Goal: Task Accomplishment & Management: Use online tool/utility

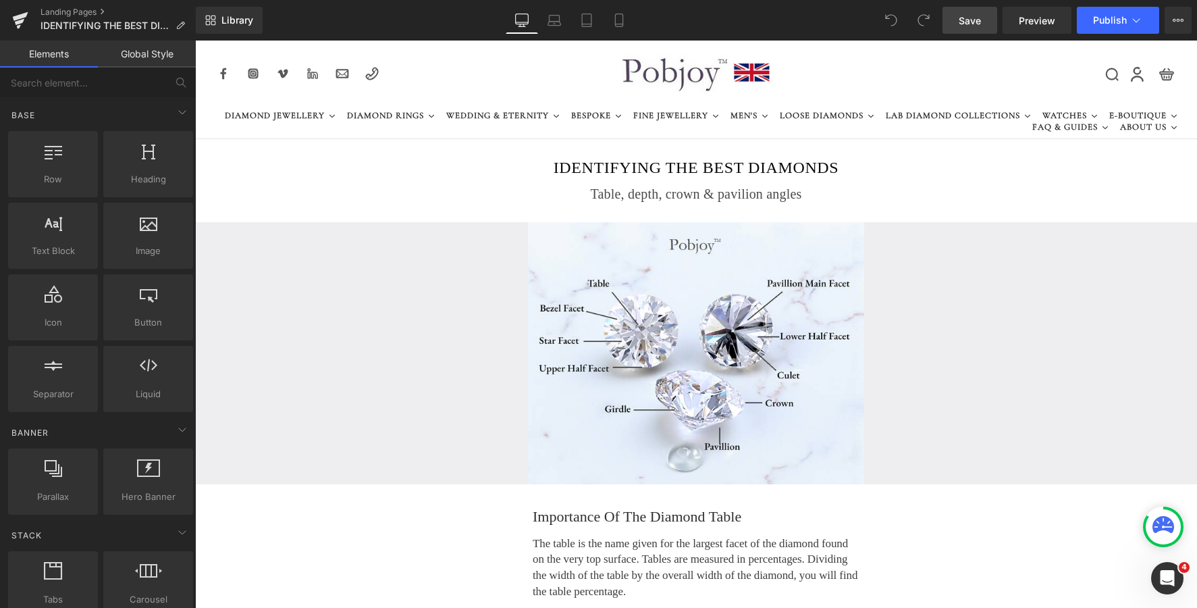
click at [961, 24] on span "Save" at bounding box center [970, 21] width 22 height 14
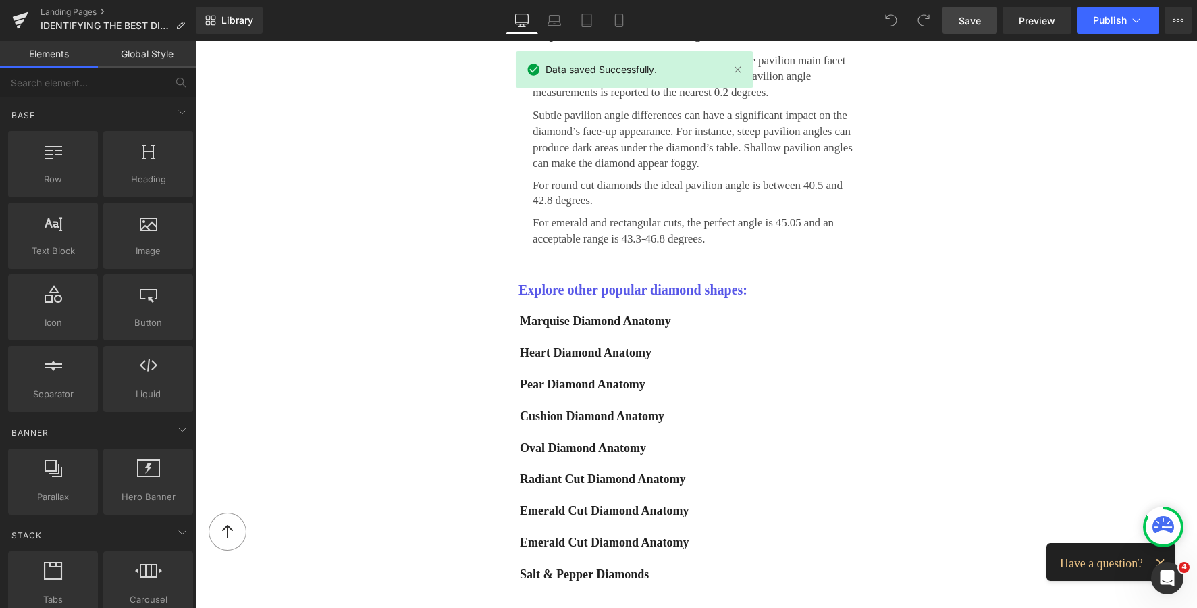
scroll to position [2191, 0]
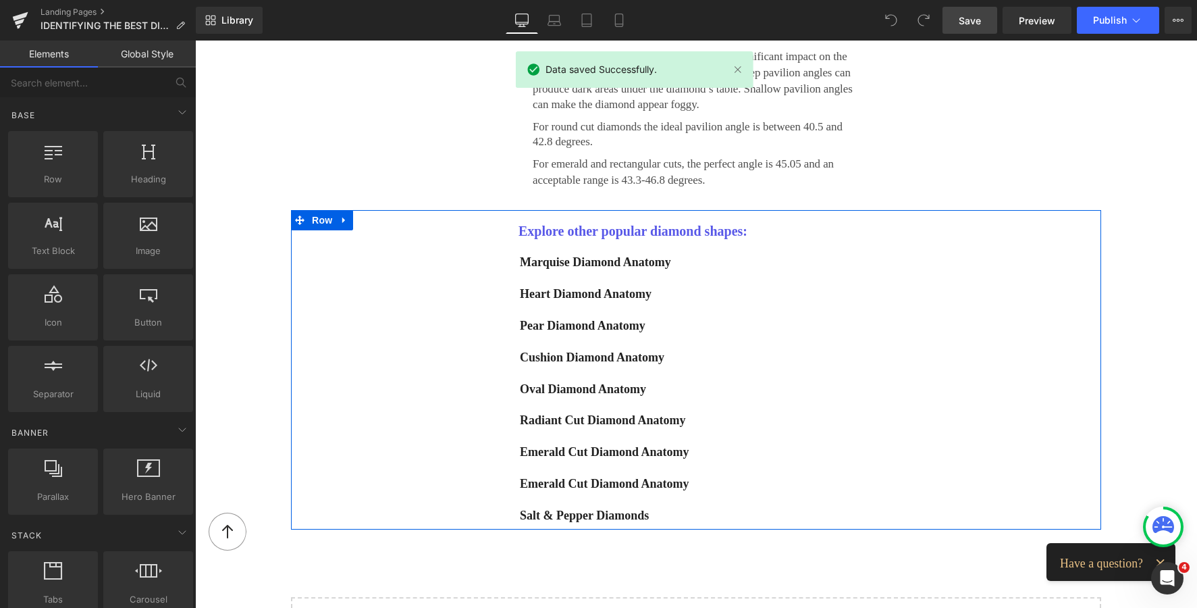
click at [396, 217] on div "Explore other popular diamond shapes: Heading Marquise Diamond Anatomy Button H…" at bounding box center [696, 369] width 810 height 319
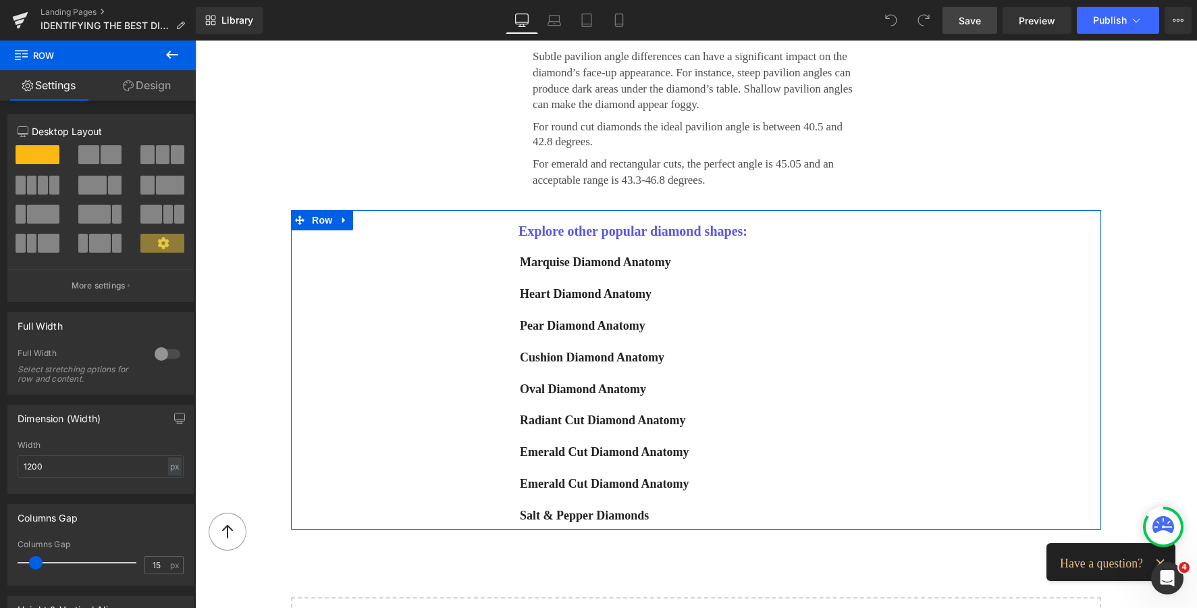
click at [151, 84] on link "Design" at bounding box center [147, 85] width 98 height 30
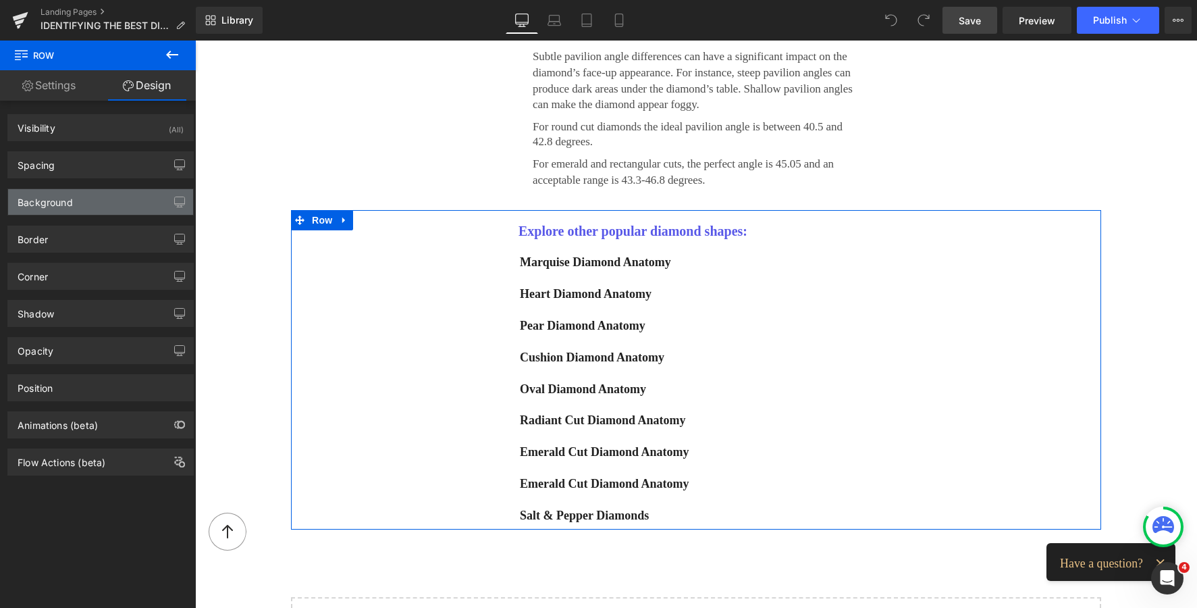
type input "transparent"
type input "0"
click at [72, 201] on div "Background" at bounding box center [45, 198] width 55 height 19
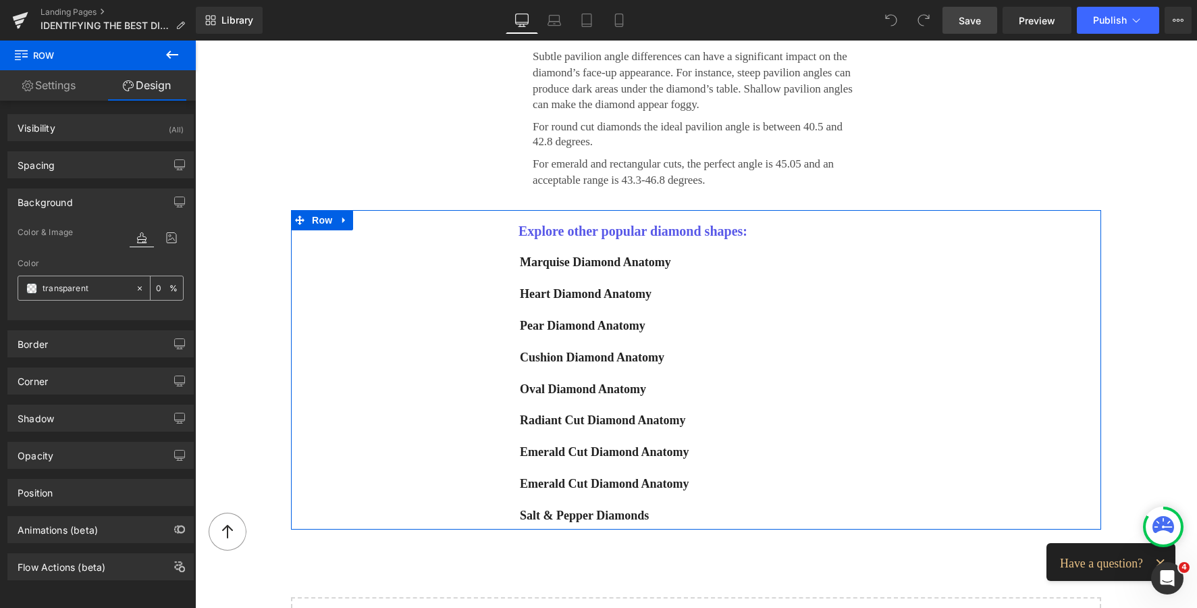
click at [28, 287] on span at bounding box center [31, 288] width 11 height 11
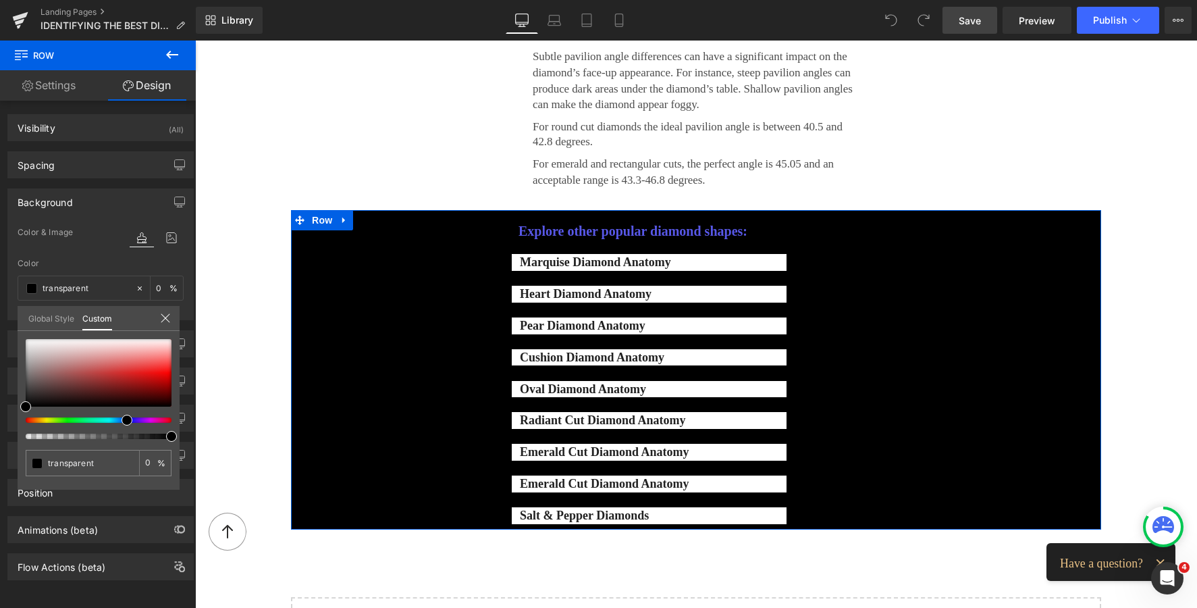
type input "#000000"
type input "100"
type input "#000000"
type input "100"
click at [116, 419] on div at bounding box center [93, 419] width 146 height 5
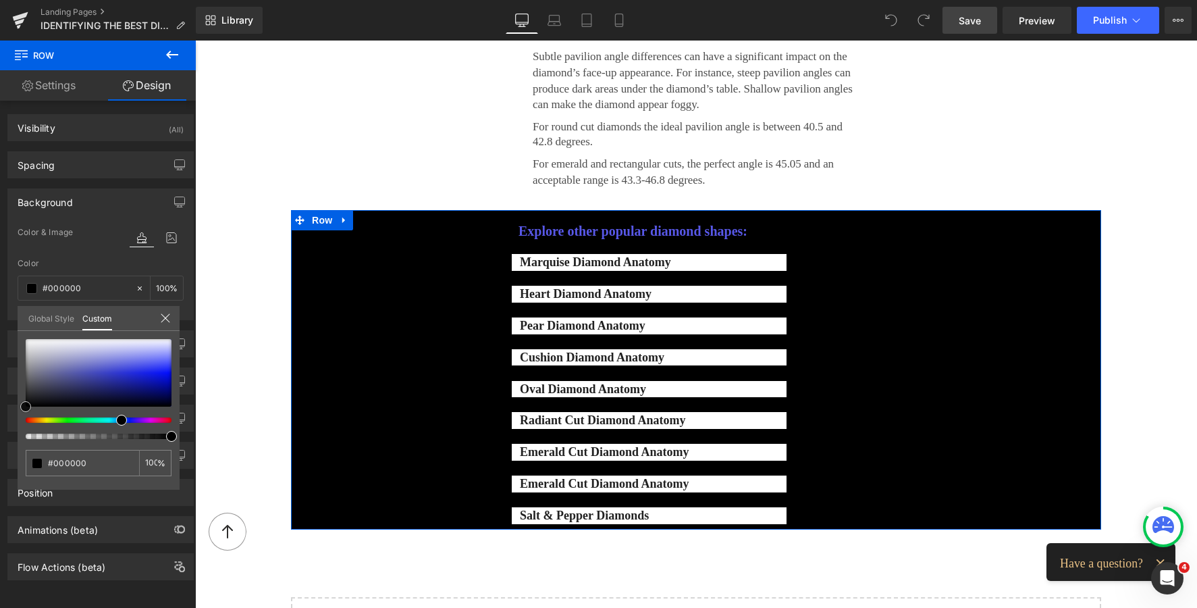
type input "#afb0c5"
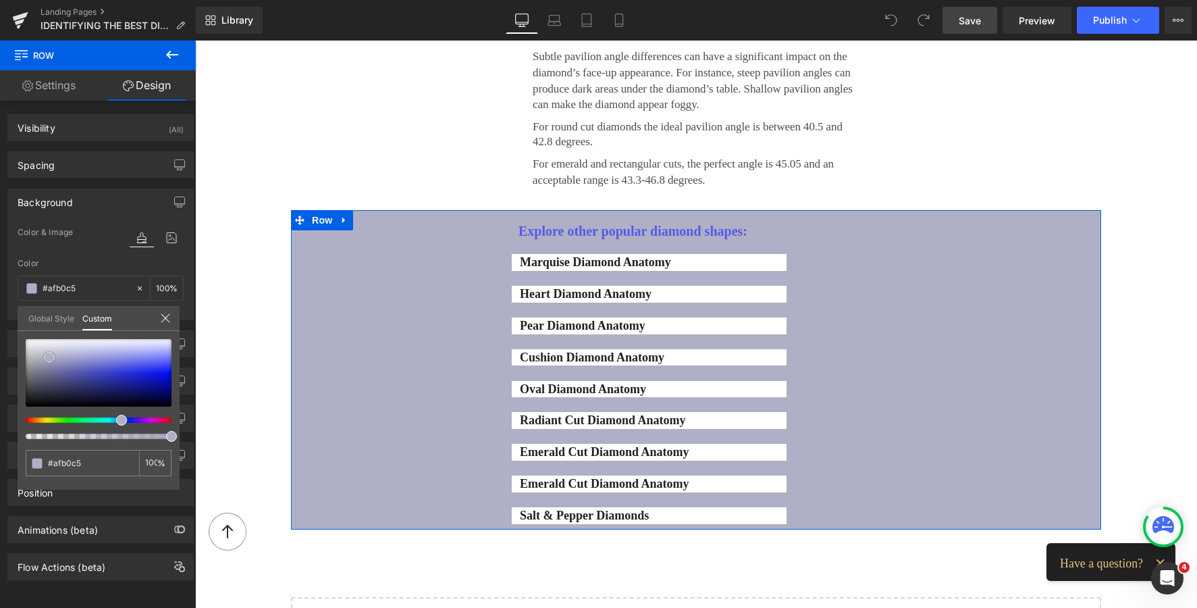
type input "#b2b3c7"
type input "#c4c5d3"
type input "#cfd0dc"
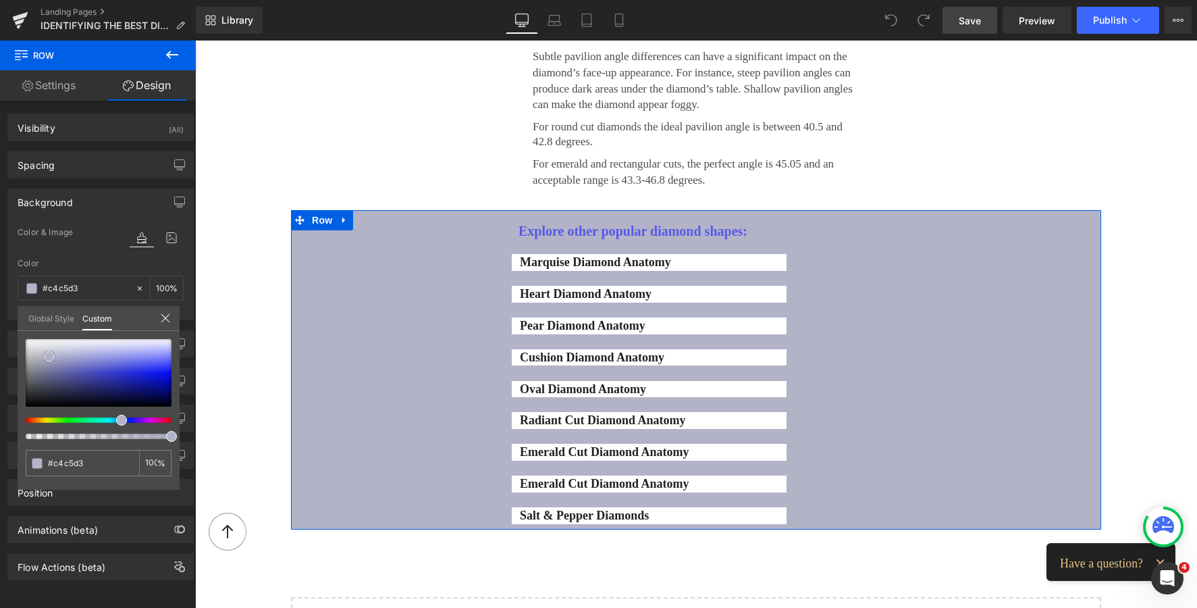
type input "#cfd0dc"
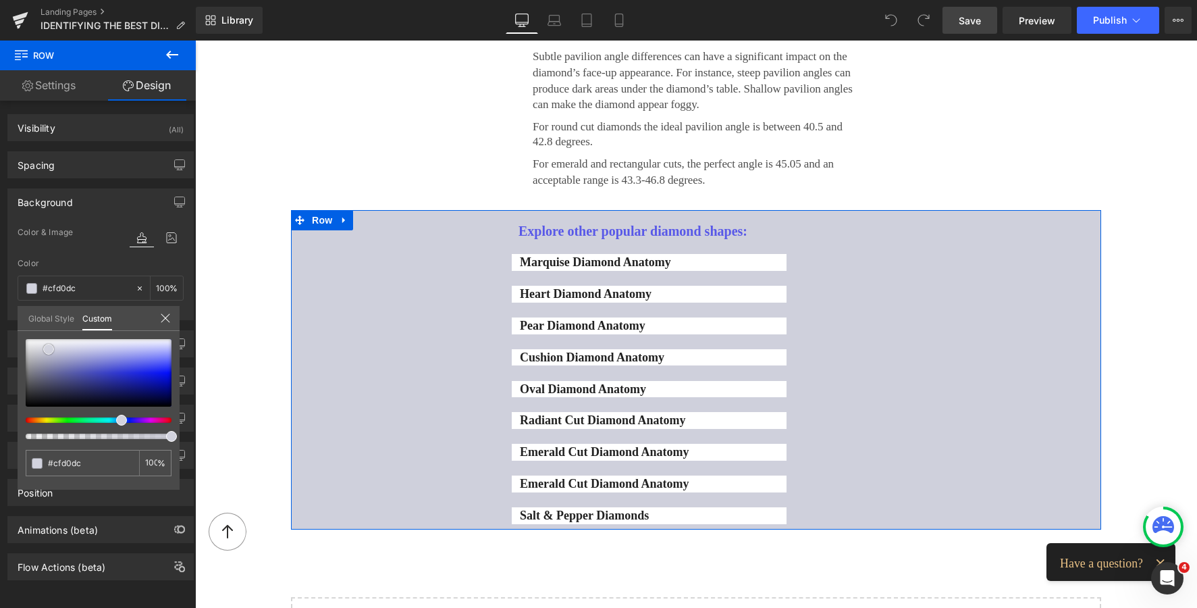
type input "#d2d3de"
type input "#e4e4eb"
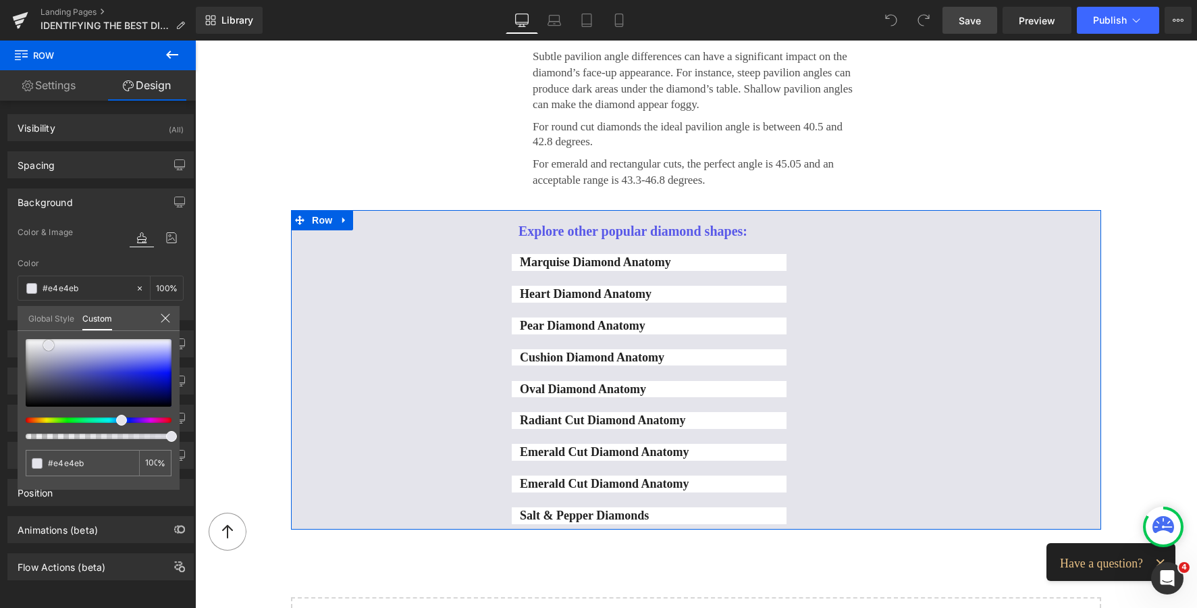
type input "#e7e7ed"
type input "#eaeaef"
type input "#ededf1"
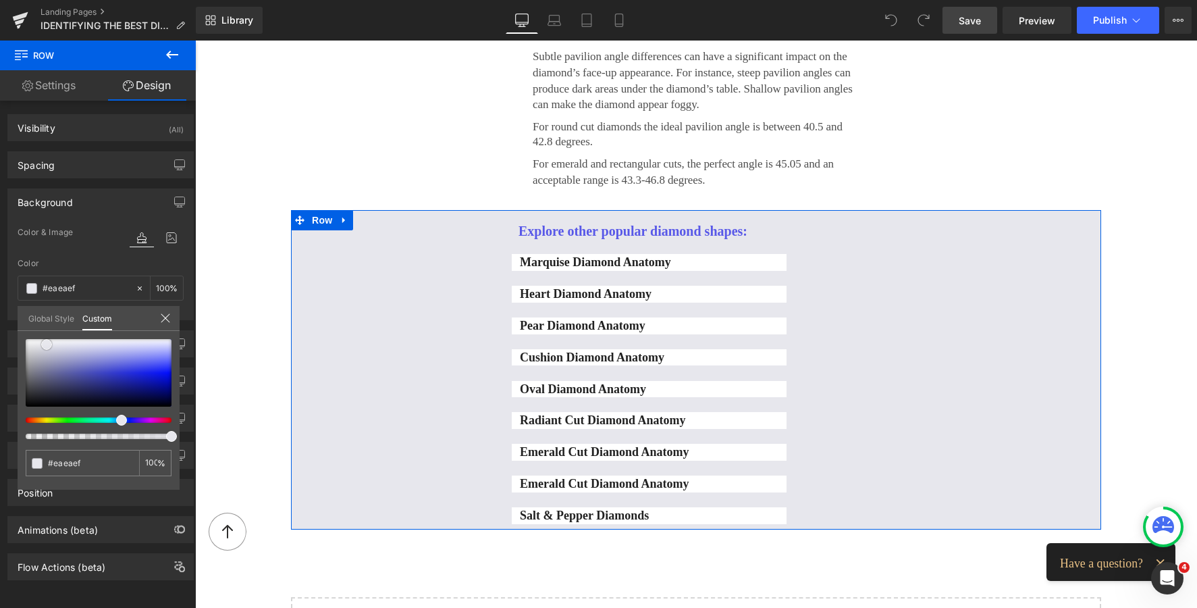
type input "#ededf1"
type input "#f0f0f3"
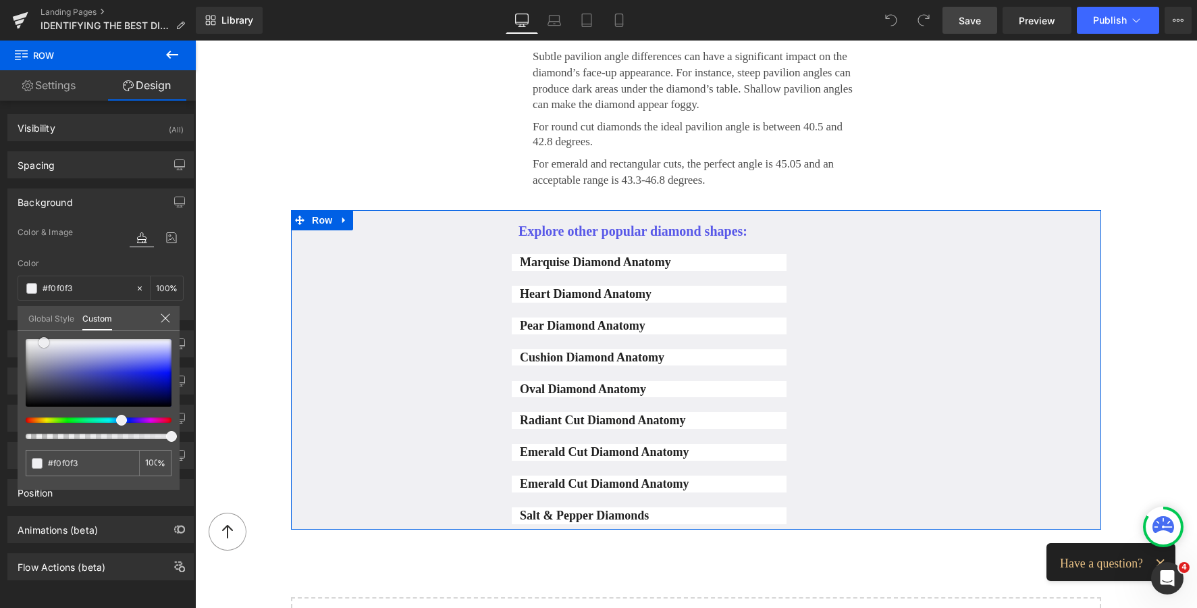
type input "#f3f3f5"
type input "#f3f3f6"
type input "#f6f6f8"
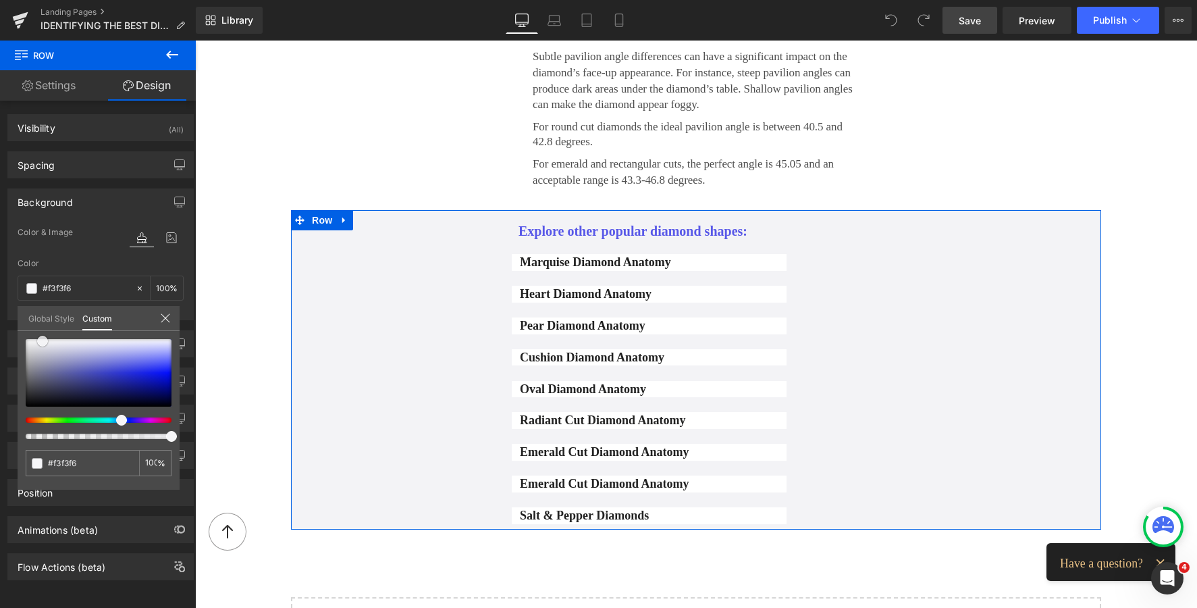
type input "#f6f6f8"
type input "#f9f9fa"
drag, startPoint x: 49, startPoint y: 357, endPoint x: 41, endPoint y: 340, distance: 18.7
click at [41, 340] on div at bounding box center [99, 373] width 146 height 68
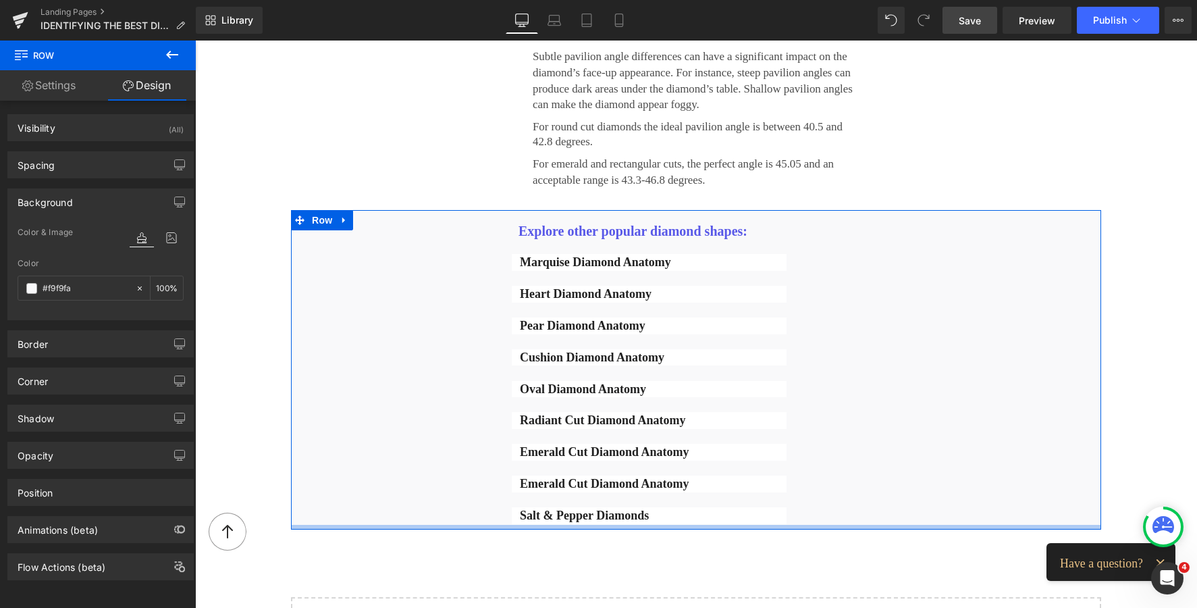
click at [677, 525] on div at bounding box center [696, 527] width 810 height 5
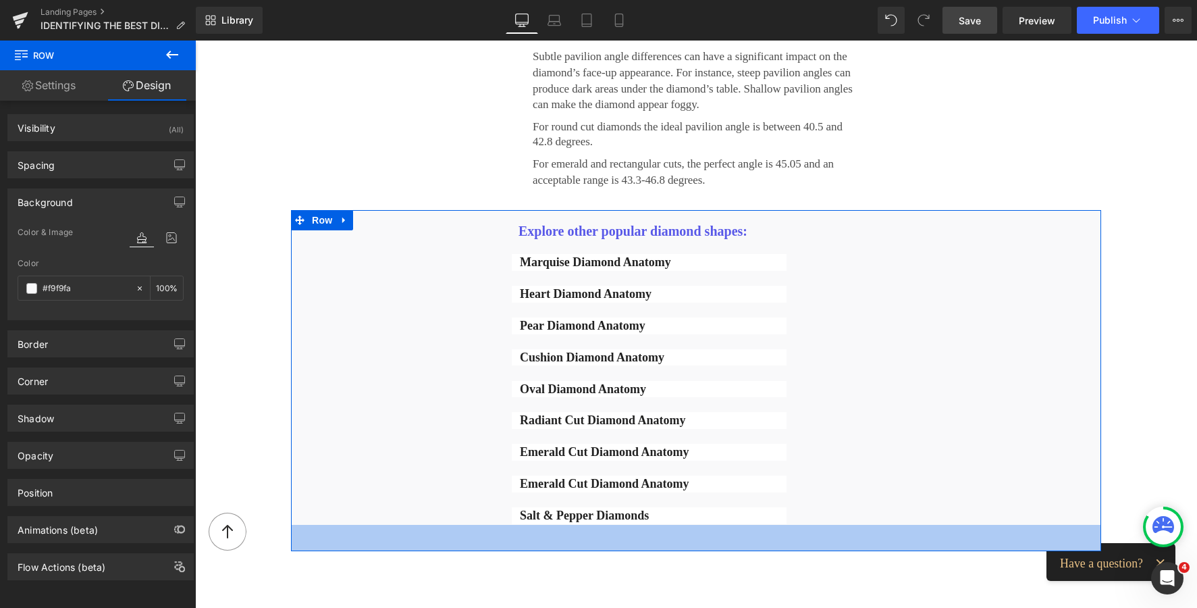
drag, startPoint x: 677, startPoint y: 525, endPoint x: 685, endPoint y: 547, distance: 22.8
click at [685, 547] on div "39px" at bounding box center [696, 538] width 810 height 26
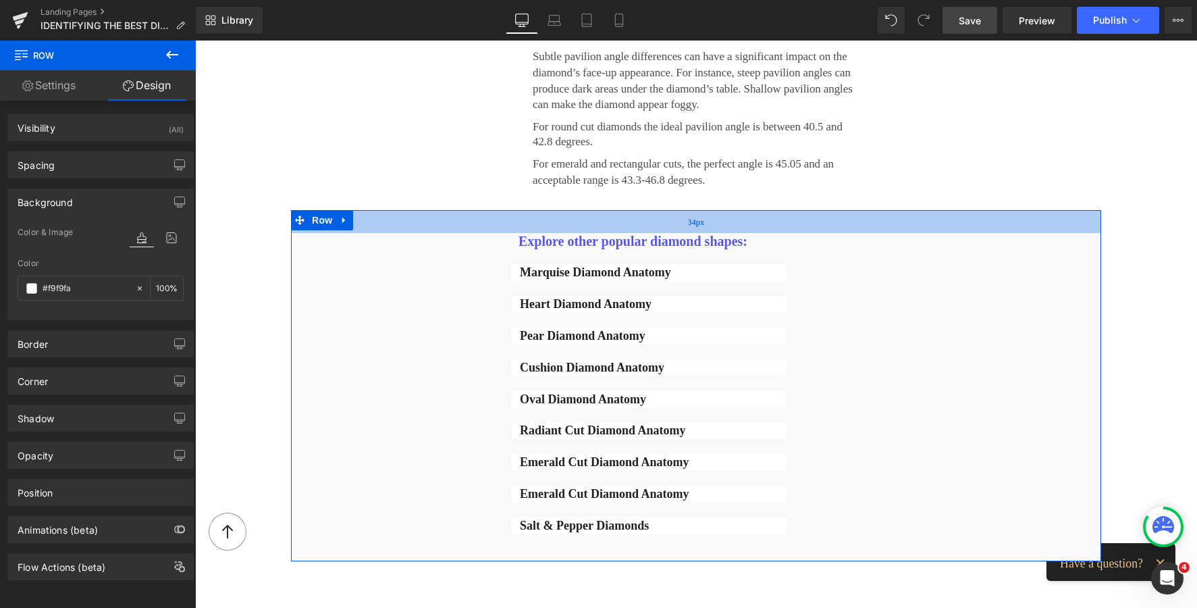
drag, startPoint x: 739, startPoint y: 214, endPoint x: 743, endPoint y: 224, distance: 10.9
click at [743, 224] on div "34px" at bounding box center [696, 221] width 810 height 23
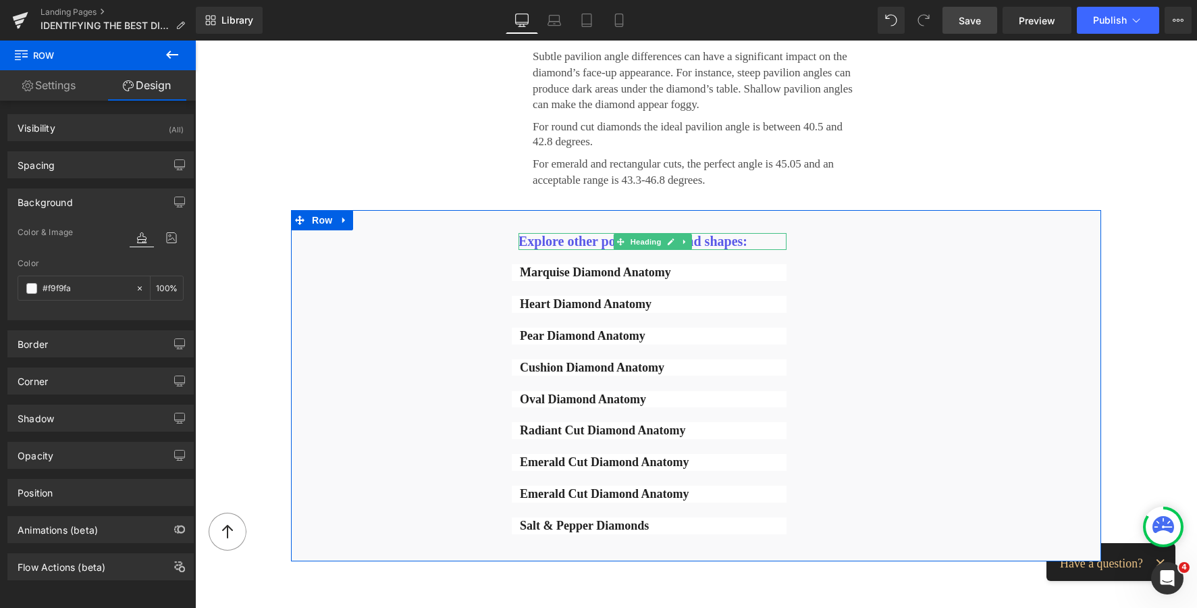
click at [602, 236] on h1 "Explore other popular diamond shapes:" at bounding box center [653, 241] width 268 height 17
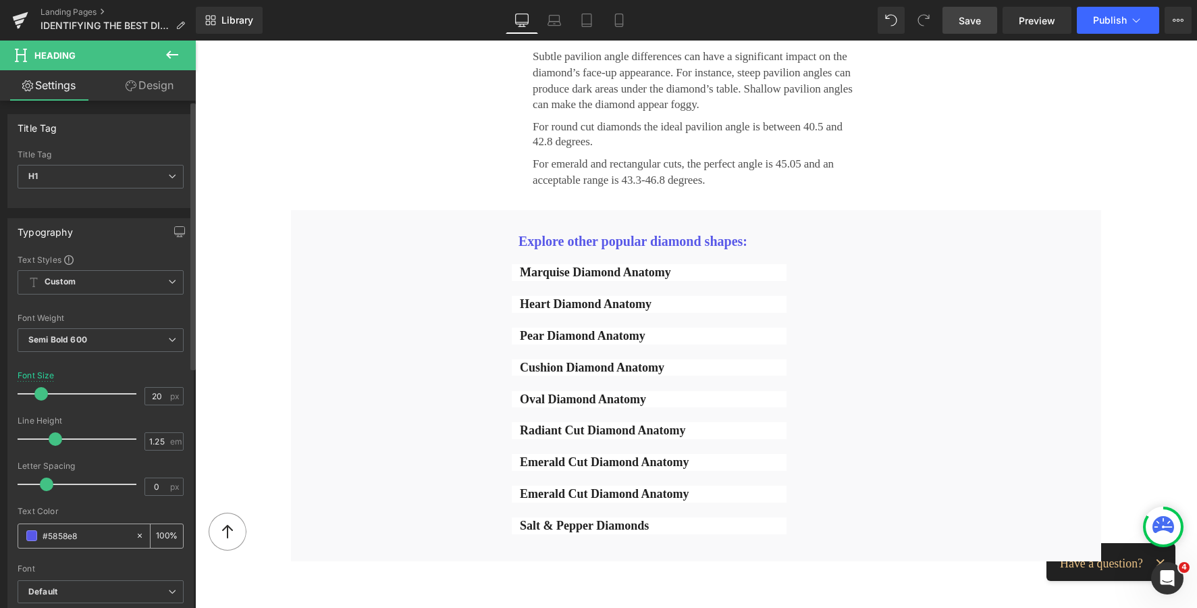
click at [35, 535] on span at bounding box center [31, 535] width 11 height 11
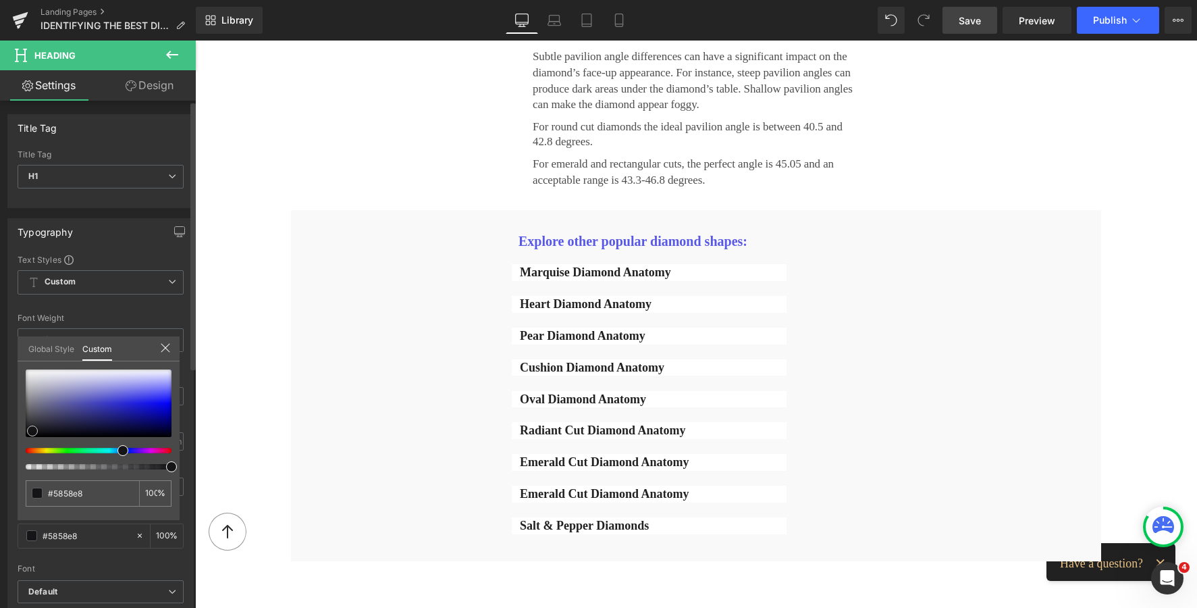
type input "#151518"
type input "#161617"
type input "#1b1b1c"
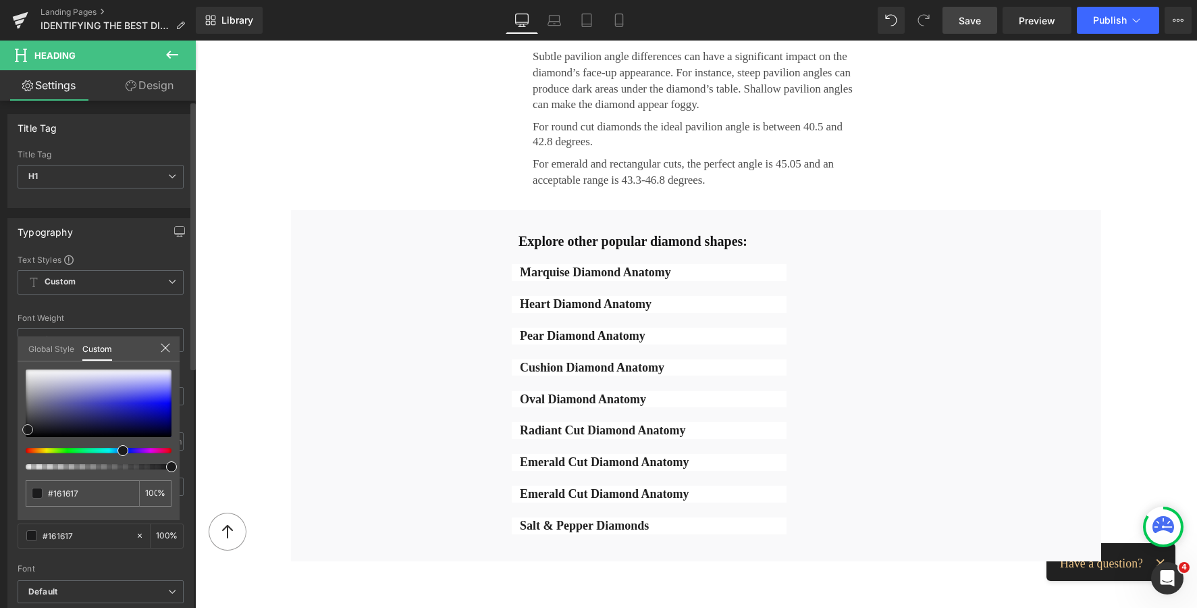
type input "#1b1b1c"
type input "#1e1e1e"
type input "#212121"
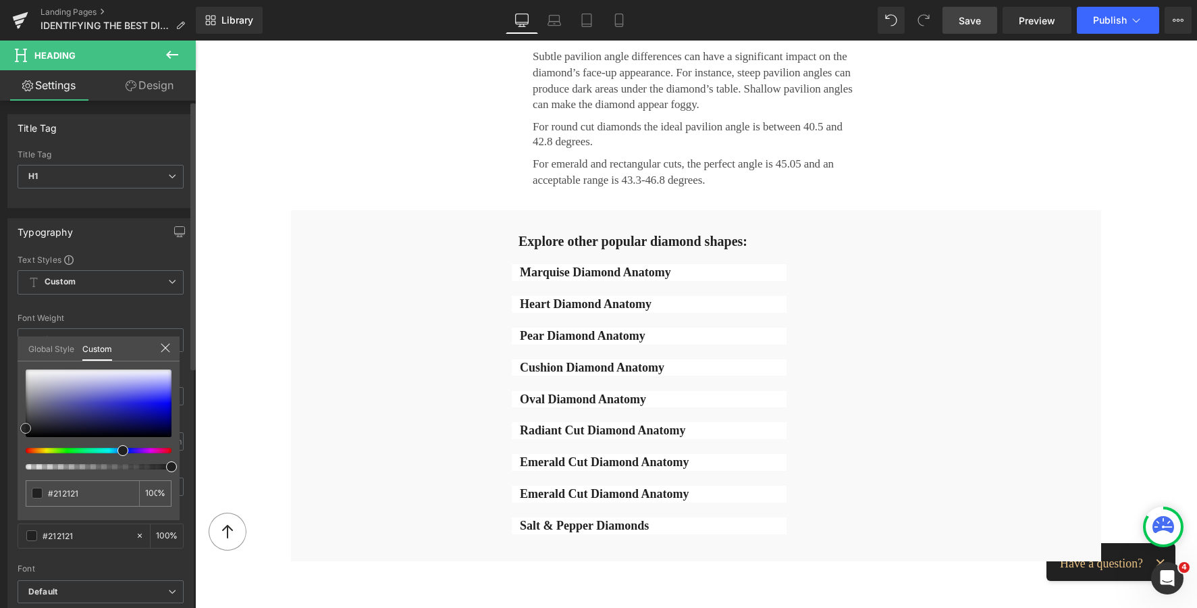
drag, startPoint x: 32, startPoint y: 431, endPoint x: 25, endPoint y: 428, distance: 7.9
click at [26, 428] on div at bounding box center [99, 403] width 146 height 68
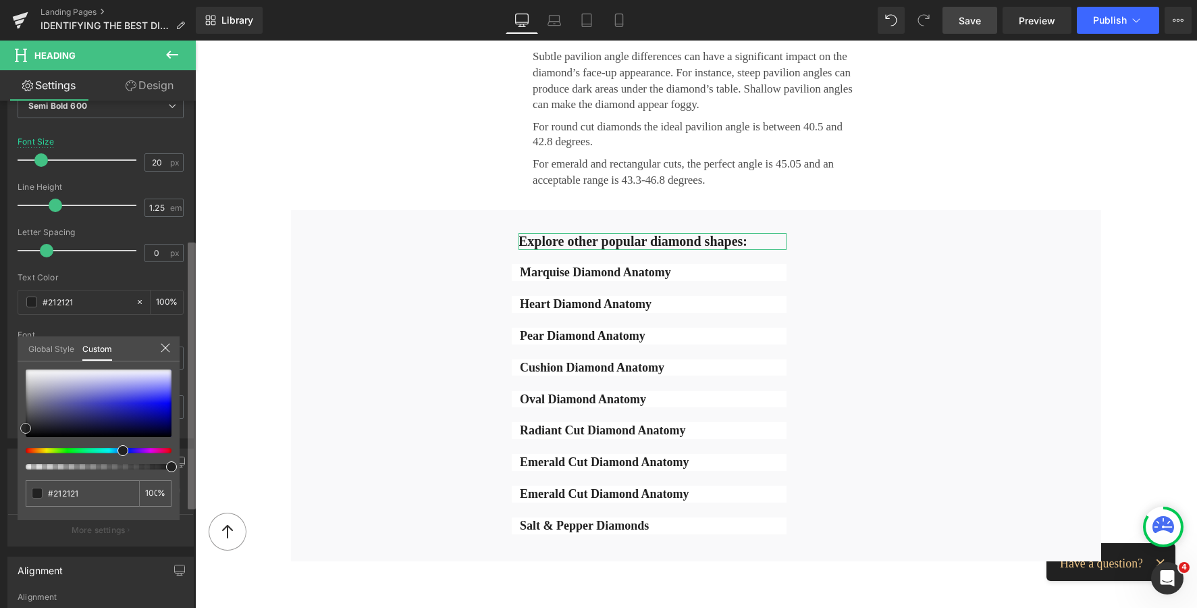
scroll to position [269, 0]
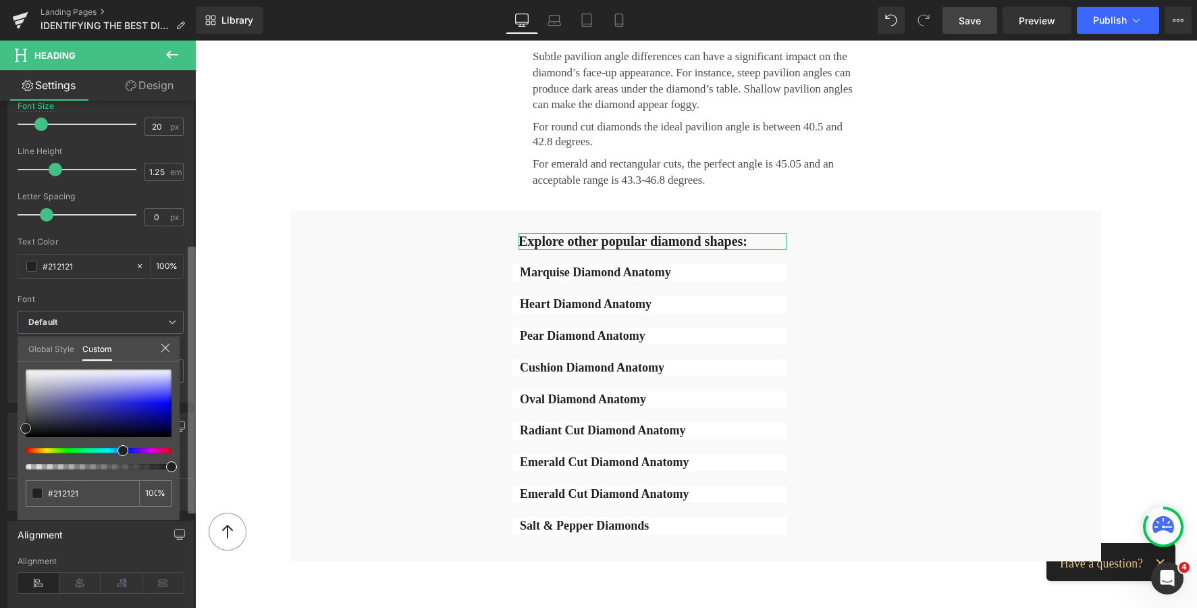
click at [177, 364] on div "Title Tag H1 H2 H3 H4 H5 H6 Title Tag H1 H1 H2 H3 H4 H5 H6 Typography Text Styl…" at bounding box center [98, 357] width 196 height 513
click at [162, 347] on icon at bounding box center [165, 347] width 11 height 11
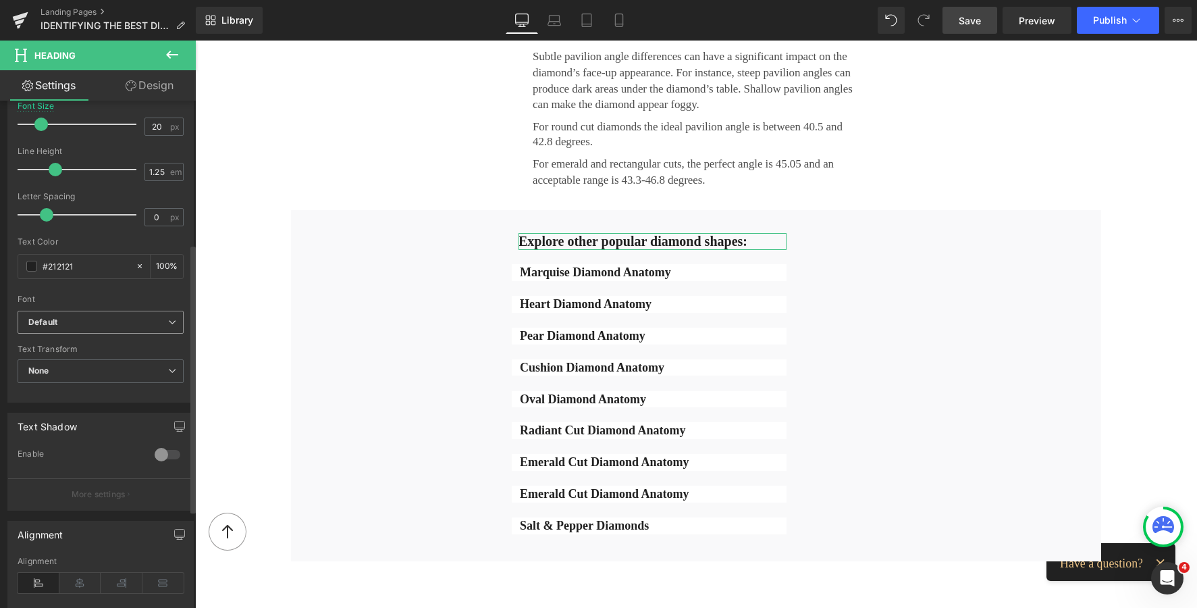
click at [112, 322] on b "Default" at bounding box center [98, 322] width 140 height 11
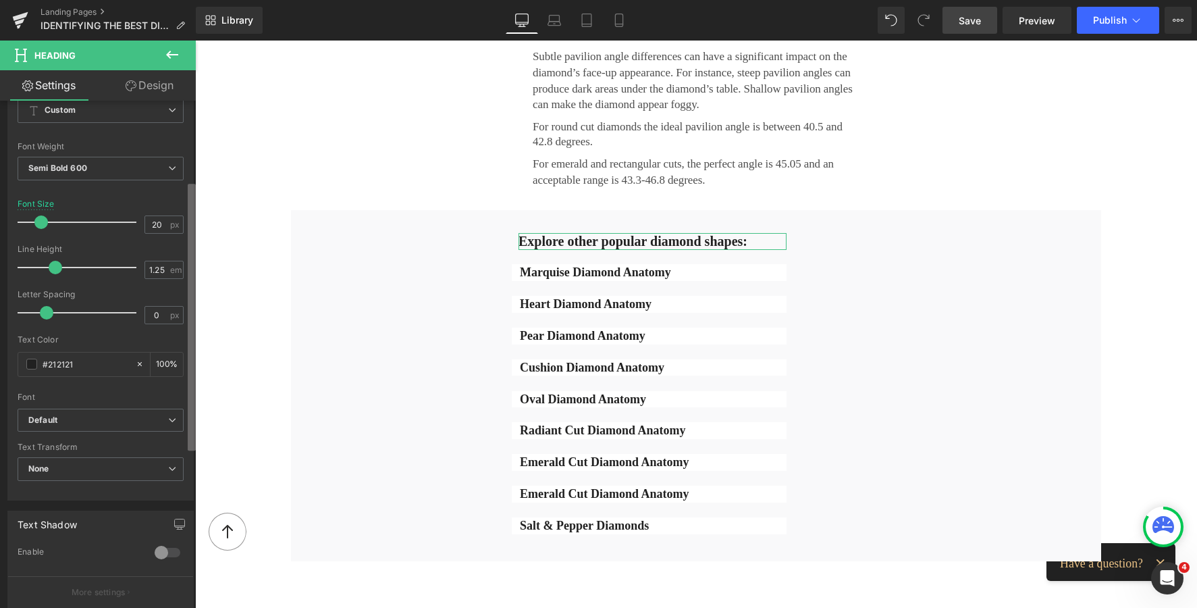
scroll to position [142, 0]
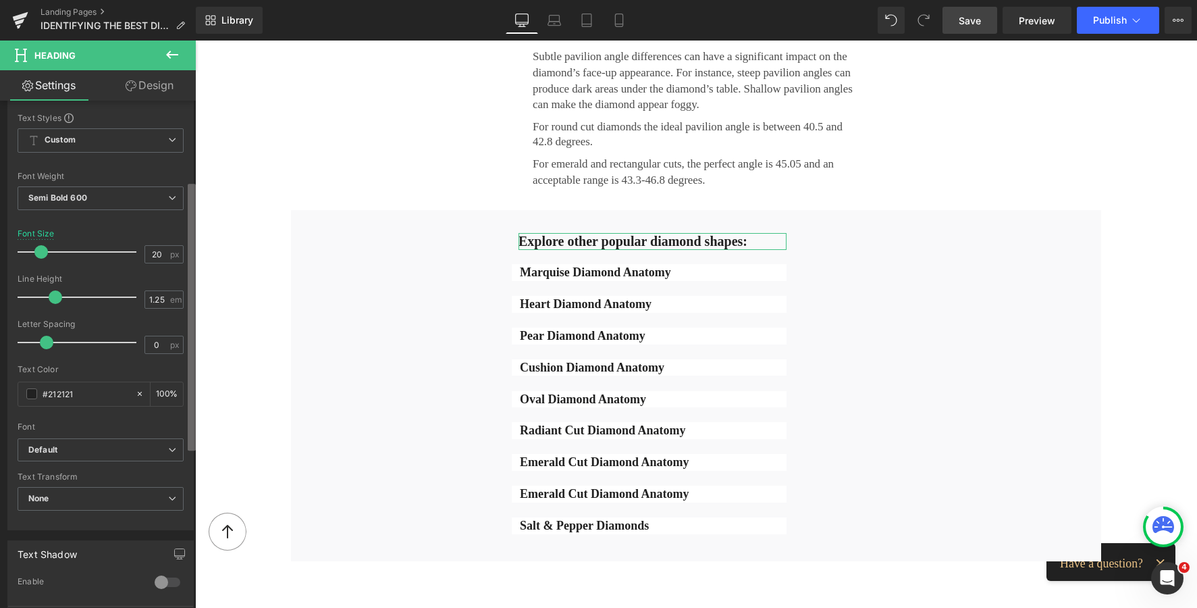
click at [192, 229] on b at bounding box center [192, 317] width 8 height 267
click at [145, 201] on span "Semi Bold 600" at bounding box center [101, 198] width 166 height 24
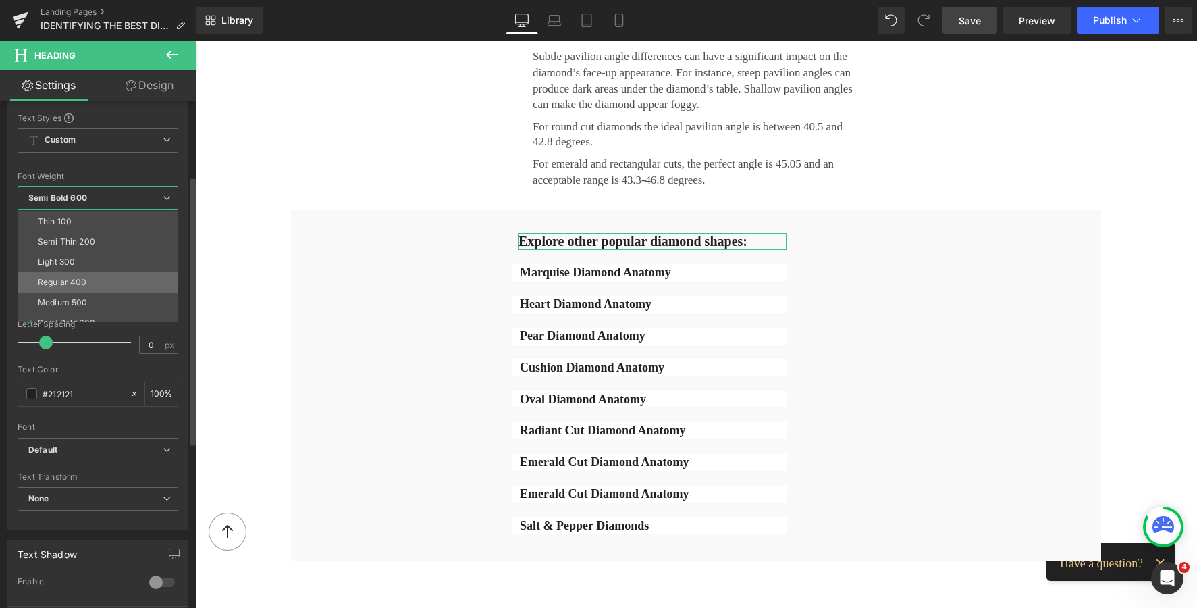
click at [68, 275] on li "Regular 400" at bounding box center [101, 282] width 167 height 20
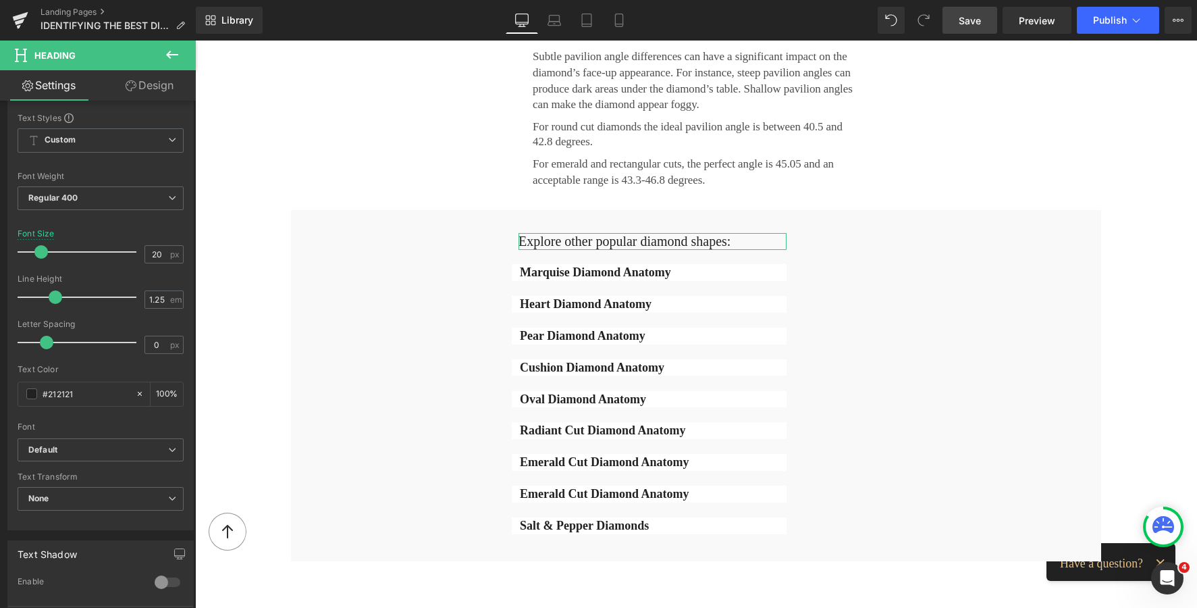
click at [155, 84] on link "Design" at bounding box center [150, 85] width 98 height 30
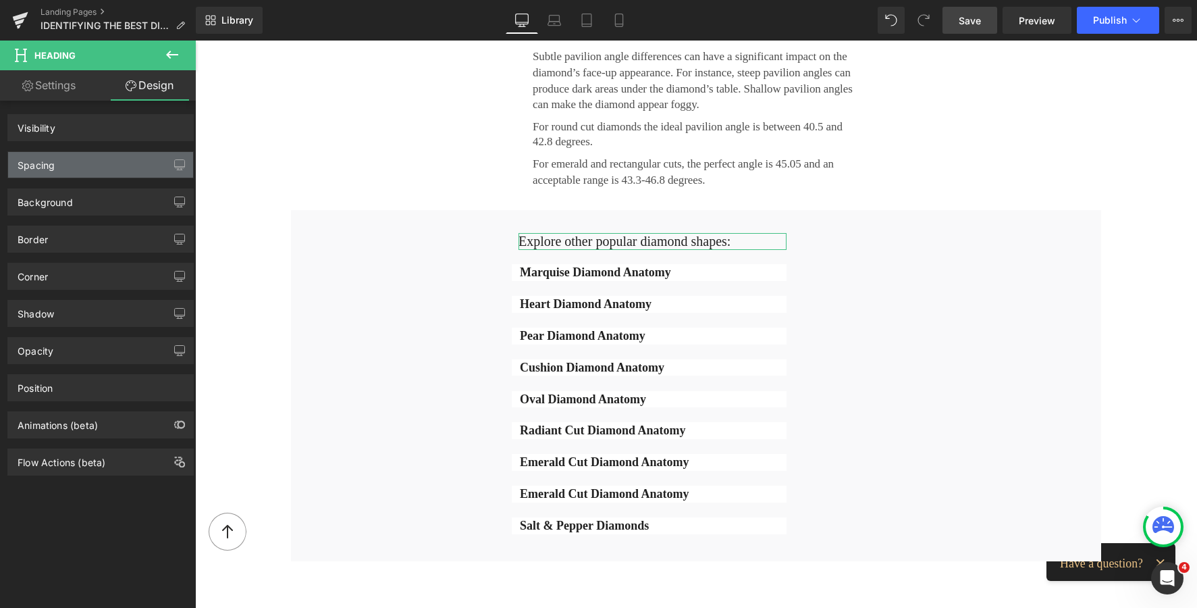
click at [61, 159] on div "Spacing" at bounding box center [100, 165] width 185 height 26
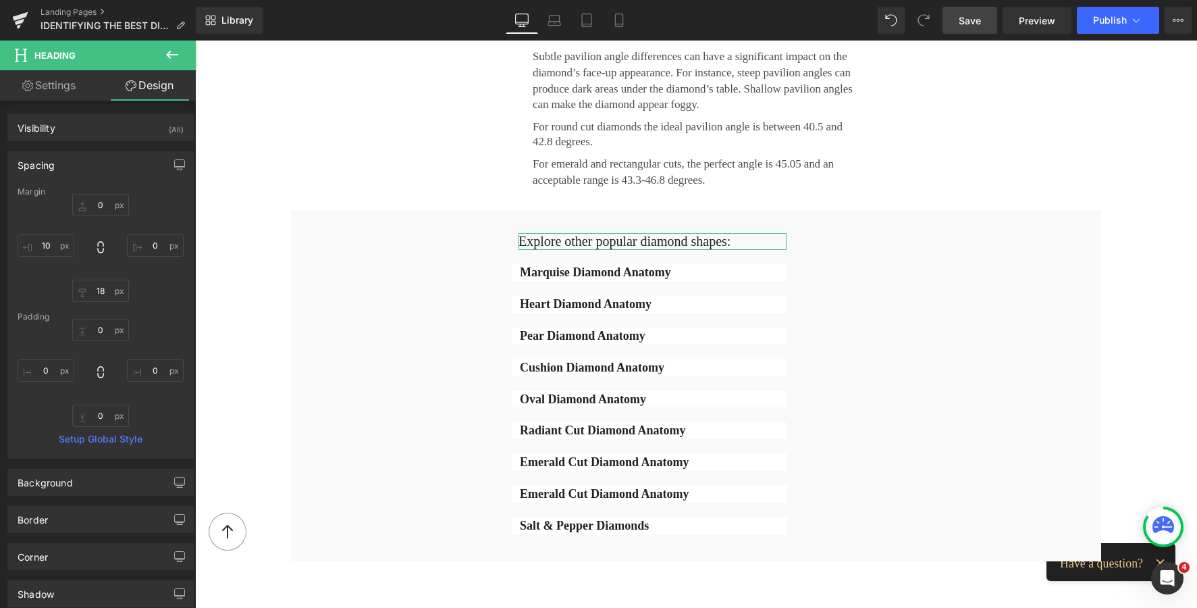
type input "0"
type input "18"
type input "10"
type input "0"
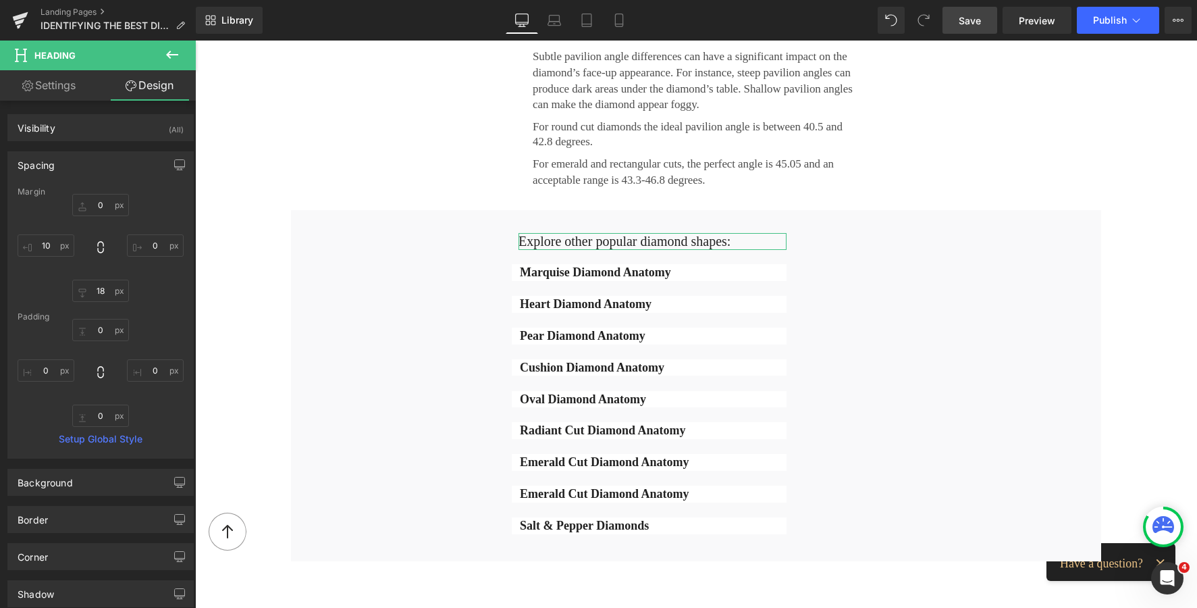
type input "0"
click at [91, 286] on input "18" at bounding box center [100, 291] width 57 height 22
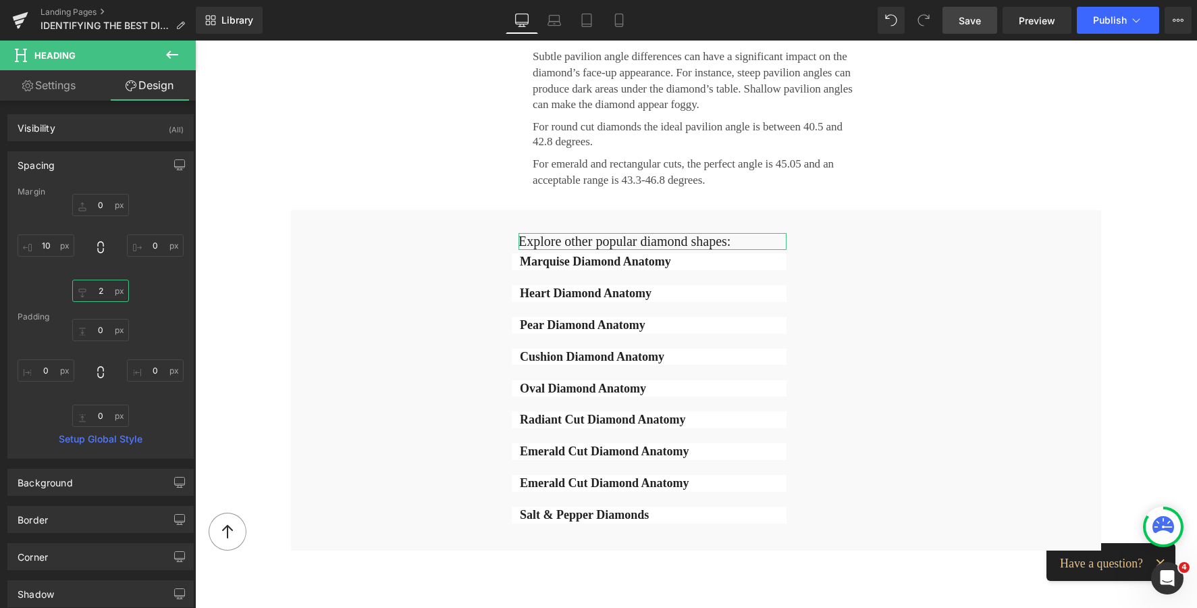
type input "25"
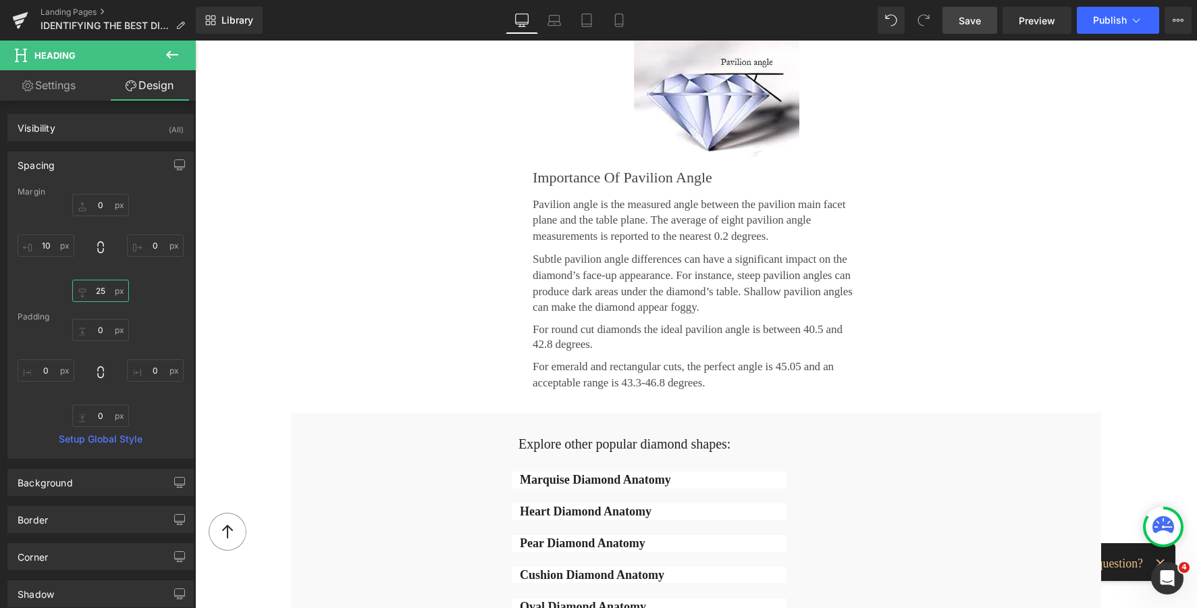
scroll to position [2212, 0]
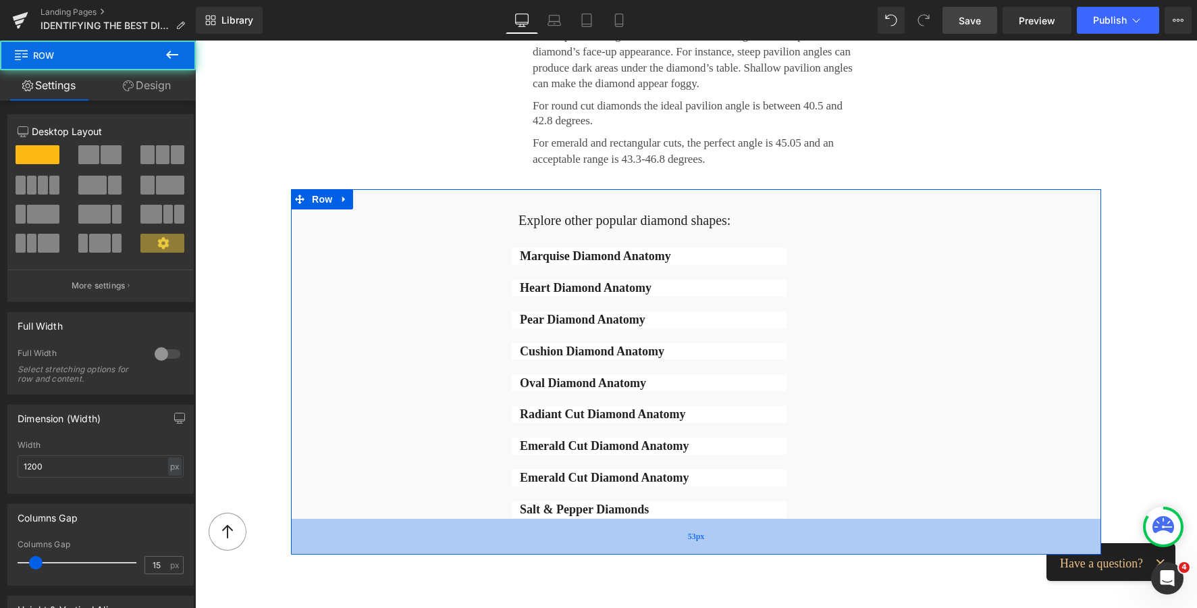
drag, startPoint x: 729, startPoint y: 532, endPoint x: 737, endPoint y: 542, distance: 12.5
click at [737, 542] on div "53px" at bounding box center [696, 537] width 810 height 36
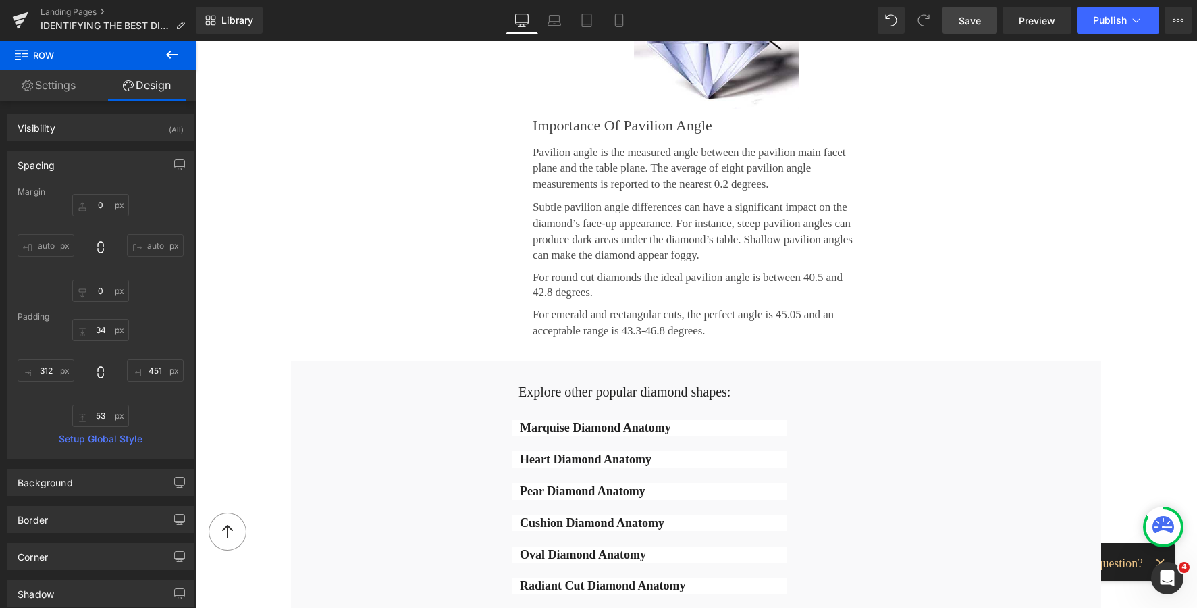
scroll to position [1999, 0]
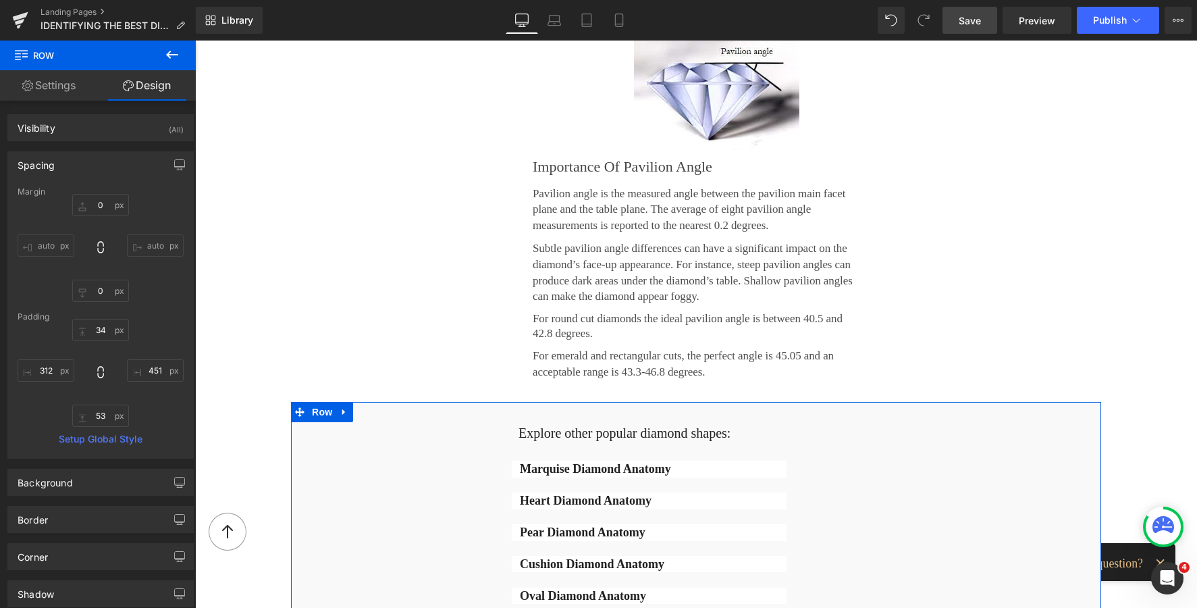
click at [397, 456] on div "Explore other popular diamond shapes: Heading Marquise Diamond Anatomy Button H…" at bounding box center [696, 584] width 810 height 365
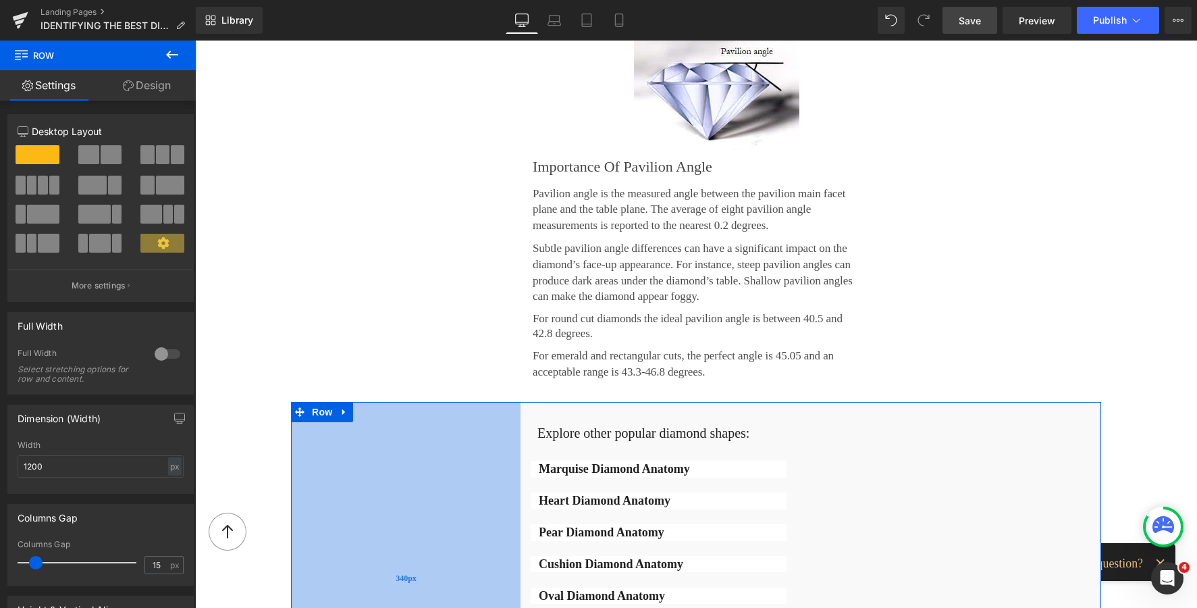
drag, startPoint x: 304, startPoint y: 454, endPoint x: 323, endPoint y: 457, distance: 19.1
click at [323, 457] on div "340px" at bounding box center [406, 584] width 230 height 365
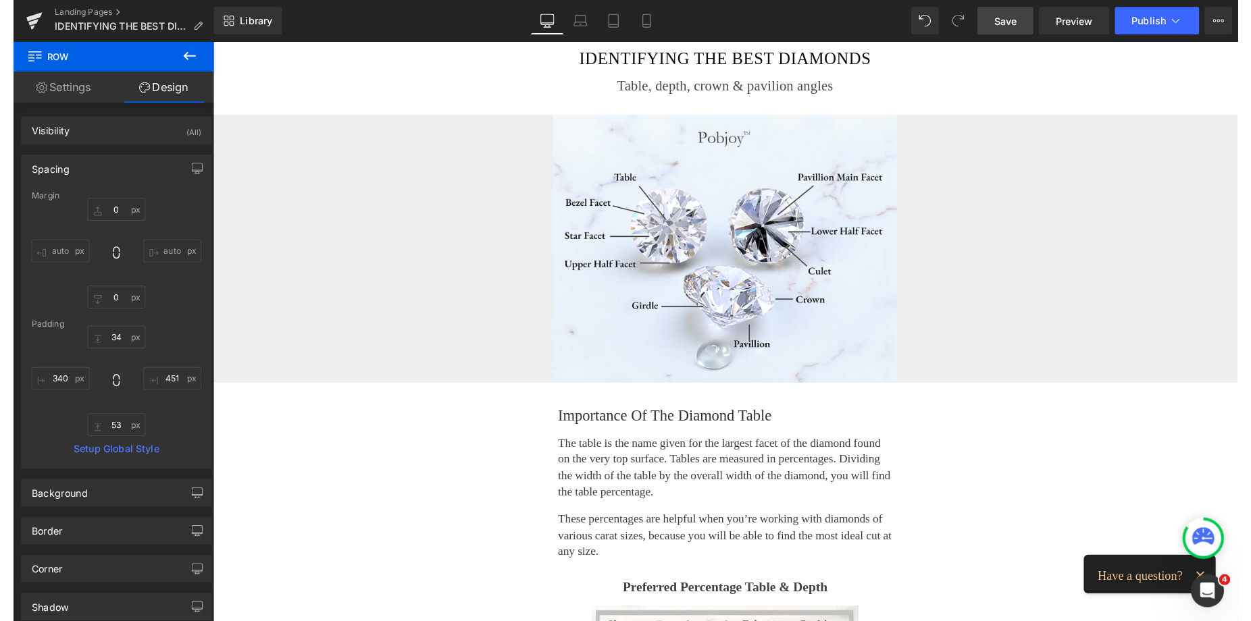
scroll to position [0, 0]
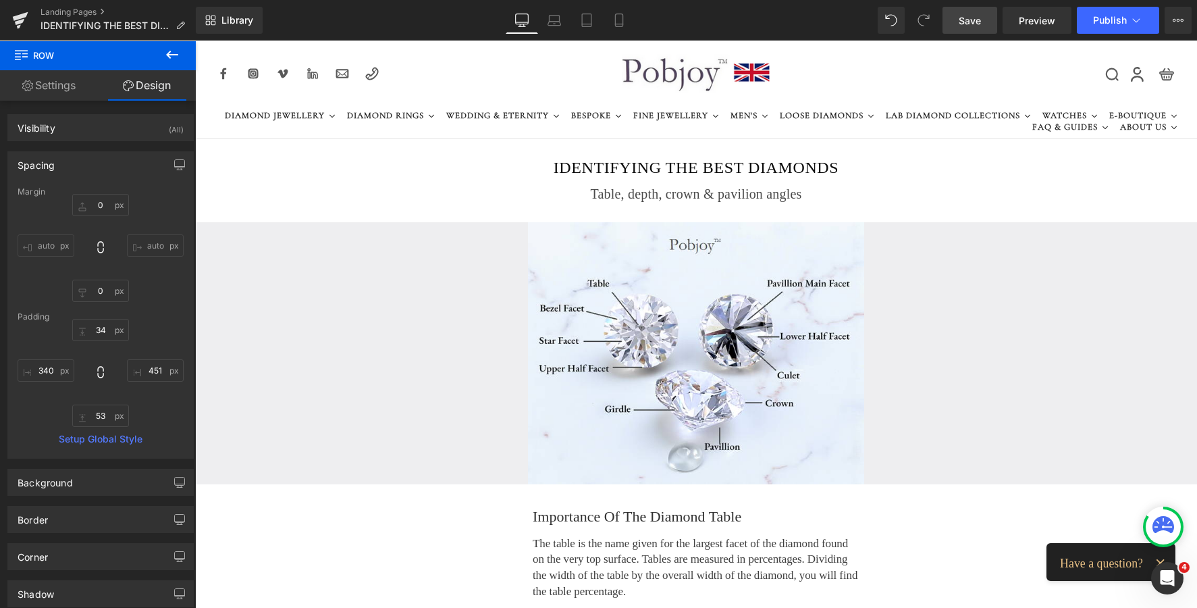
click at [976, 22] on span "Save" at bounding box center [970, 21] width 22 height 14
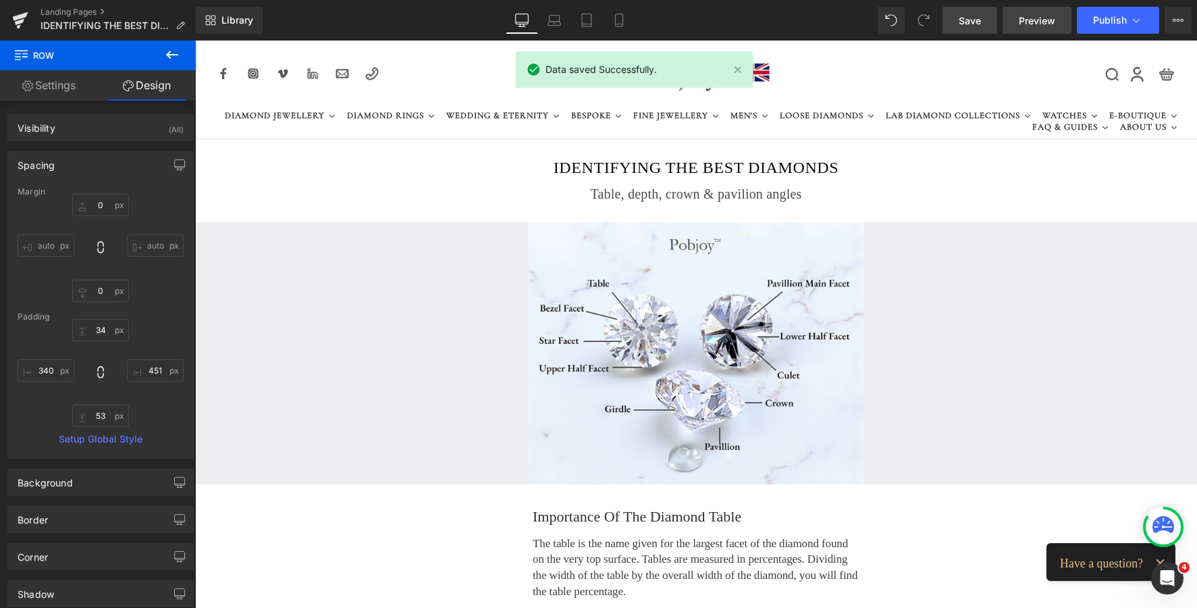
click at [1029, 21] on span "Preview" at bounding box center [1037, 21] width 36 height 14
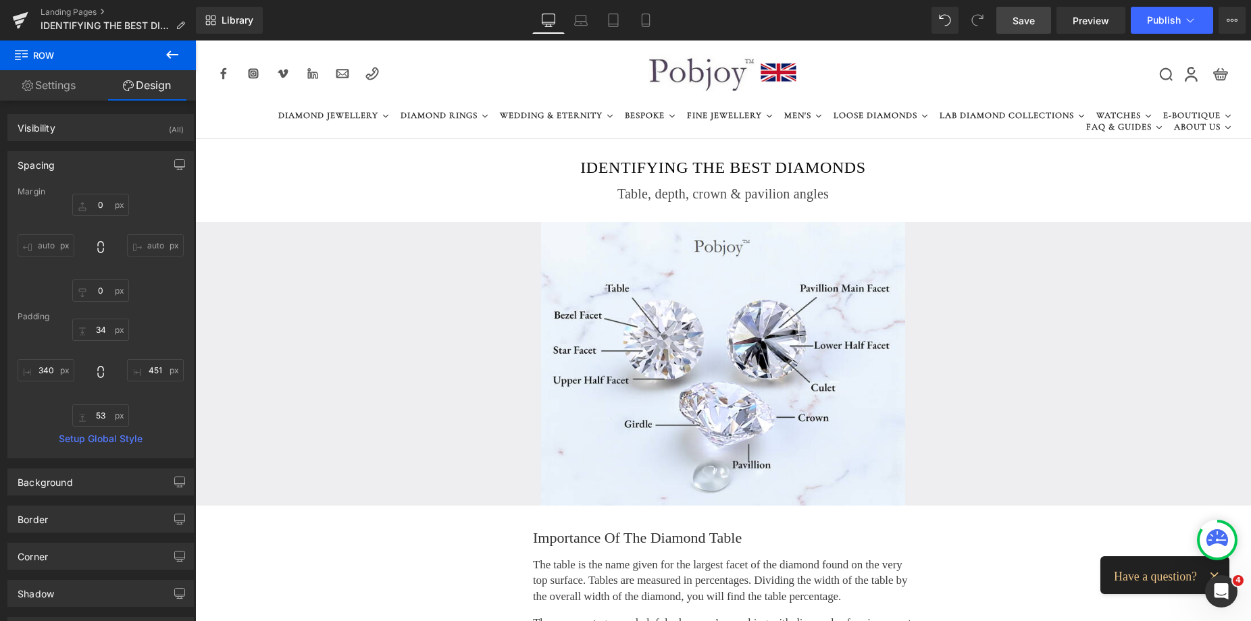
click at [168, 53] on icon at bounding box center [172, 55] width 12 height 8
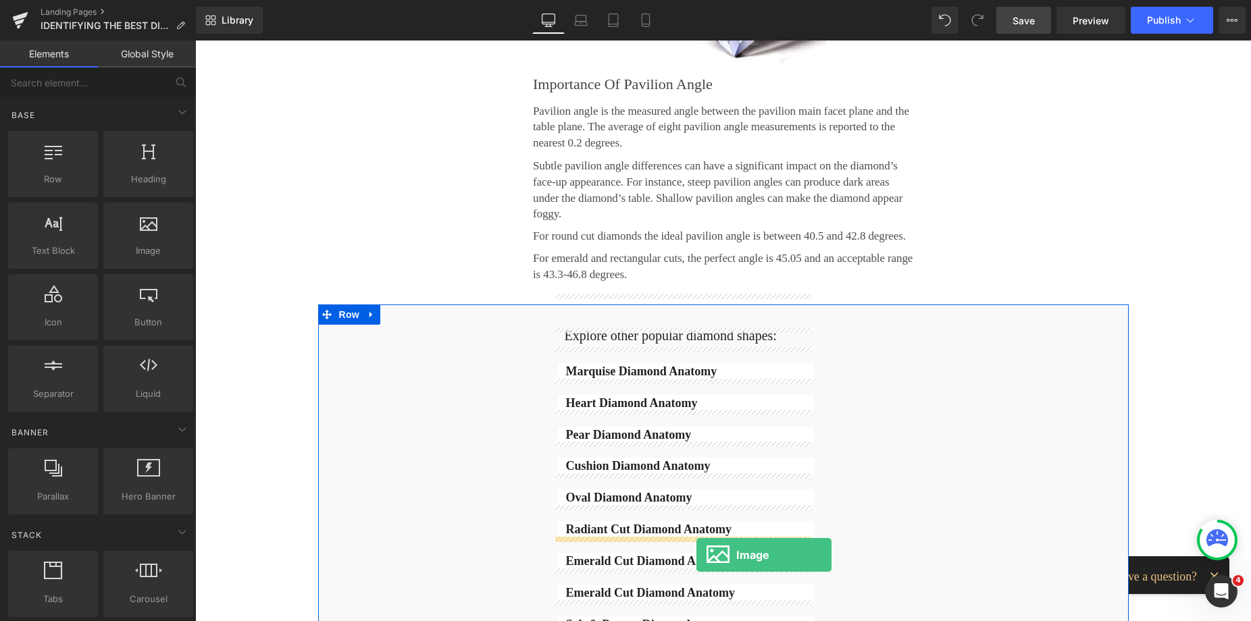
scroll to position [2026, 0]
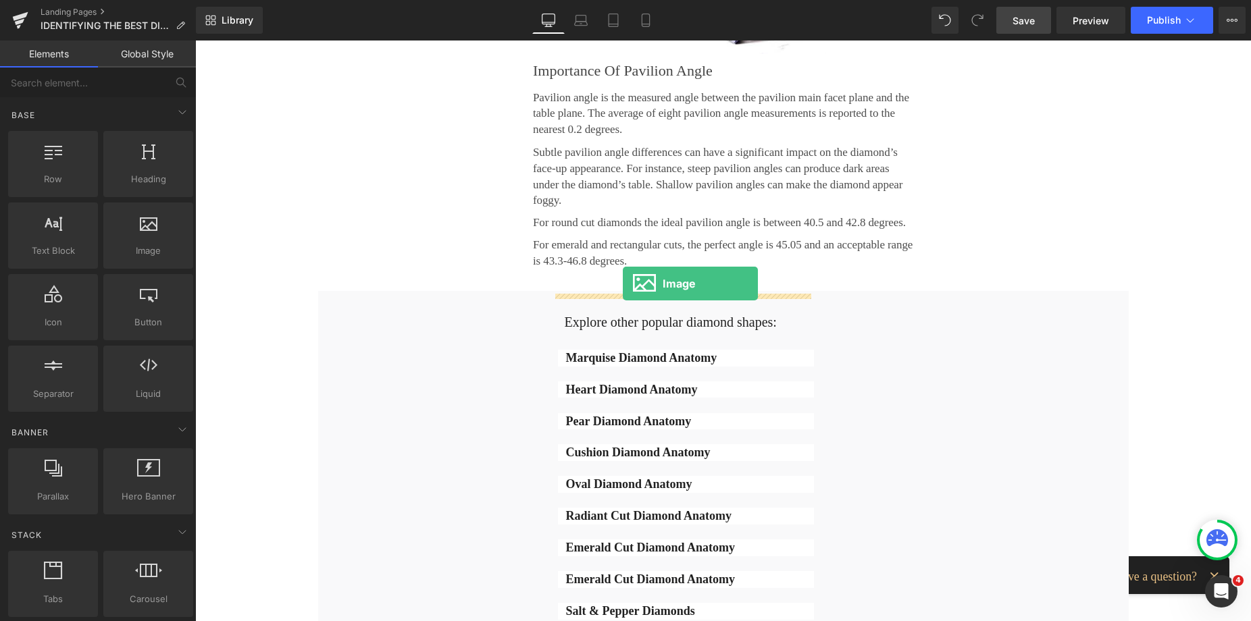
drag, startPoint x: 334, startPoint y: 273, endPoint x: 623, endPoint y: 284, distance: 289.2
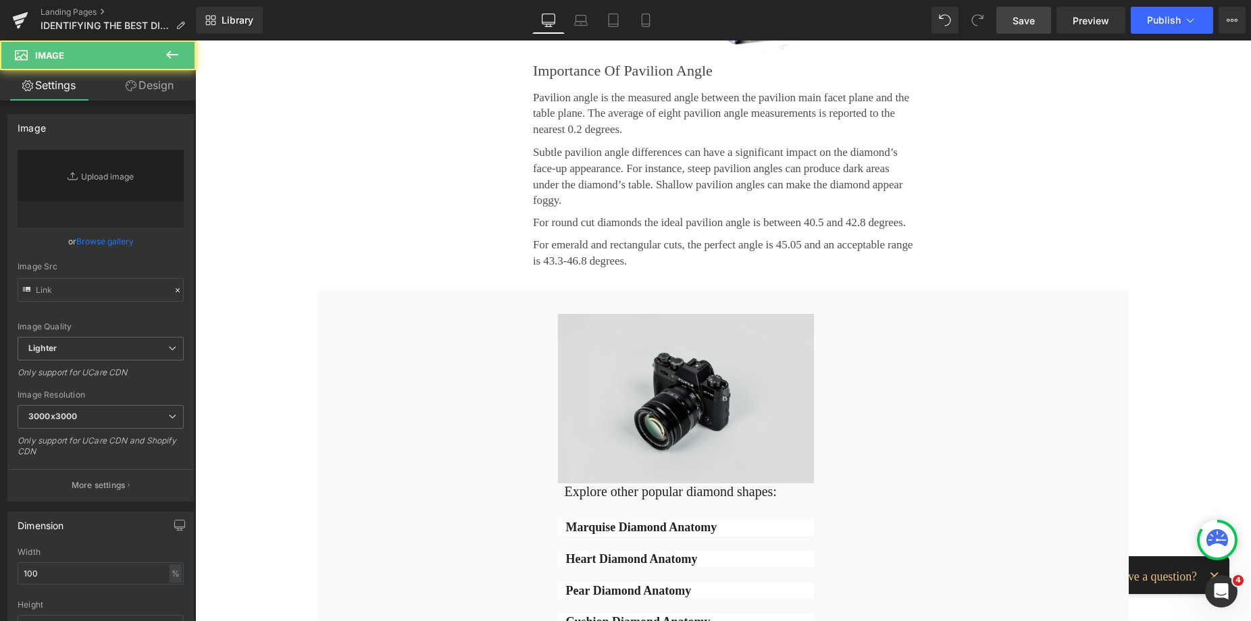
type input "//d1um8515vdn9kb.cloudfront.net/images/parallax.jpg"
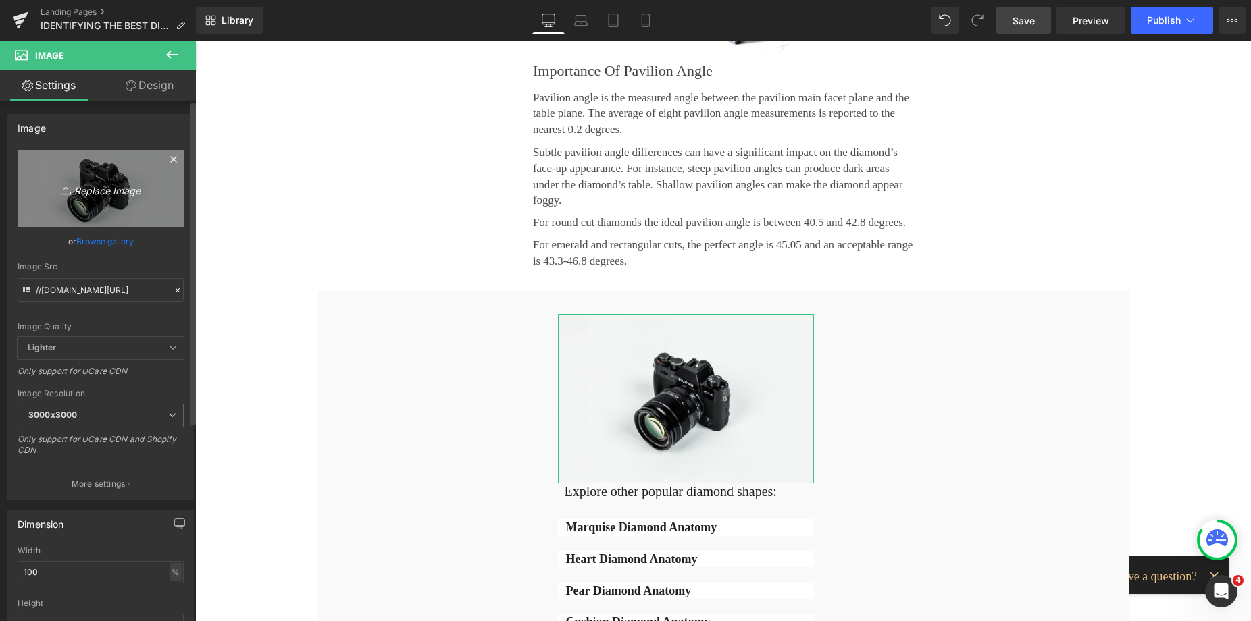
click at [144, 206] on link "Replace Image" at bounding box center [101, 189] width 166 height 78
type input "C:\fakepath\shutterstock_vv700095292 (2).jpg"
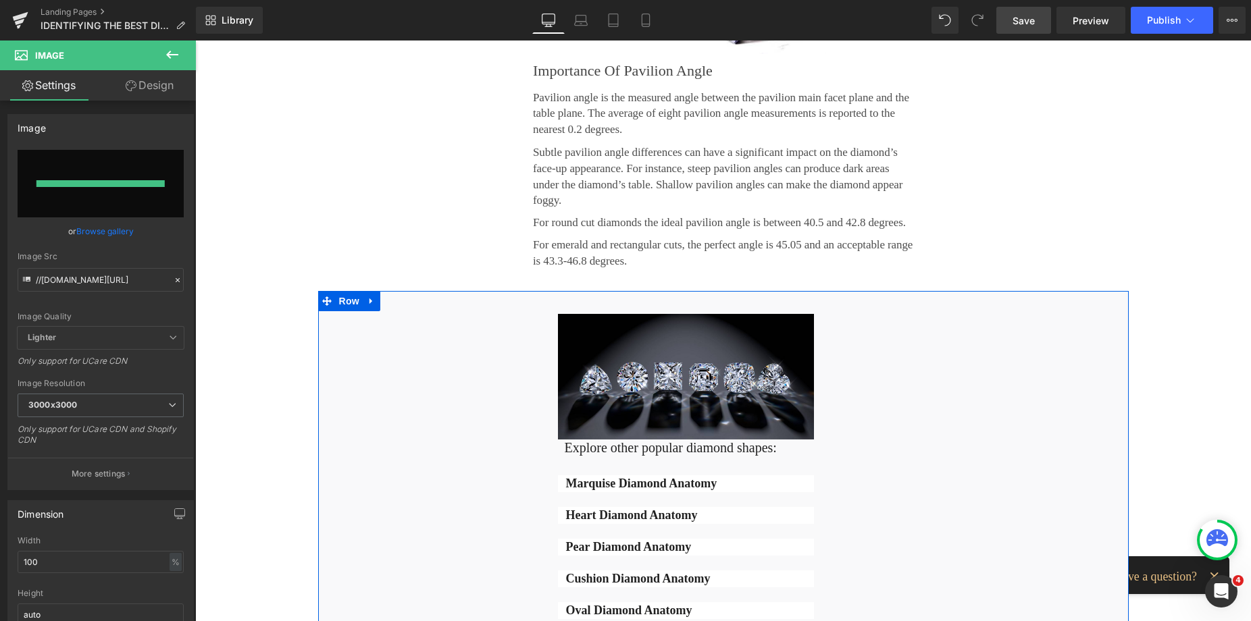
type input "https://ucarecdn.com/acb8426f-40b8-46e5-a888-b6f86fc3bd1e/-/format/auto/-/previ…"
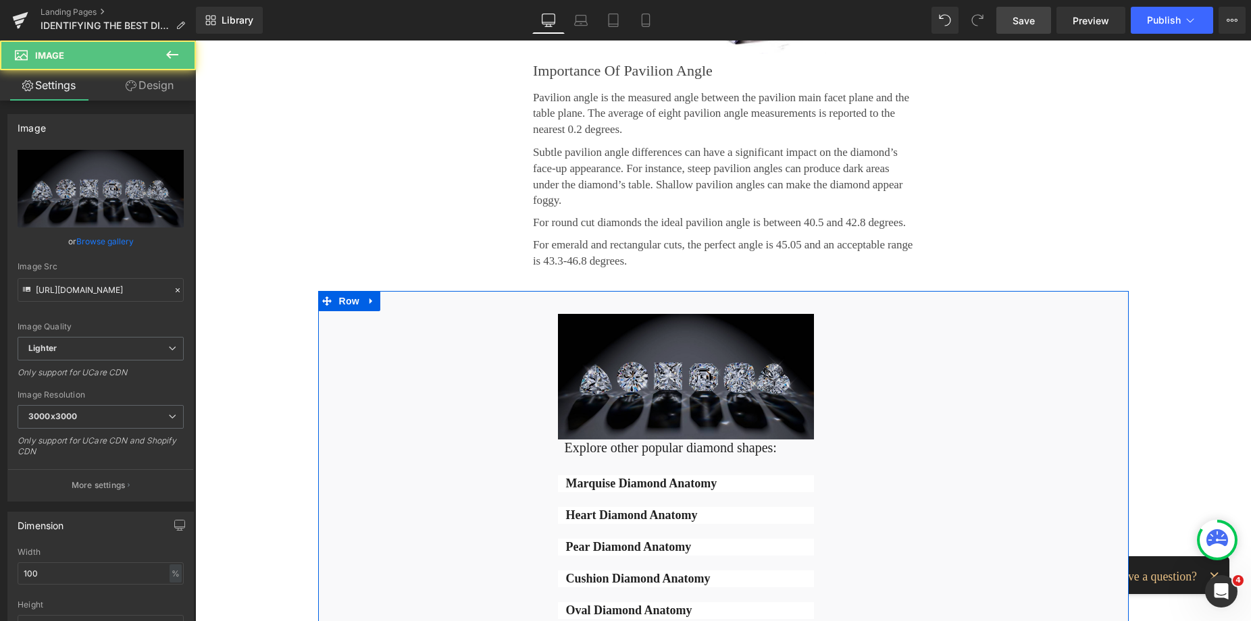
click at [672, 325] on img at bounding box center [686, 377] width 256 height 126
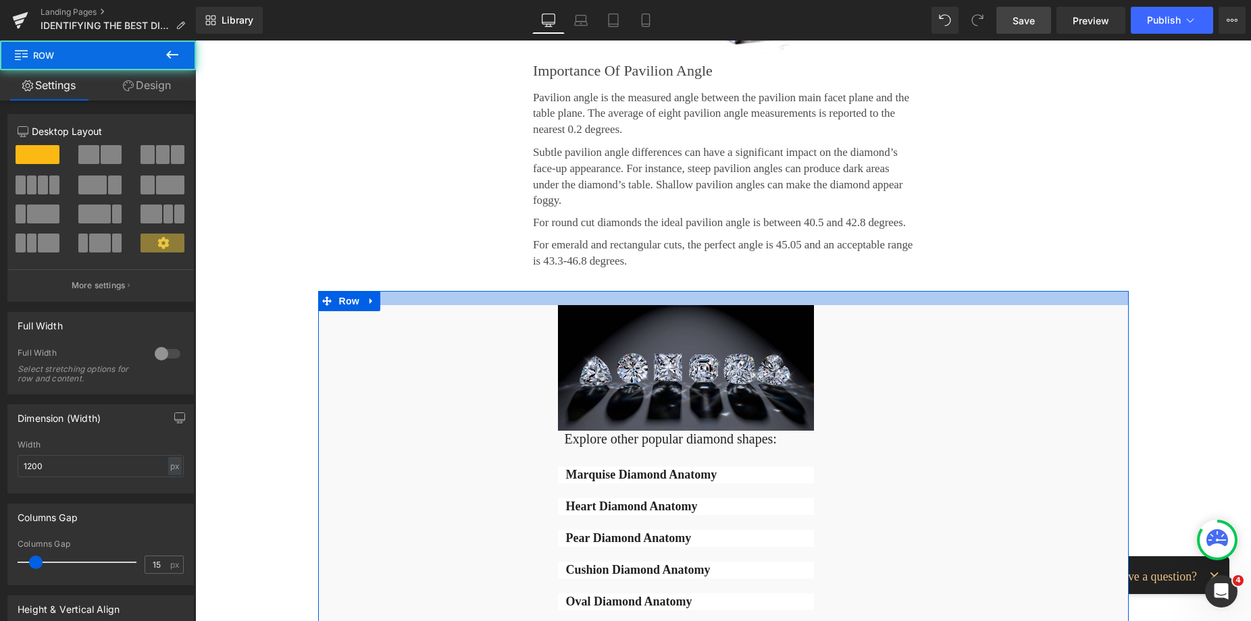
drag, startPoint x: 678, startPoint y: 284, endPoint x: 673, endPoint y: 275, distance: 10.0
click at [673, 291] on div at bounding box center [723, 298] width 810 height 14
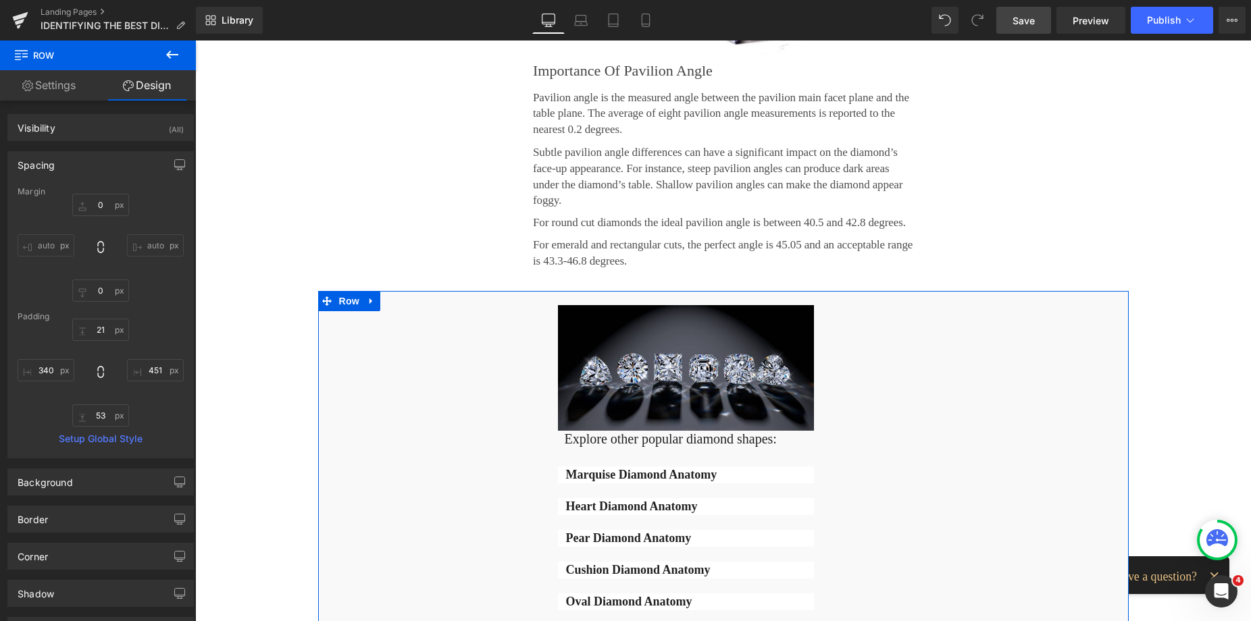
click at [611, 346] on img at bounding box center [686, 368] width 256 height 126
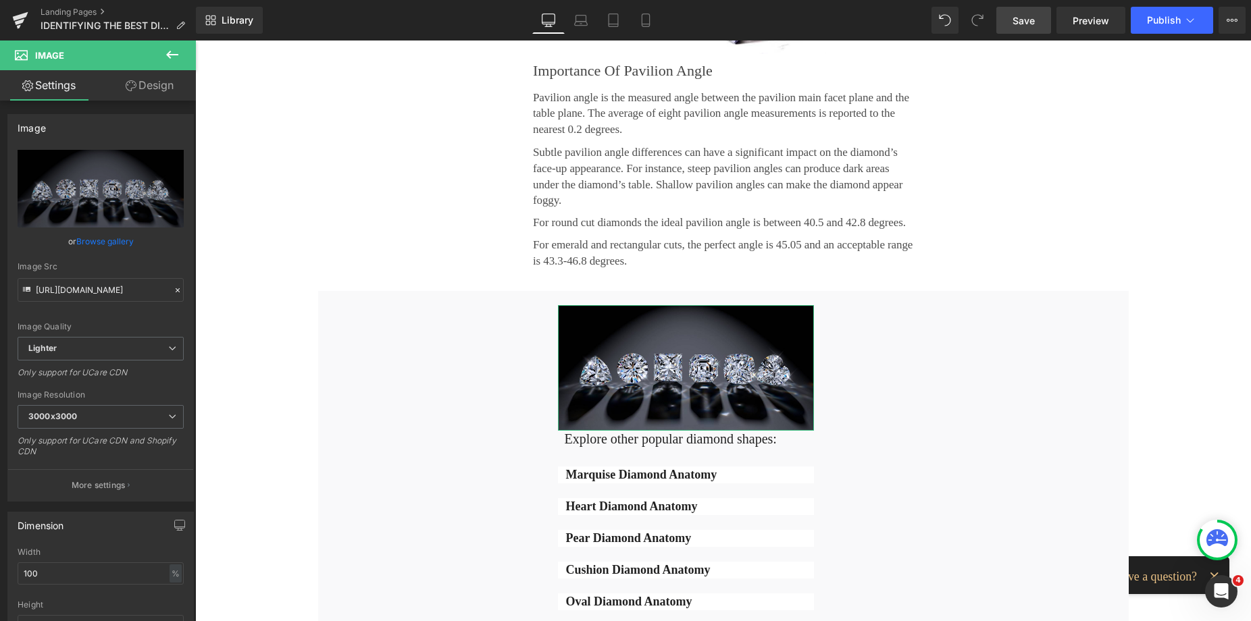
click at [149, 95] on link "Design" at bounding box center [150, 85] width 98 height 30
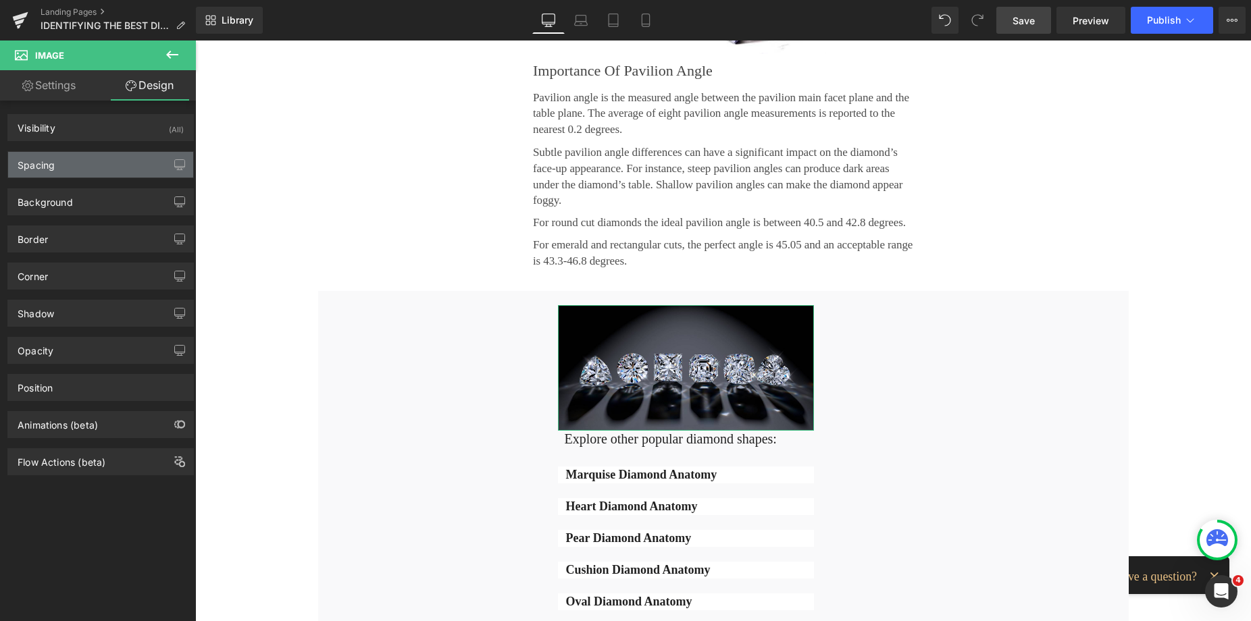
type input "0"
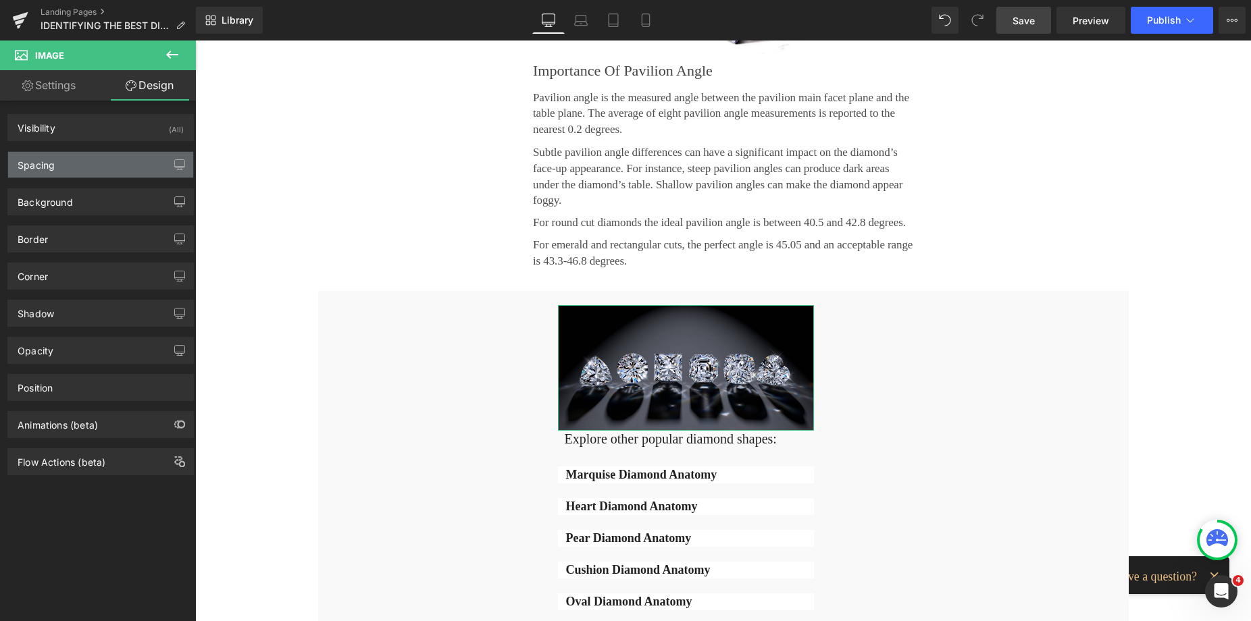
type input "0"
click at [56, 170] on div "Spacing" at bounding box center [100, 165] width 185 height 26
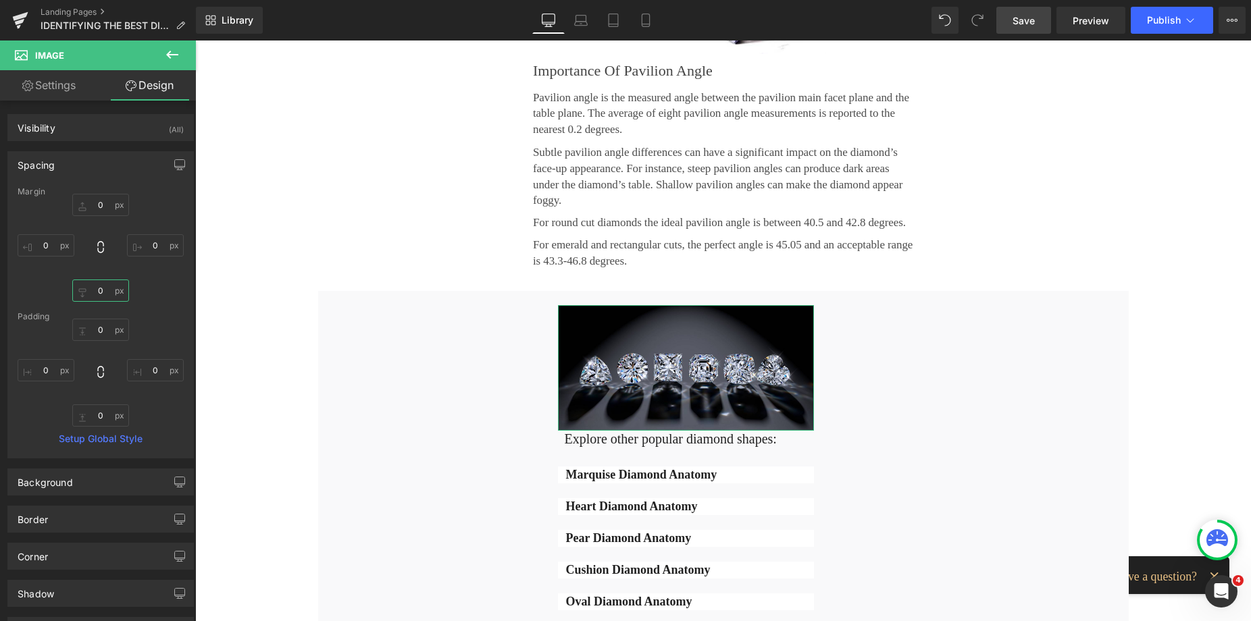
click at [97, 291] on input "0" at bounding box center [100, 291] width 57 height 22
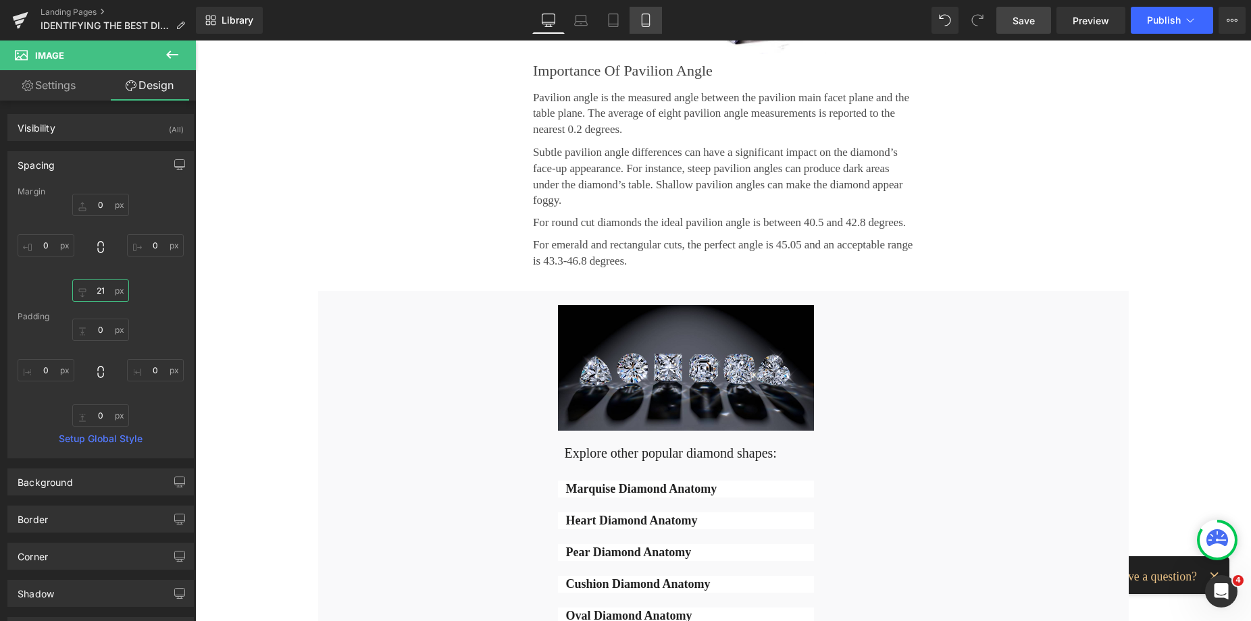
type input "21"
click at [650, 27] on link "Mobile" at bounding box center [645, 20] width 32 height 27
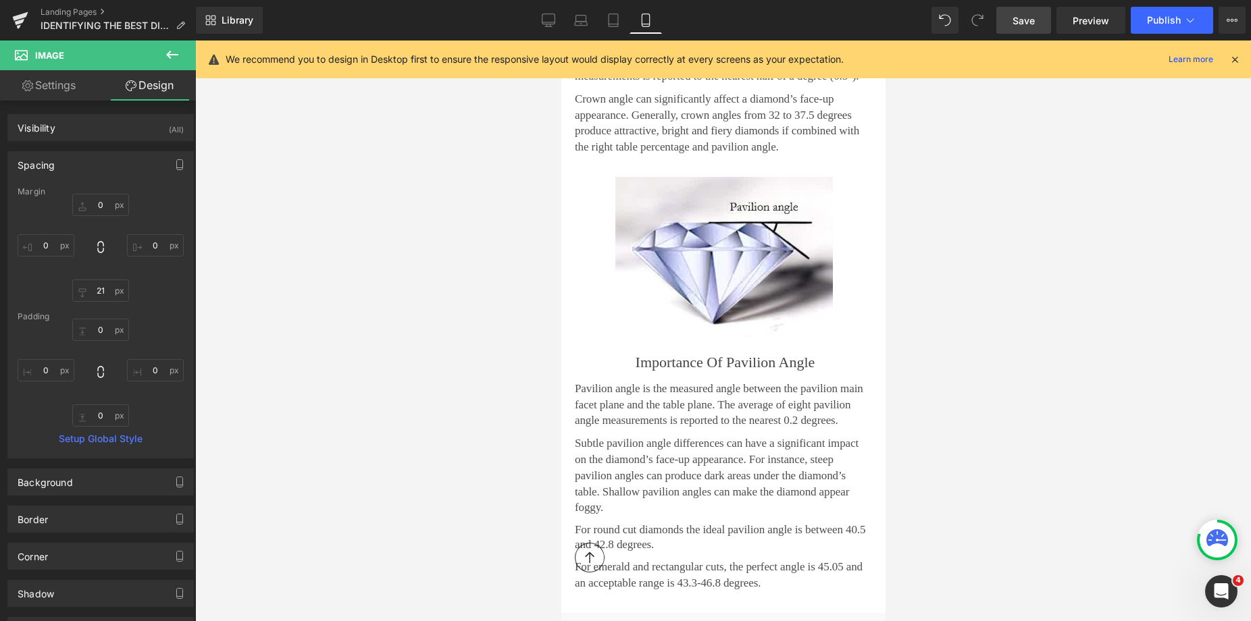
scroll to position [2388, 0]
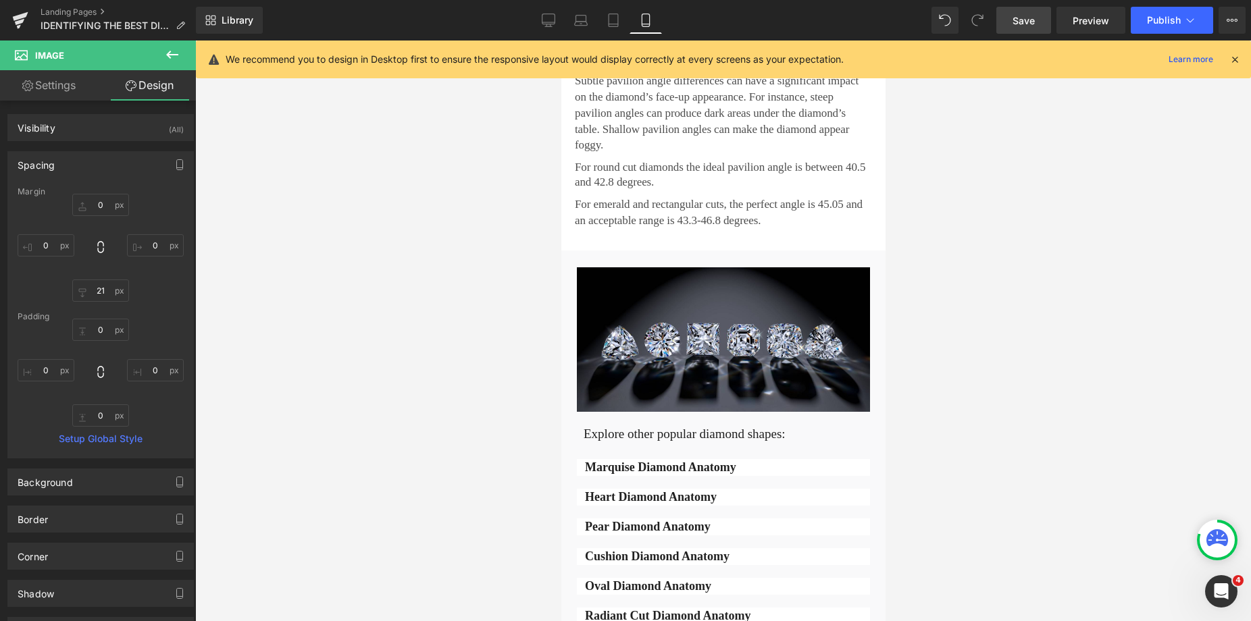
type input "0"
type input "21"
type input "0"
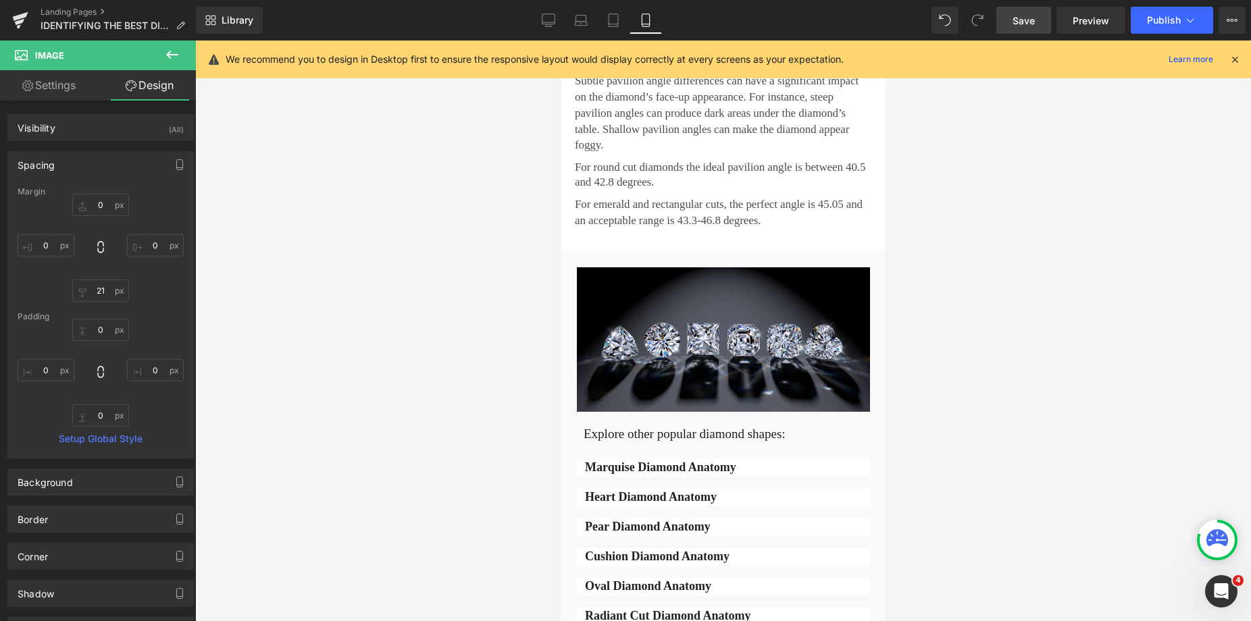
type input "0"
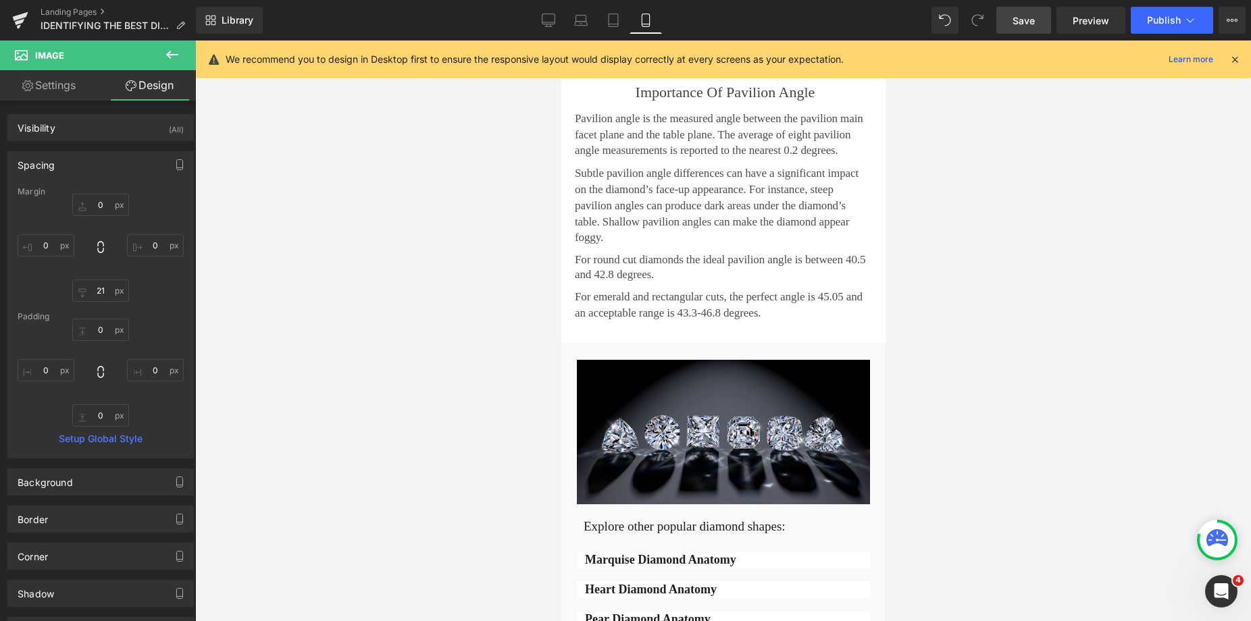
scroll to position [2282, 0]
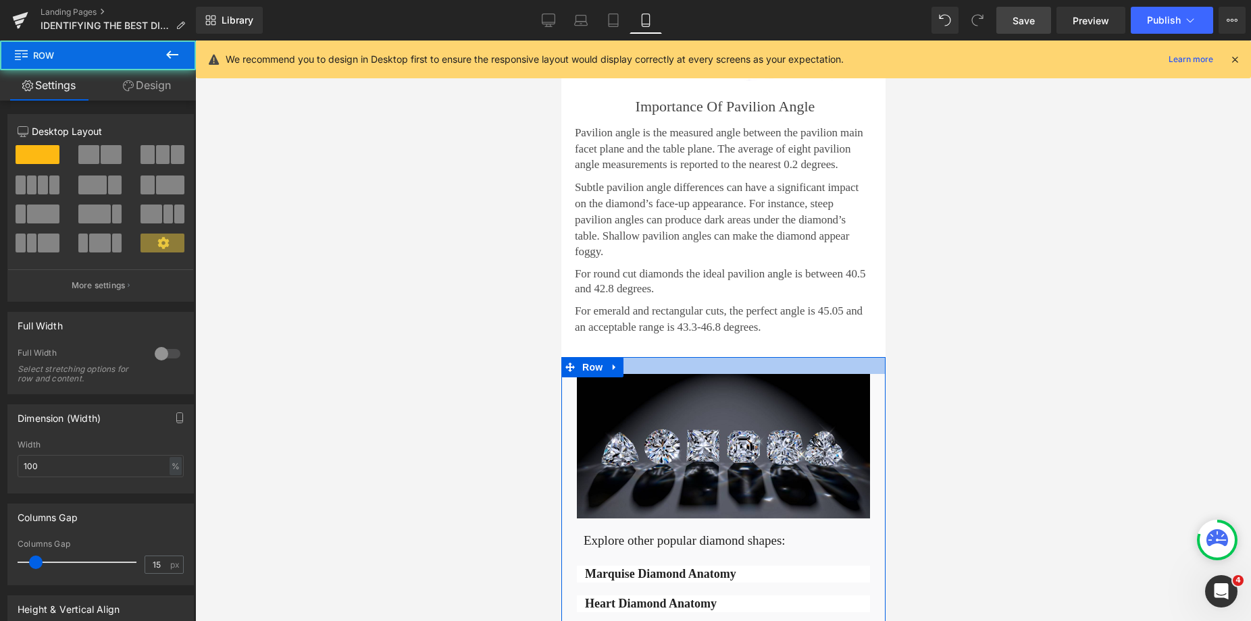
drag, startPoint x: 725, startPoint y: 335, endPoint x: 1547, endPoint y: 347, distance: 821.8
click at [724, 357] on div at bounding box center [722, 365] width 324 height 17
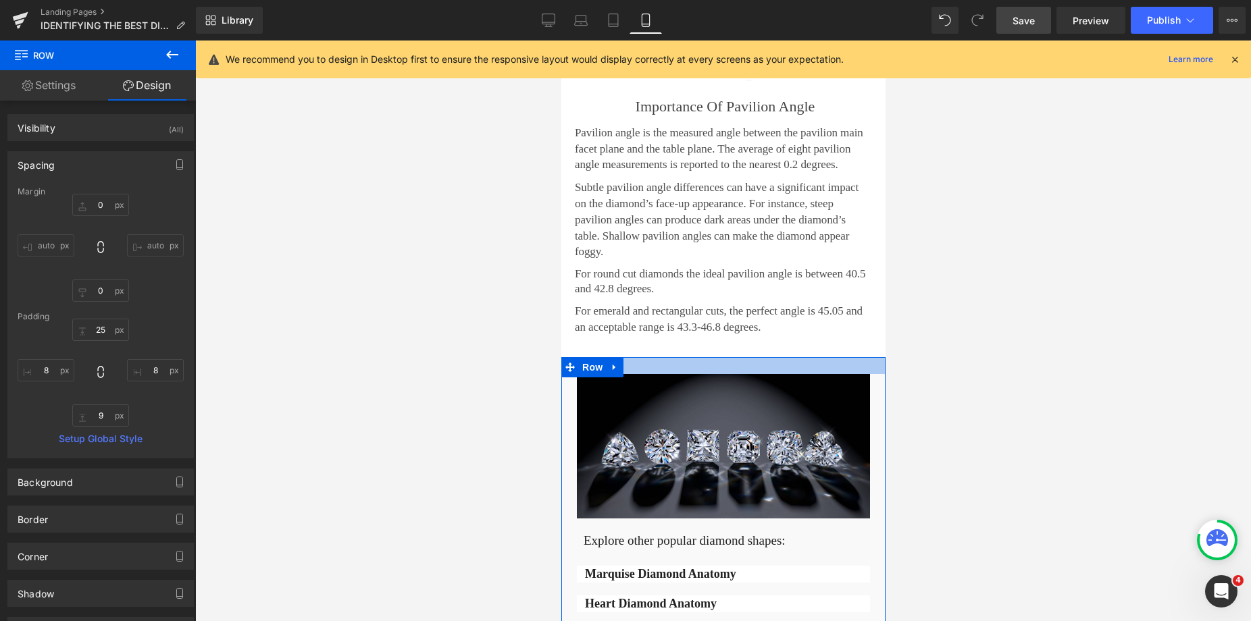
click at [638, 357] on div at bounding box center [722, 365] width 324 height 17
click at [142, 93] on link "Design" at bounding box center [147, 85] width 98 height 30
click at [24, 157] on div "Spacing" at bounding box center [36, 161] width 37 height 19
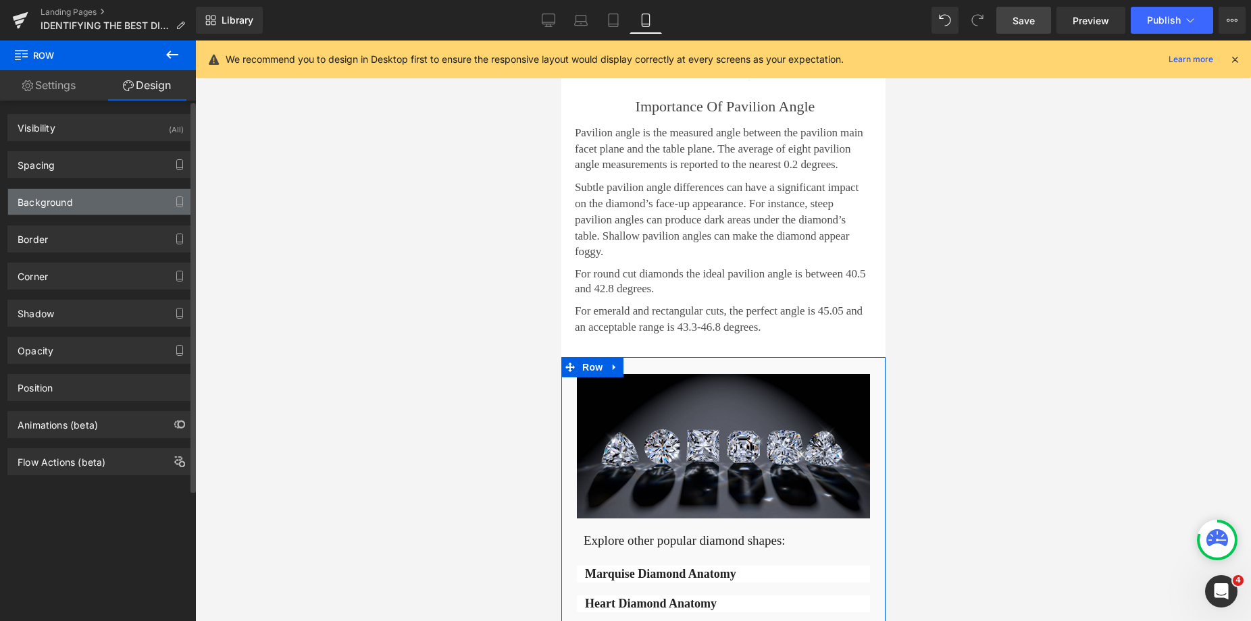
click at [37, 205] on div "Background" at bounding box center [45, 198] width 55 height 19
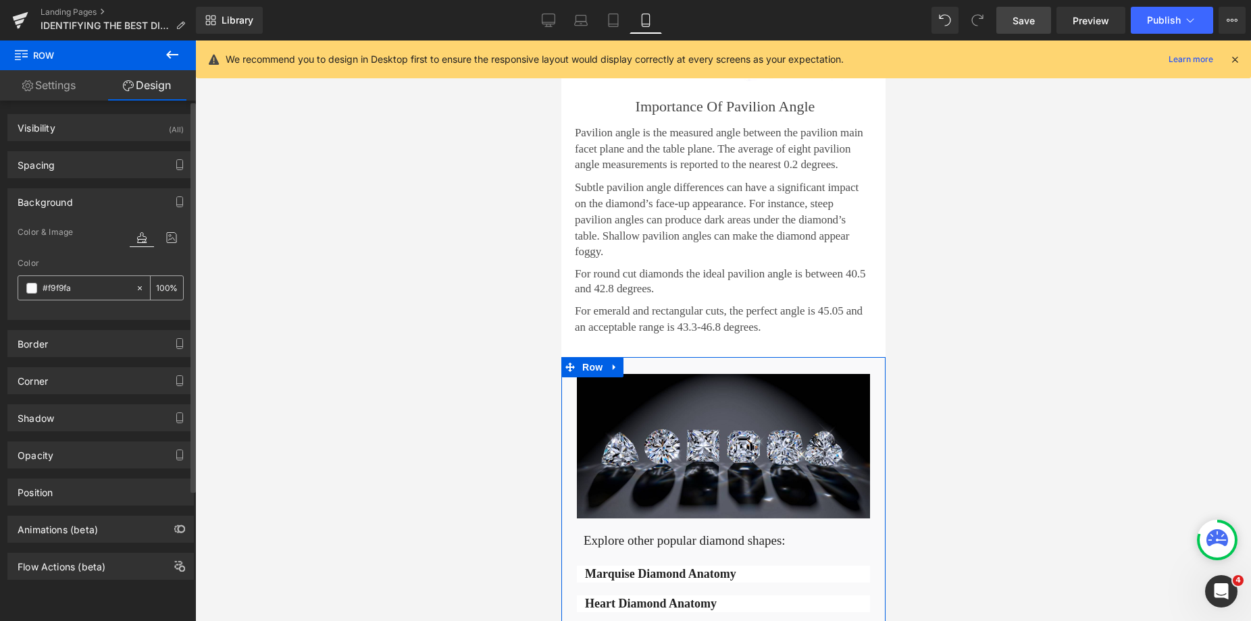
click at [34, 287] on span at bounding box center [31, 288] width 11 height 11
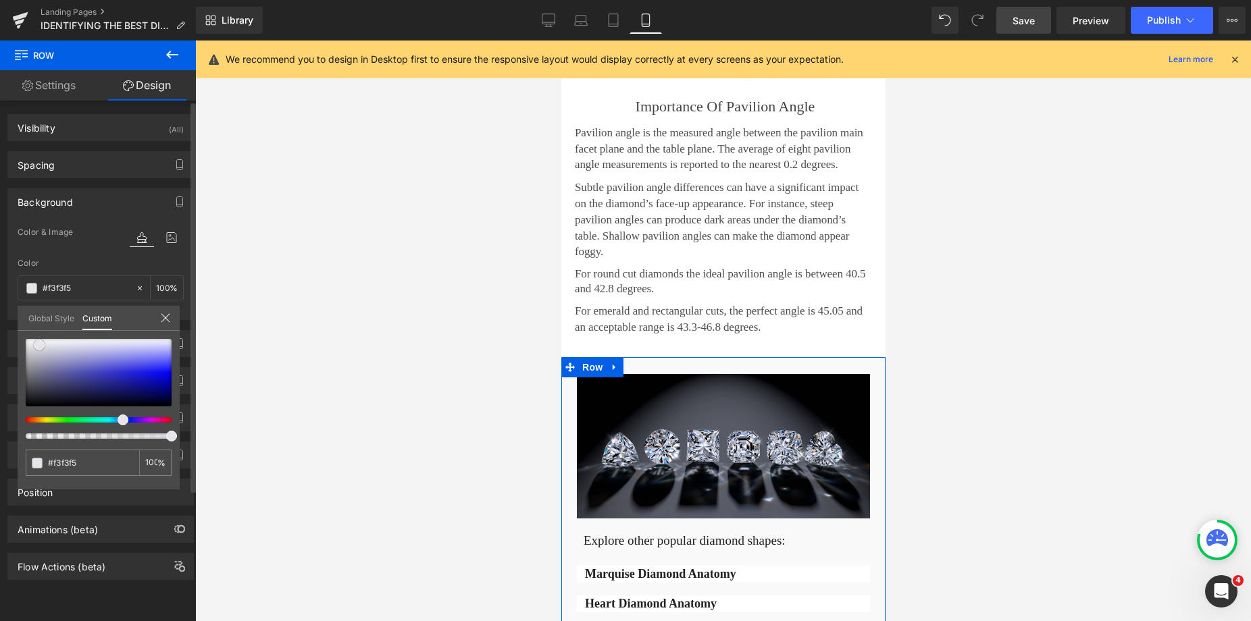
type input "#f3f3f5"
type input "#e8e8ec"
type input "#e2e2e8"
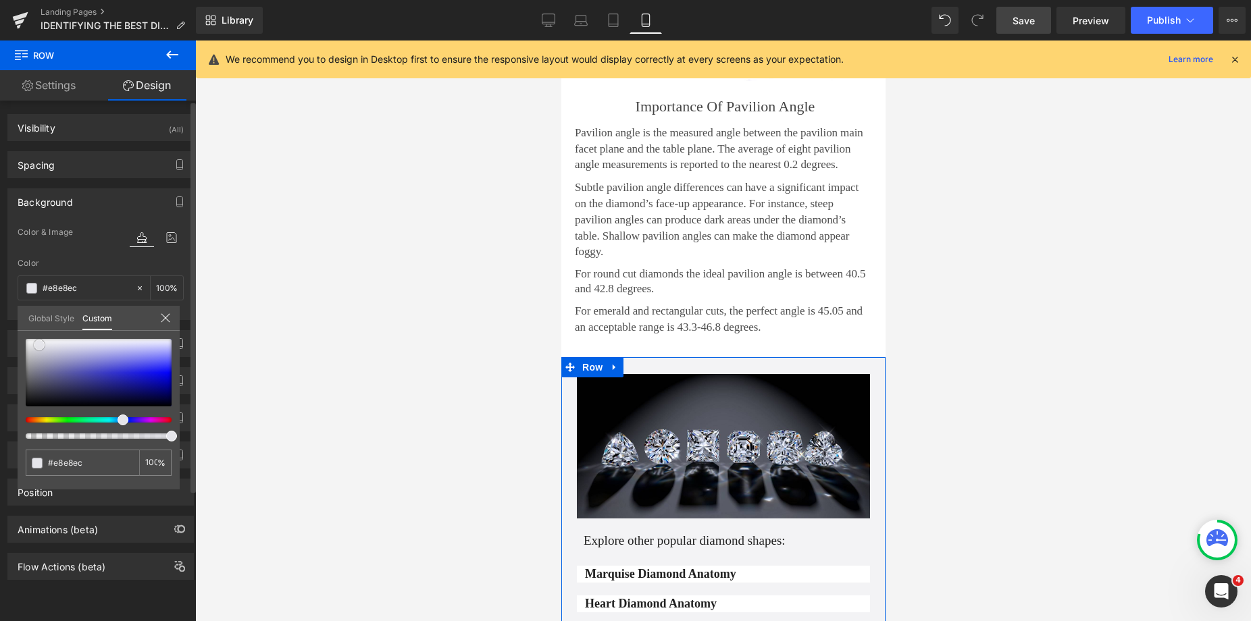
type input "#e2e2e8"
type input "#e0e0e5"
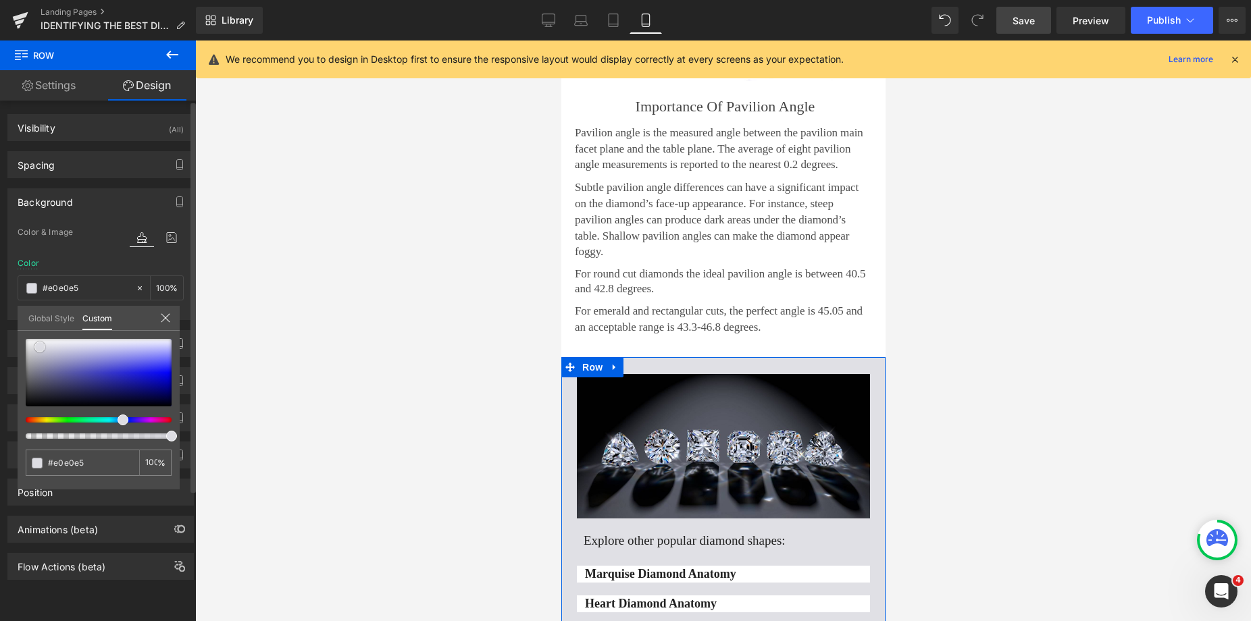
type input "#dddde3"
type input "#e3e3e7"
type input "#e6e6e9"
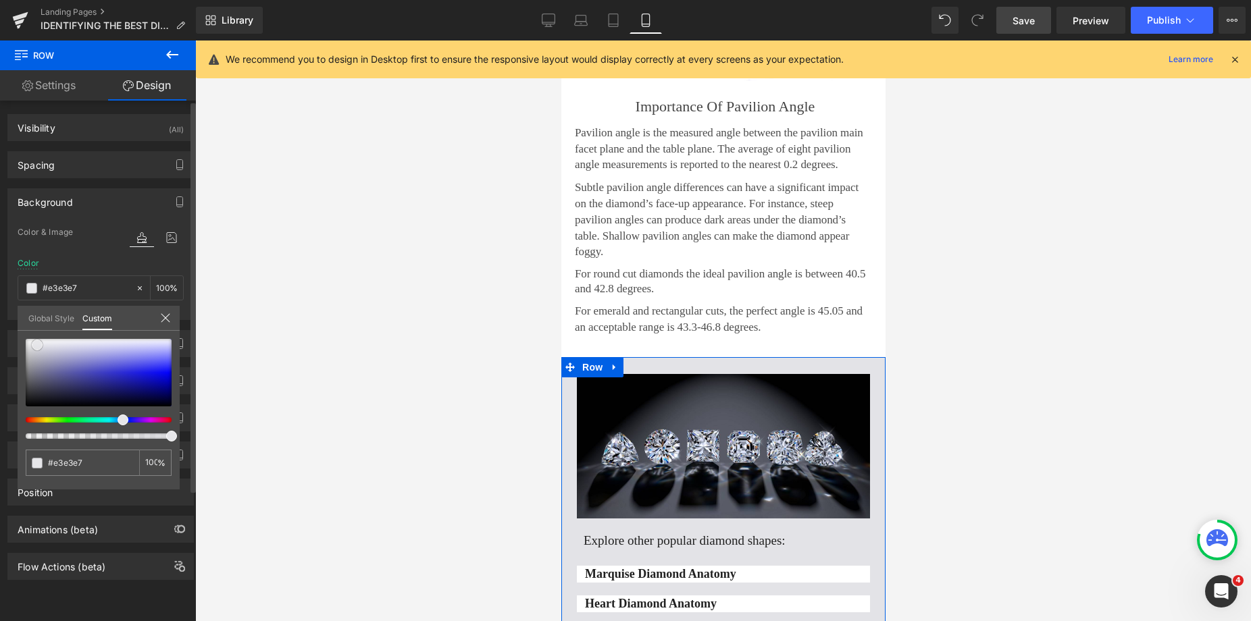
type input "#e6e6e9"
type input "#e9e9ec"
type input "#ebebee"
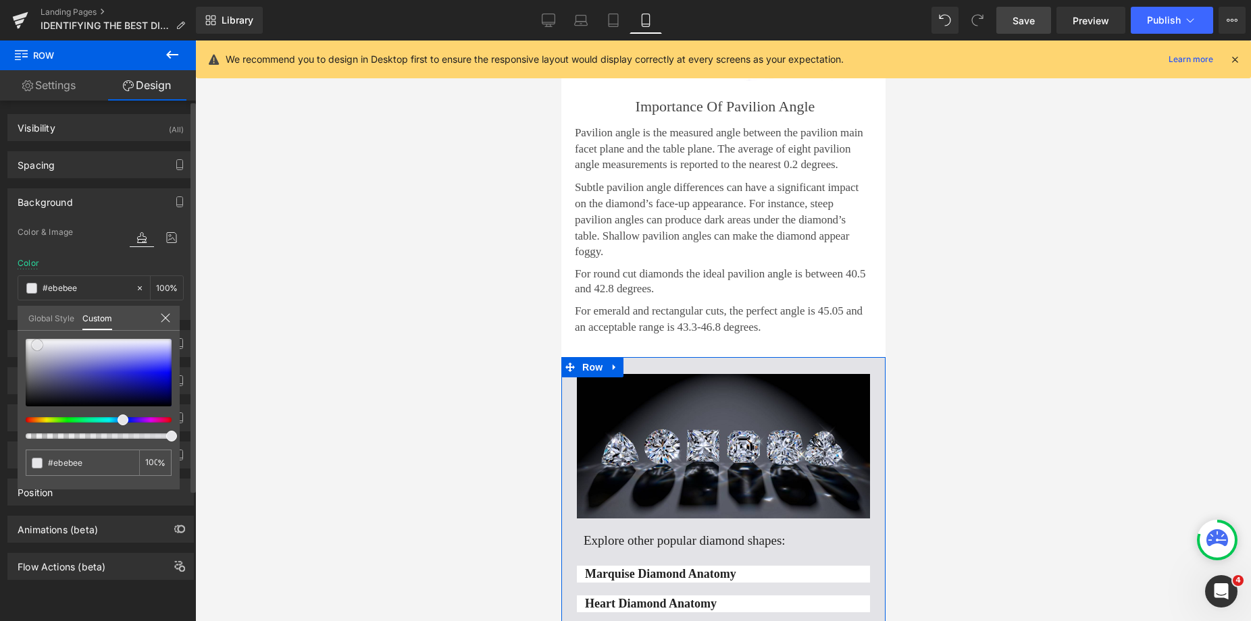
type input "#f1f1f3"
type input "#f3f3f5"
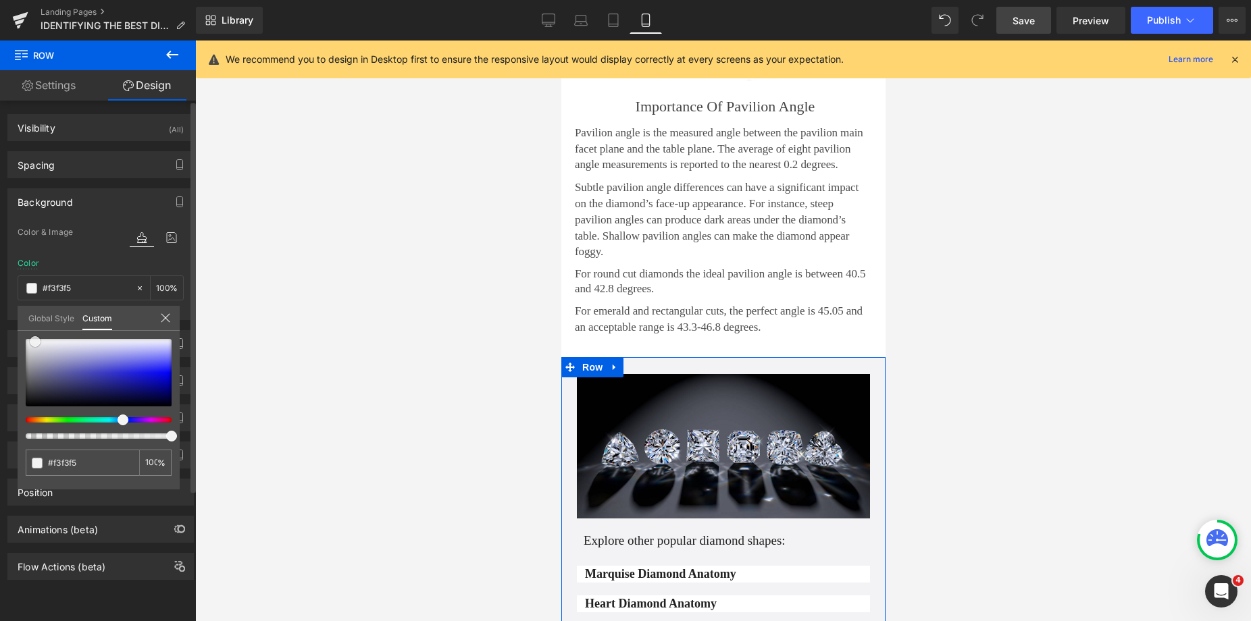
type input "#f4f4f5"
type input "#f6f6f7"
type input "#f4f4f5"
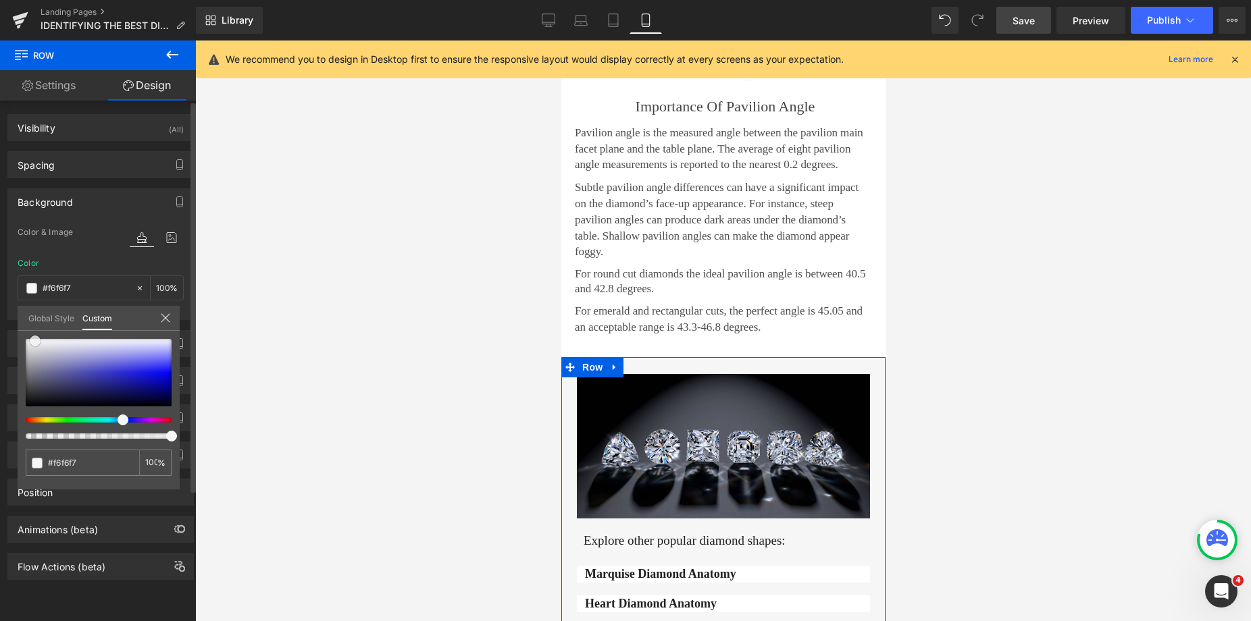
type input "#f4f4f5"
type input "#f1f1f2"
click at [33, 346] on span at bounding box center [35, 343] width 11 height 11
click at [1026, 22] on span "Save" at bounding box center [1023, 21] width 22 height 14
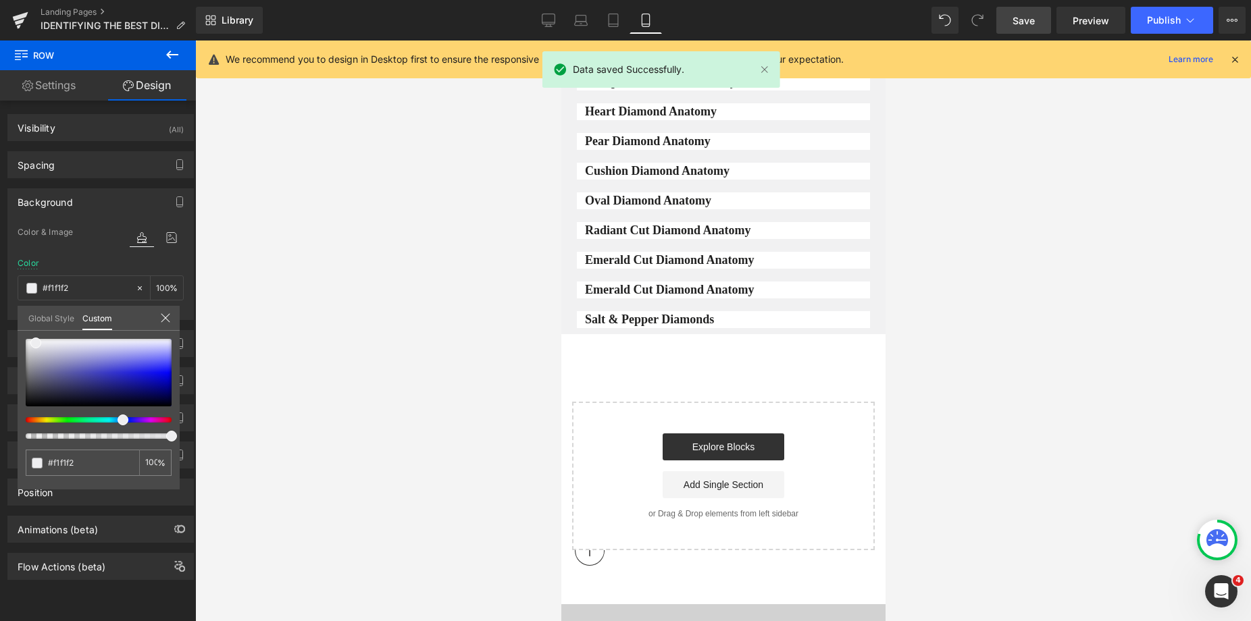
scroll to position [2779, 0]
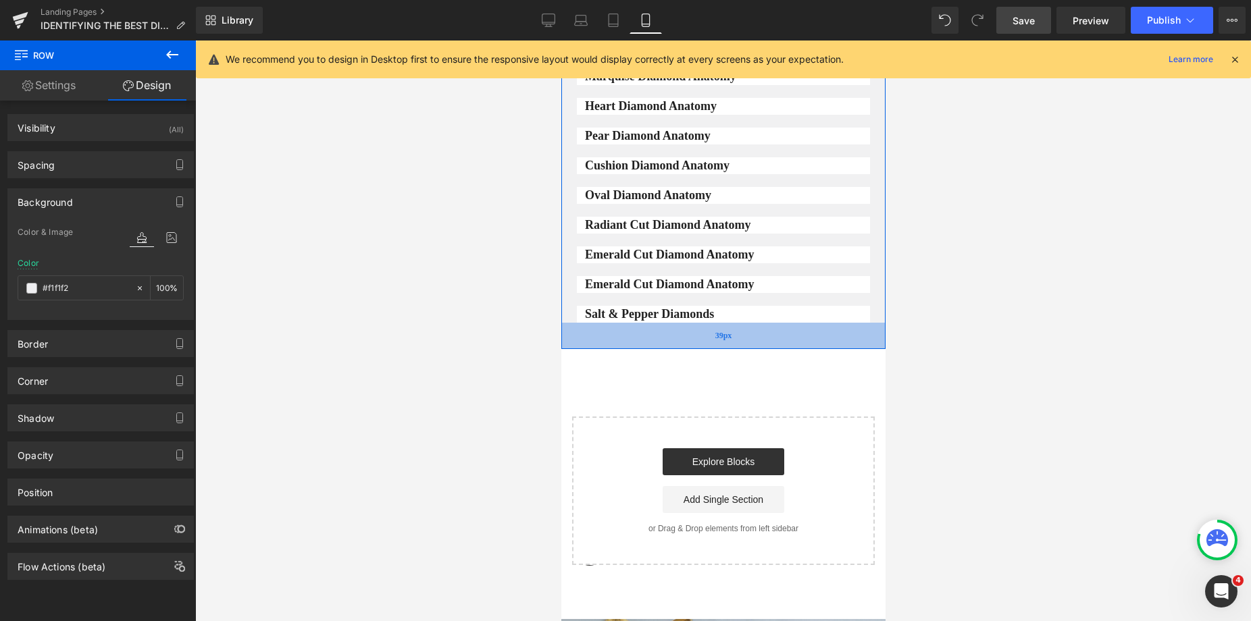
drag, startPoint x: 799, startPoint y: 292, endPoint x: 806, endPoint y: 312, distance: 21.6
click at [806, 323] on div "39px" at bounding box center [722, 336] width 324 height 26
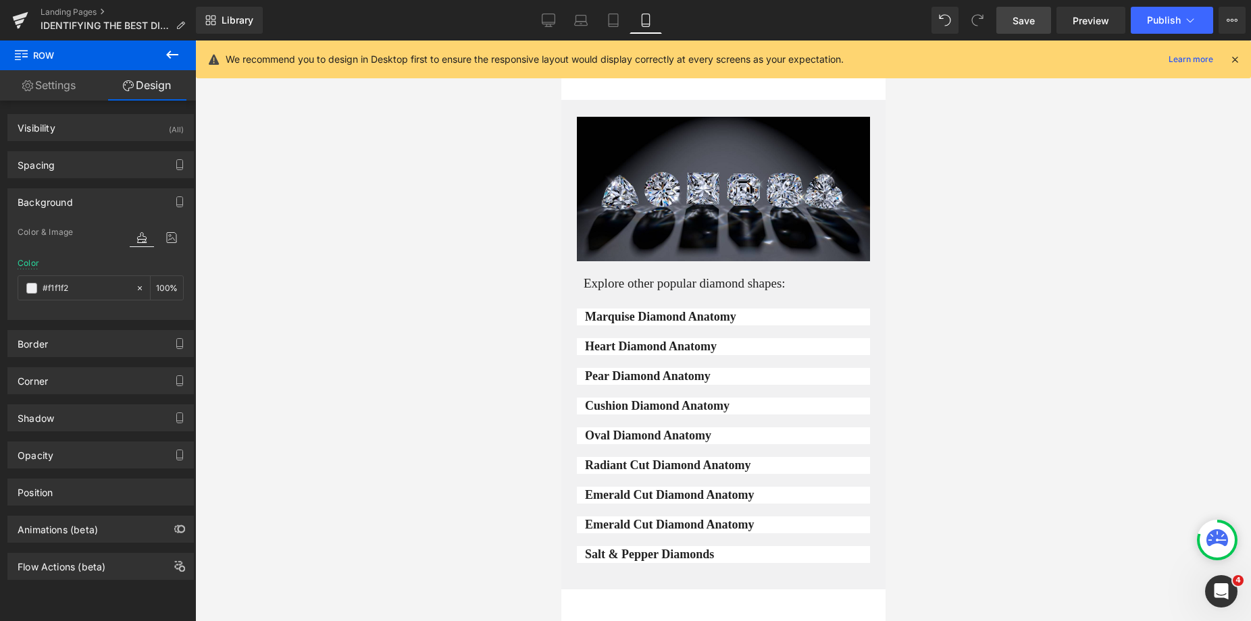
scroll to position [2429, 0]
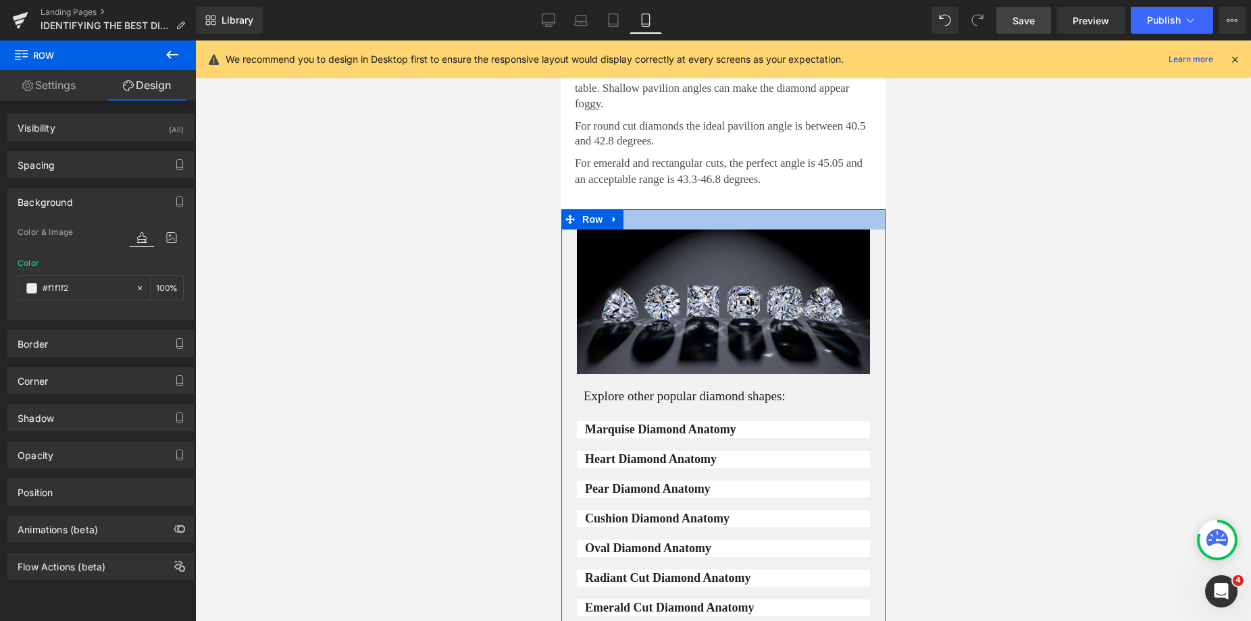
drag, startPoint x: 788, startPoint y: 188, endPoint x: 851, endPoint y: 171, distance: 65.0
click at [789, 209] on div at bounding box center [722, 219] width 324 height 20
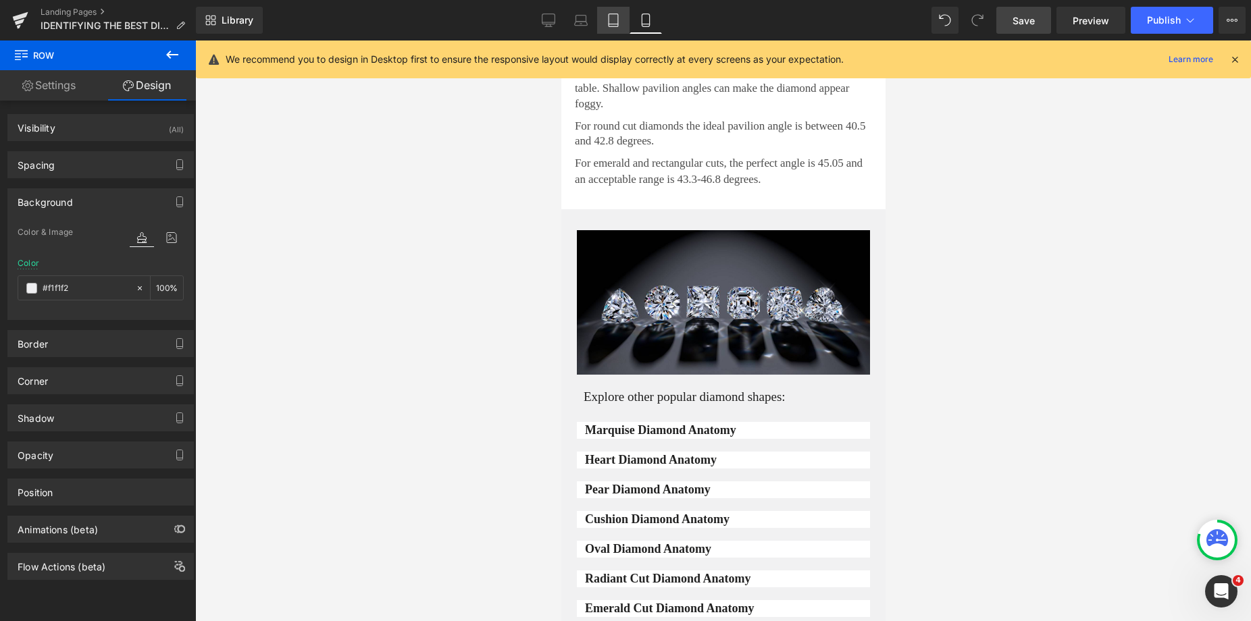
click at [615, 24] on icon at bounding box center [612, 24] width 9 height 0
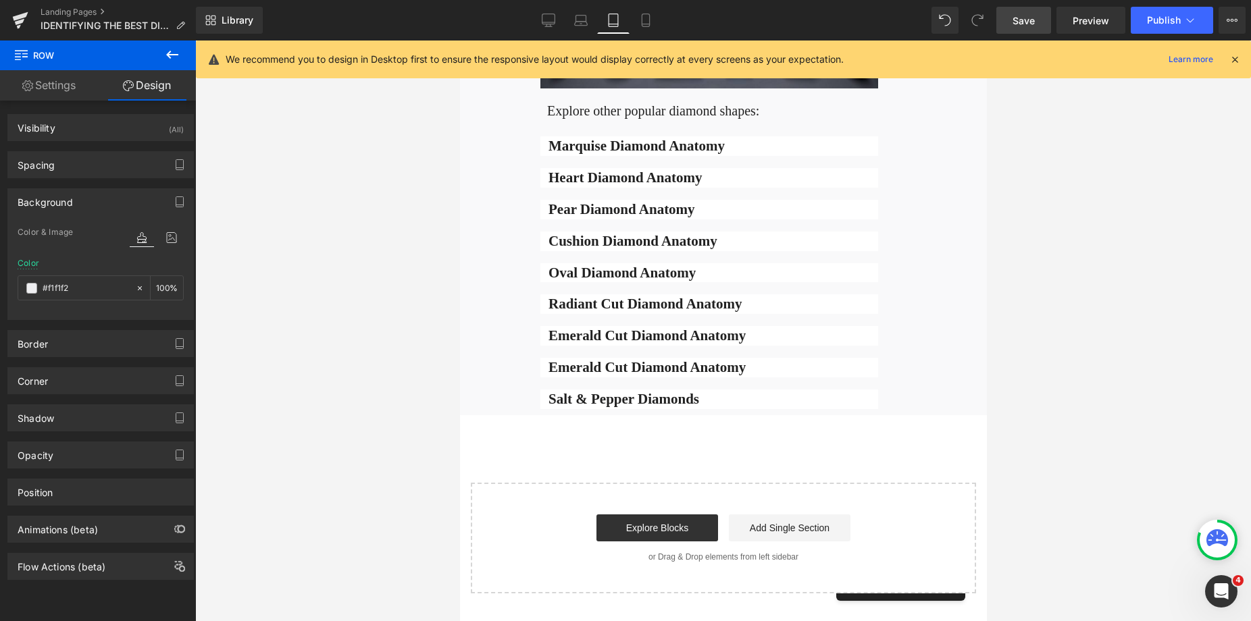
type input "#f9f9fa"
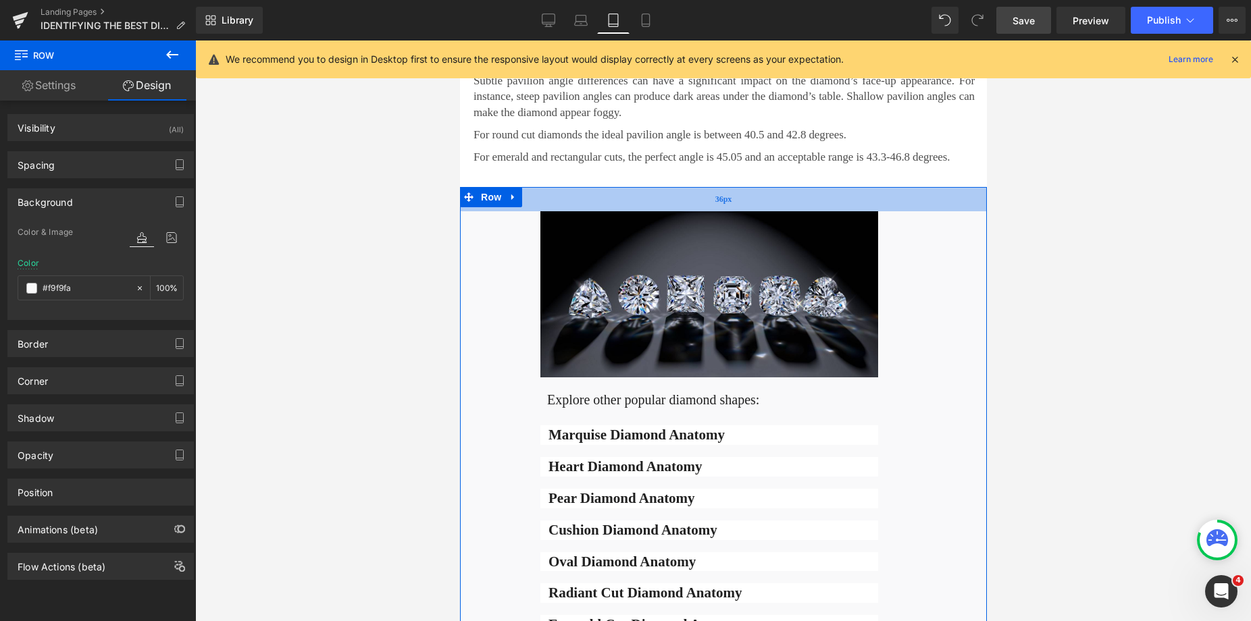
drag, startPoint x: 771, startPoint y: 182, endPoint x: 783, endPoint y: 203, distance: 23.6
click at [783, 203] on div "36px" at bounding box center [722, 199] width 527 height 24
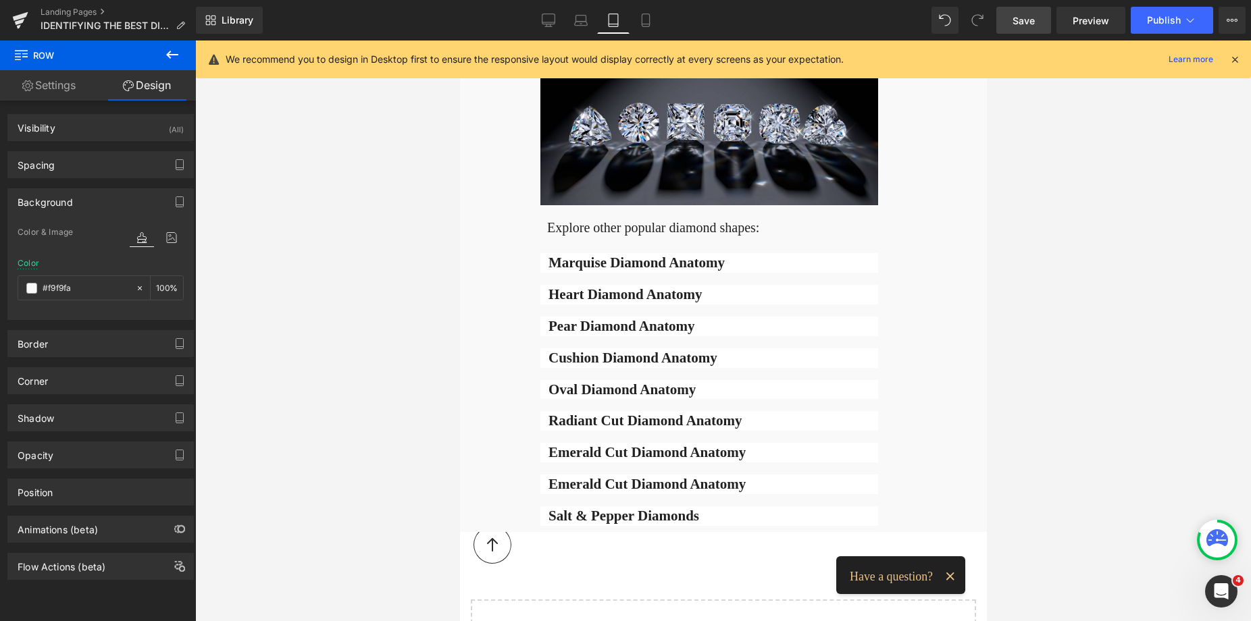
scroll to position [2387, 0]
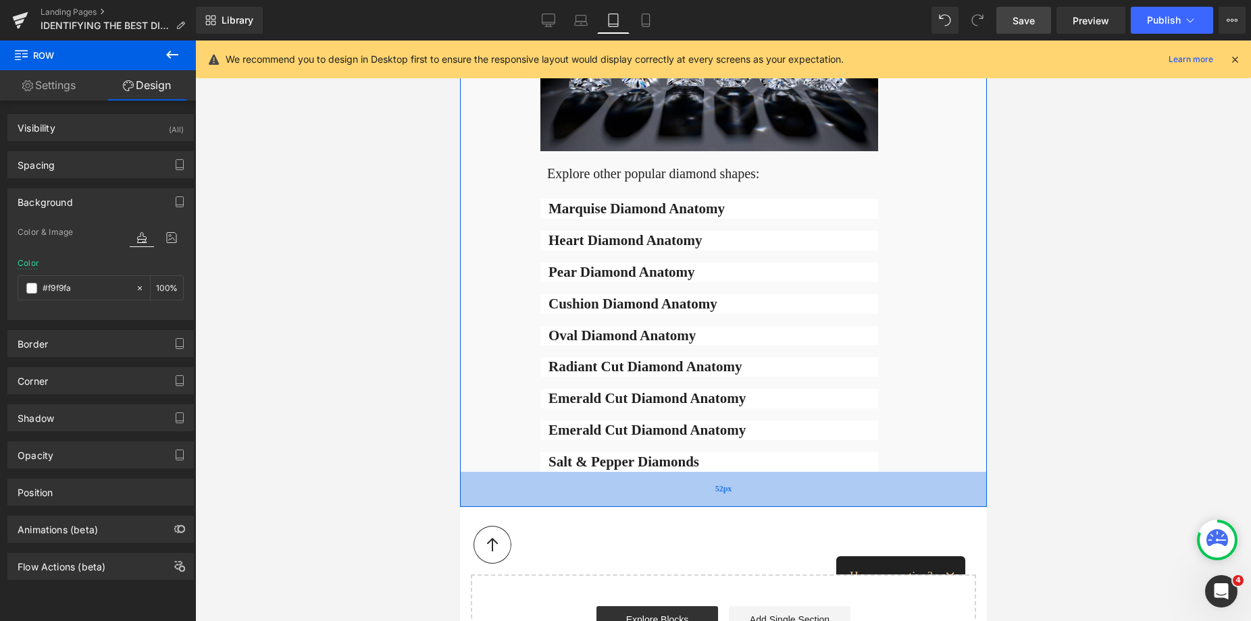
drag, startPoint x: 820, startPoint y: 463, endPoint x: 831, endPoint y: 492, distance: 31.0
click at [831, 492] on div "52px" at bounding box center [722, 489] width 527 height 35
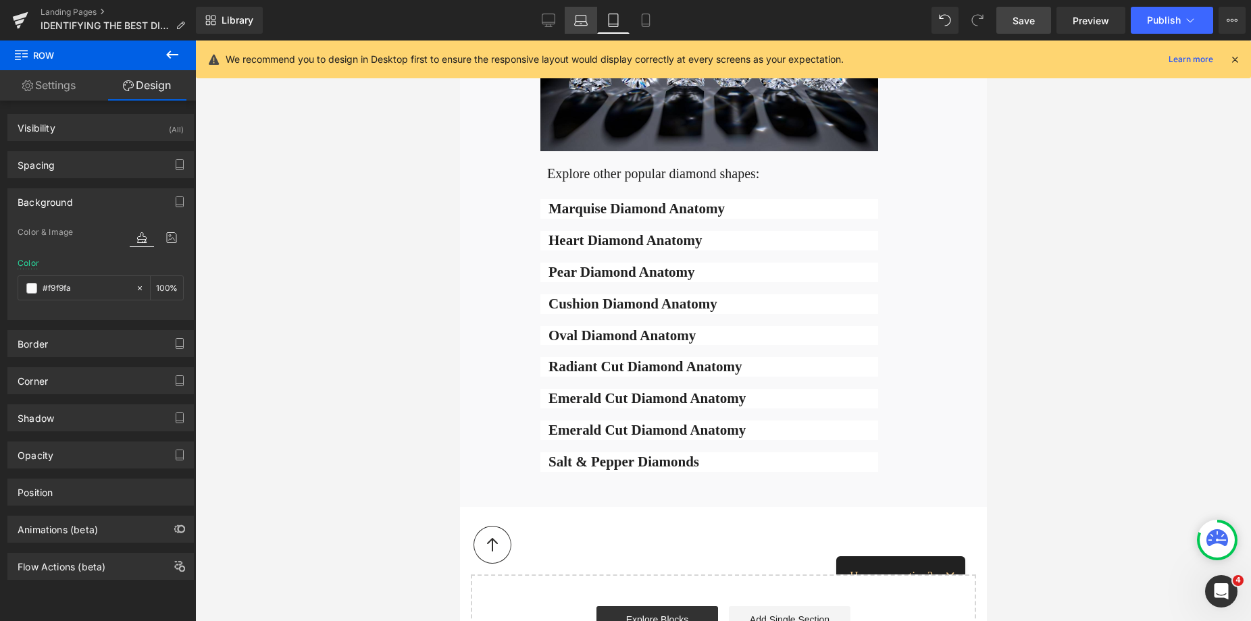
click at [582, 22] on icon at bounding box center [581, 21] width 14 height 14
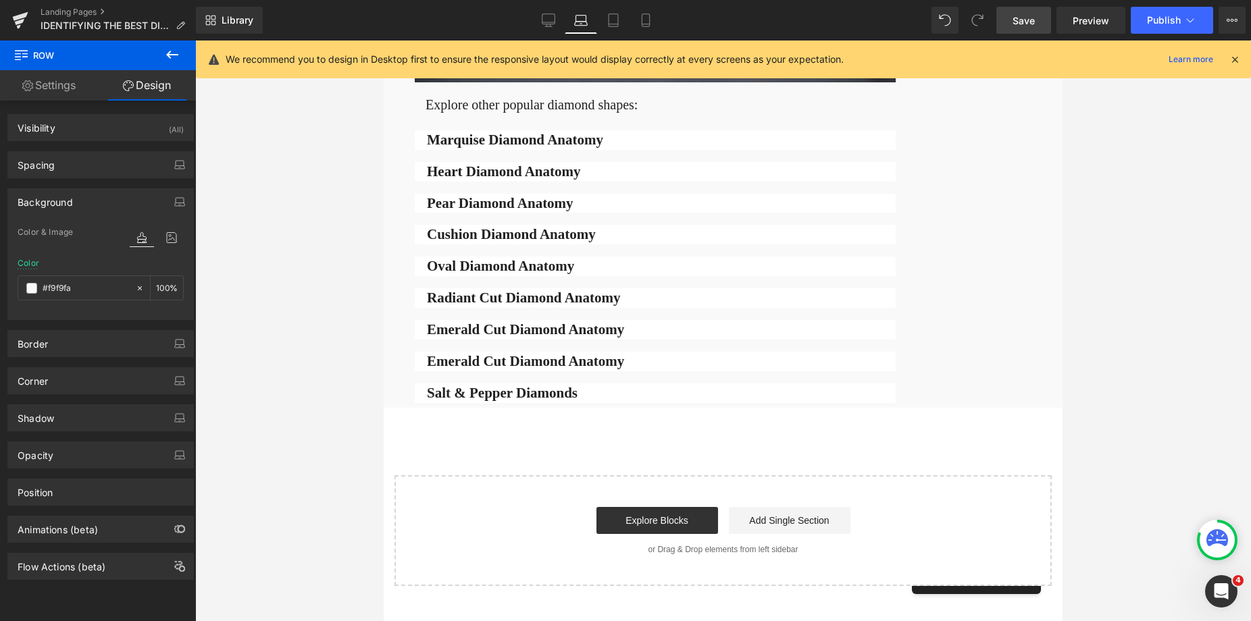
type input "100"
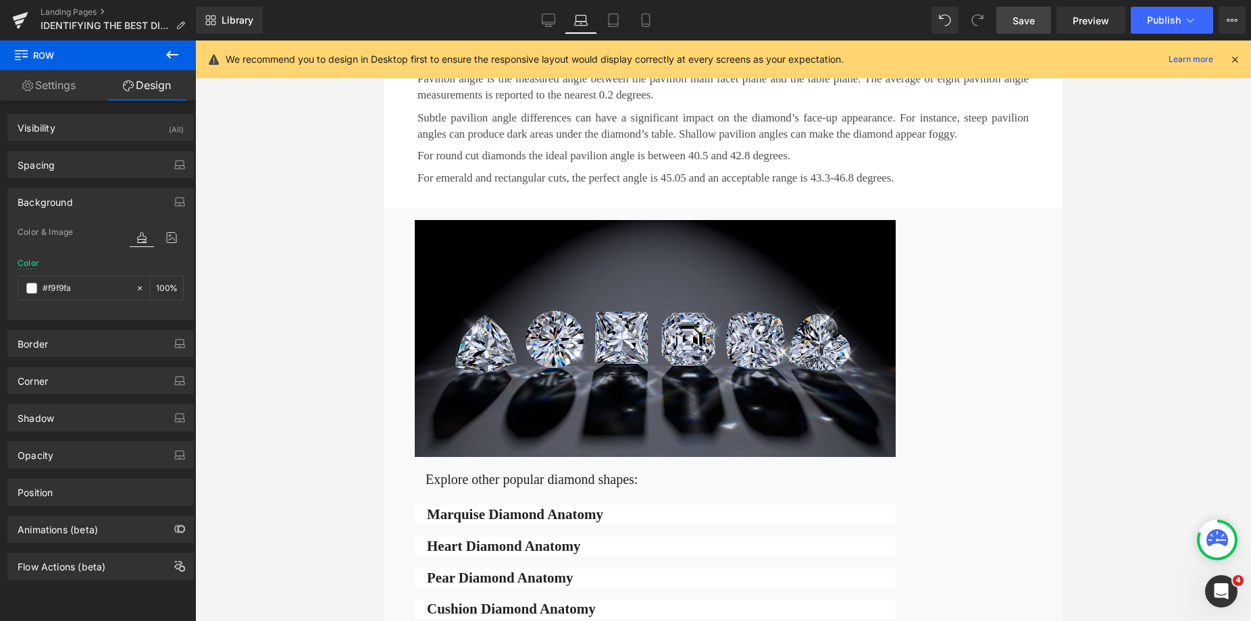
scroll to position [1990, 0]
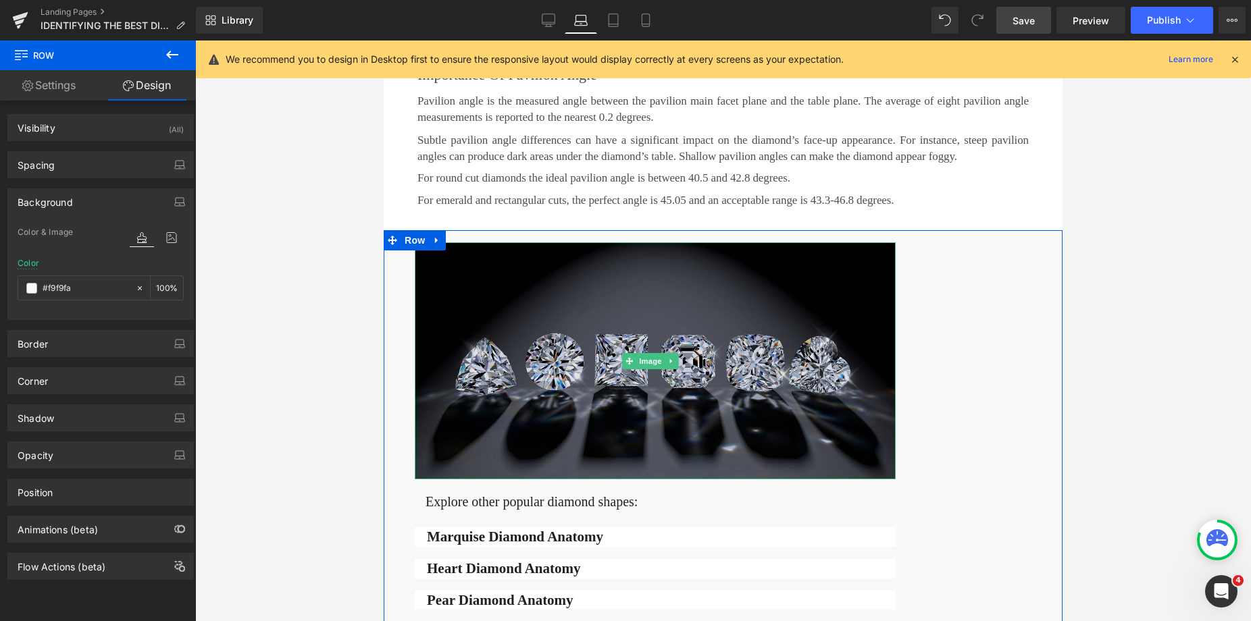
click at [806, 269] on img at bounding box center [655, 360] width 481 height 237
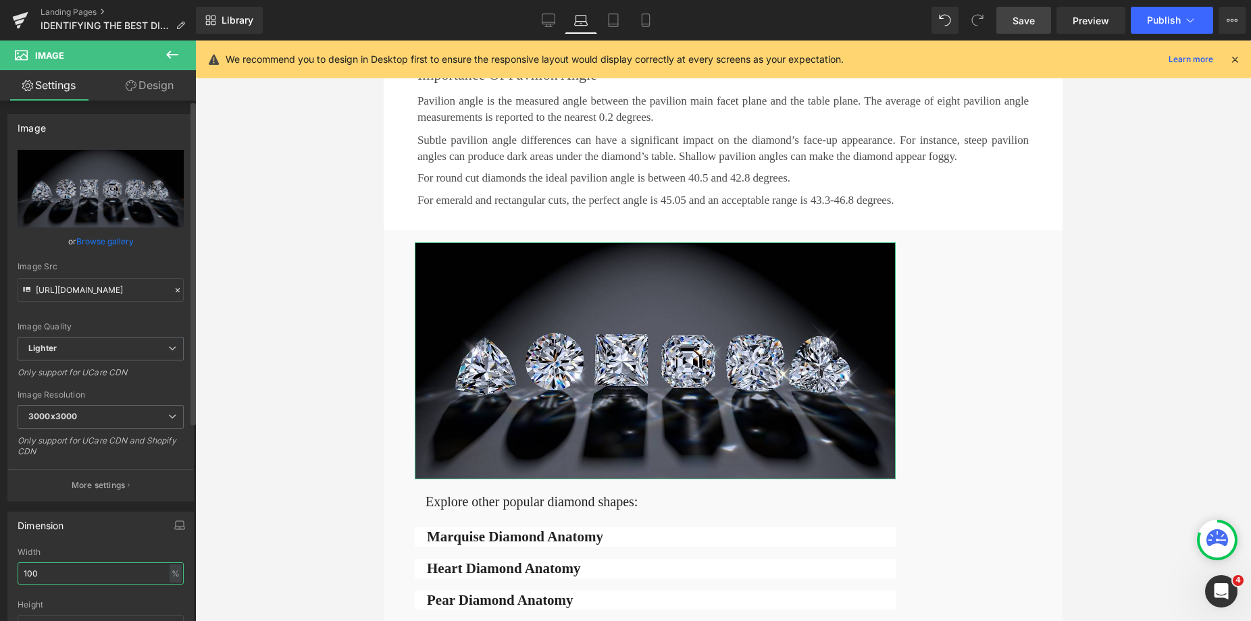
drag, startPoint x: 45, startPoint y: 575, endPoint x: 6, endPoint y: 575, distance: 39.2
click at [6, 575] on div "Dimension 100% Width 100 % % px auto Height auto 0 Circle Image" at bounding box center [101, 593] width 202 height 182
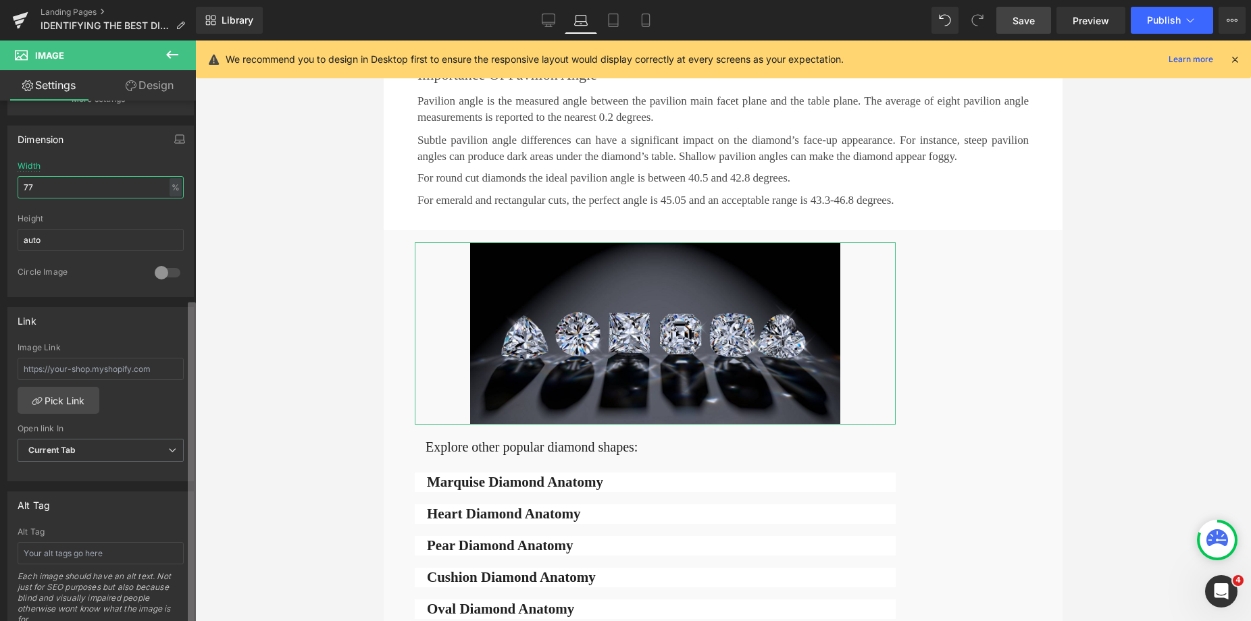
click at [170, 604] on div "Image https://ucarecdn.com/acb8426f-40b8-46e5-a888-b6f86fc3bd1e/-/format/auto/-…" at bounding box center [98, 364] width 196 height 527
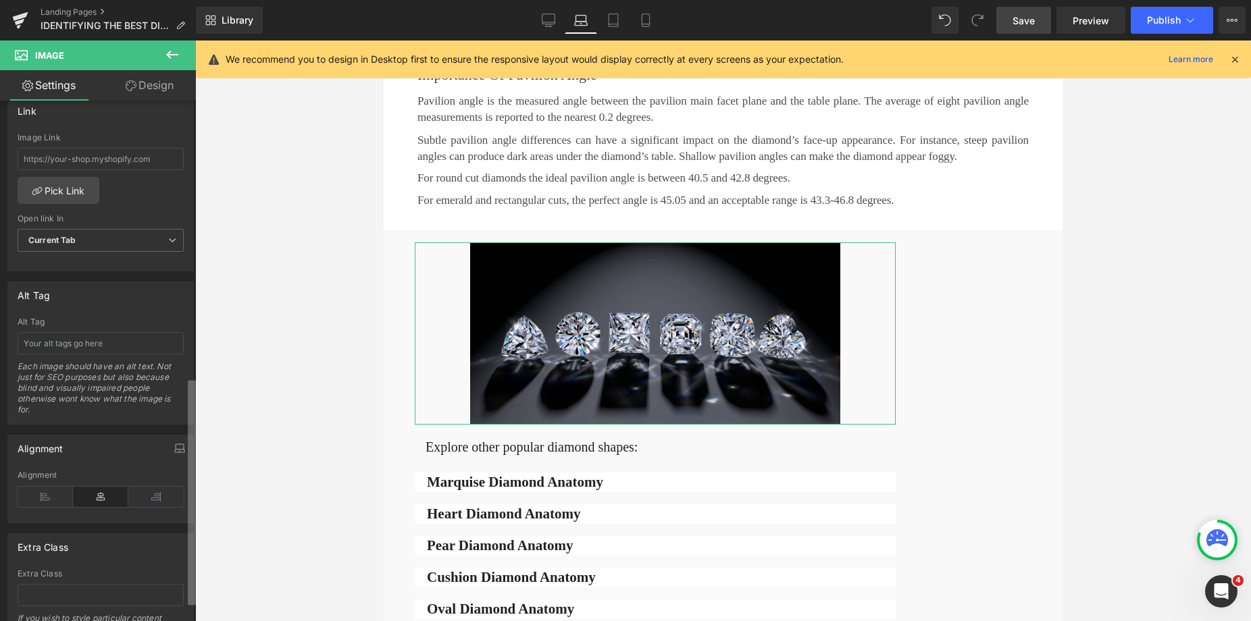
scroll to position [654, 0]
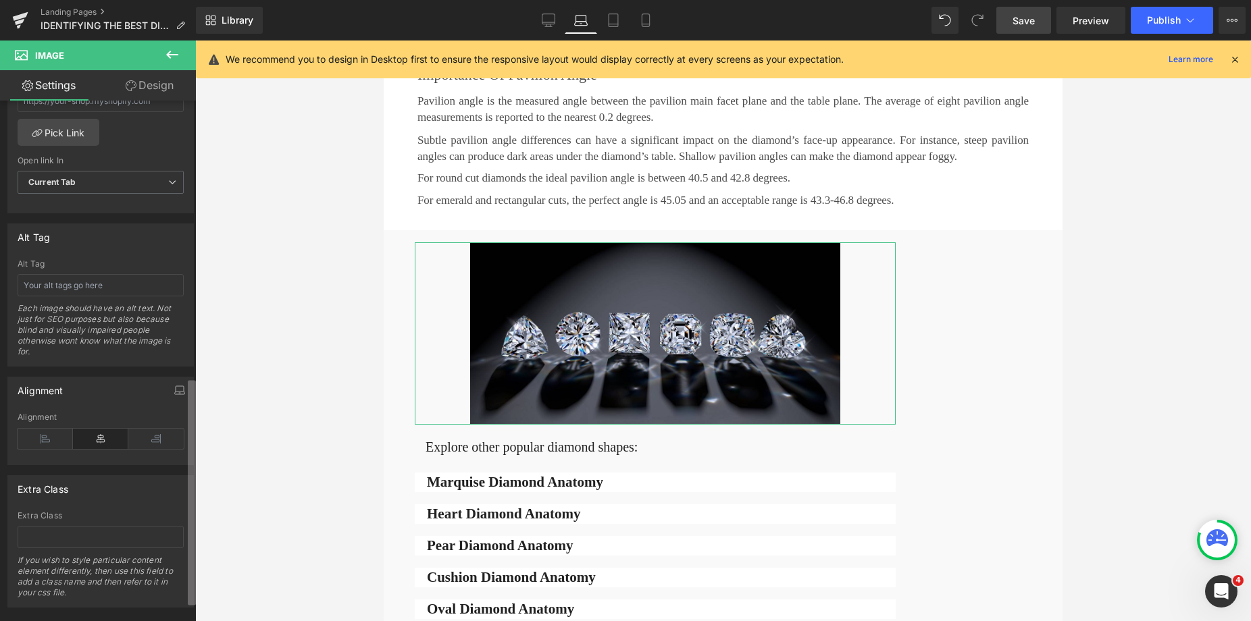
click at [172, 576] on div "Image https://ucarecdn.com/acb8426f-40b8-46e5-a888-b6f86fc3bd1e/-/format/auto/-…" at bounding box center [98, 364] width 196 height 527
type input "77"
click at [38, 444] on icon at bounding box center [45, 439] width 55 height 20
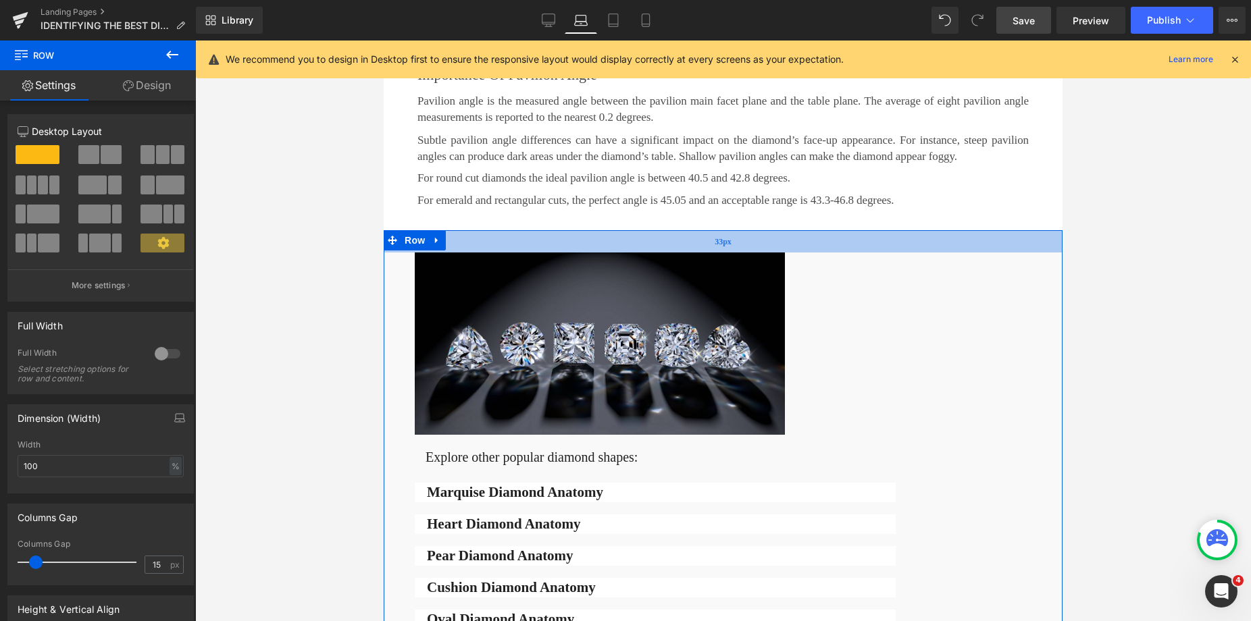
drag, startPoint x: 839, startPoint y: 215, endPoint x: 842, endPoint y: 225, distance: 10.5
click at [842, 230] on div "33px" at bounding box center [723, 241] width 679 height 22
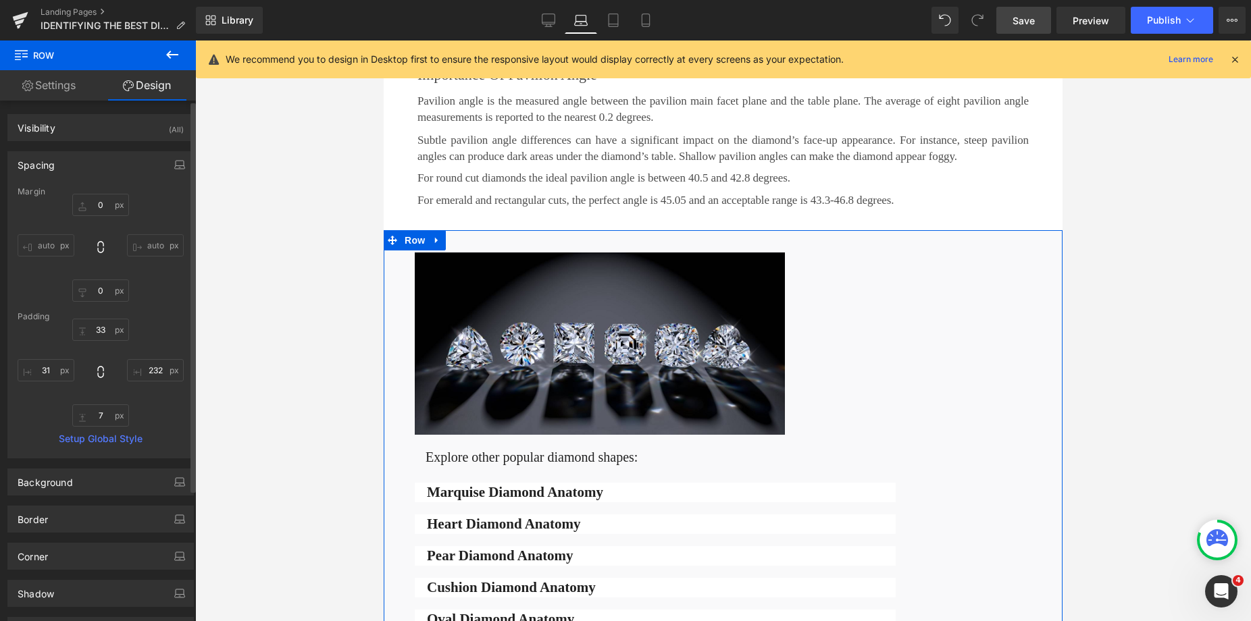
click at [47, 166] on div "Spacing" at bounding box center [36, 161] width 37 height 19
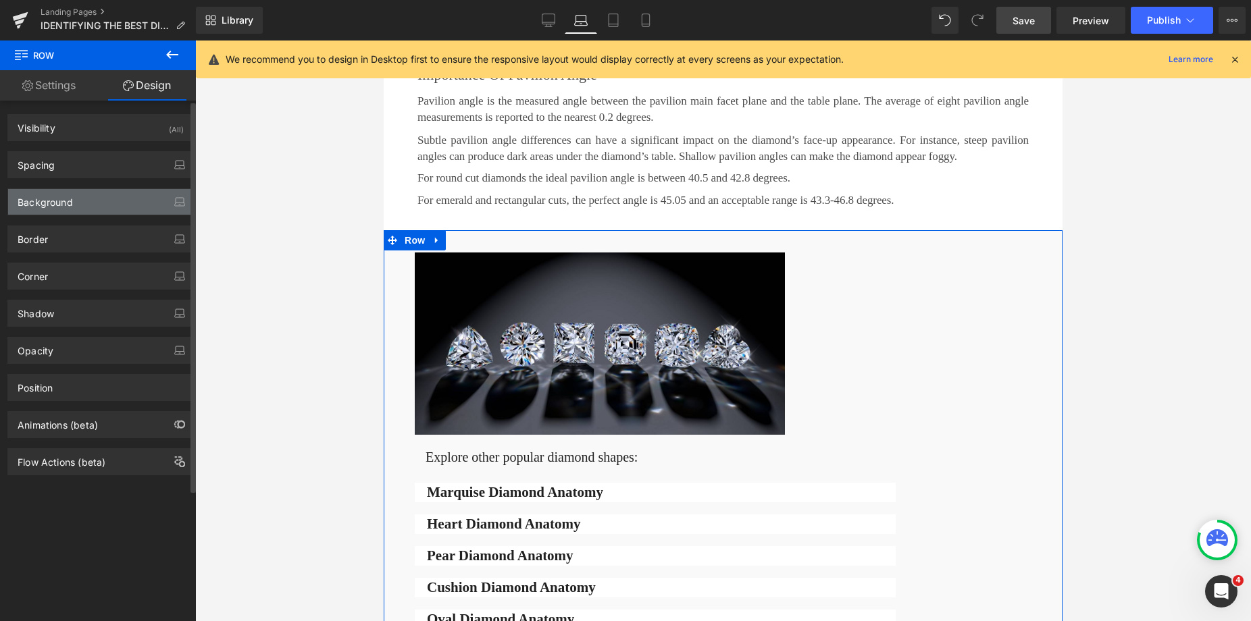
click at [41, 197] on div "Background" at bounding box center [45, 198] width 55 height 19
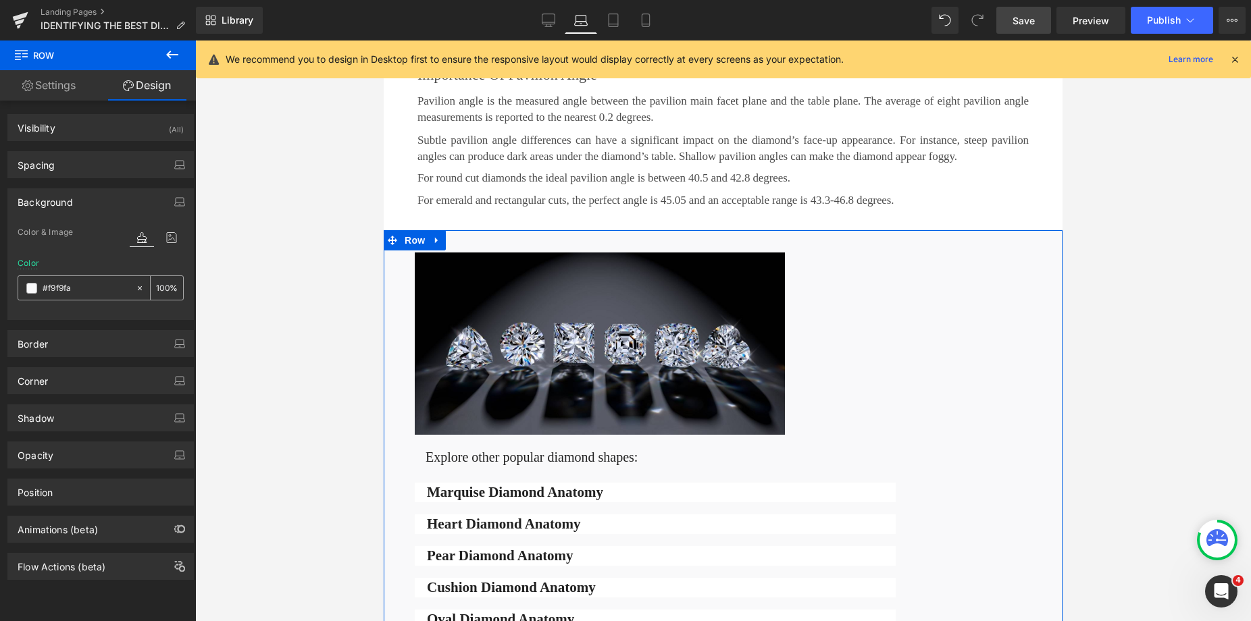
click at [30, 288] on span at bounding box center [31, 288] width 11 height 11
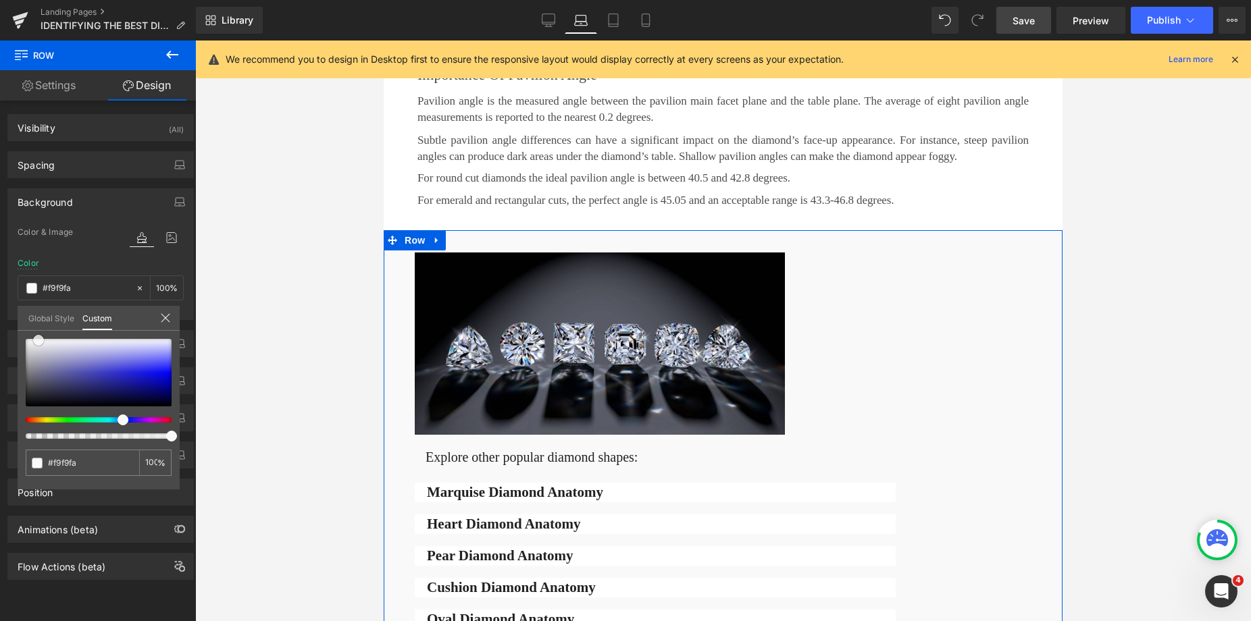
type input "#f1f1f3"
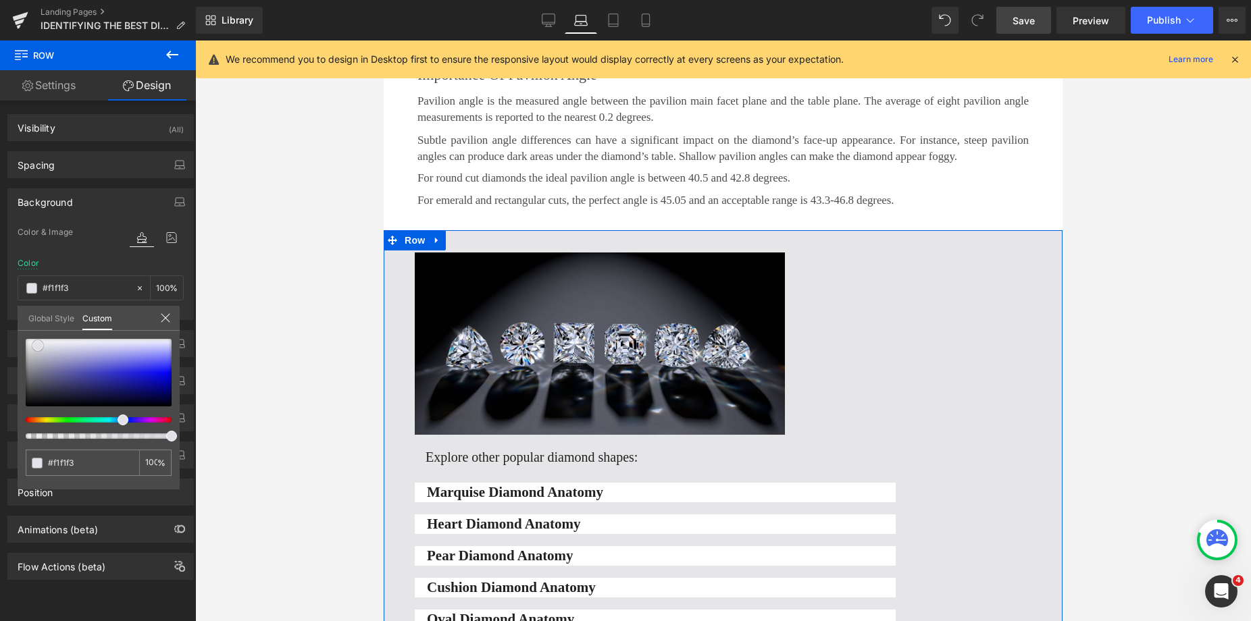
type input "#e6e6e9"
type input "#d2d2d9"
type input "#cdcdd4"
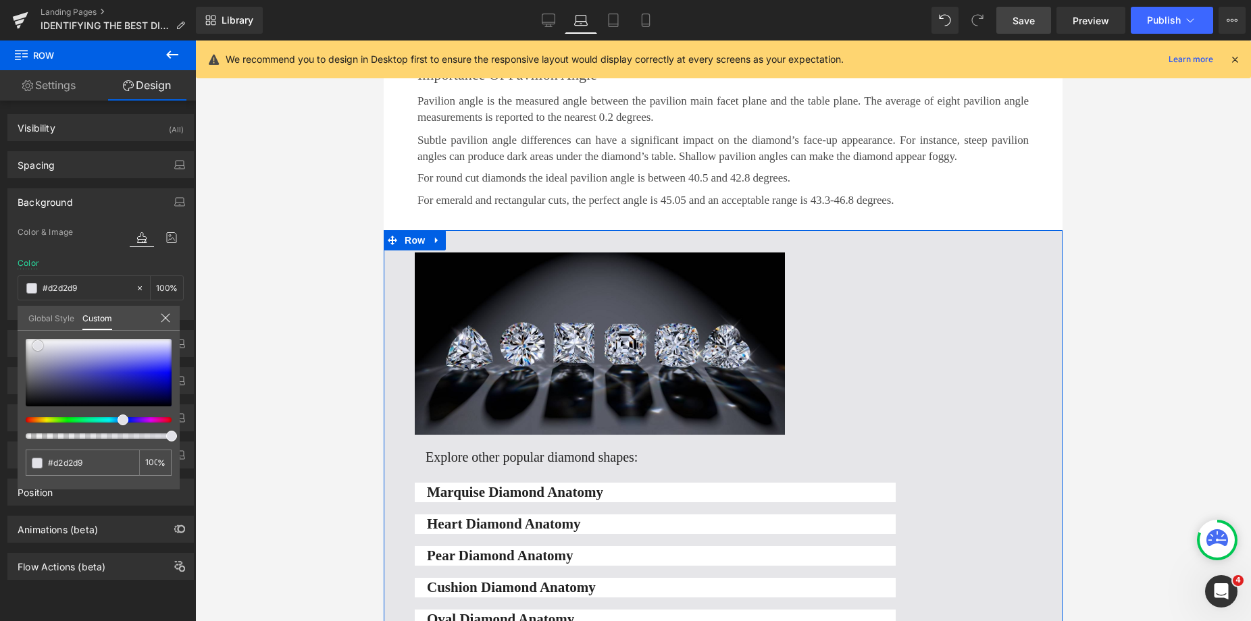
type input "#cdcdd4"
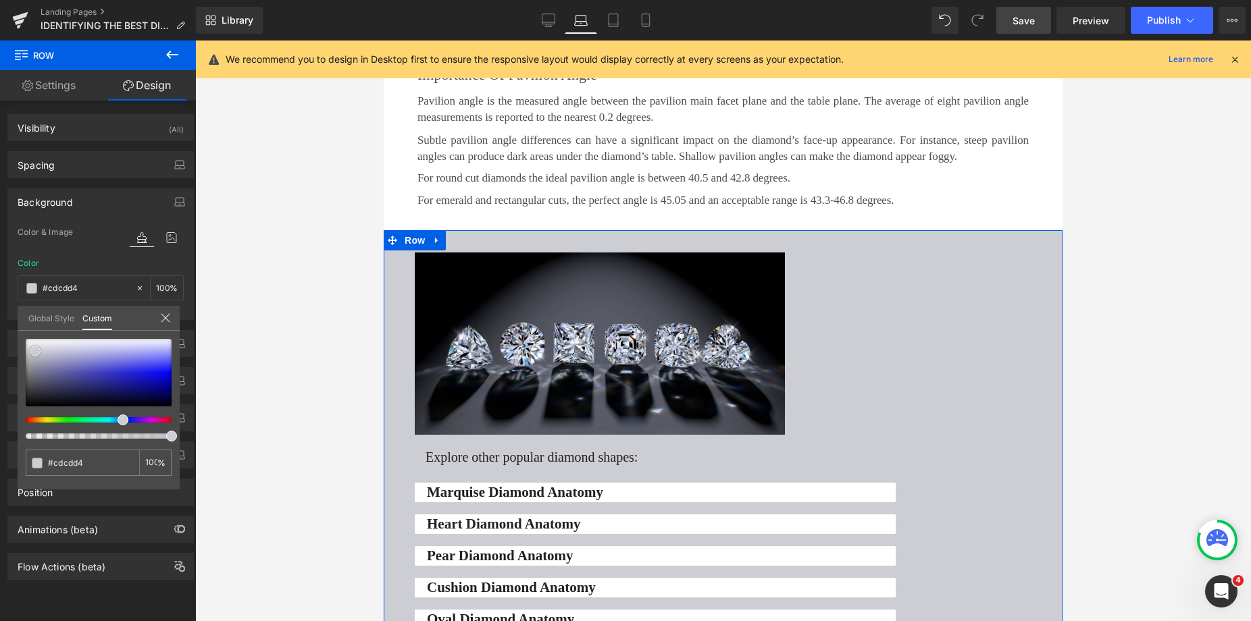
type input "#d1d1d5"
type input "#d6d6db"
type input "#dbdbdf"
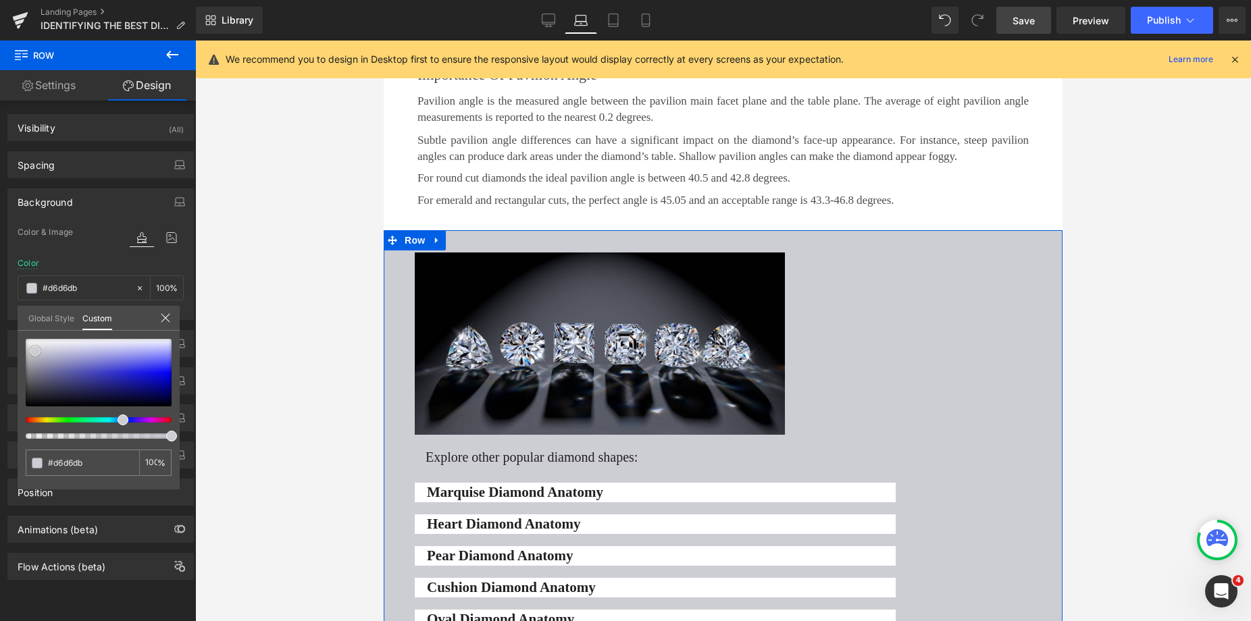
type input "#dbdbdf"
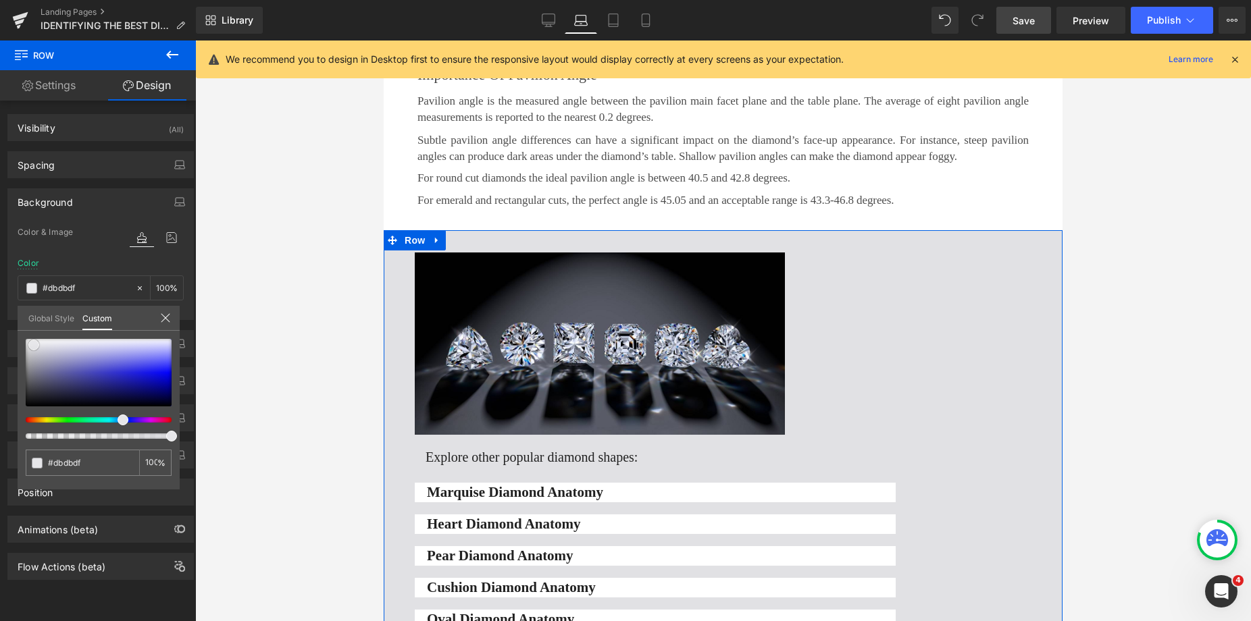
type input "#e1e1e4"
type input "#e9e9eb"
type input "#ececee"
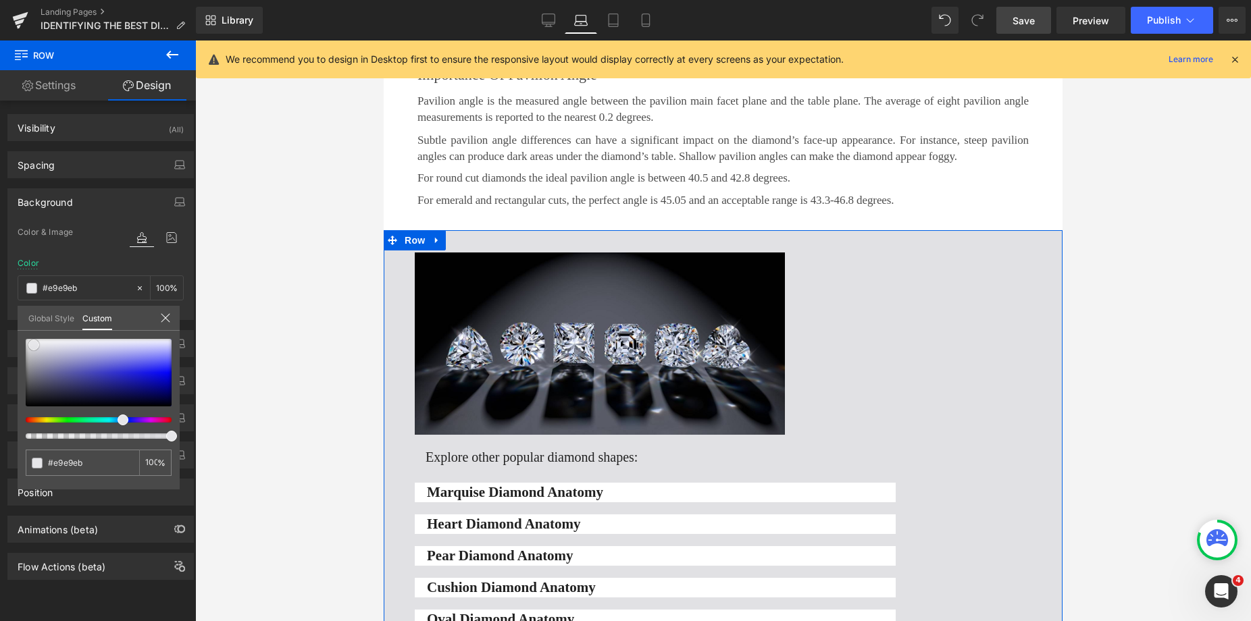
type input "#ececee"
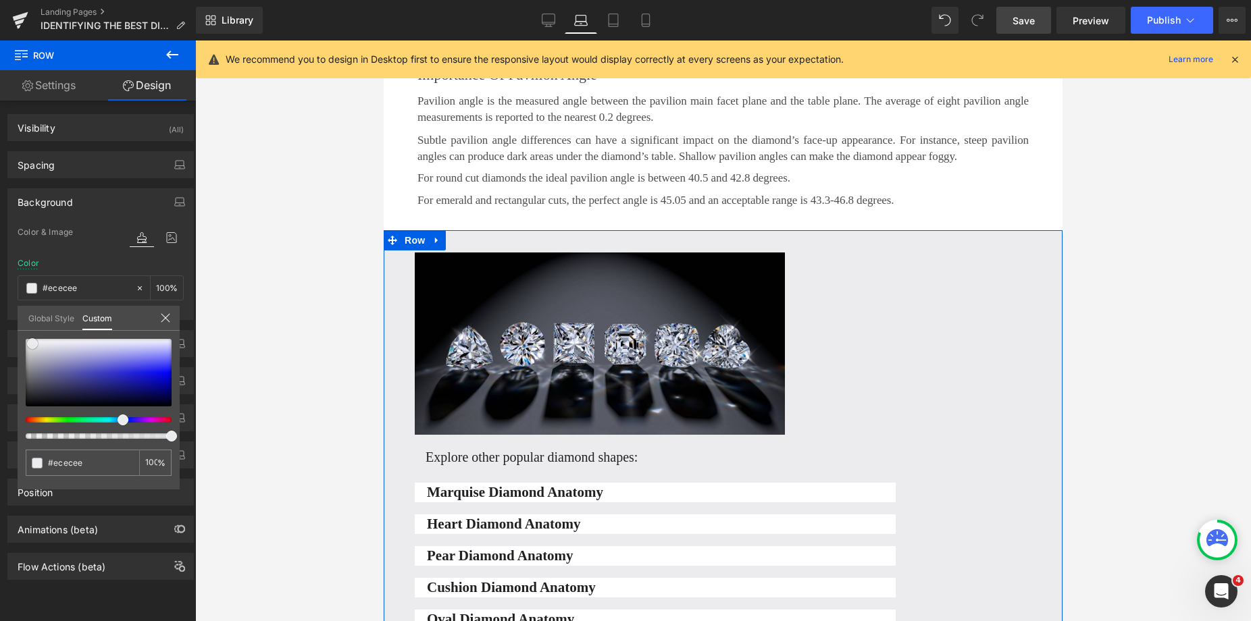
drag, startPoint x: 38, startPoint y: 339, endPoint x: 32, endPoint y: 342, distance: 7.0
click at [32, 342] on span at bounding box center [32, 343] width 11 height 11
type input "#eeeef0"
type input "#efeff0"
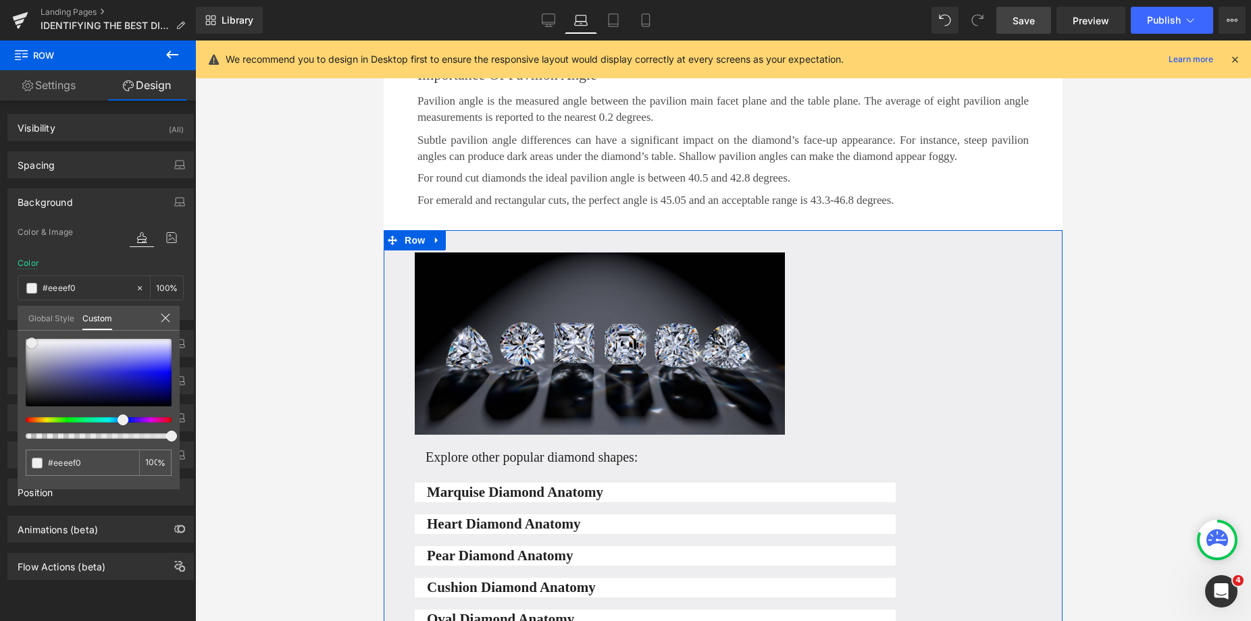
type input "#efeff0"
type input "#f1f1f2"
click at [34, 343] on span at bounding box center [30, 342] width 11 height 11
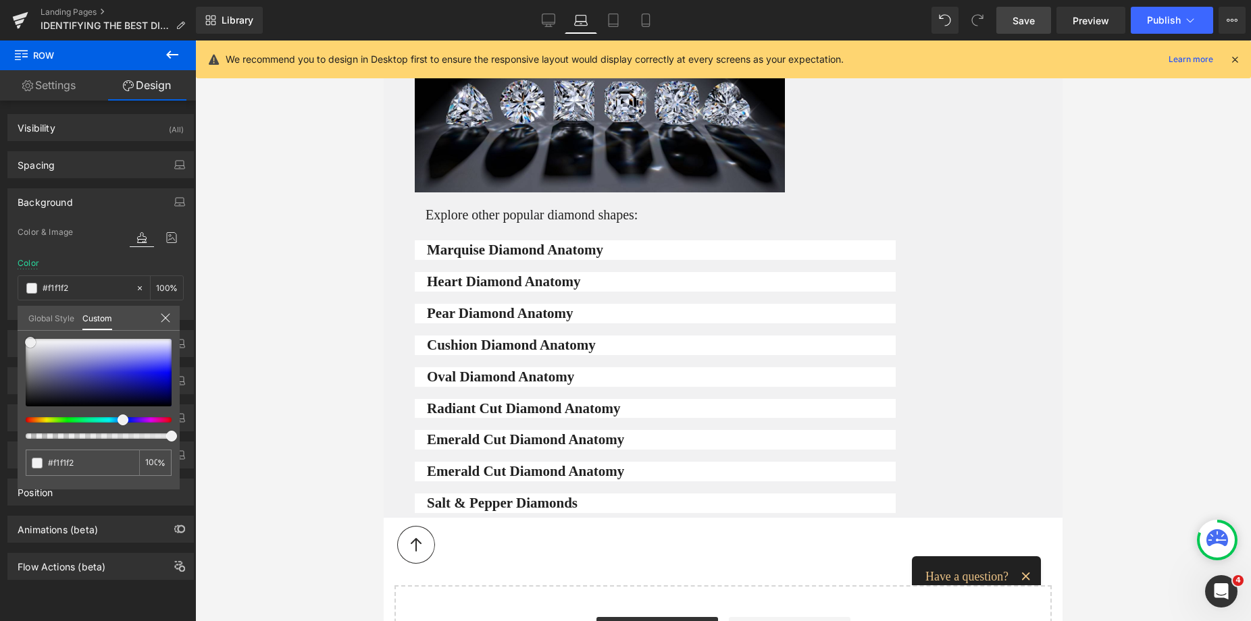
scroll to position [2258, 0]
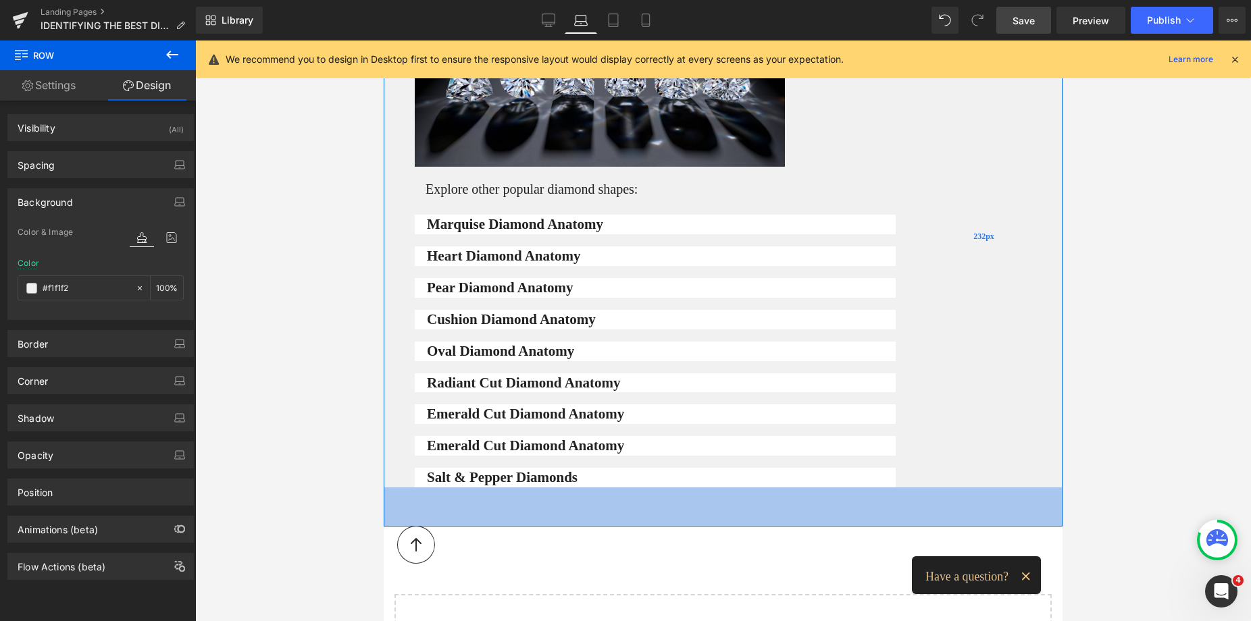
drag, startPoint x: 885, startPoint y: 465, endPoint x: 899, endPoint y: 500, distance: 37.6
click at [899, 499] on div "Image Explore other popular diamond shapes: Heading Marquise Diamond Anatomy Bu…" at bounding box center [723, 244] width 679 height 564
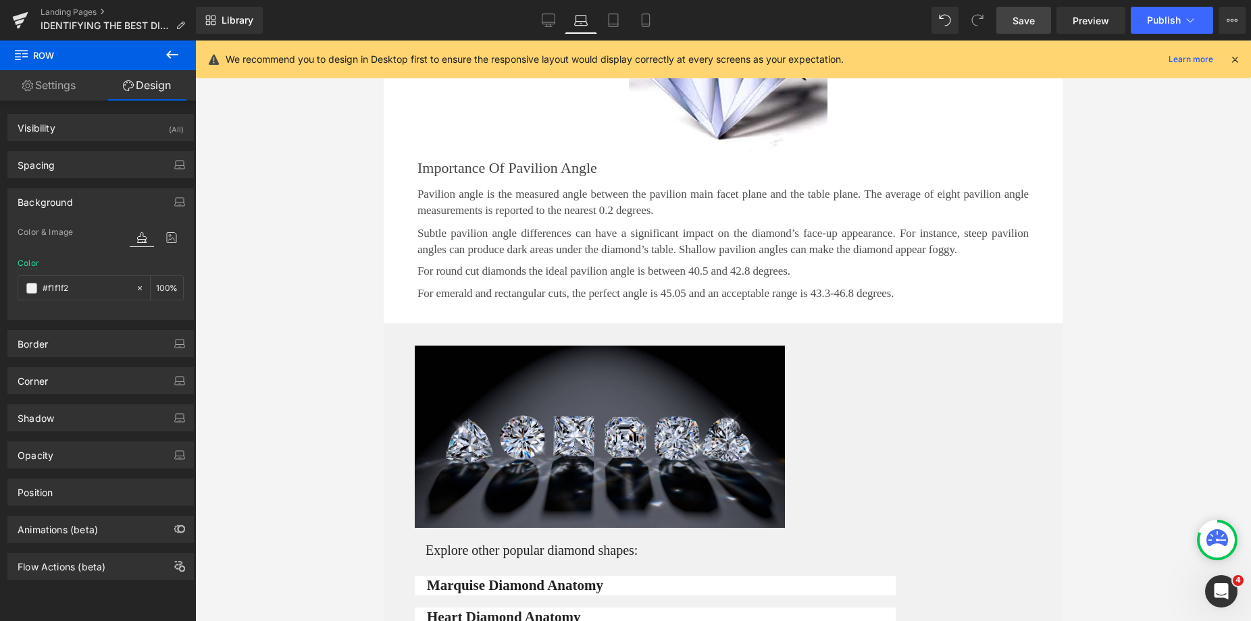
scroll to position [1901, 0]
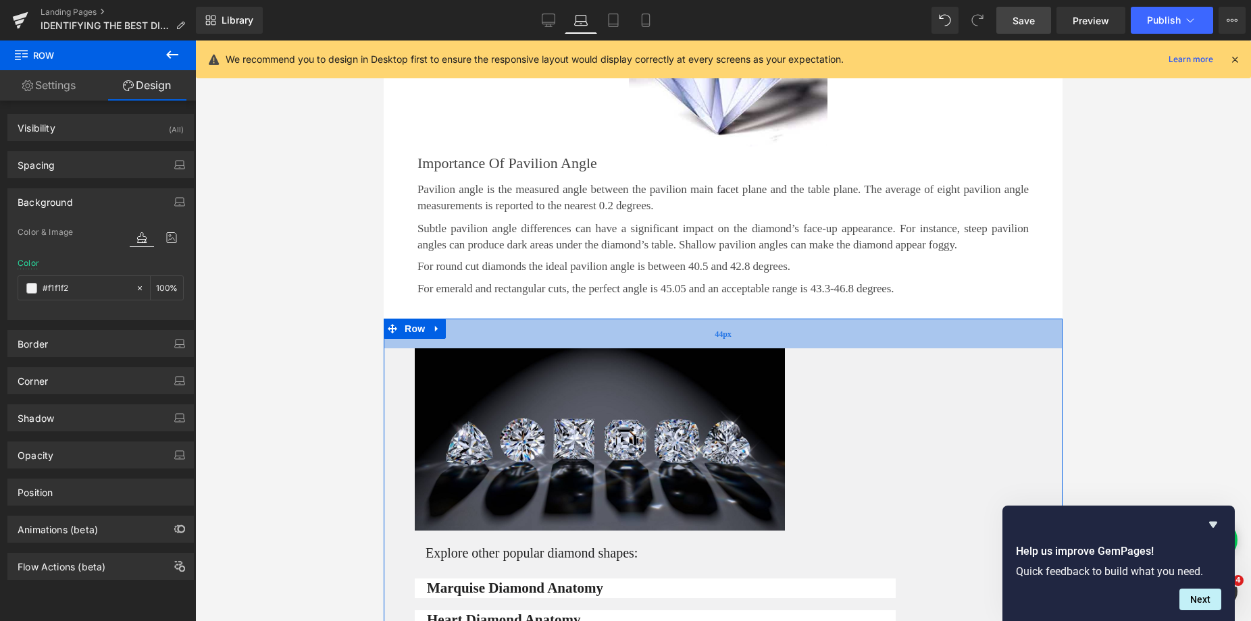
drag, startPoint x: 735, startPoint y: 300, endPoint x: 743, endPoint y: 308, distance: 11.0
click at [743, 319] on div "44px" at bounding box center [723, 334] width 679 height 30
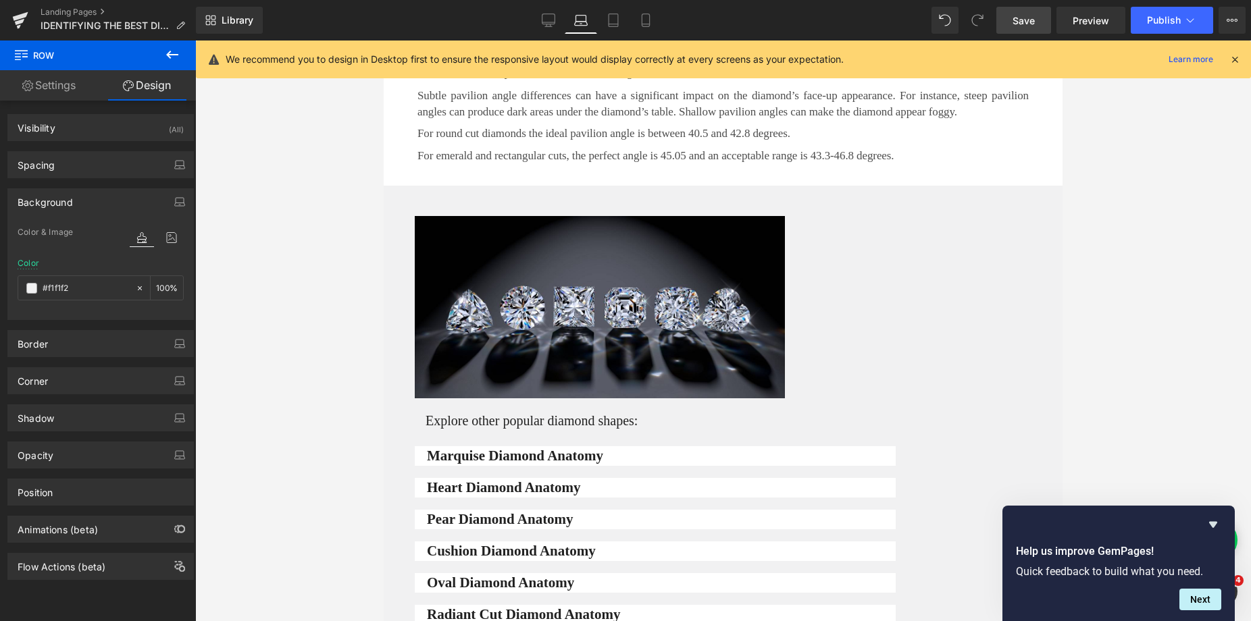
scroll to position [2136, 0]
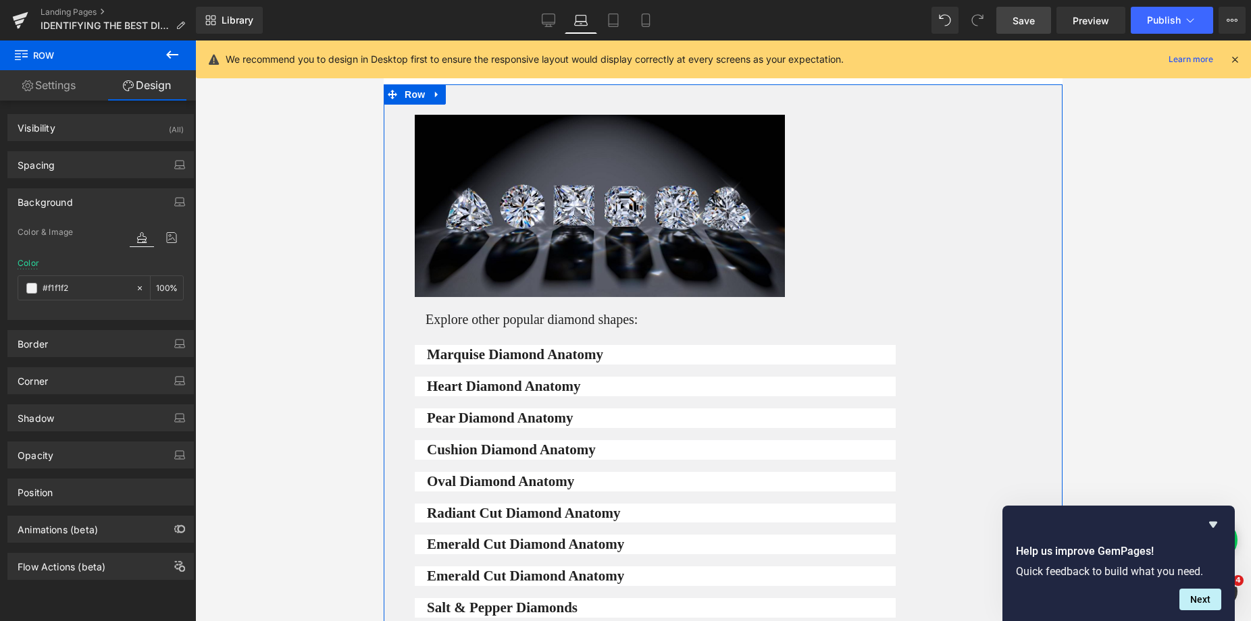
click at [384, 41] on div at bounding box center [384, 41] width 0 height 0
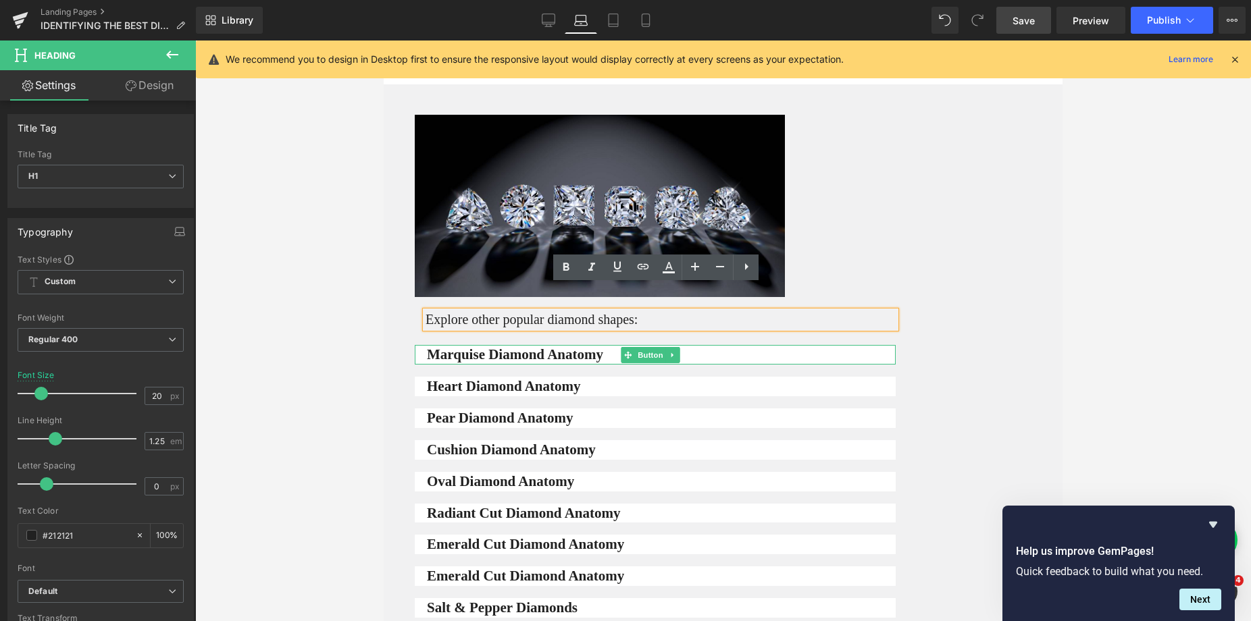
click at [467, 345] on span "Marquise Diamond Anatomy" at bounding box center [515, 355] width 176 height 20
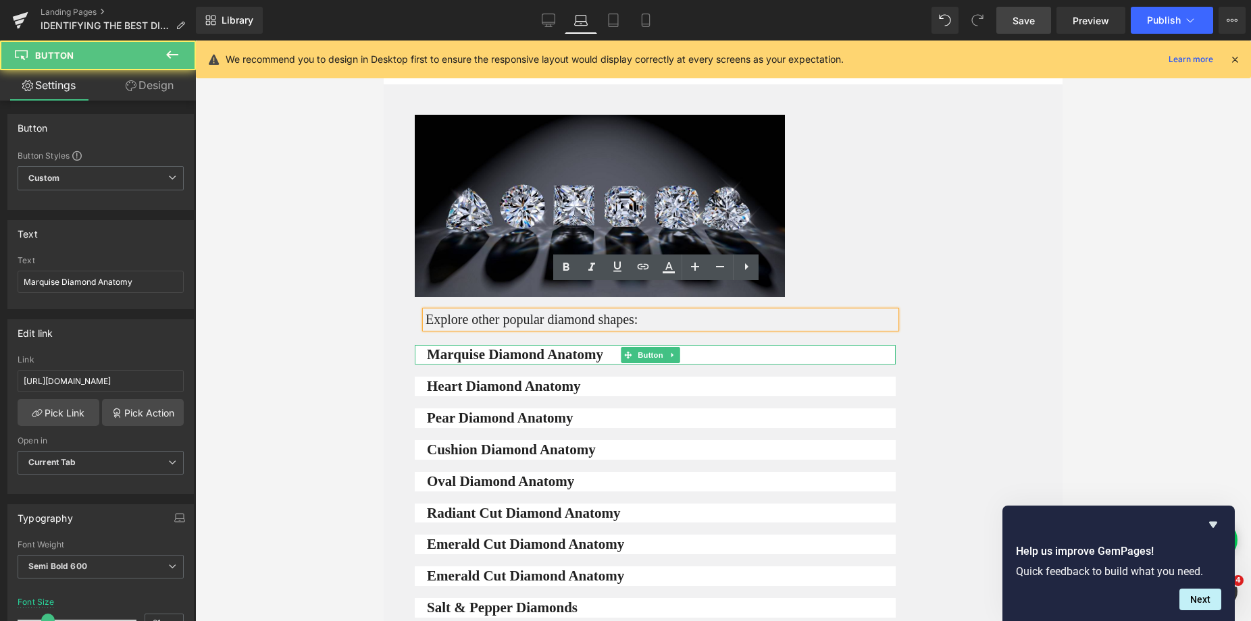
click at [453, 345] on span "Marquise Diamond Anatomy" at bounding box center [515, 355] width 176 height 20
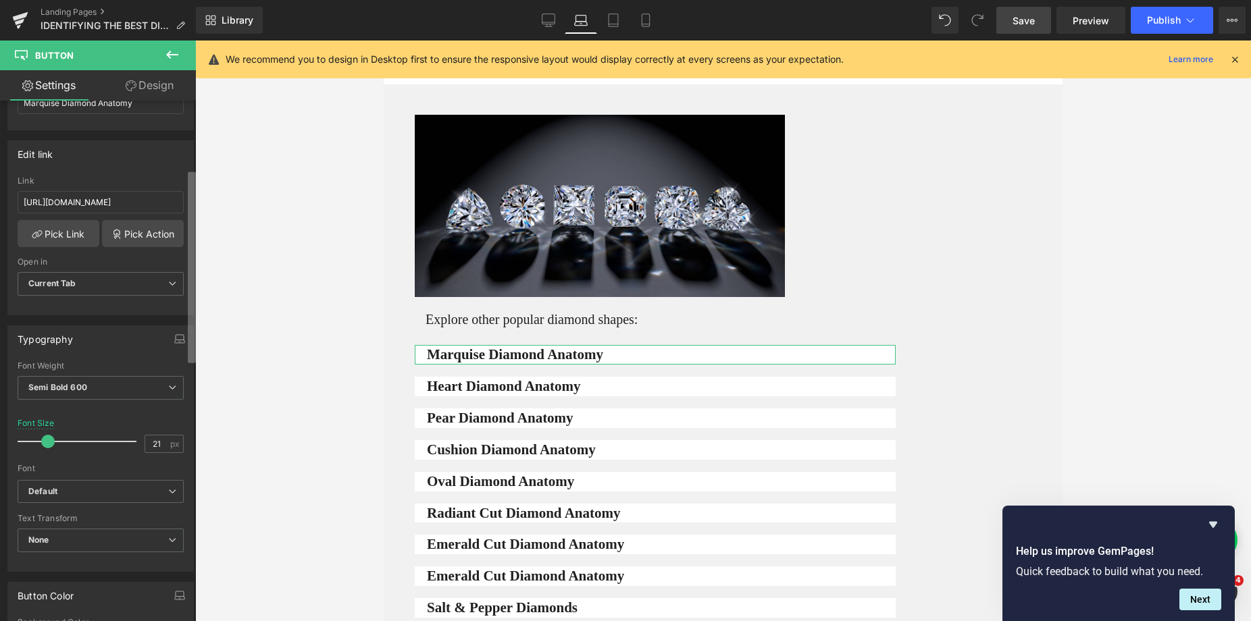
scroll to position [186, 0]
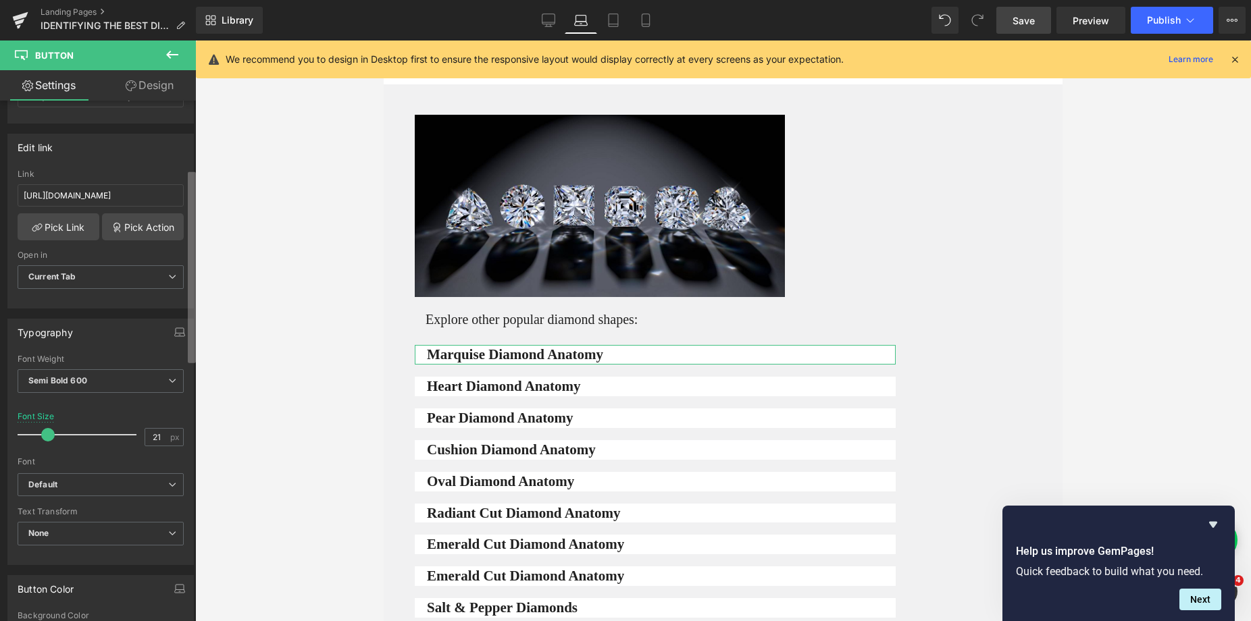
click at [184, 357] on div "Button Button Styles Custom Custom Setup Global Style Custom Setup Global Style…" at bounding box center [98, 364] width 196 height 527
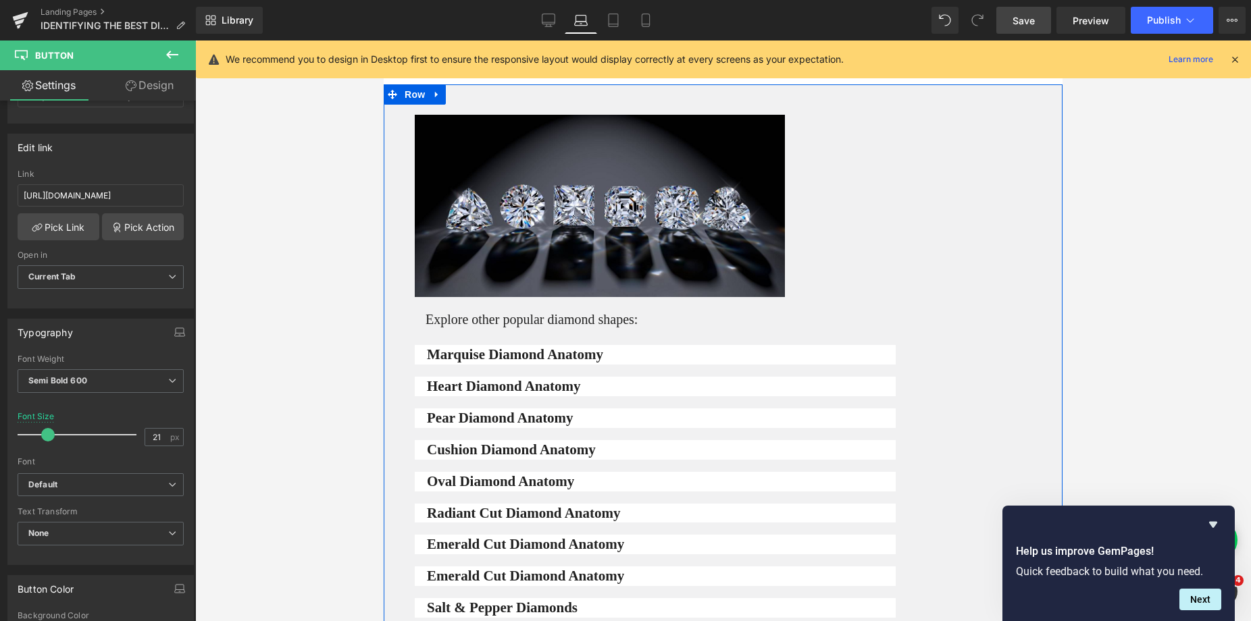
click at [452, 311] on h1 "Explore other popular diamond shapes:" at bounding box center [660, 319] width 470 height 17
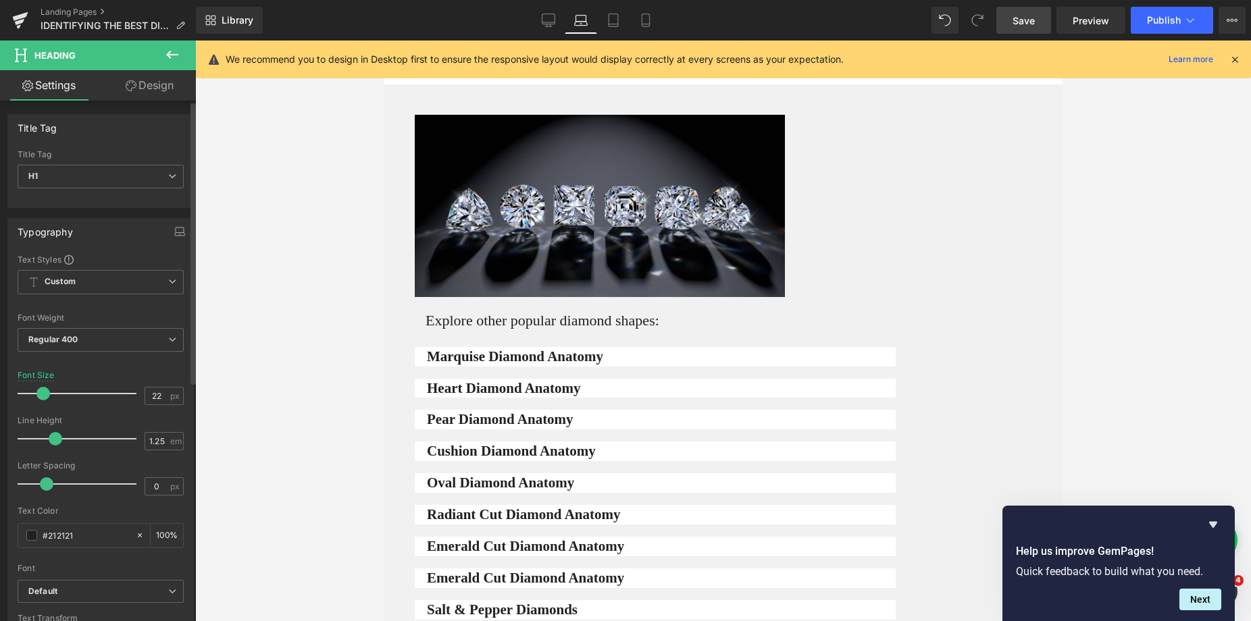
click at [38, 389] on span at bounding box center [43, 394] width 14 height 14
click at [37, 389] on span at bounding box center [42, 394] width 14 height 14
click at [1026, 30] on link "Save" at bounding box center [1023, 20] width 55 height 27
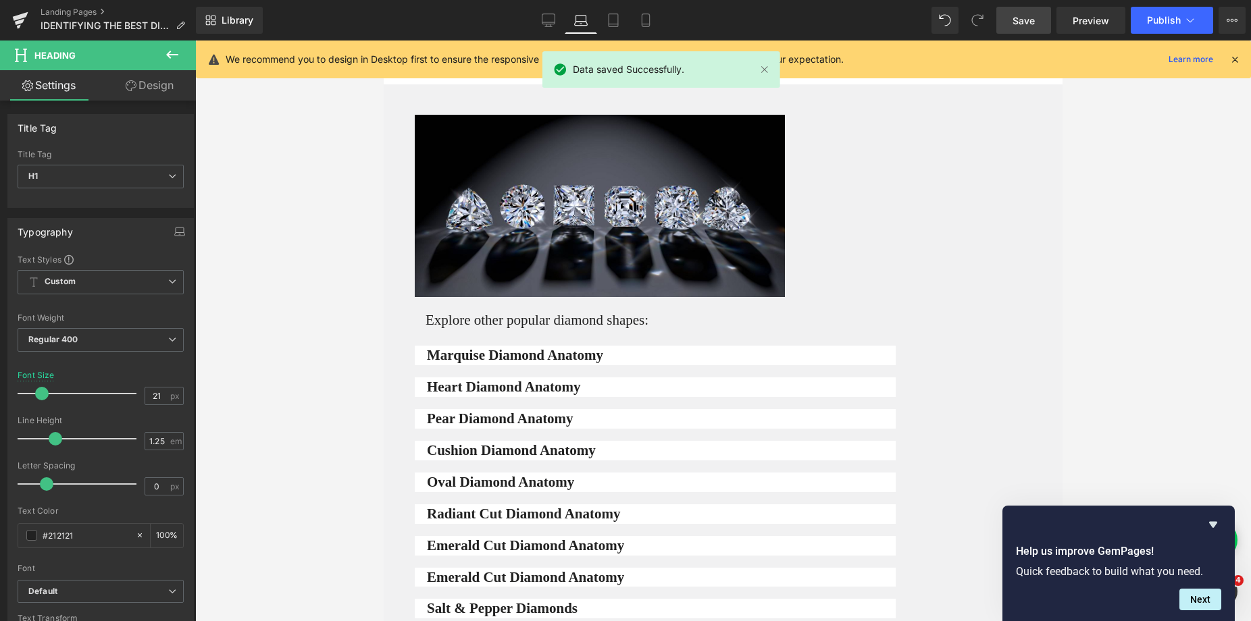
click at [1031, 23] on span "Save" at bounding box center [1023, 21] width 22 height 14
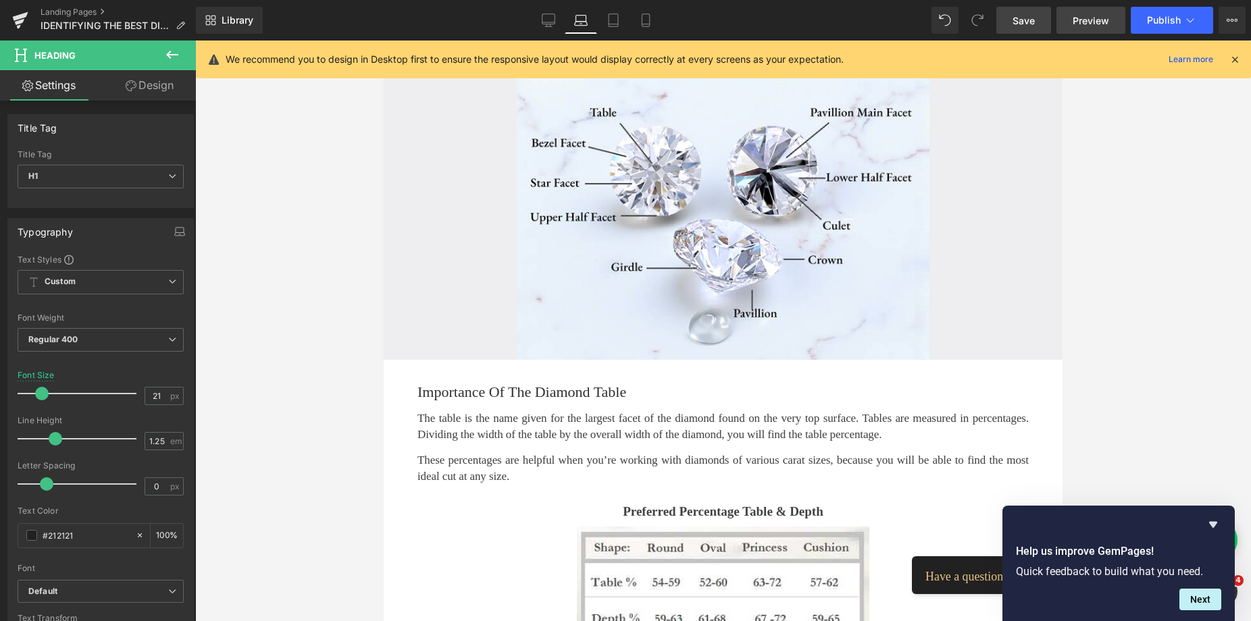
scroll to position [0, 0]
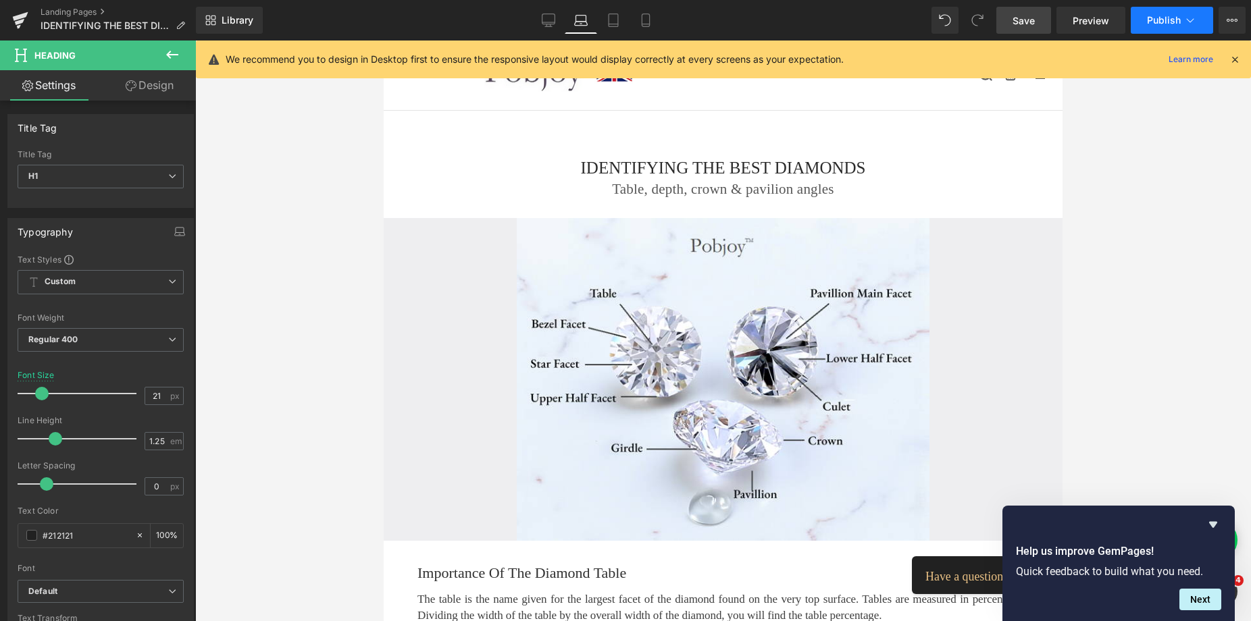
click at [1151, 18] on span "Publish" at bounding box center [1164, 20] width 34 height 11
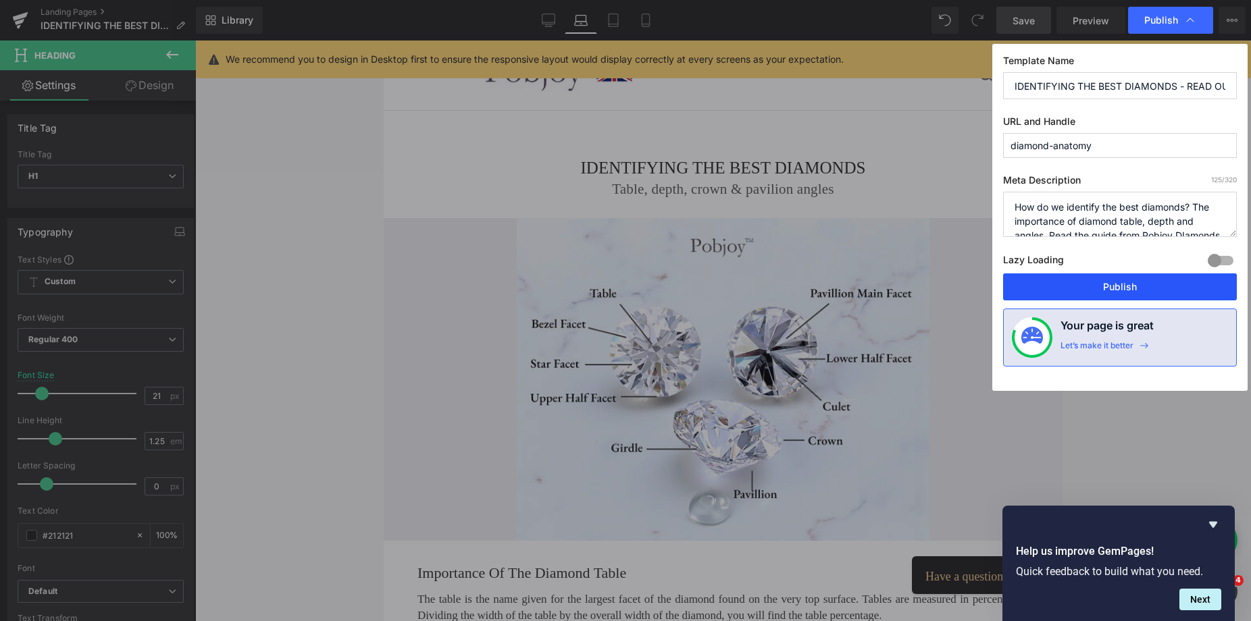
click at [1086, 284] on button "Publish" at bounding box center [1120, 286] width 234 height 27
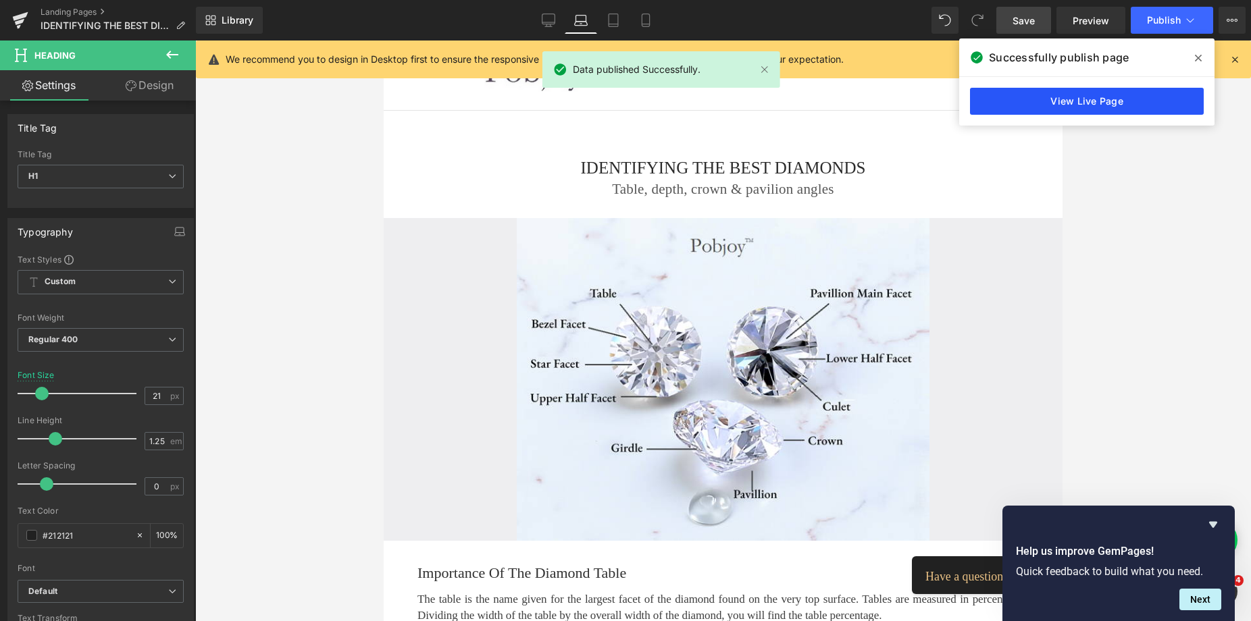
click at [1041, 101] on link "View Live Page" at bounding box center [1087, 101] width 234 height 27
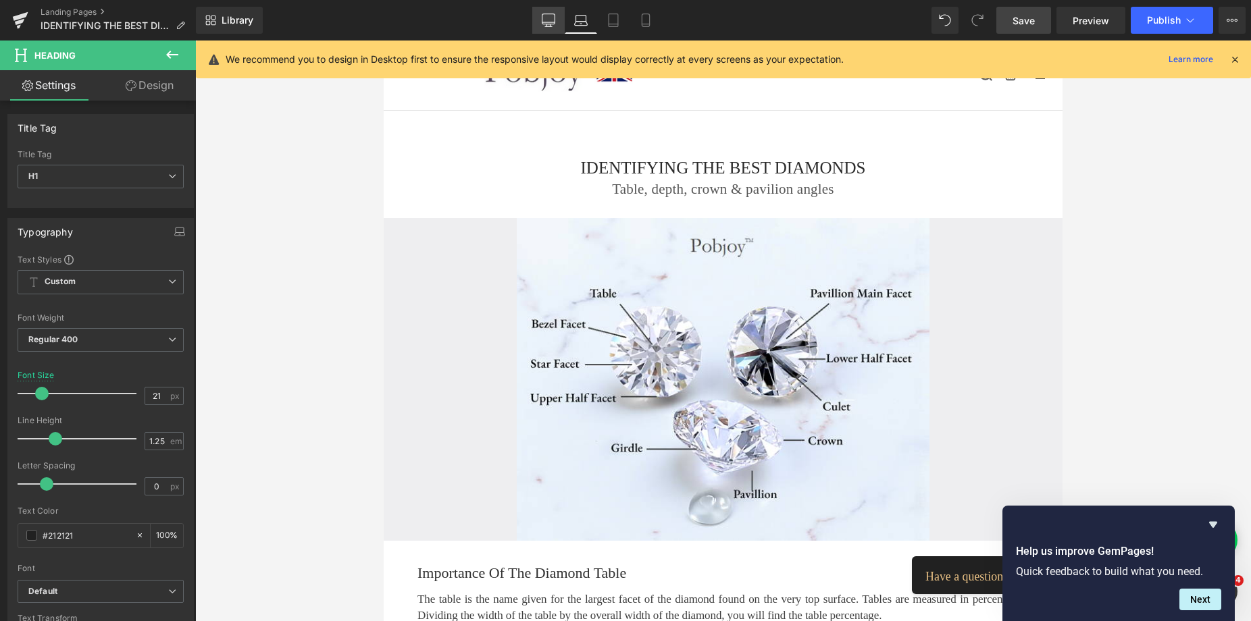
click at [548, 24] on icon at bounding box center [548, 19] width 13 height 10
type input "20"
type input "100"
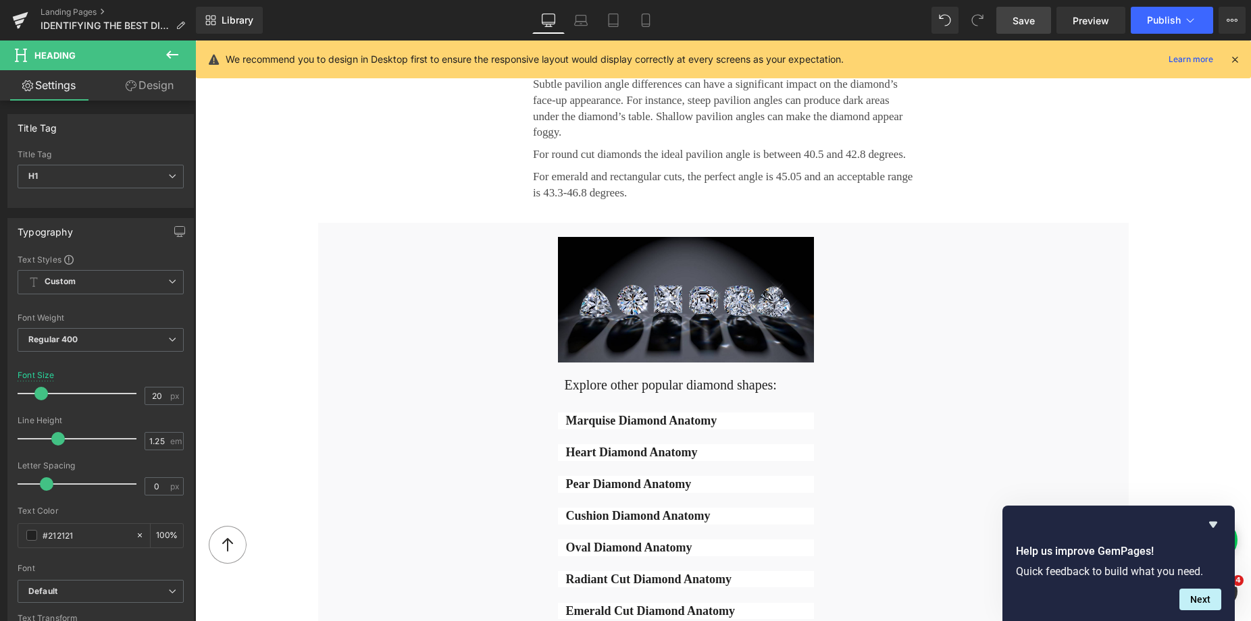
scroll to position [2103, 0]
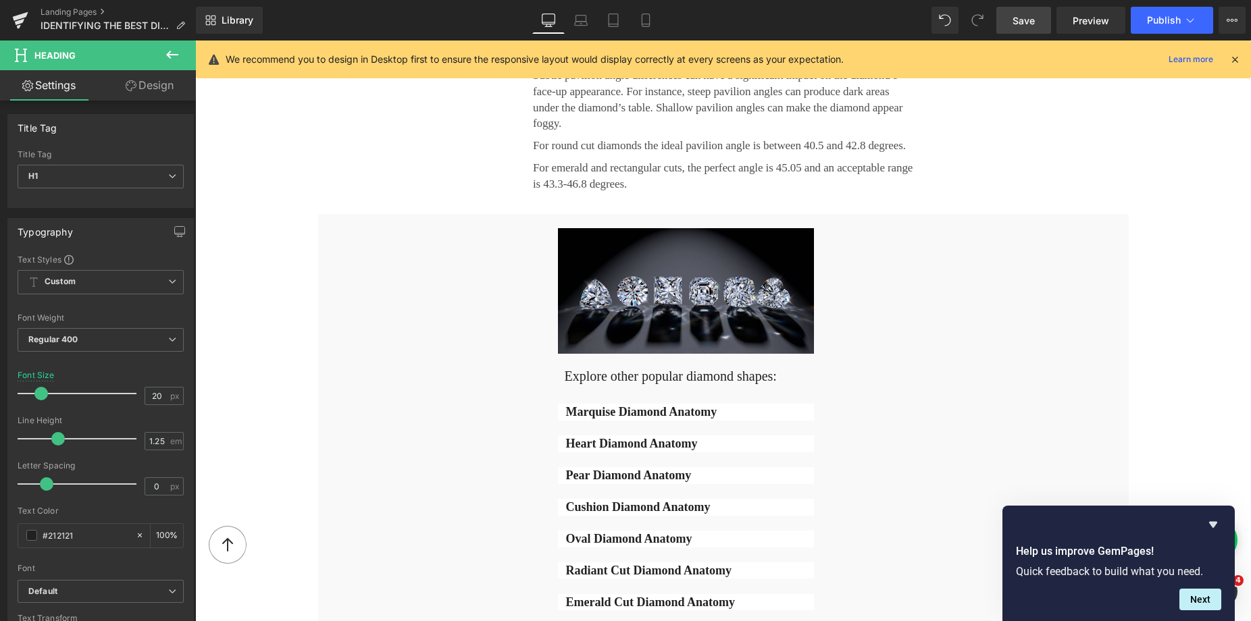
click at [548, 371] on div "Image Explore other popular diamond shapes: Heading Marquise Diamond Anatomy Bu…" at bounding box center [686, 451] width 276 height 446
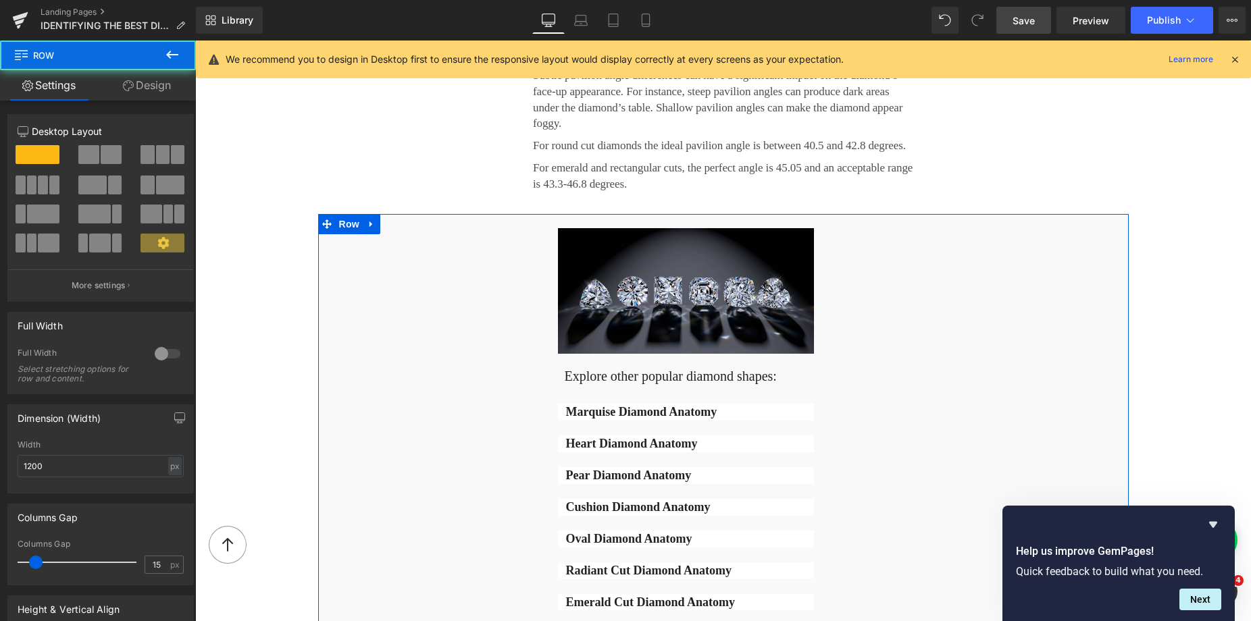
click at [531, 370] on div "Image Explore other popular diamond shapes: Heading Marquise Diamond Anatomy Bu…" at bounding box center [723, 462] width 810 height 496
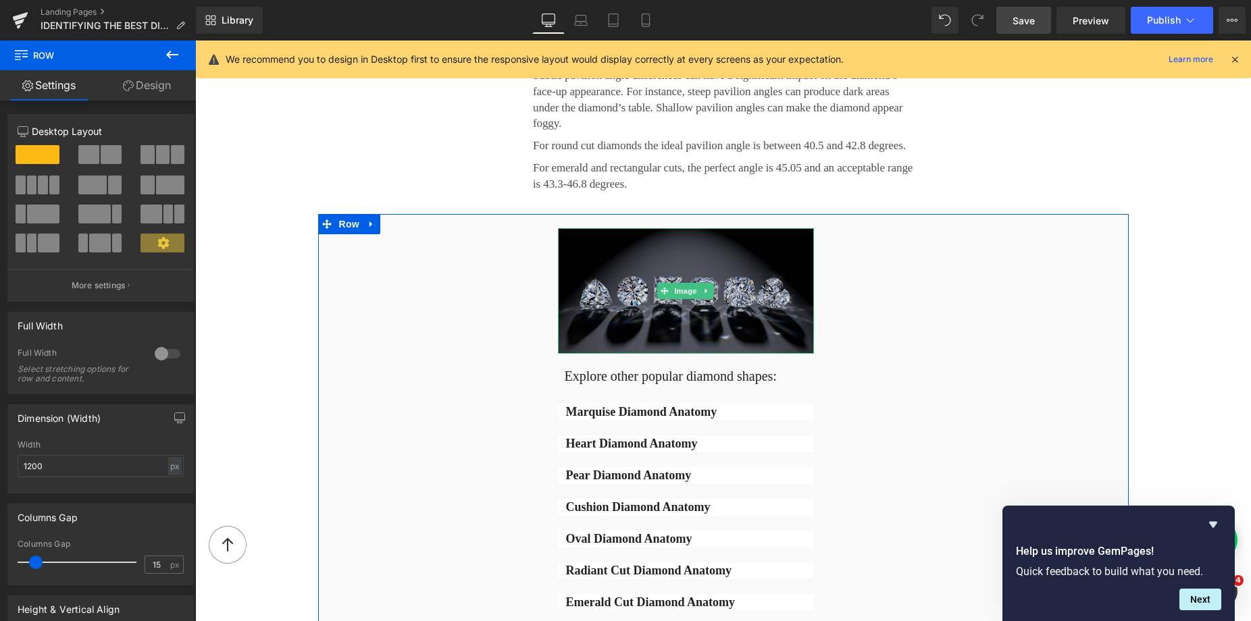
click at [569, 238] on img at bounding box center [686, 291] width 256 height 126
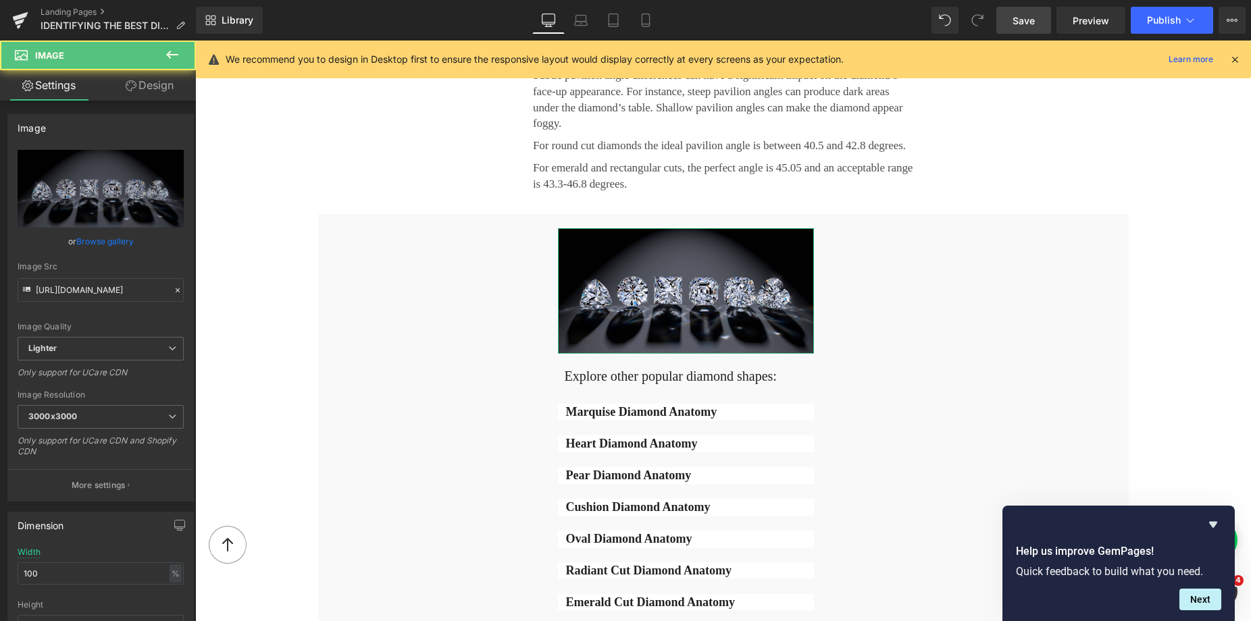
click at [167, 78] on link "Design" at bounding box center [150, 85] width 98 height 30
click at [0, 0] on div "Spacing" at bounding box center [0, 0] width 0 height 0
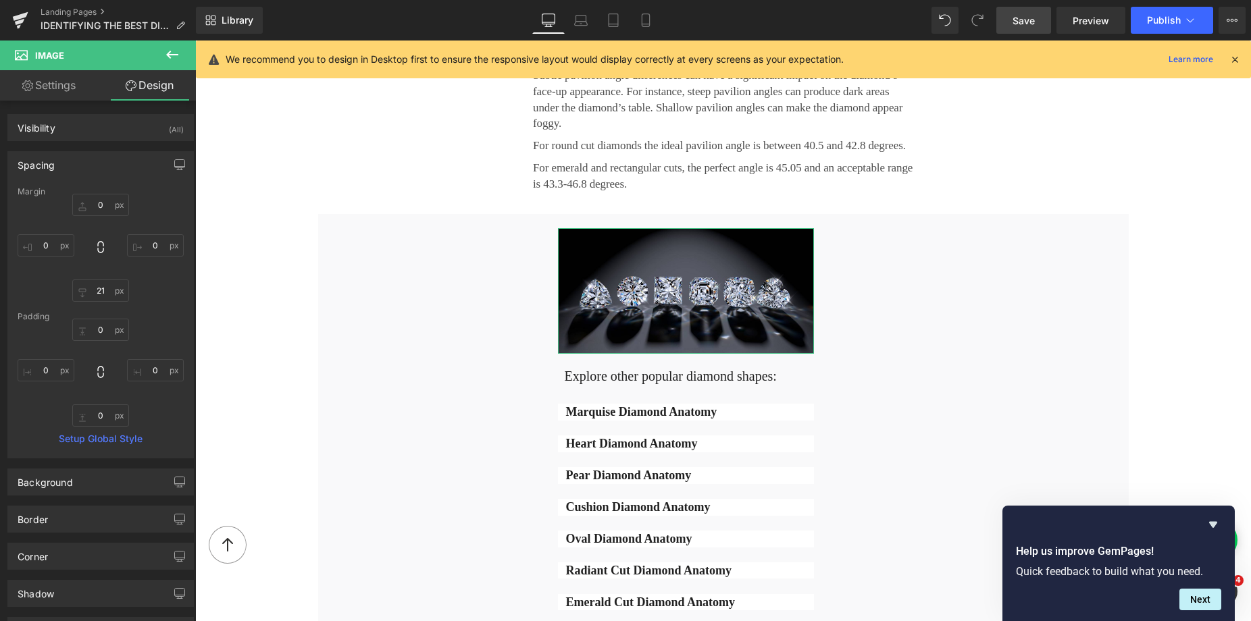
type input "0"
type input "21"
type input "0"
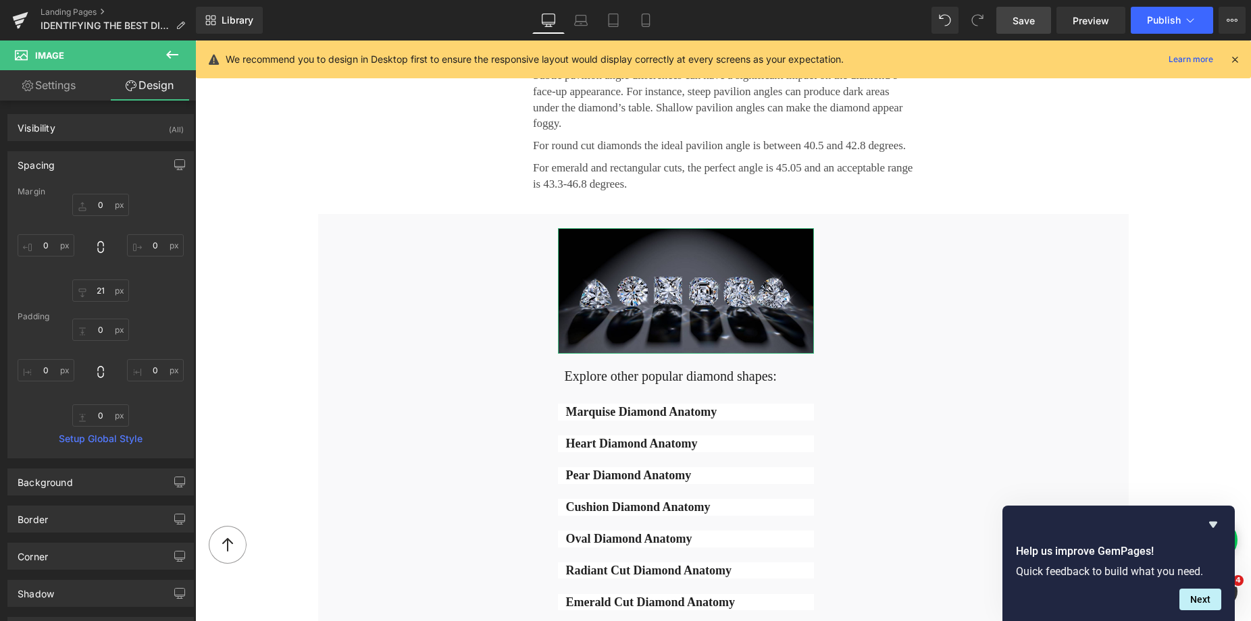
type input "0"
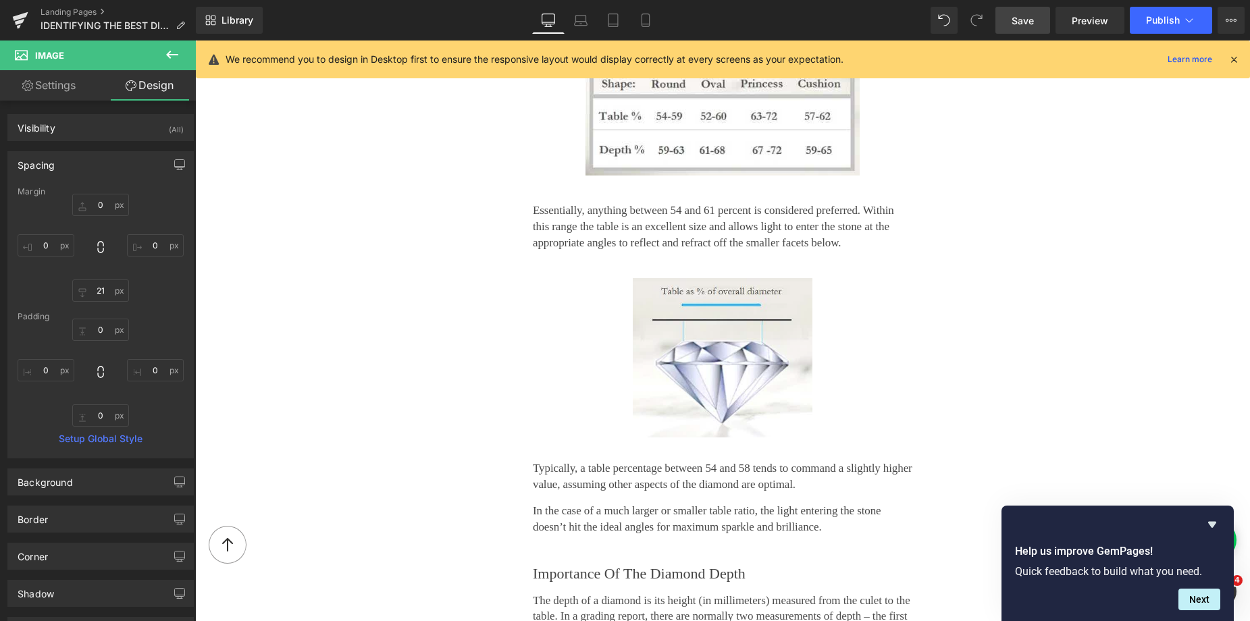
scroll to position [754, 0]
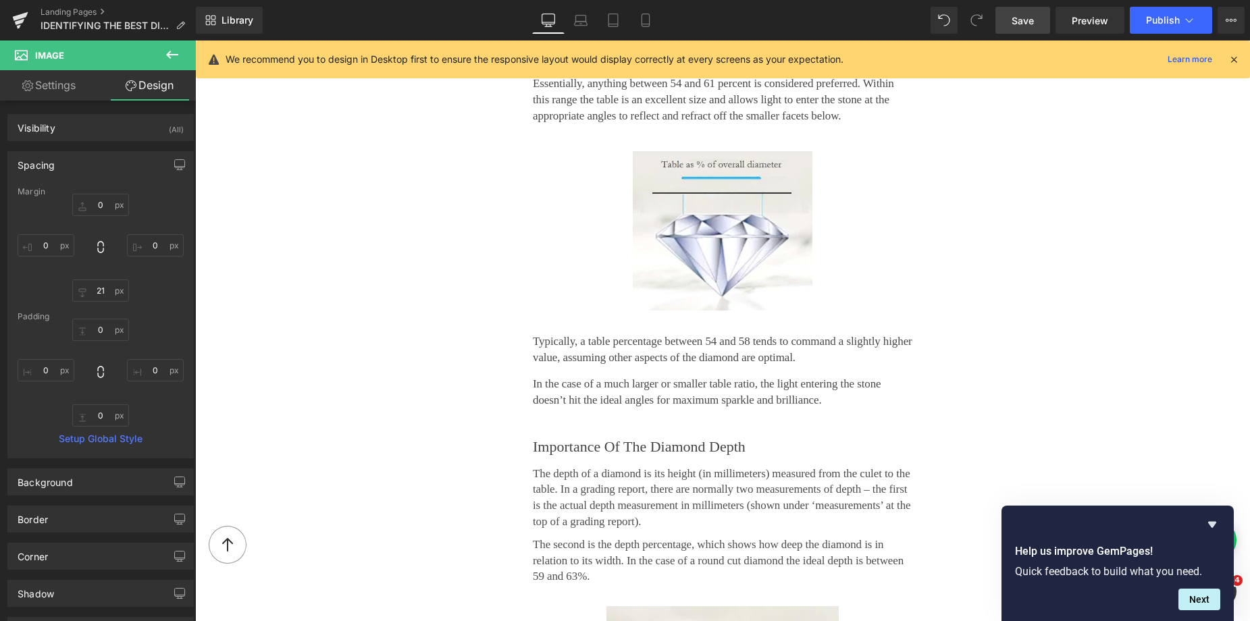
click at [720, 179] on img at bounding box center [723, 230] width 180 height 159
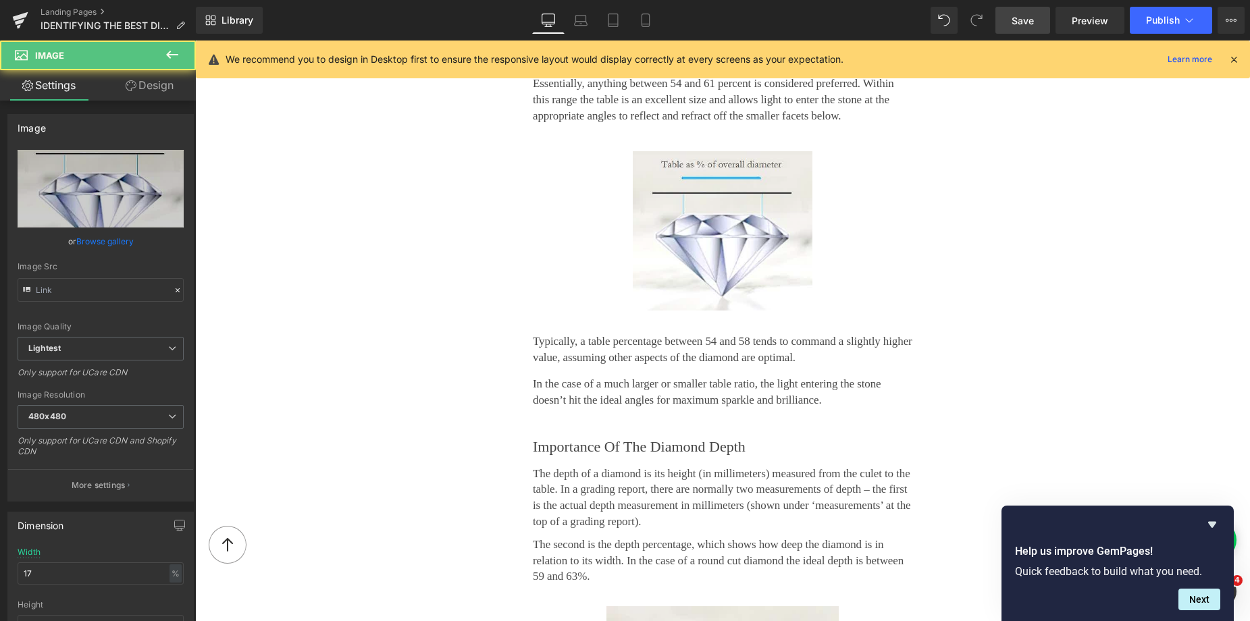
type input "https://ucarecdn.com/2004a010-b0ec-4901-91ce-05b89d444c35/-/format/auto/-/previ…"
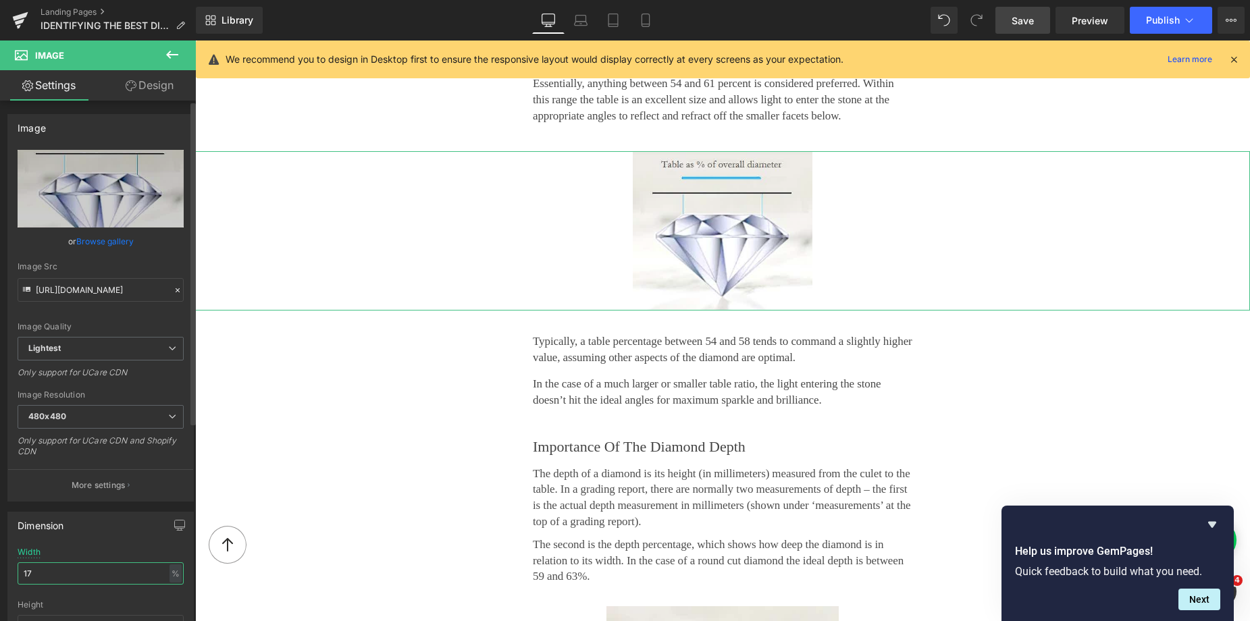
drag, startPoint x: 64, startPoint y: 573, endPoint x: 10, endPoint y: 580, distance: 54.5
click at [10, 580] on div "17% Width 17 % % px auto Height auto 0 Circle Image" at bounding box center [100, 615] width 185 height 135
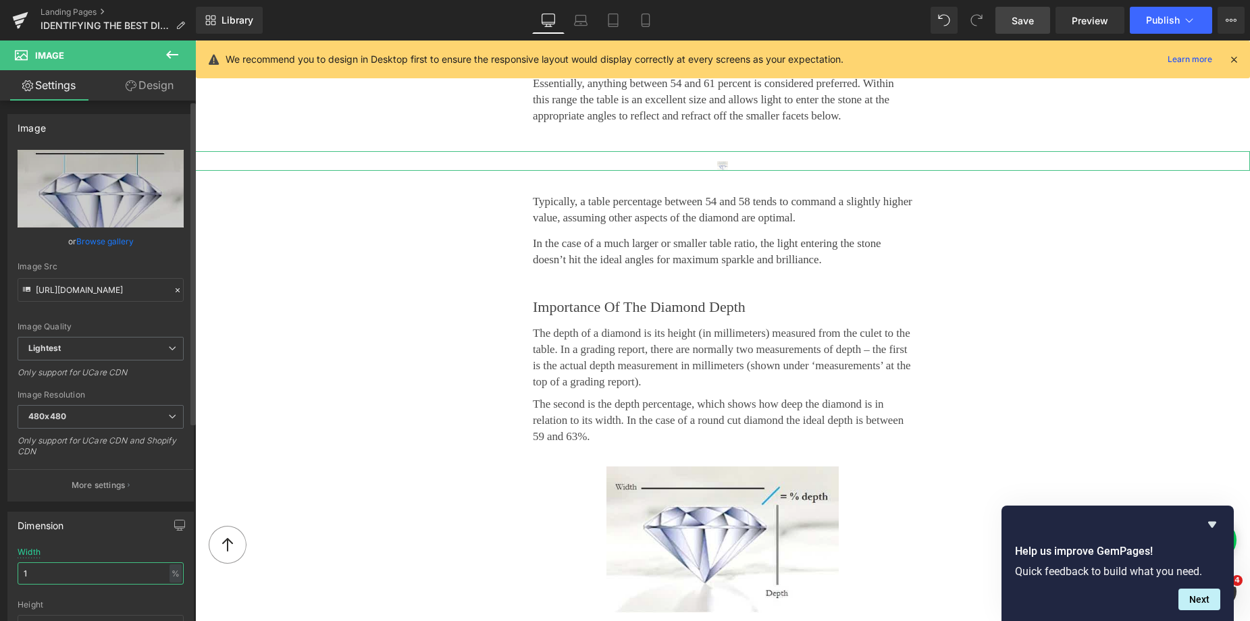
type input "15"
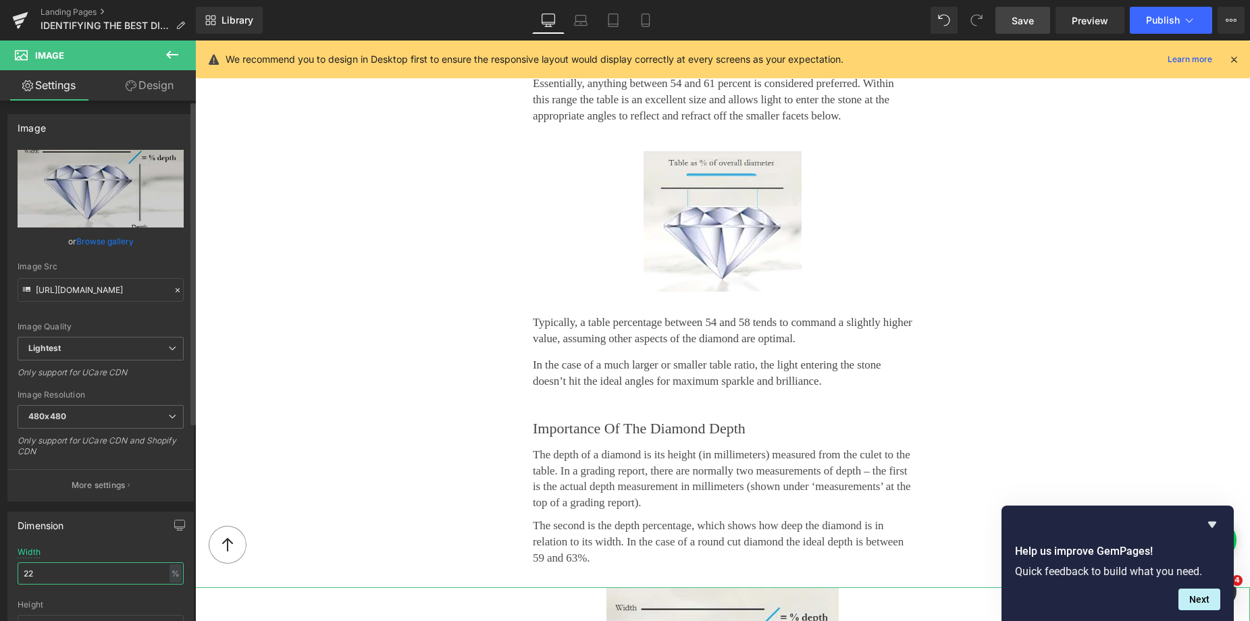
drag, startPoint x: 38, startPoint y: 581, endPoint x: 17, endPoint y: 581, distance: 20.9
click at [17, 581] on div "22% Width 22 % % px auto Height auto 0 Circle Image" at bounding box center [100, 615] width 185 height 135
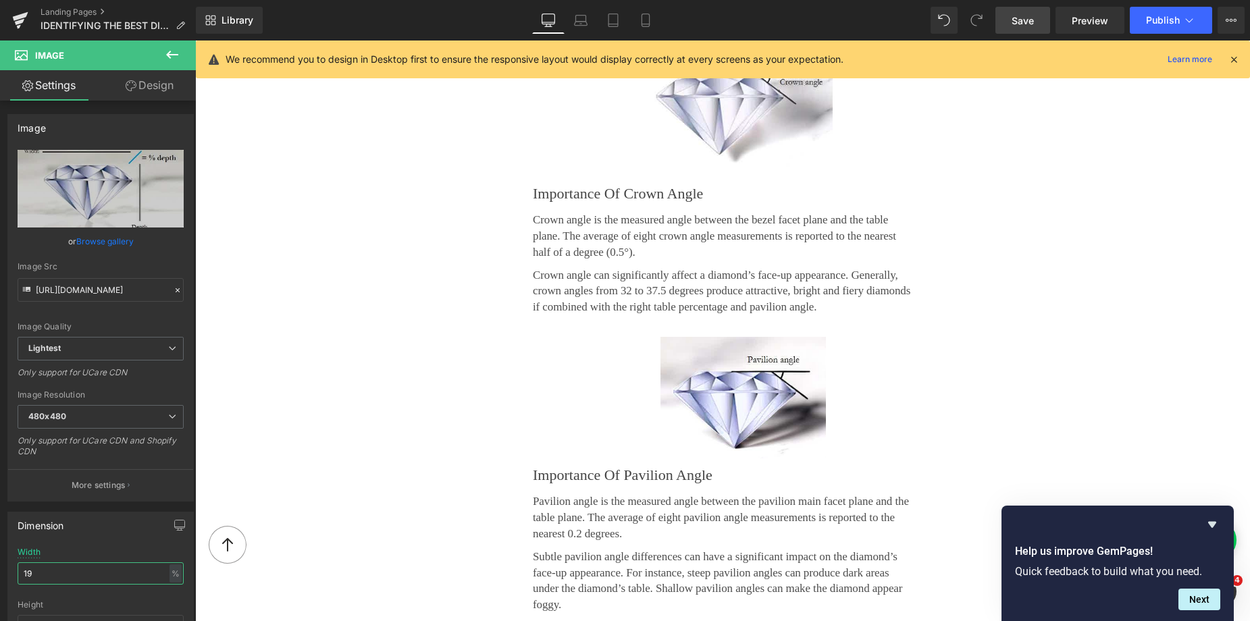
scroll to position [1587, 0]
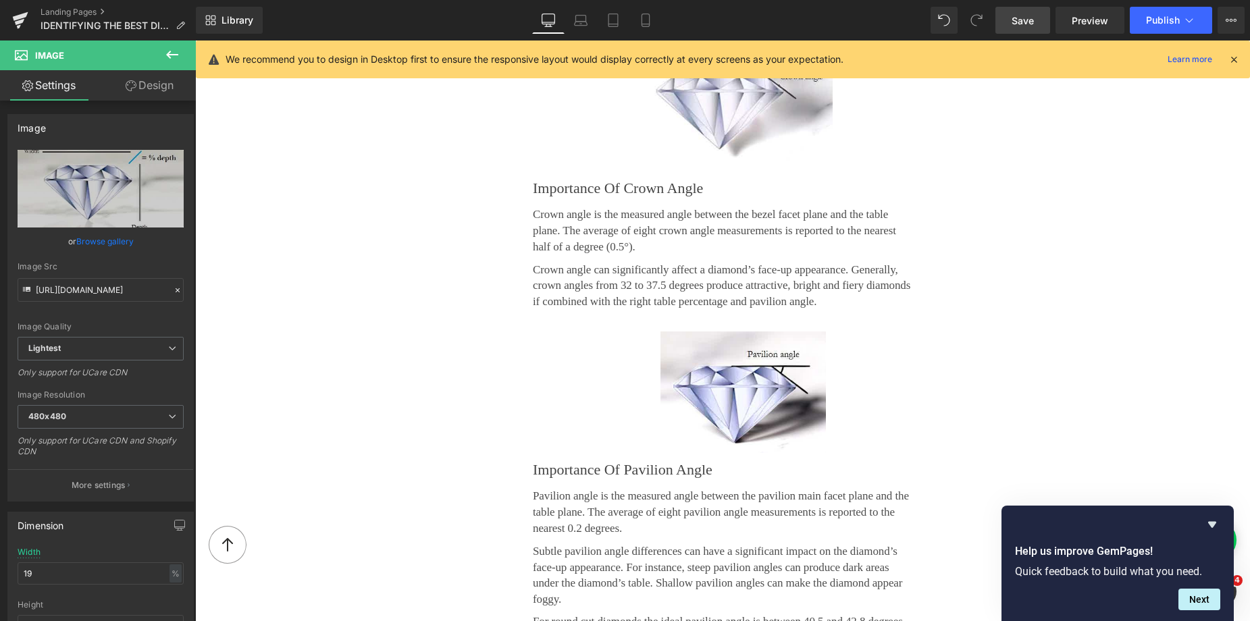
drag, startPoint x: 1018, startPoint y: 18, endPoint x: 1042, endPoint y: 254, distance: 237.5
click at [1018, 18] on span "Save" at bounding box center [1022, 21] width 22 height 14
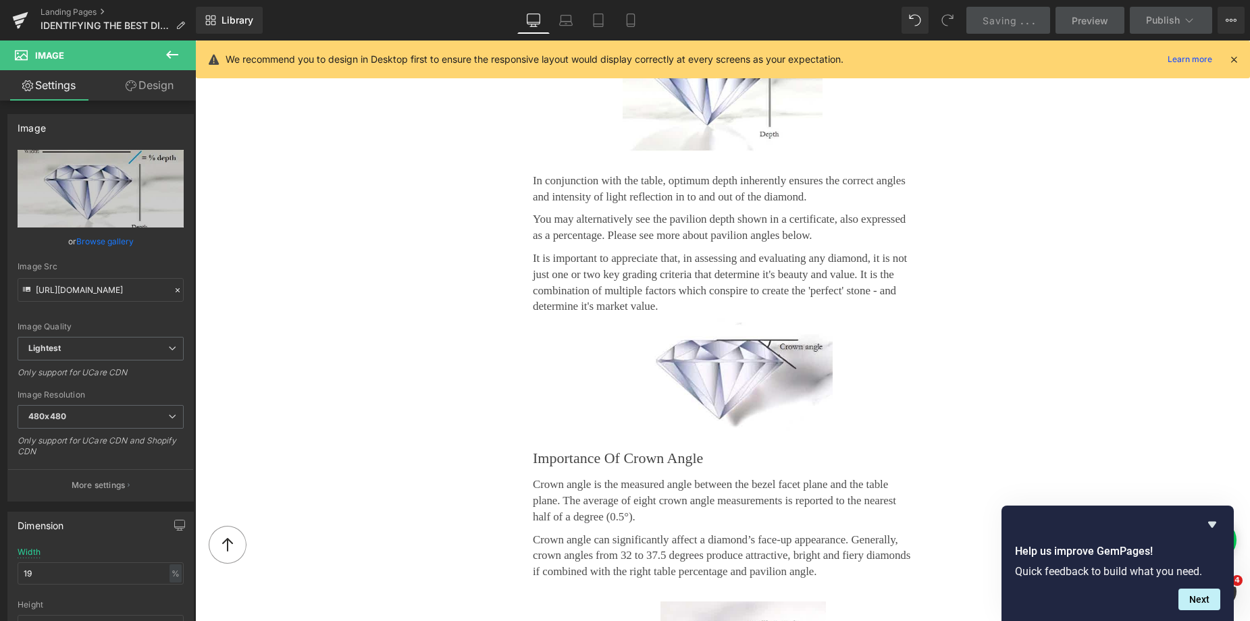
scroll to position [1025, 0]
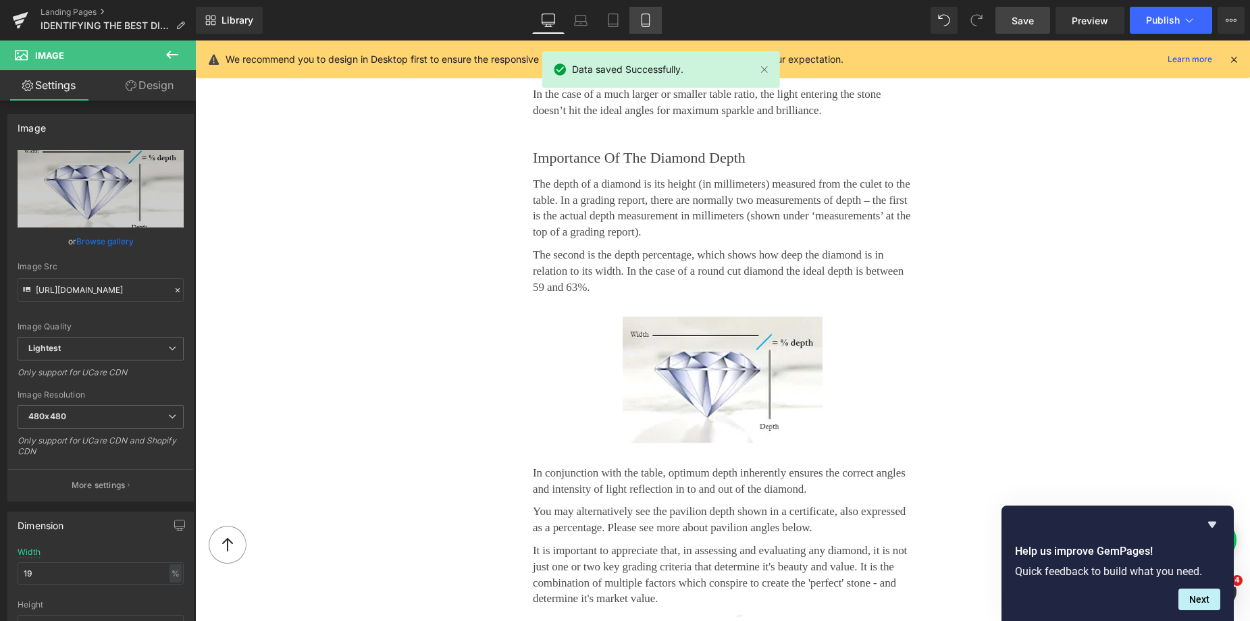
click at [633, 22] on link "Mobile" at bounding box center [645, 20] width 32 height 27
type input "81"
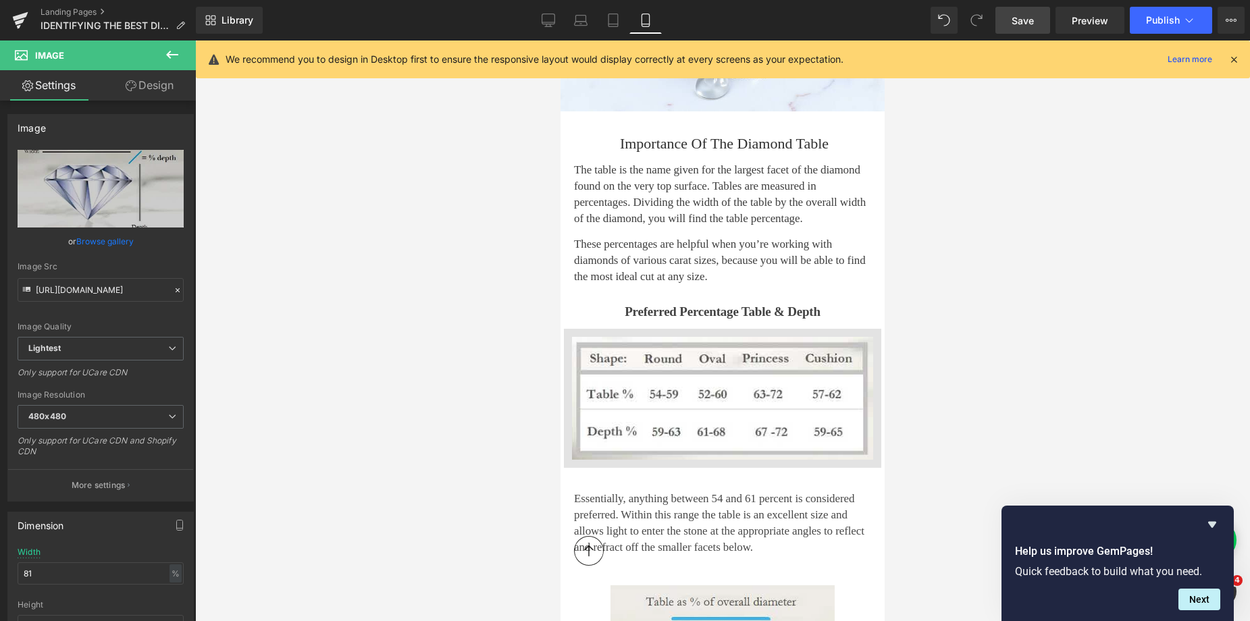
scroll to position [261, 0]
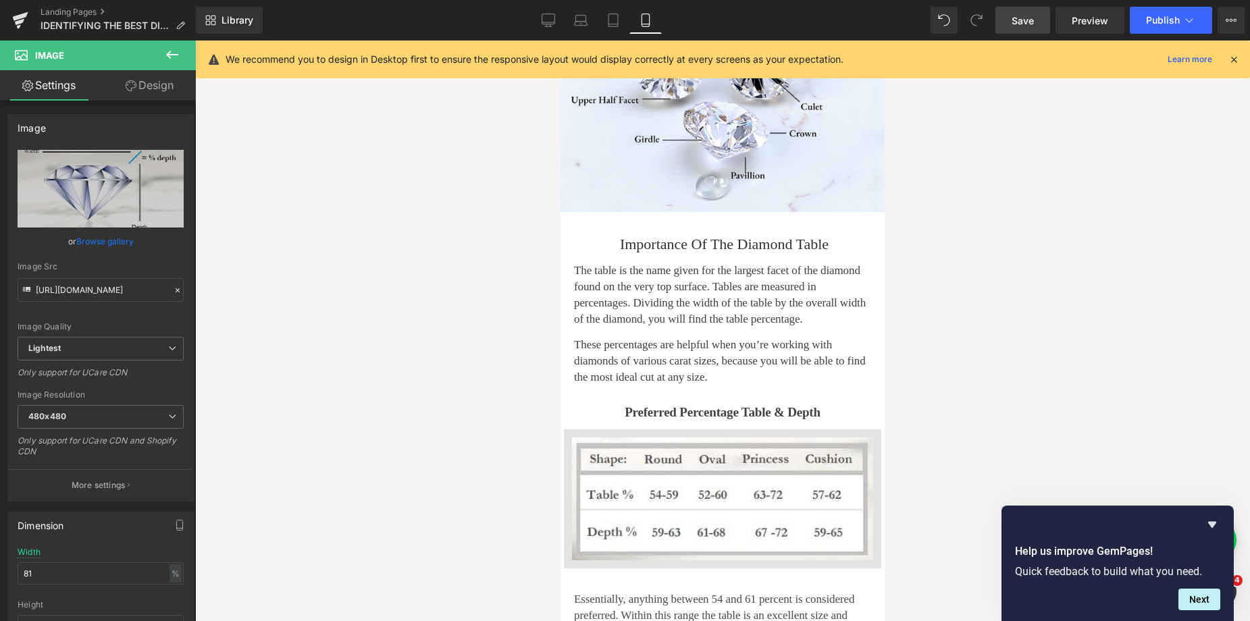
click at [608, 282] on p "The table is the name given for the largest facet of the diamond found on the v…" at bounding box center [722, 295] width 297 height 64
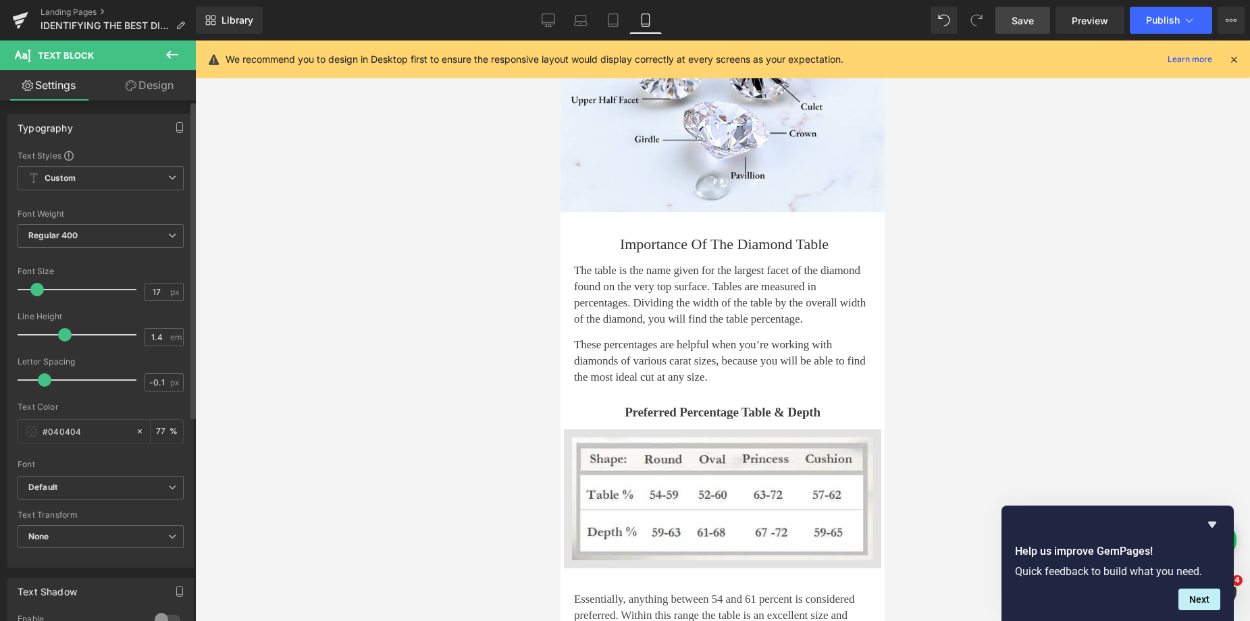
type input "18"
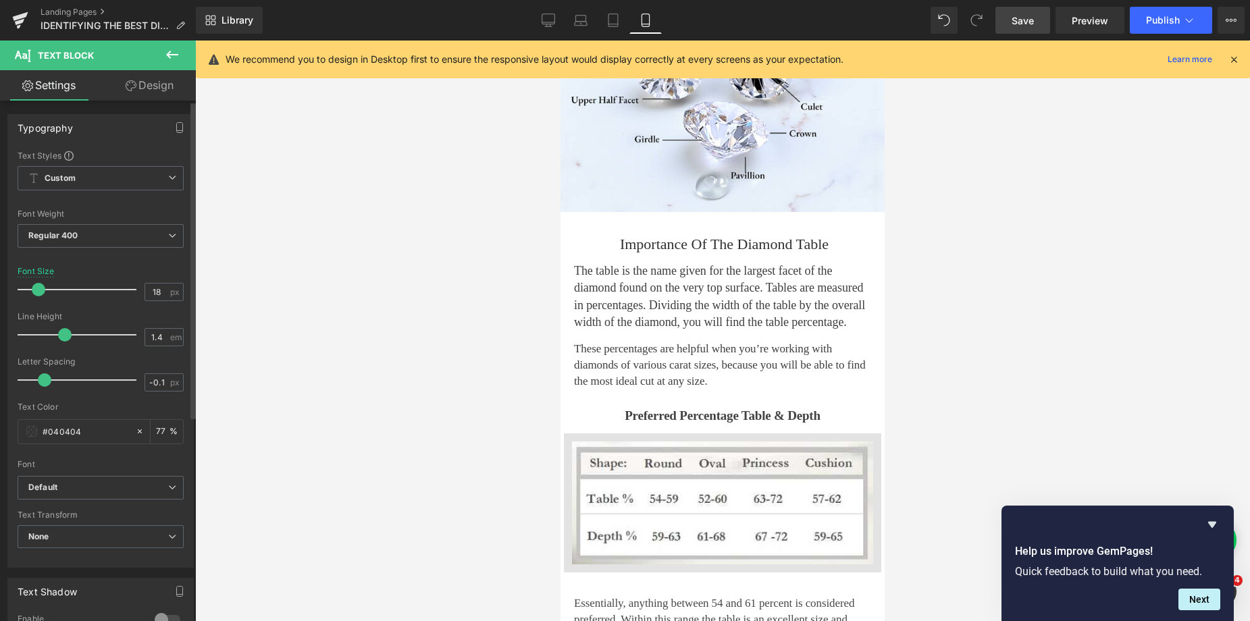
click at [39, 288] on span at bounding box center [39, 290] width 14 height 14
click at [604, 360] on p "These percentages are helpful when you’re working with diamonds of various cara…" at bounding box center [722, 365] width 297 height 48
type input "19"
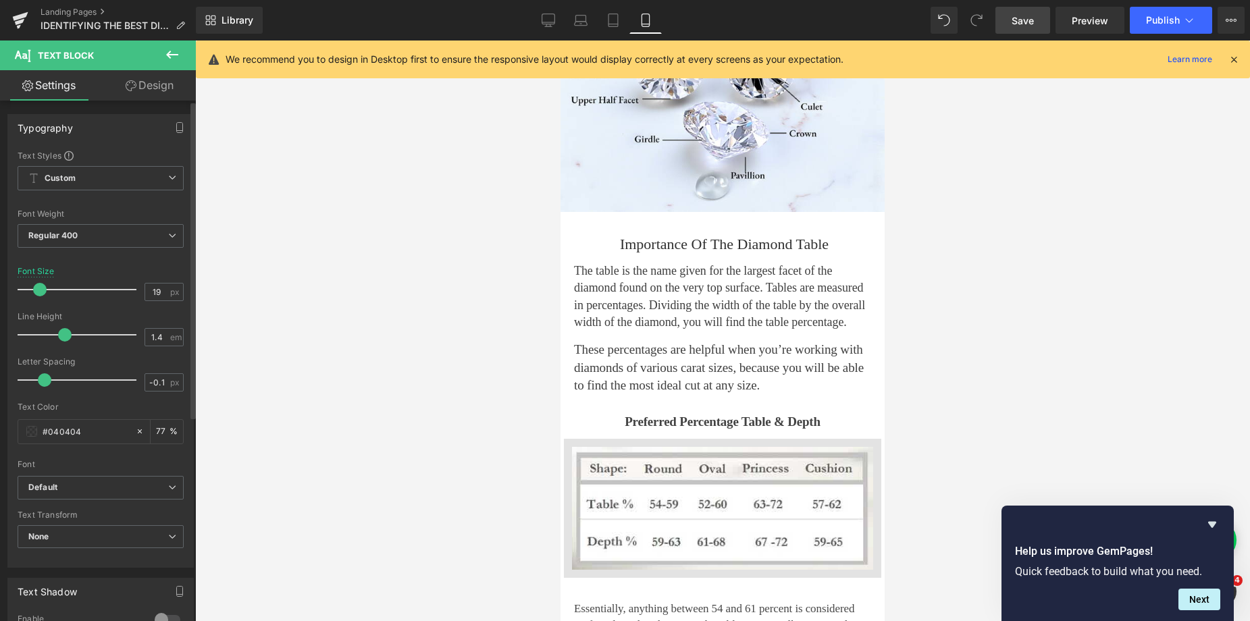
click at [41, 294] on span at bounding box center [40, 290] width 14 height 14
click at [593, 313] on p "The table is the name given for the largest facet of the diamond found on the v…" at bounding box center [722, 297] width 297 height 68
type input "19"
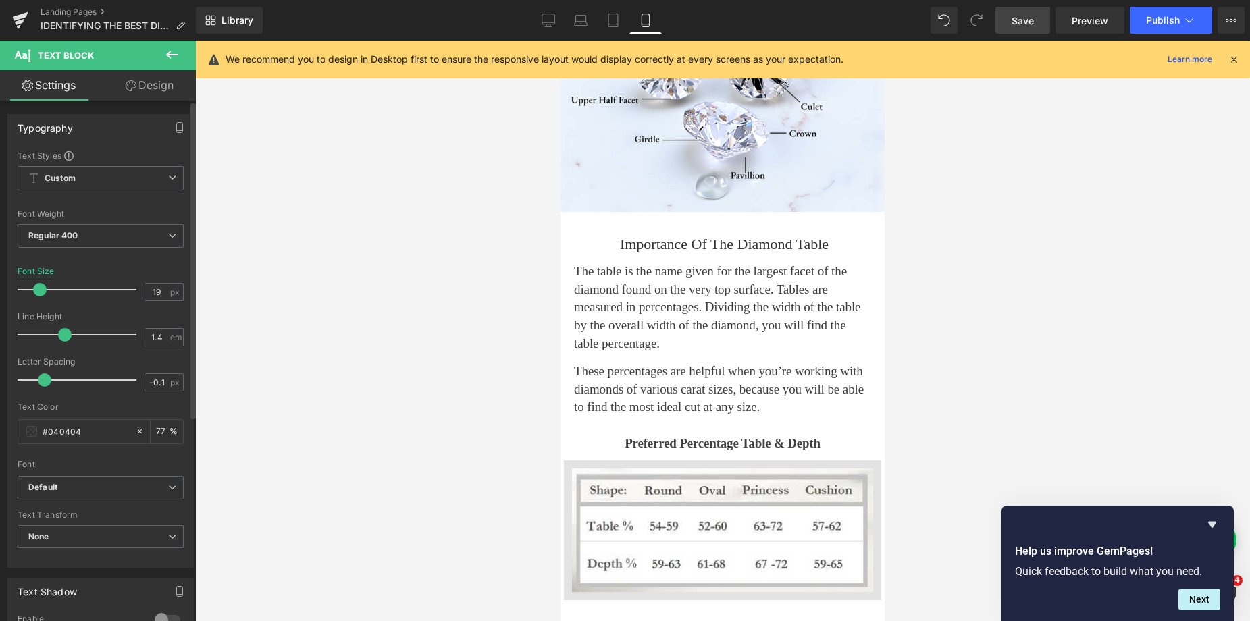
click at [38, 288] on span at bounding box center [40, 290] width 14 height 14
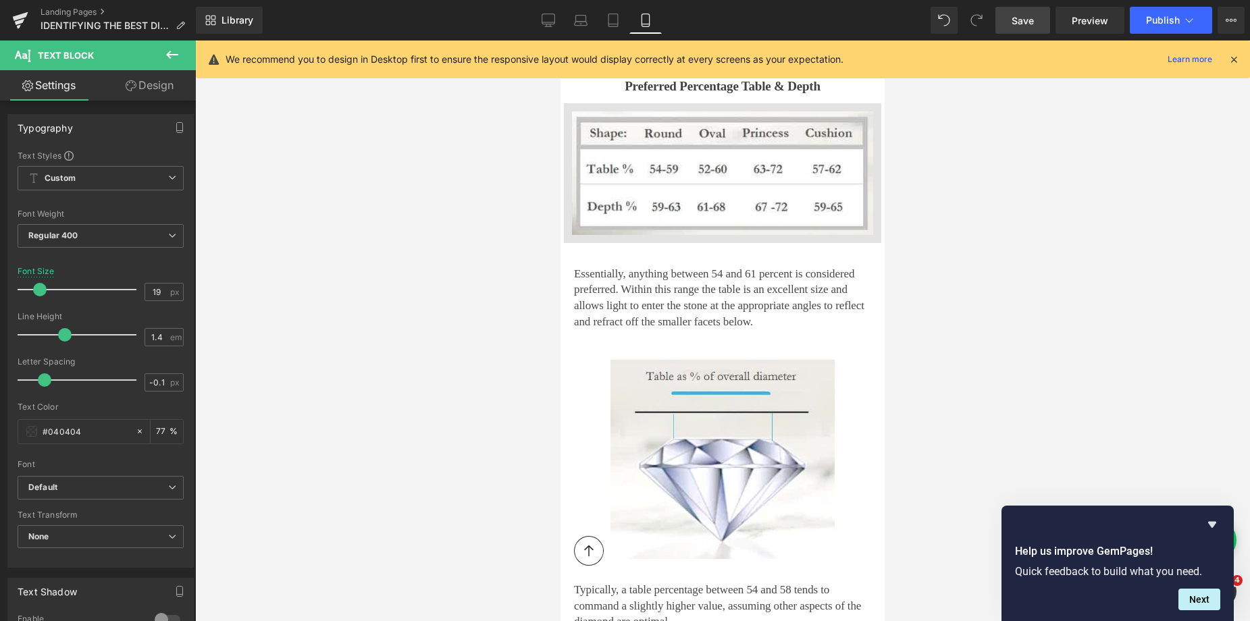
scroll to position [624, 0]
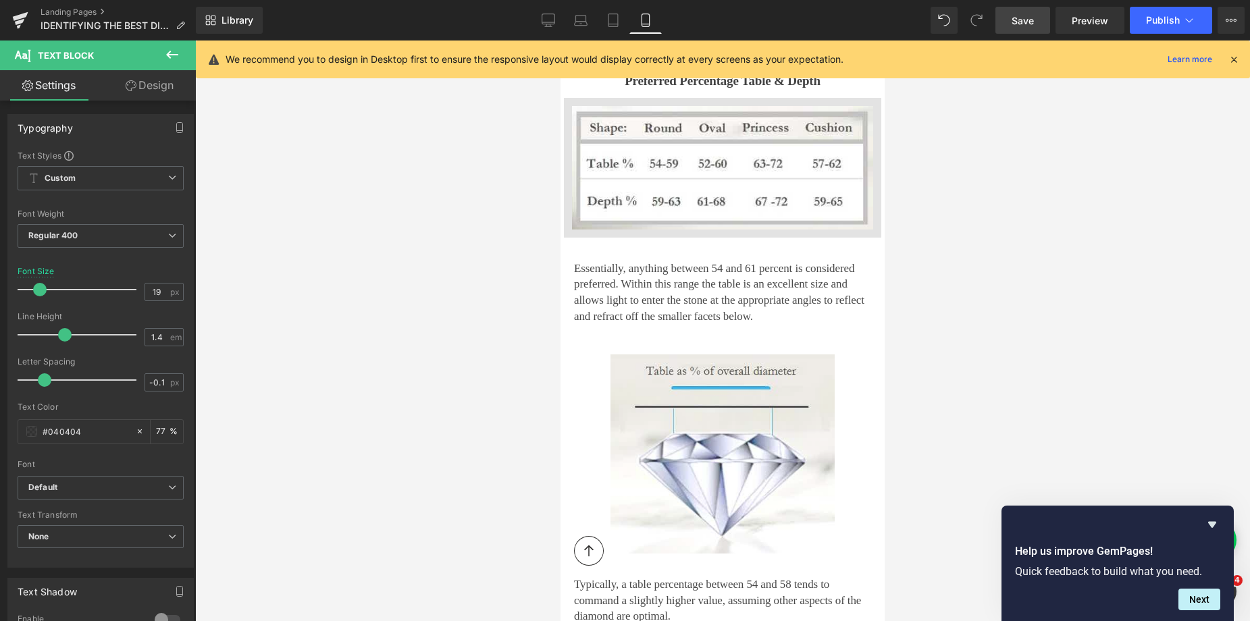
click at [607, 277] on p "Essentially, anything between 54 and 61 percent is considered preferred. Within…" at bounding box center [722, 293] width 297 height 64
type input "19"
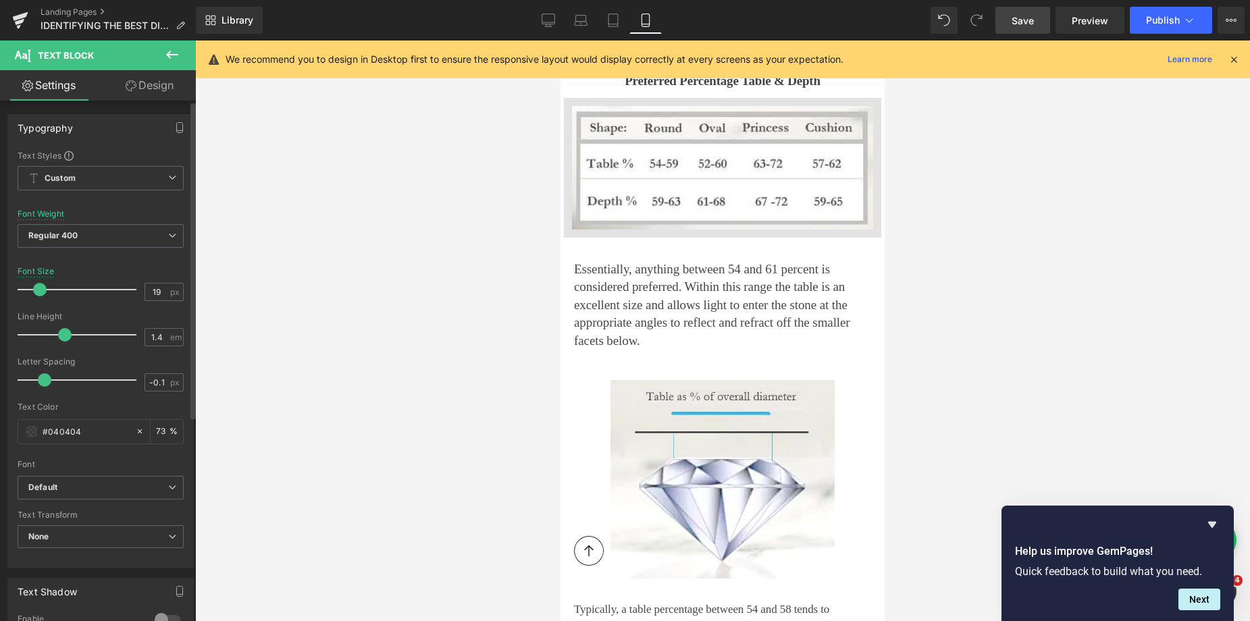
click at [41, 290] on span at bounding box center [40, 290] width 14 height 14
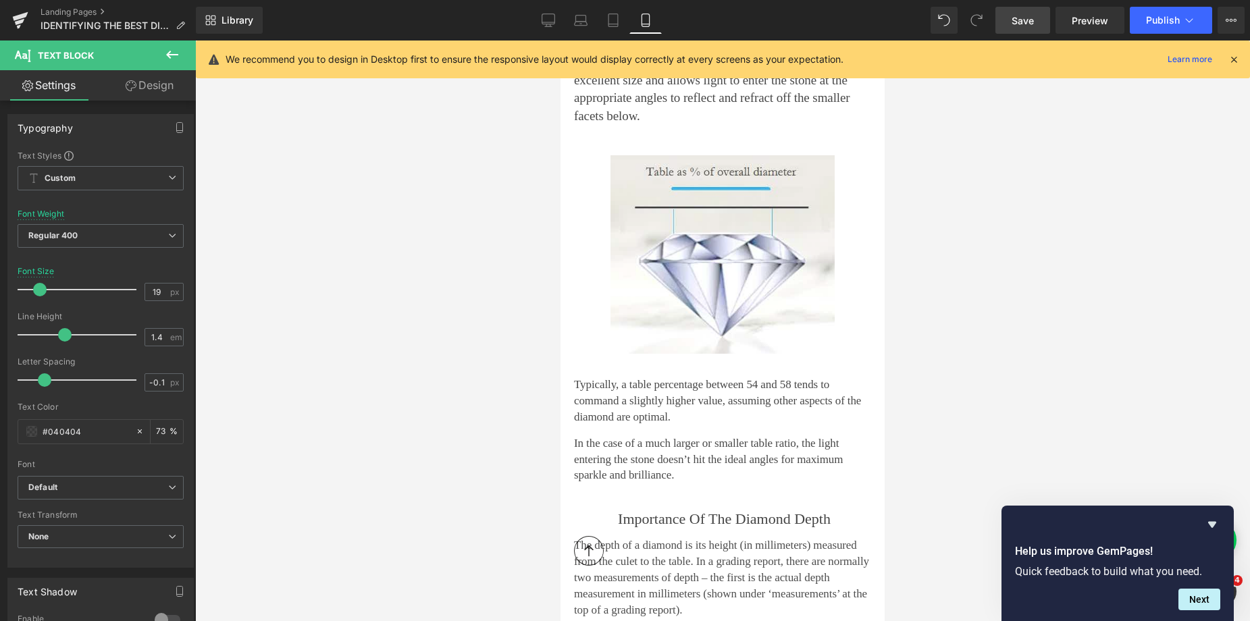
scroll to position [936, 0]
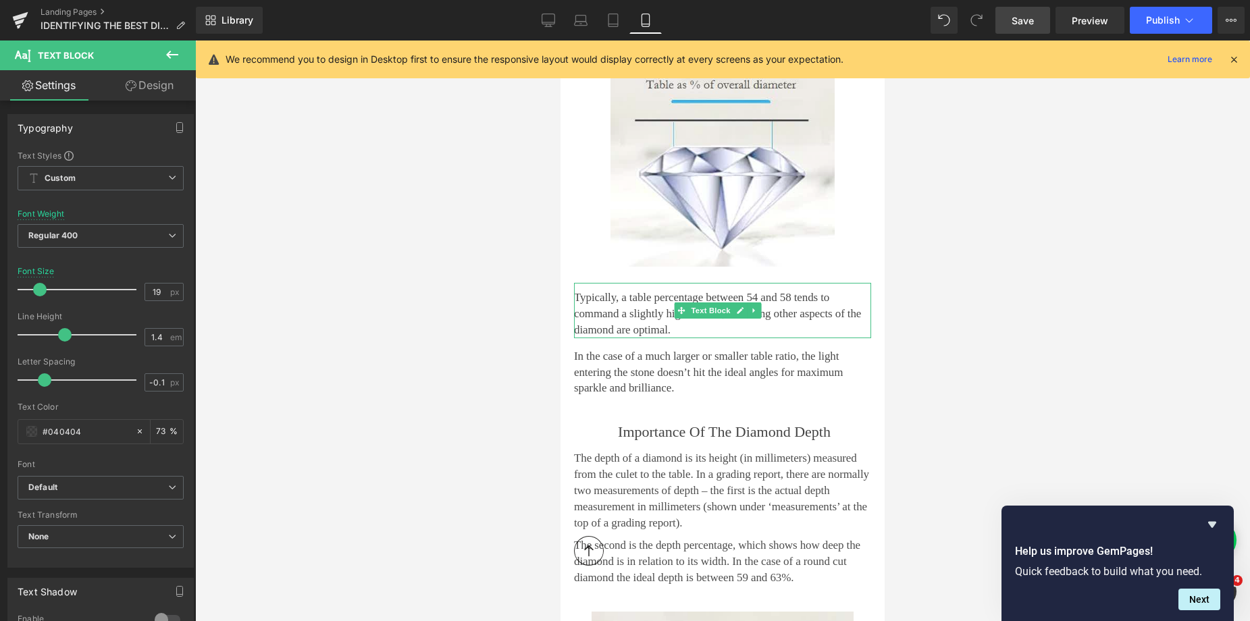
click at [631, 308] on p "Typically, a table percentage between 54 and 58 tends to command a slightly hig…" at bounding box center [722, 314] width 297 height 48
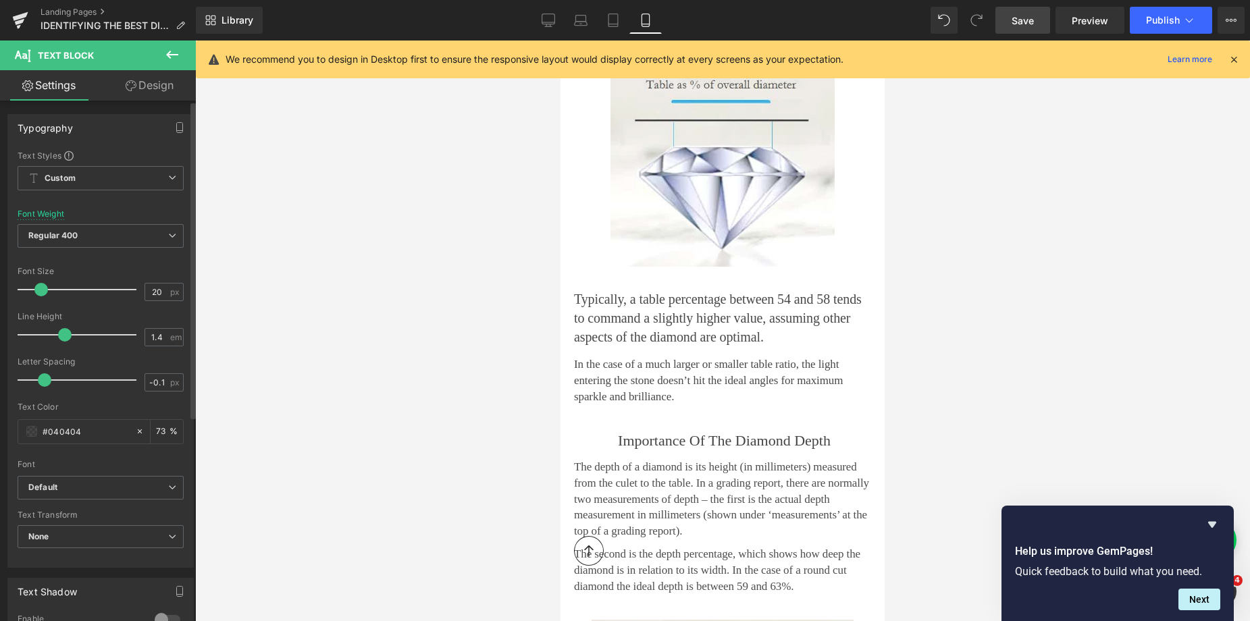
click at [41, 292] on span at bounding box center [41, 290] width 14 height 14
type input "19"
click at [39, 292] on span at bounding box center [40, 290] width 14 height 14
click at [610, 370] on p "In the case of a much larger or smaller table ratio, the light entering the sto…" at bounding box center [722, 378] width 297 height 48
type input "19"
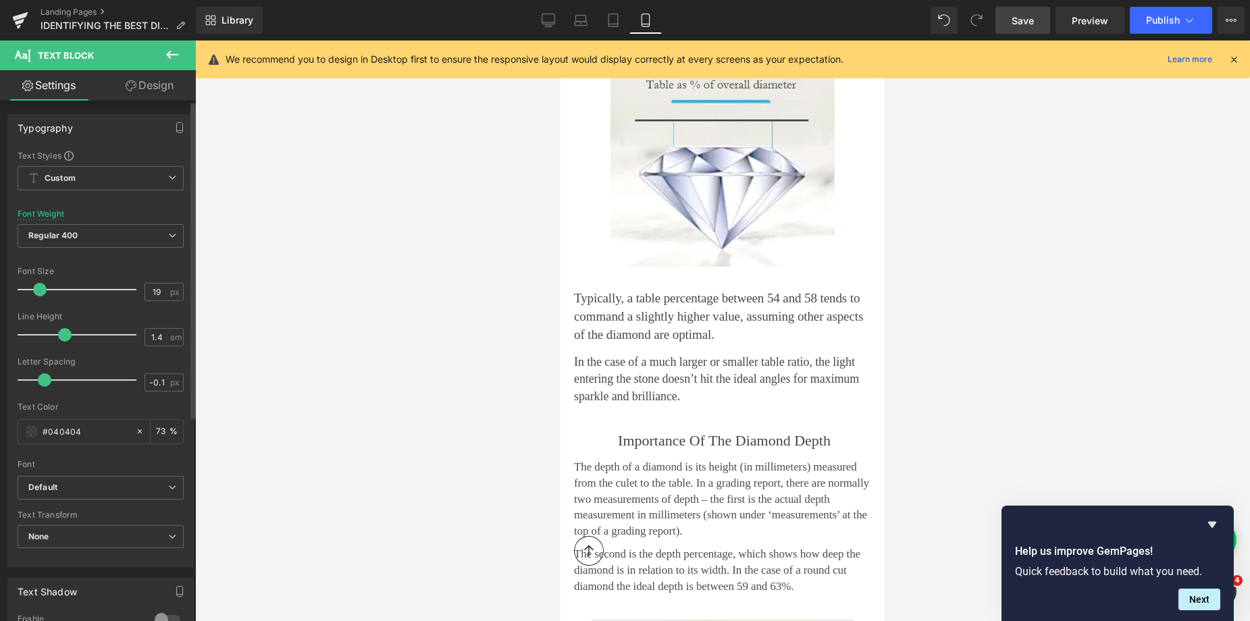
click at [39, 290] on span at bounding box center [40, 290] width 14 height 14
click at [623, 475] on p "The depth of a diamond is its height (in millimeters) measured from the culet t…" at bounding box center [722, 502] width 297 height 80
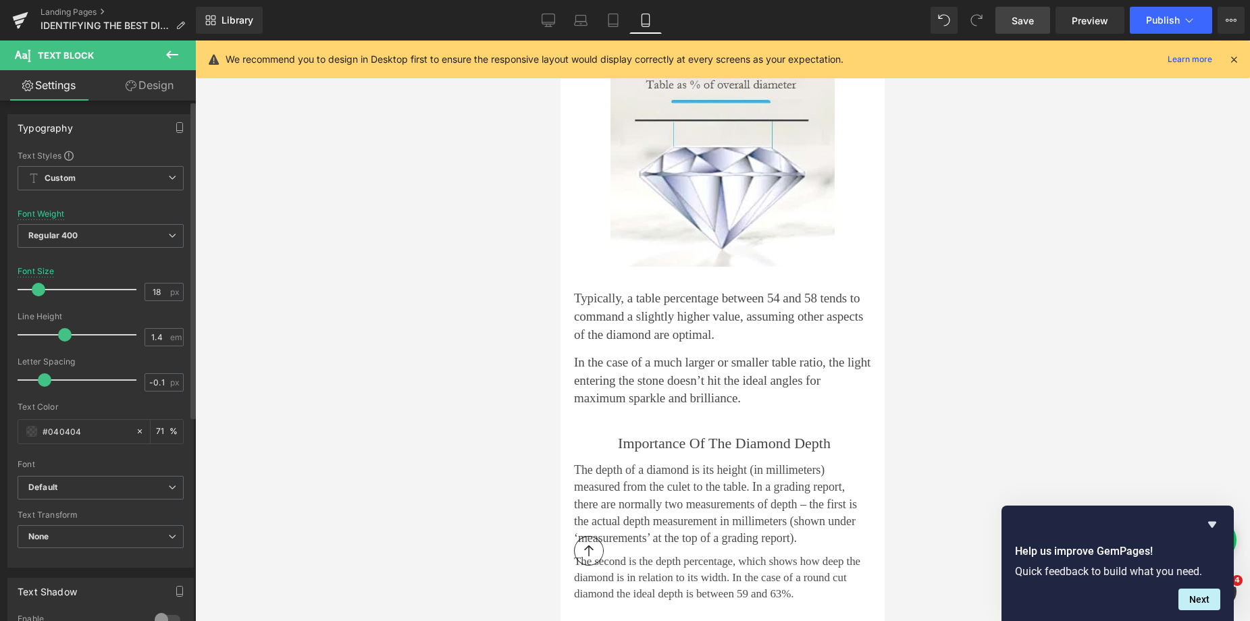
click at [38, 292] on span at bounding box center [39, 290] width 14 height 14
type input "19"
click at [39, 292] on span at bounding box center [40, 290] width 14 height 14
click at [656, 575] on div "Rendering Content" at bounding box center [624, 567] width 83 height 15
click at [37, 287] on span at bounding box center [40, 290] width 14 height 14
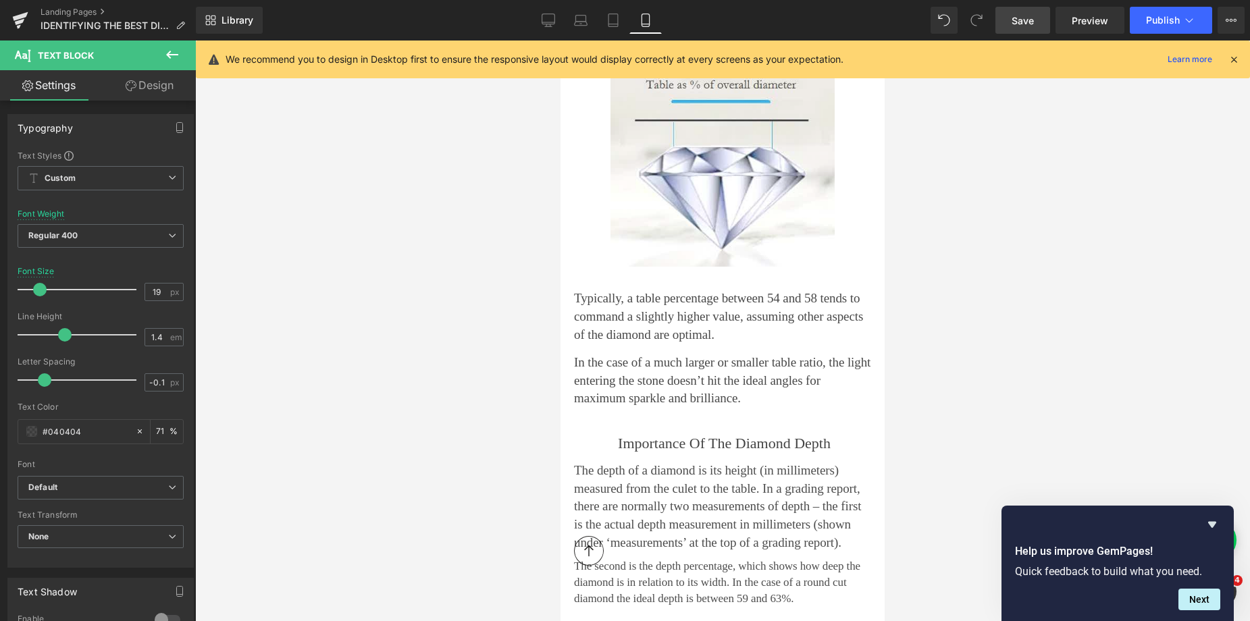
click at [689, 587] on p "The second is the depth percentage, which shows how deep the diamond is in rela…" at bounding box center [722, 582] width 297 height 48
click at [37, 289] on span at bounding box center [39, 290] width 14 height 14
type input "19"
click at [43, 291] on span at bounding box center [40, 290] width 14 height 14
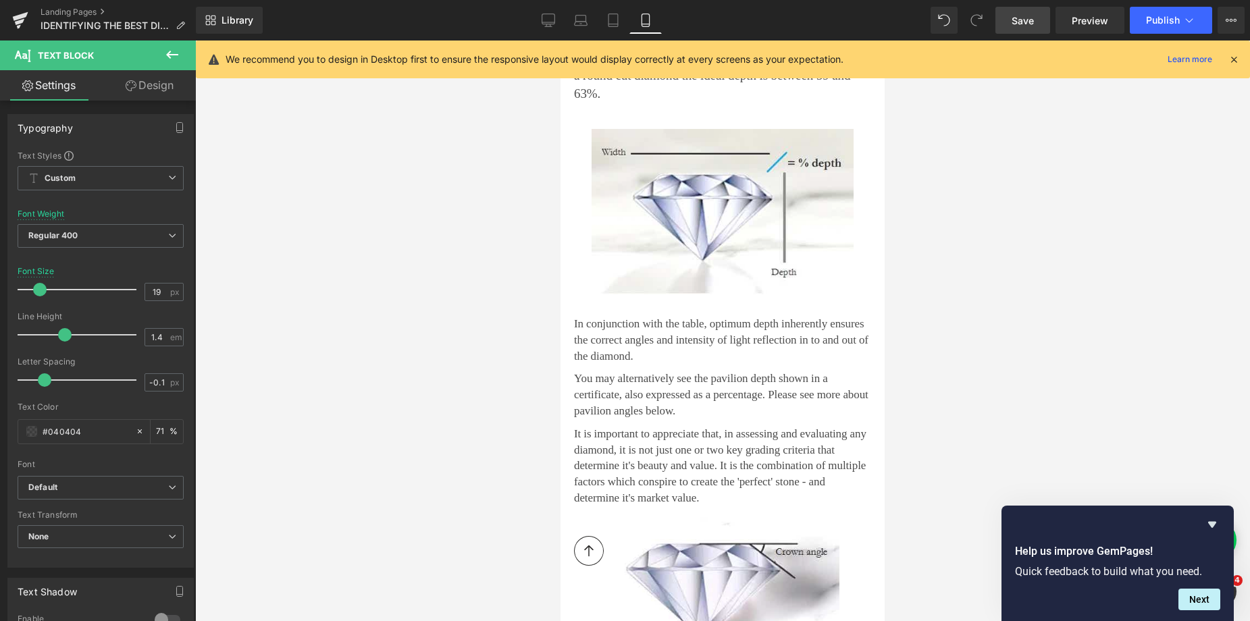
scroll to position [1478, 0]
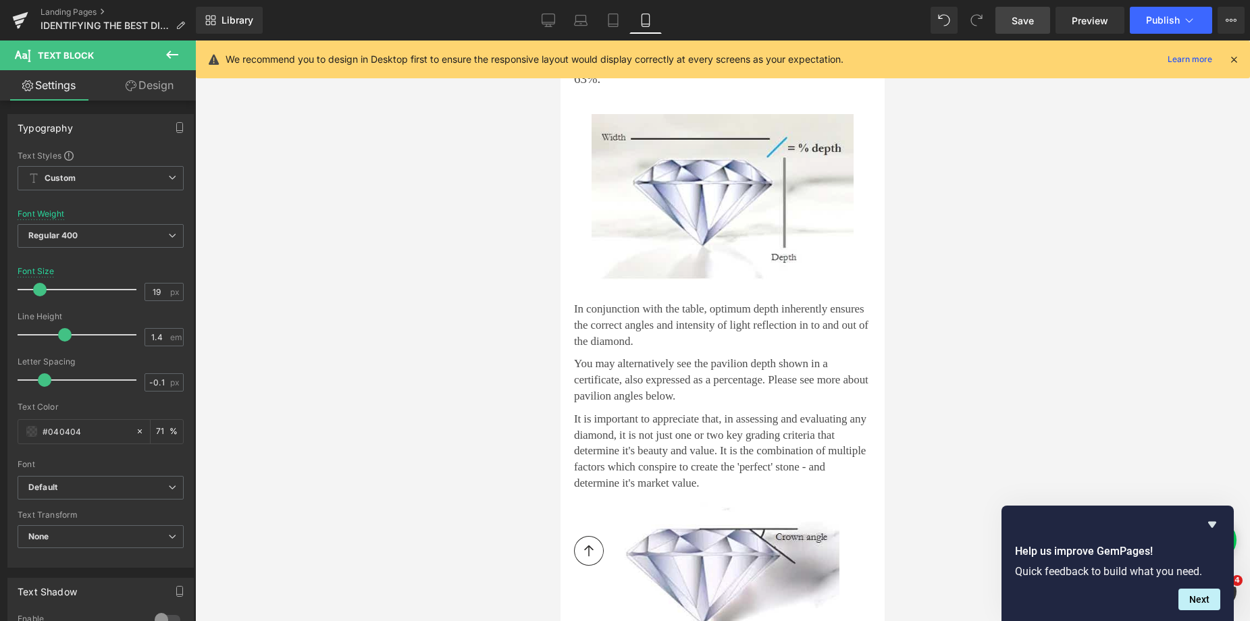
click at [673, 307] on p "In conjunction with the table, optimum depth inherently ensures the correct ang…" at bounding box center [722, 325] width 297 height 48
type input "19"
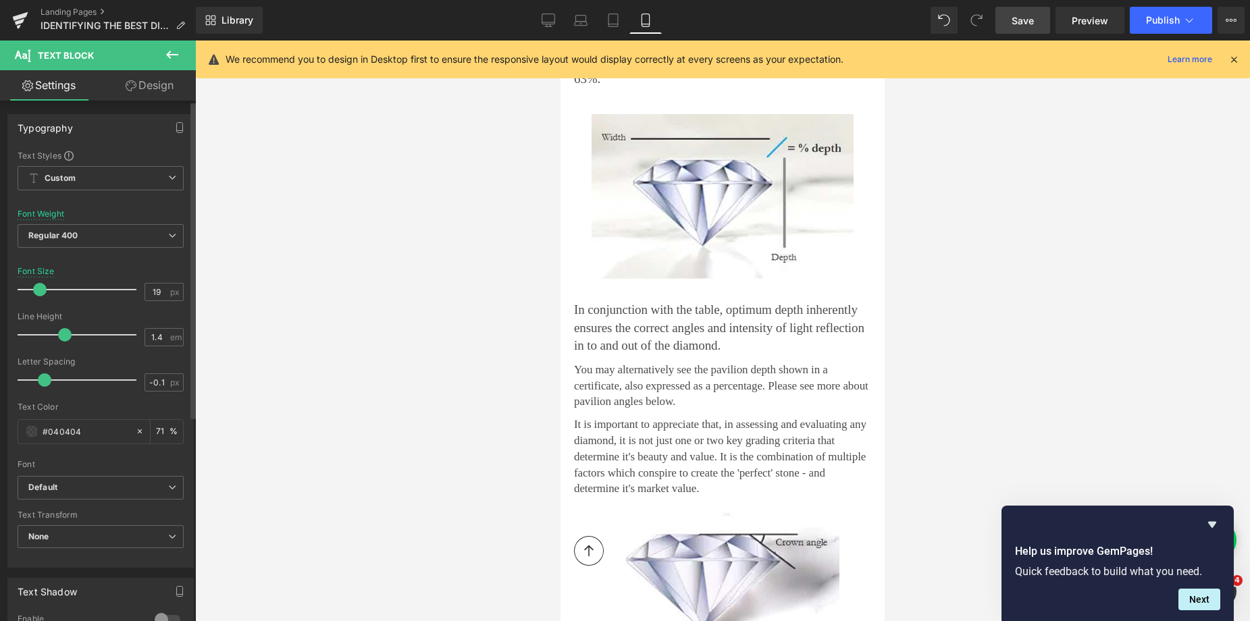
click at [42, 292] on span at bounding box center [40, 290] width 14 height 14
click at [632, 406] on div at bounding box center [722, 407] width 297 height 3
type input "19"
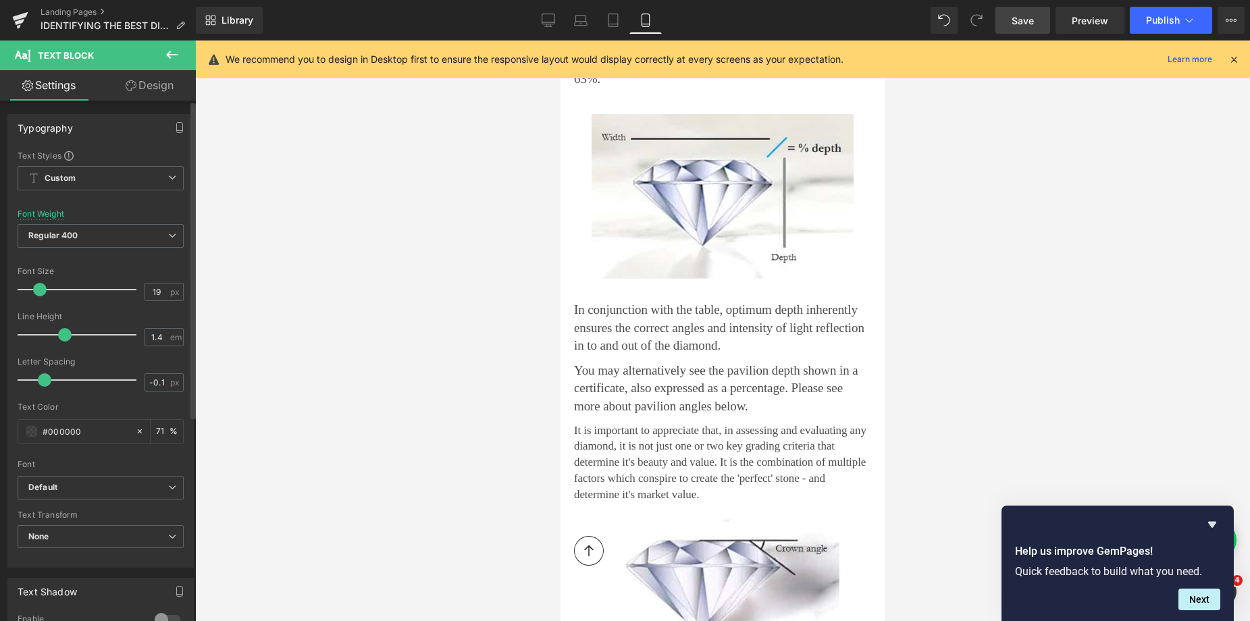
click at [38, 292] on span at bounding box center [40, 290] width 14 height 14
click at [612, 444] on p "It is important to appreciate that, in assessing and evaluating any diamond, it…" at bounding box center [722, 463] width 297 height 80
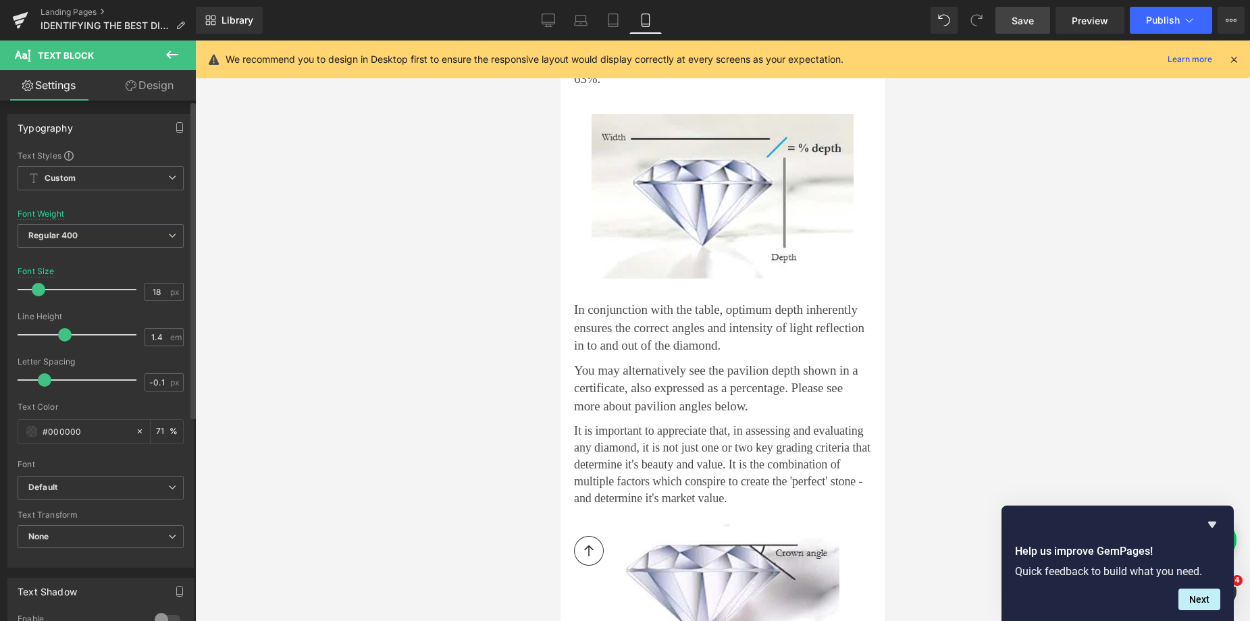
type input "19"
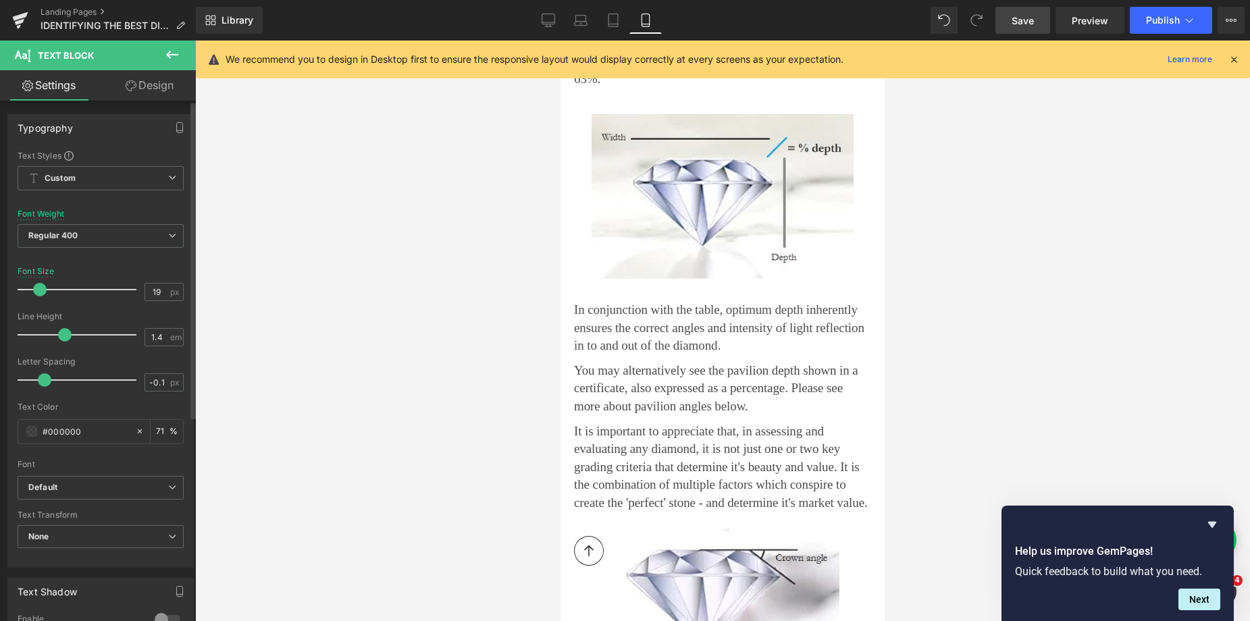
click at [43, 289] on span at bounding box center [40, 290] width 14 height 14
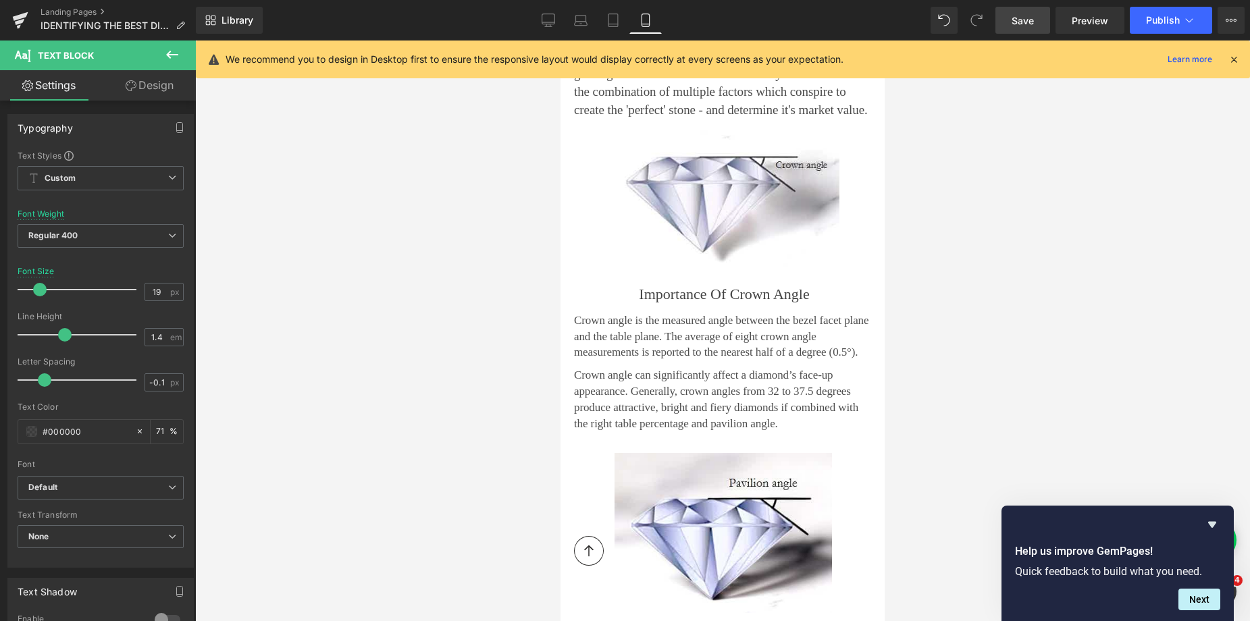
scroll to position [1876, 0]
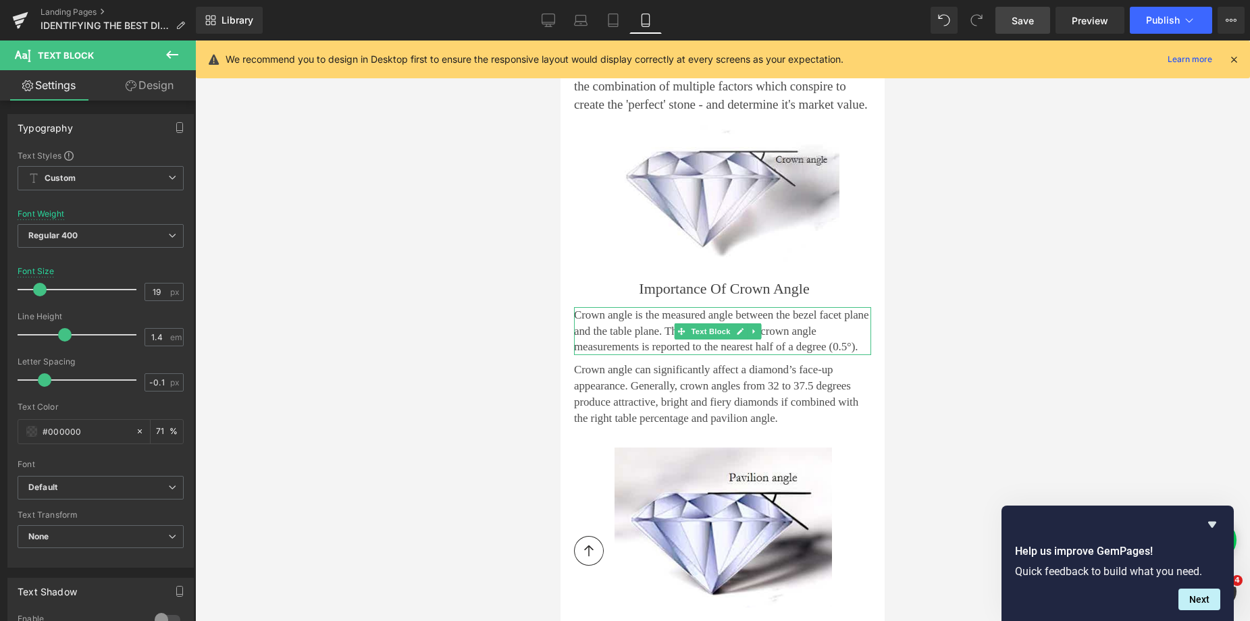
click at [629, 311] on p "Crown angle is the measured angle between the bezel facet plane and the table p…" at bounding box center [722, 331] width 297 height 48
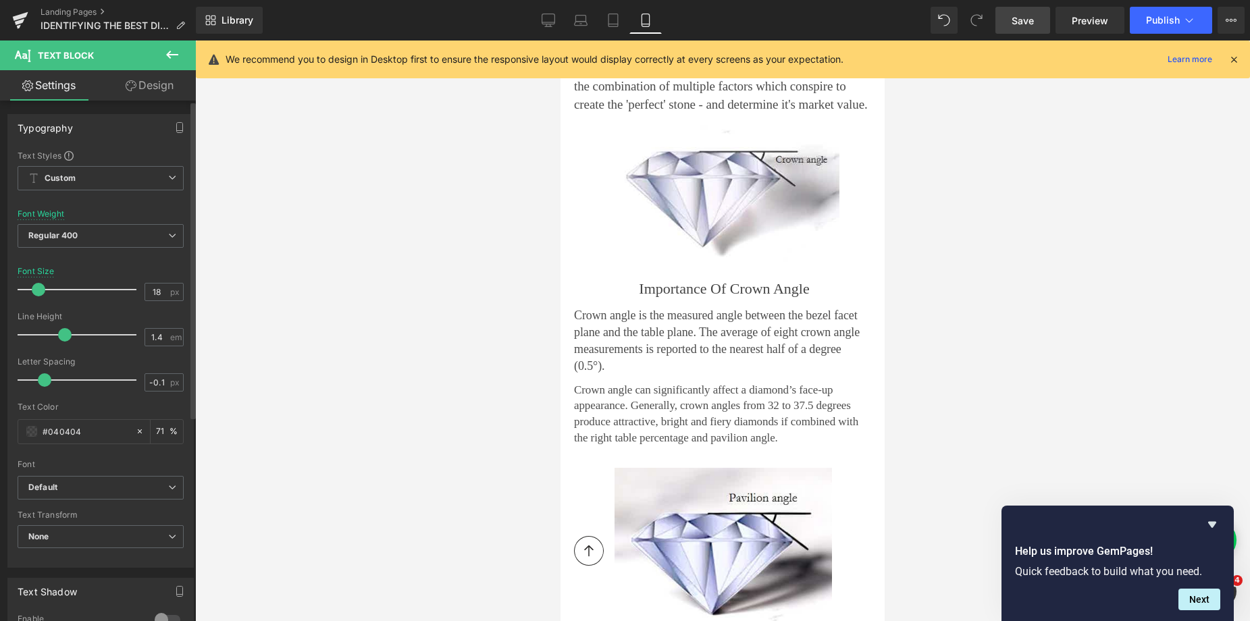
type input "19"
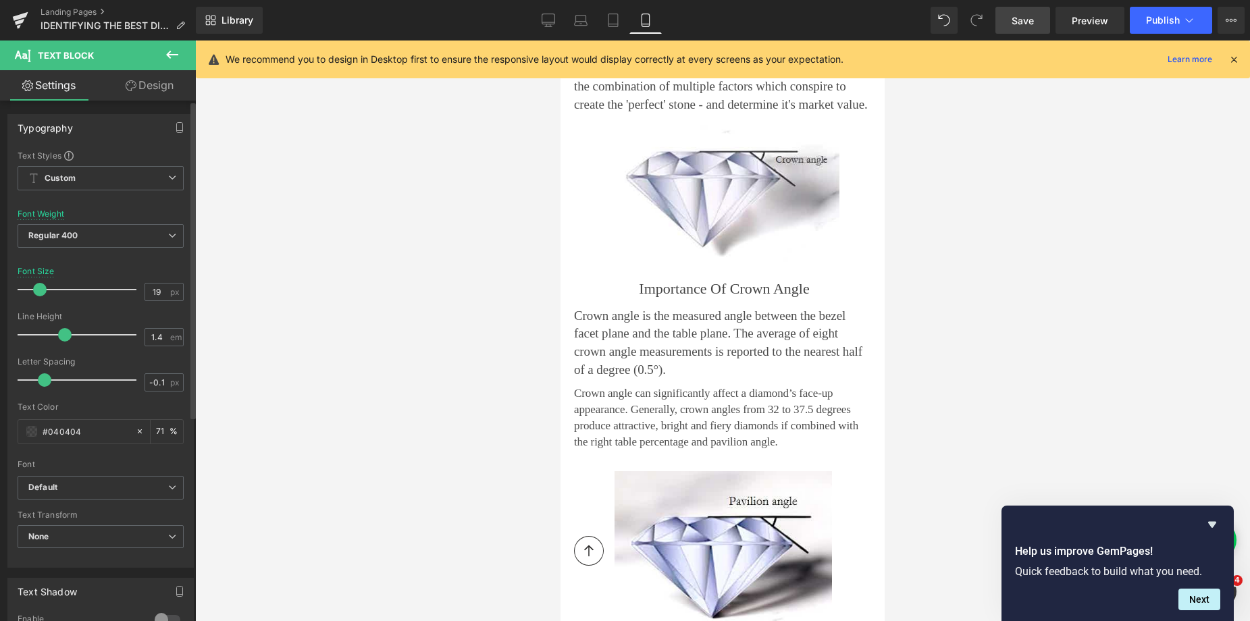
click at [43, 293] on span at bounding box center [40, 290] width 14 height 14
click at [611, 390] on p "Crown angle can significantly affect a diamond’s face-up appearance. Generally,…" at bounding box center [722, 418] width 297 height 64
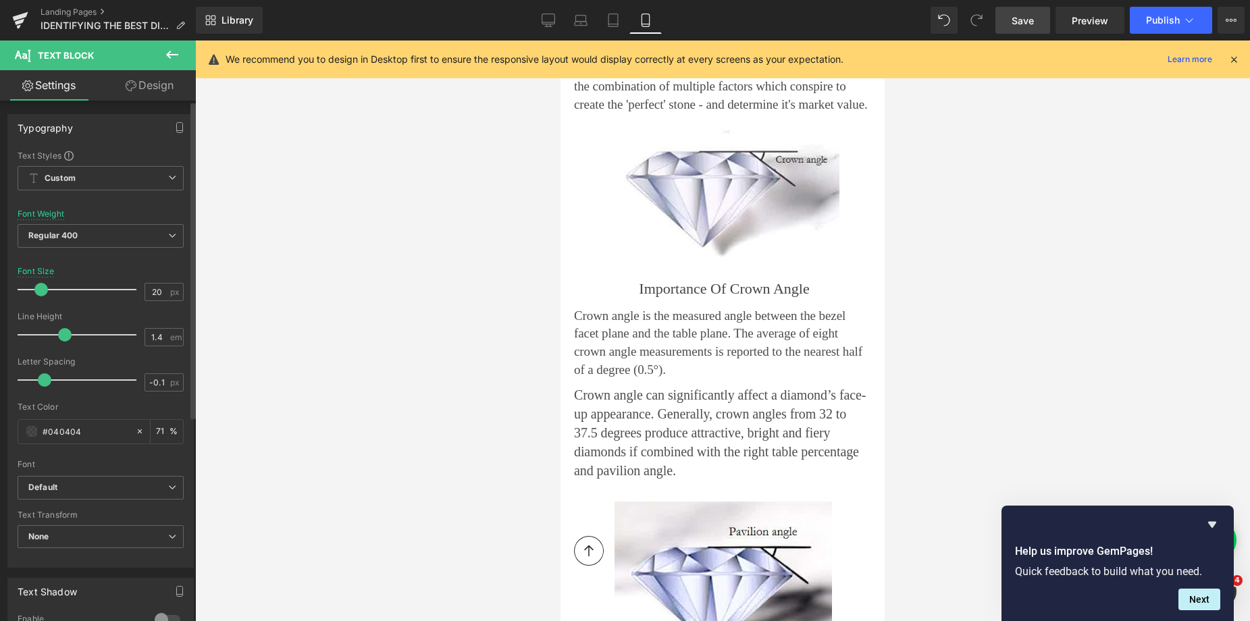
type input "19"
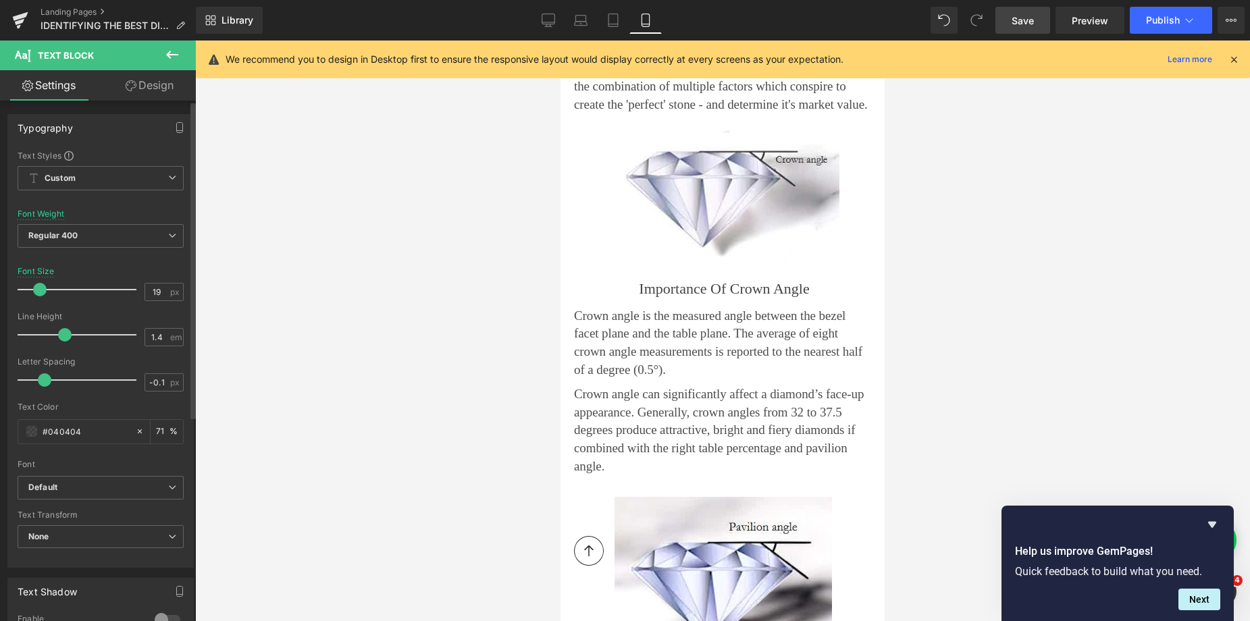
click at [36, 291] on span at bounding box center [40, 290] width 14 height 14
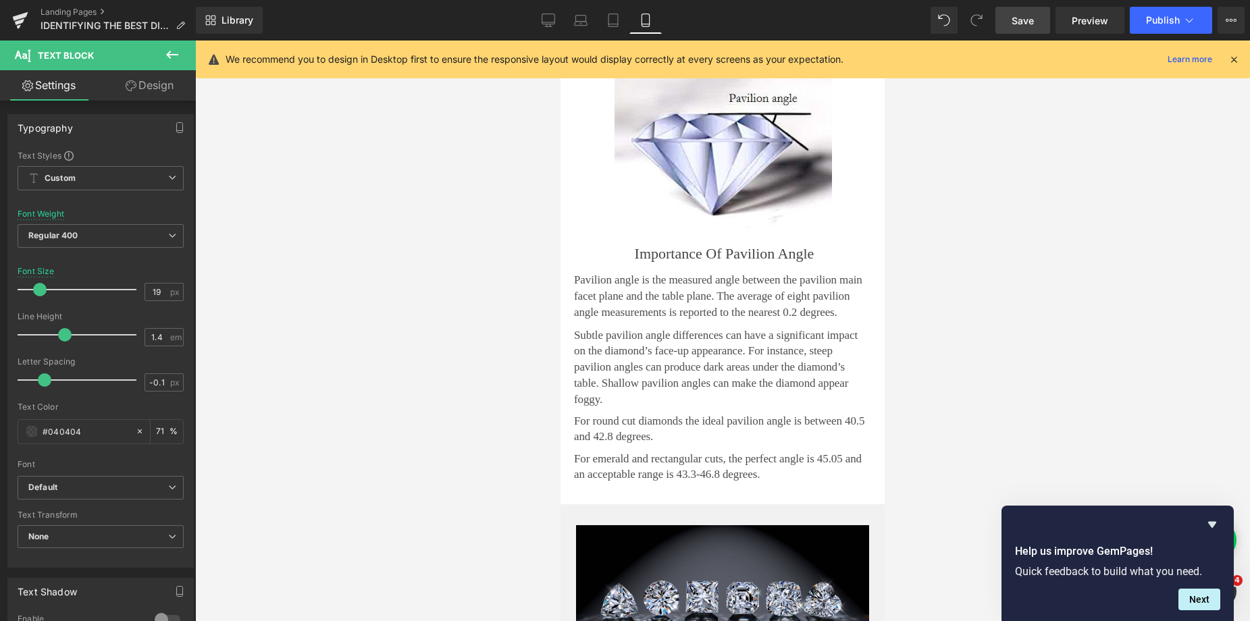
scroll to position [2311, 0]
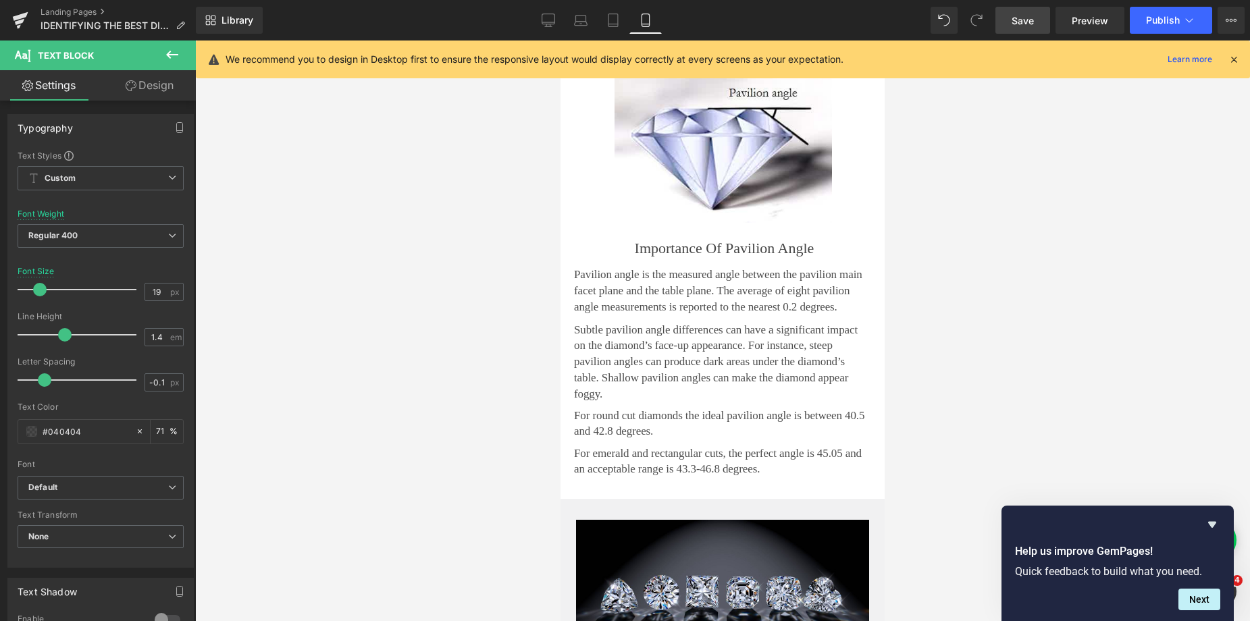
click at [632, 290] on p "Pavilion angle is the measured angle between the pavilion main facet plane and …" at bounding box center [722, 291] width 297 height 48
type input "19"
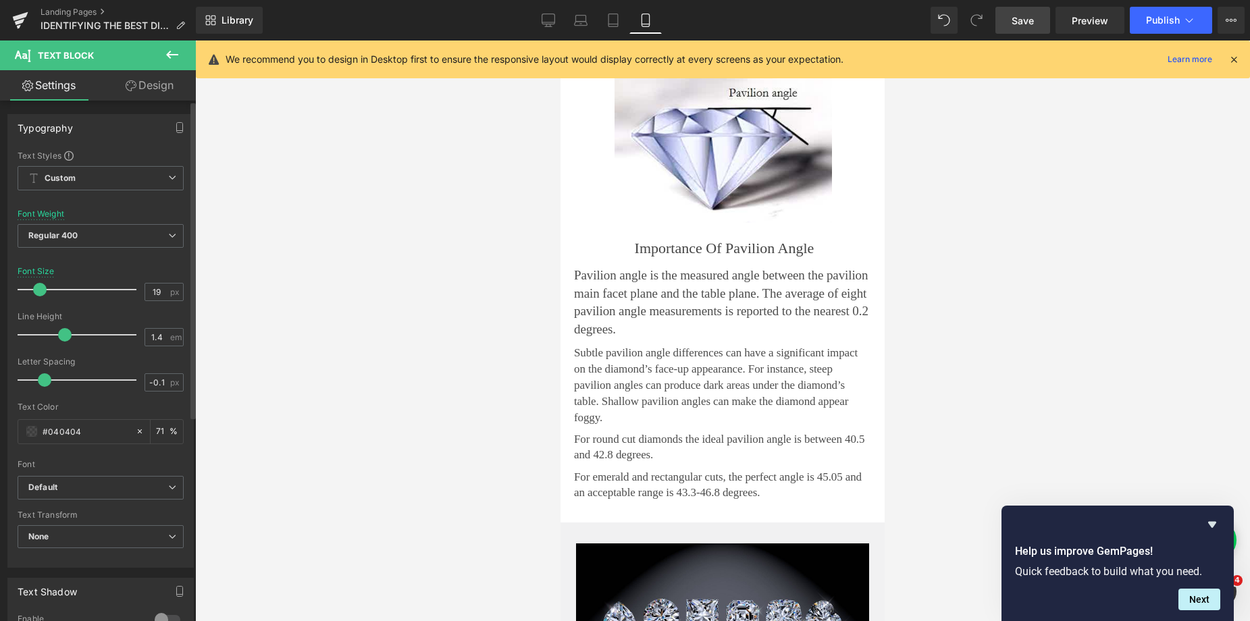
click at [43, 291] on span at bounding box center [40, 290] width 14 height 14
click at [635, 394] on div "Subtle pavilion angle differences can have a significant impact on the diamond’…" at bounding box center [722, 385] width 297 height 80
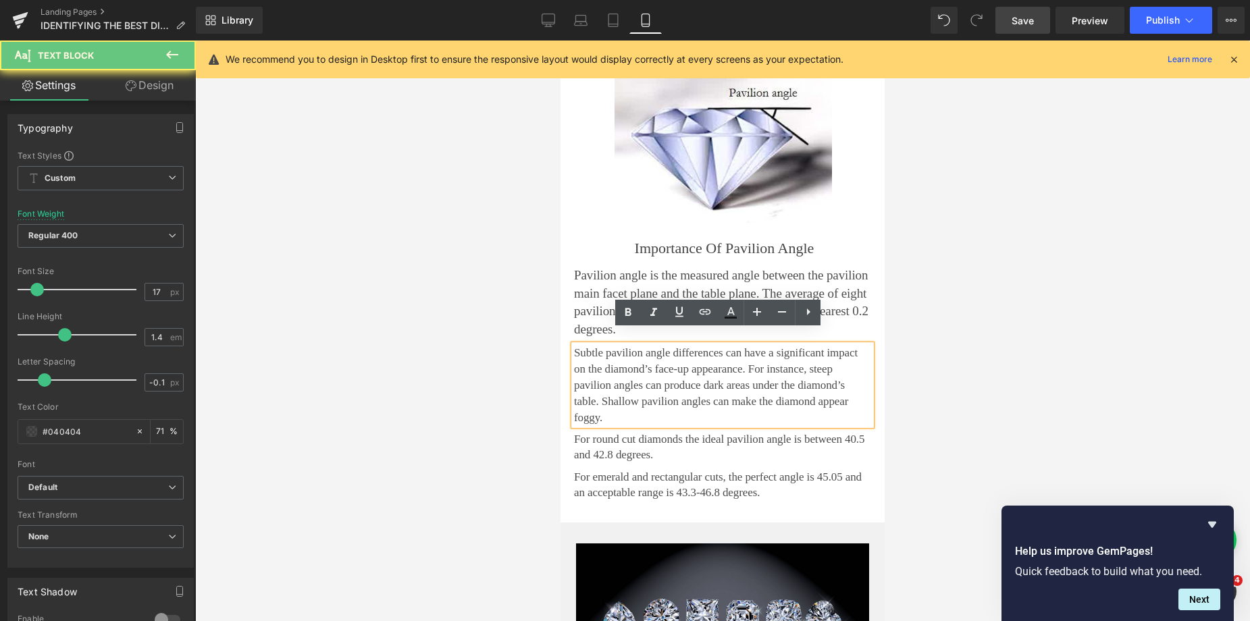
click at [623, 388] on p "Subtle pavilion angle differences can have a significant impact on the diamond’…" at bounding box center [722, 385] width 297 height 80
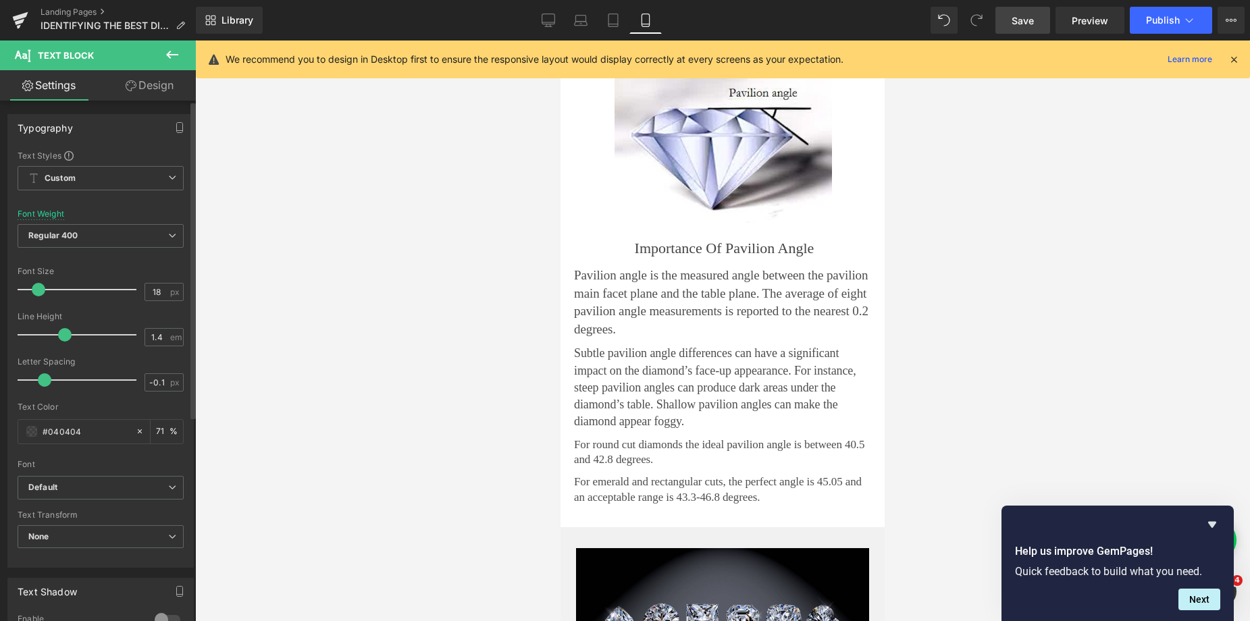
type input "19"
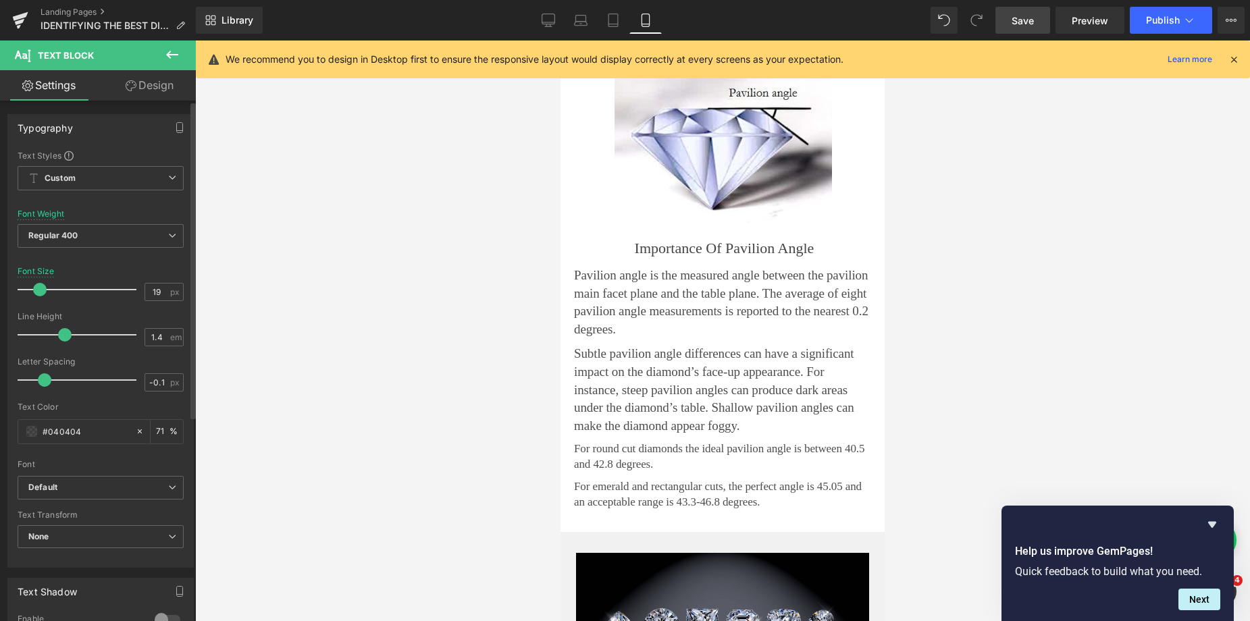
click at [39, 291] on span at bounding box center [40, 290] width 14 height 14
click at [591, 442] on p "For round cut diamonds the ideal pavilion angle is between 40.5 and 42.8 degree…" at bounding box center [722, 457] width 297 height 30
type input "19"
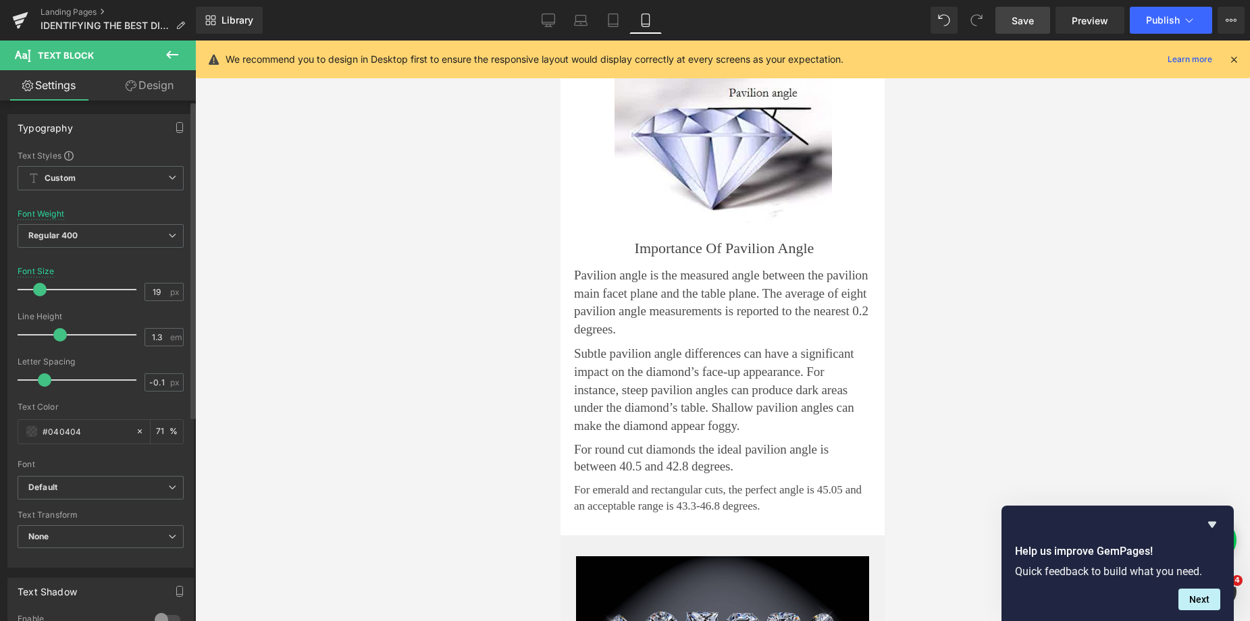
click at [43, 290] on span at bounding box center [40, 290] width 14 height 14
click at [621, 489] on p "For emerald and rectangular cuts, the perfect angle is 45.05 and an acceptable …" at bounding box center [722, 498] width 297 height 32
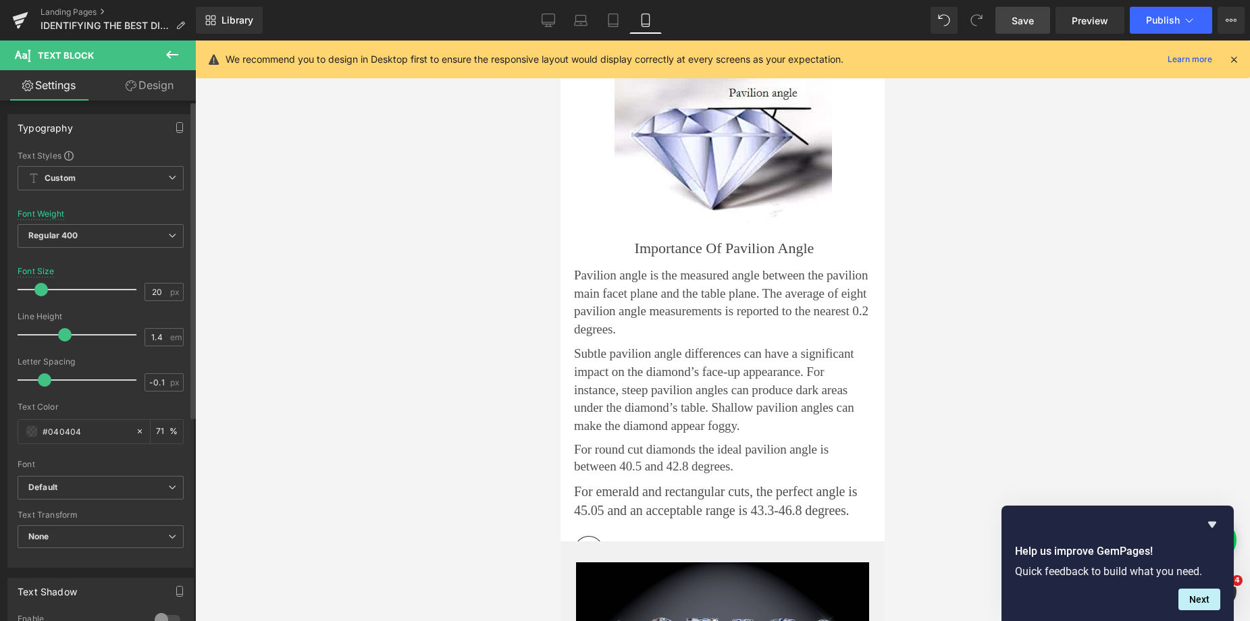
click at [40, 292] on span at bounding box center [41, 290] width 14 height 14
type input "19"
click at [39, 292] on span at bounding box center [40, 290] width 14 height 14
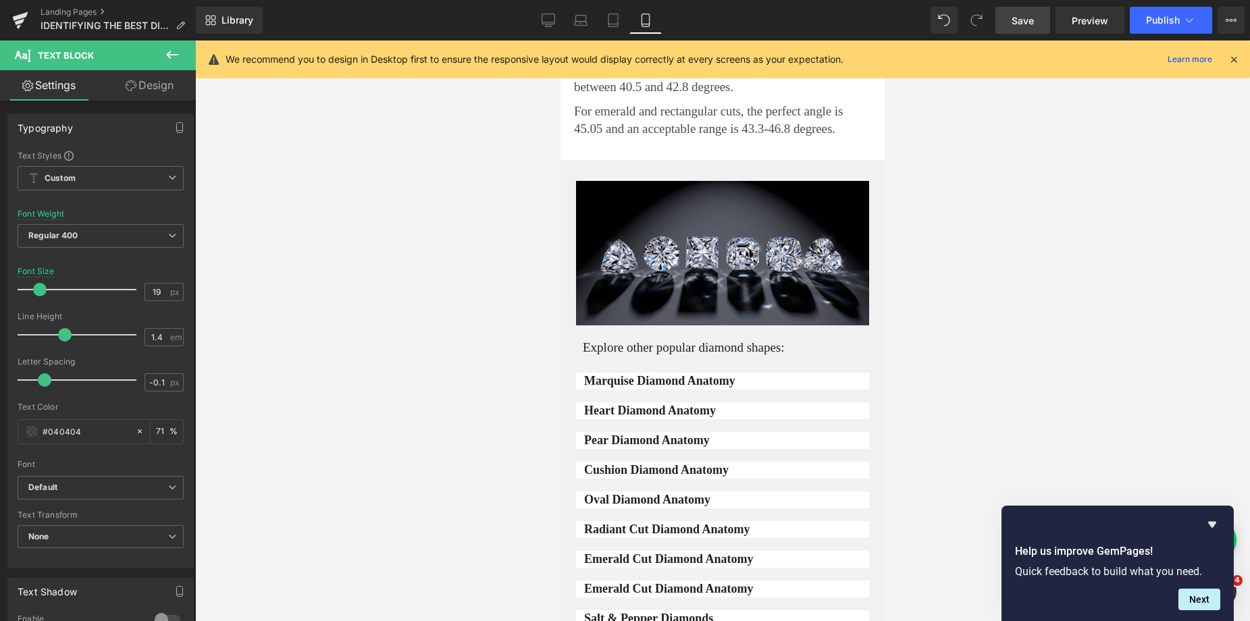
scroll to position [2710, 0]
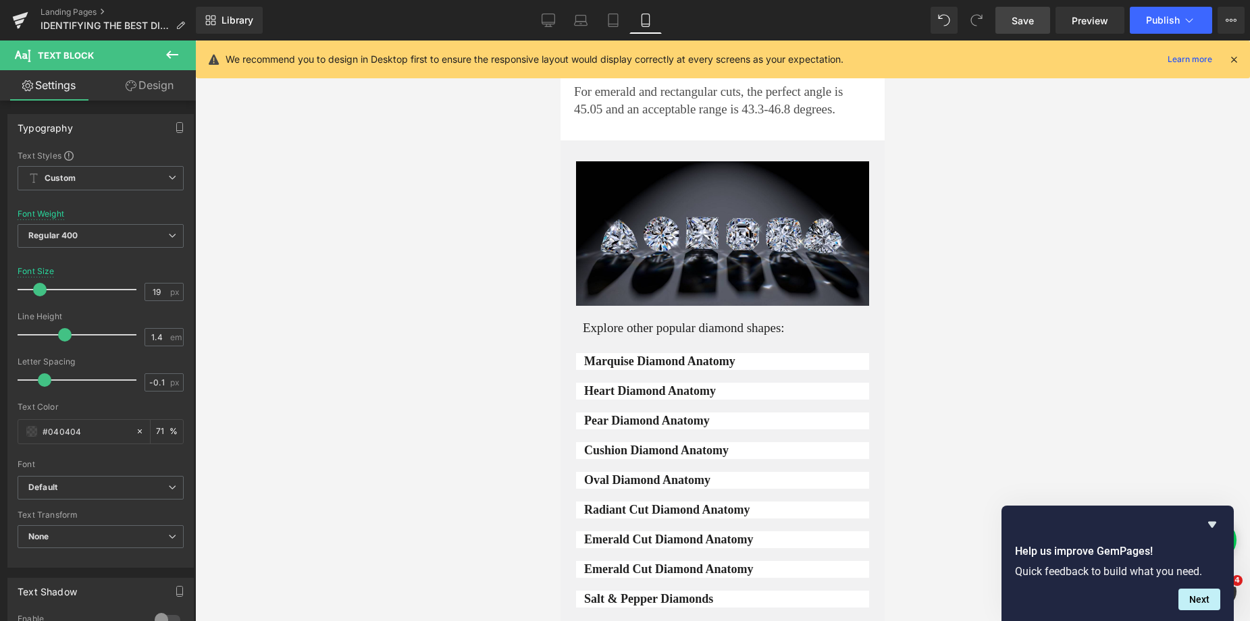
click at [1020, 20] on span "Save" at bounding box center [1022, 21] width 22 height 14
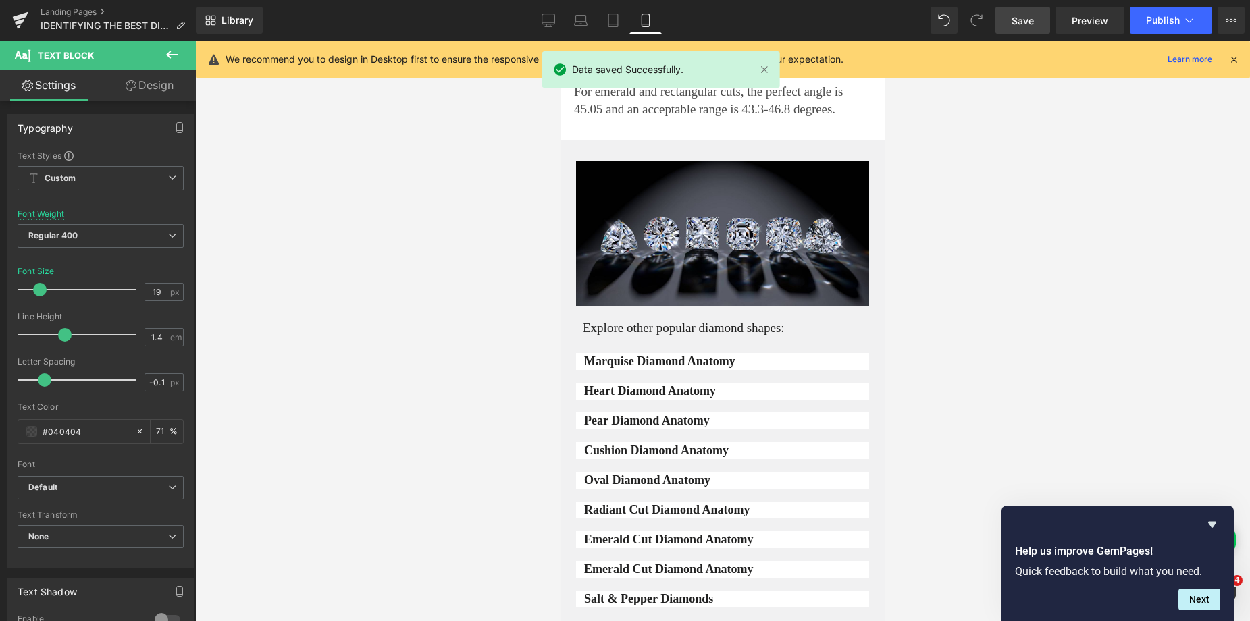
click at [1027, 22] on span "Save" at bounding box center [1022, 21] width 22 height 14
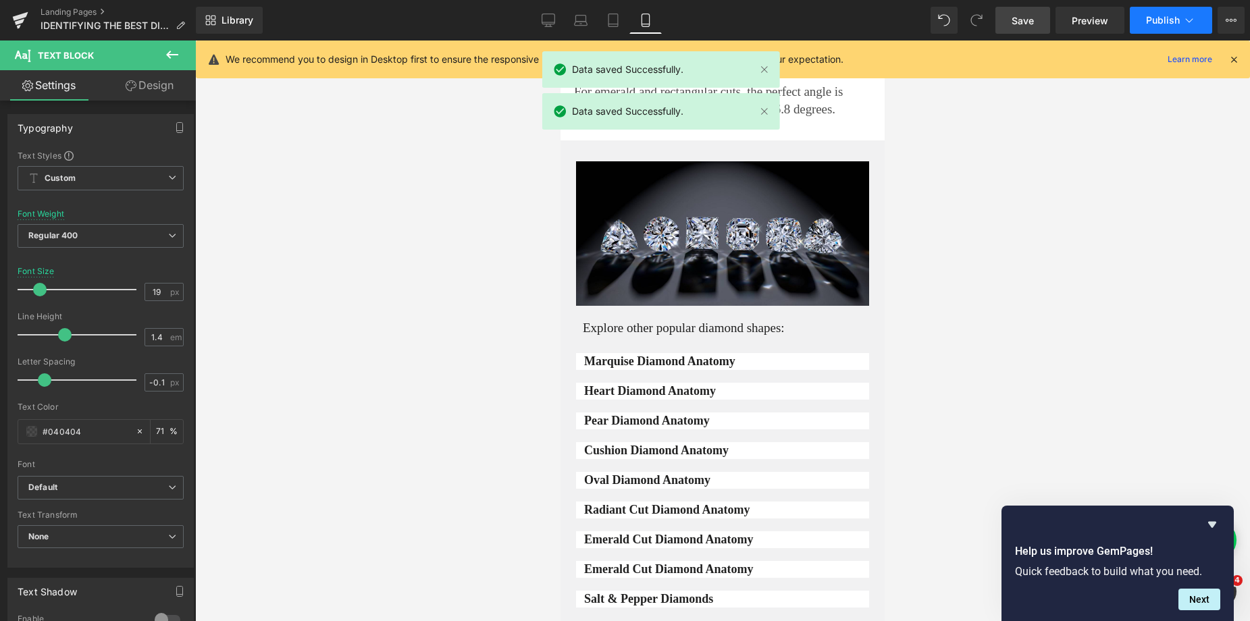
click at [1159, 24] on span "Publish" at bounding box center [1163, 20] width 34 height 11
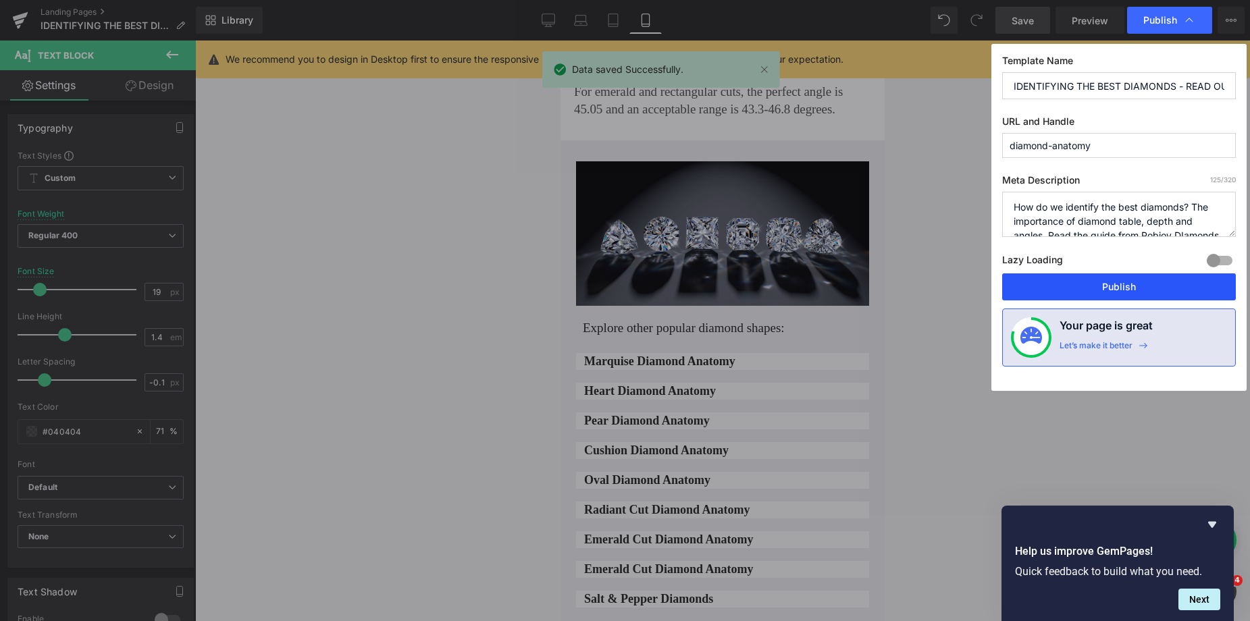
click at [1095, 276] on button "Publish" at bounding box center [1119, 286] width 234 height 27
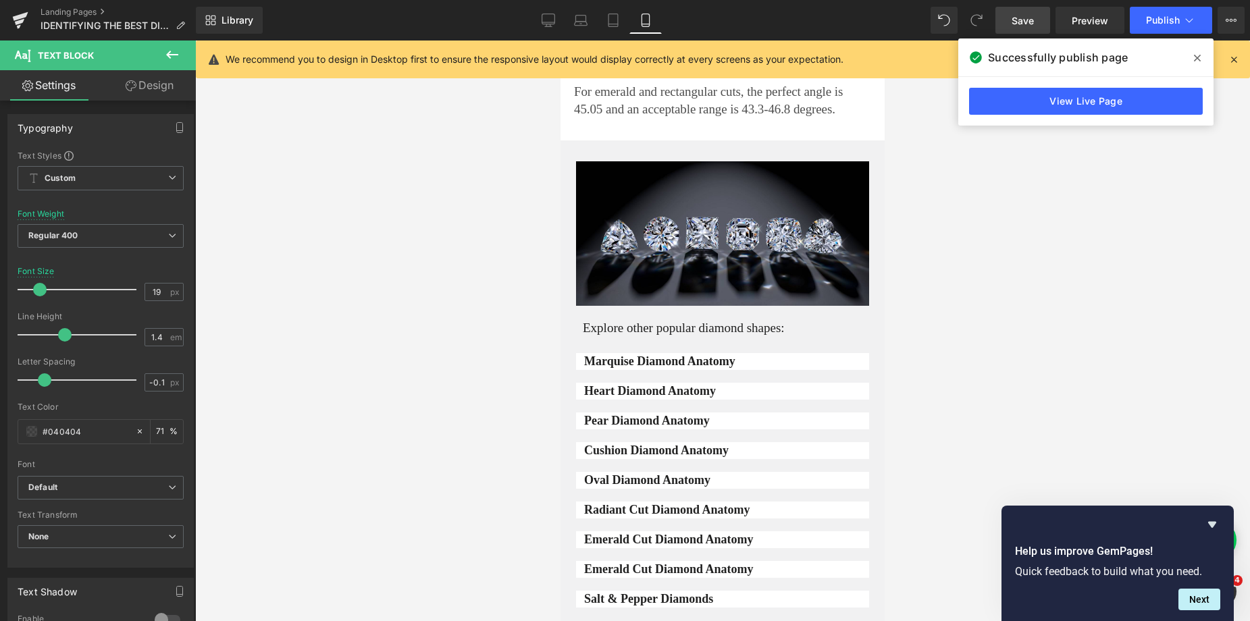
click at [1045, 104] on link "View Live Page" at bounding box center [1086, 101] width 234 height 27
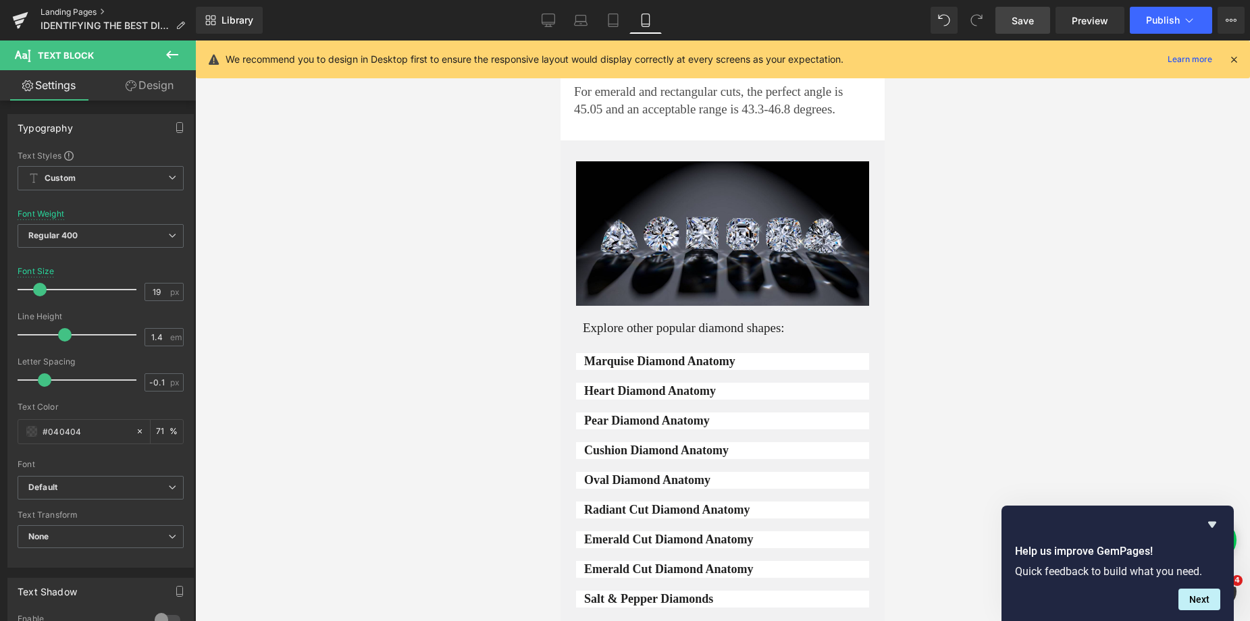
click at [81, 14] on link "Landing Pages" at bounding box center [118, 12] width 155 height 11
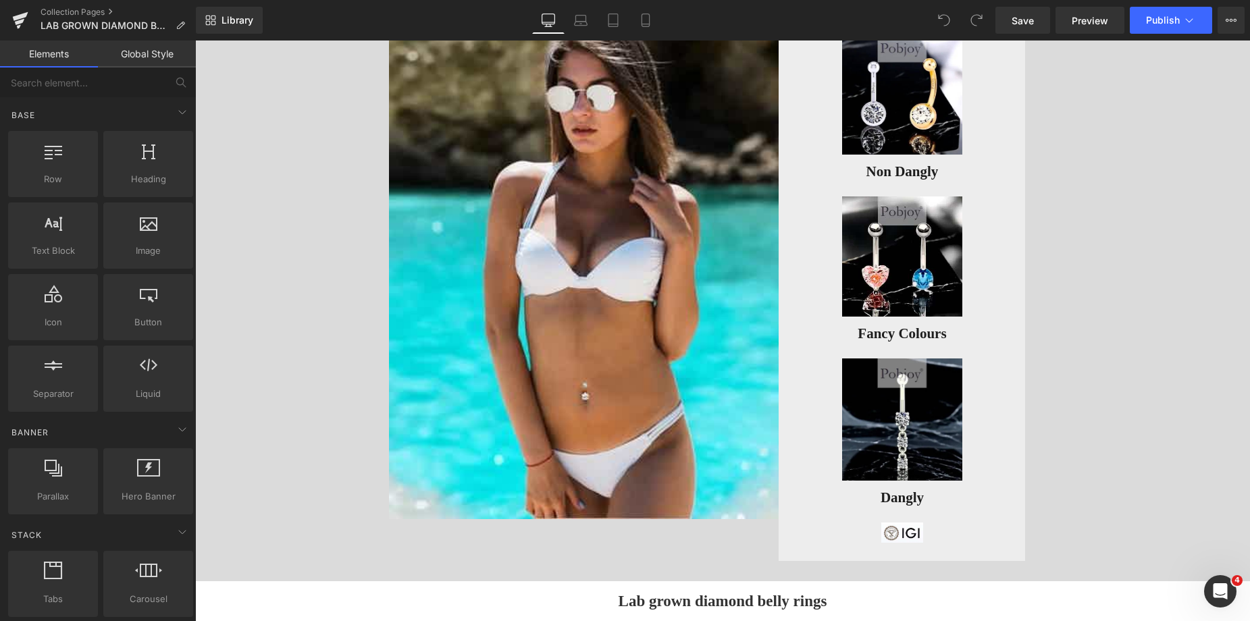
scroll to position [262, 0]
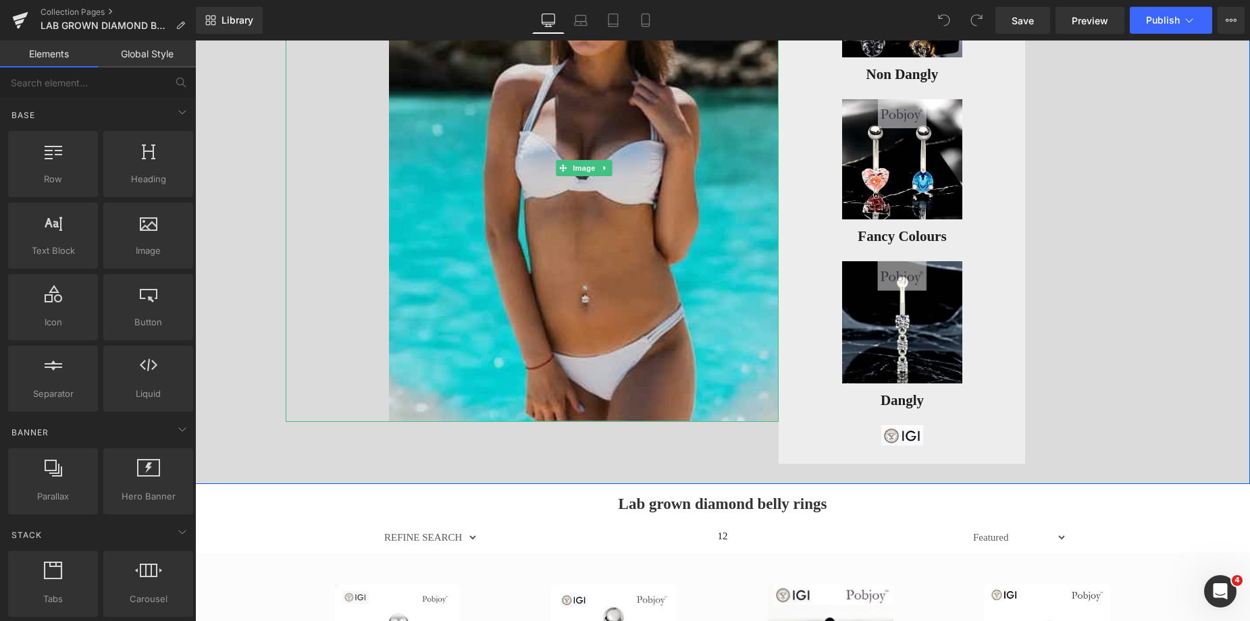
click at [646, 228] on img at bounding box center [584, 168] width 390 height 508
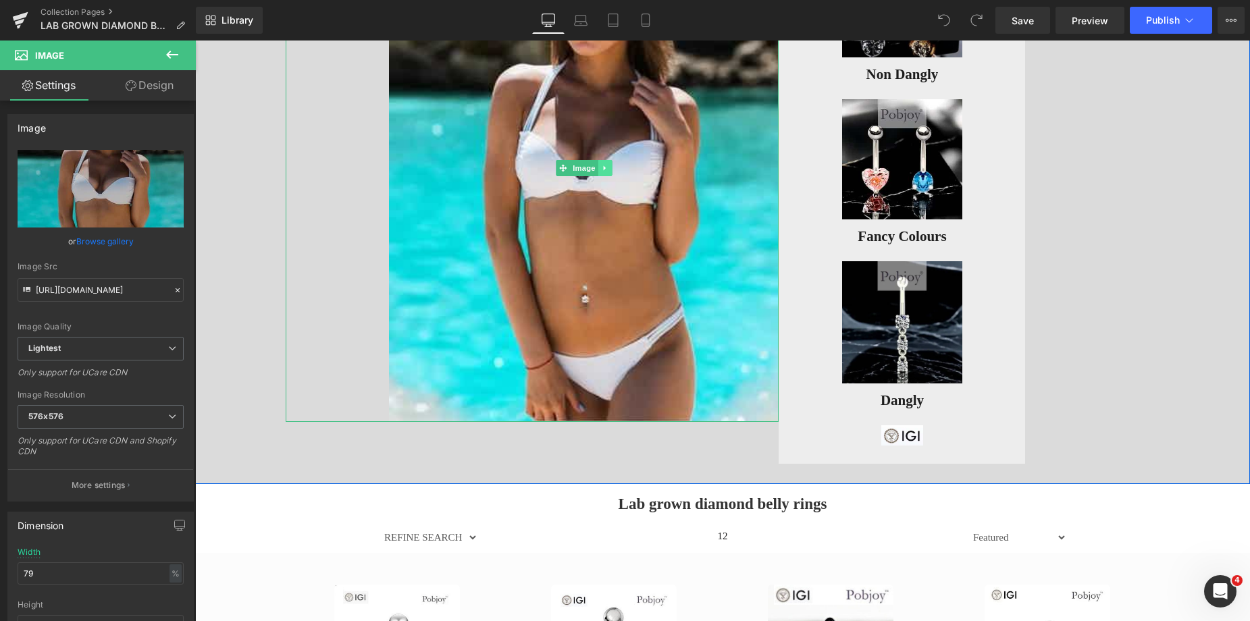
click at [602, 167] on icon at bounding box center [604, 168] width 7 height 8
click at [580, 170] on icon at bounding box center [583, 168] width 7 height 8
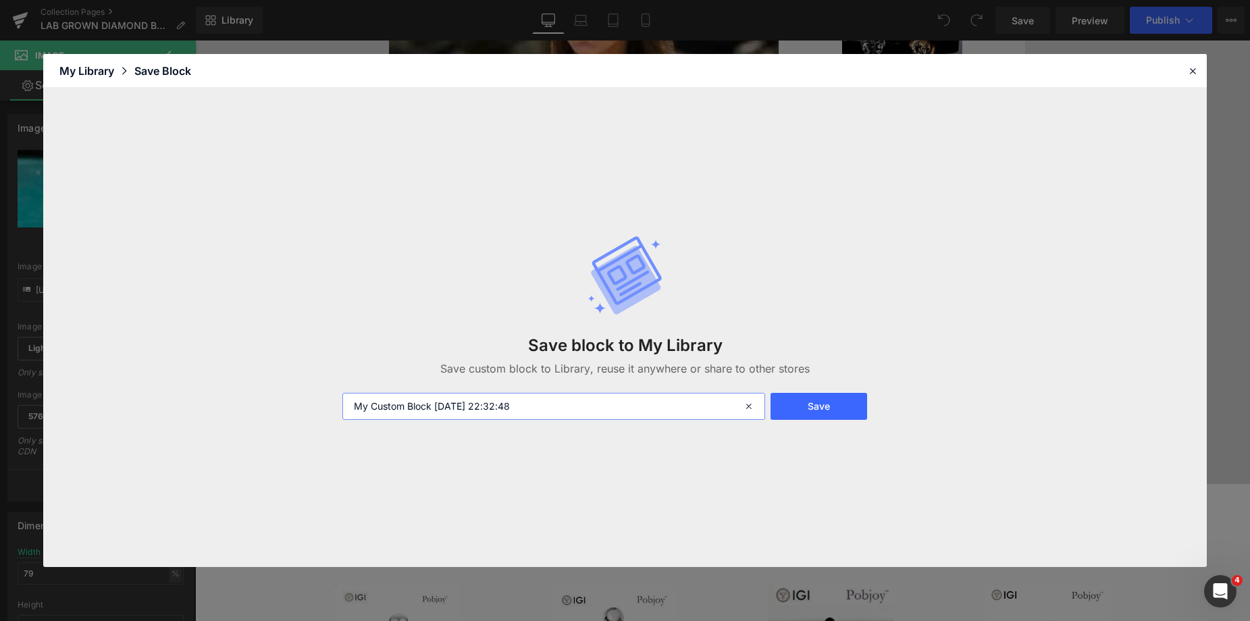
drag, startPoint x: 548, startPoint y: 399, endPoint x: 315, endPoint y: 411, distance: 233.9
click at [315, 411] on div "Save block to My Library Save custom block to Library, reuse it anywhere or sha…" at bounding box center [624, 327] width 1163 height 479
type input "bellybarmodeltanned"
click at [797, 411] on button "Save" at bounding box center [818, 406] width 97 height 27
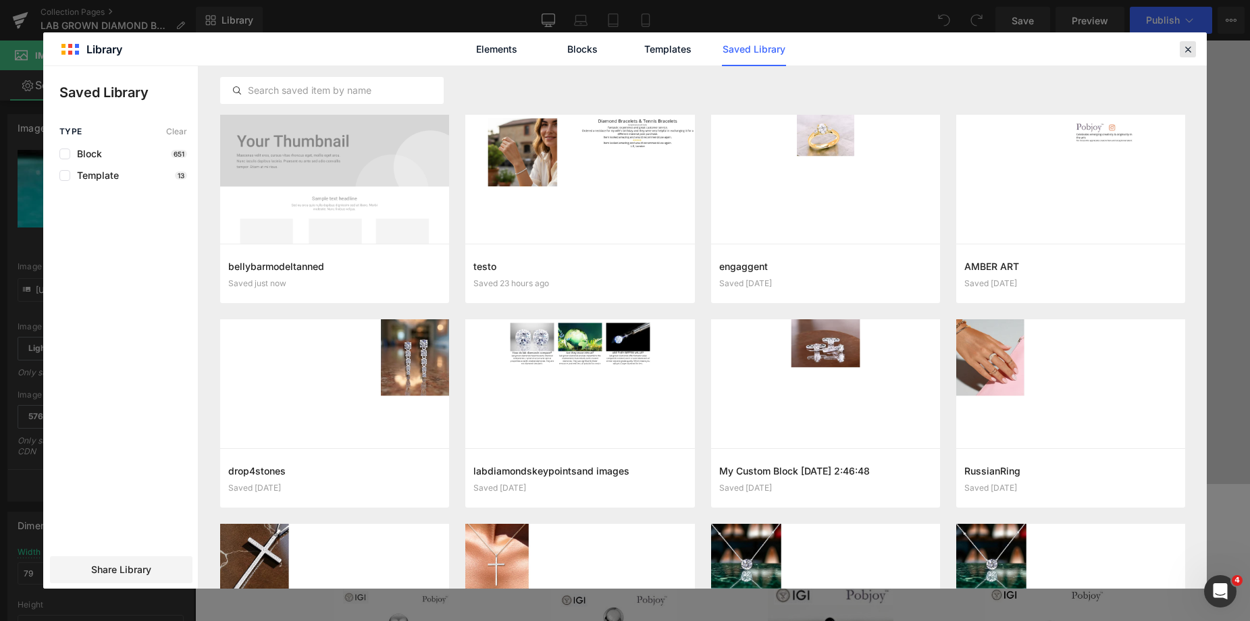
click at [1188, 48] on icon at bounding box center [1188, 49] width 12 height 12
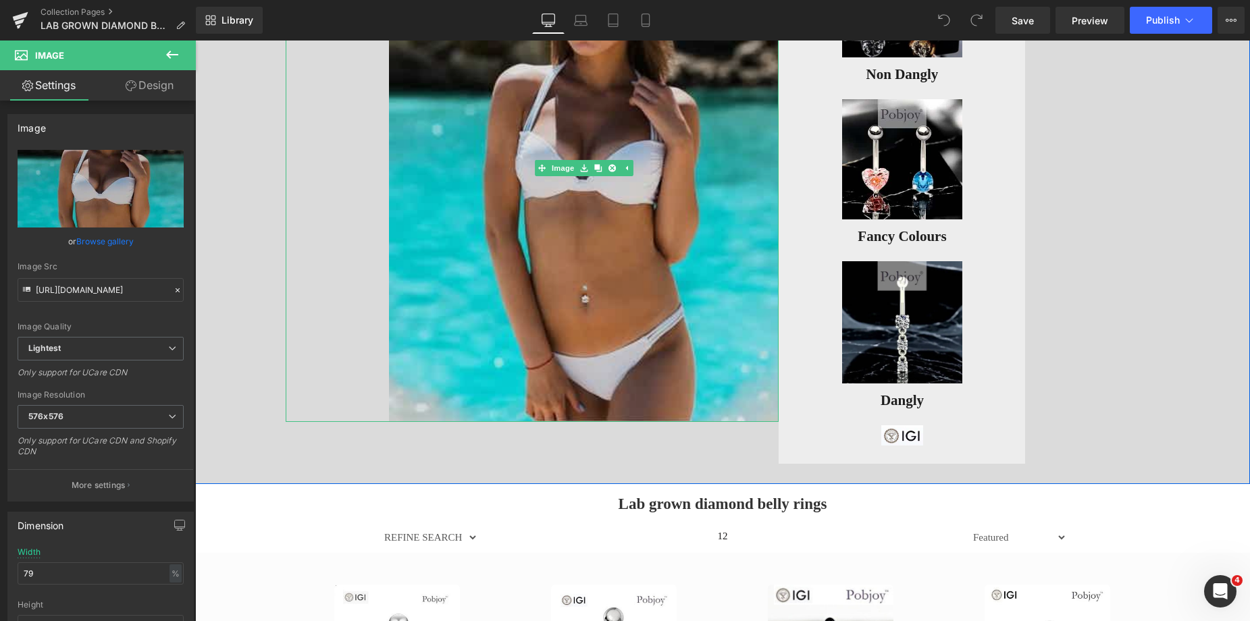
click at [665, 156] on img at bounding box center [584, 168] width 390 height 508
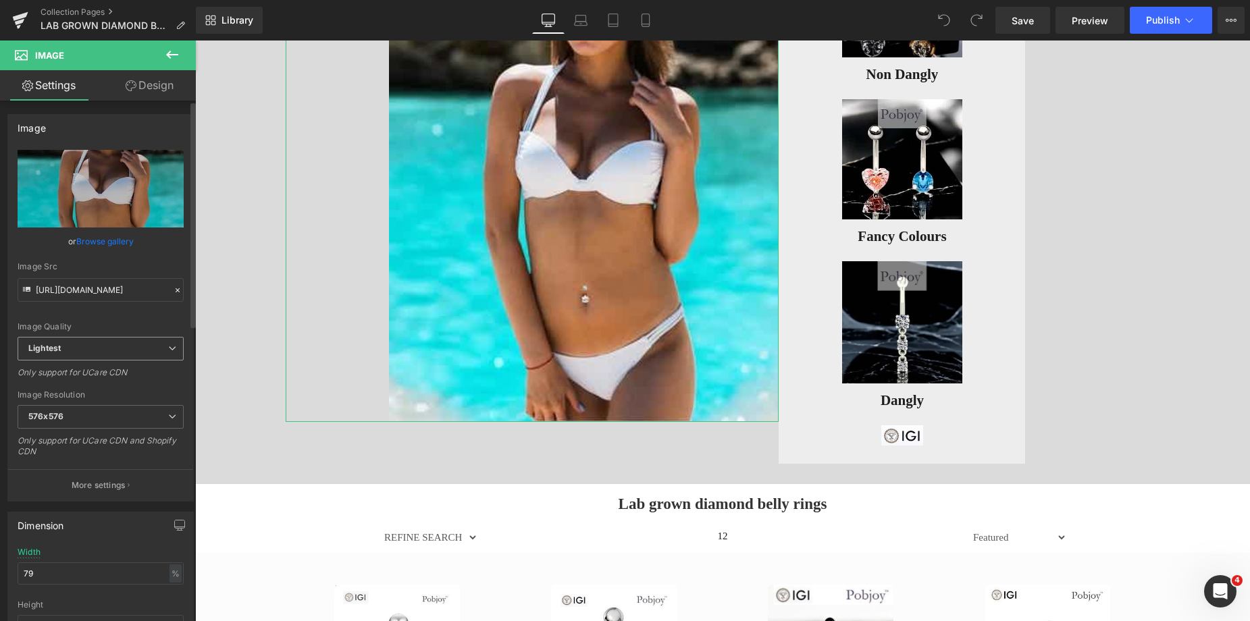
click at [109, 342] on span "Lightest" at bounding box center [101, 349] width 166 height 24
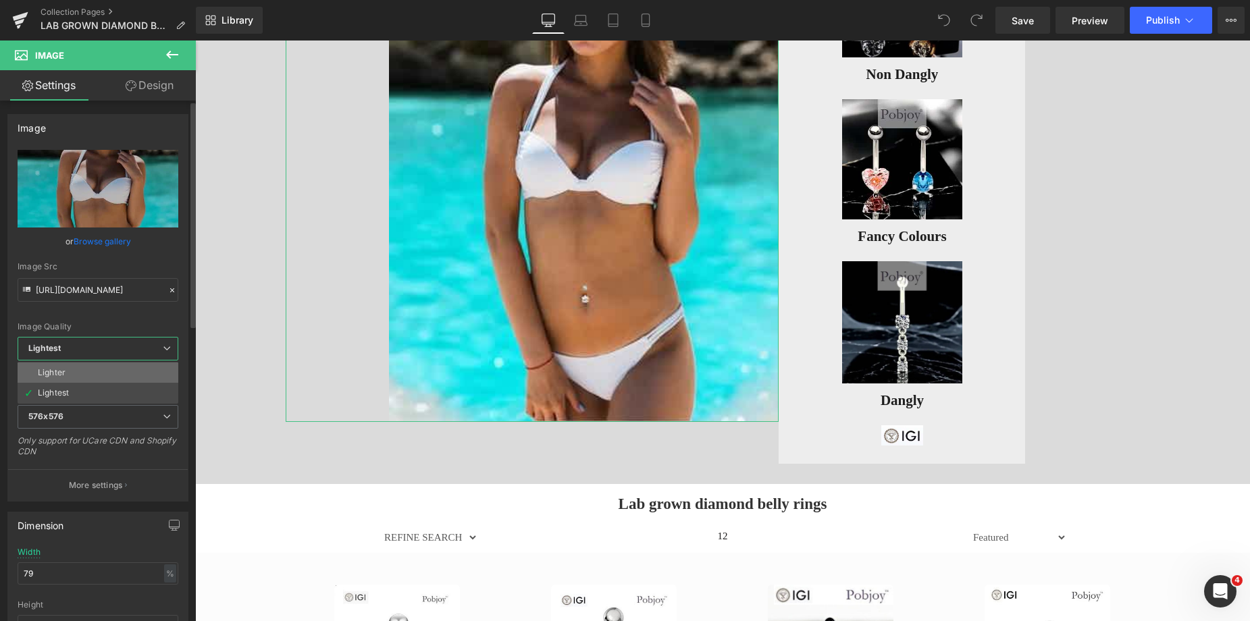
click at [94, 365] on li "Lighter" at bounding box center [98, 373] width 161 height 20
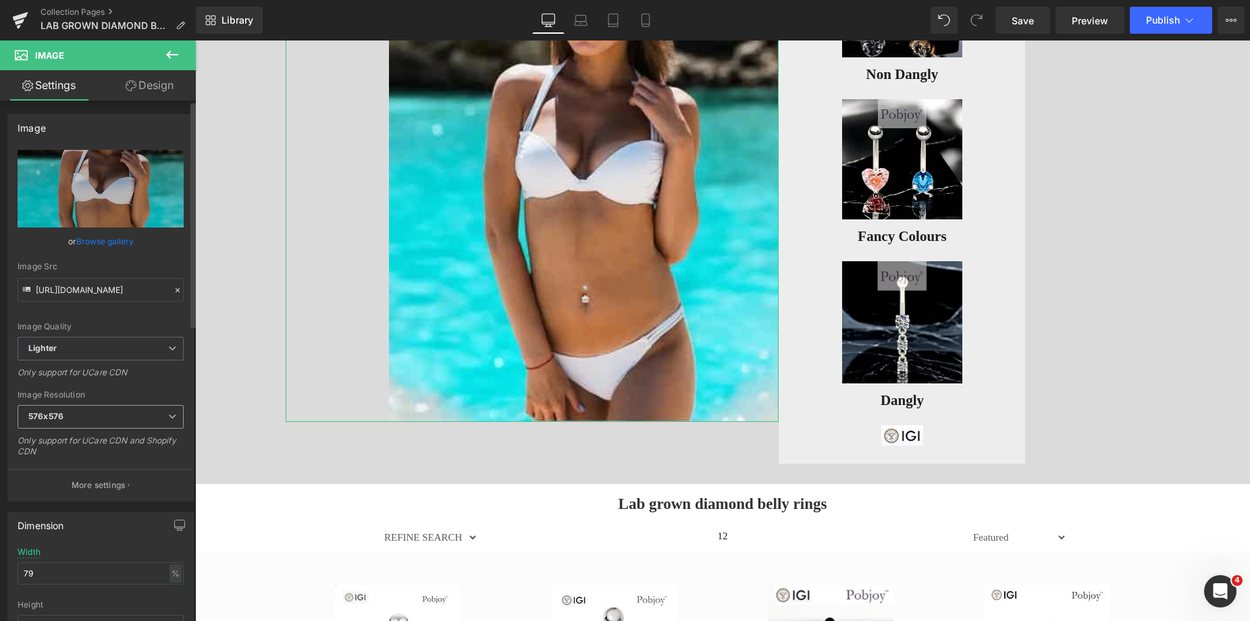
click at [70, 414] on span "576x576" at bounding box center [101, 417] width 166 height 24
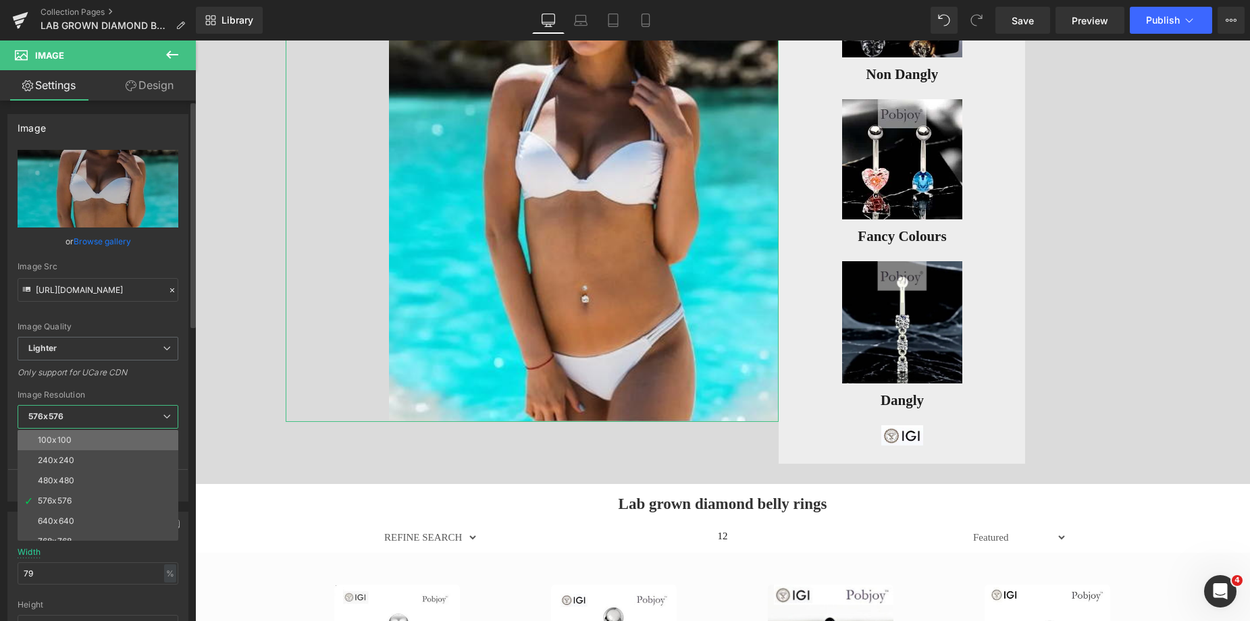
click at [68, 442] on div "100x100" at bounding box center [55, 440] width 34 height 9
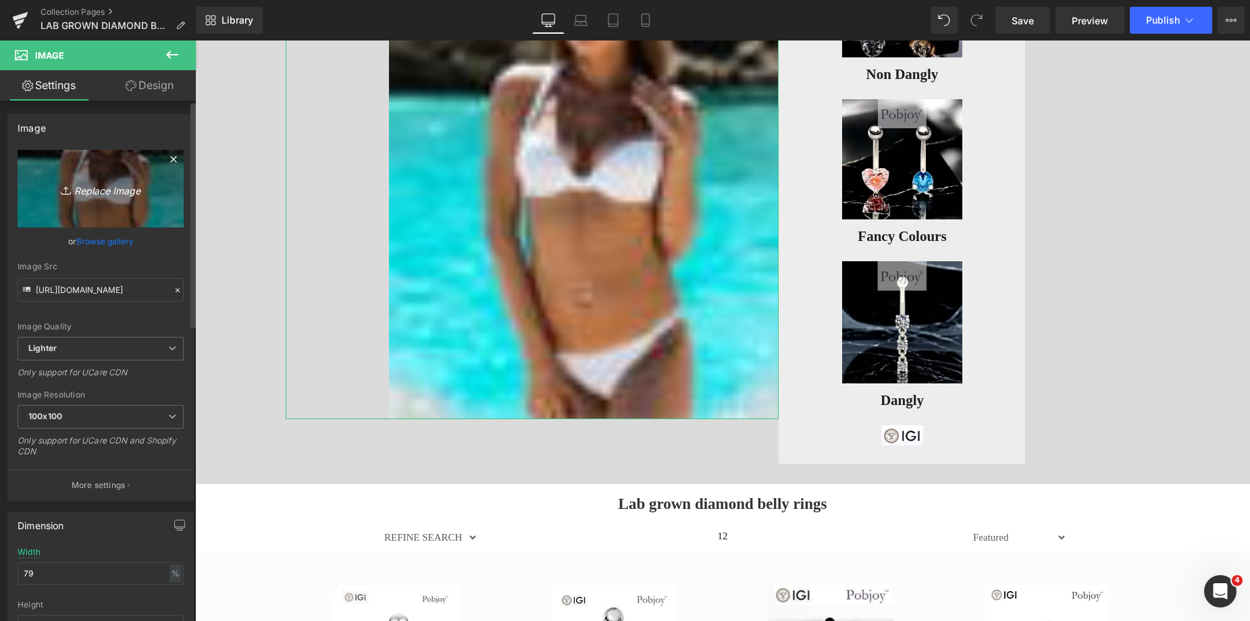
click at [69, 176] on link "Replace Image" at bounding box center [101, 189] width 166 height 78
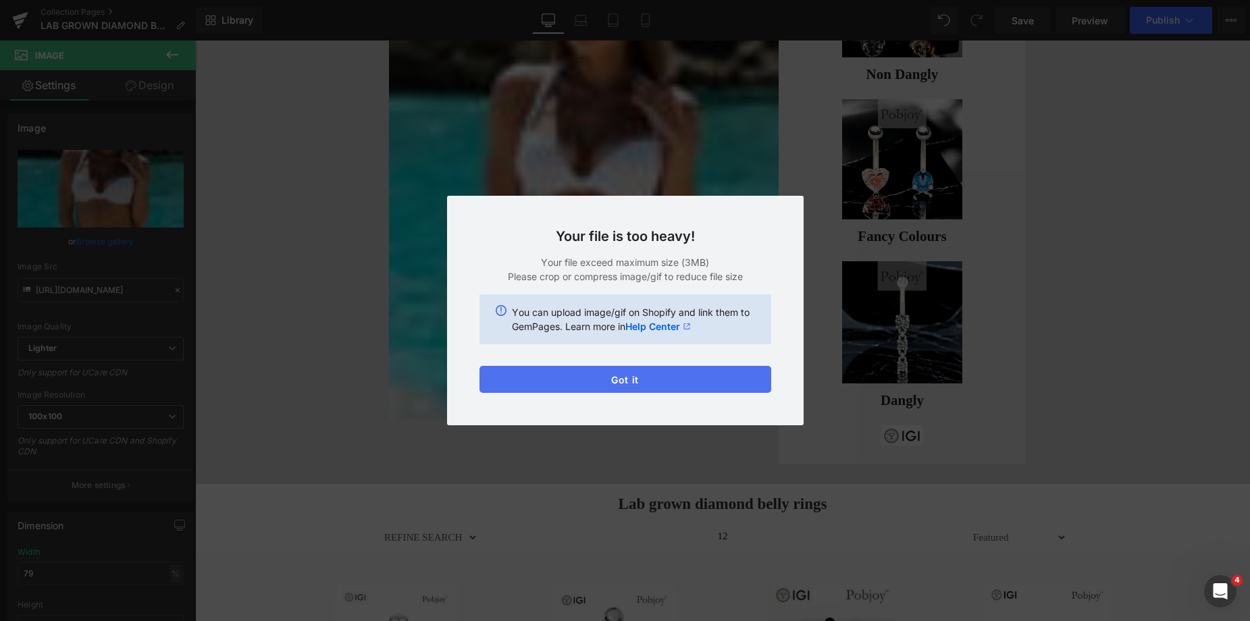
click at [618, 385] on button "Got it" at bounding box center [625, 379] width 292 height 27
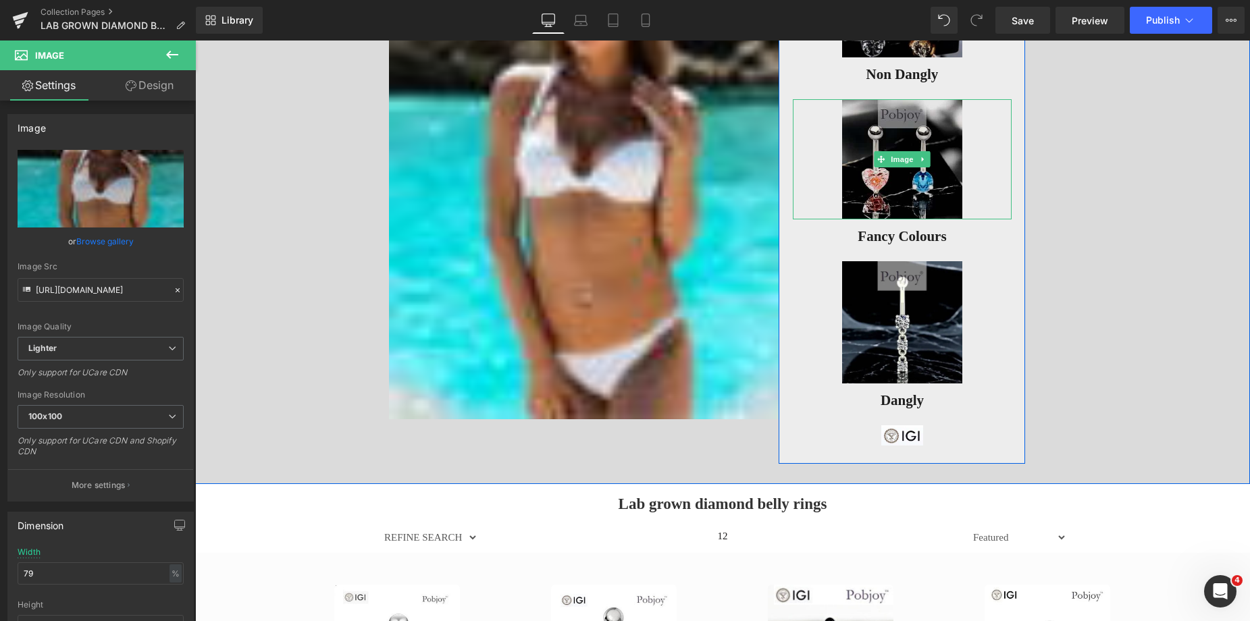
click at [848, 178] on img at bounding box center [902, 159] width 120 height 120
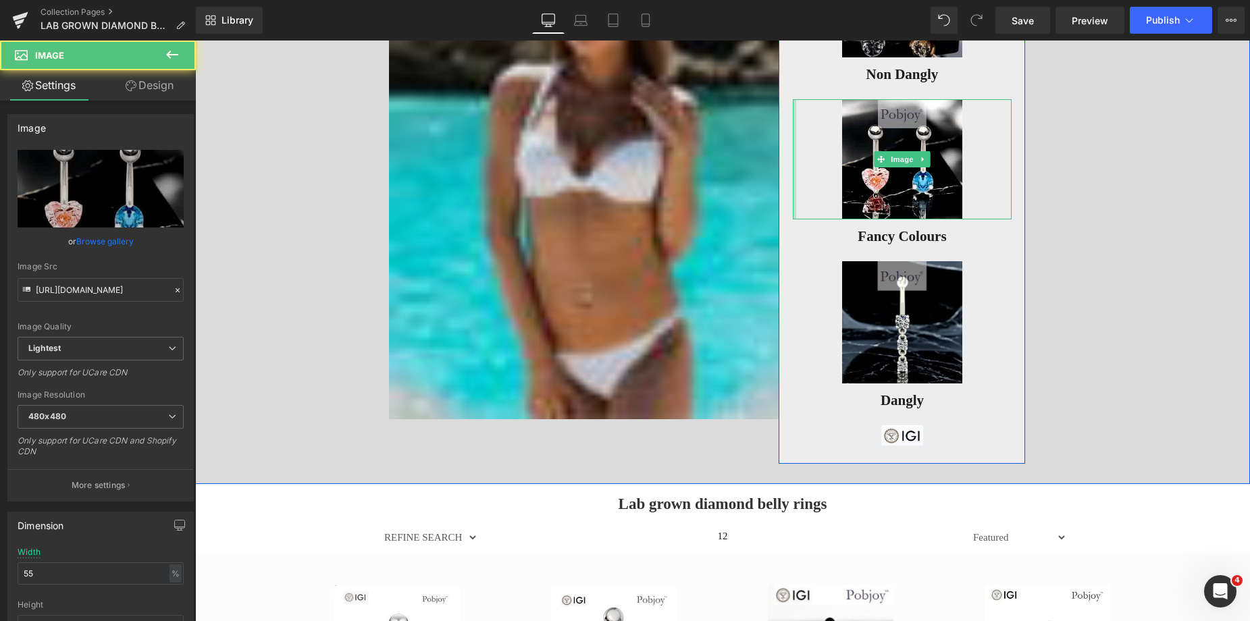
click at [639, 164] on img at bounding box center [584, 167] width 390 height 506
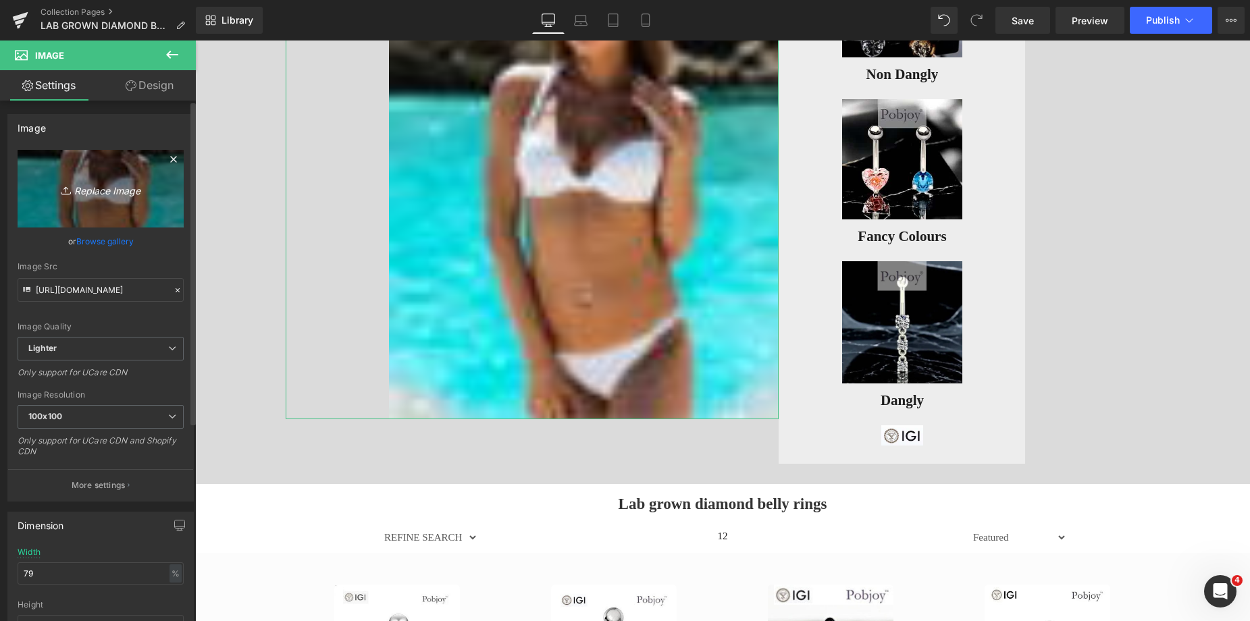
click at [138, 193] on icon "Replace Image" at bounding box center [101, 188] width 108 height 17
type input "C:\fakepath\New Template-Photoroom -b 2025-10-05T223231.975.png"
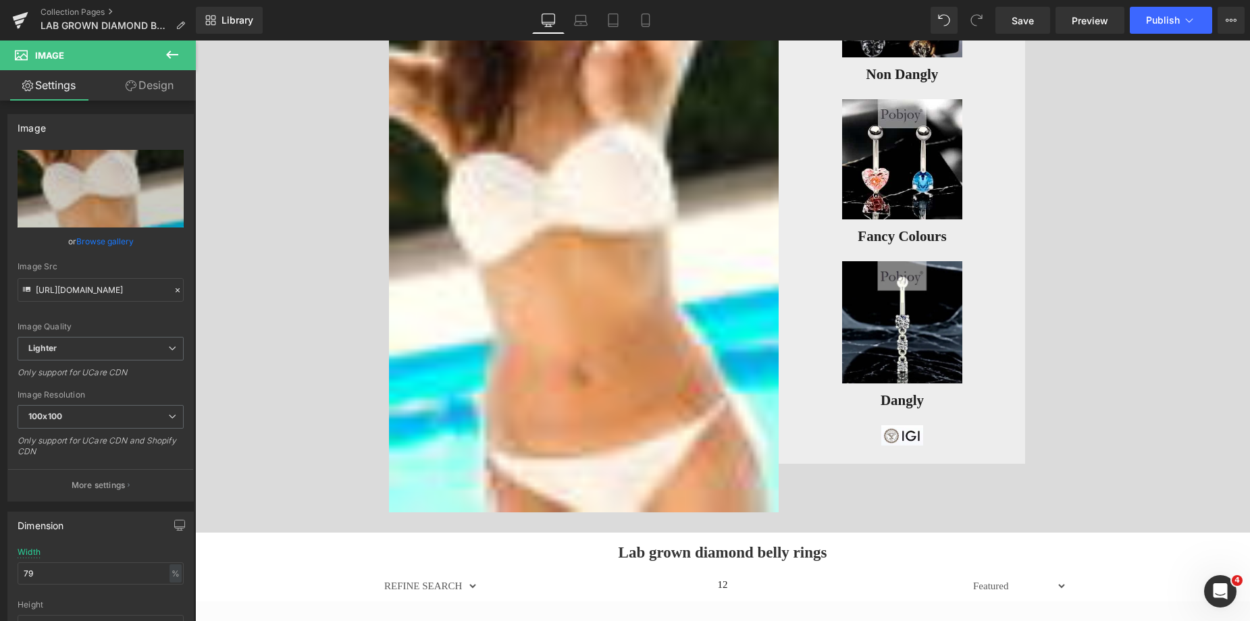
scroll to position [166, 0]
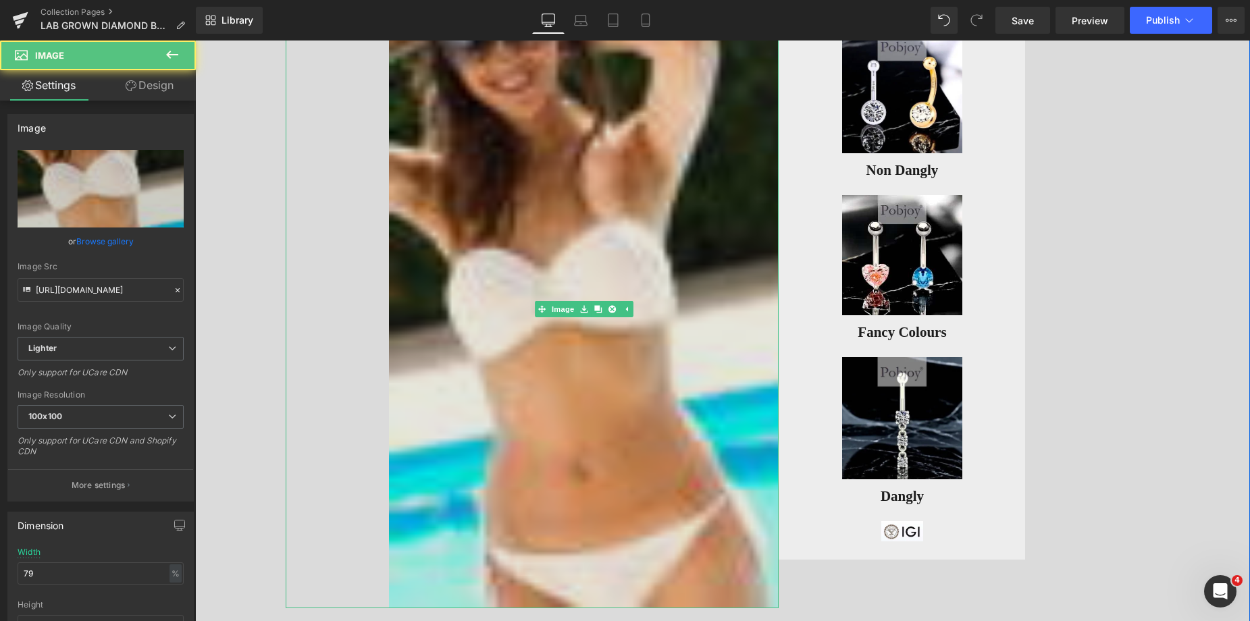
click at [505, 234] on img at bounding box center [584, 308] width 390 height 599
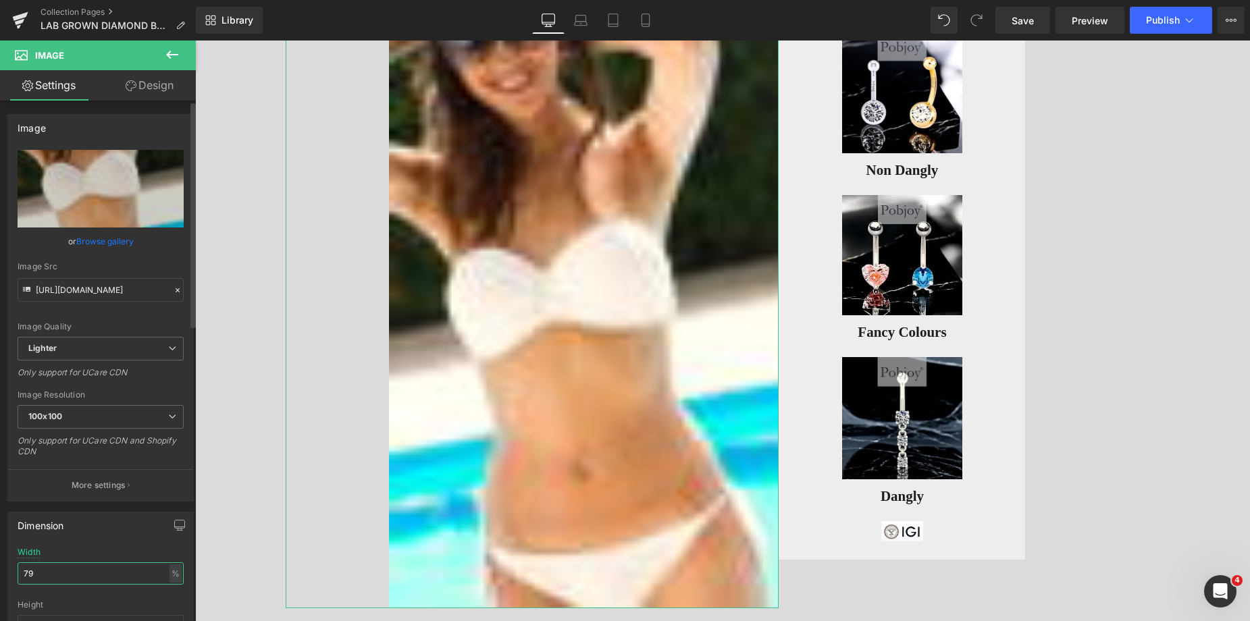
drag, startPoint x: 34, startPoint y: 569, endPoint x: 5, endPoint y: 570, distance: 28.4
click at [5, 570] on div "Dimension 79% Width 79 % % px auto Height auto 0 Circle Image" at bounding box center [101, 593] width 202 height 182
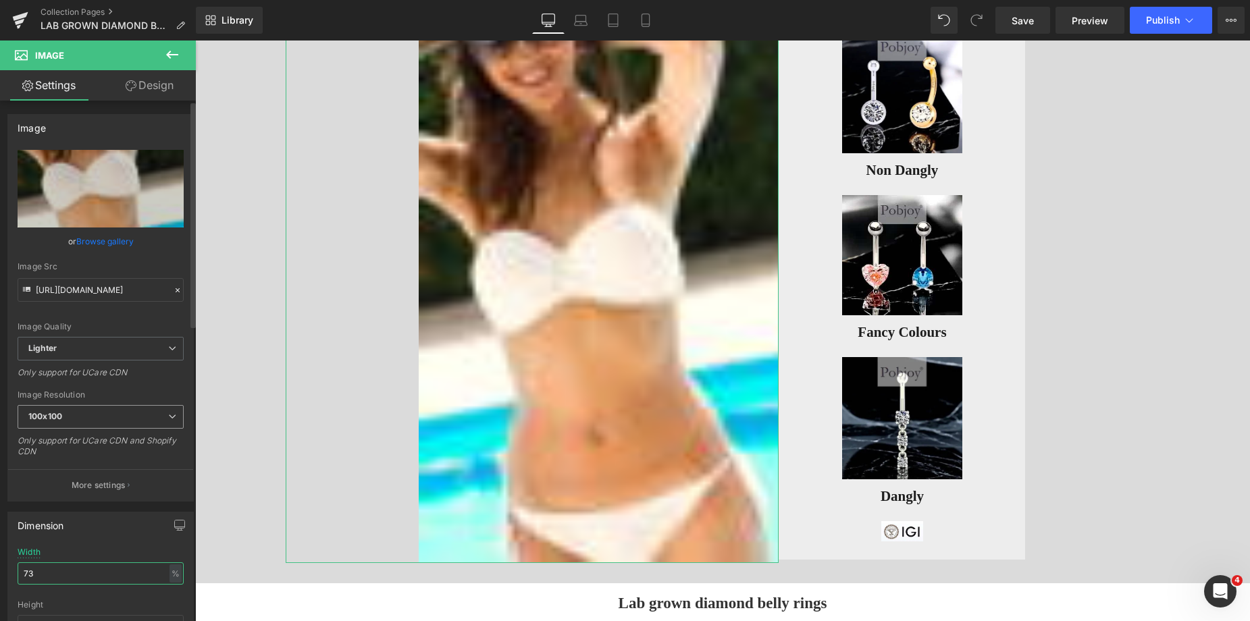
type input "73"
click at [93, 413] on span "100x100" at bounding box center [101, 417] width 166 height 24
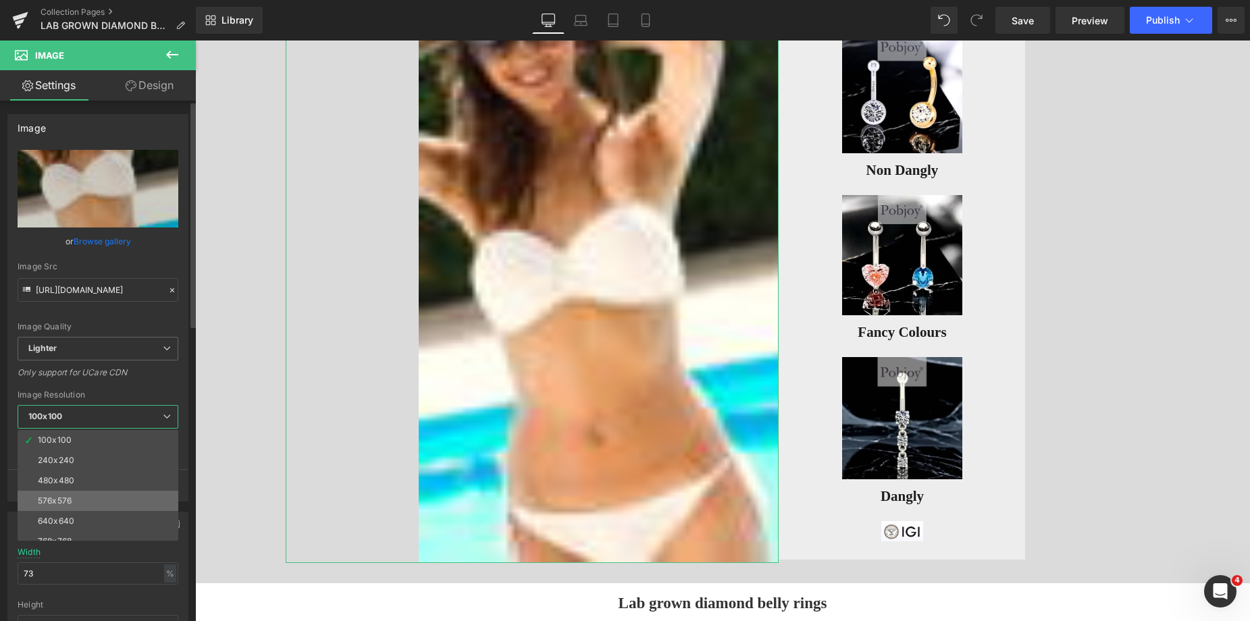
click at [72, 494] on li "576x576" at bounding box center [101, 501] width 167 height 20
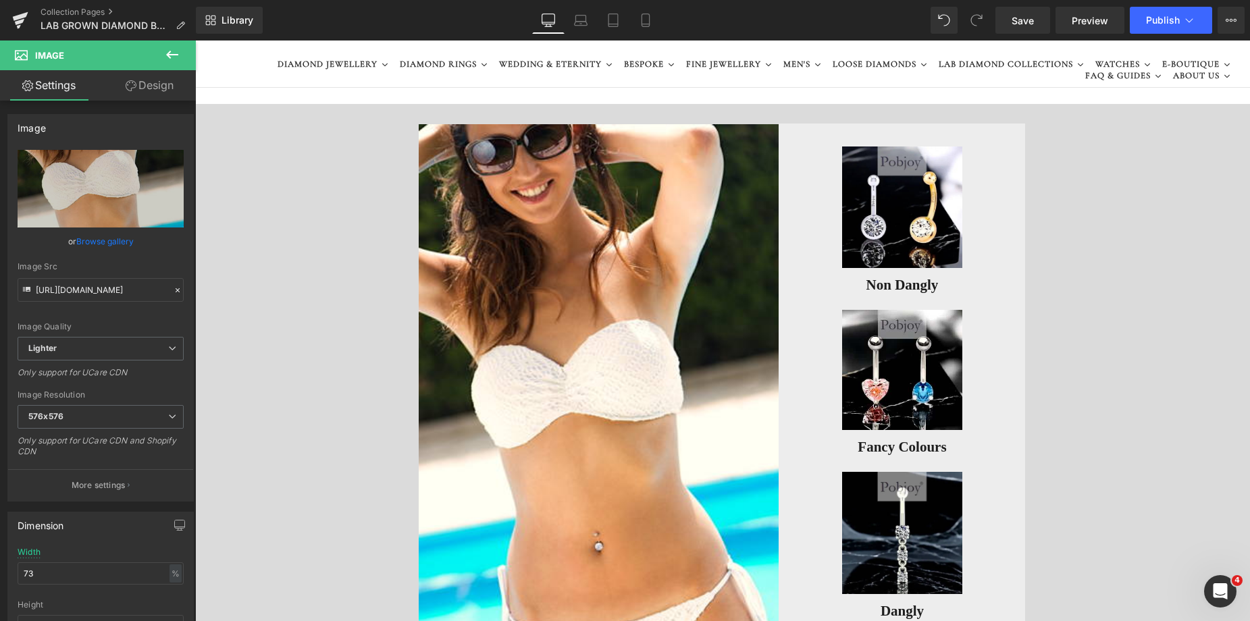
scroll to position [186, 0]
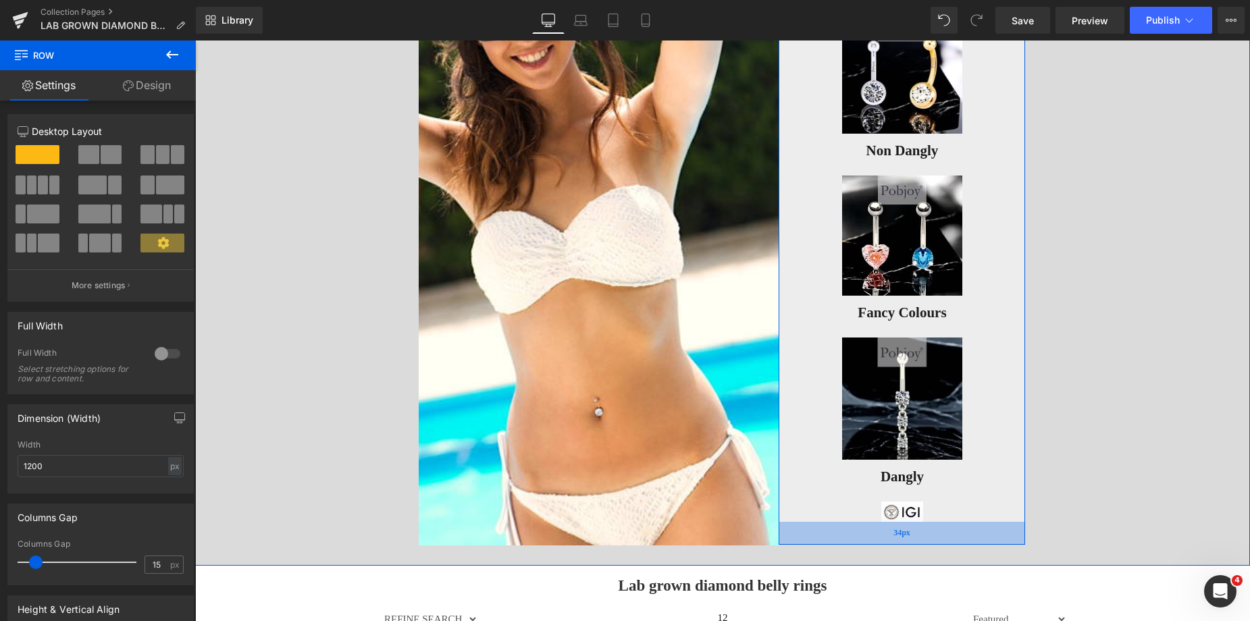
drag, startPoint x: 839, startPoint y: 536, endPoint x: 845, endPoint y: 541, distance: 7.2
click at [845, 541] on div "34px" at bounding box center [902, 533] width 246 height 23
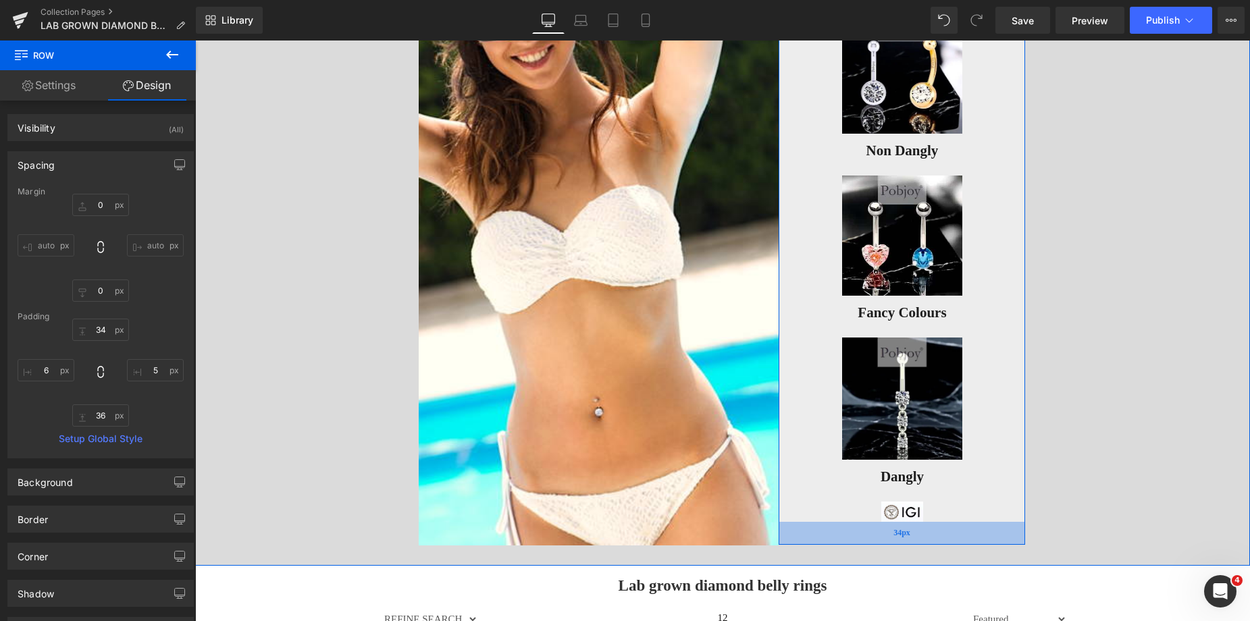
click at [845, 541] on div "34px" at bounding box center [902, 533] width 246 height 23
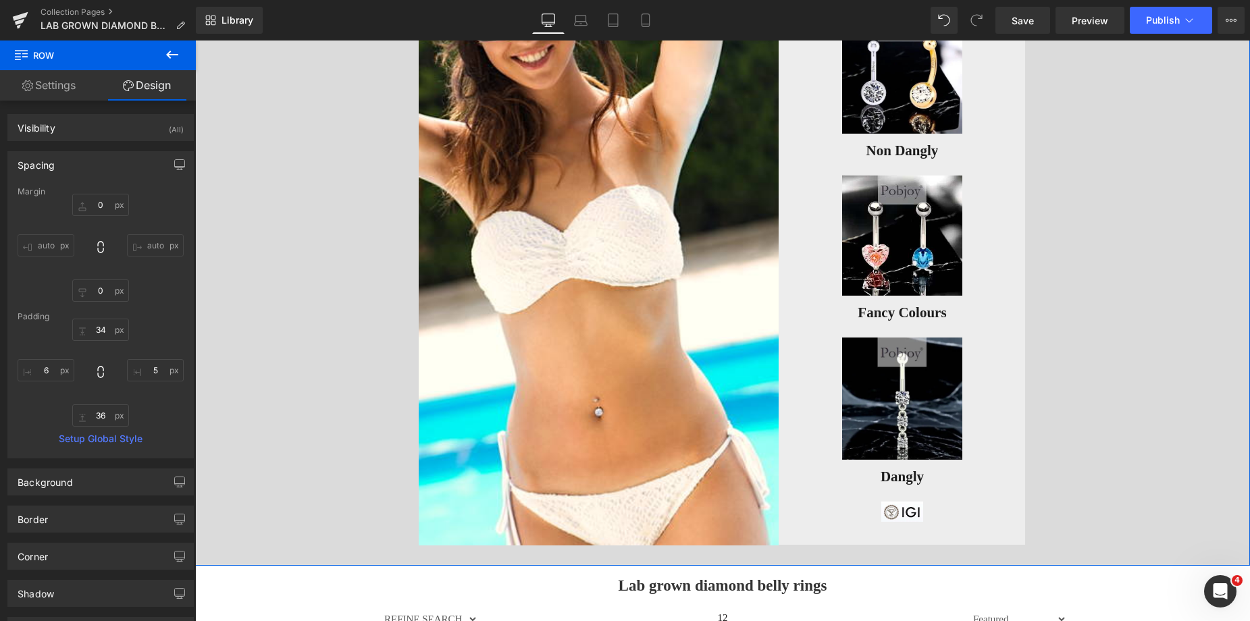
click at [1065, 348] on div "Image Image Non Dangly Button Image Fancy Colours Button Image Dangly Button Im…" at bounding box center [722, 268] width 1055 height 596
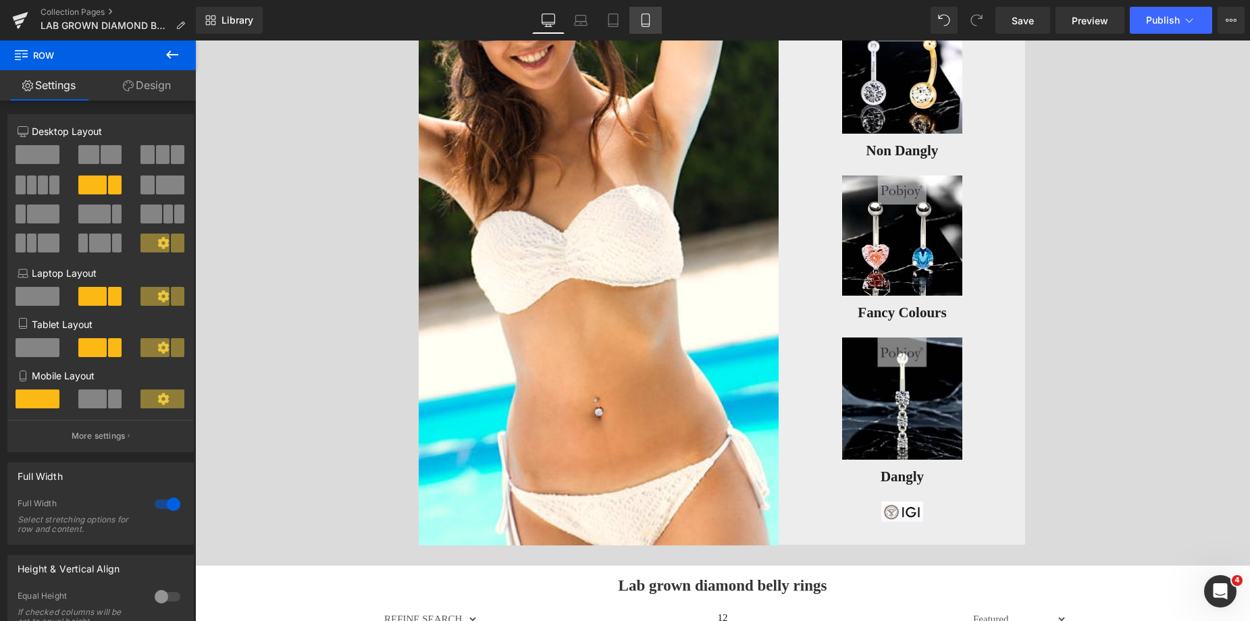
click at [652, 20] on icon at bounding box center [646, 21] width 14 height 14
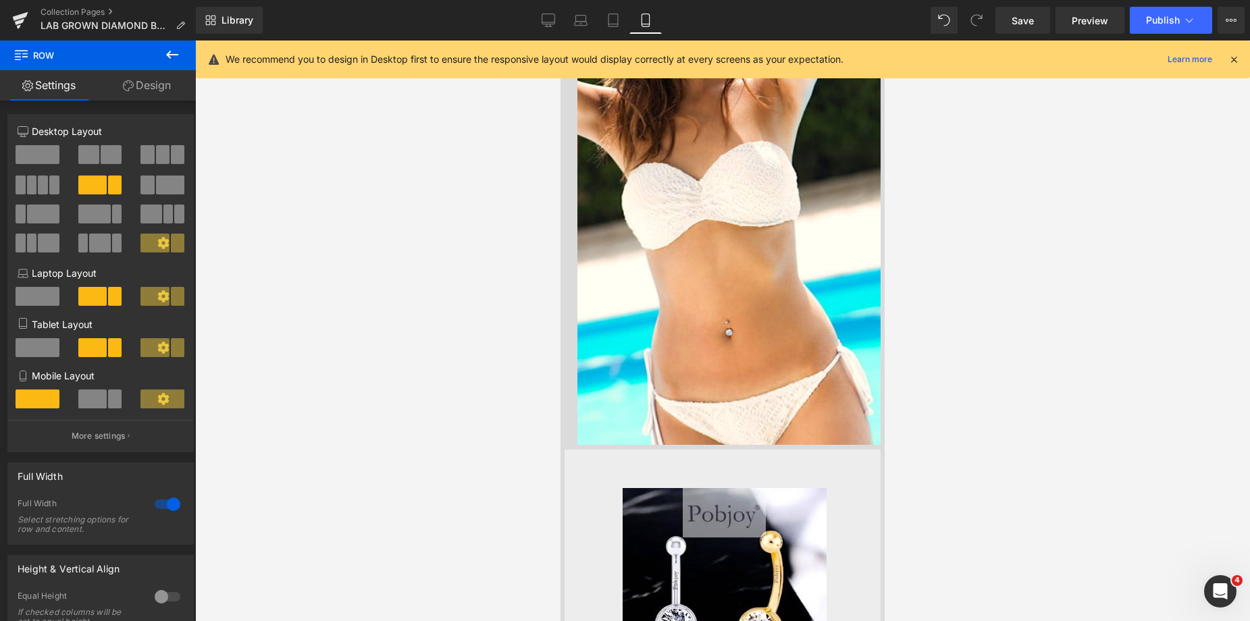
scroll to position [104, 0]
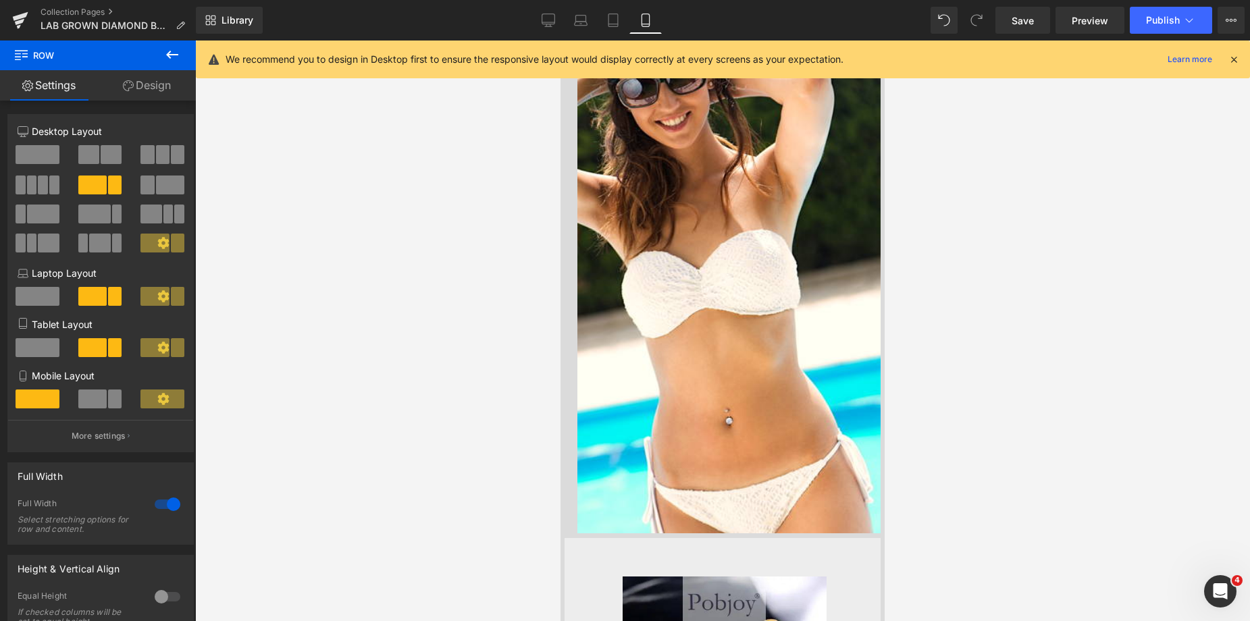
drag, startPoint x: 878, startPoint y: 126, endPoint x: 1438, endPoint y: 118, distance: 559.8
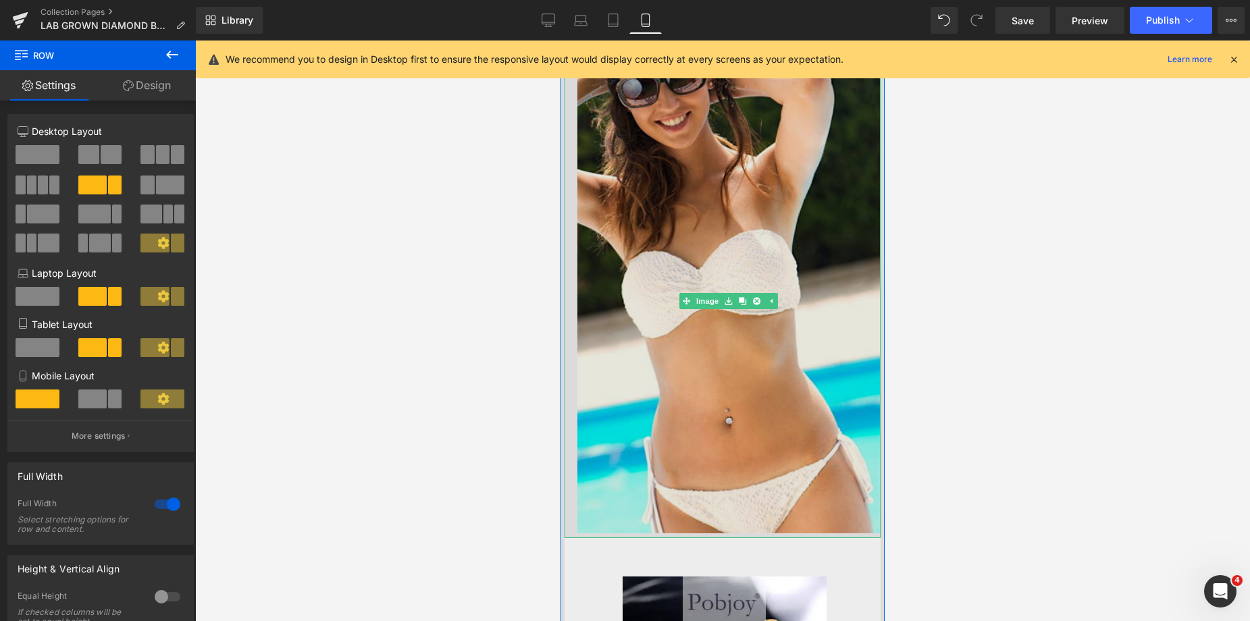
click at [588, 213] on img at bounding box center [728, 301] width 303 height 473
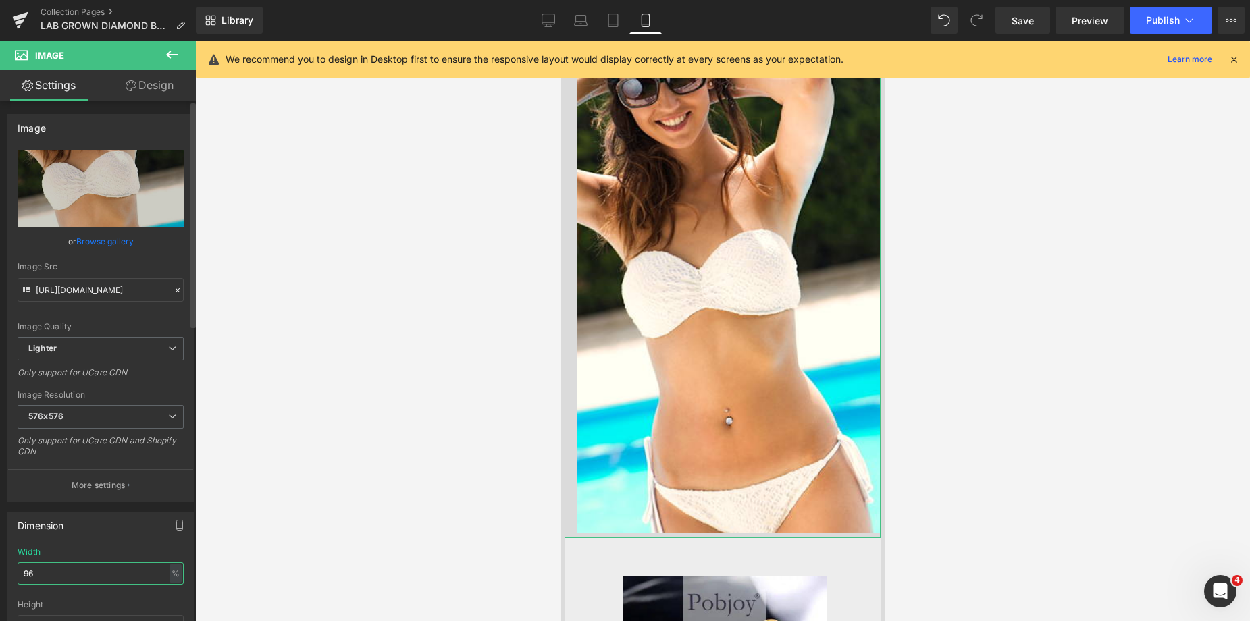
drag, startPoint x: 44, startPoint y: 567, endPoint x: 5, endPoint y: 570, distance: 38.6
click at [5, 570] on div "Dimension 96% Width 96 % % px auto Height auto 0 Circle Image" at bounding box center [101, 593] width 202 height 182
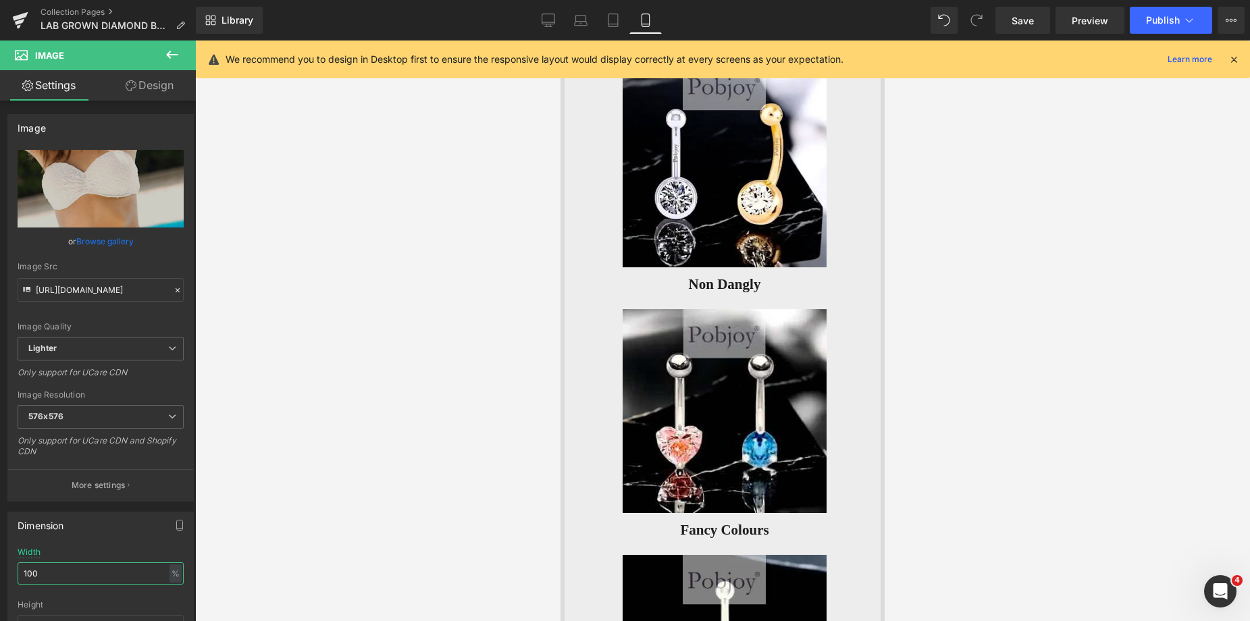
scroll to position [878, 0]
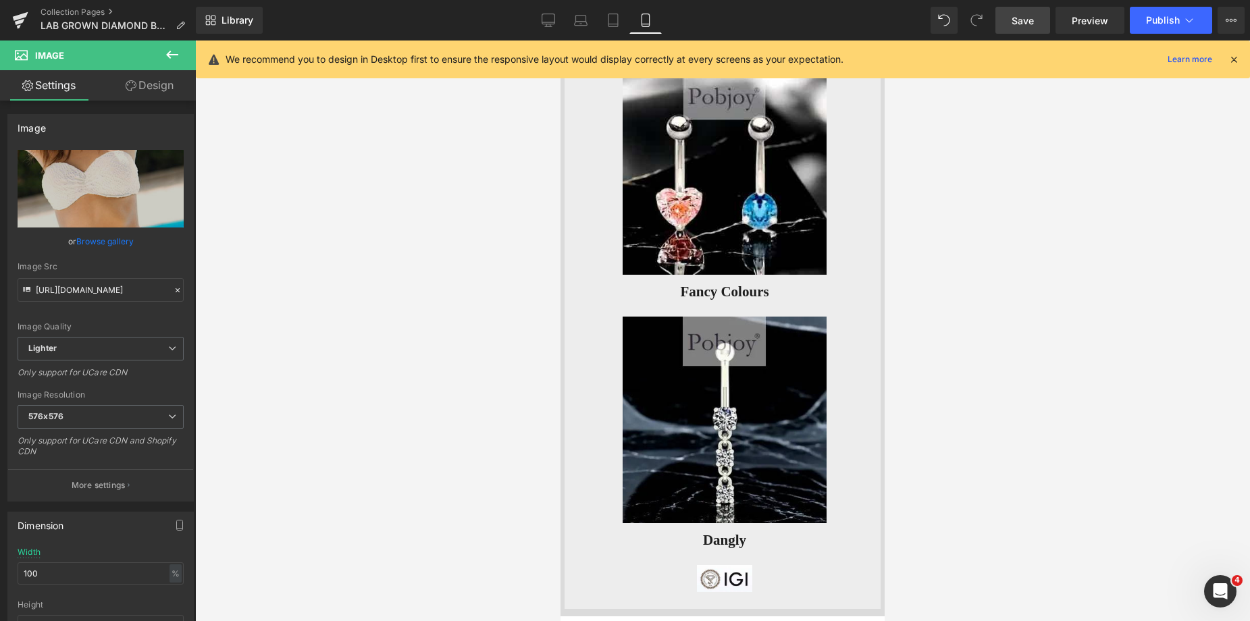
click at [1016, 18] on span "Save" at bounding box center [1022, 21] width 22 height 14
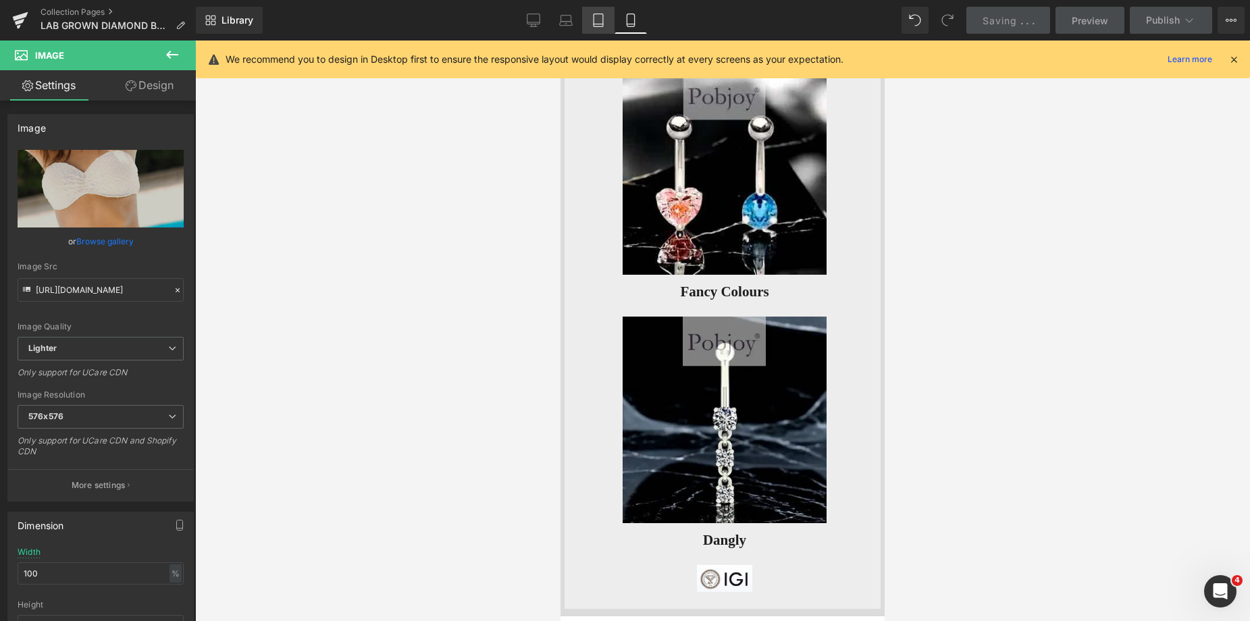
click at [598, 22] on icon at bounding box center [598, 21] width 14 height 14
click at [596, 25] on icon at bounding box center [598, 21] width 14 height 14
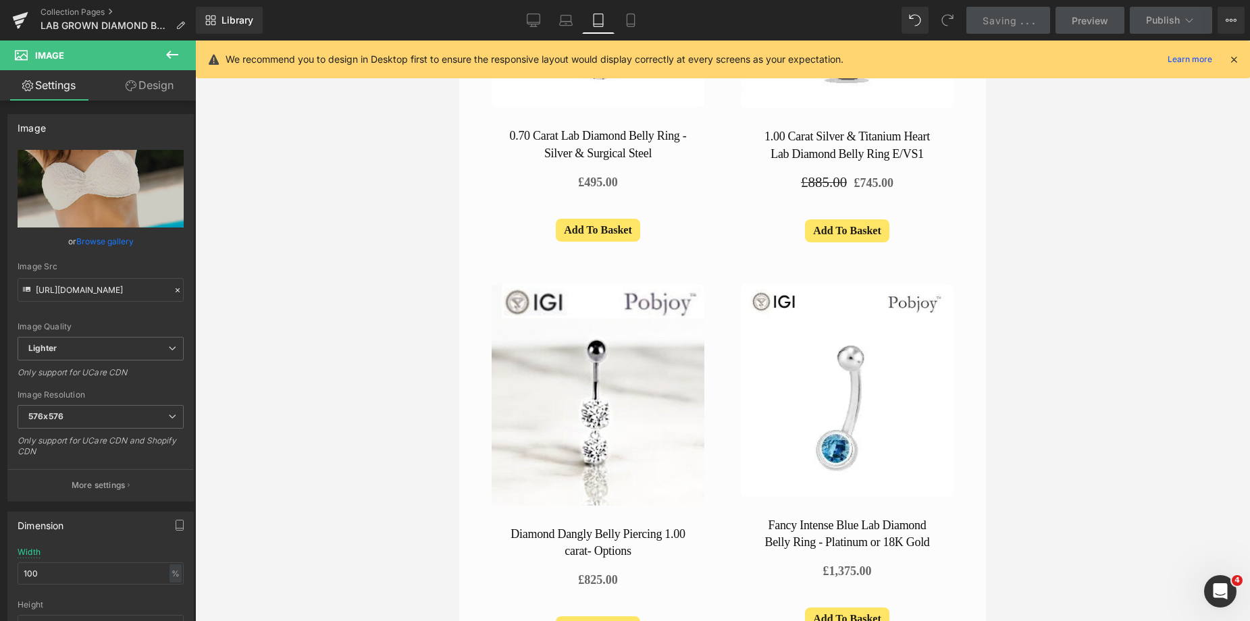
scroll to position [0, 0]
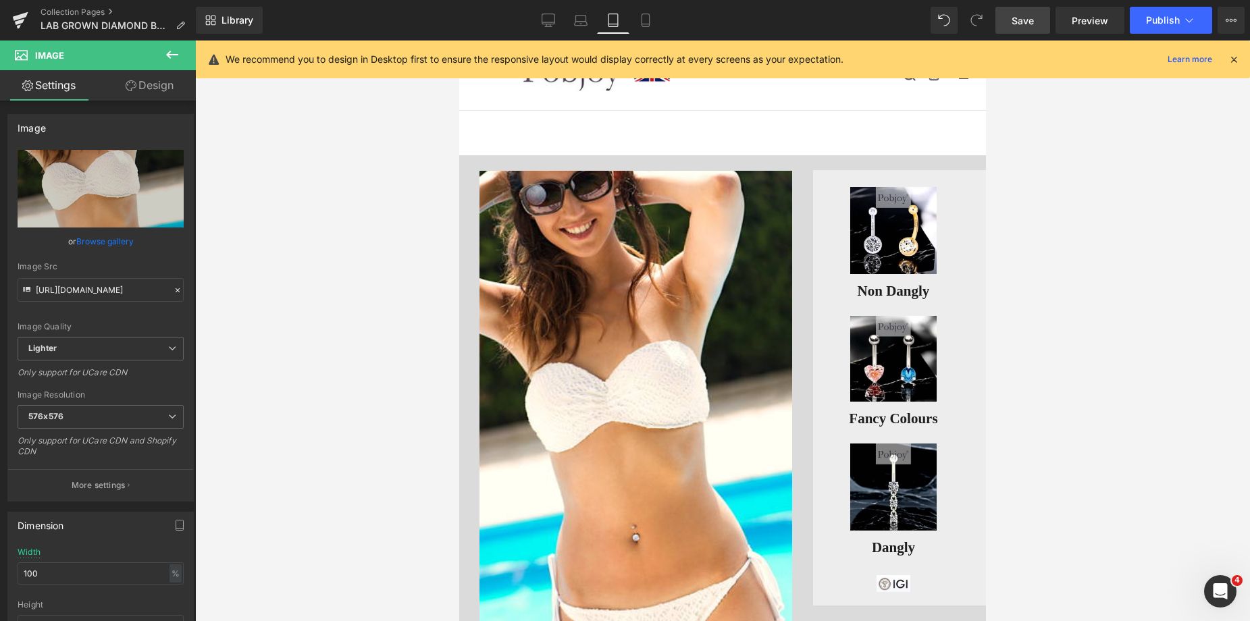
drag, startPoint x: 1437, startPoint y: 116, endPoint x: 980, endPoint y: 95, distance: 457.6
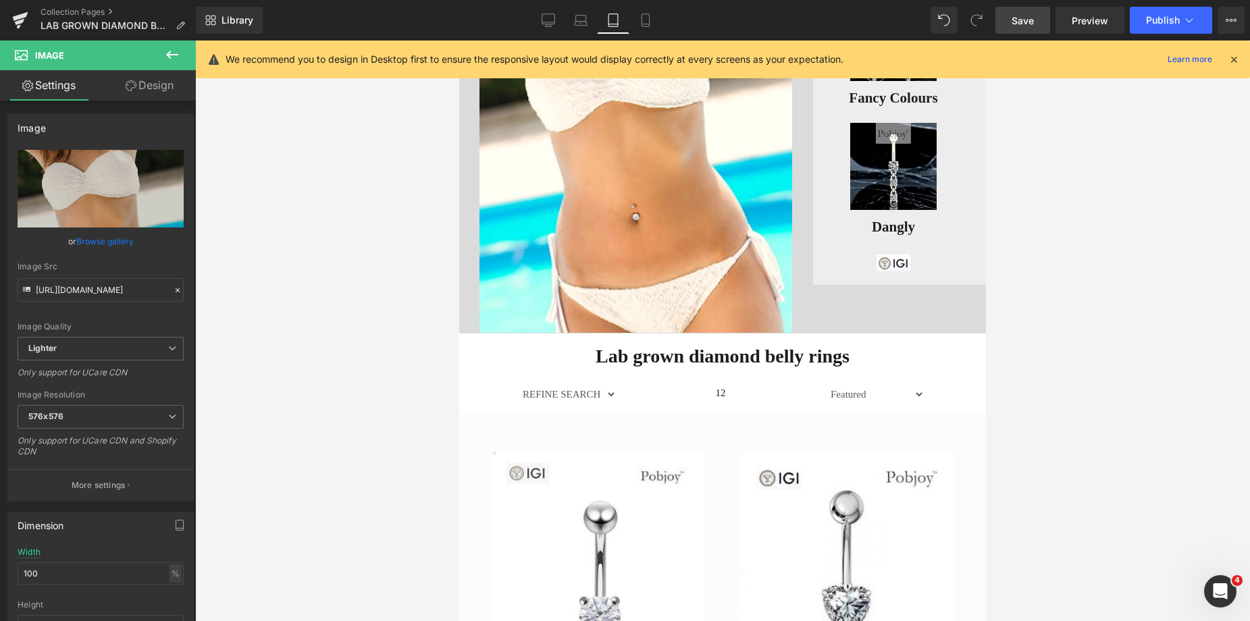
scroll to position [310, 0]
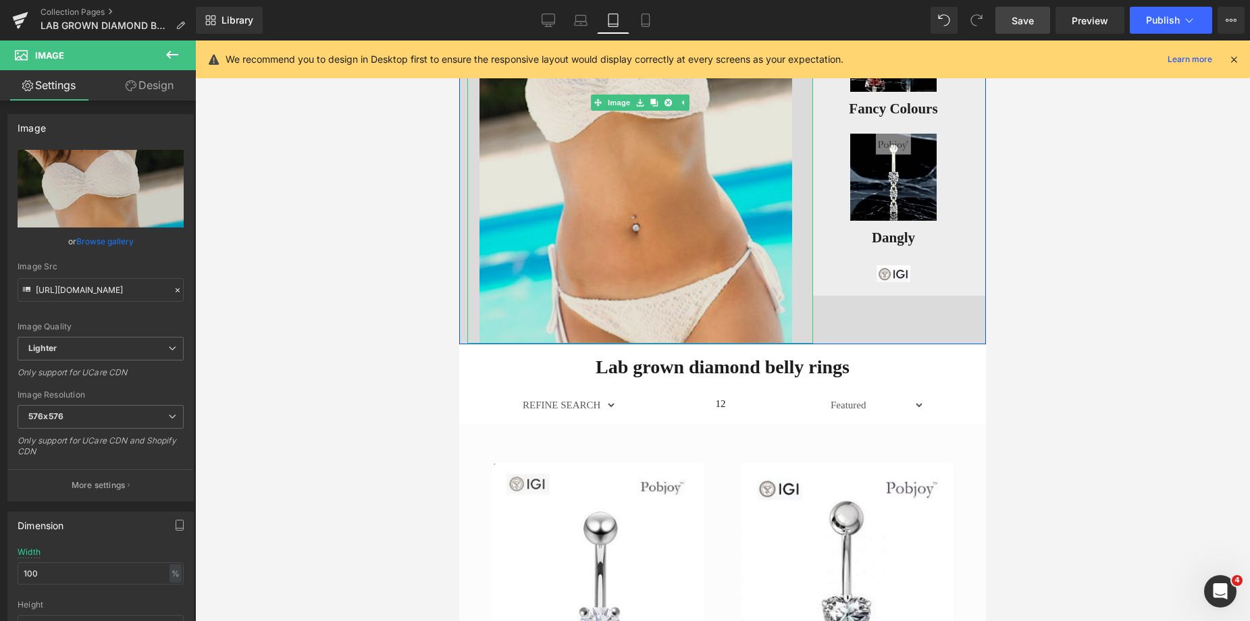
click at [731, 148] on img at bounding box center [639, 102] width 321 height 483
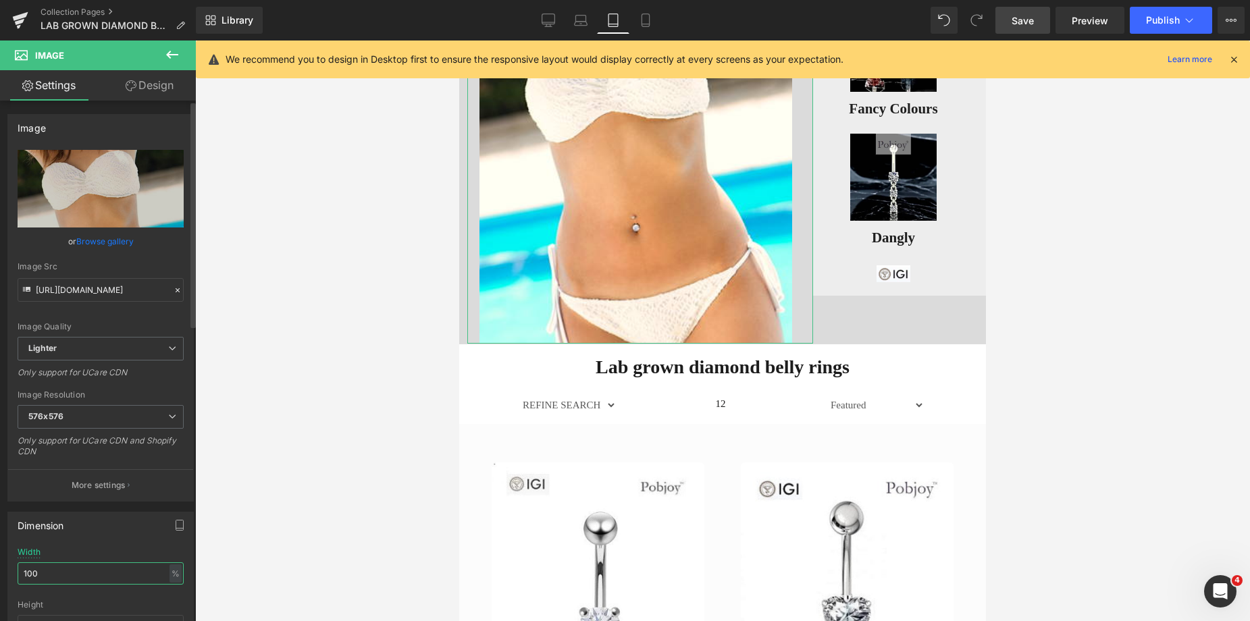
drag, startPoint x: 67, startPoint y: 567, endPoint x: 0, endPoint y: 583, distance: 68.8
click at [0, 583] on div "Dimension 96% Width 100 % % px auto Height auto 0 Circle Image" at bounding box center [101, 593] width 202 height 182
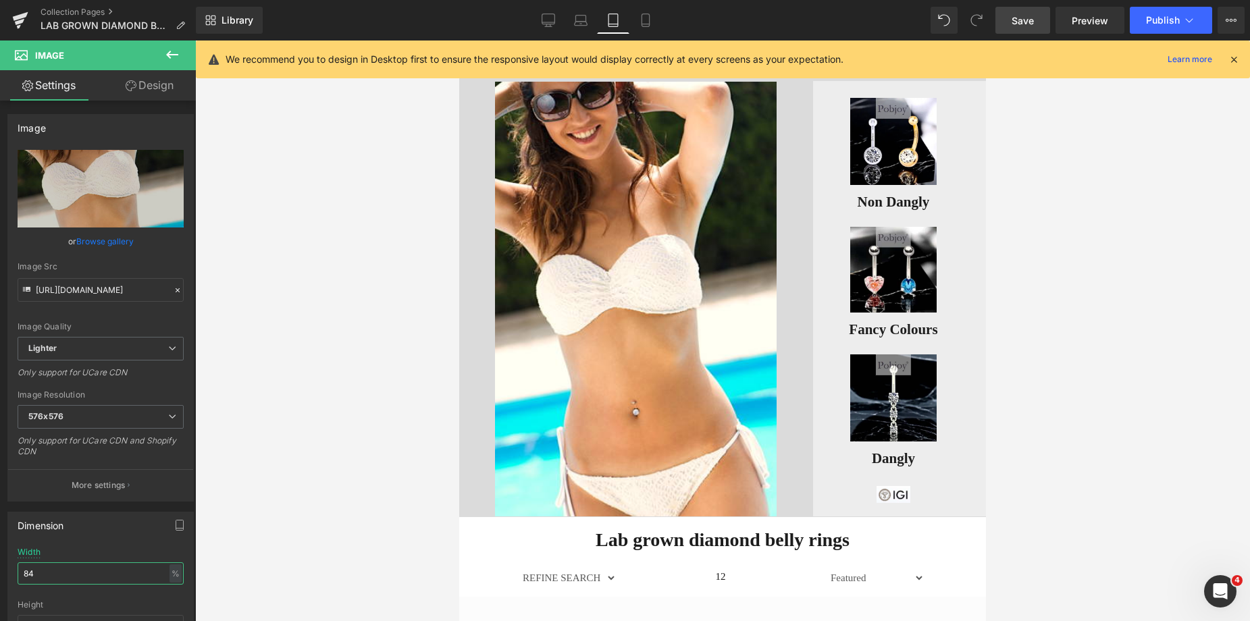
scroll to position [49, 0]
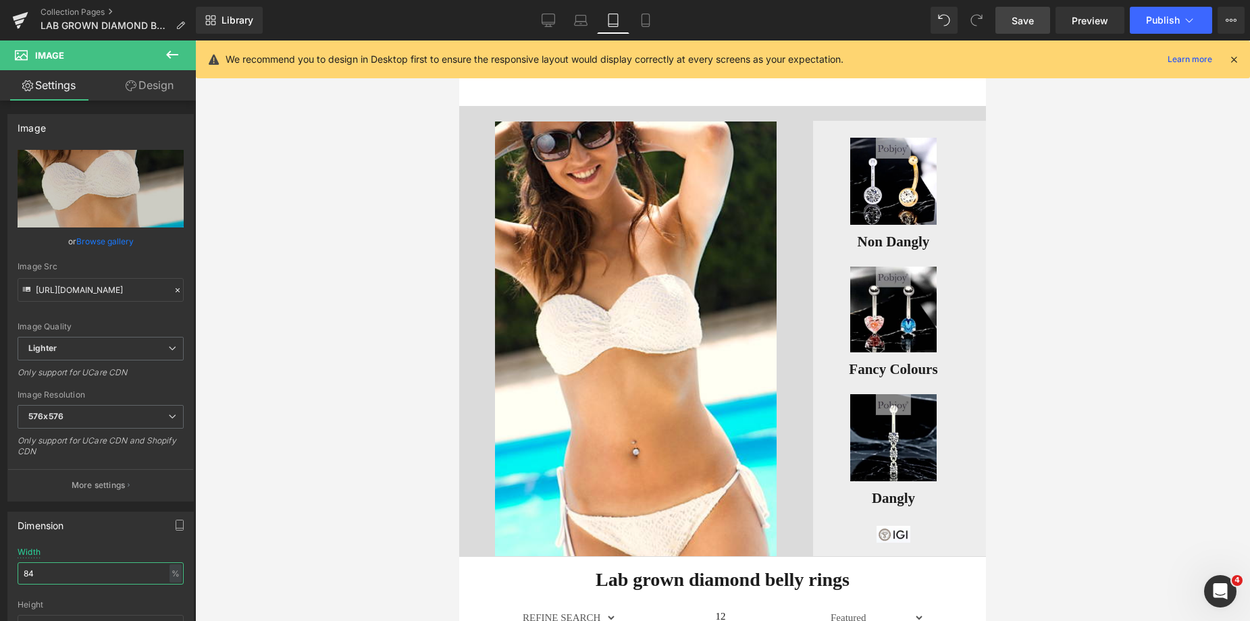
drag, startPoint x: 981, startPoint y: 90, endPoint x: 1437, endPoint y: 109, distance: 456.2
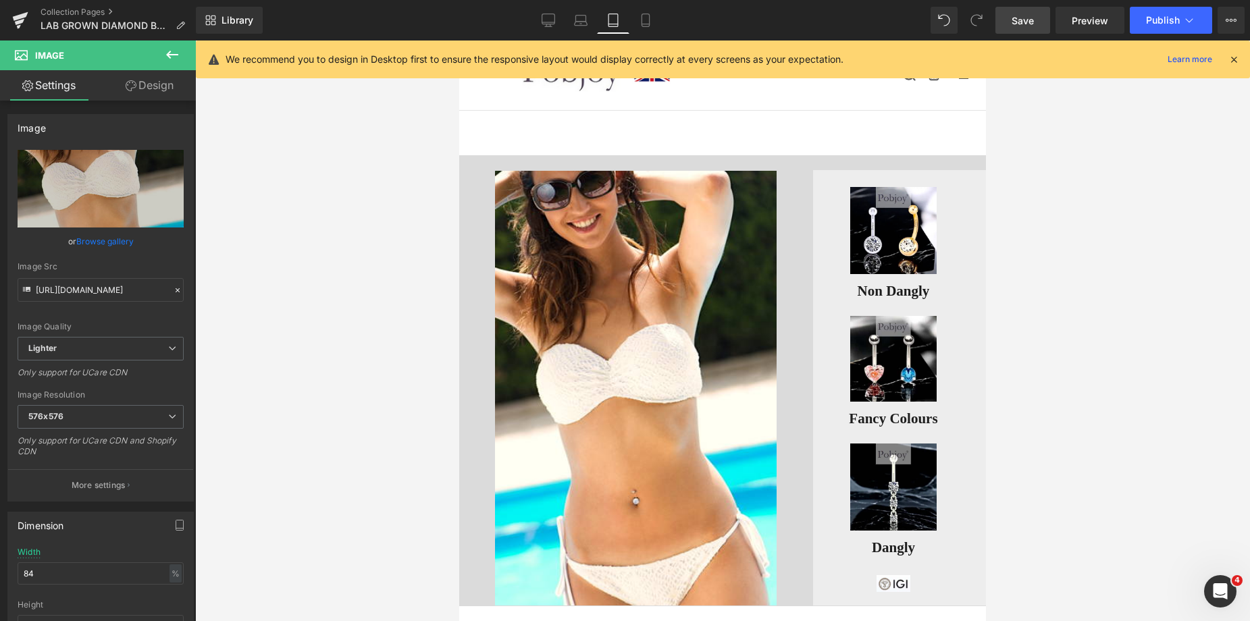
click at [1033, 18] on span "Save" at bounding box center [1022, 21] width 22 height 14
click at [574, 21] on icon at bounding box center [581, 21] width 14 height 14
click at [567, 26] on icon at bounding box center [566, 21] width 14 height 14
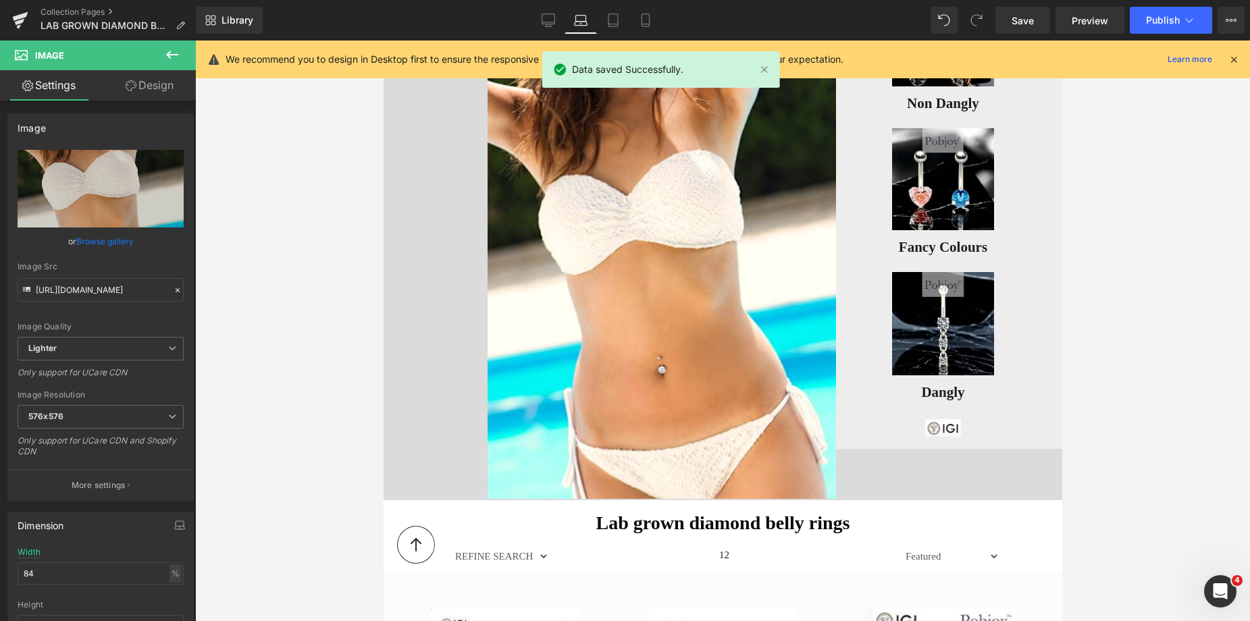
scroll to position [248, 0]
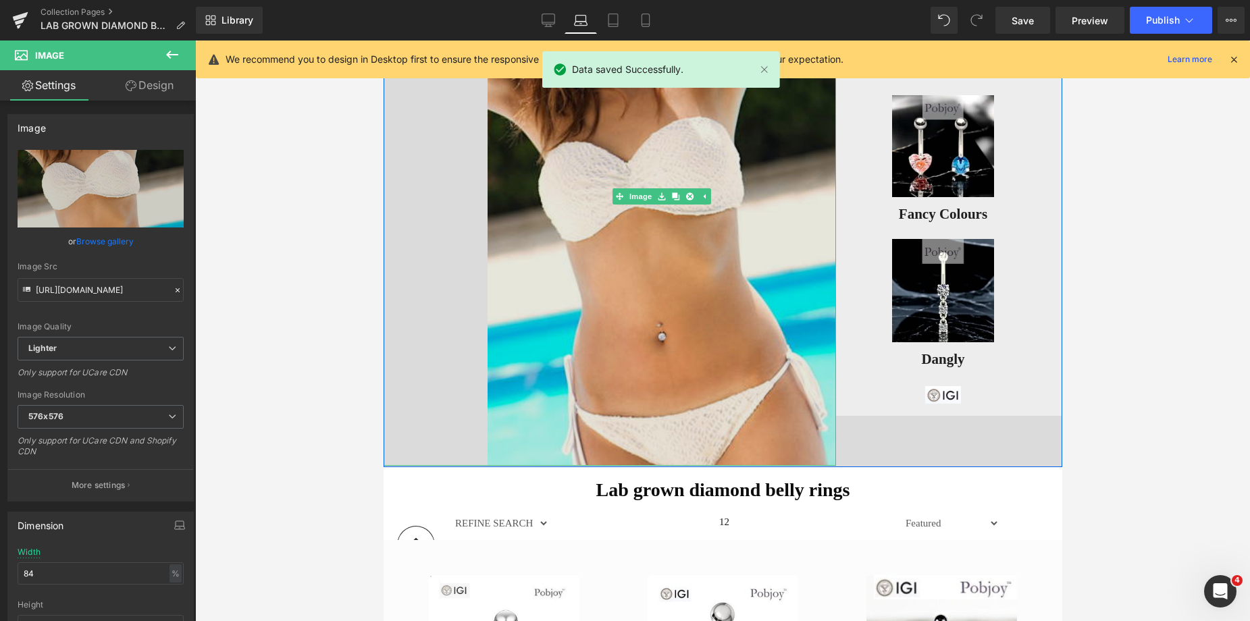
click at [745, 166] on img at bounding box center [661, 197] width 348 height 538
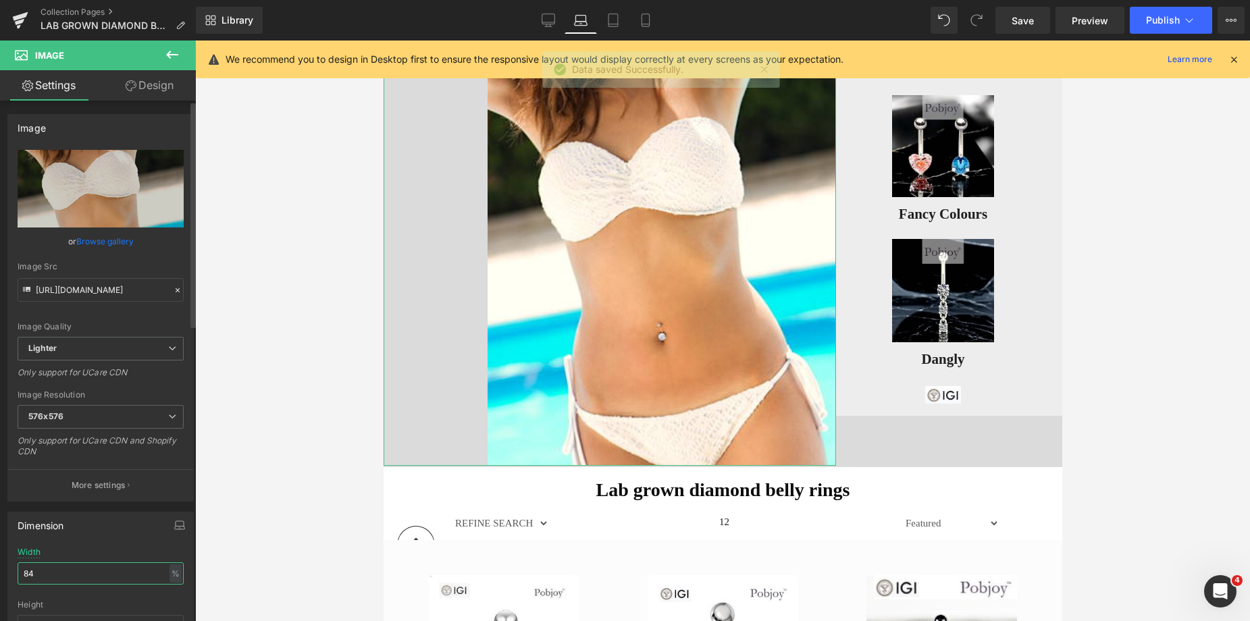
drag, startPoint x: 91, startPoint y: 564, endPoint x: 5, endPoint y: 572, distance: 86.8
click at [5, 572] on div "Dimension 96% Width 84 % % px auto Height auto 0 Circle Image" at bounding box center [101, 593] width 202 height 182
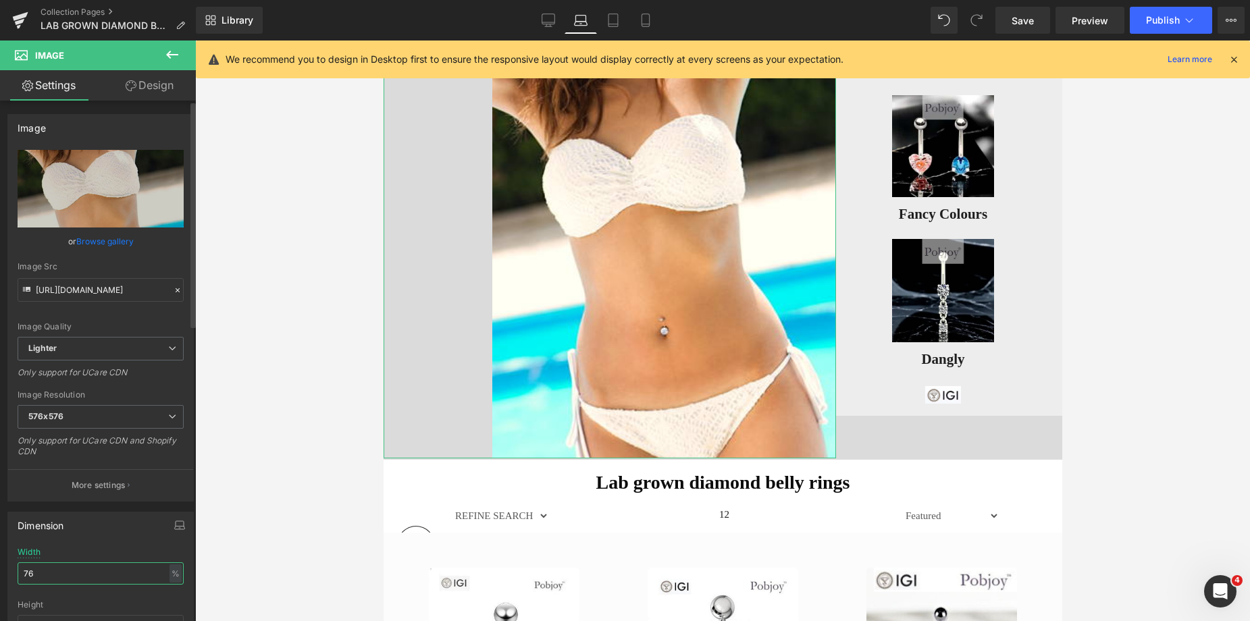
type input "7"
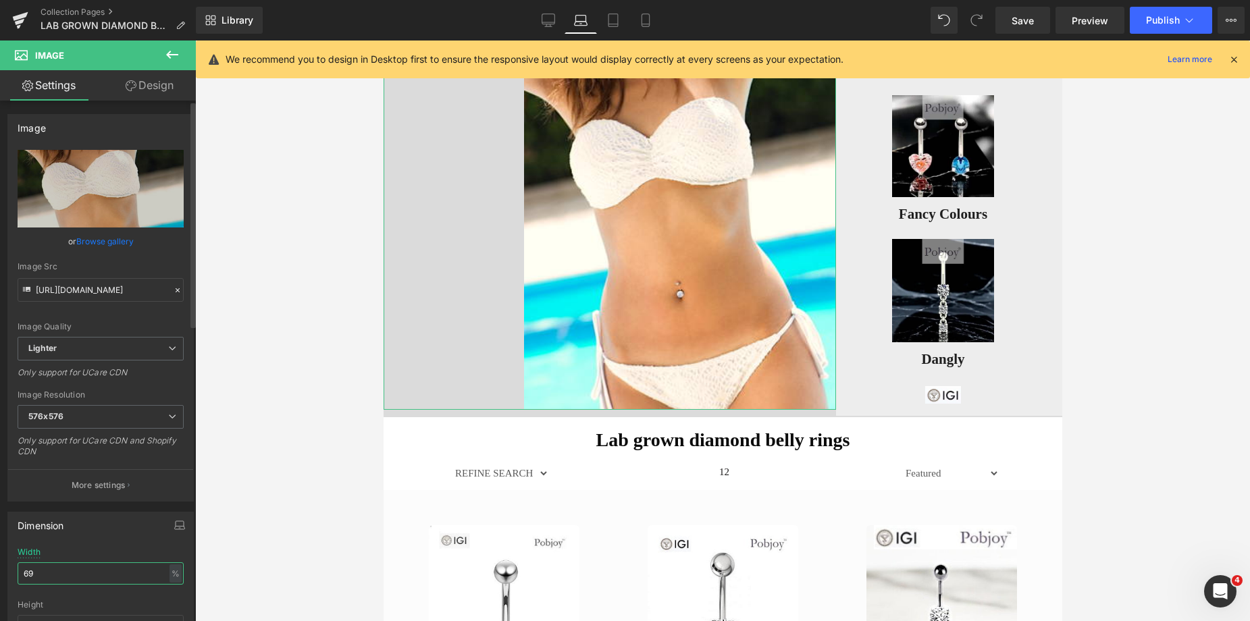
type input "6"
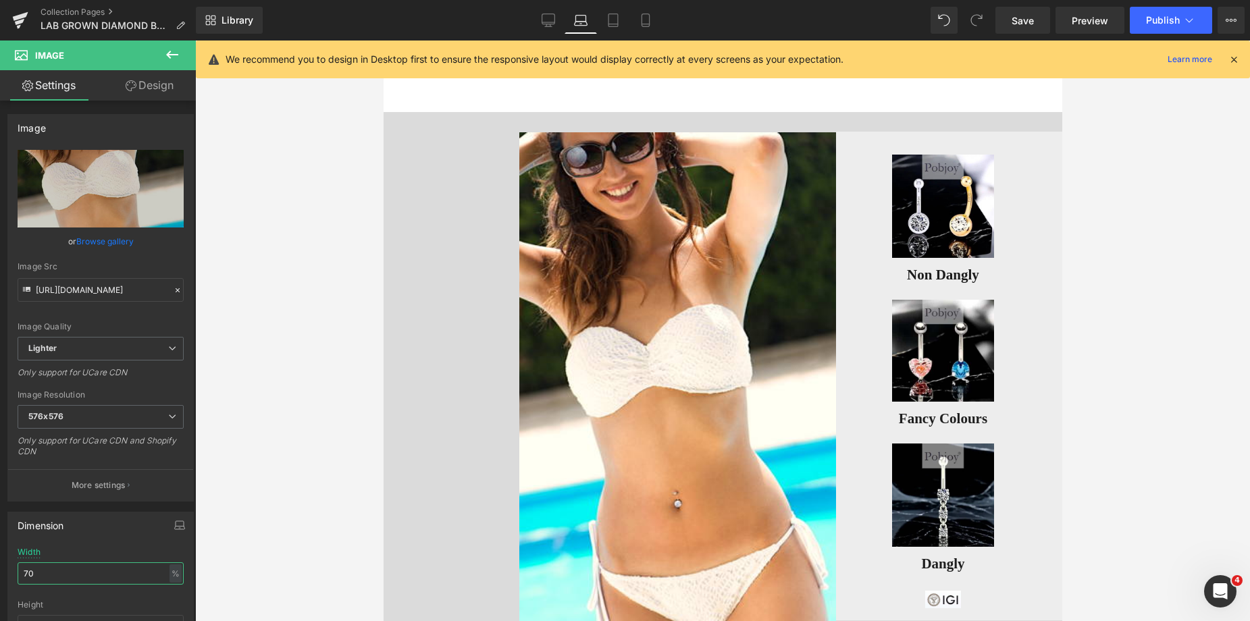
scroll to position [126, 0]
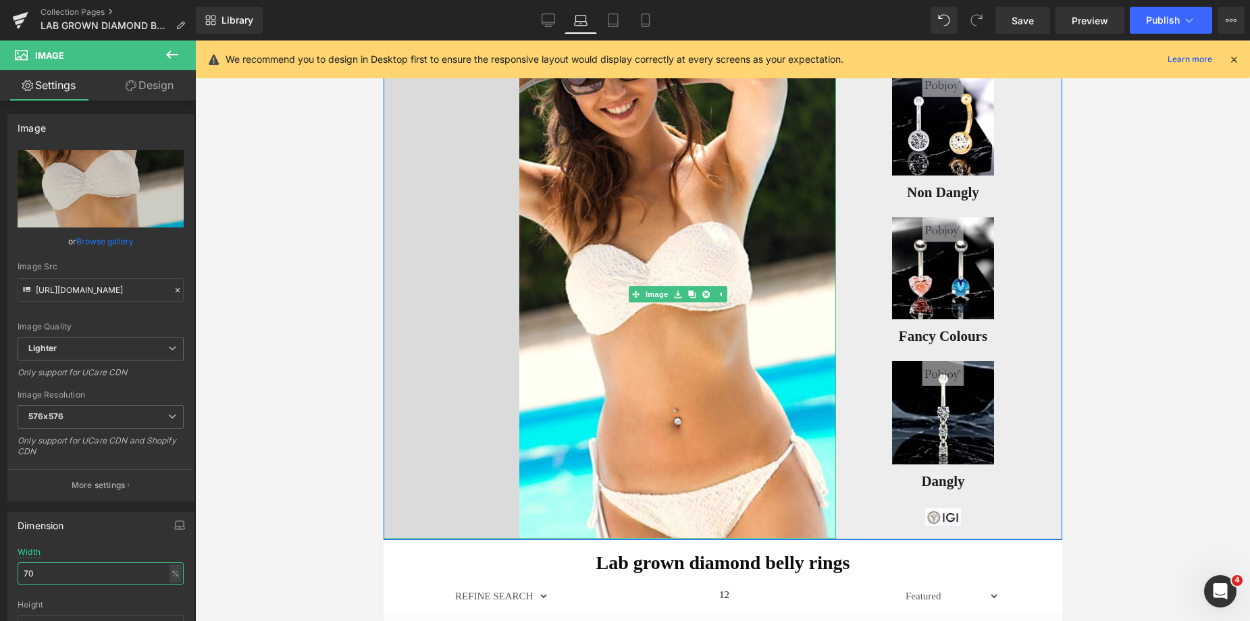
type input "70"
click at [413, 220] on link at bounding box center [609, 294] width 452 height 489
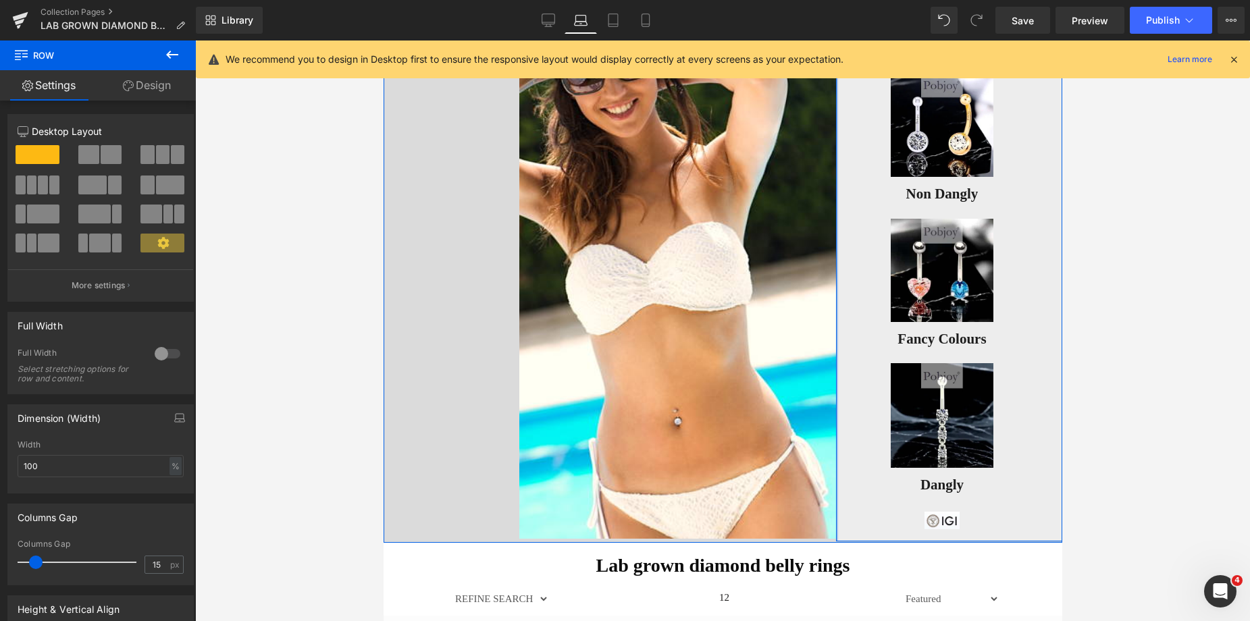
click at [835, 201] on div at bounding box center [836, 295] width 2 height 492
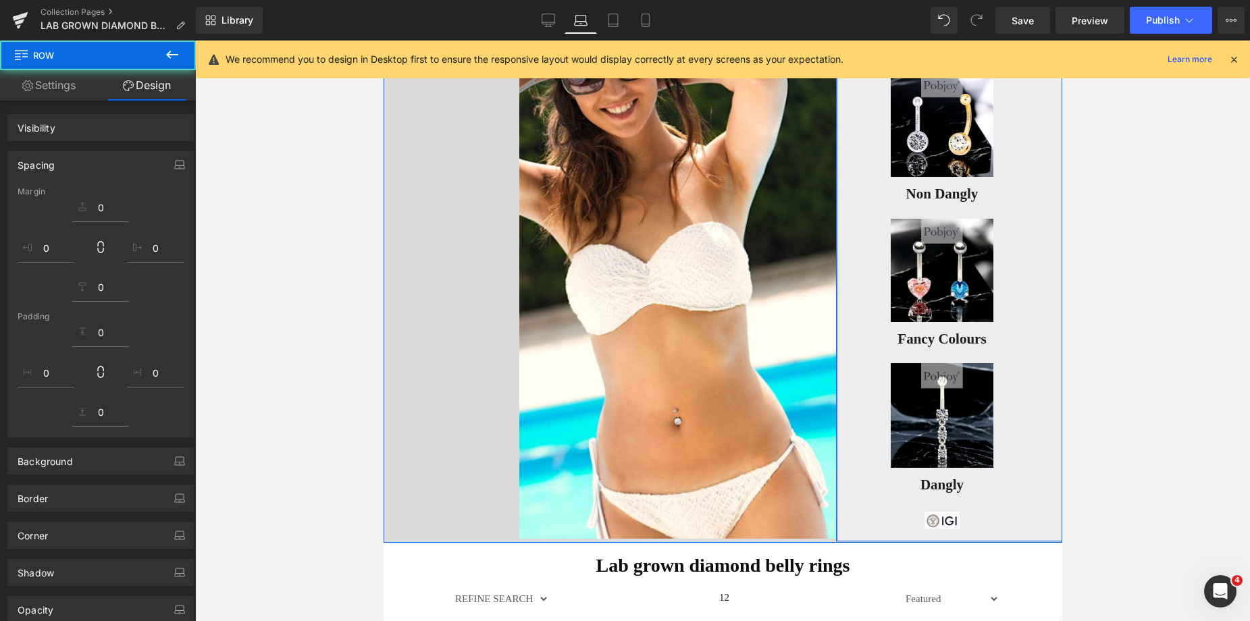
click at [440, 205] on link at bounding box center [609, 294] width 452 height 489
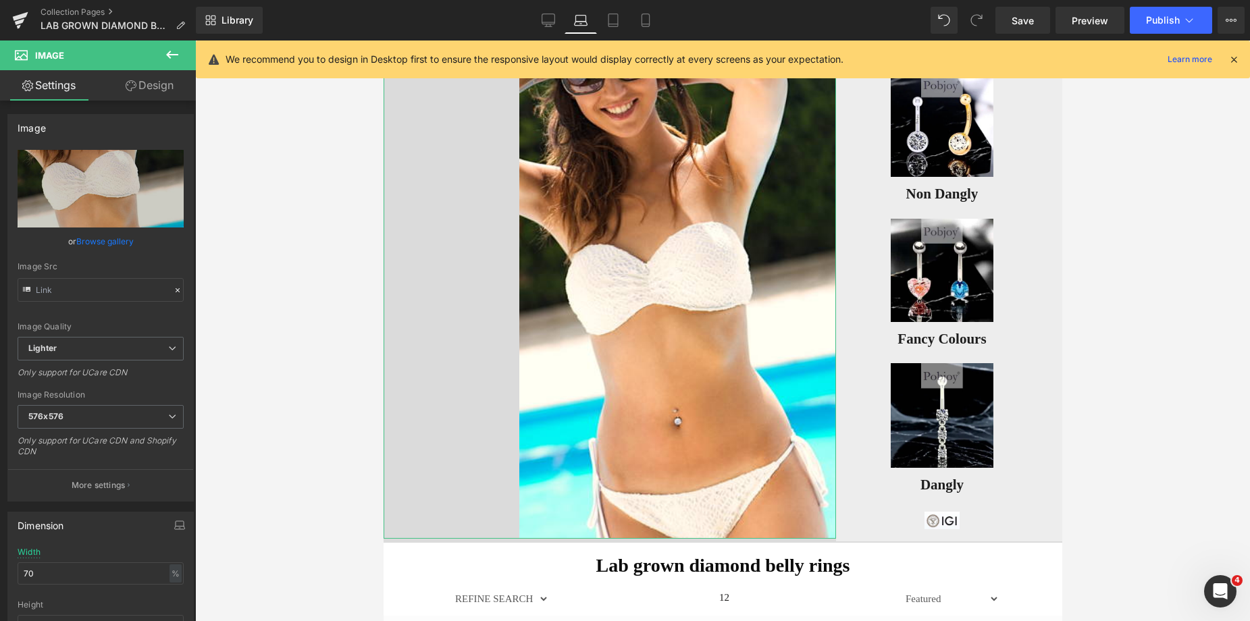
click at [161, 90] on link "Design" at bounding box center [150, 85] width 98 height 30
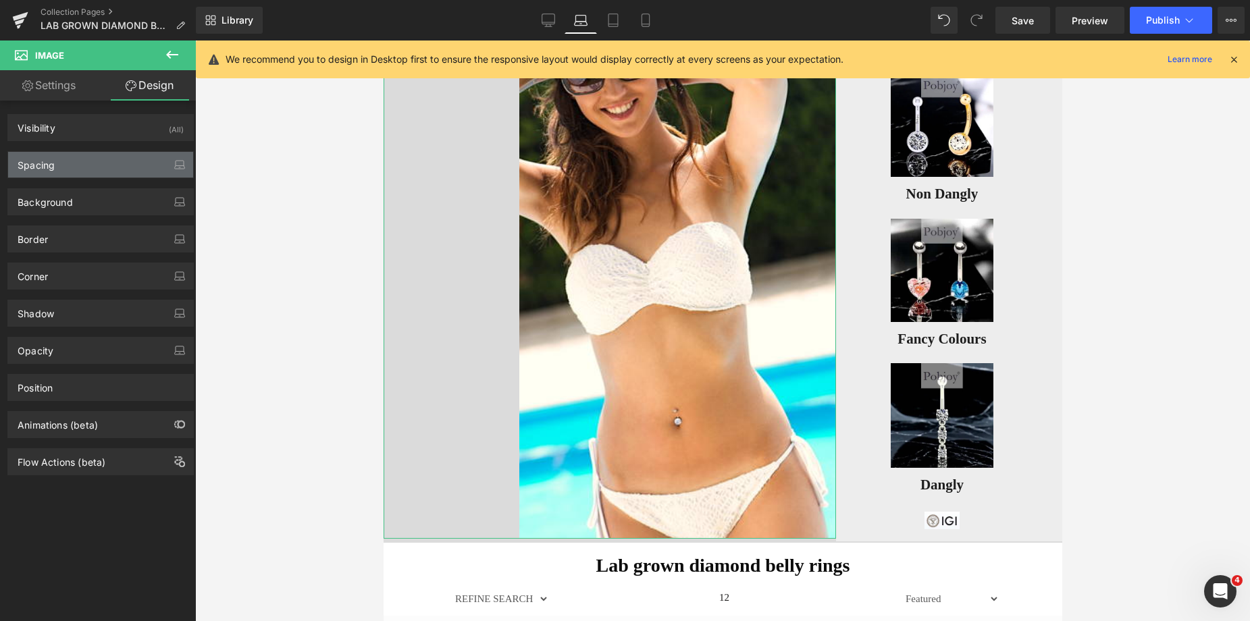
click at [65, 172] on div "Spacing" at bounding box center [100, 165] width 185 height 26
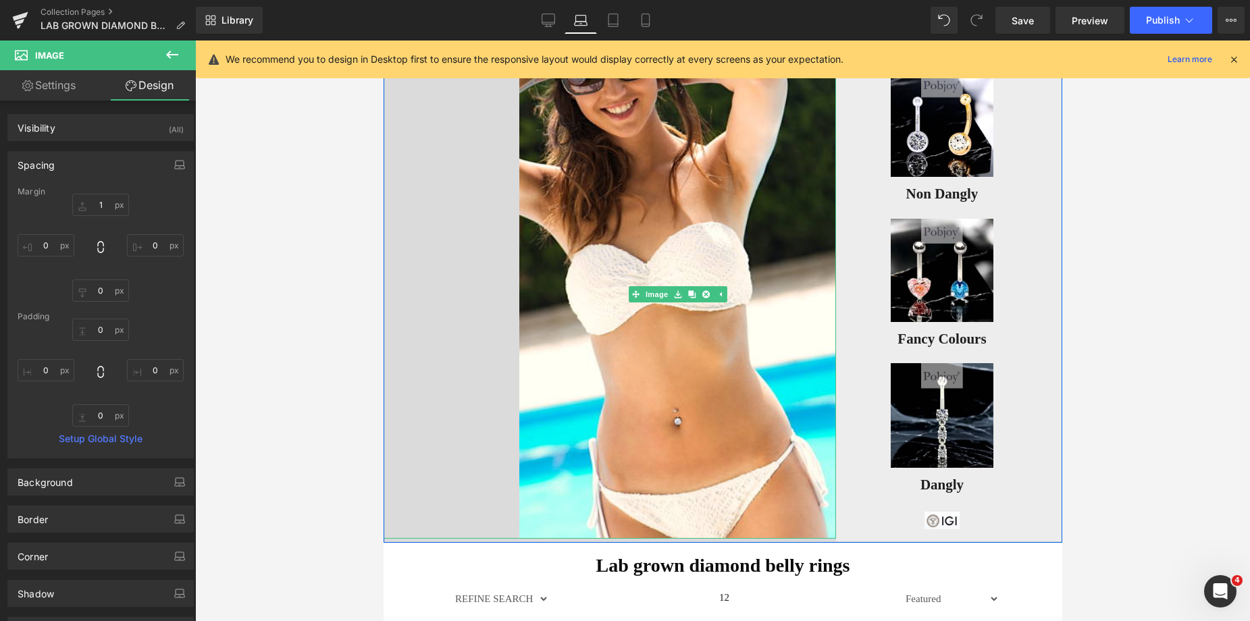
click at [436, 256] on link at bounding box center [609, 294] width 452 height 489
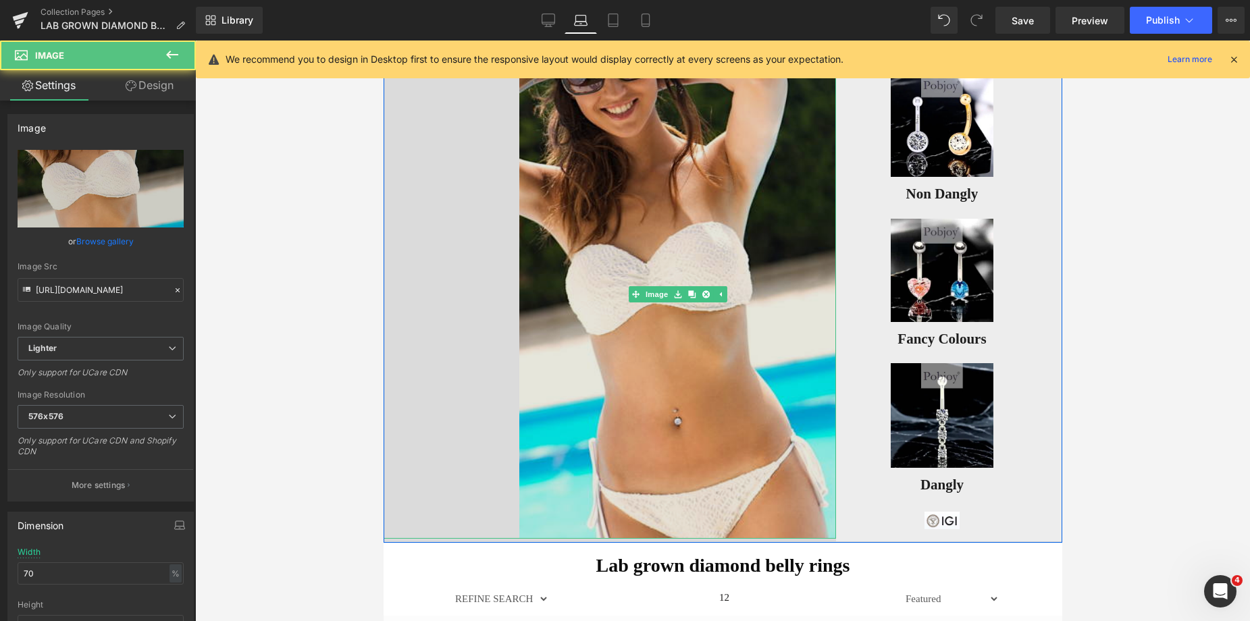
click at [546, 245] on img at bounding box center [677, 294] width 317 height 489
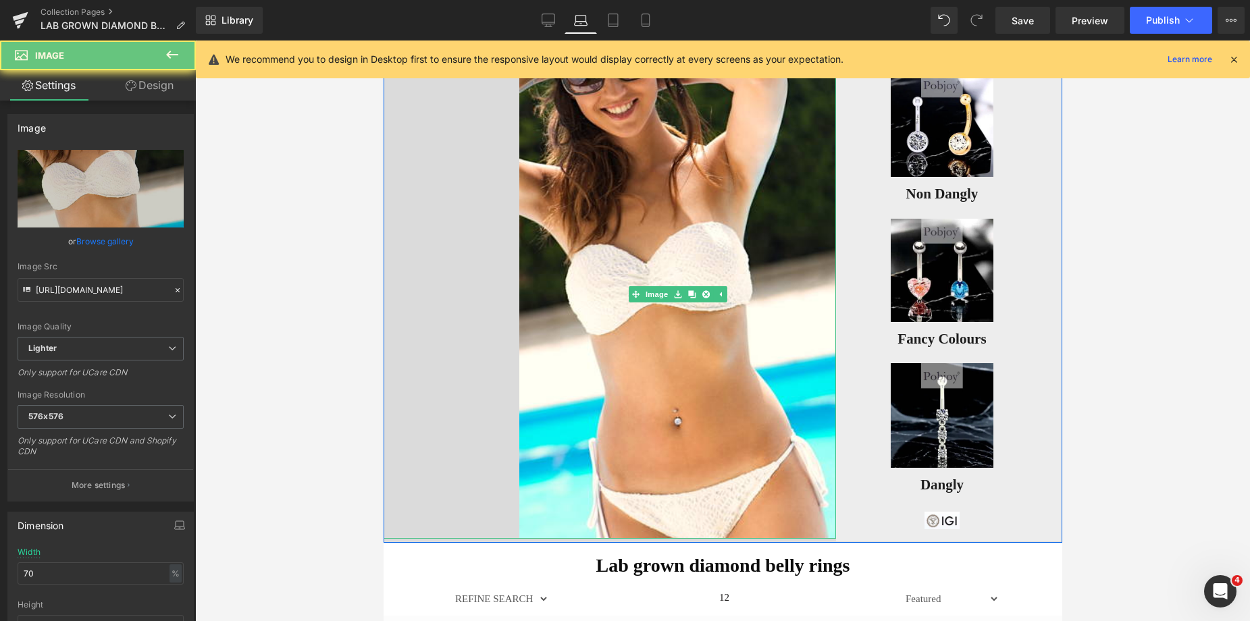
click at [392, 255] on link at bounding box center [609, 294] width 452 height 489
click at [386, 230] on link at bounding box center [609, 294] width 452 height 489
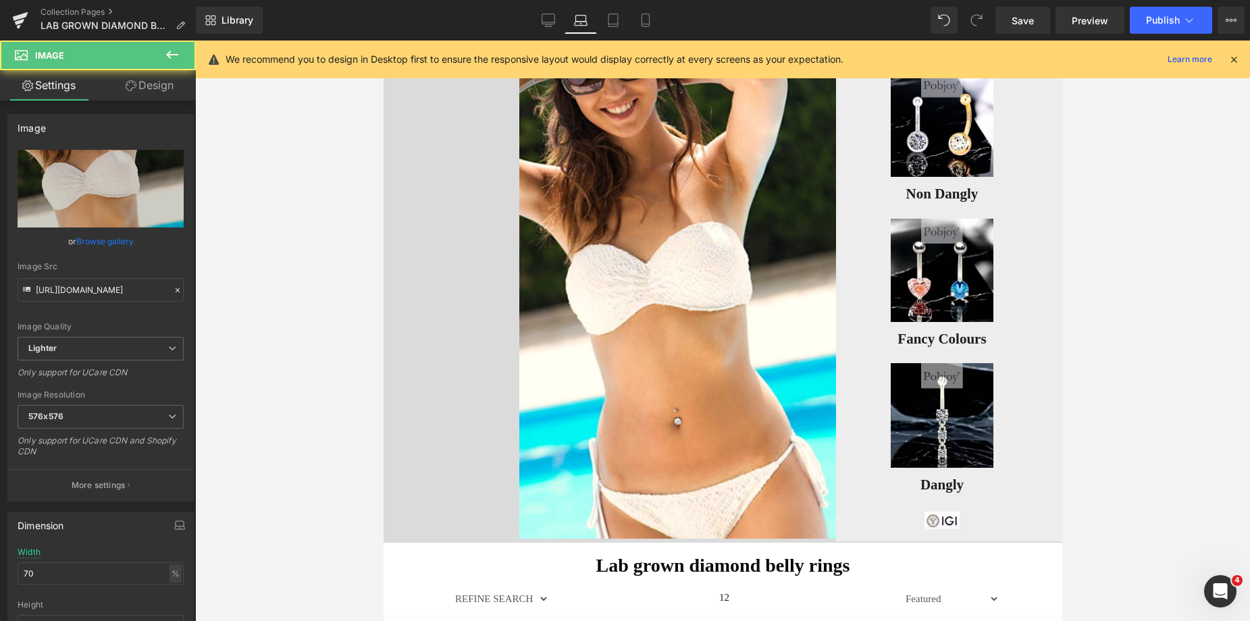
click at [366, 228] on div at bounding box center [722, 331] width 1055 height 581
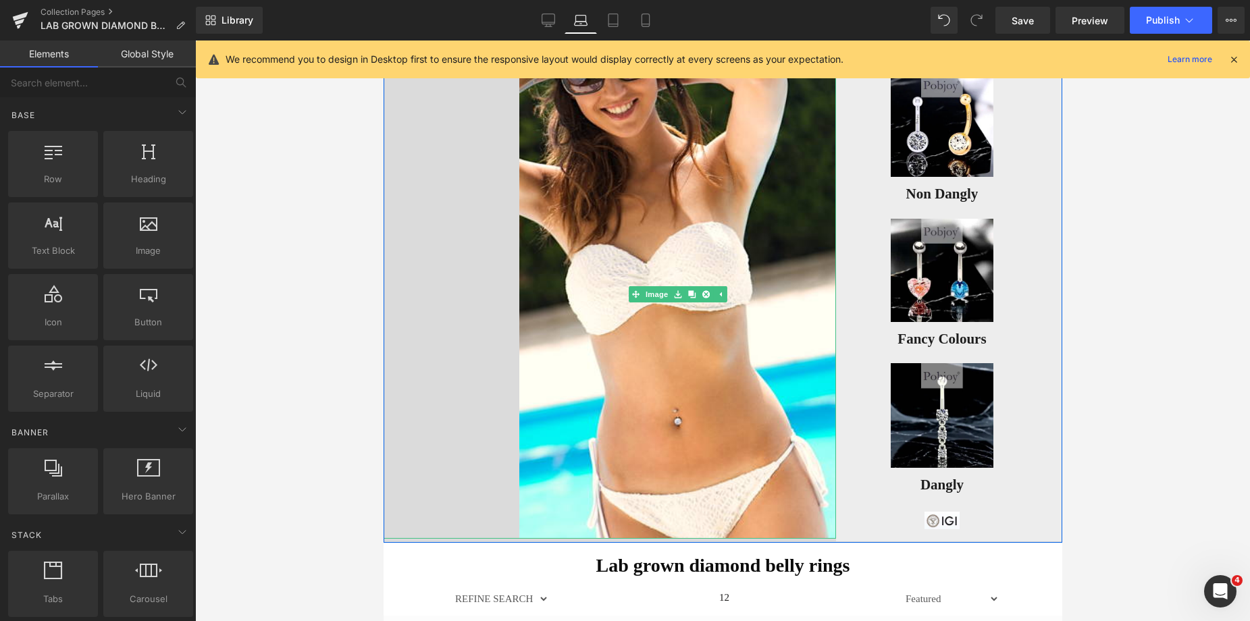
click at [433, 273] on link at bounding box center [609, 294] width 452 height 489
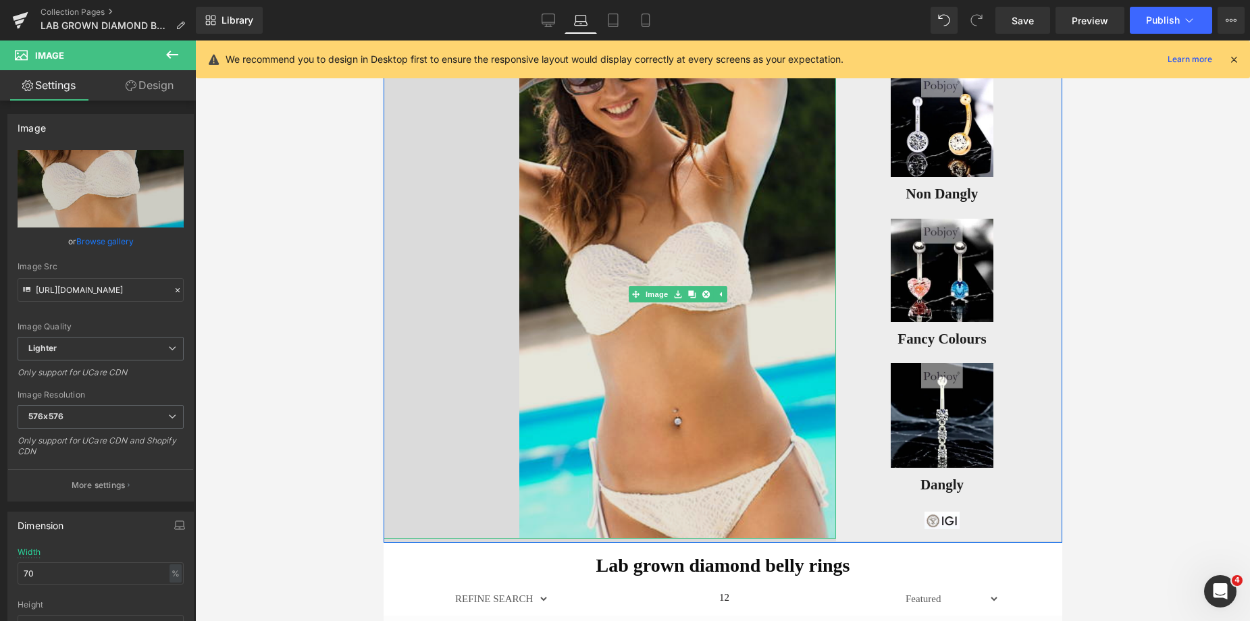
click at [607, 209] on img at bounding box center [677, 294] width 317 height 489
click at [523, 369] on img at bounding box center [677, 294] width 317 height 489
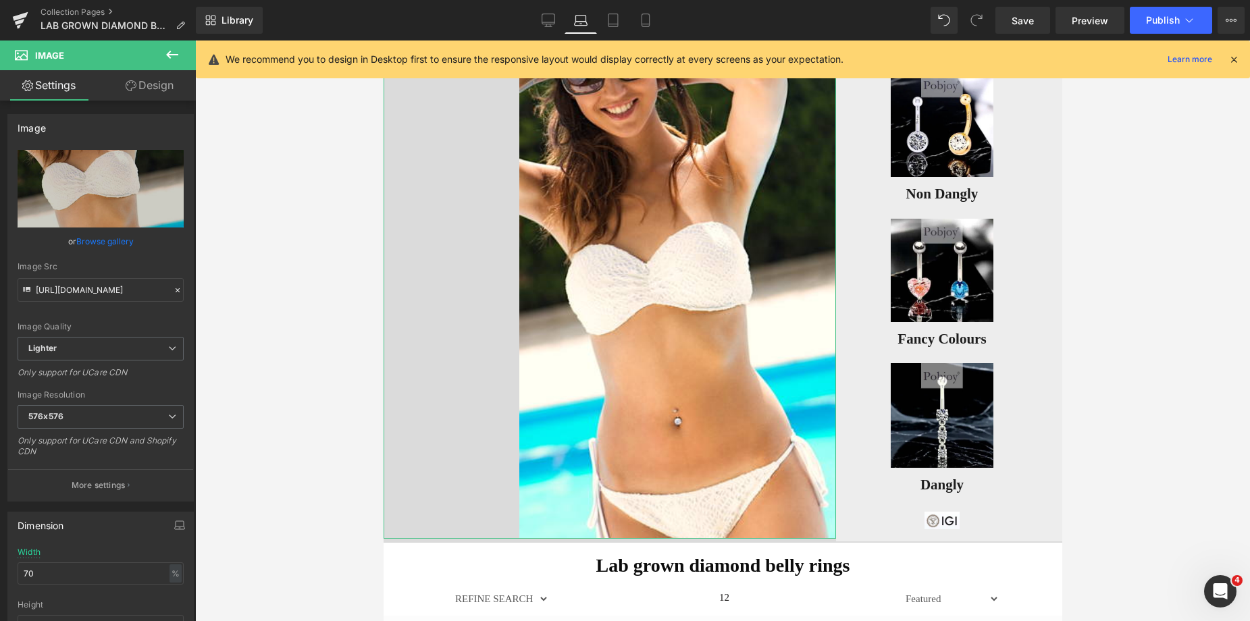
click at [161, 82] on link "Design" at bounding box center [150, 85] width 98 height 30
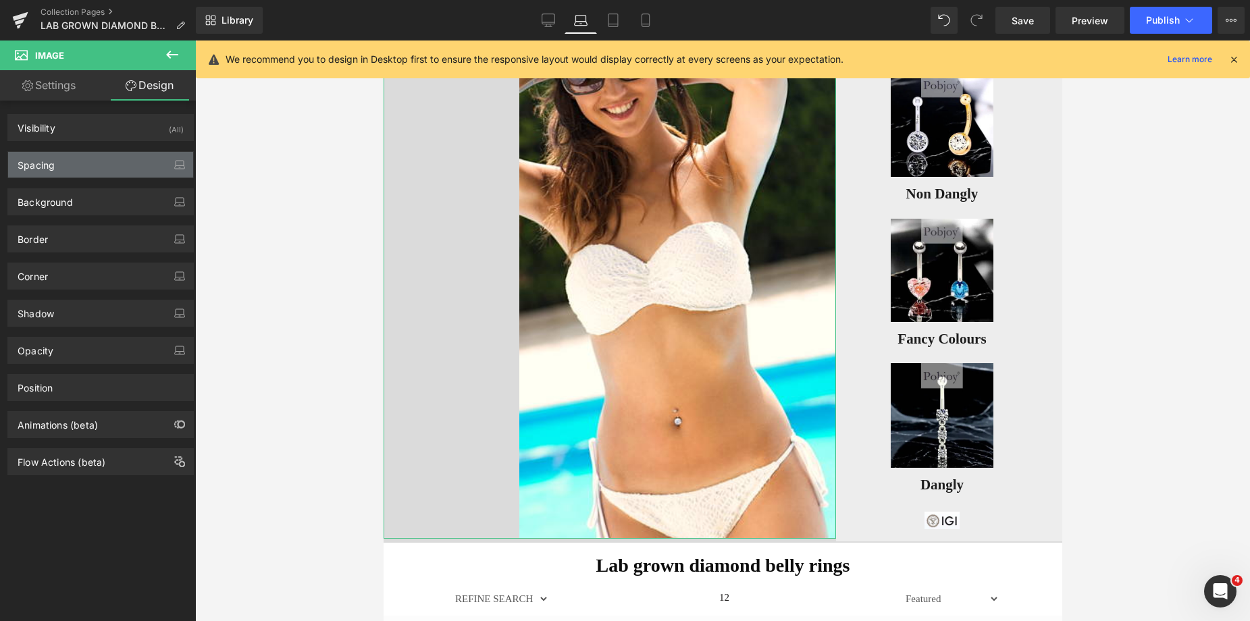
click at [56, 159] on div "Spacing" at bounding box center [100, 165] width 185 height 26
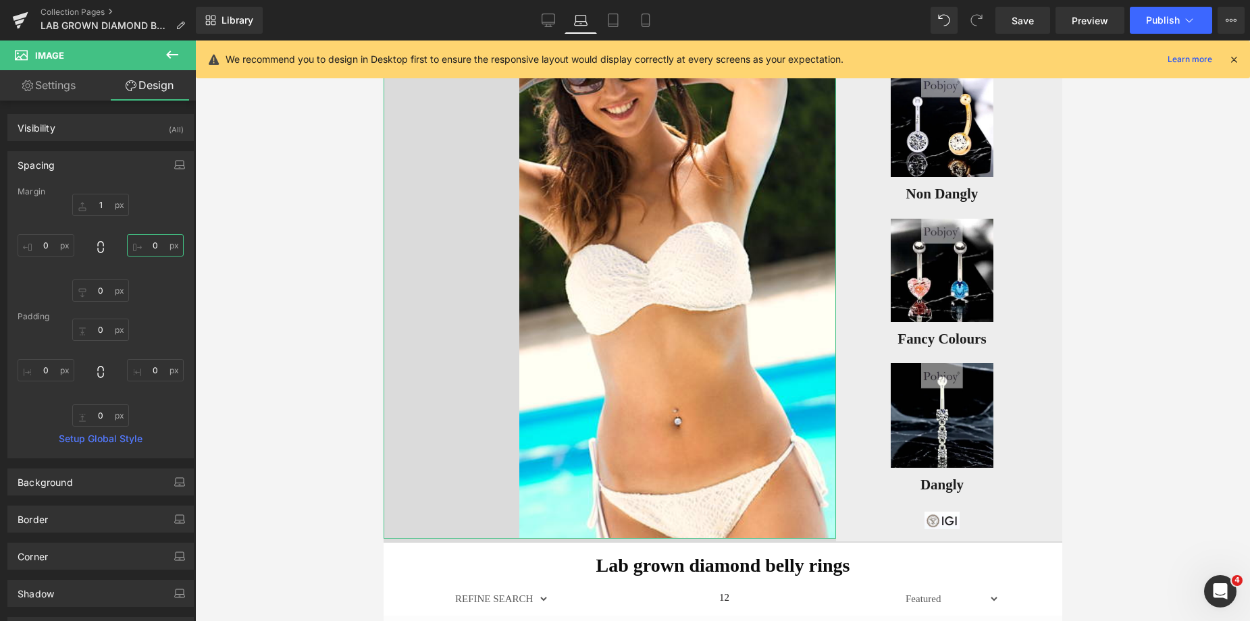
click at [143, 251] on input "text" at bounding box center [155, 245] width 57 height 22
type input "22"
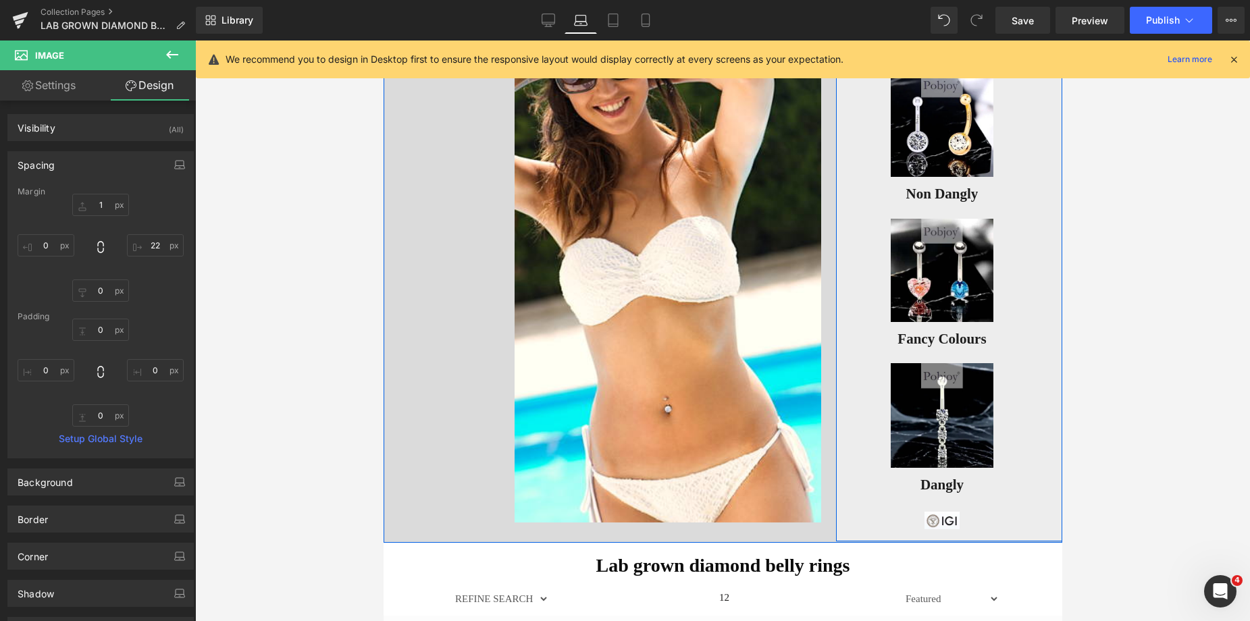
click at [1043, 256] on div "Image Non Dangly Button Image Fancy Colours Button Image Dangly Button Image Ro…" at bounding box center [948, 295] width 226 height 492
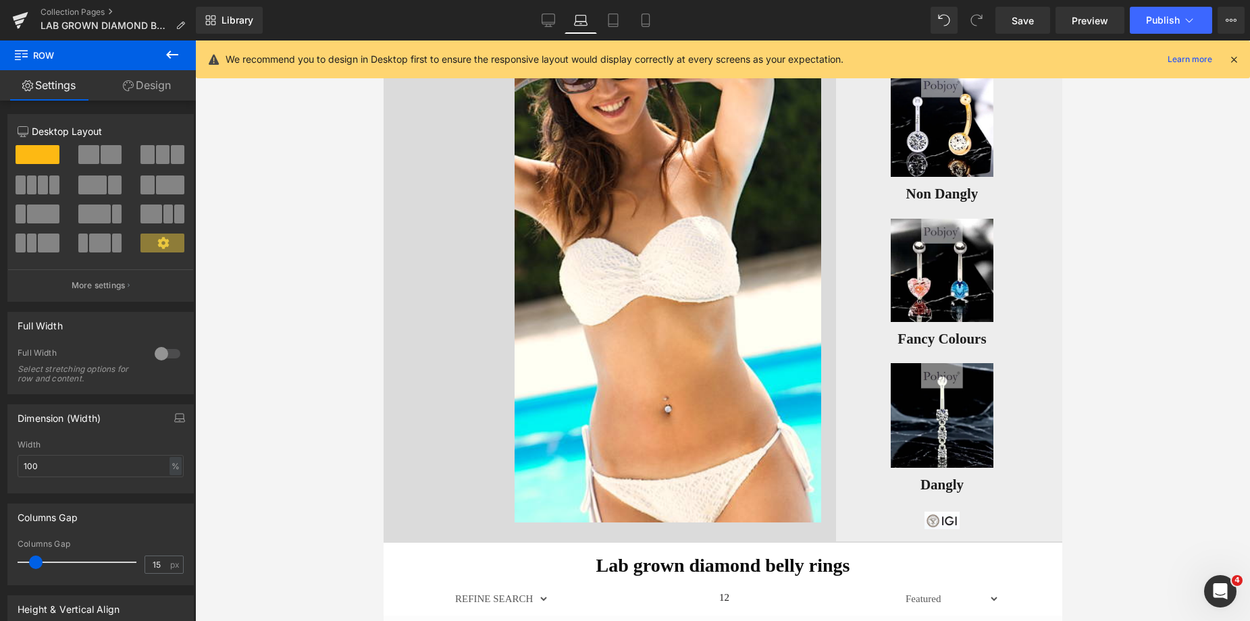
click at [418, 523] on div "Image Image Non Dangly Button Image Fancy Colours Button Image Dangly Button Im…" at bounding box center [722, 286] width 679 height 513
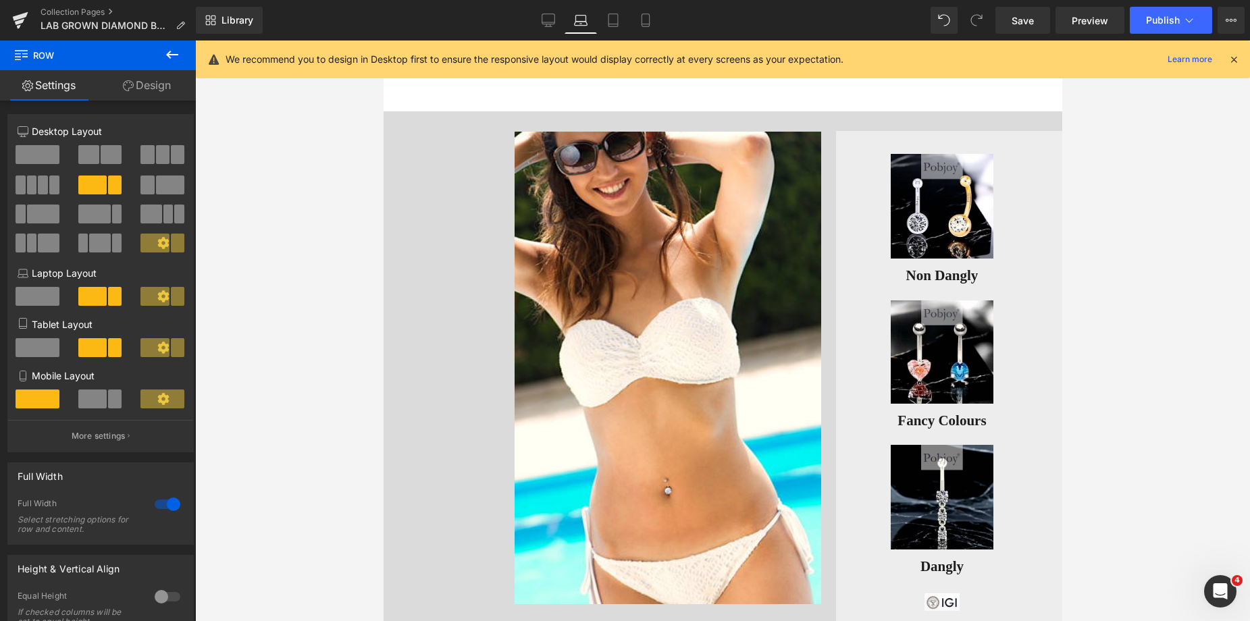
scroll to position [28, 0]
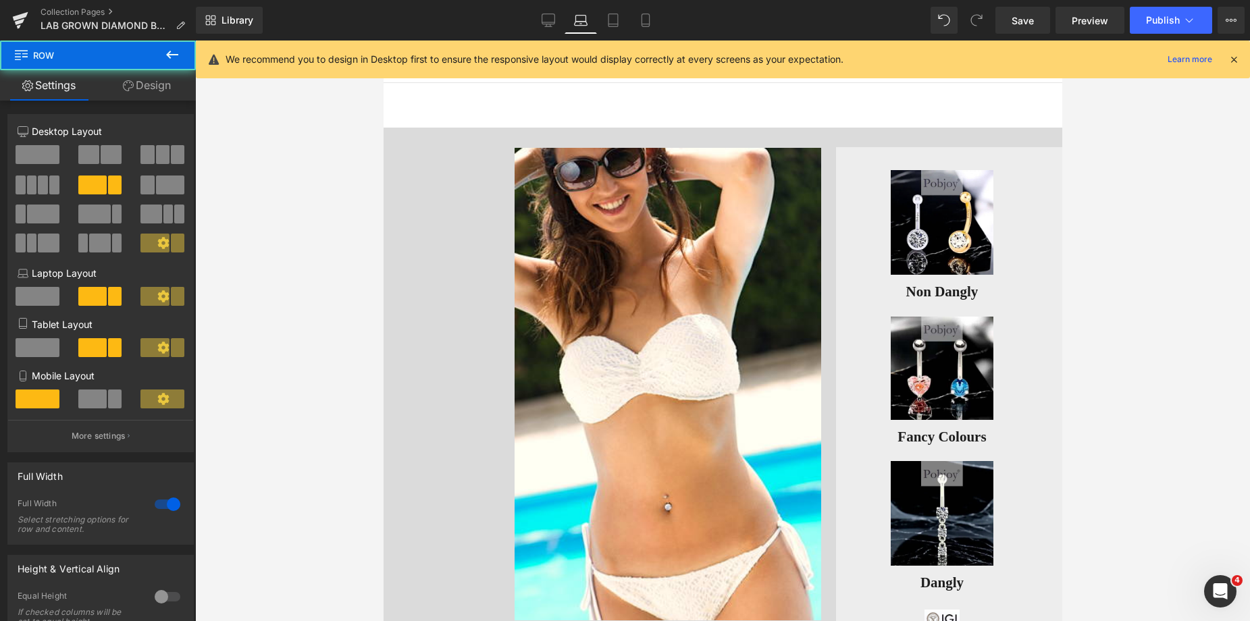
click at [1001, 144] on div "Image Image Non Dangly Button Image Fancy Colours Button Image Dangly Button Im…" at bounding box center [722, 384] width 679 height 513
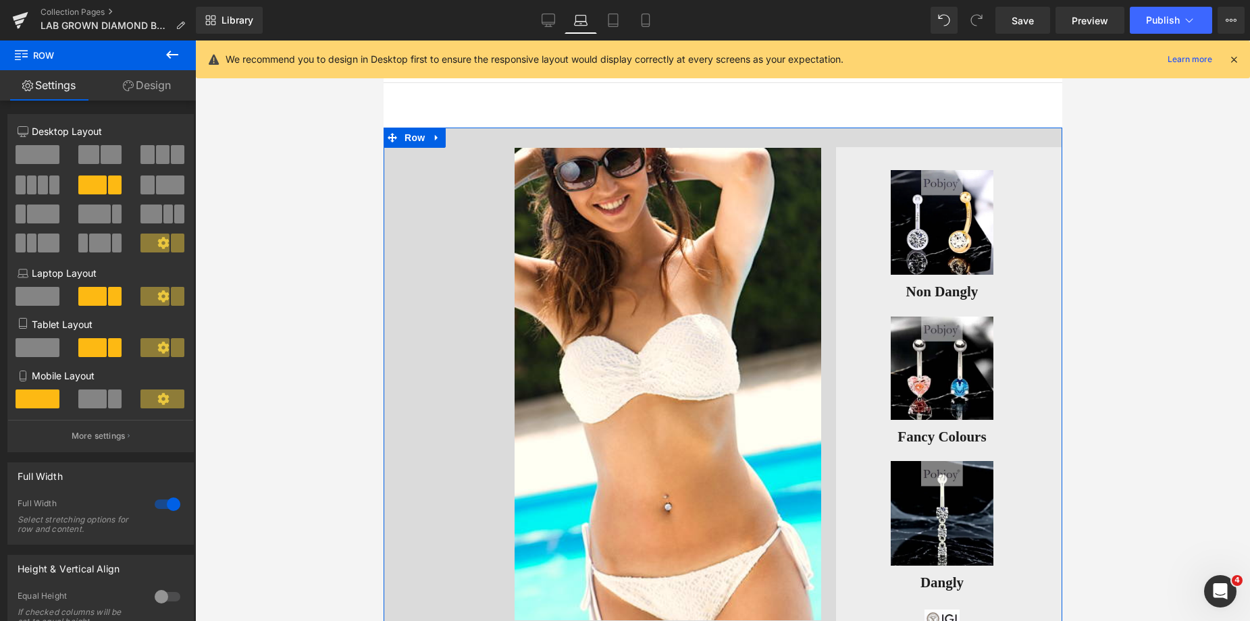
click at [151, 90] on link "Design" at bounding box center [147, 85] width 98 height 30
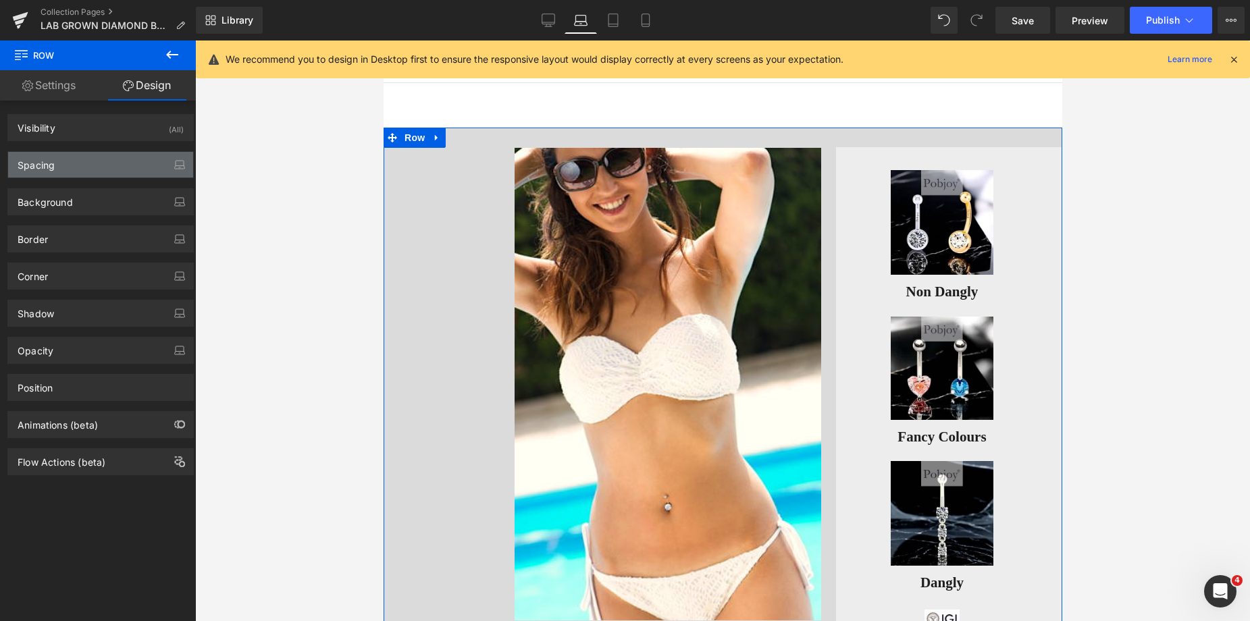
click at [73, 163] on div "Spacing" at bounding box center [100, 165] width 185 height 26
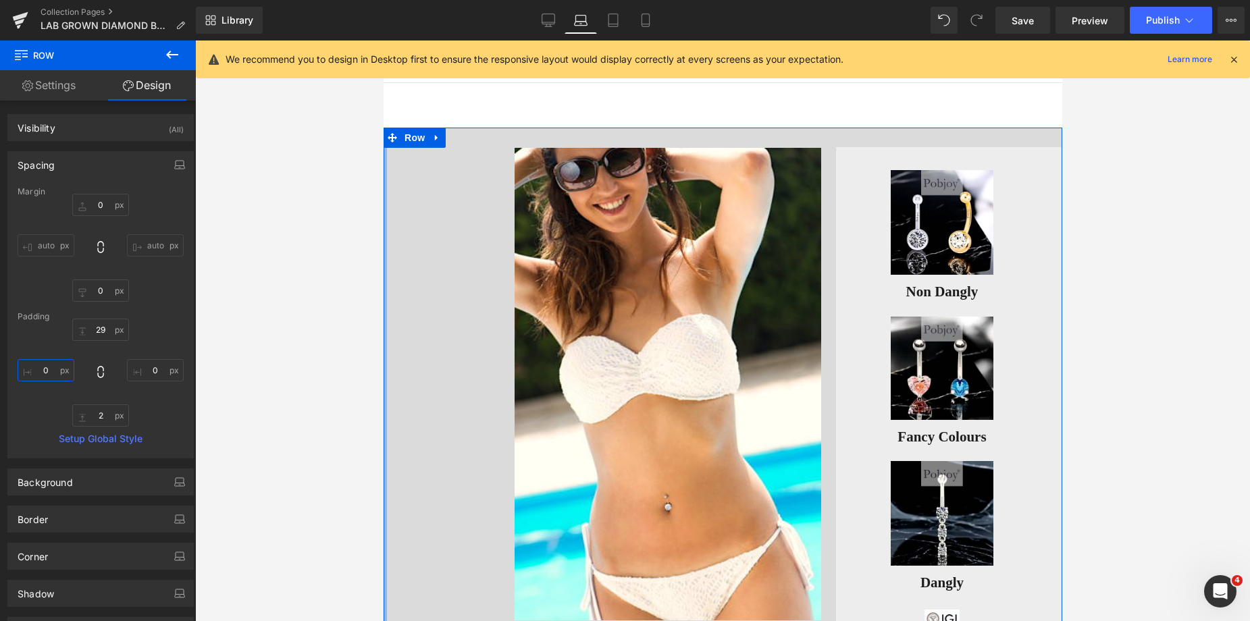
click at [37, 361] on input "text" at bounding box center [46, 370] width 57 height 22
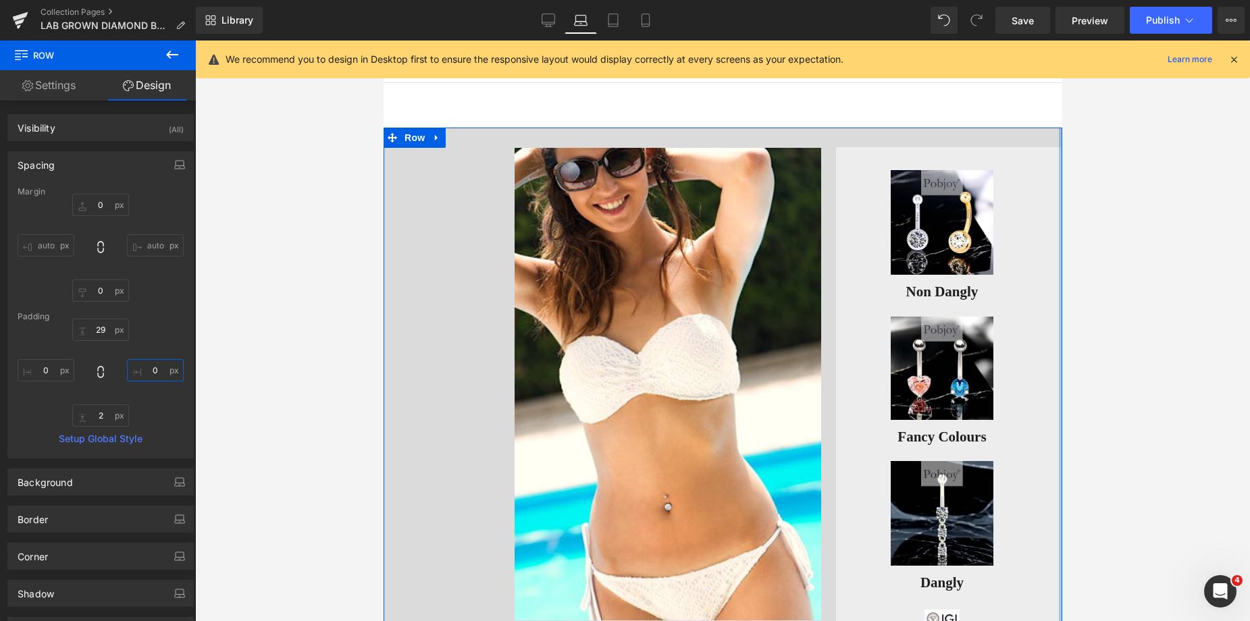
click at [146, 369] on input "text" at bounding box center [155, 370] width 57 height 22
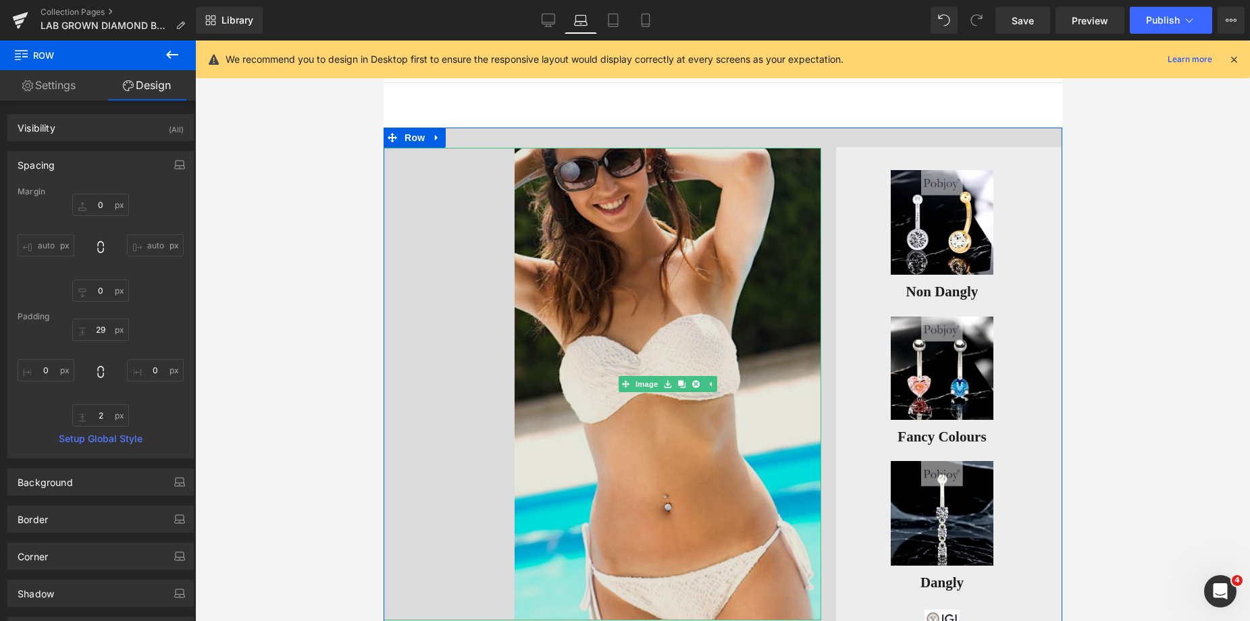
click at [545, 221] on img at bounding box center [667, 384] width 307 height 473
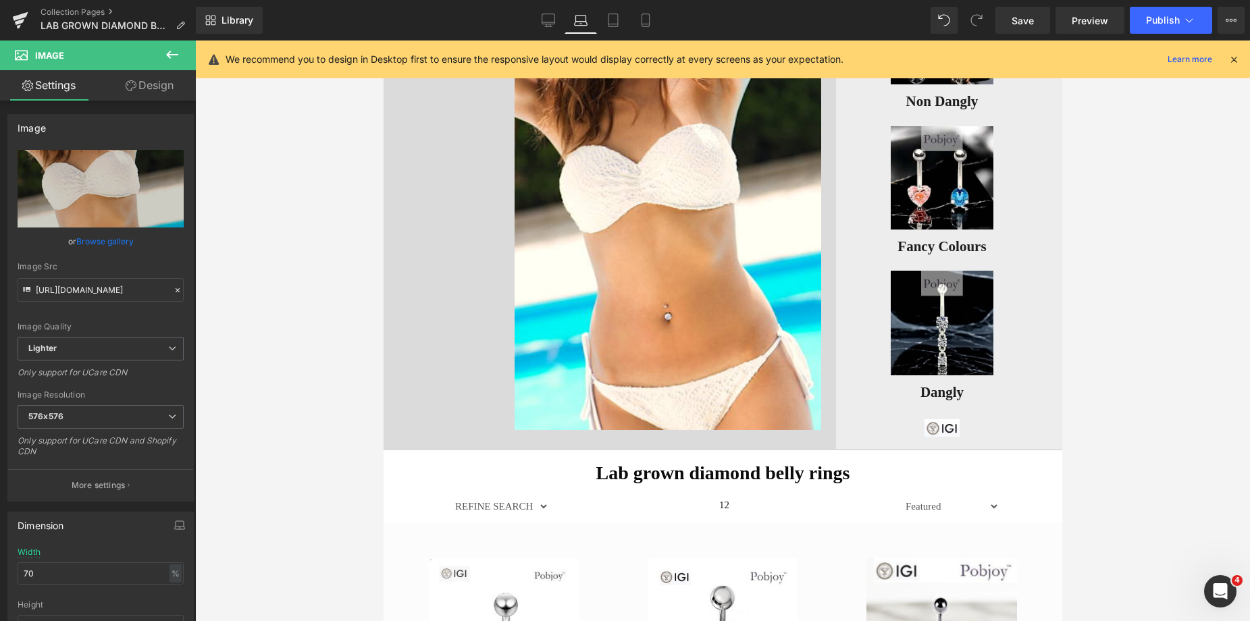
scroll to position [381, 0]
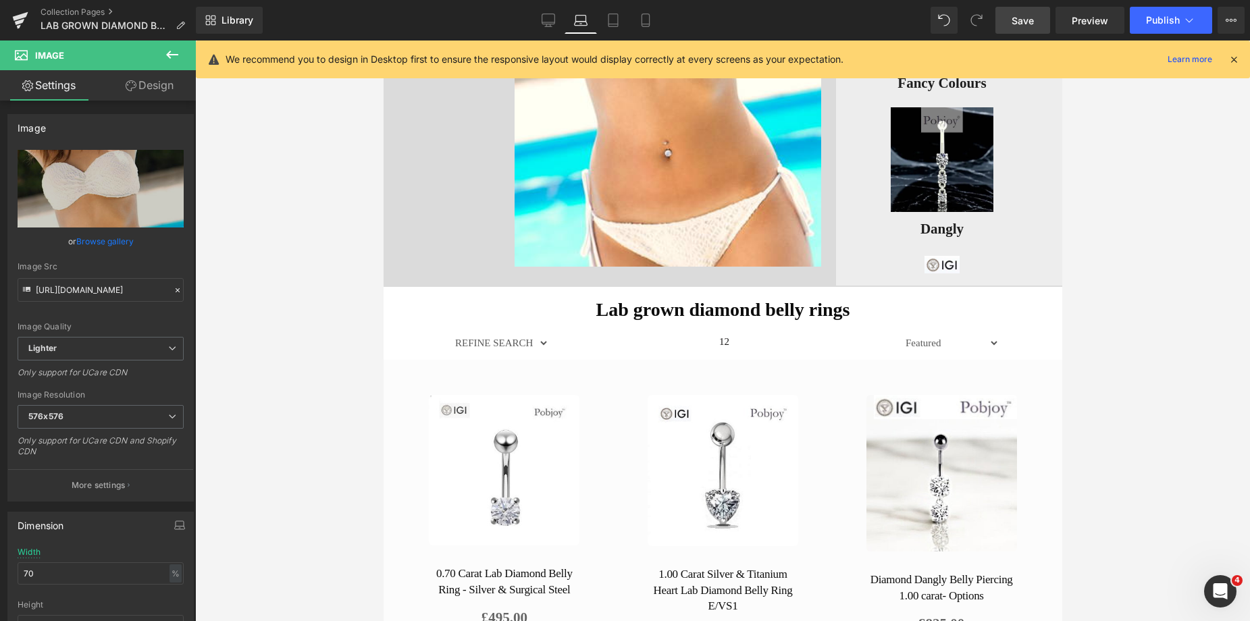
click at [1022, 20] on span "Save" at bounding box center [1022, 21] width 22 height 14
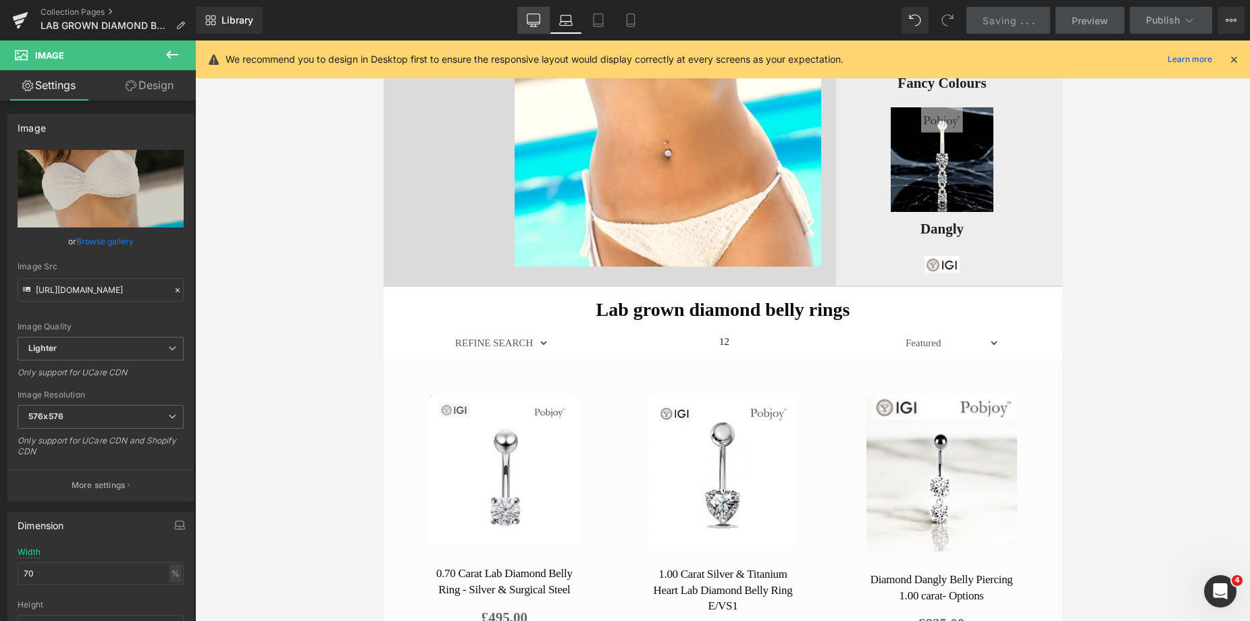
click at [529, 20] on icon at bounding box center [534, 21] width 14 height 14
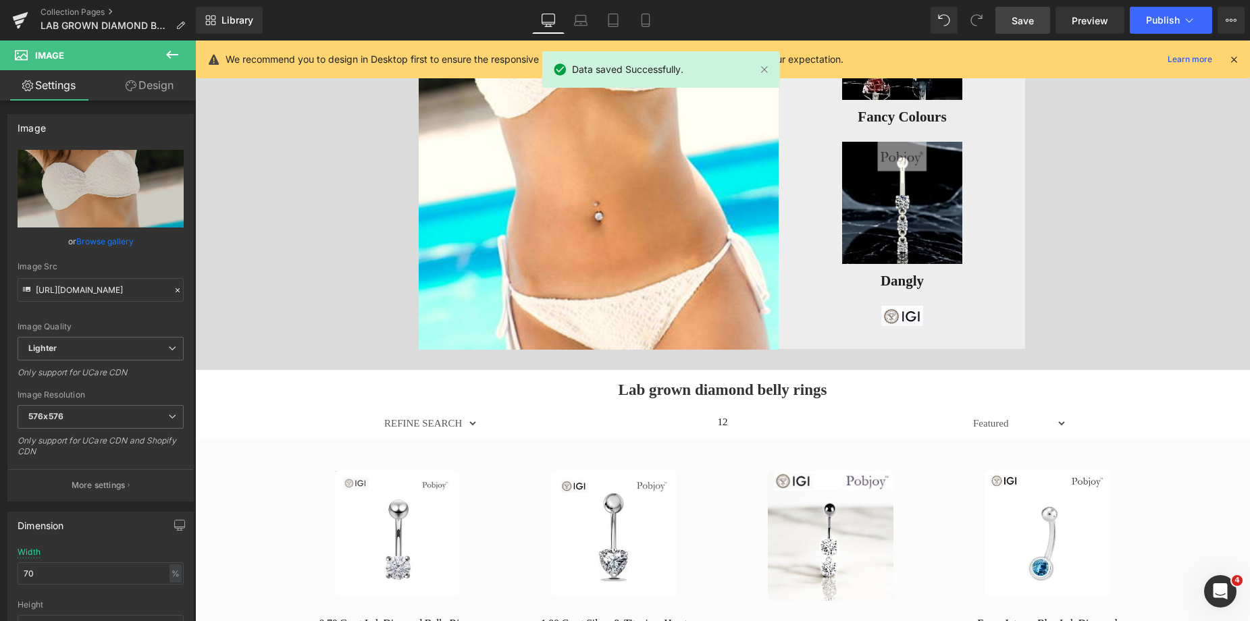
scroll to position [0, 0]
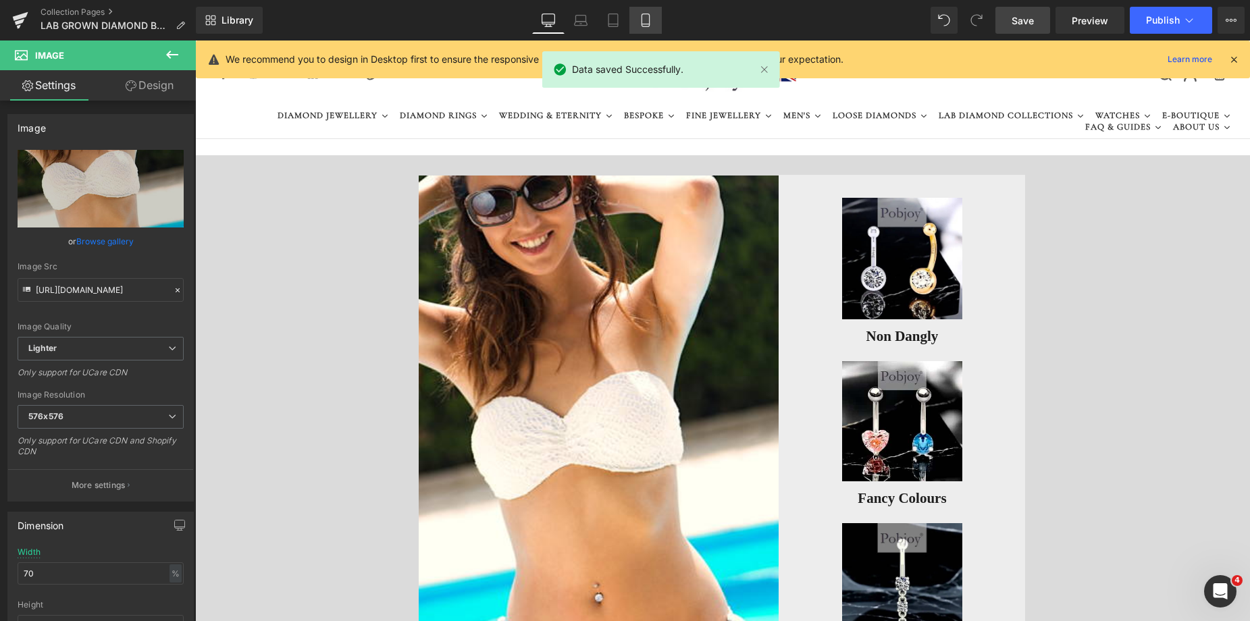
click at [645, 20] on icon at bounding box center [646, 21] width 14 height 14
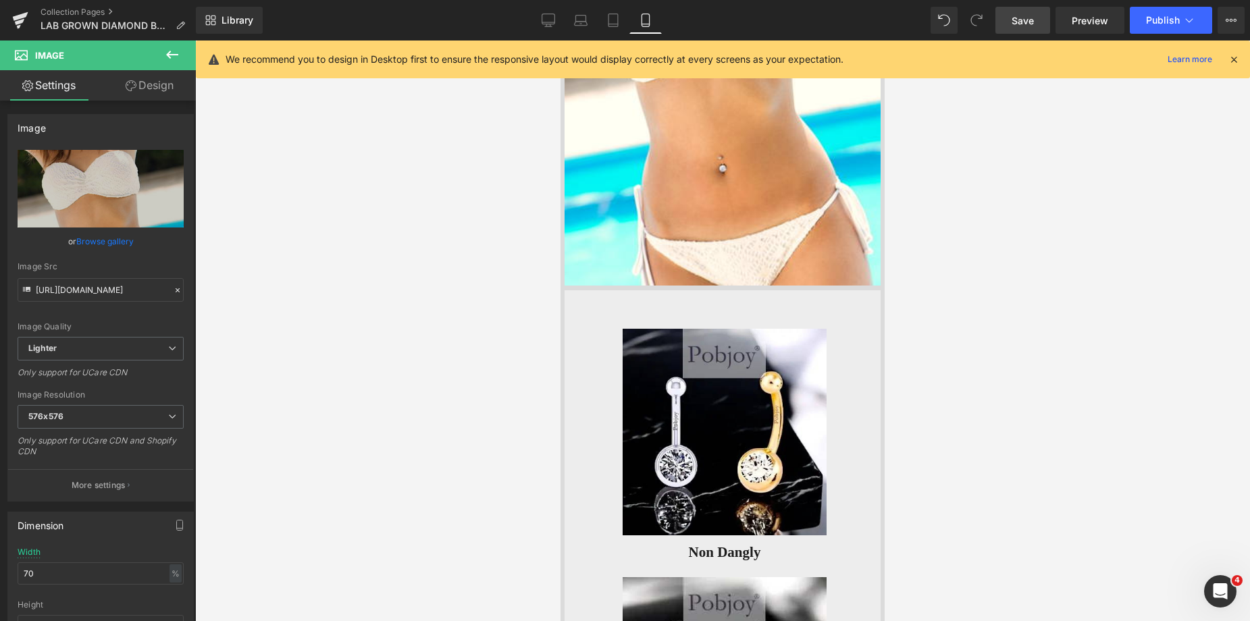
scroll to position [342, 0]
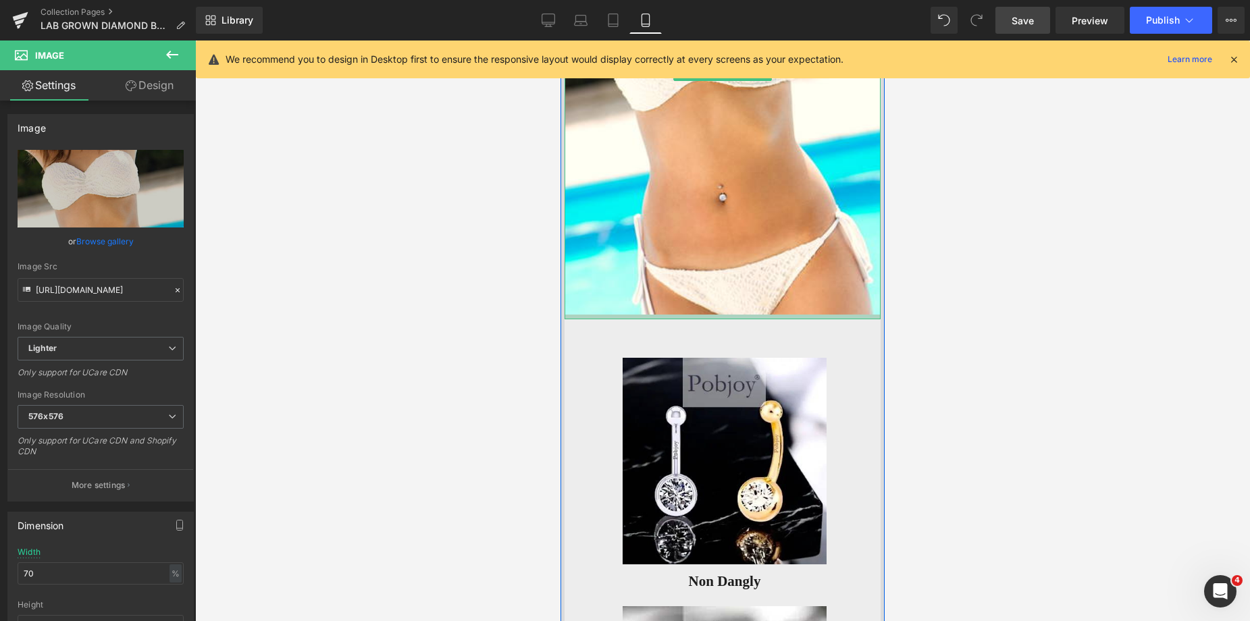
click at [754, 321] on div "Image Image Non Dangly Button Image Fancy Colours Button Image Dangly Button Im…" at bounding box center [722, 482] width 324 height 1339
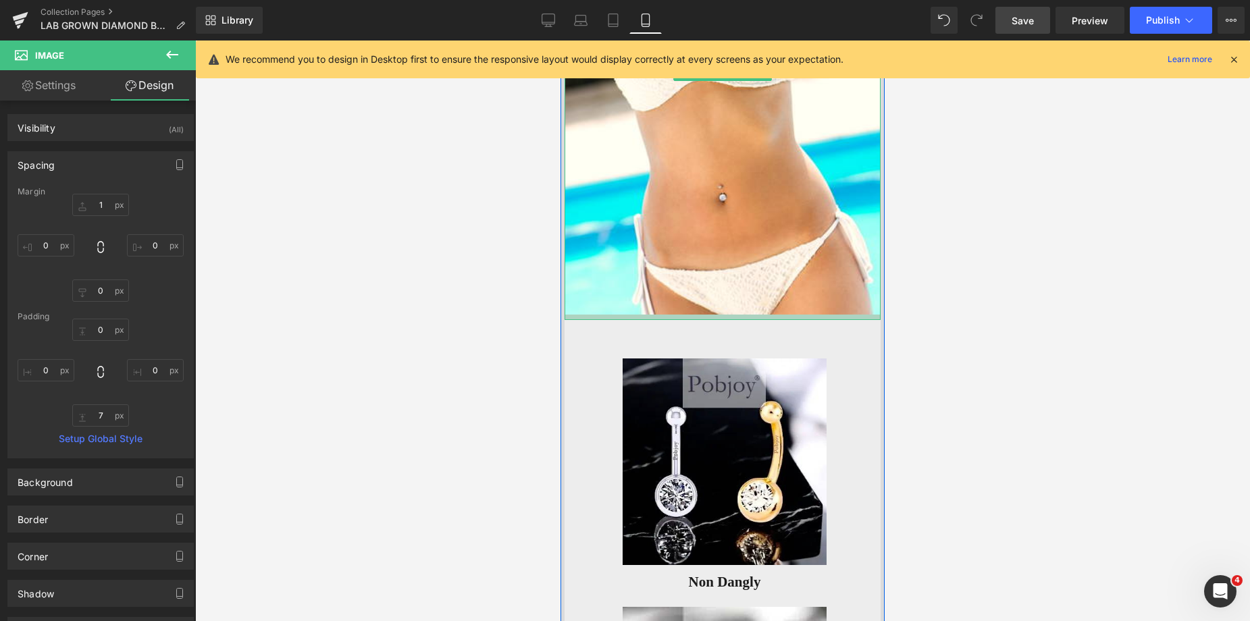
drag, startPoint x: 733, startPoint y: 318, endPoint x: 738, endPoint y: 323, distance: 7.2
click at [738, 323] on div "Image Image Non Dangly Button Image Fancy Colours Button Image Dangly Button Im…" at bounding box center [722, 483] width 324 height 1340
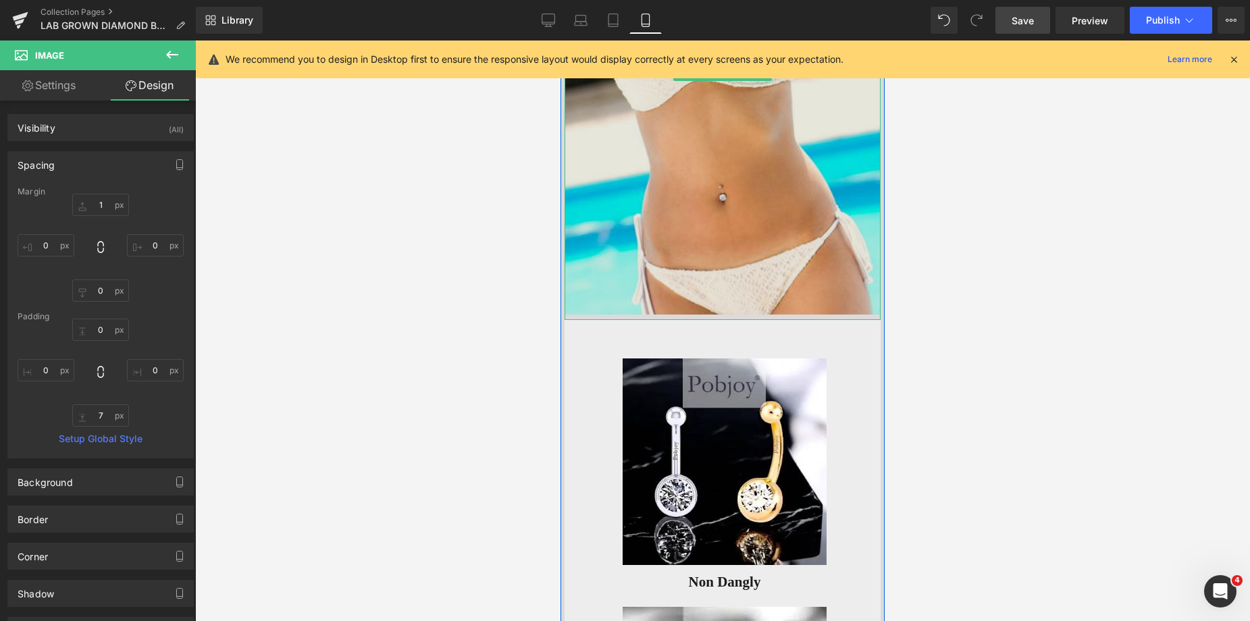
click at [751, 299] on img at bounding box center [722, 73] width 316 height 494
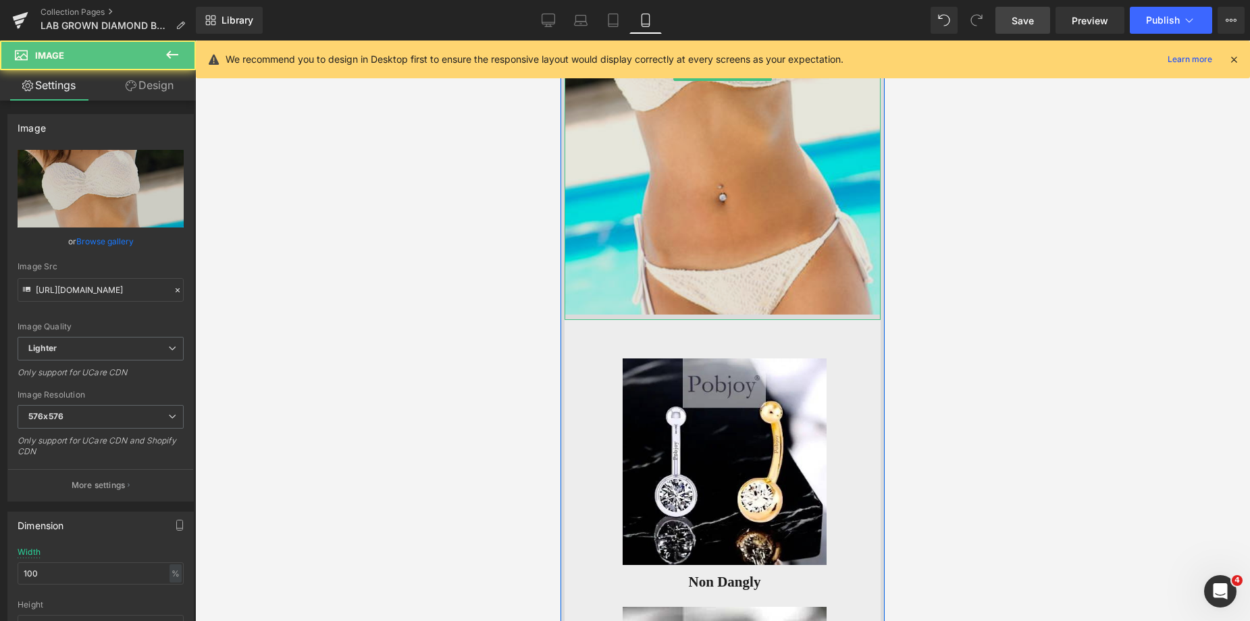
click at [788, 311] on img at bounding box center [722, 73] width 316 height 494
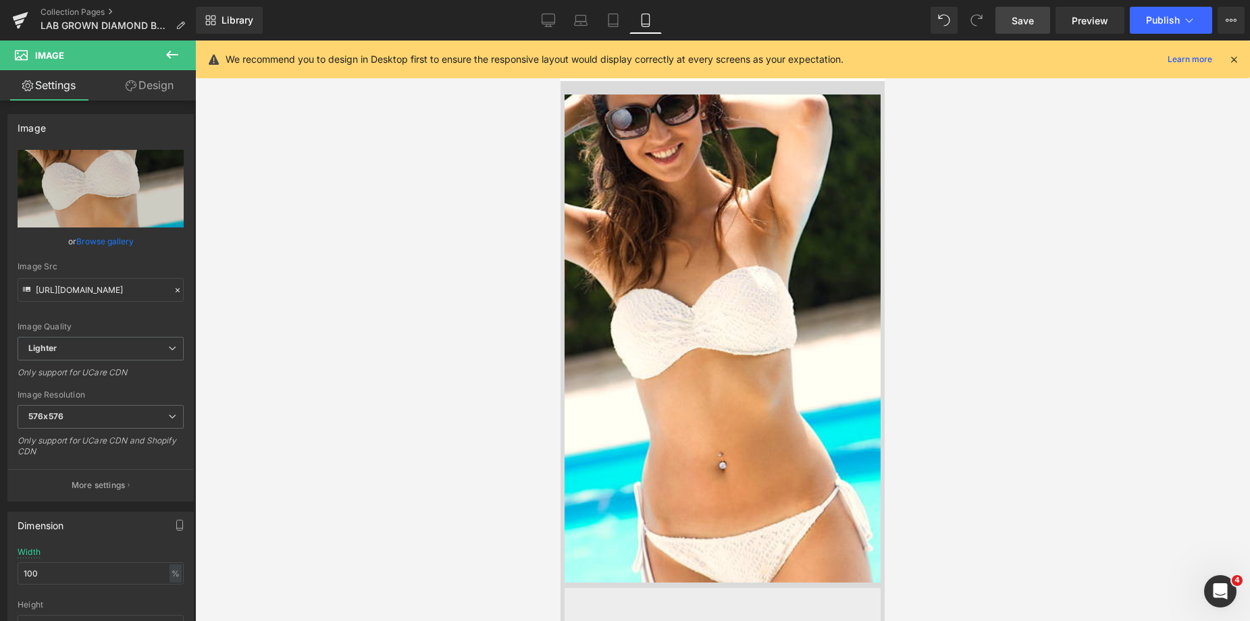
scroll to position [45, 0]
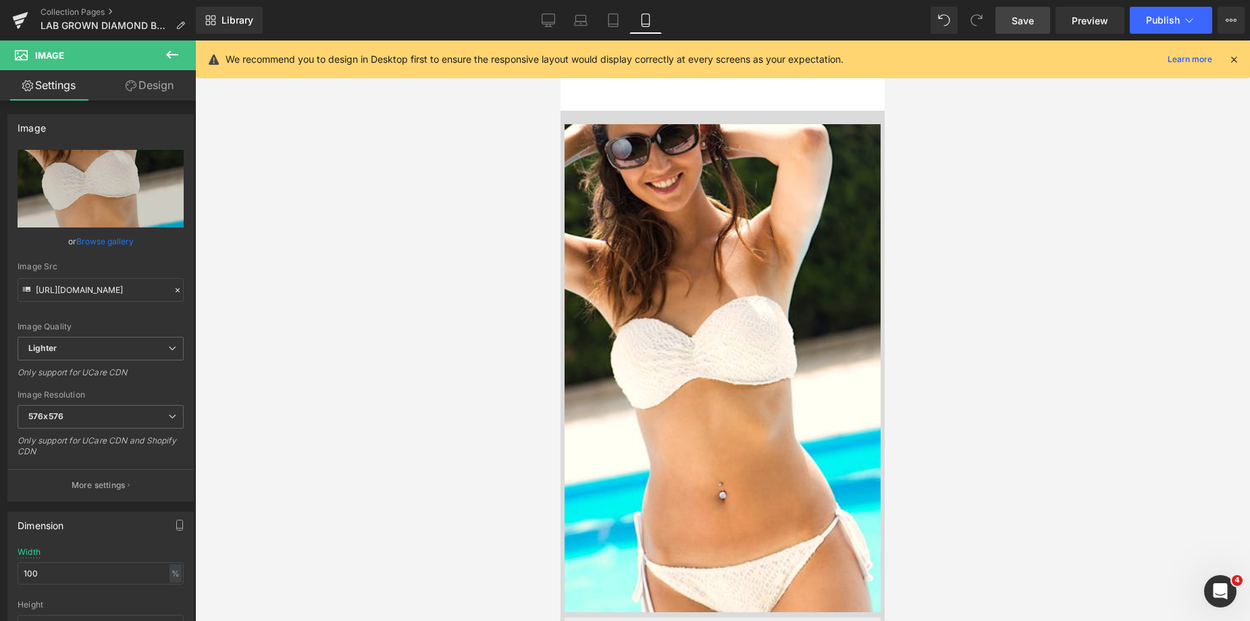
drag, startPoint x: 879, startPoint y: 81, endPoint x: 1423, endPoint y: 115, distance: 545.3
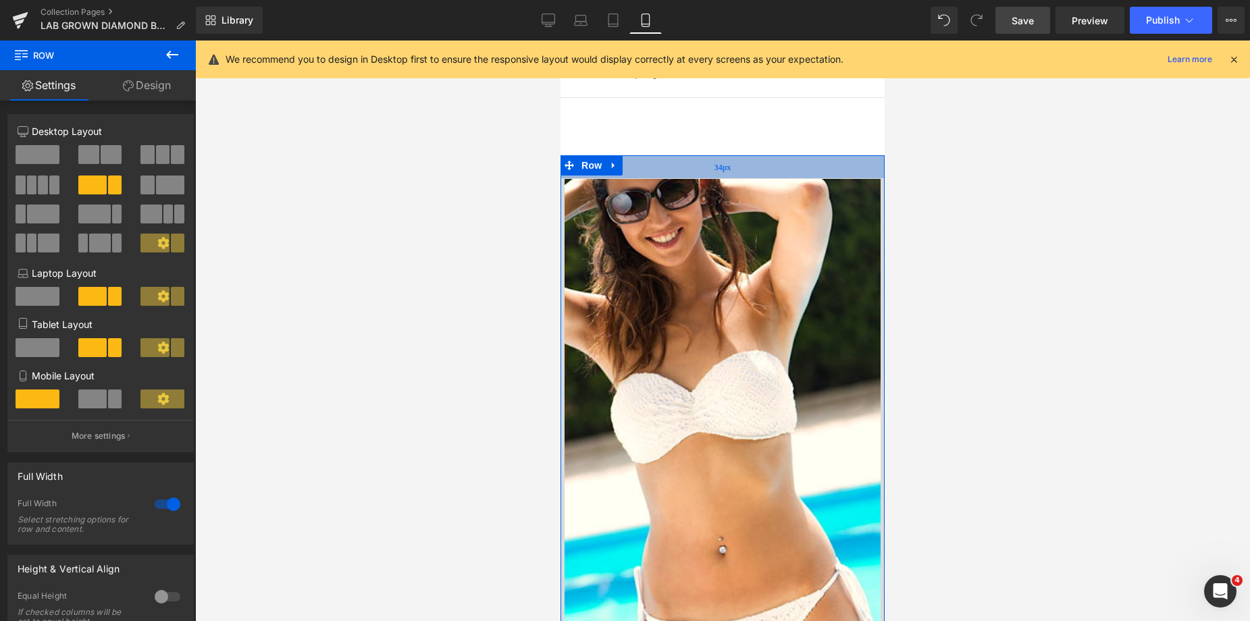
drag, startPoint x: 783, startPoint y: 161, endPoint x: 789, endPoint y: 171, distance: 11.8
click at [789, 171] on div "34px" at bounding box center [722, 166] width 324 height 23
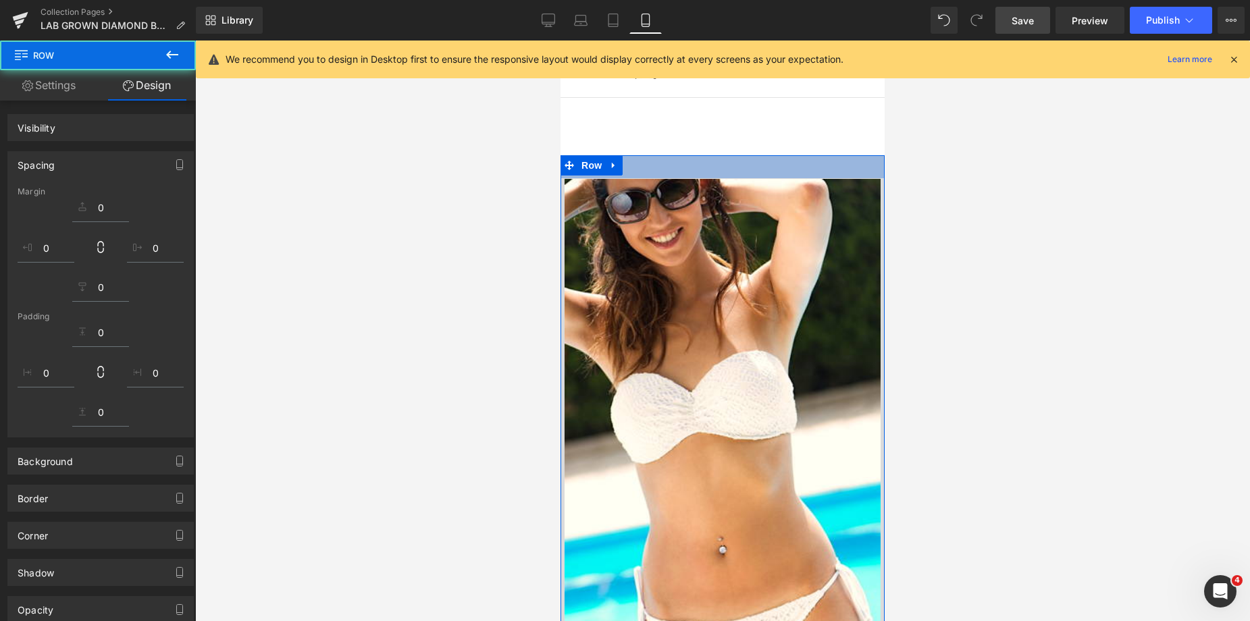
click at [981, 166] on div at bounding box center [722, 331] width 1055 height 581
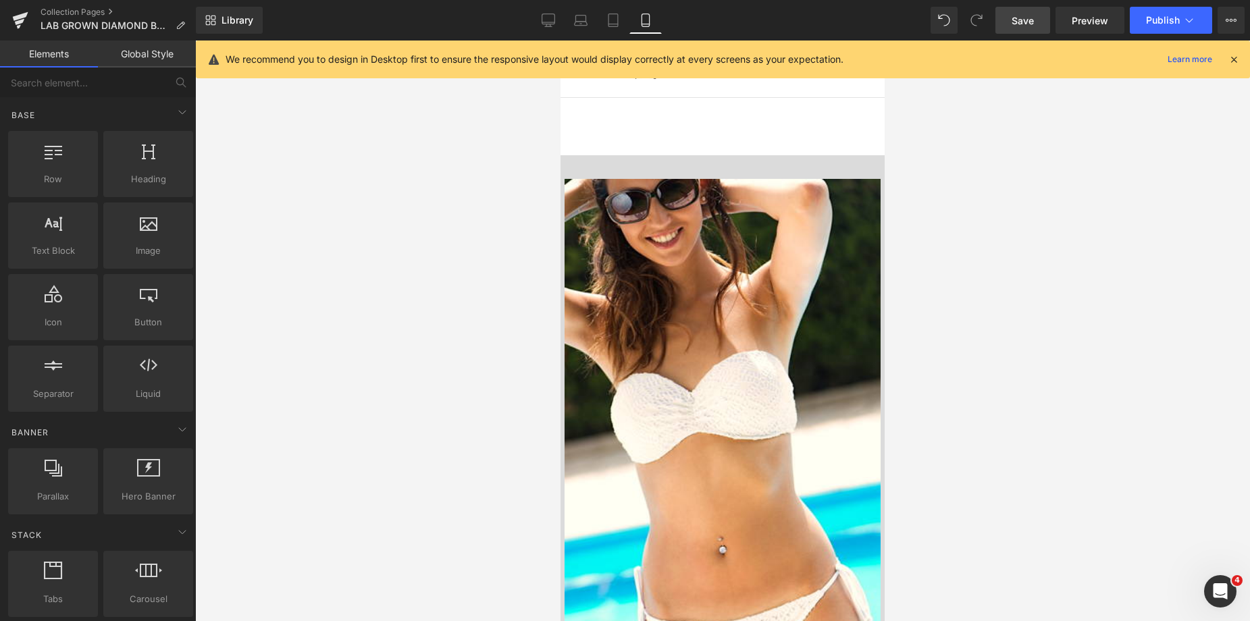
click at [1024, 21] on span "Save" at bounding box center [1022, 21] width 22 height 14
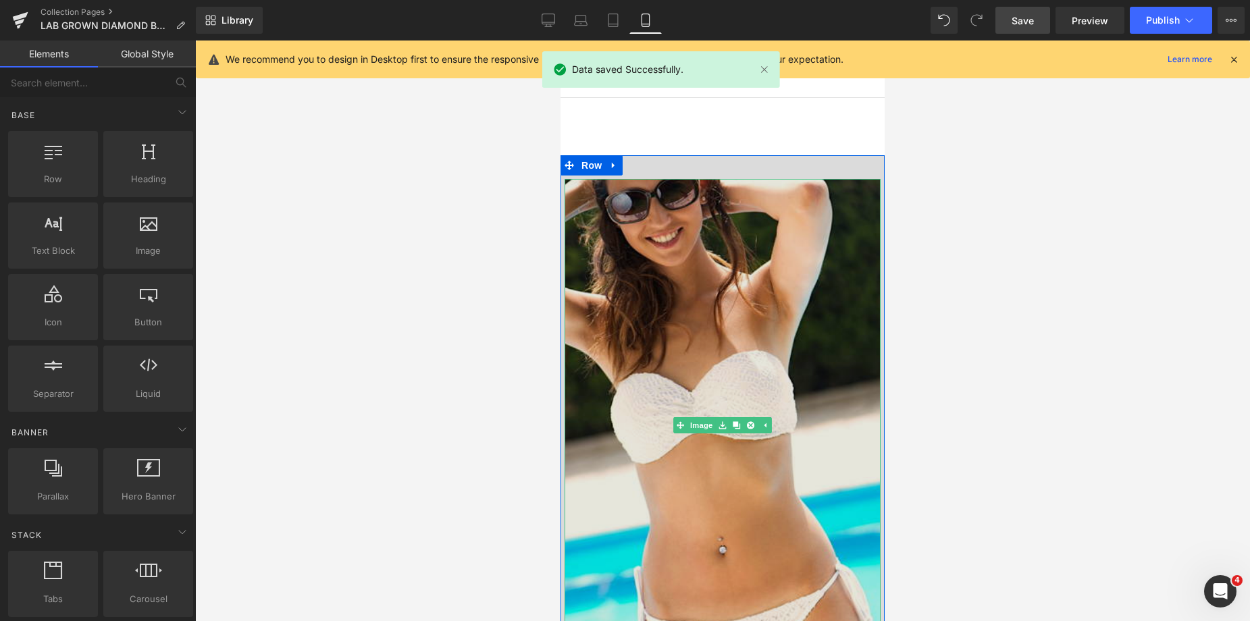
click at [783, 234] on img at bounding box center [722, 426] width 316 height 494
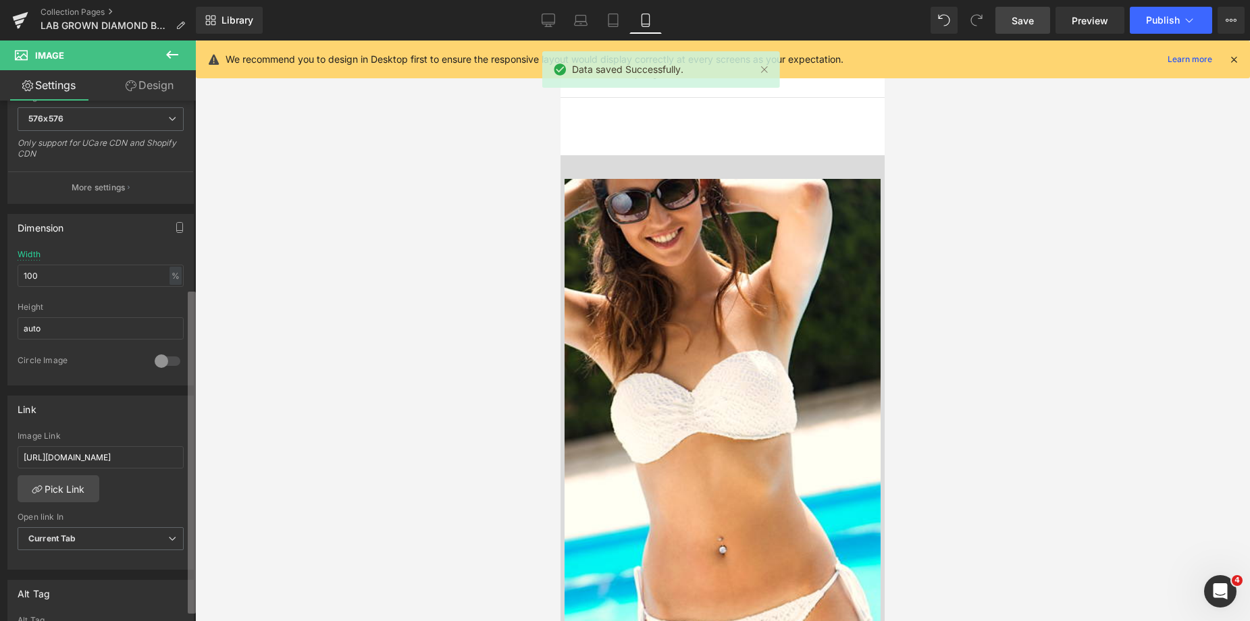
scroll to position [301, 0]
click at [203, 491] on div "You are previewing how the will restyle your page. You can not edit Elements in…" at bounding box center [625, 322] width 1250 height 644
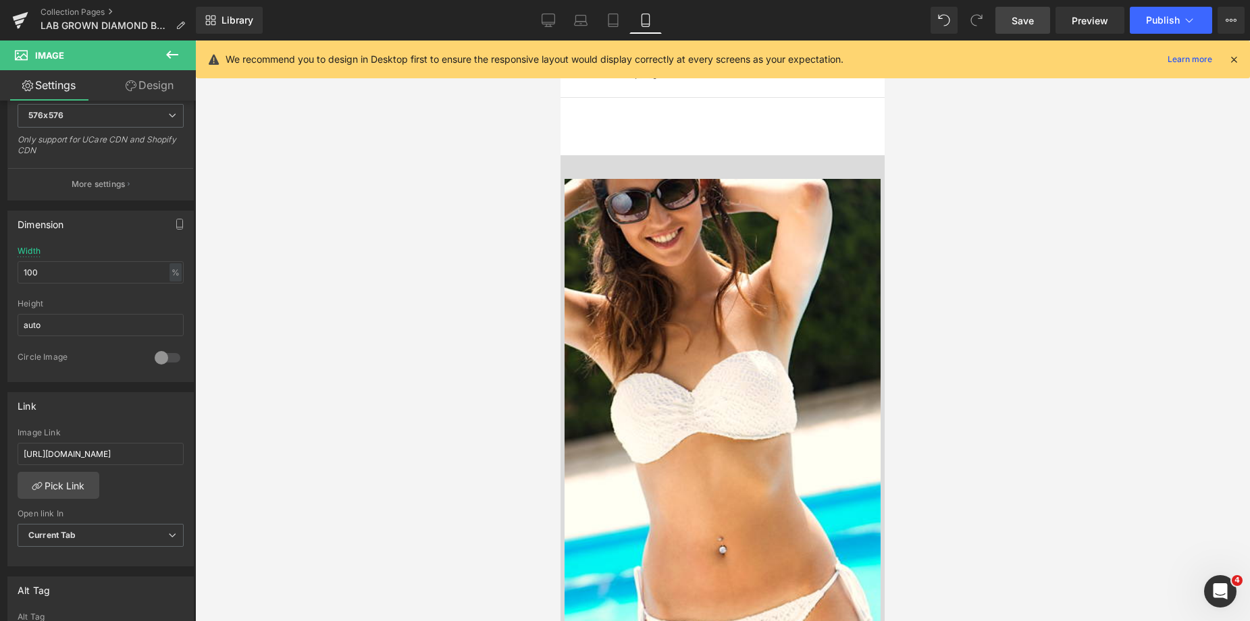
click at [1026, 23] on span "Save" at bounding box center [1022, 21] width 22 height 14
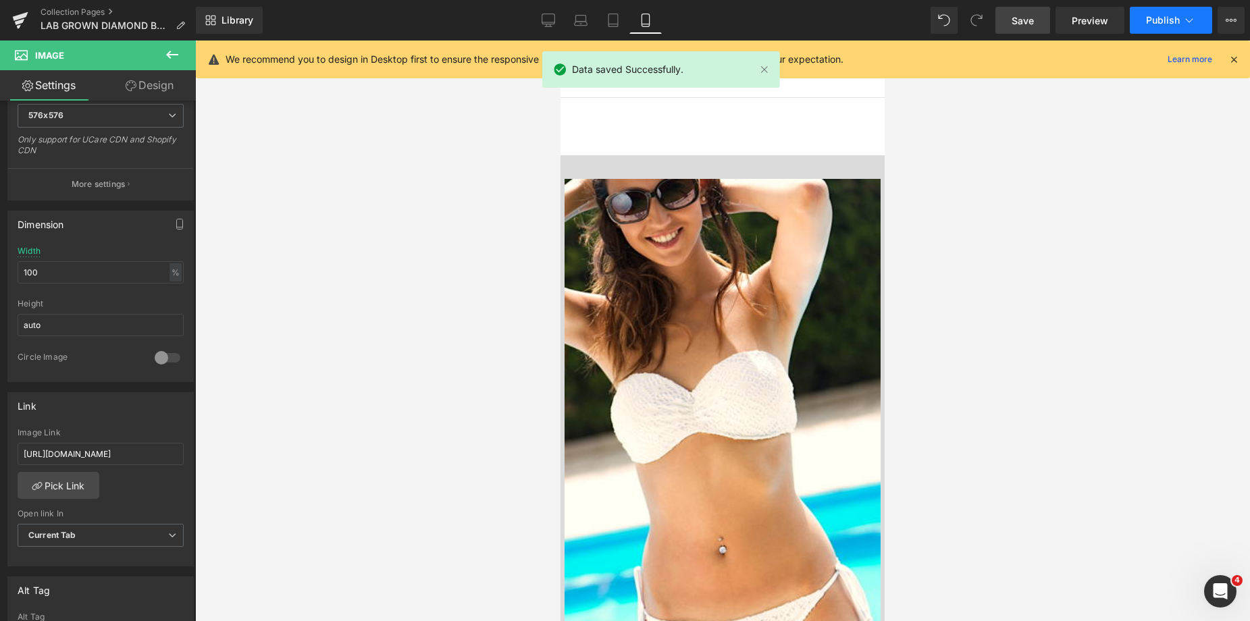
click at [1153, 22] on span "Publish" at bounding box center [1163, 20] width 34 height 11
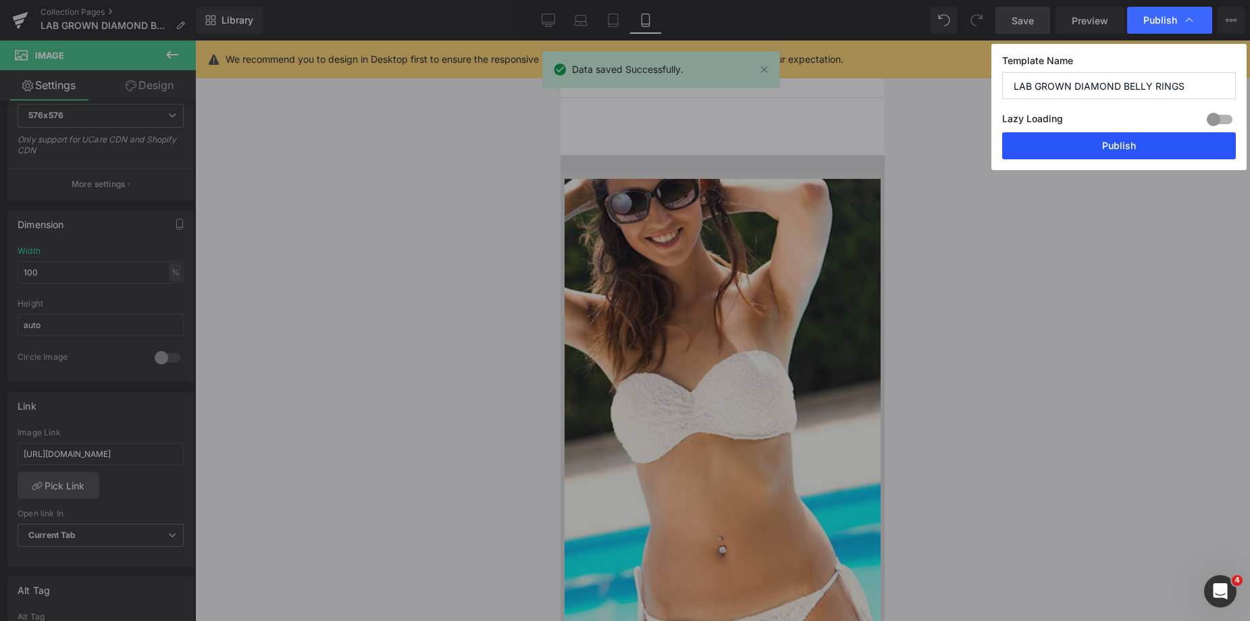
click at [1107, 152] on button "Publish" at bounding box center [1119, 145] width 234 height 27
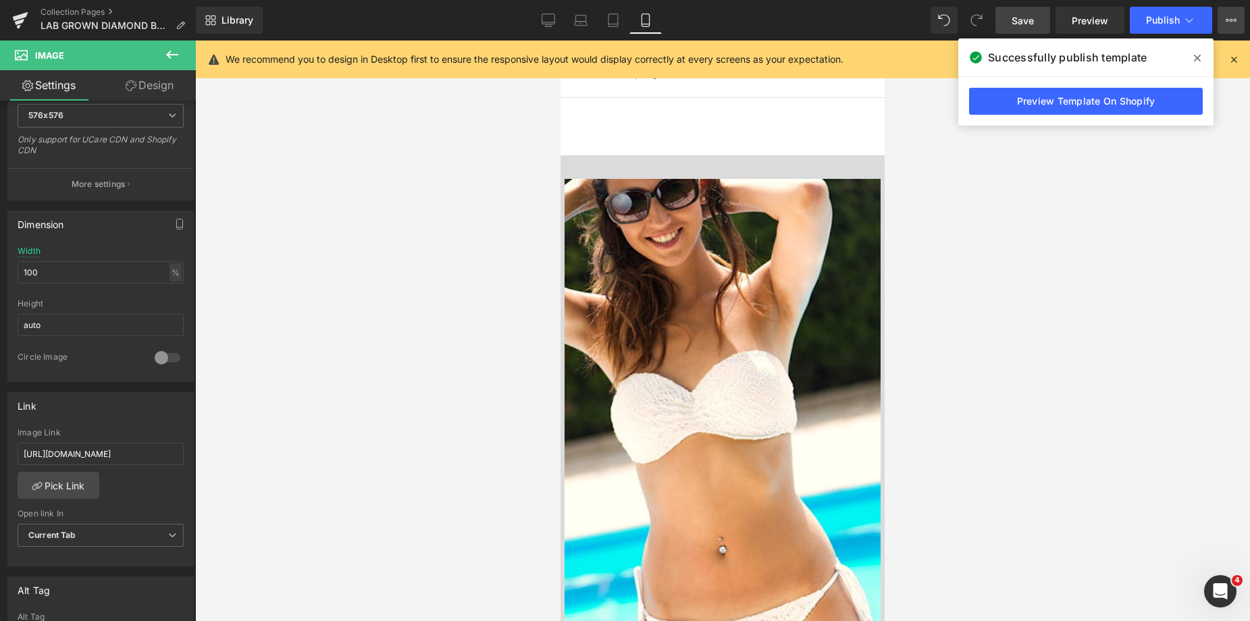
click at [1221, 13] on button "View Live Page View with current Template Save Template to Library Schedule Pub…" at bounding box center [1230, 20] width 27 height 27
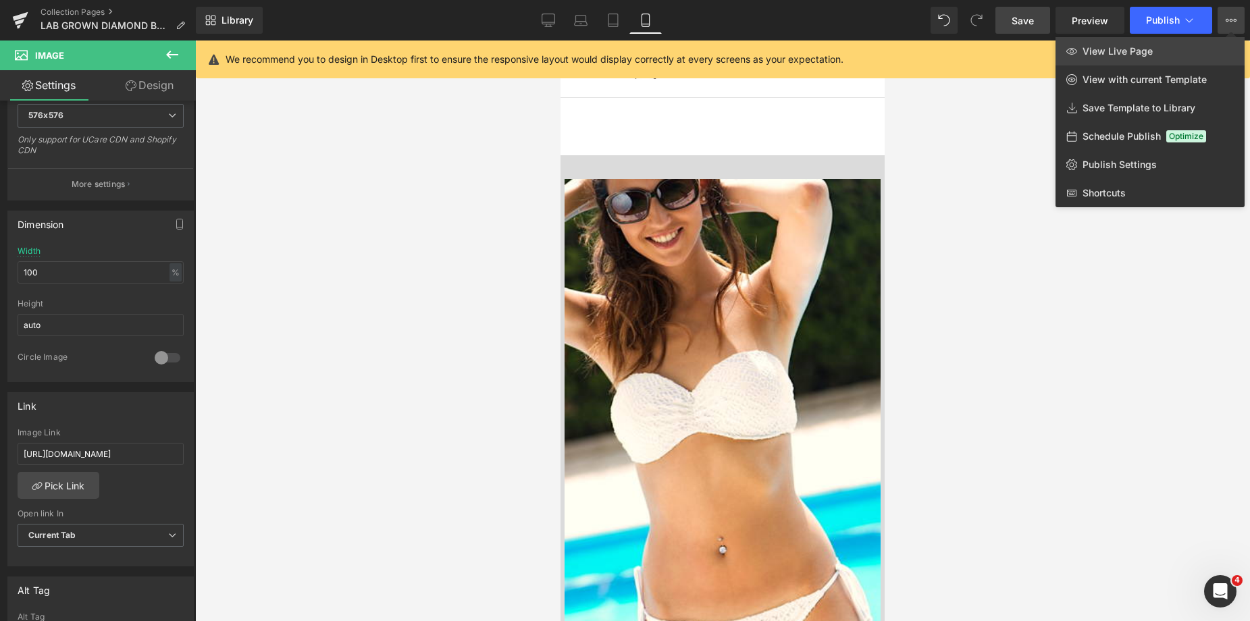
click at [1177, 47] on link "View Live Page" at bounding box center [1149, 51] width 189 height 28
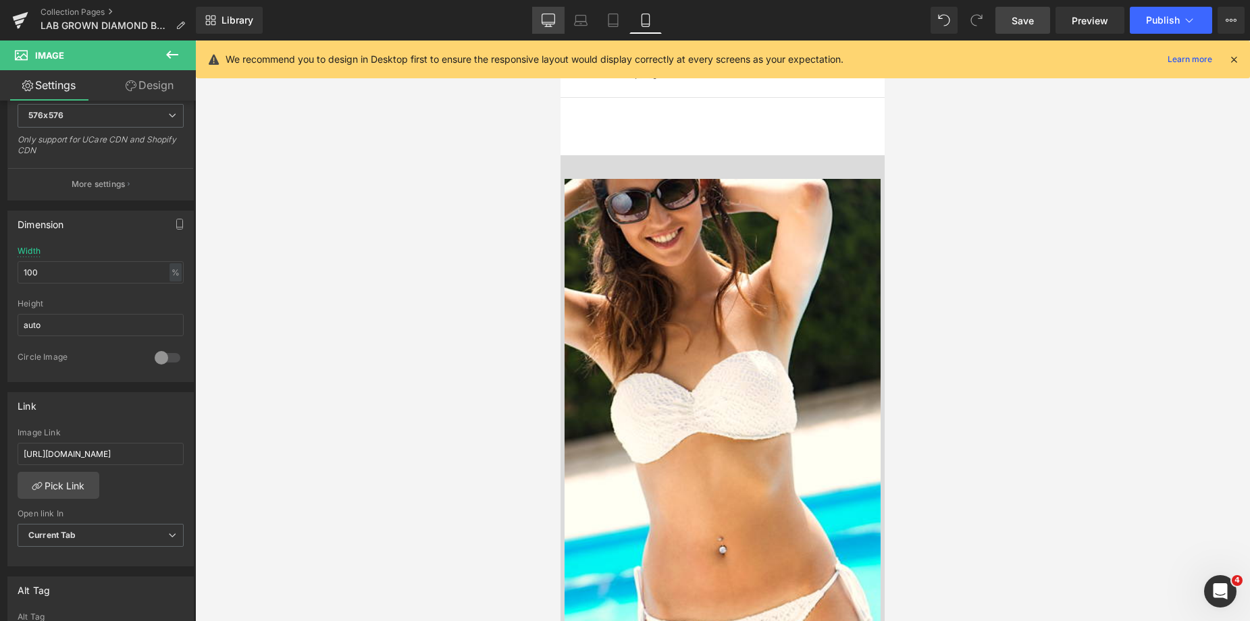
drag, startPoint x: 538, startPoint y: 15, endPoint x: 931, endPoint y: 175, distance: 424.3
click at [539, 15] on link "Desktop" at bounding box center [548, 20] width 32 height 27
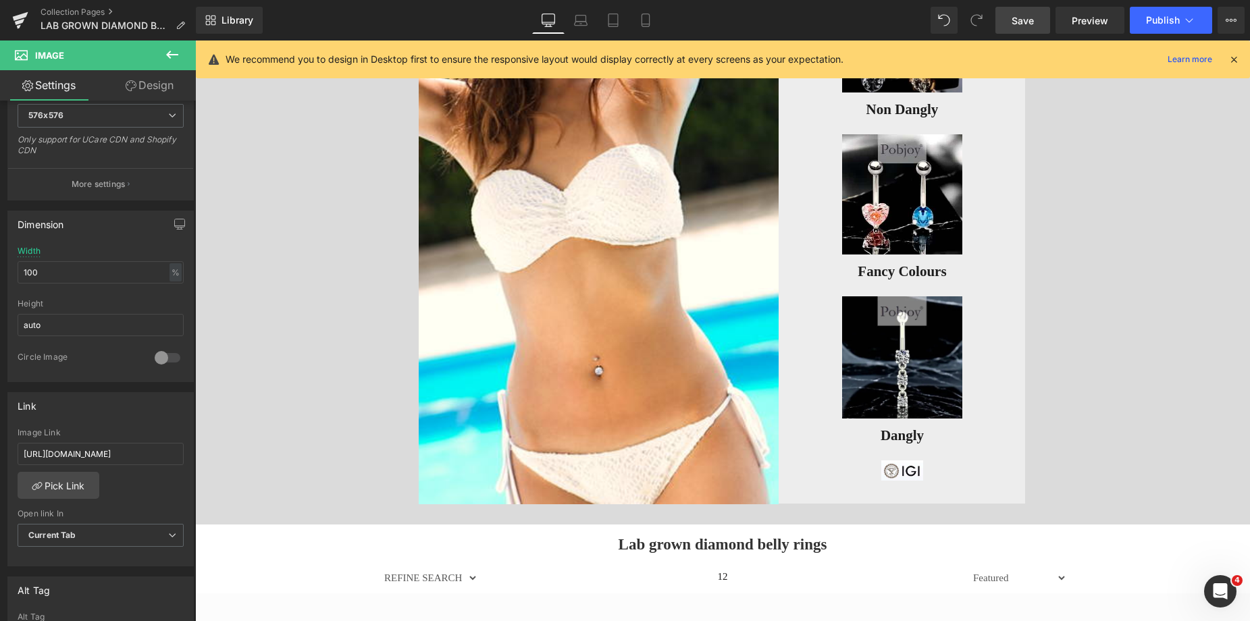
scroll to position [294, 0]
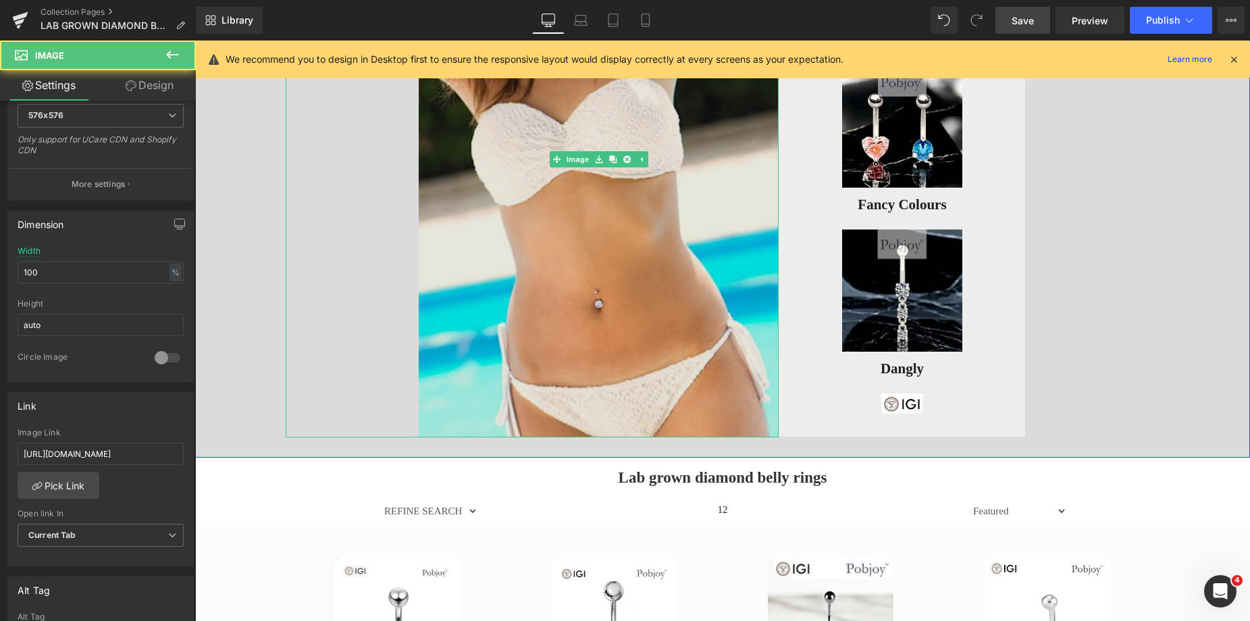
click at [725, 402] on img at bounding box center [599, 160] width 360 height 556
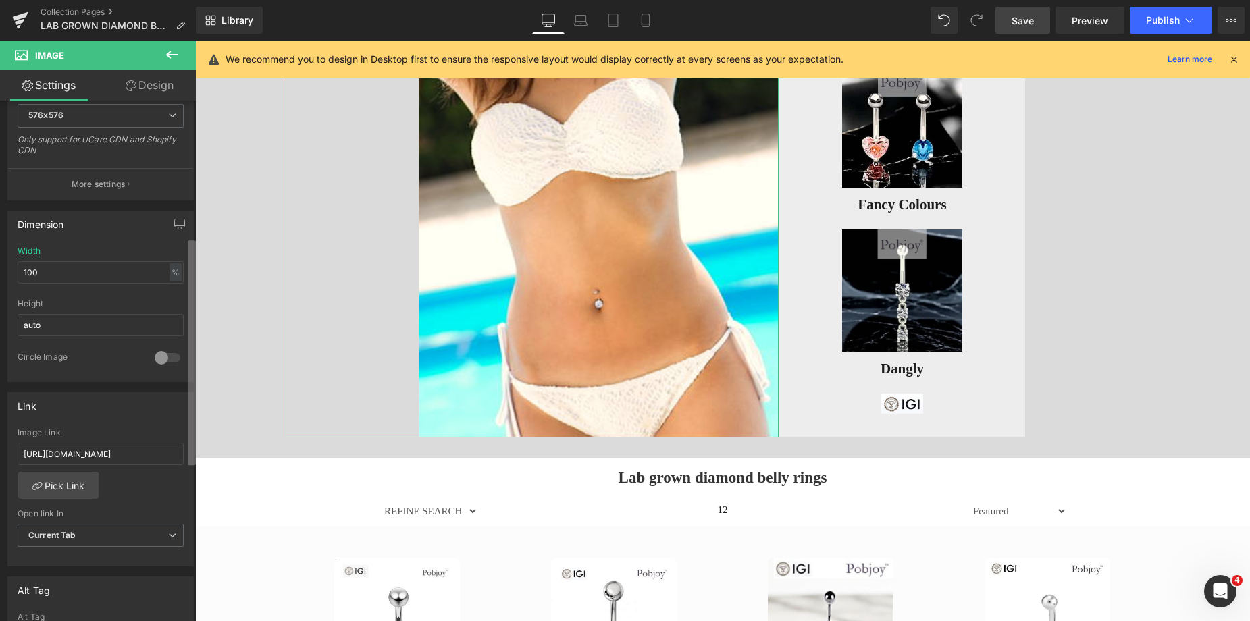
scroll to position [315, 0]
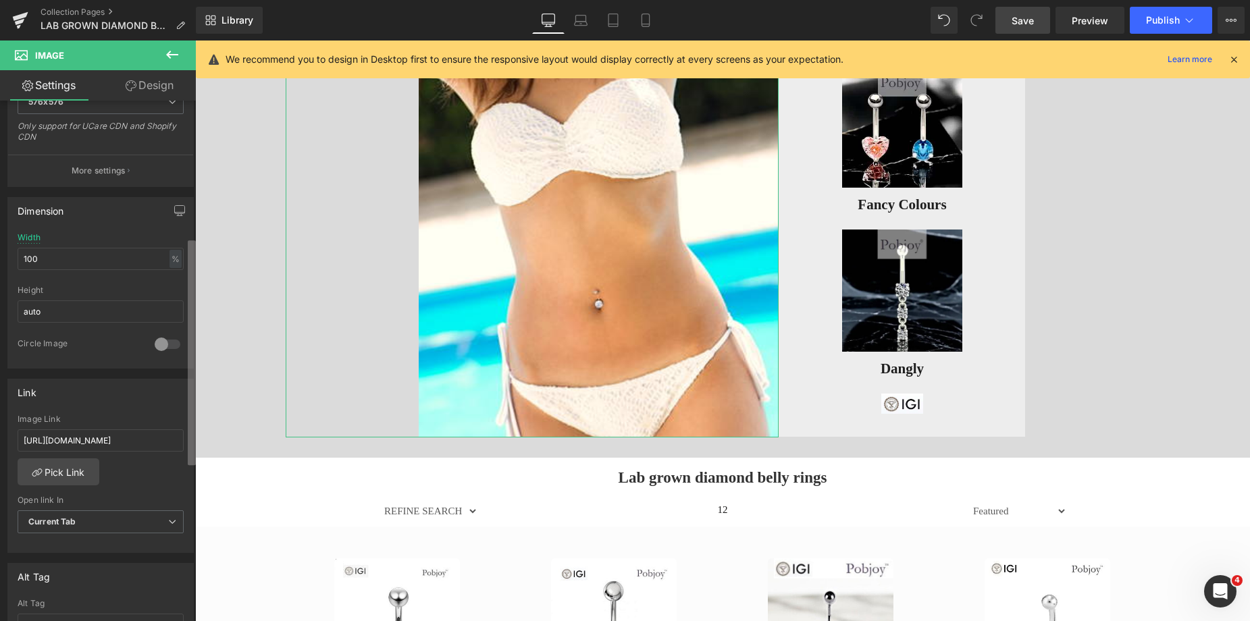
click at [191, 332] on b at bounding box center [192, 352] width 8 height 225
click at [59, 263] on input "100" at bounding box center [101, 259] width 166 height 22
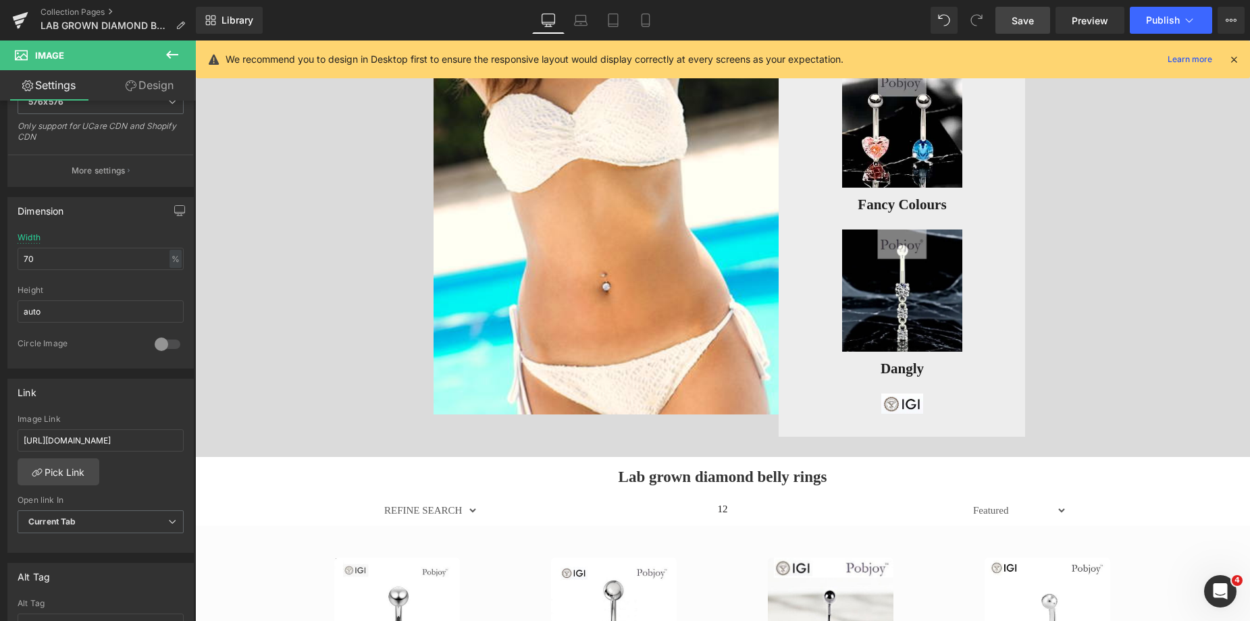
click at [1024, 18] on span "Save" at bounding box center [1022, 21] width 22 height 14
click at [1012, 16] on span "Save" at bounding box center [1022, 21] width 22 height 14
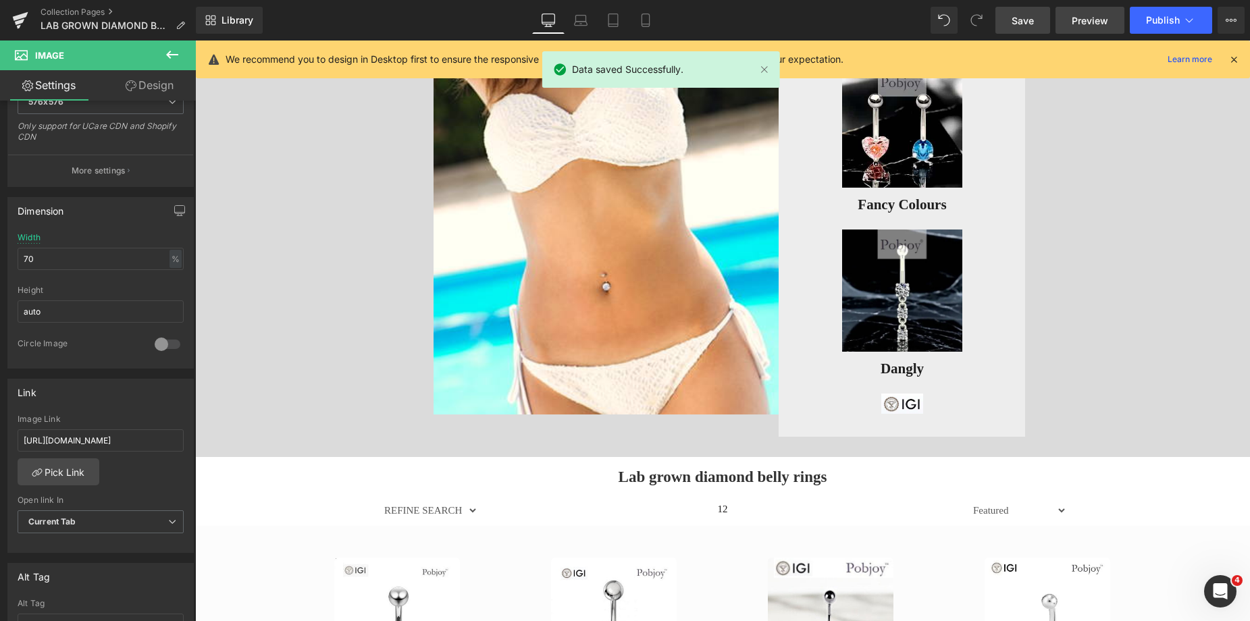
click at [1084, 21] on span "Preview" at bounding box center [1090, 21] width 36 height 14
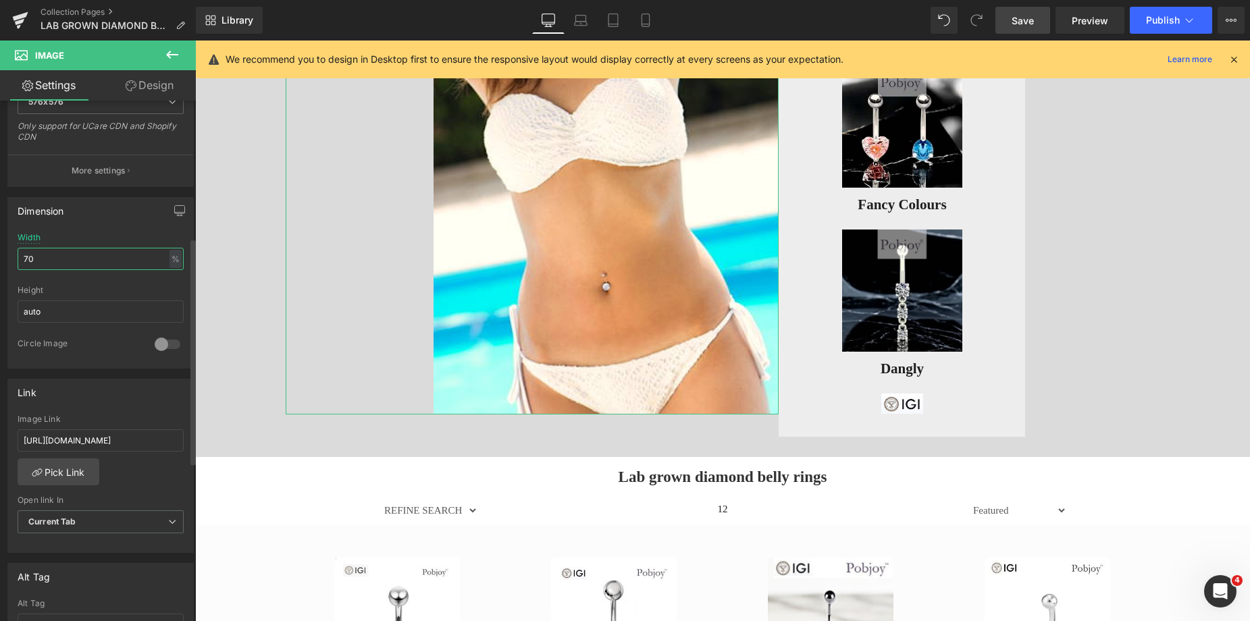
click at [51, 258] on input "70" at bounding box center [101, 259] width 166 height 22
type input "7"
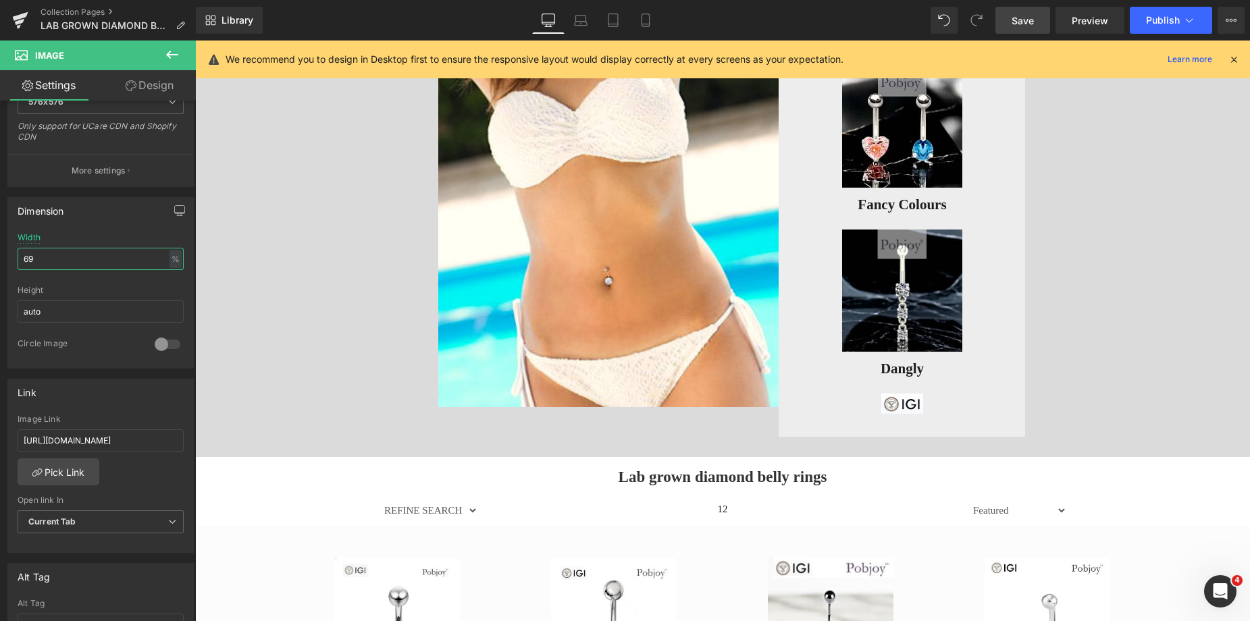
type input "69"
click at [1027, 24] on span "Save" at bounding box center [1022, 21] width 22 height 14
click at [1082, 20] on span "Preview" at bounding box center [1090, 21] width 36 height 14
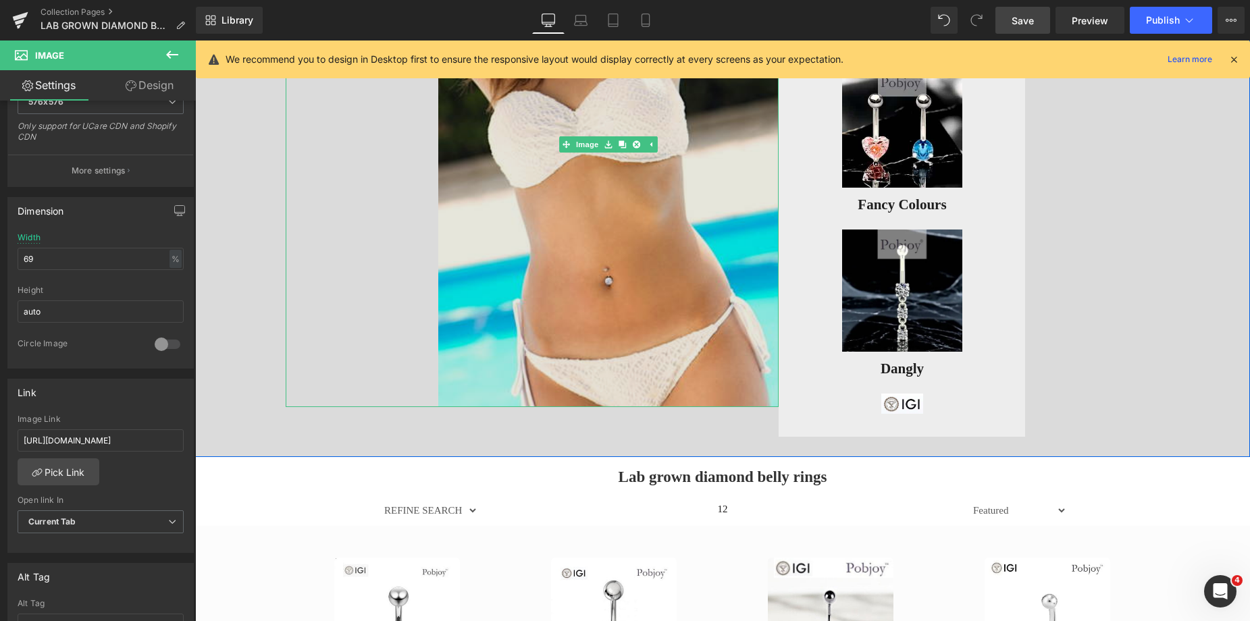
click at [585, 168] on img at bounding box center [608, 144] width 340 height 525
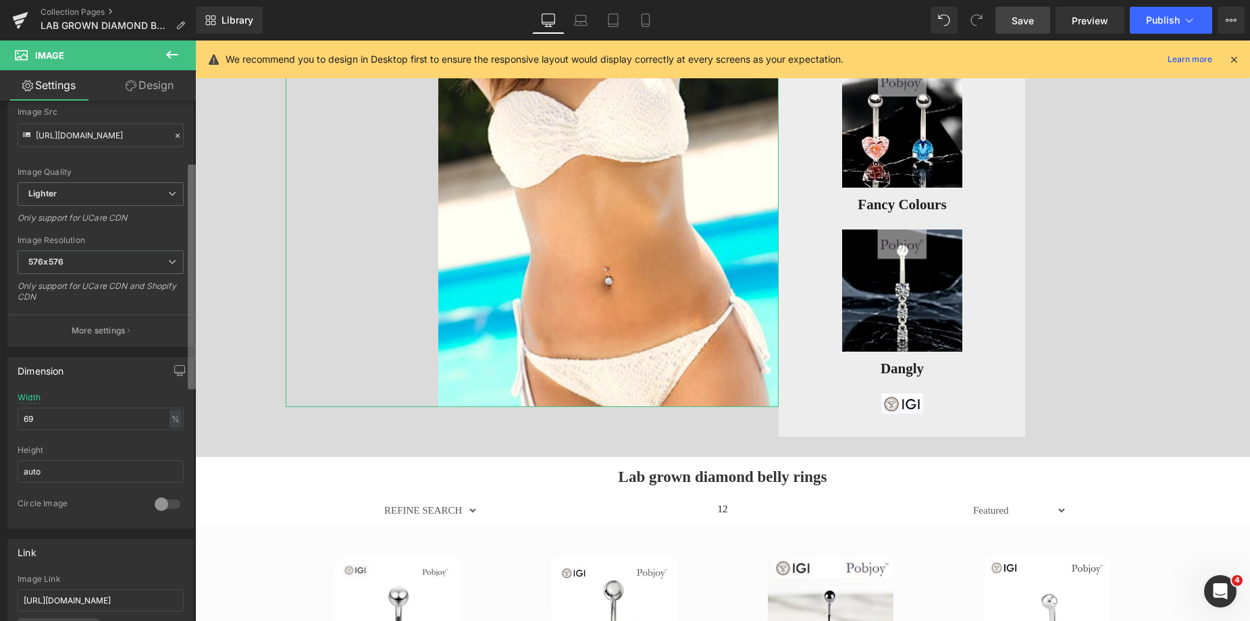
scroll to position [140, 0]
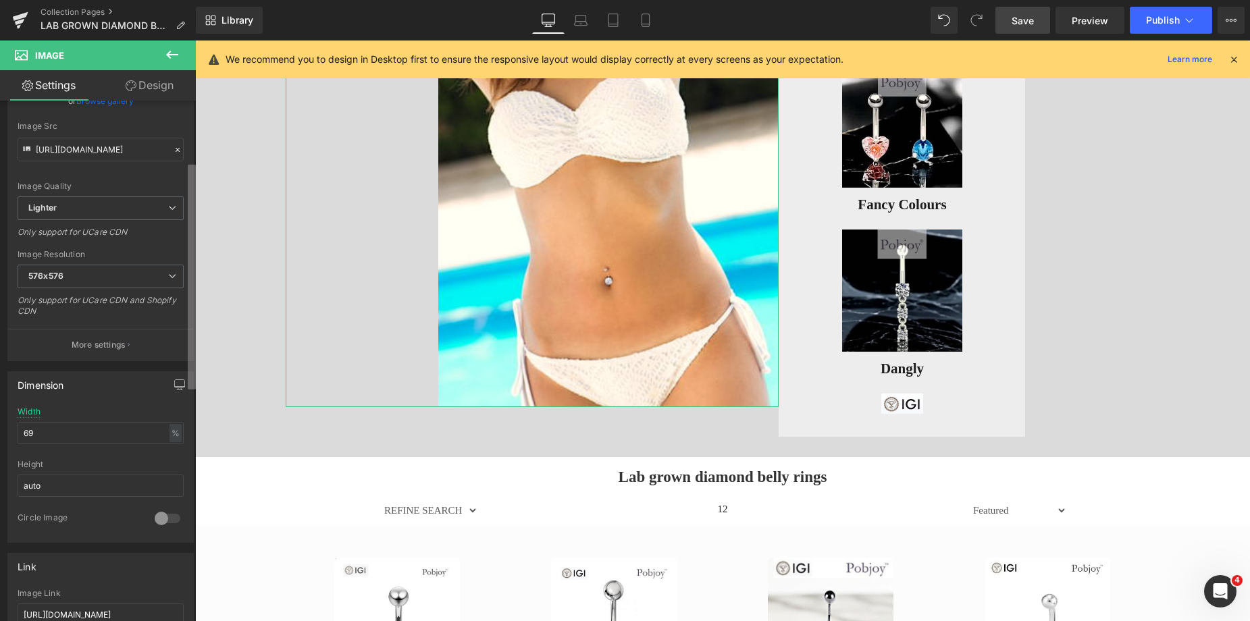
click at [194, 186] on b at bounding box center [192, 277] width 8 height 225
click at [97, 273] on span "576x576" at bounding box center [101, 277] width 166 height 24
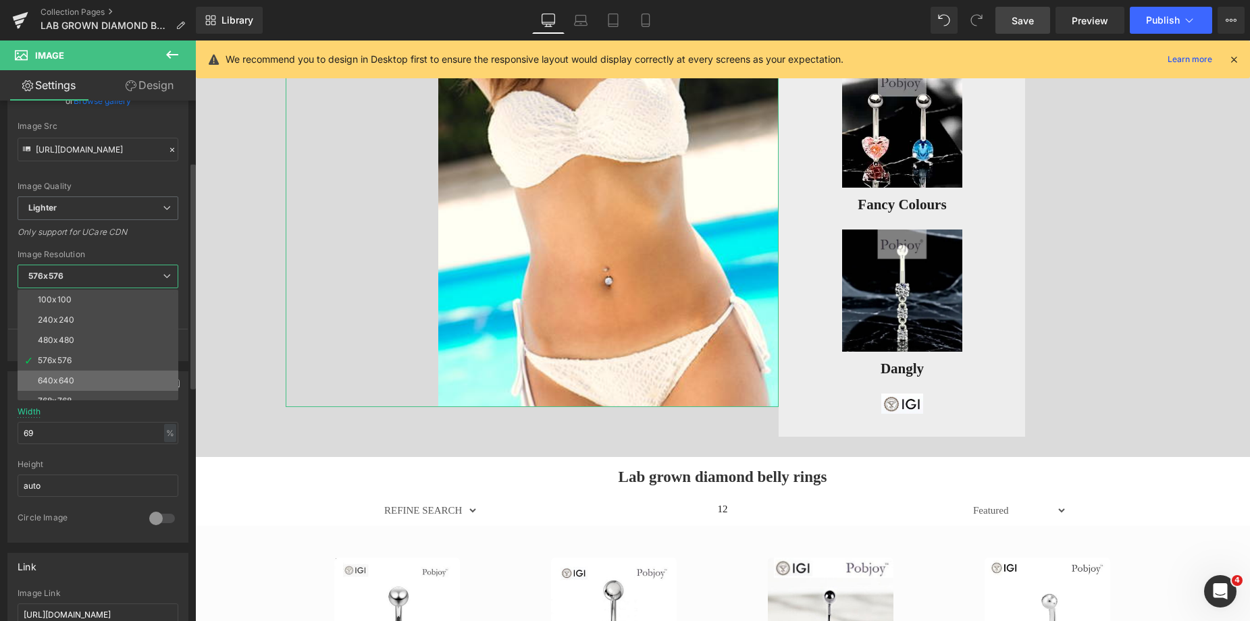
click at [77, 373] on li "640x640" at bounding box center [101, 381] width 167 height 20
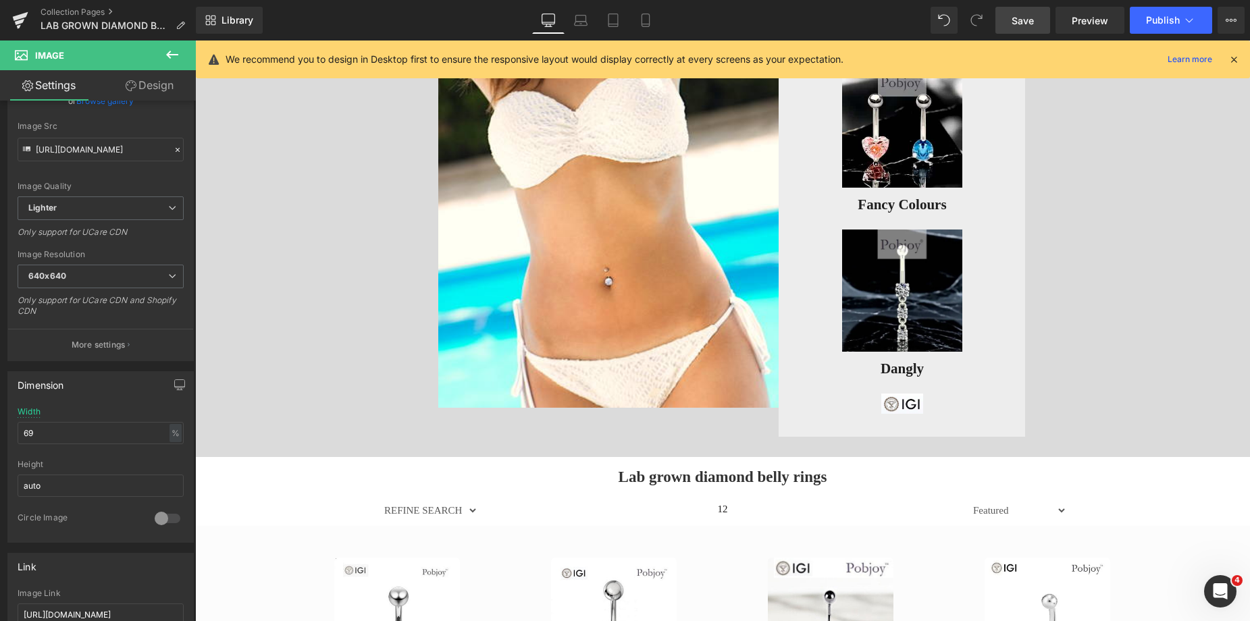
click at [1024, 23] on span "Save" at bounding box center [1022, 21] width 22 height 14
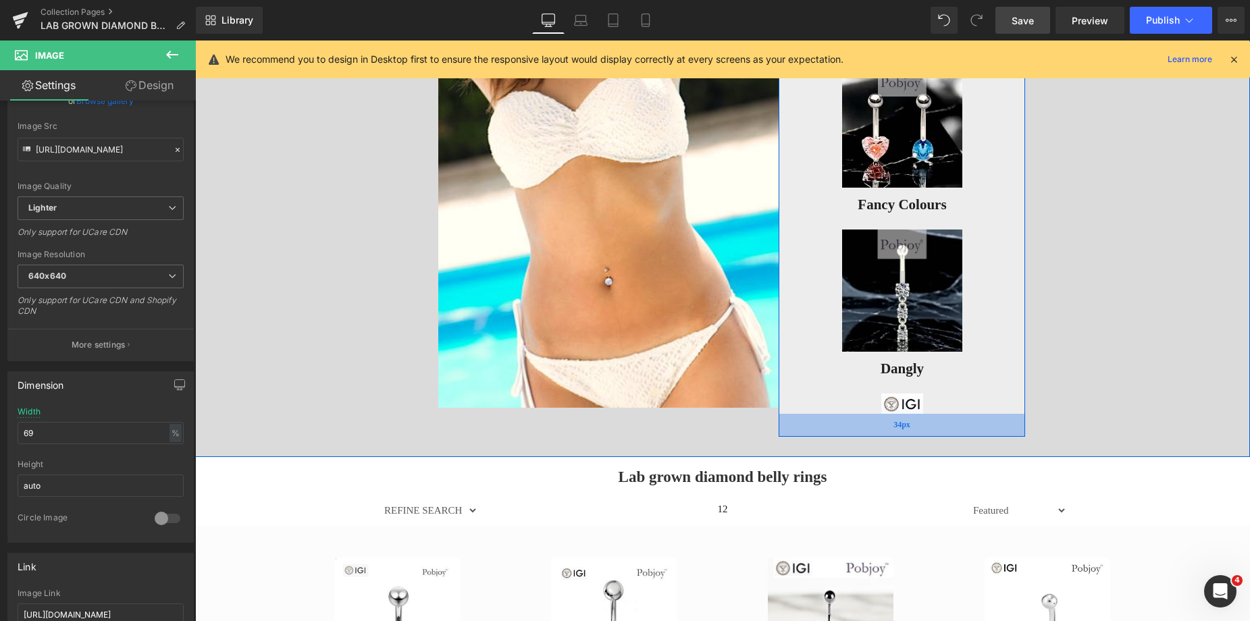
click at [810, 432] on div "34px" at bounding box center [902, 425] width 246 height 23
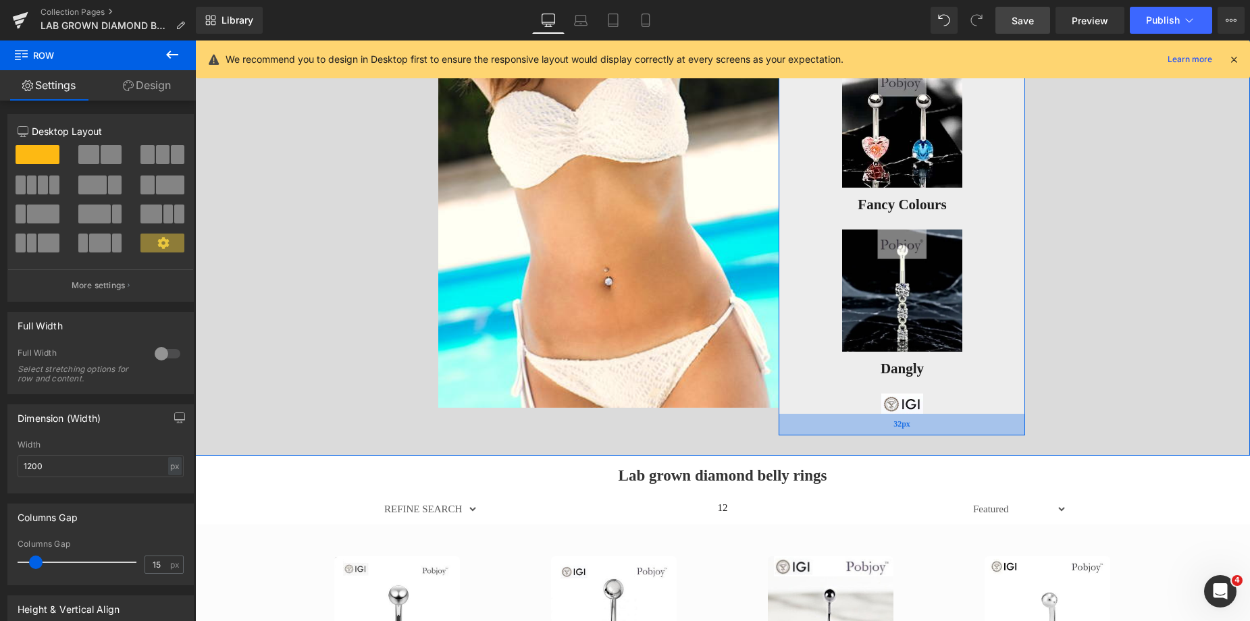
click at [807, 431] on div "32px" at bounding box center [902, 425] width 246 height 22
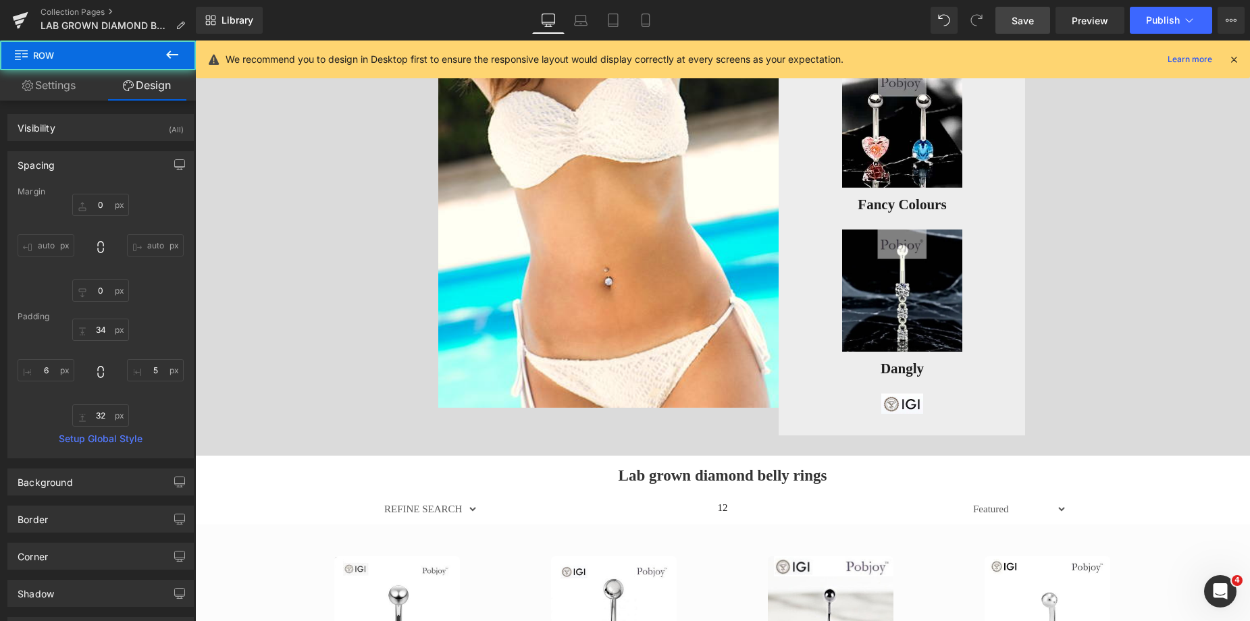
click at [1024, 17] on span "Save" at bounding box center [1022, 21] width 22 height 14
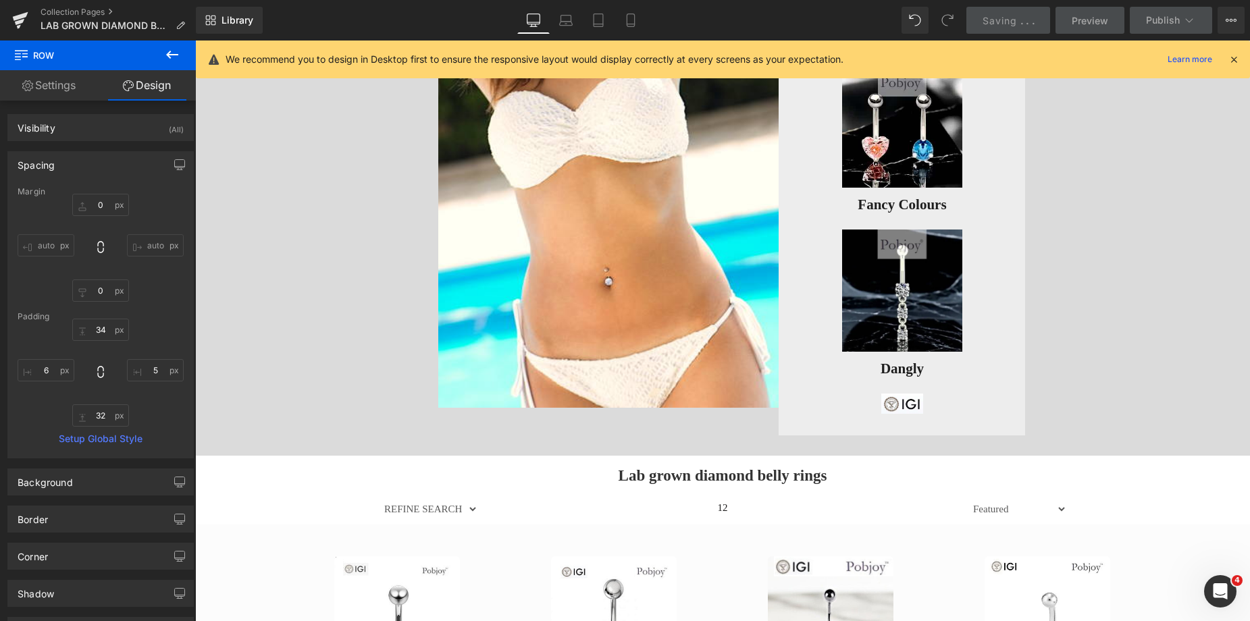
click at [1084, 18] on span "Preview" at bounding box center [1090, 21] width 36 height 14
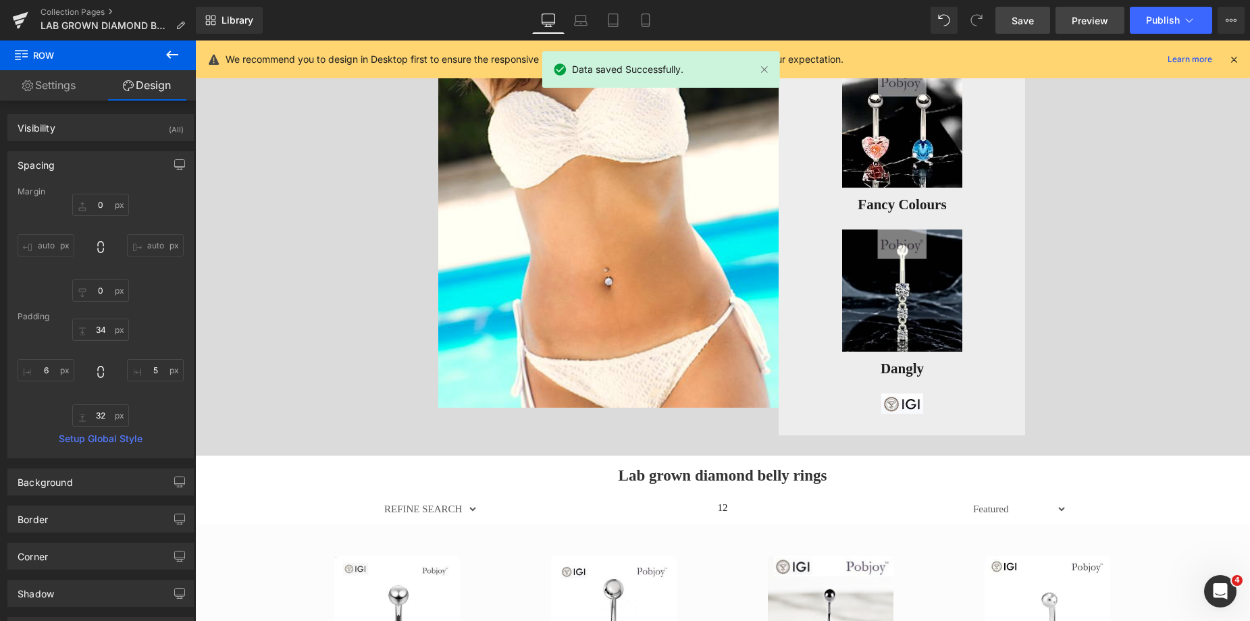
click at [1084, 18] on span "Preview" at bounding box center [1090, 21] width 36 height 14
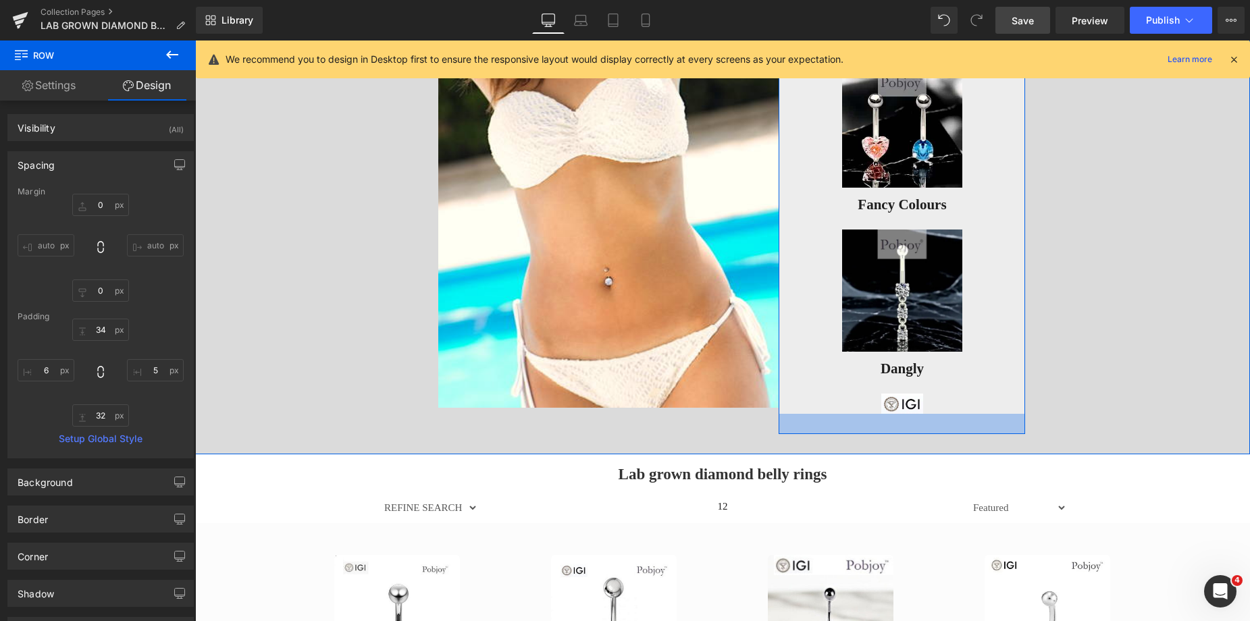
click at [837, 428] on div at bounding box center [902, 424] width 246 height 20
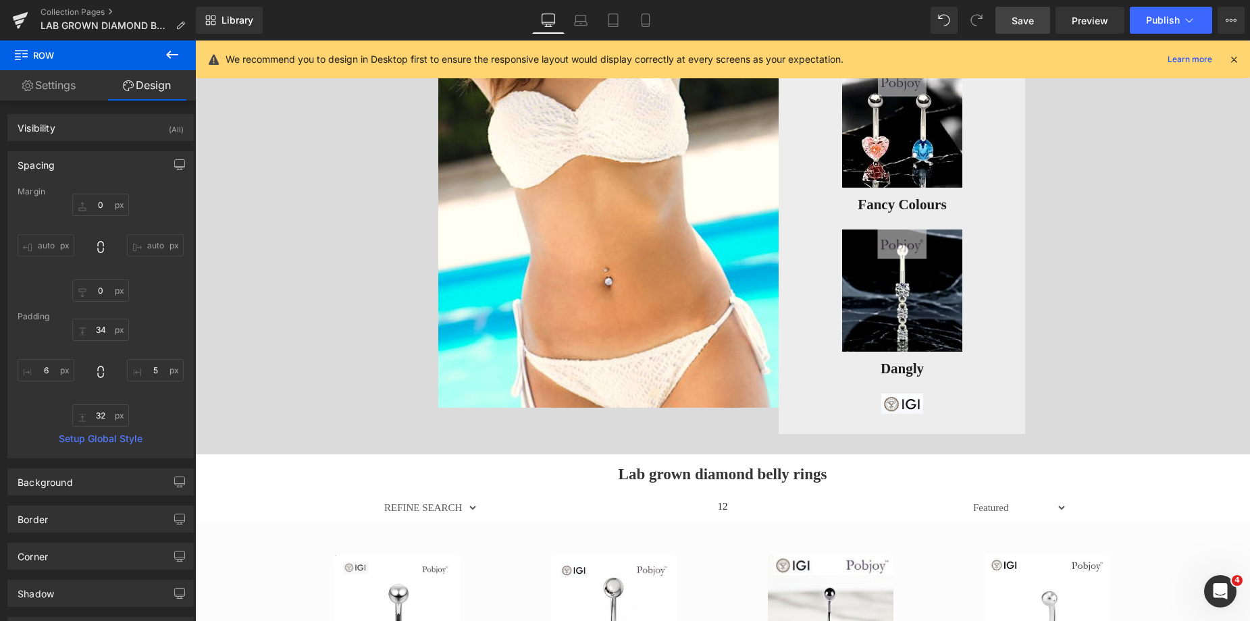
click at [1025, 23] on span "Save" at bounding box center [1022, 21] width 22 height 14
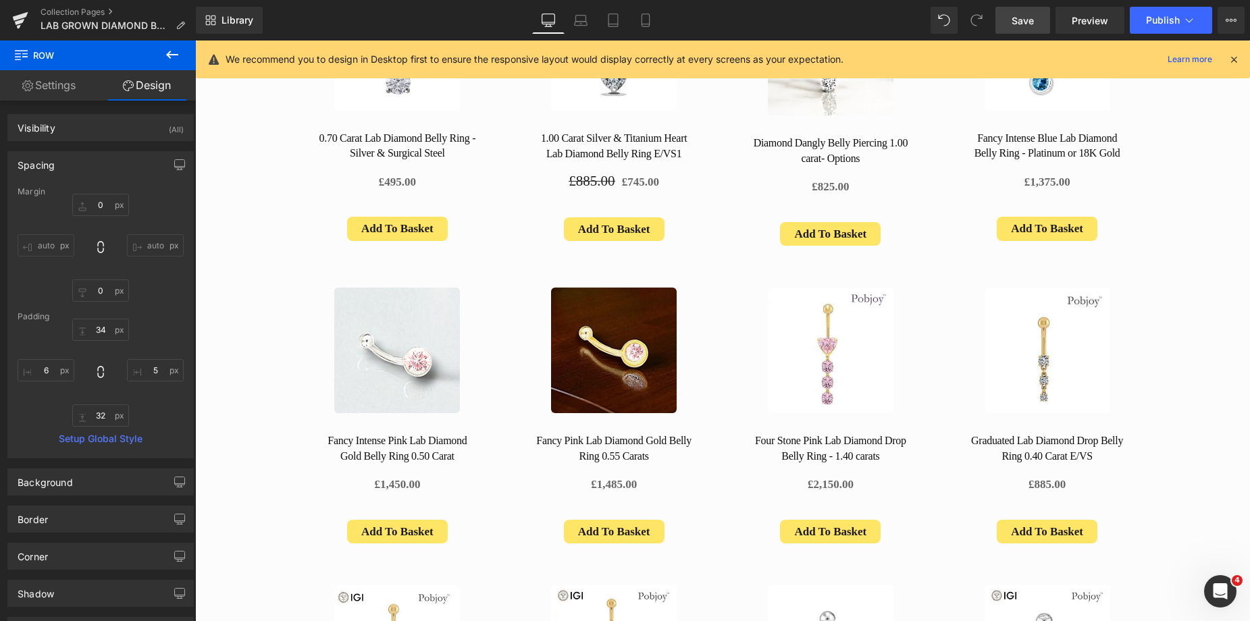
scroll to position [864, 0]
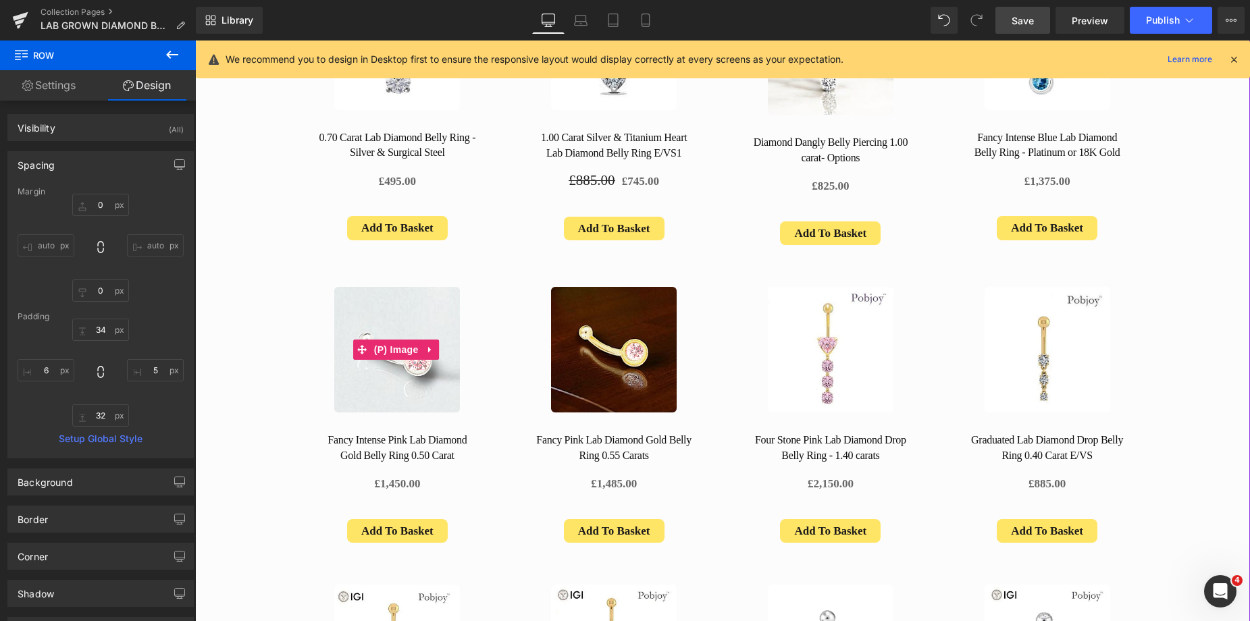
click at [403, 296] on img at bounding box center [397, 350] width 126 height 126
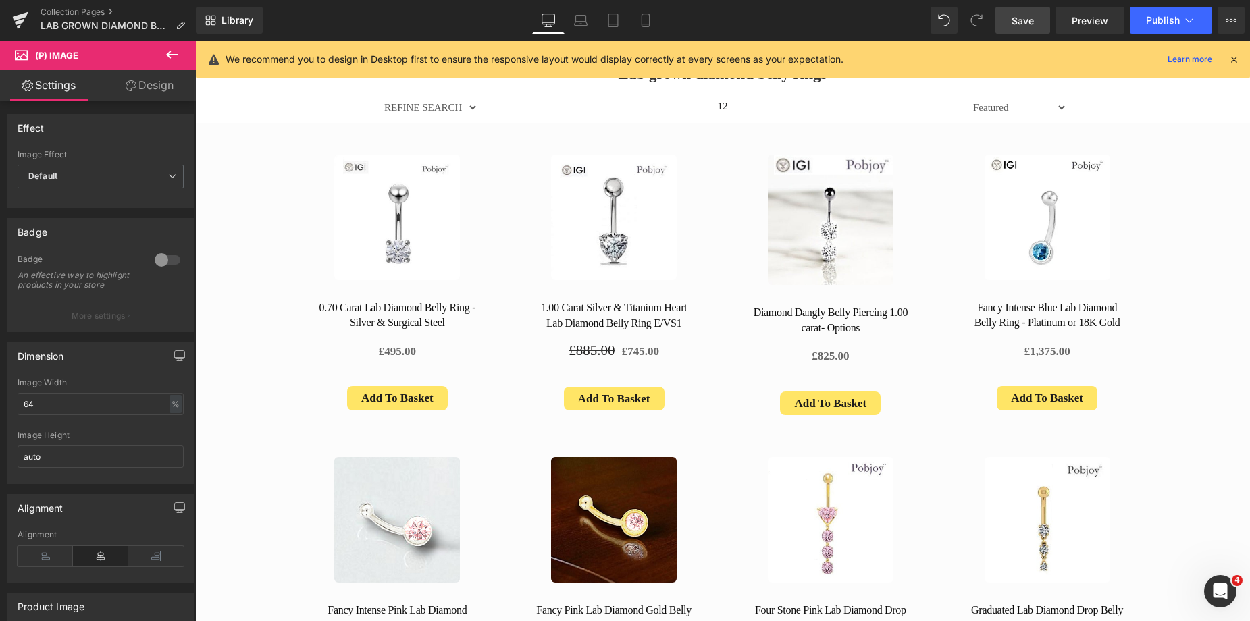
scroll to position [689, 0]
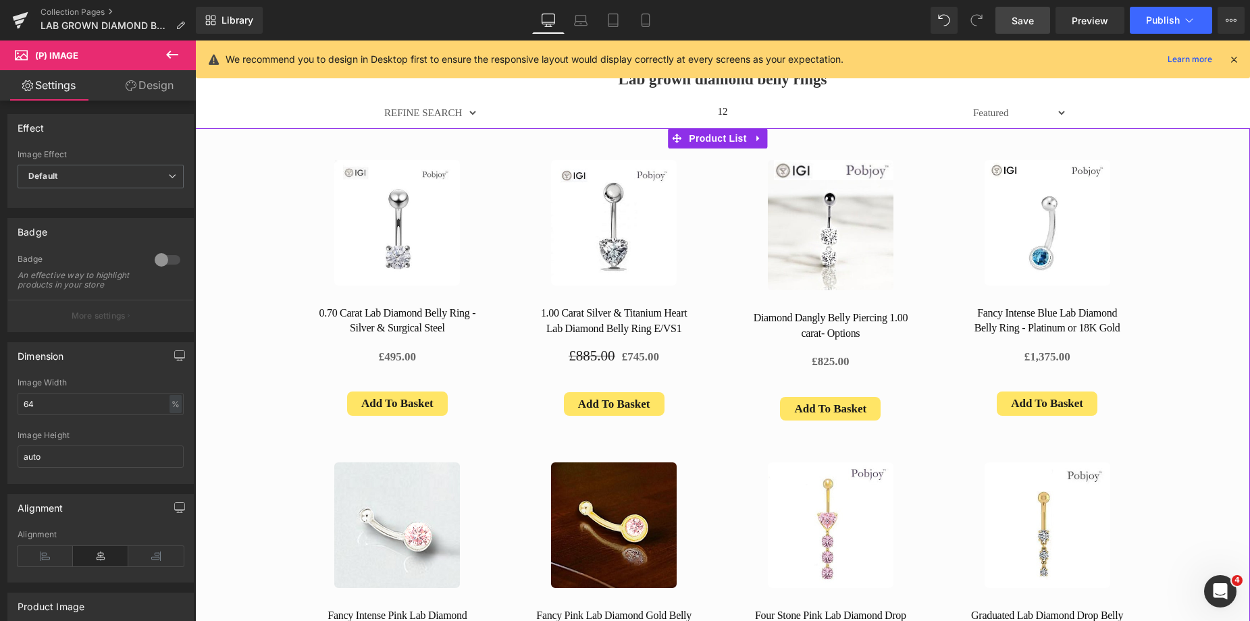
click at [848, 144] on div "Sale Off (P) Image 0.70 Carat Lab Diamond Belly Ring - Silver & Surgical Steel …" at bounding box center [722, 593] width 866 height 926
click at [836, 128] on div at bounding box center [722, 128] width 1055 height 1
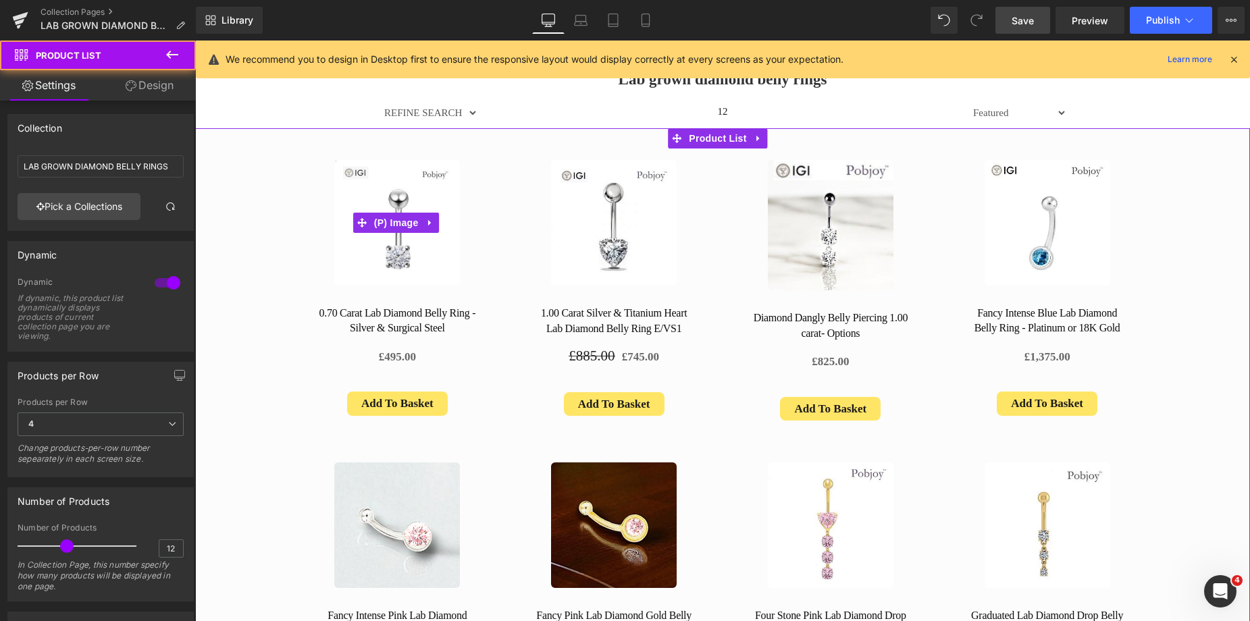
click at [438, 201] on img at bounding box center [397, 223] width 126 height 126
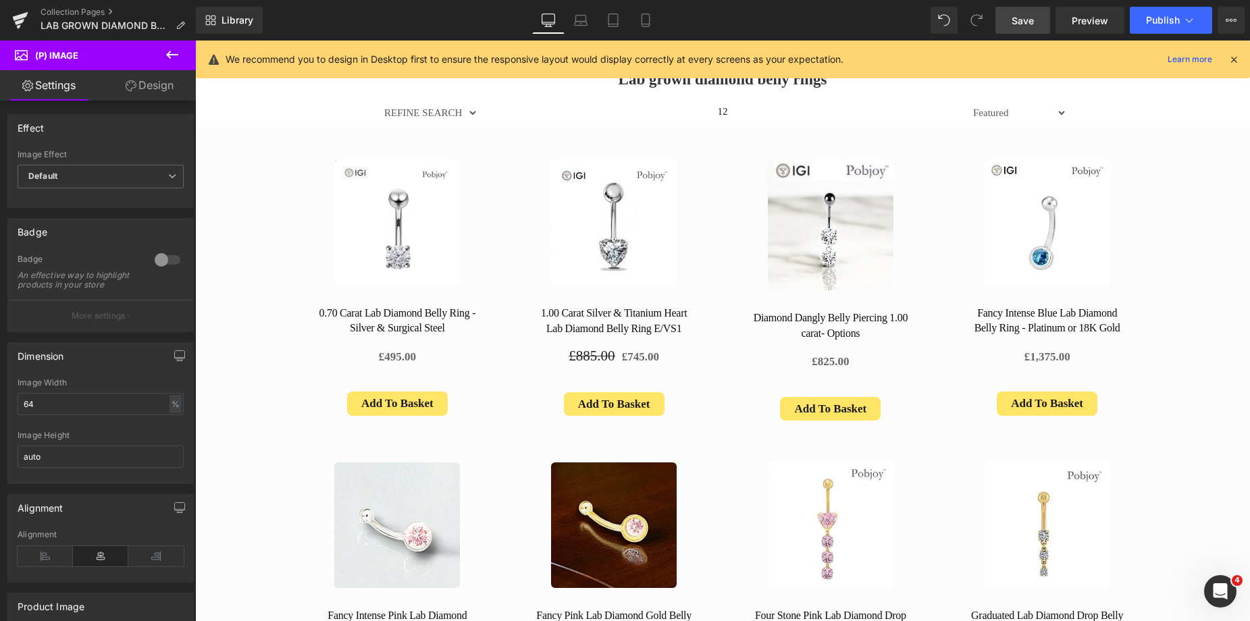
click at [161, 88] on link "Design" at bounding box center [150, 85] width 98 height 30
click at [0, 0] on div "Spacing" at bounding box center [0, 0] width 0 height 0
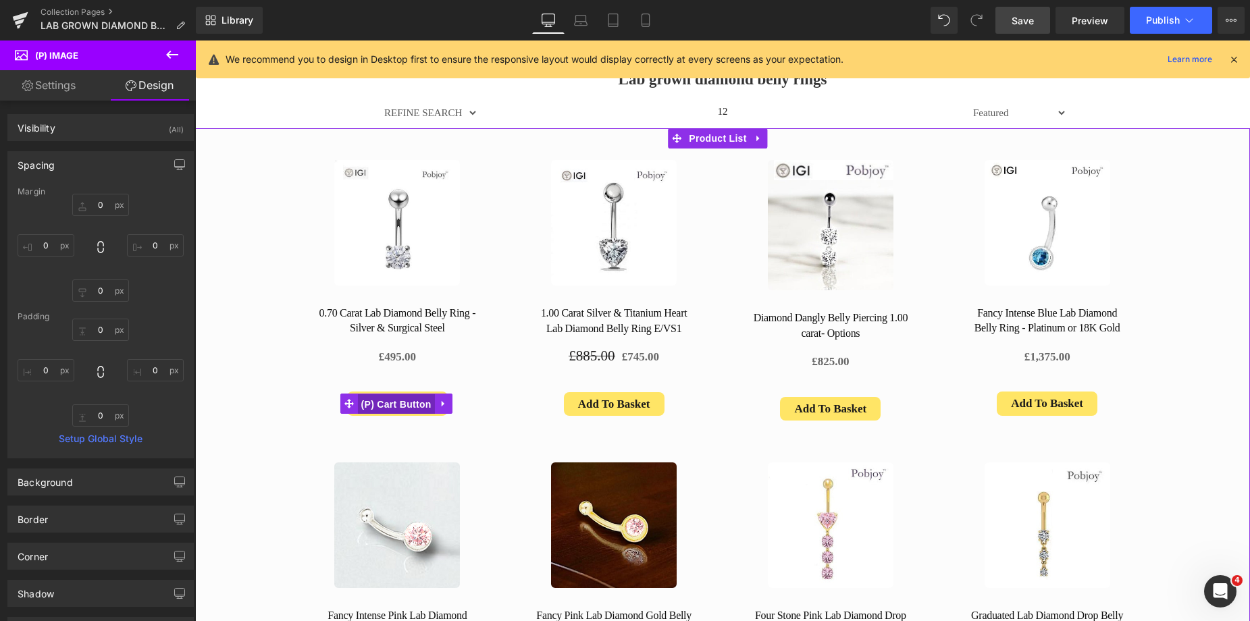
click at [391, 402] on span "(P) Cart Button" at bounding box center [396, 404] width 77 height 20
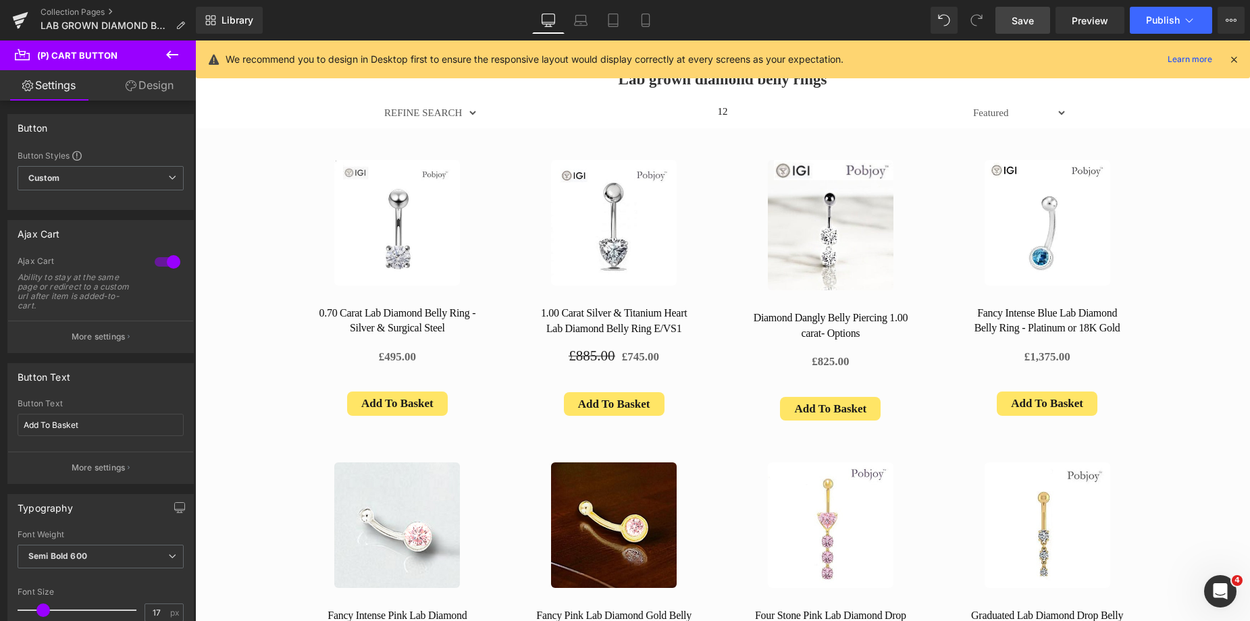
click at [161, 91] on link "Design" at bounding box center [150, 85] width 98 height 30
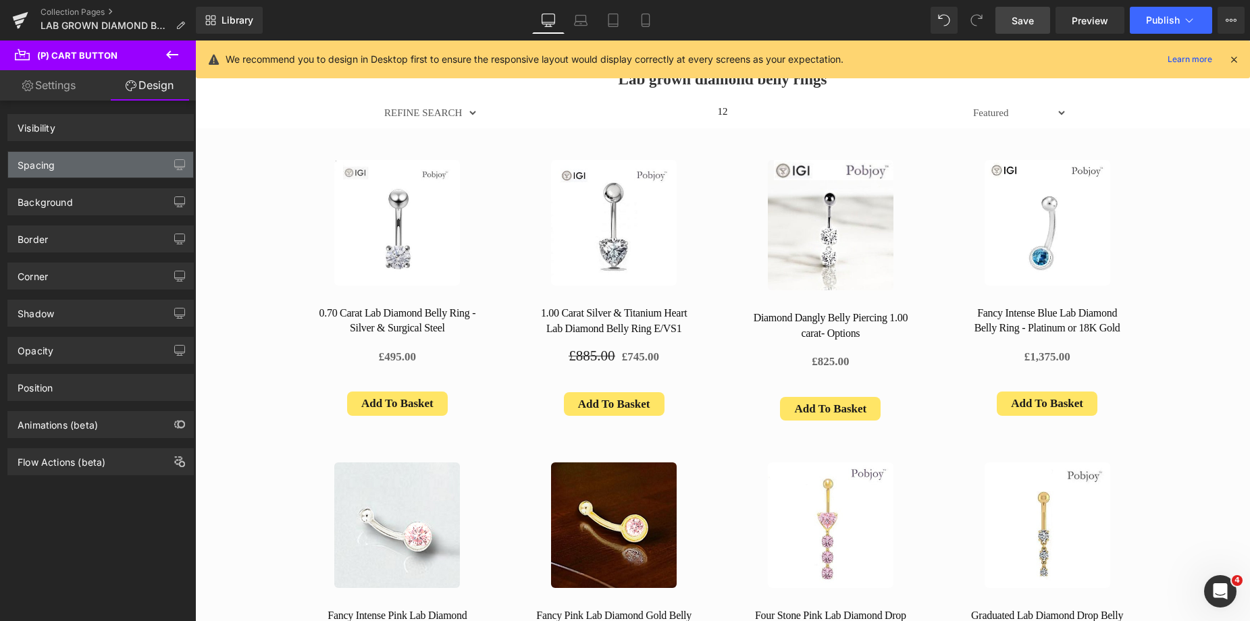
click at [90, 156] on div "Spacing" at bounding box center [100, 165] width 185 height 26
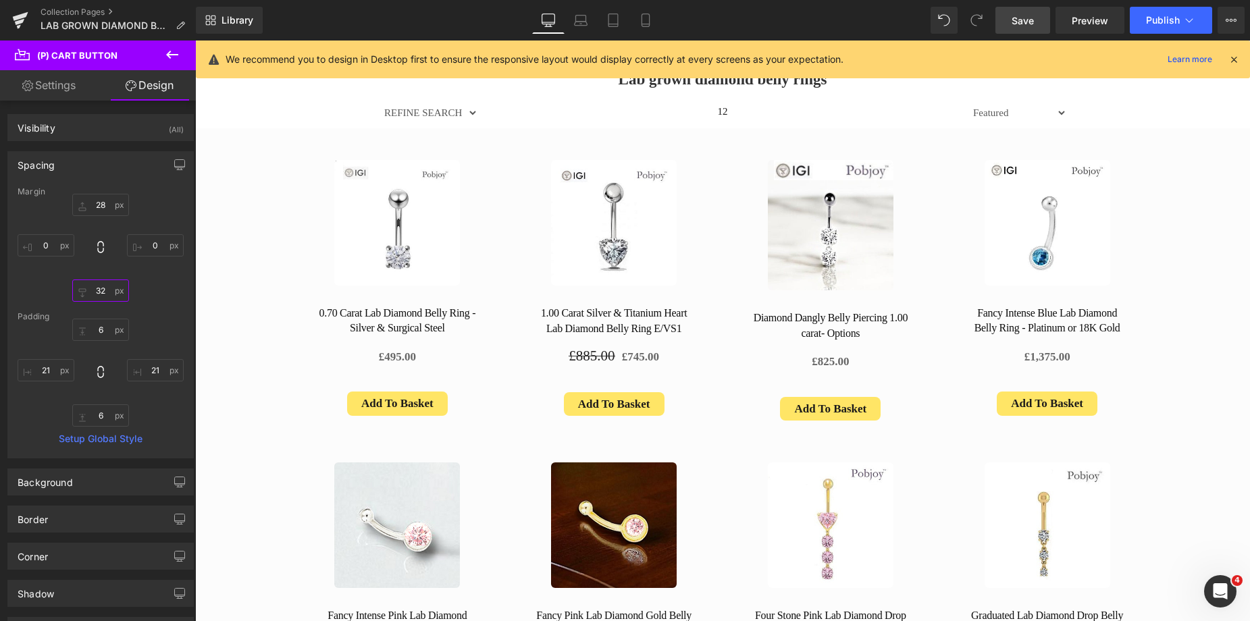
click at [99, 294] on input "text" at bounding box center [100, 291] width 57 height 22
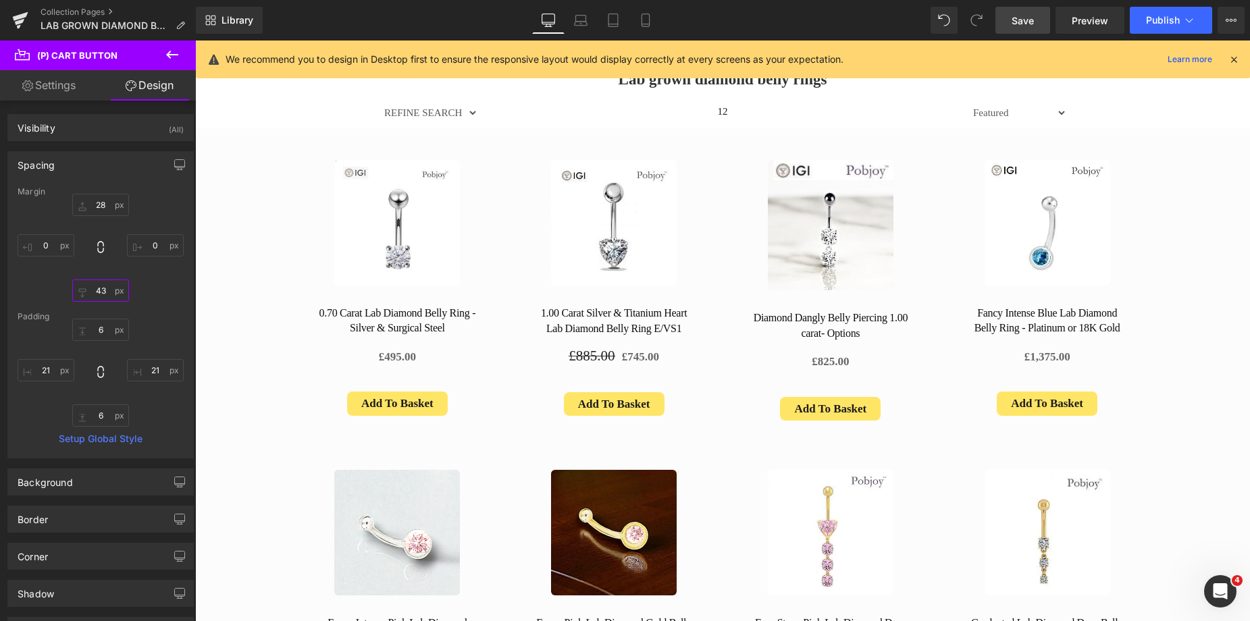
type input "43"
click at [1036, 14] on link "Save" at bounding box center [1022, 20] width 55 height 27
click at [639, 19] on icon at bounding box center [646, 21] width 14 height 14
click at [628, 22] on icon at bounding box center [631, 21] width 14 height 14
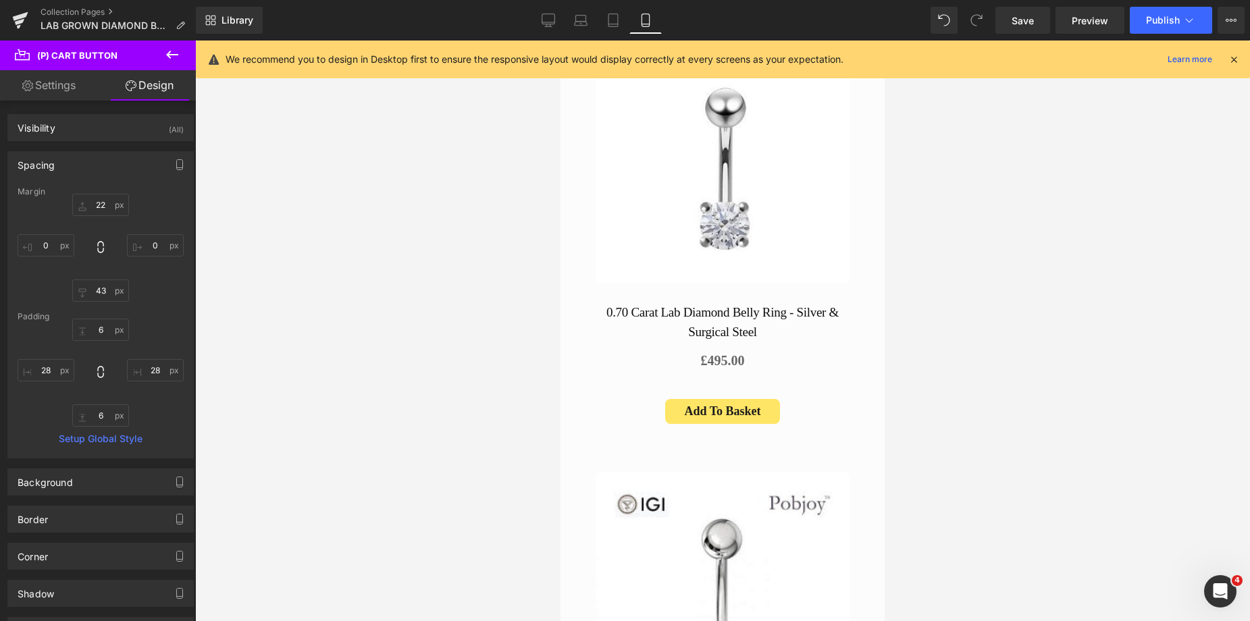
scroll to position [1682, 0]
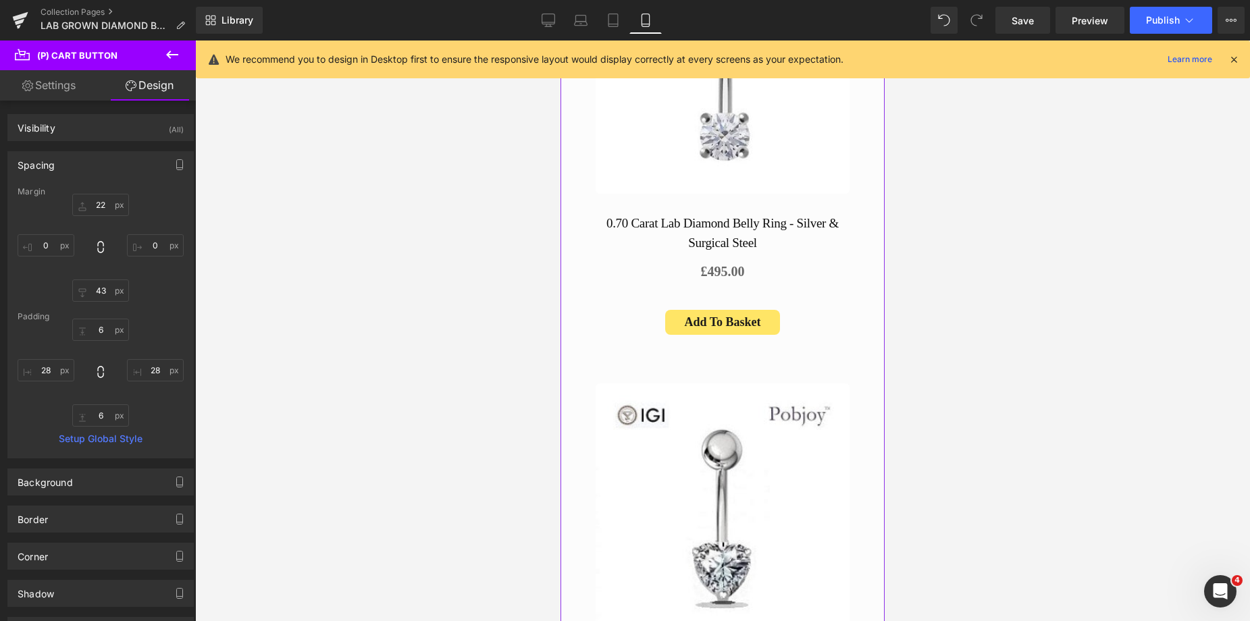
click at [633, 216] on link "0.70 Carat Lab Diamond Belly Ring - Silver & Surgical Steel" at bounding box center [722, 233] width 257 height 38
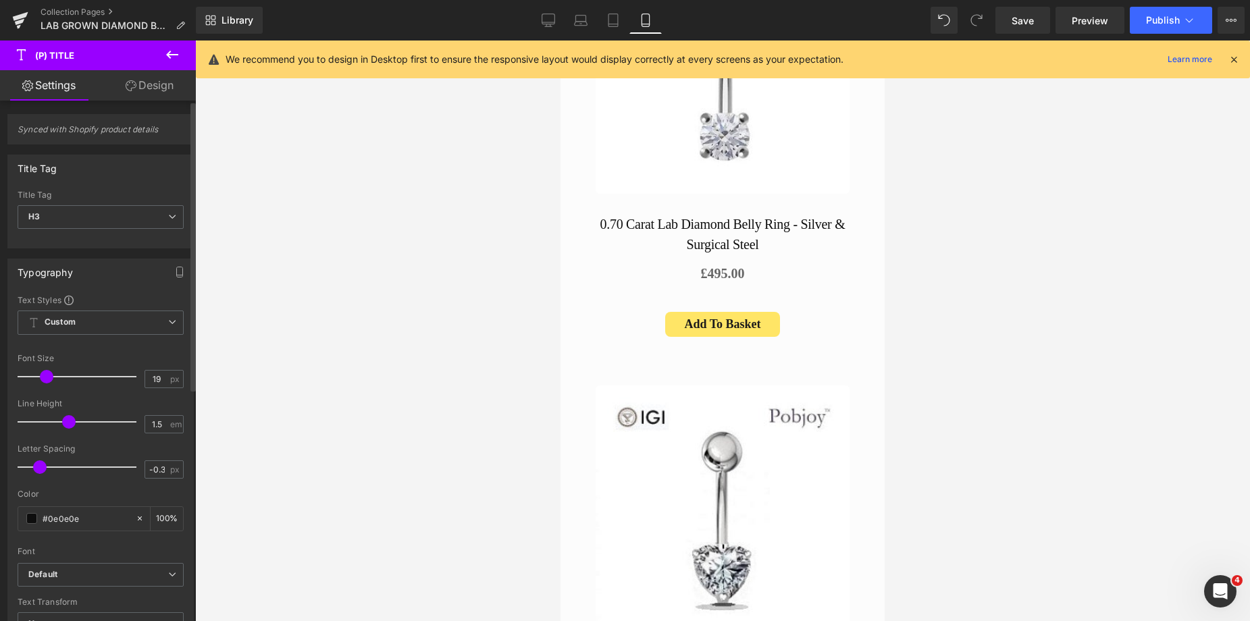
click at [41, 373] on span at bounding box center [47, 377] width 14 height 14
click at [670, 319] on icon at bounding box center [670, 323] width 9 height 9
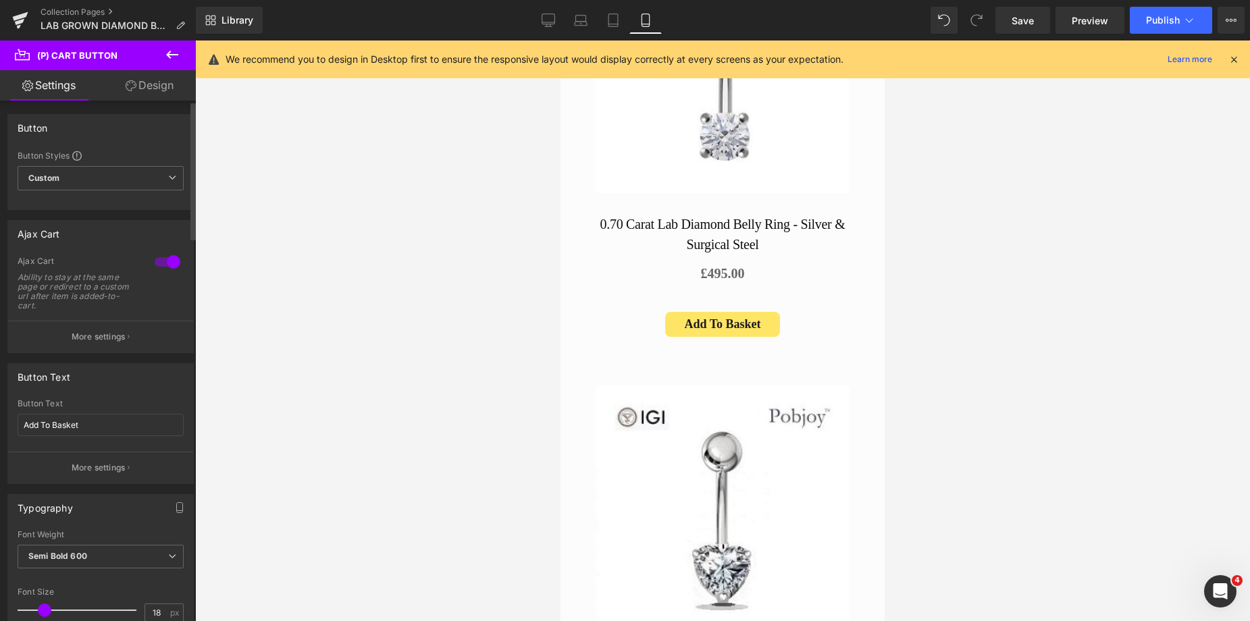
scroll to position [1, 0]
click at [44, 607] on span at bounding box center [46, 609] width 14 height 14
click at [45, 608] on span at bounding box center [47, 609] width 14 height 14
click at [153, 86] on link "Design" at bounding box center [150, 85] width 98 height 30
click at [0, 0] on div "Spacing" at bounding box center [0, 0] width 0 height 0
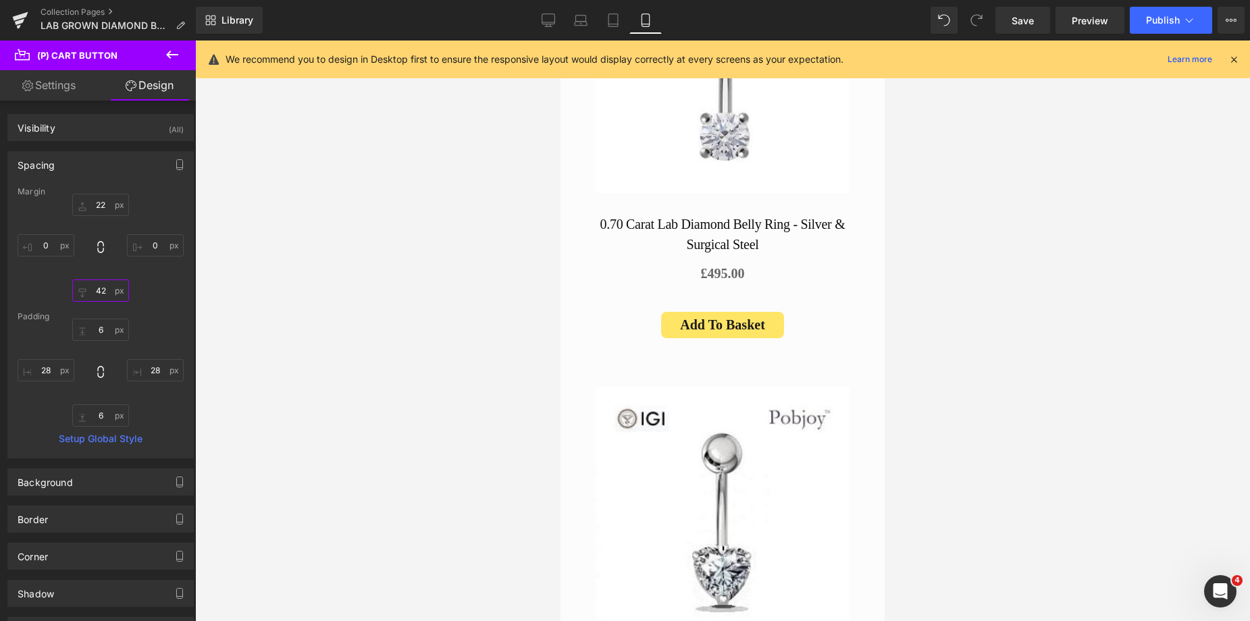
click at [97, 292] on input "text" at bounding box center [100, 291] width 57 height 22
click at [1022, 20] on span "Save" at bounding box center [1022, 21] width 22 height 14
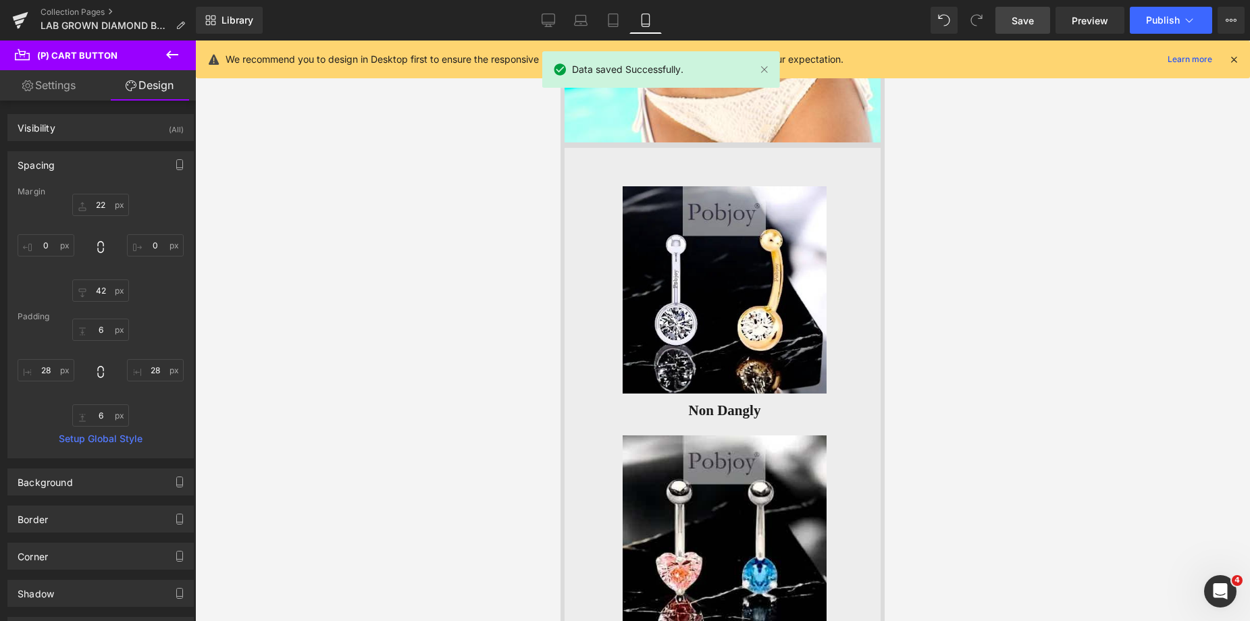
scroll to position [240, 0]
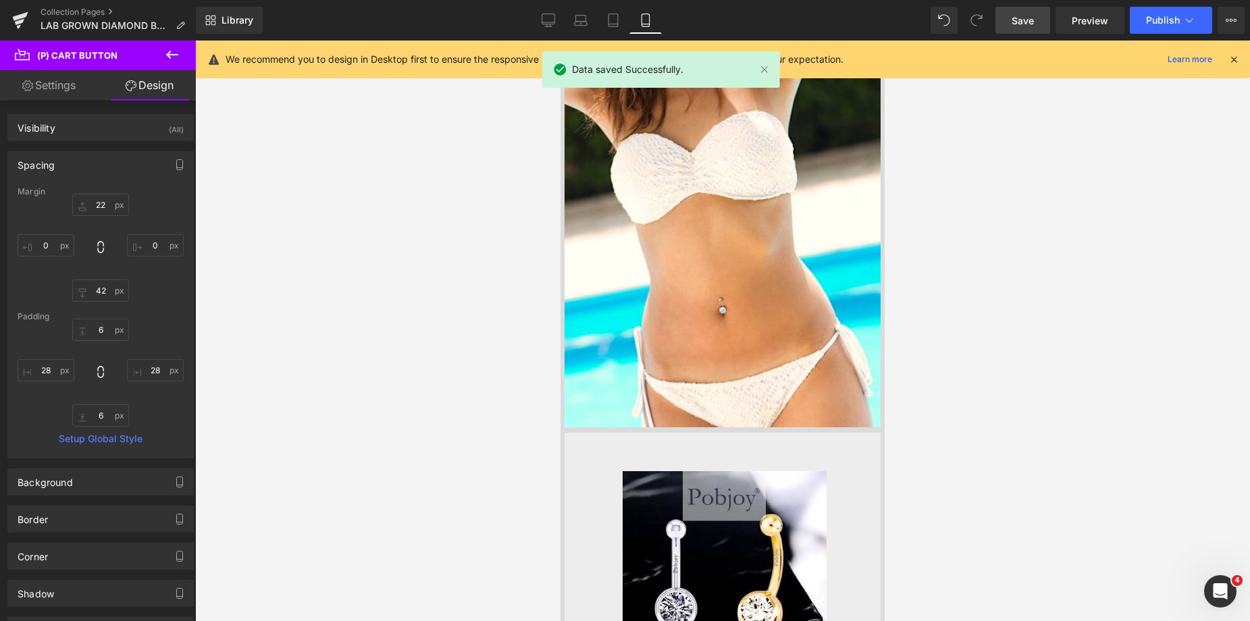
click at [1018, 23] on span "Save" at bounding box center [1022, 21] width 22 height 14
click at [1155, 16] on span "Publish" at bounding box center [1163, 20] width 34 height 11
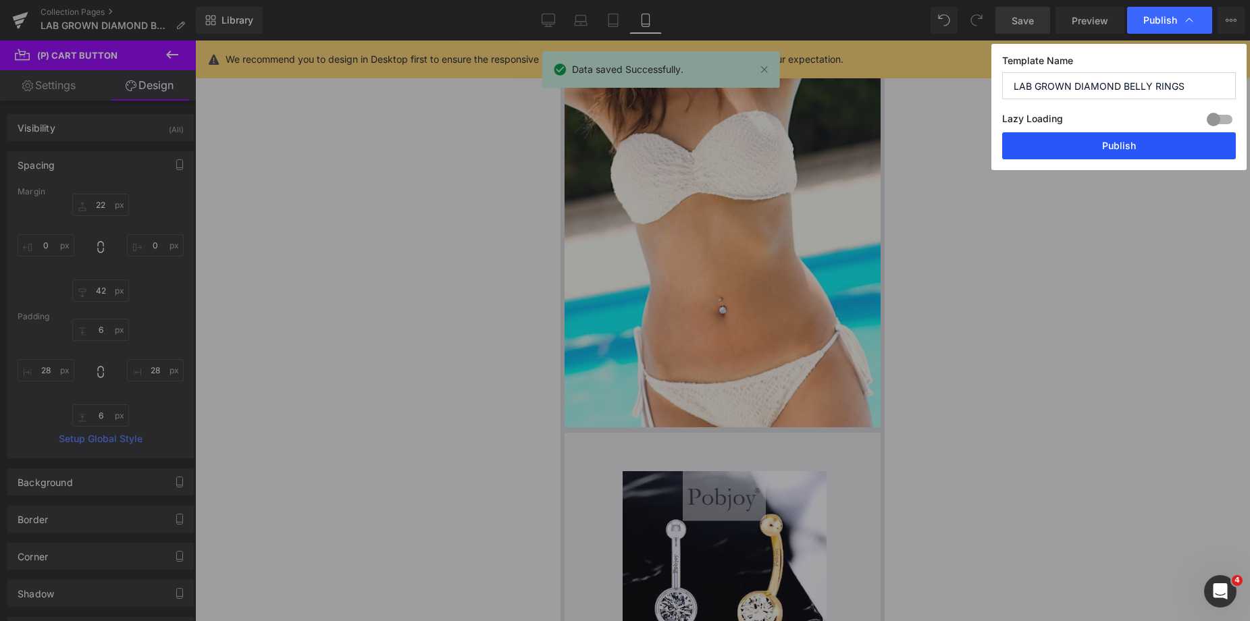
click at [1107, 142] on button "Publish" at bounding box center [1119, 145] width 234 height 27
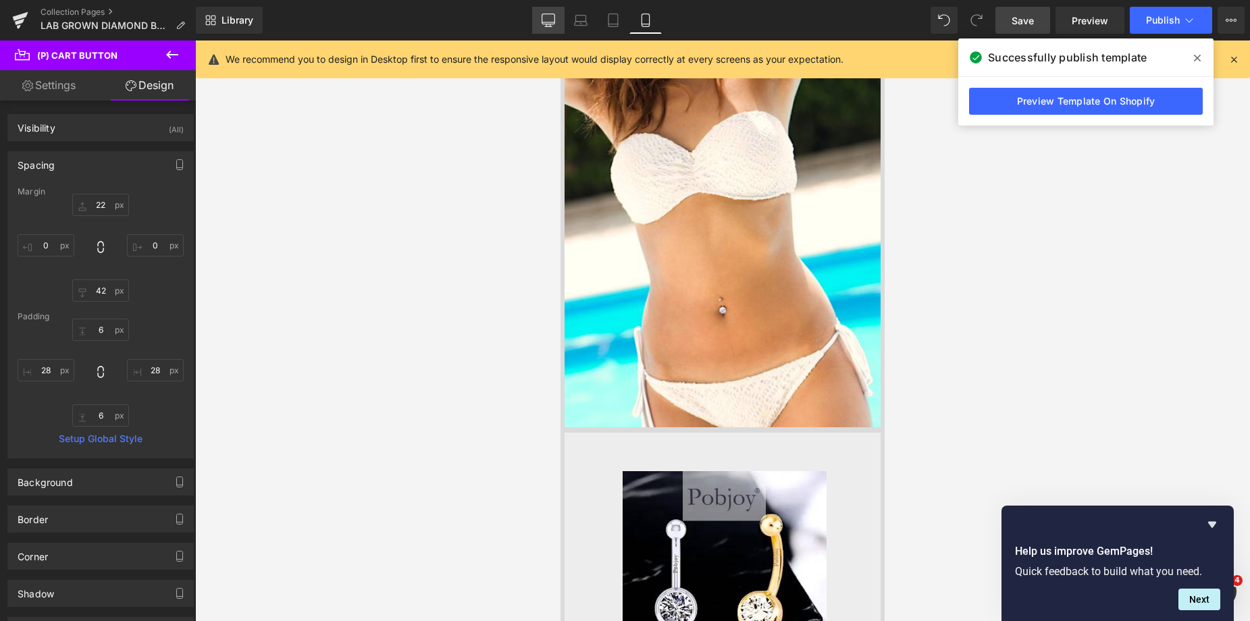
click at [550, 16] on icon at bounding box center [549, 21] width 14 height 14
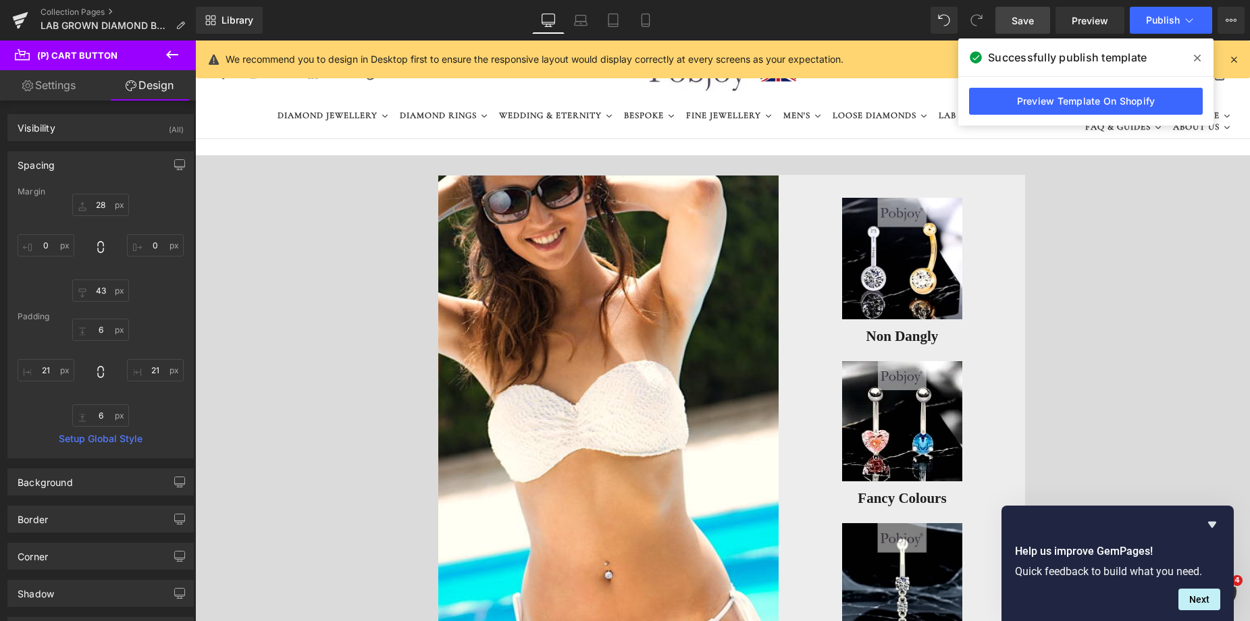
scroll to position [98, 0]
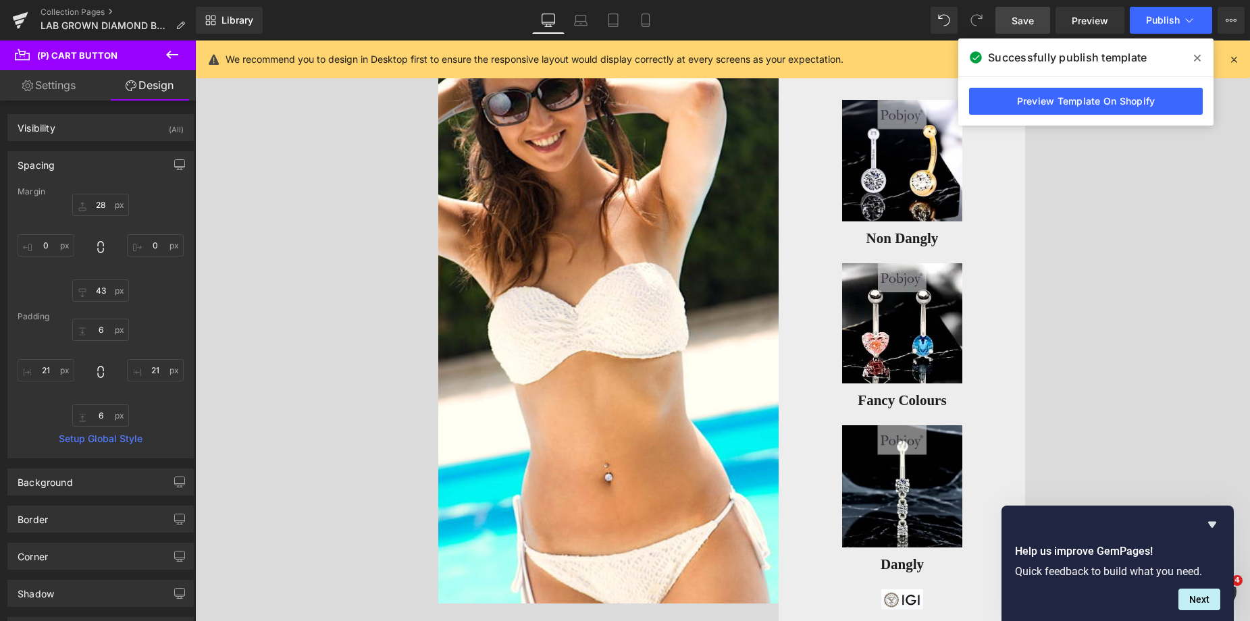
click at [1194, 59] on icon at bounding box center [1197, 58] width 7 height 11
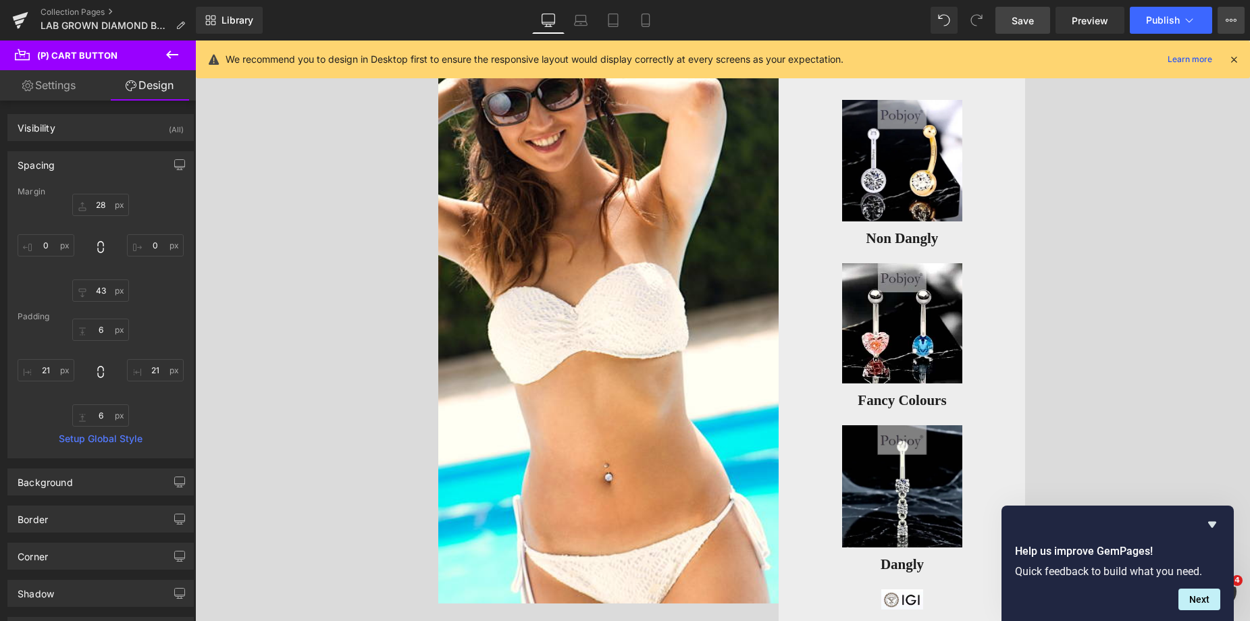
click at [1226, 15] on icon at bounding box center [1231, 20] width 11 height 11
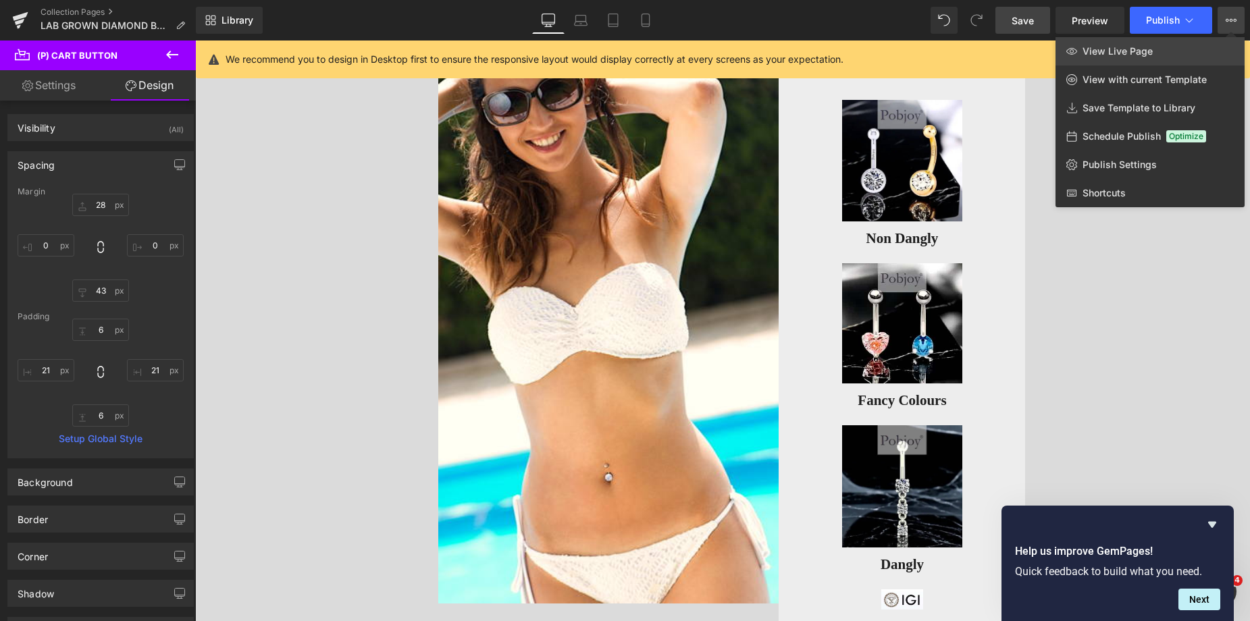
click at [1182, 43] on link "View Live Page" at bounding box center [1149, 51] width 189 height 28
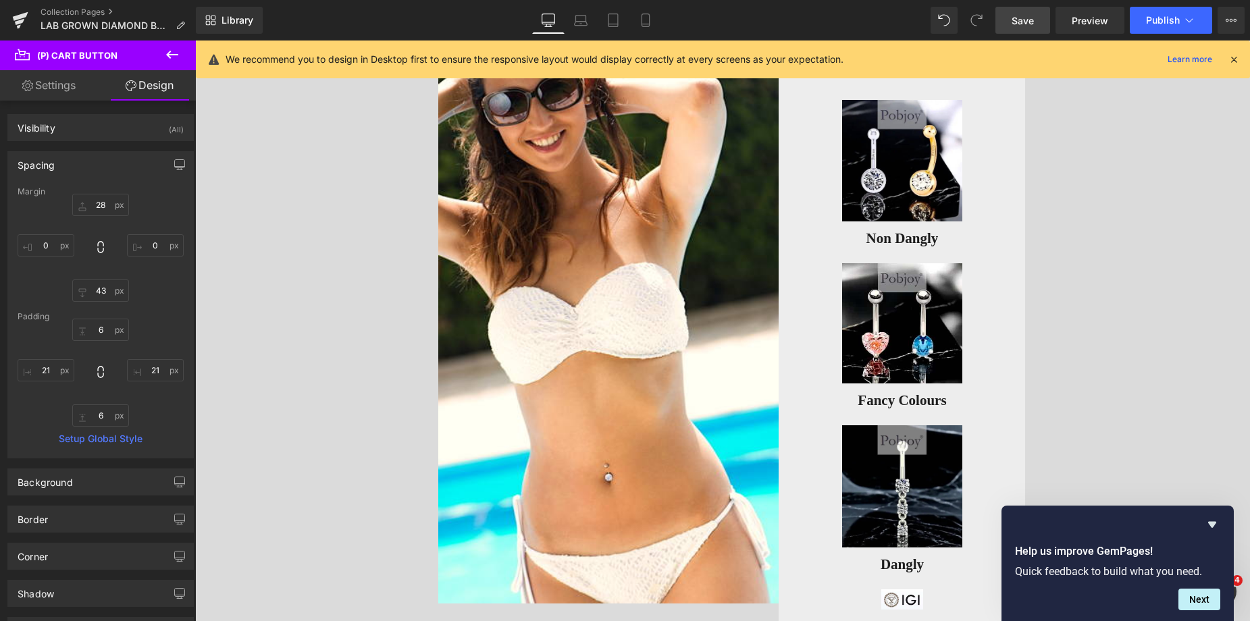
click at [1028, 16] on span "Save" at bounding box center [1022, 21] width 22 height 14
click at [1155, 23] on span "Publish" at bounding box center [1163, 20] width 34 height 11
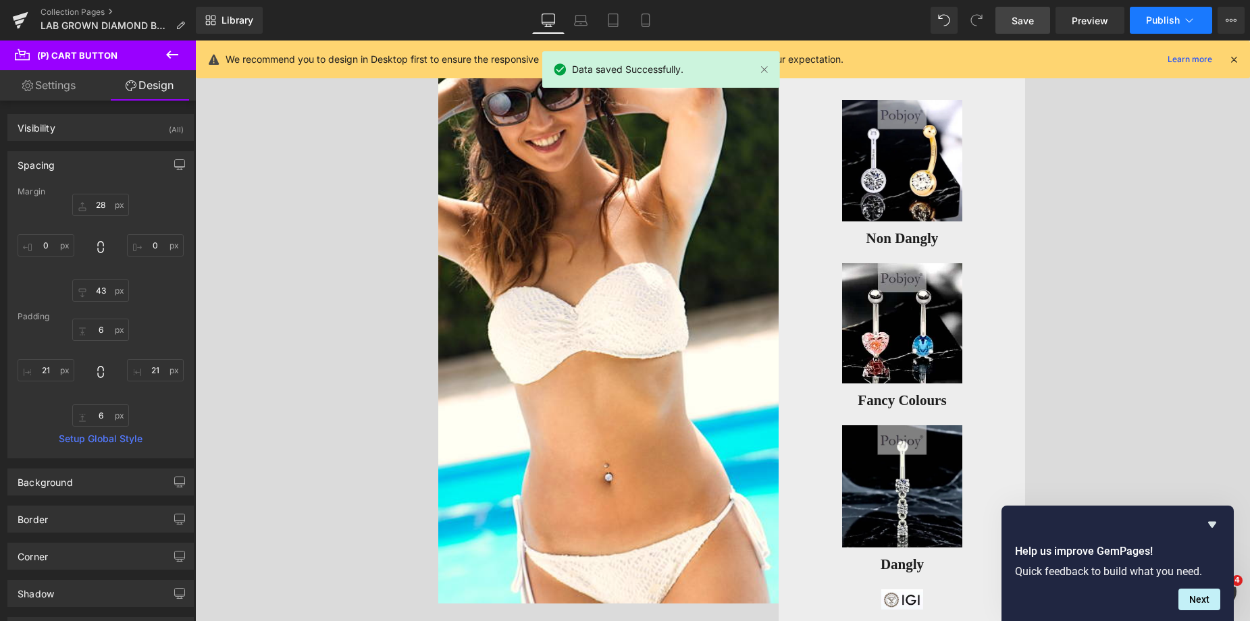
click at [1153, 18] on span "Publish" at bounding box center [1163, 20] width 34 height 11
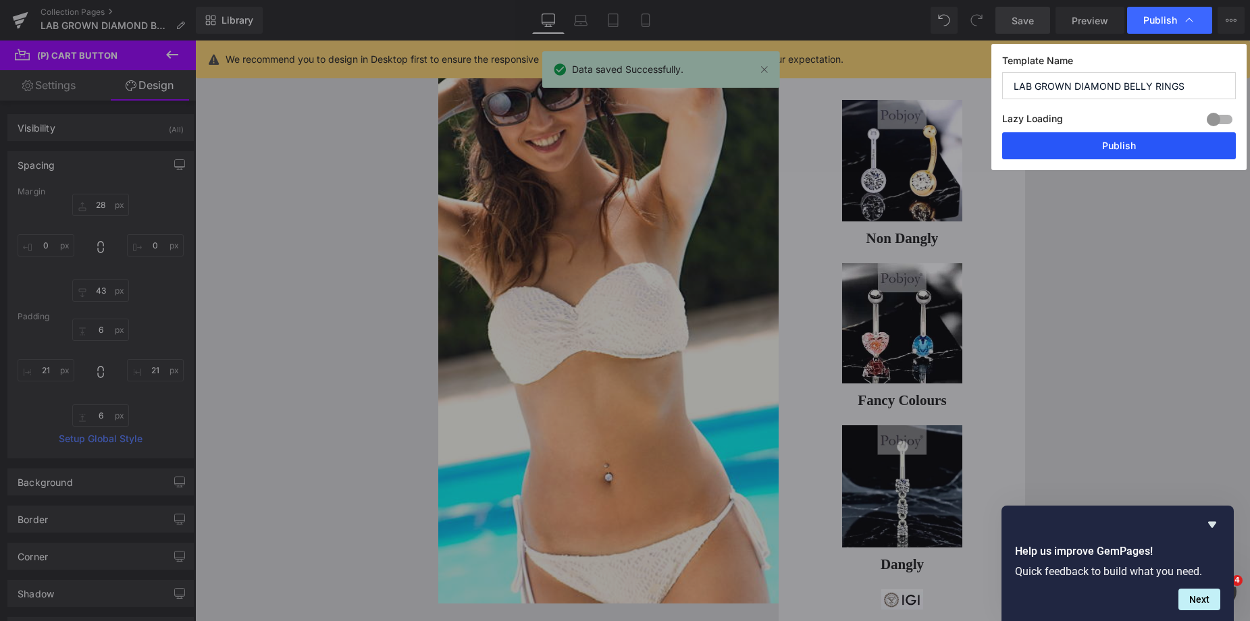
click at [1123, 139] on button "Publish" at bounding box center [1119, 145] width 234 height 27
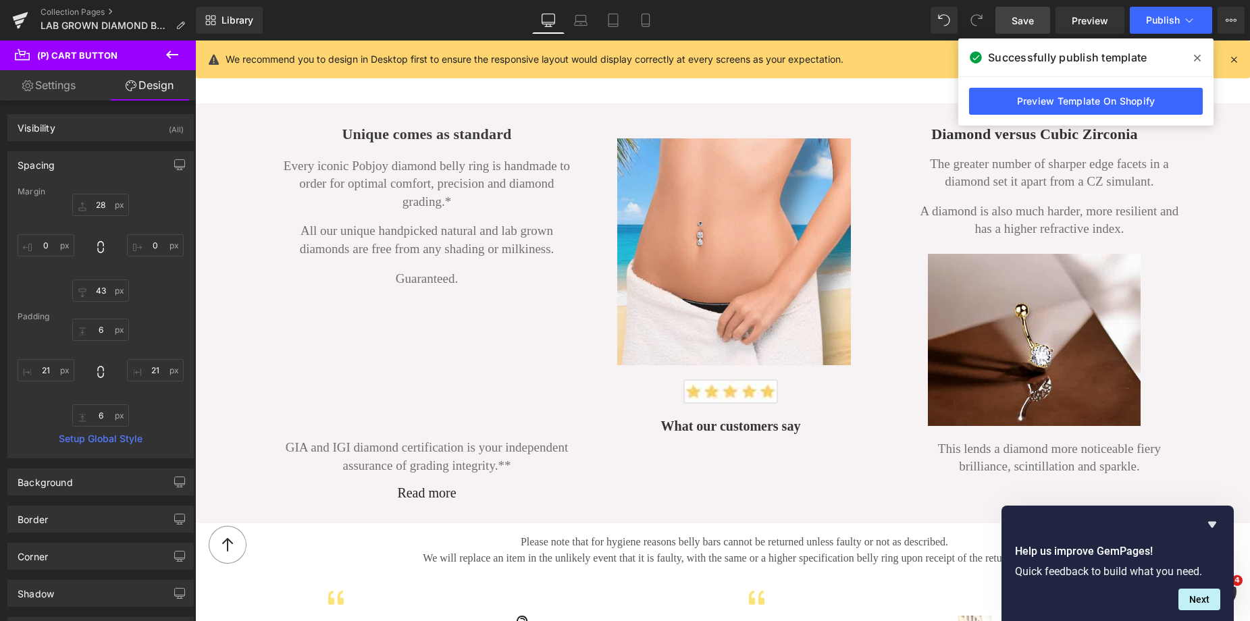
scroll to position [1854, 0]
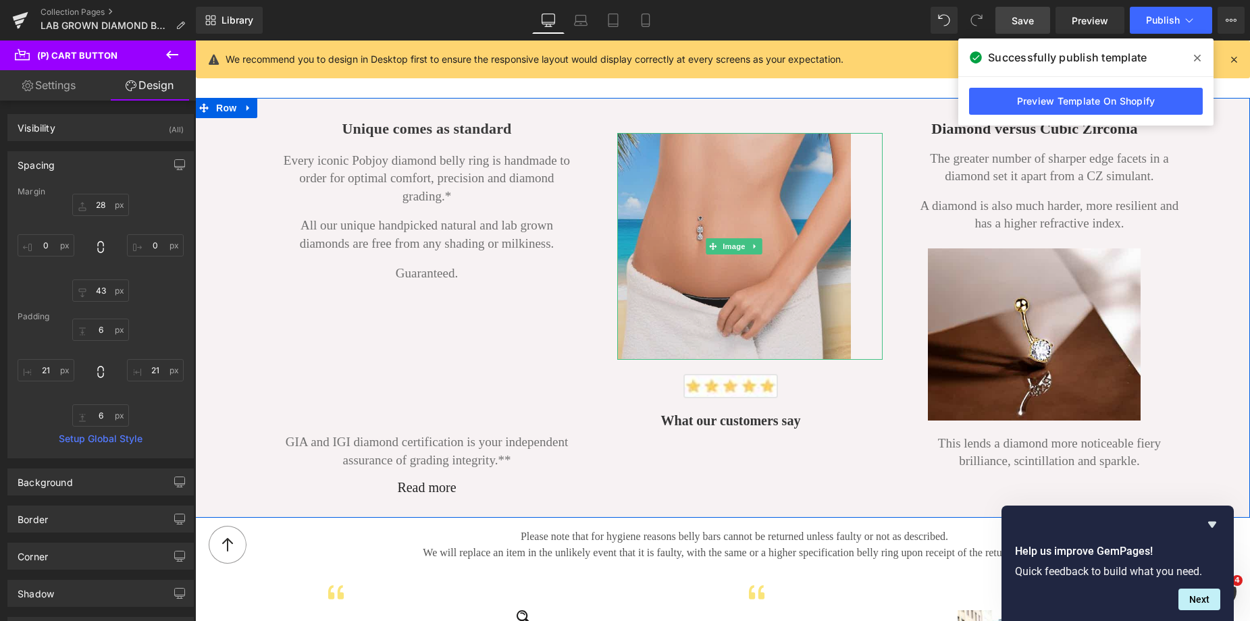
click at [675, 180] on img at bounding box center [734, 246] width 234 height 227
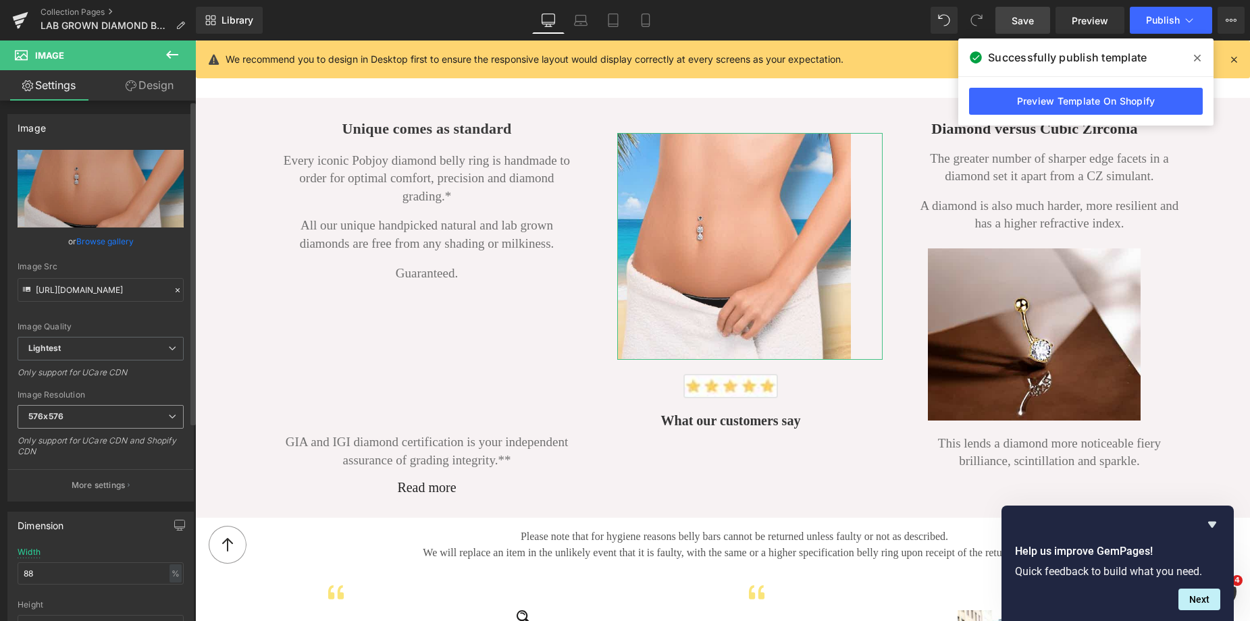
click at [61, 420] on b "576x576" at bounding box center [45, 416] width 35 height 10
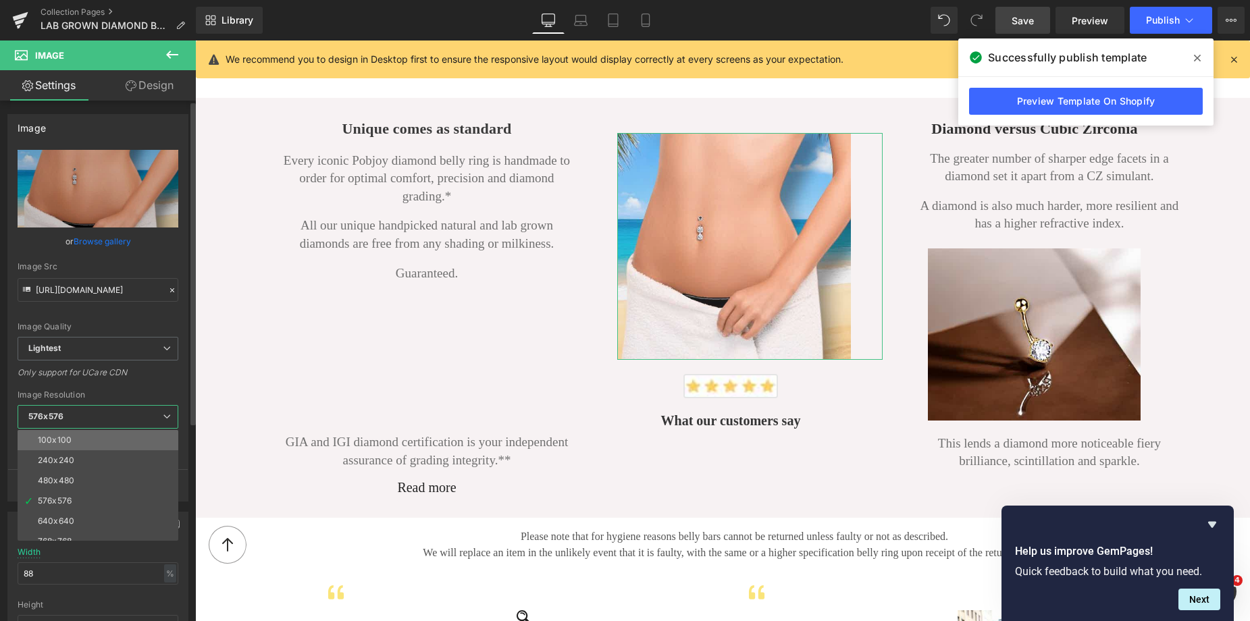
click at [69, 439] on div "100x100" at bounding box center [55, 440] width 34 height 9
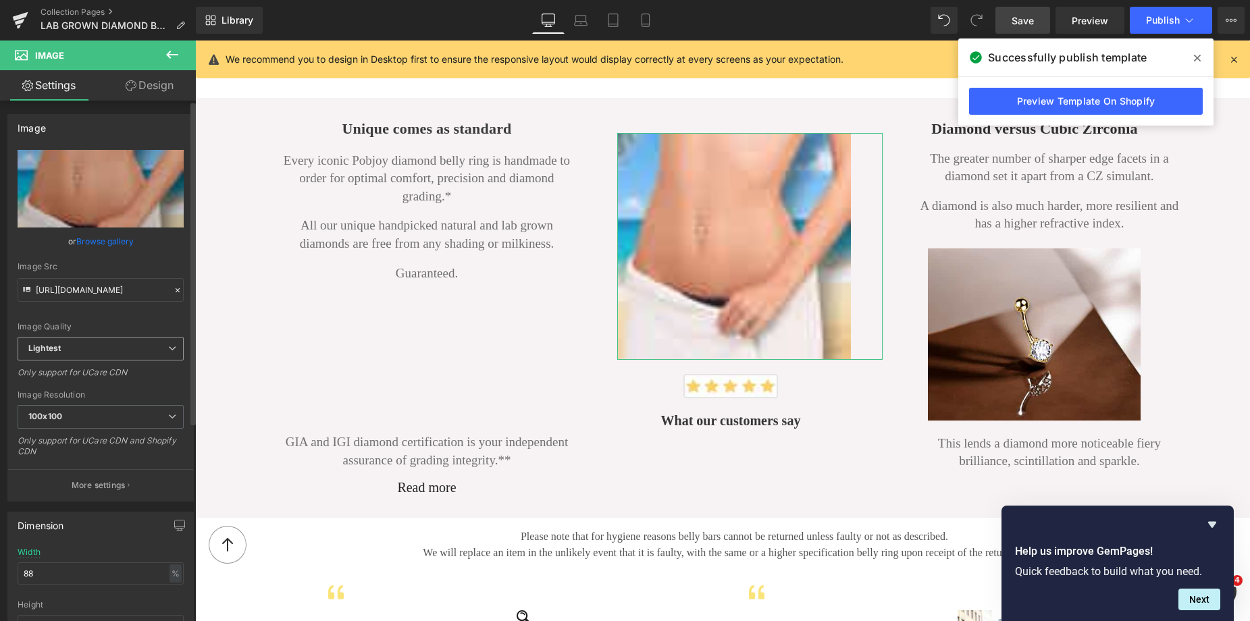
click at [98, 348] on span "Lightest" at bounding box center [101, 349] width 166 height 24
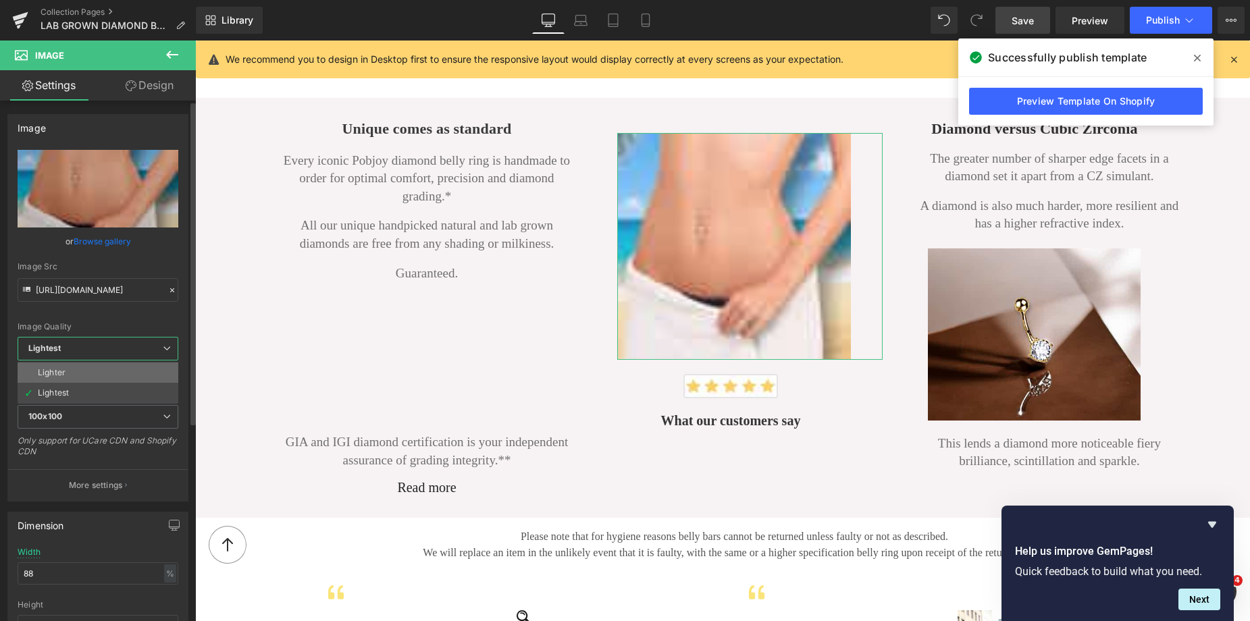
click at [84, 364] on li "Lighter" at bounding box center [98, 373] width 161 height 20
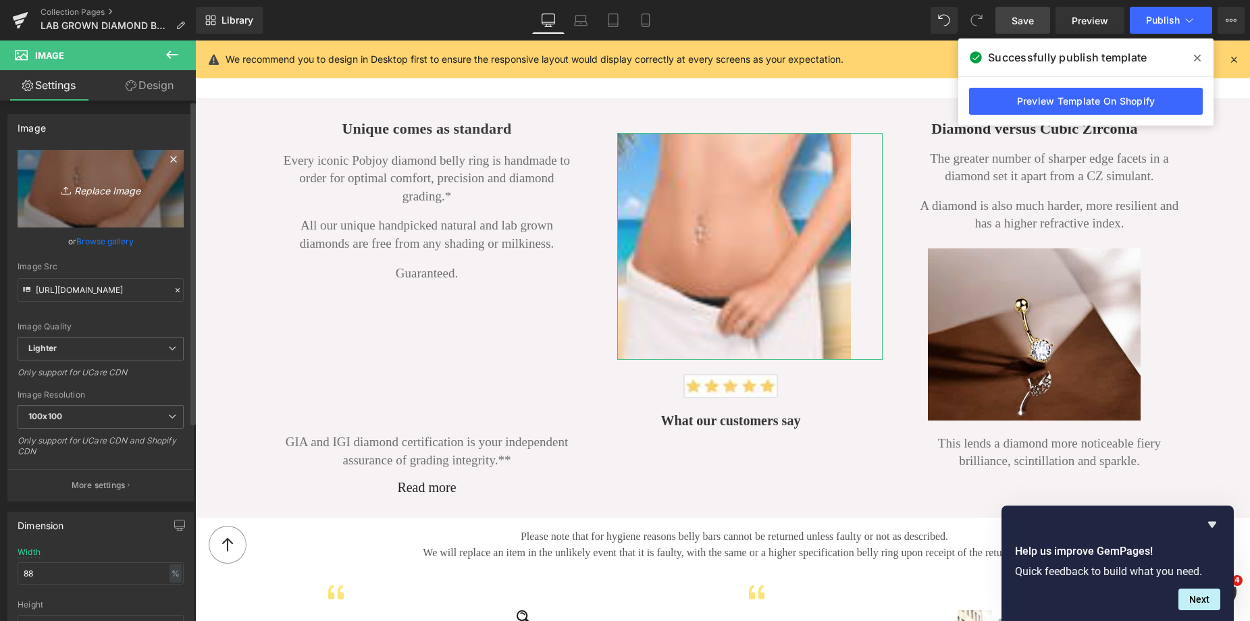
click at [57, 168] on link "Replace Image" at bounding box center [101, 189] width 166 height 78
type input "C:\fakepath\New Template-Photoroom - 2025-10-05T225127.346.png"
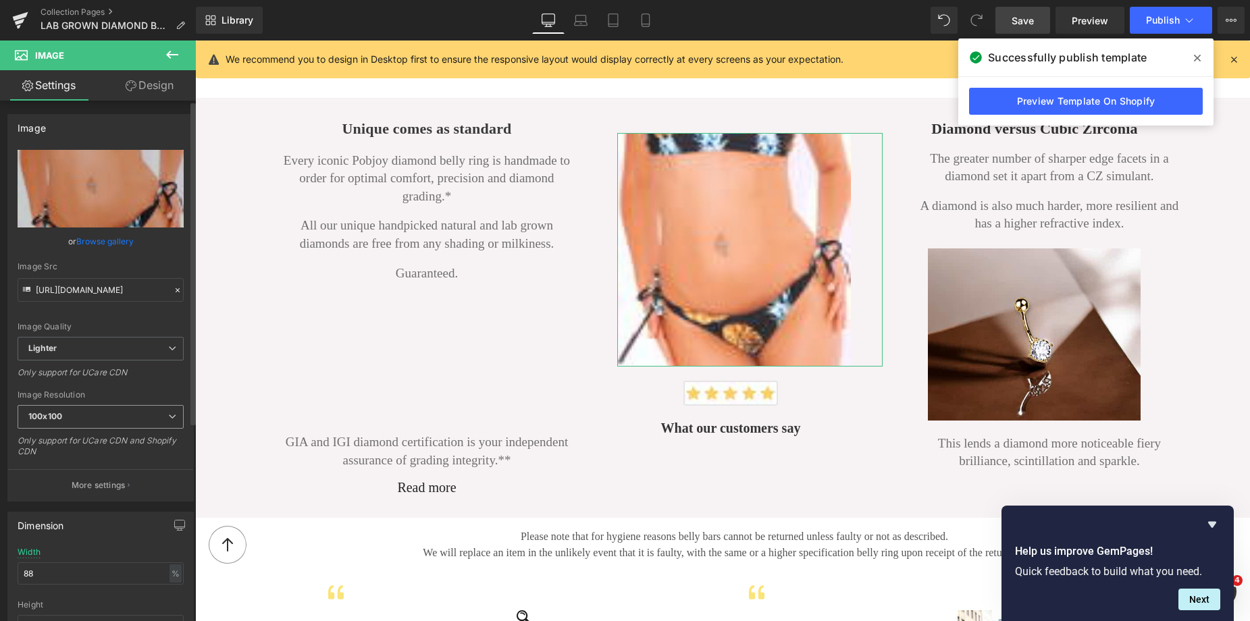
click at [85, 415] on span "100x100" at bounding box center [101, 417] width 166 height 24
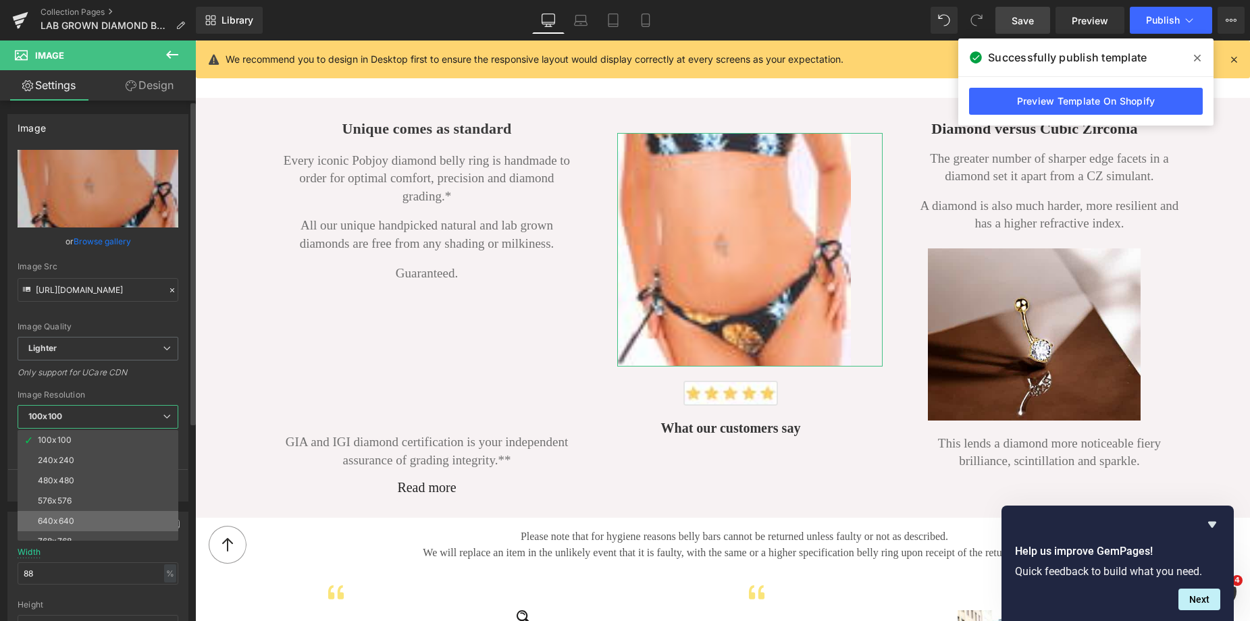
click at [67, 512] on li "640x640" at bounding box center [101, 521] width 167 height 20
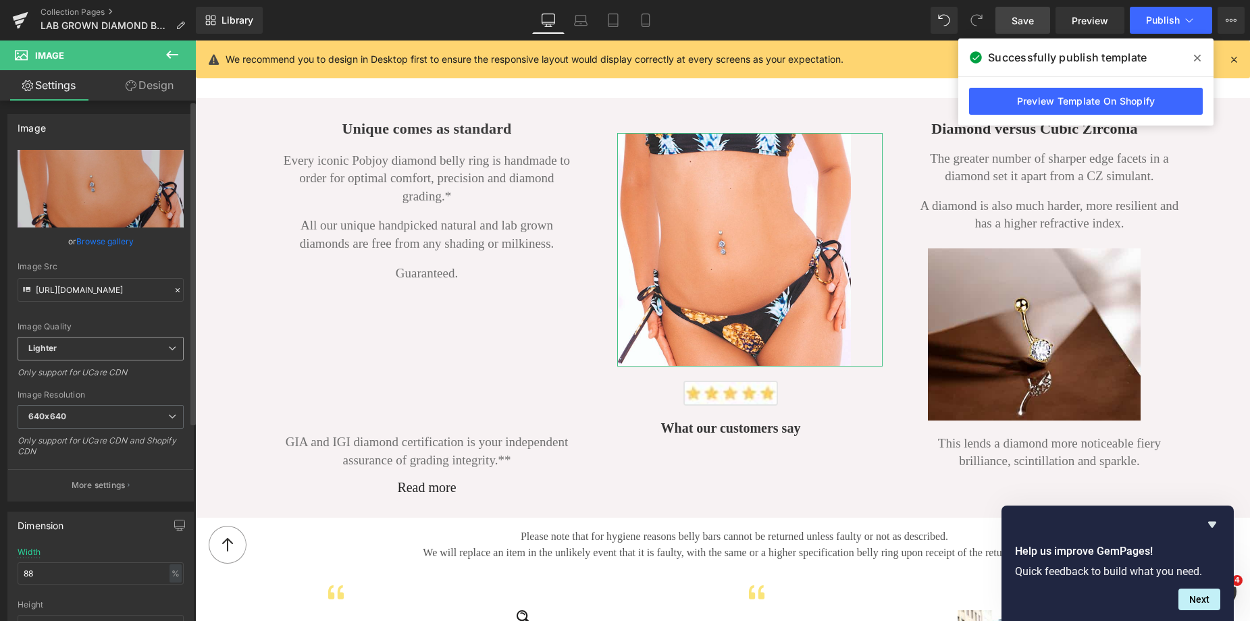
click at [103, 351] on span "Lighter" at bounding box center [101, 349] width 166 height 24
click at [126, 315] on div "Image Quality Lighter Lightest Lighter Lighter Lightest Only support for UCare …" at bounding box center [98, 243] width 161 height 187
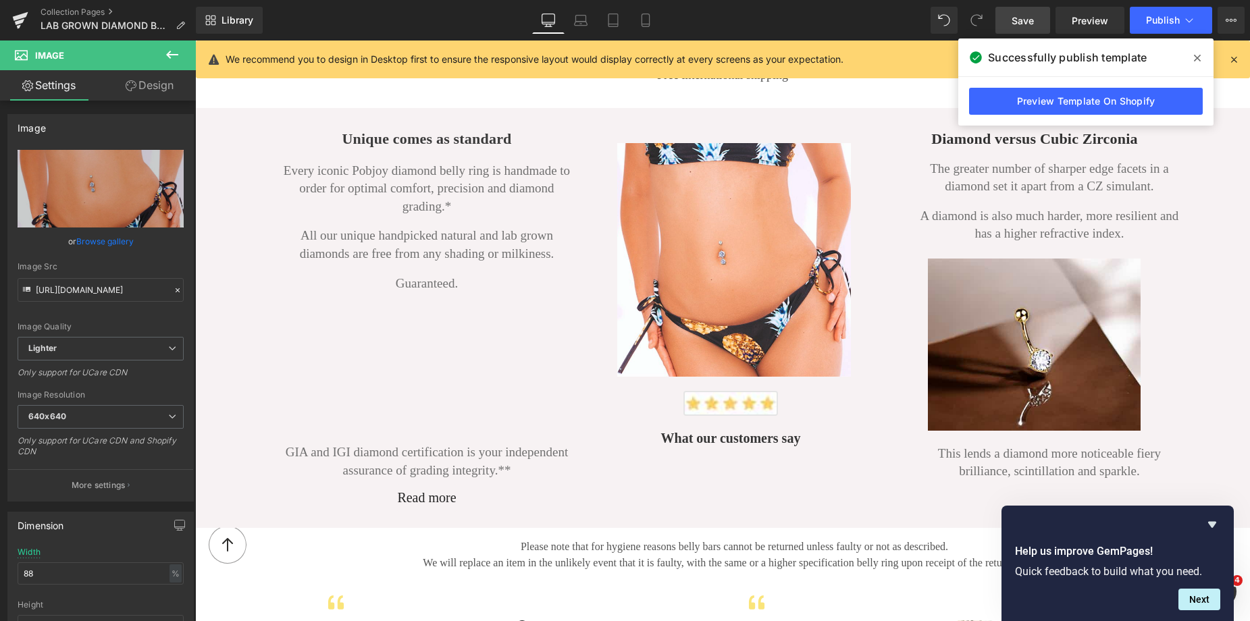
scroll to position [1761, 0]
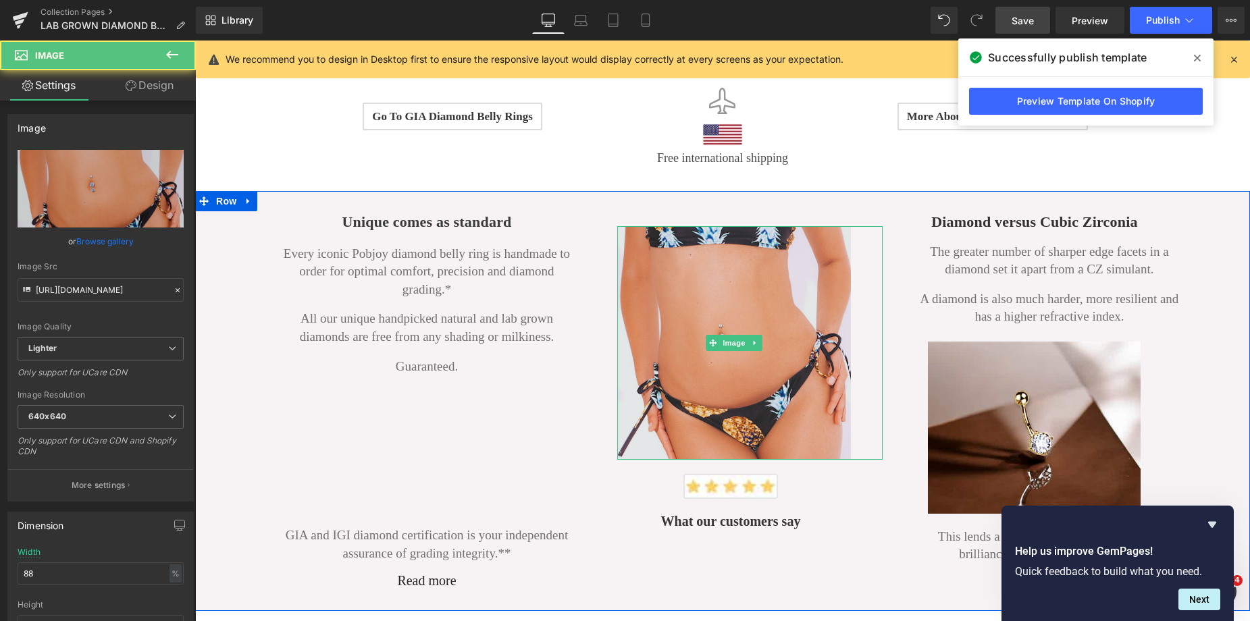
click at [755, 296] on img at bounding box center [734, 343] width 234 height 234
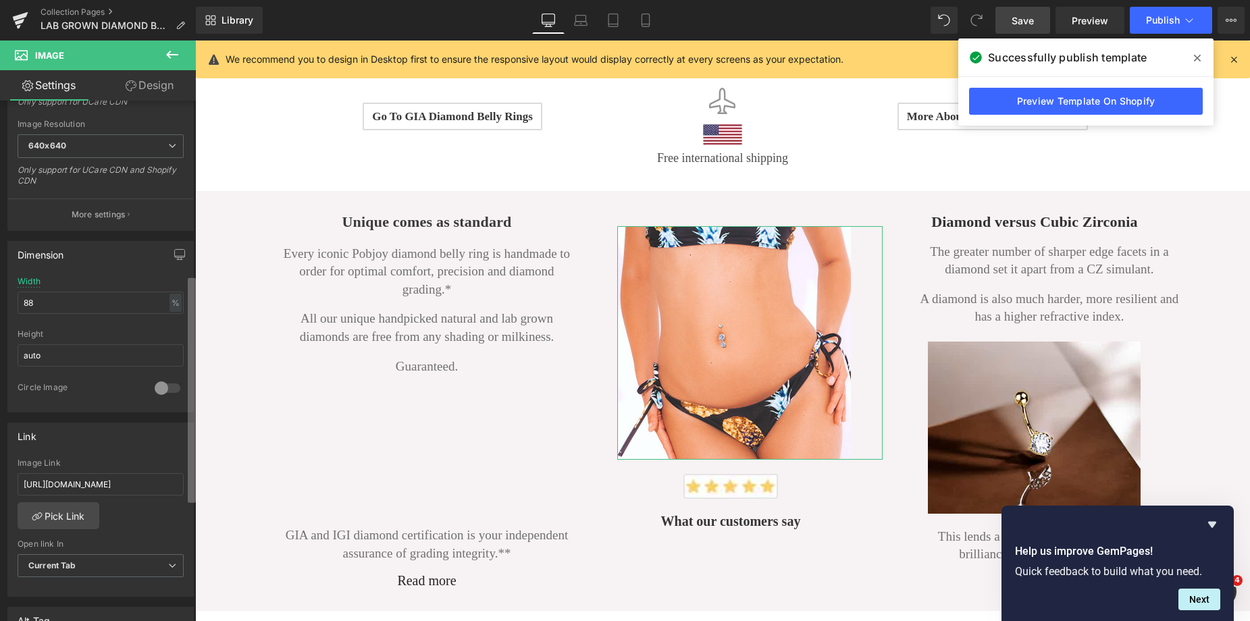
scroll to position [402, 0]
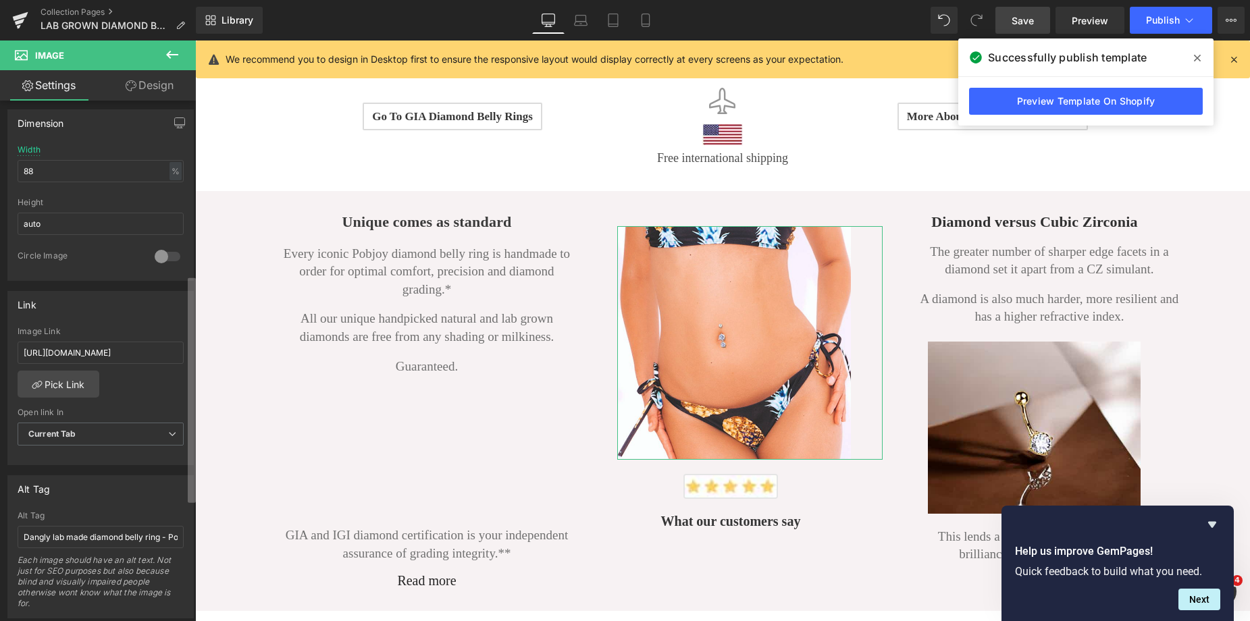
click at [175, 477] on div "Image https://ucarecdn.com/6e0c03b5-c2e4-4a23-9ce9-a4b5ebfaa7e4/-/format/auto/-…" at bounding box center [98, 364] width 196 height 527
click at [124, 350] on input "https://www.pobjoydiamonds.com/products/titanium-fancy-blue-lab-diamond-belly-r…" at bounding box center [101, 353] width 166 height 22
drag, startPoint x: 124, startPoint y: 350, endPoint x: 172, endPoint y: 350, distance: 48.6
click at [172, 350] on input "https://www.pobjoydiamonds.com/products/titanium-fancy-blue-lab-diamond-belly-r…" at bounding box center [101, 353] width 166 height 22
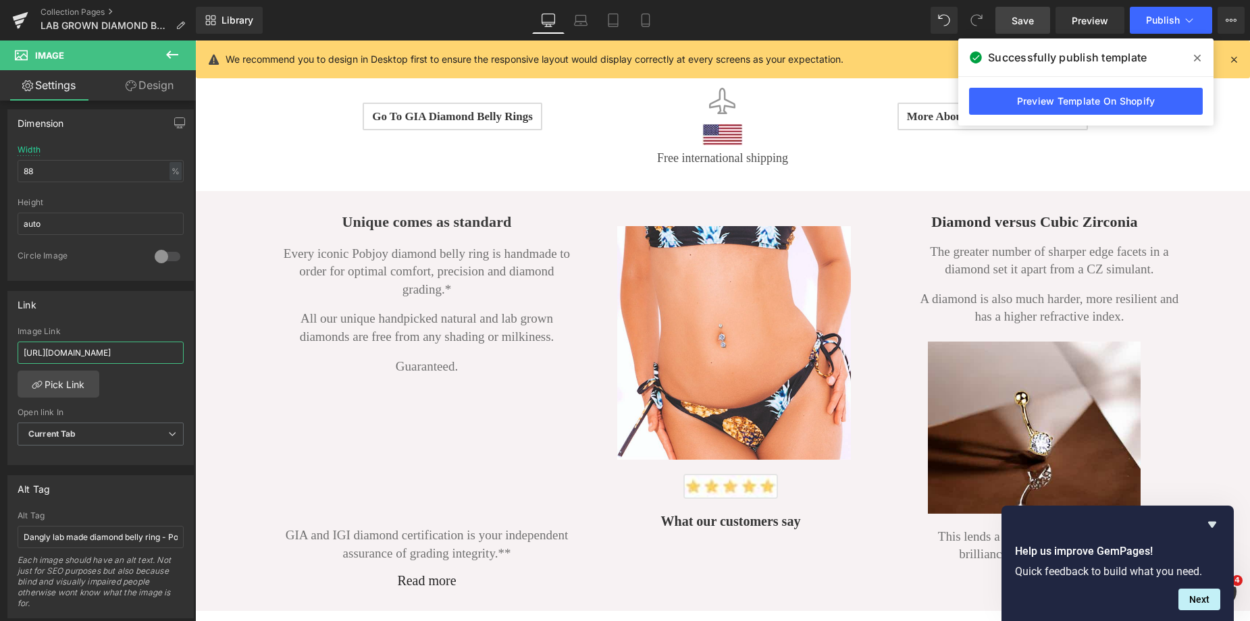
scroll to position [0, 0]
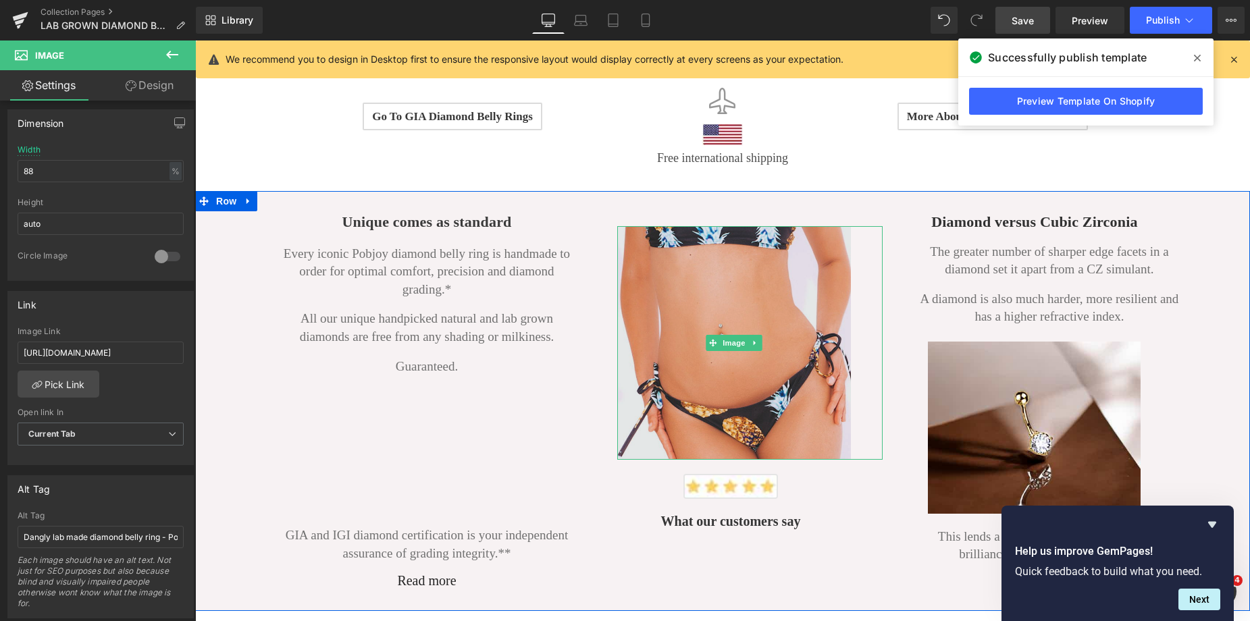
click at [653, 269] on img at bounding box center [734, 343] width 234 height 234
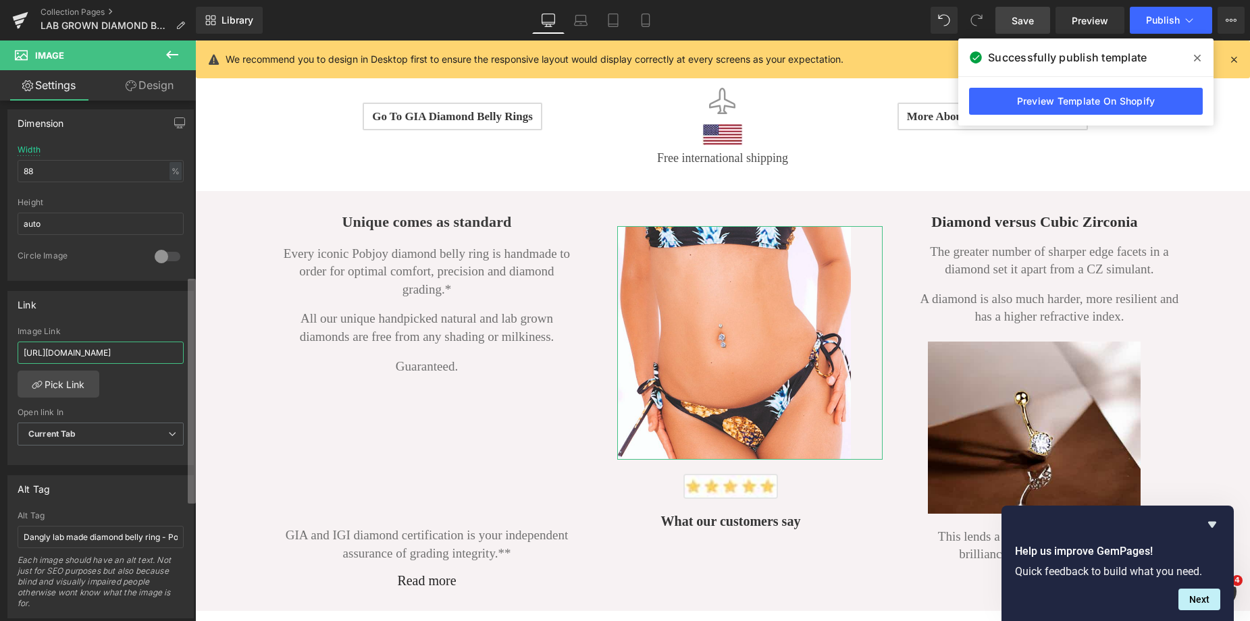
scroll to position [0, 238]
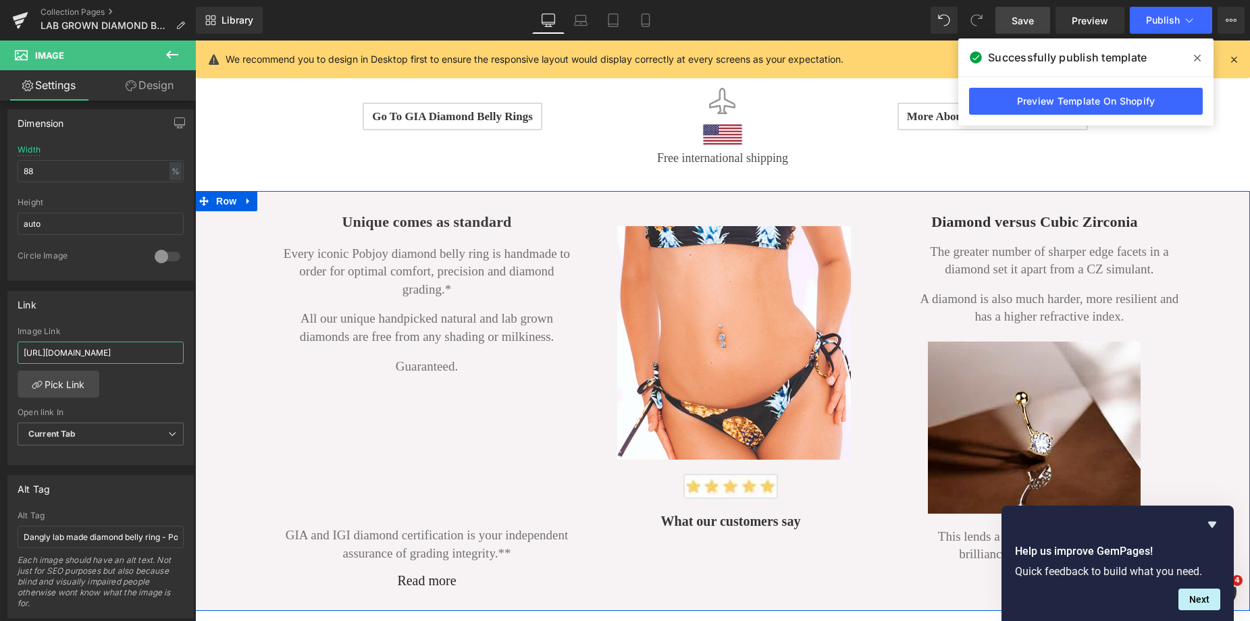
drag, startPoint x: 219, startPoint y: 391, endPoint x: 389, endPoint y: 406, distance: 170.2
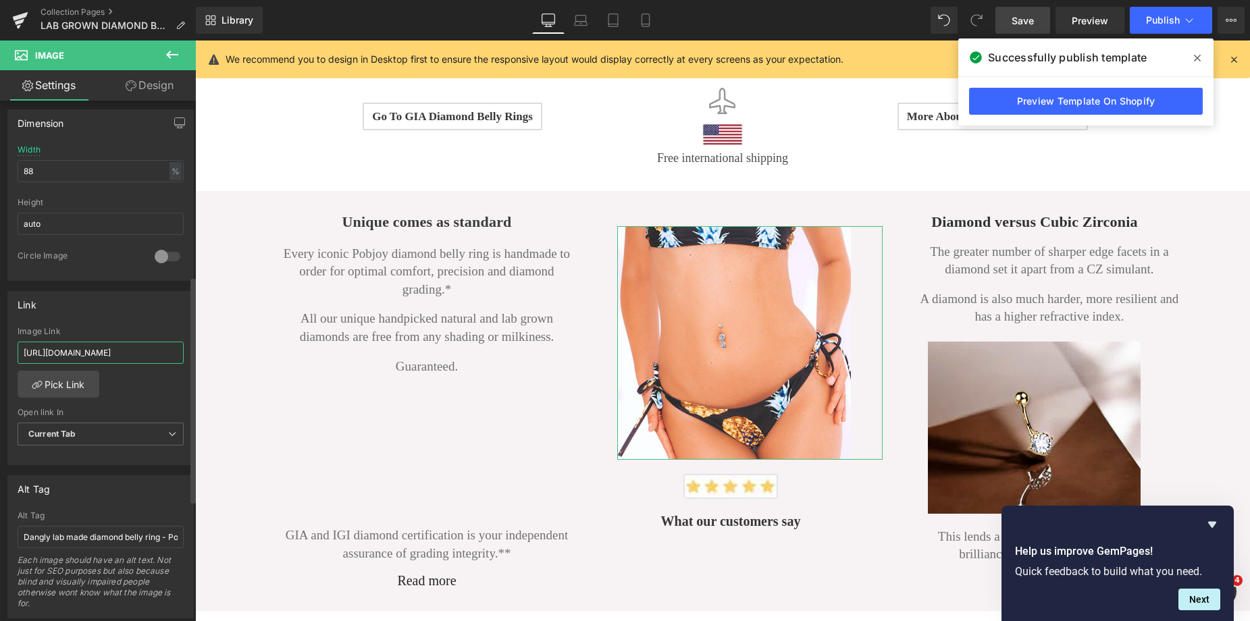
scroll to position [0, 211]
type input "https://www.pobjoydiamonds.com/products/large-lab-double-diamond-dangly-belly-p…"
click at [1028, 24] on span "Save" at bounding box center [1022, 21] width 22 height 14
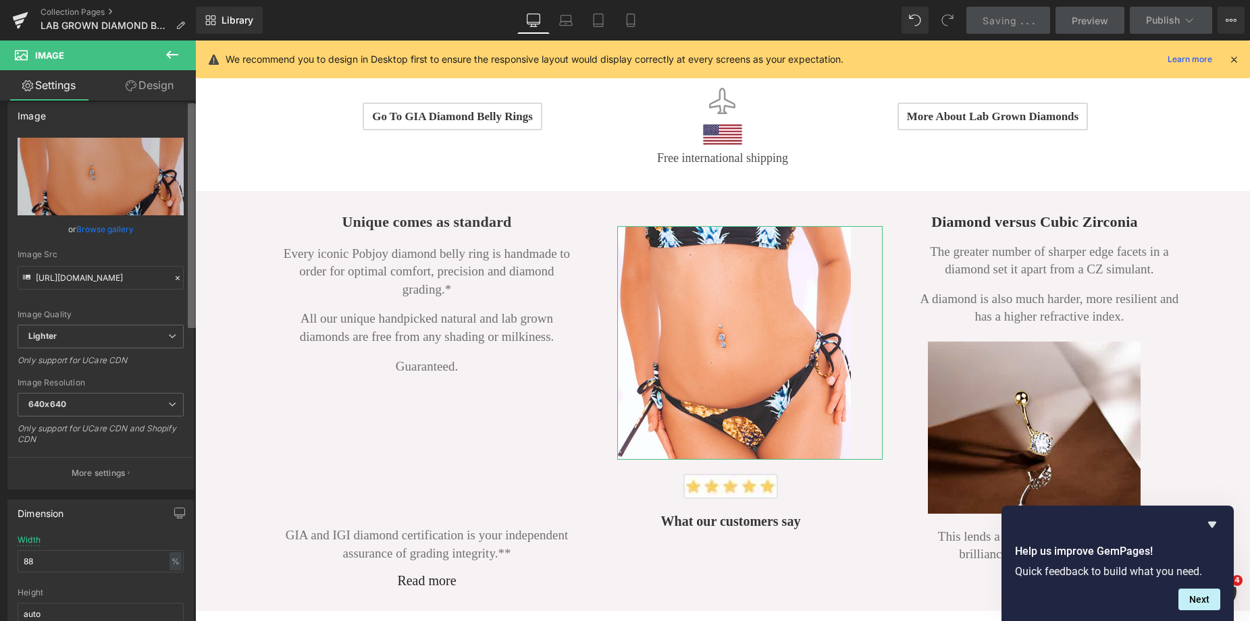
scroll to position [0, 0]
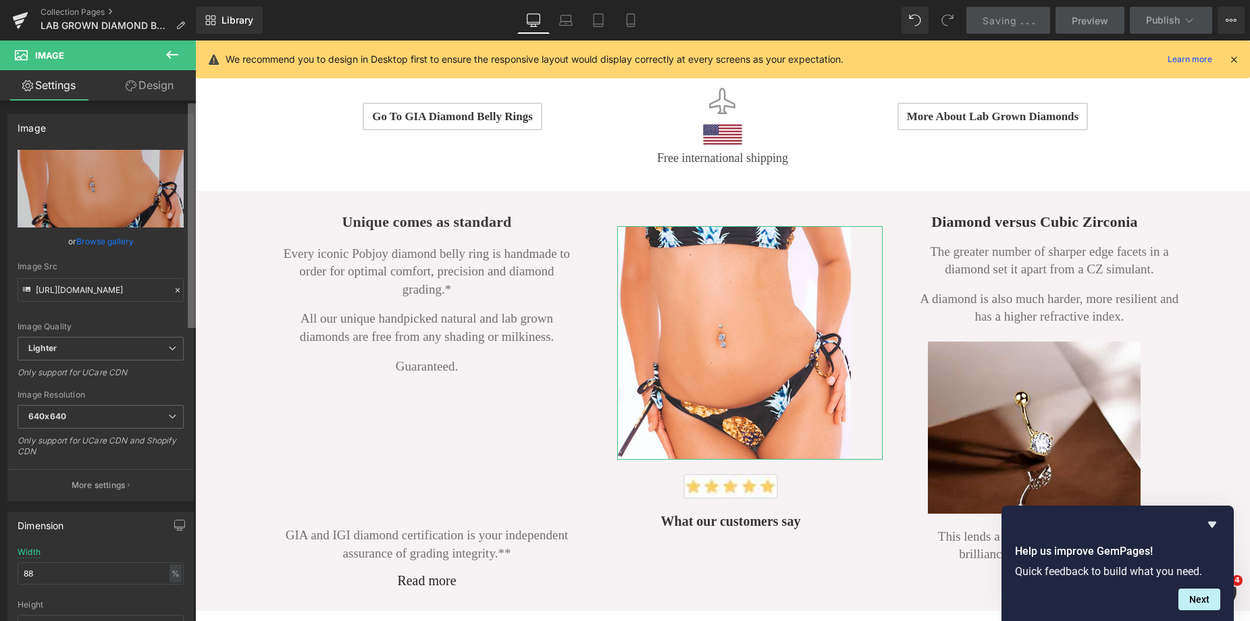
click at [192, 147] on b at bounding box center [192, 215] width 8 height 225
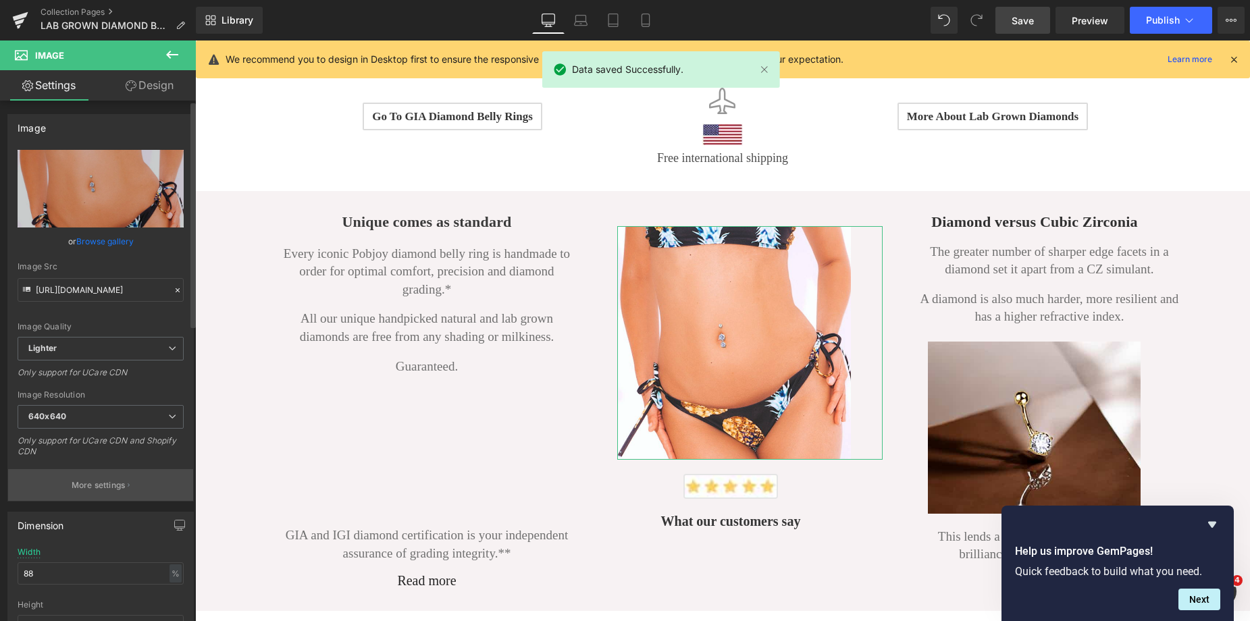
click at [93, 481] on p "More settings" at bounding box center [99, 485] width 54 height 12
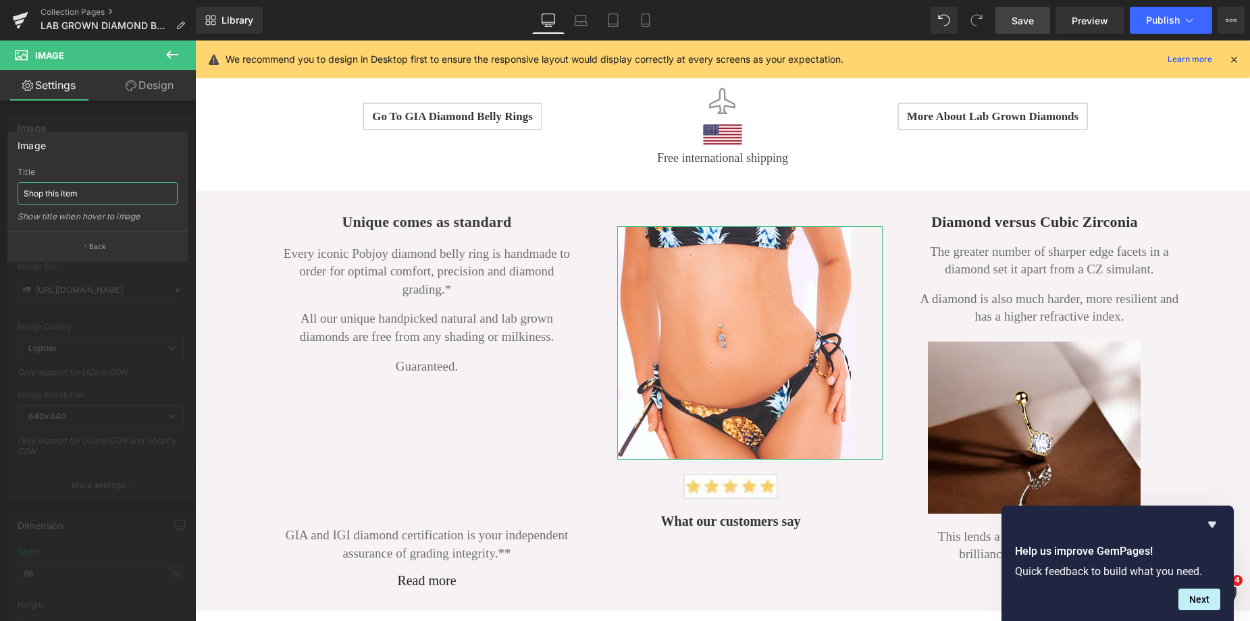
drag, startPoint x: 92, startPoint y: 193, endPoint x: 46, endPoint y: 192, distance: 45.9
click at [46, 192] on input "Shop this item" at bounding box center [98, 193] width 160 height 22
type input "Shop double diamond belly ring"
click at [1028, 20] on span "Save" at bounding box center [1022, 21] width 22 height 14
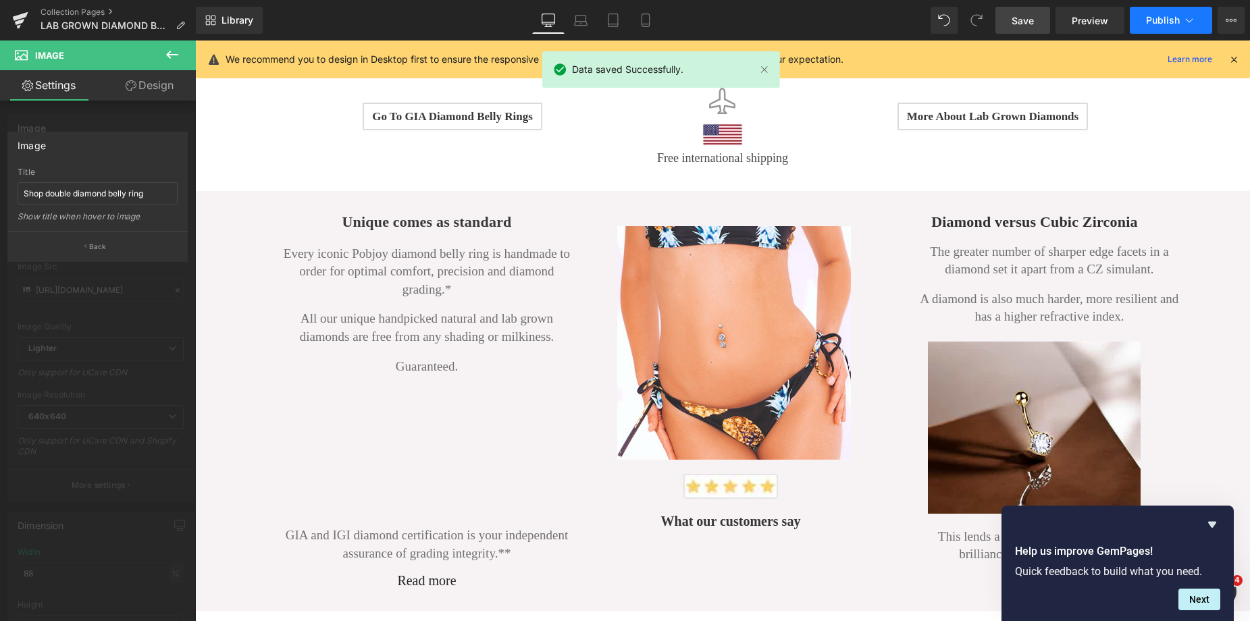
click at [1155, 16] on span "Publish" at bounding box center [1163, 20] width 34 height 11
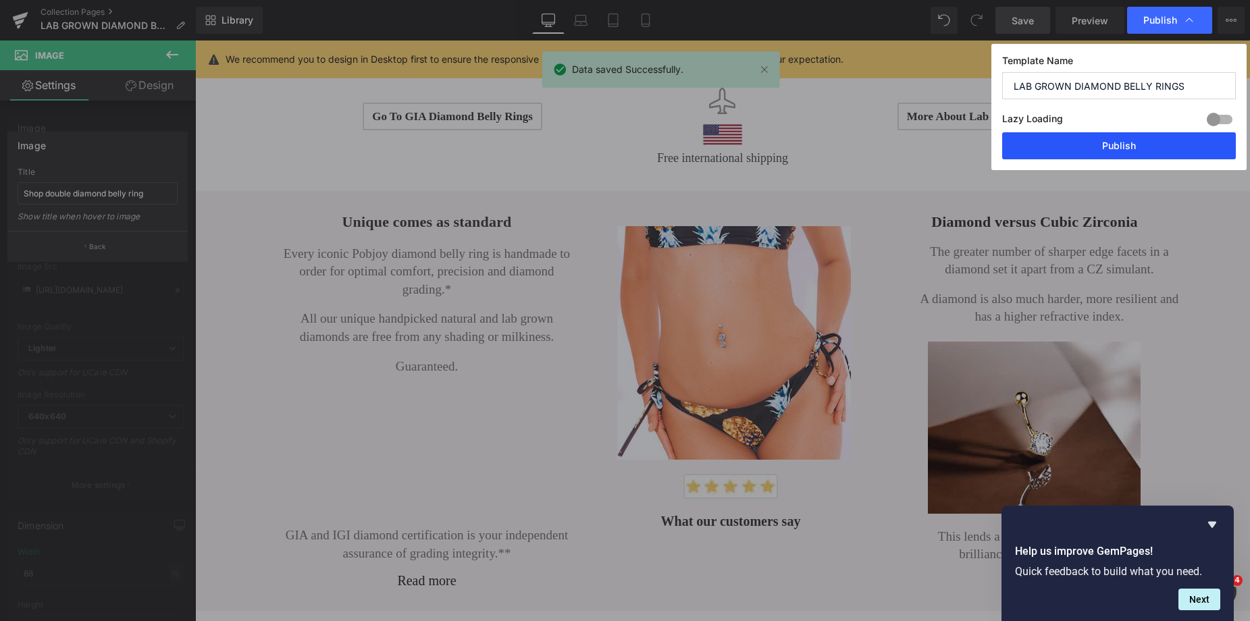
click at [1117, 142] on button "Publish" at bounding box center [1119, 145] width 234 height 27
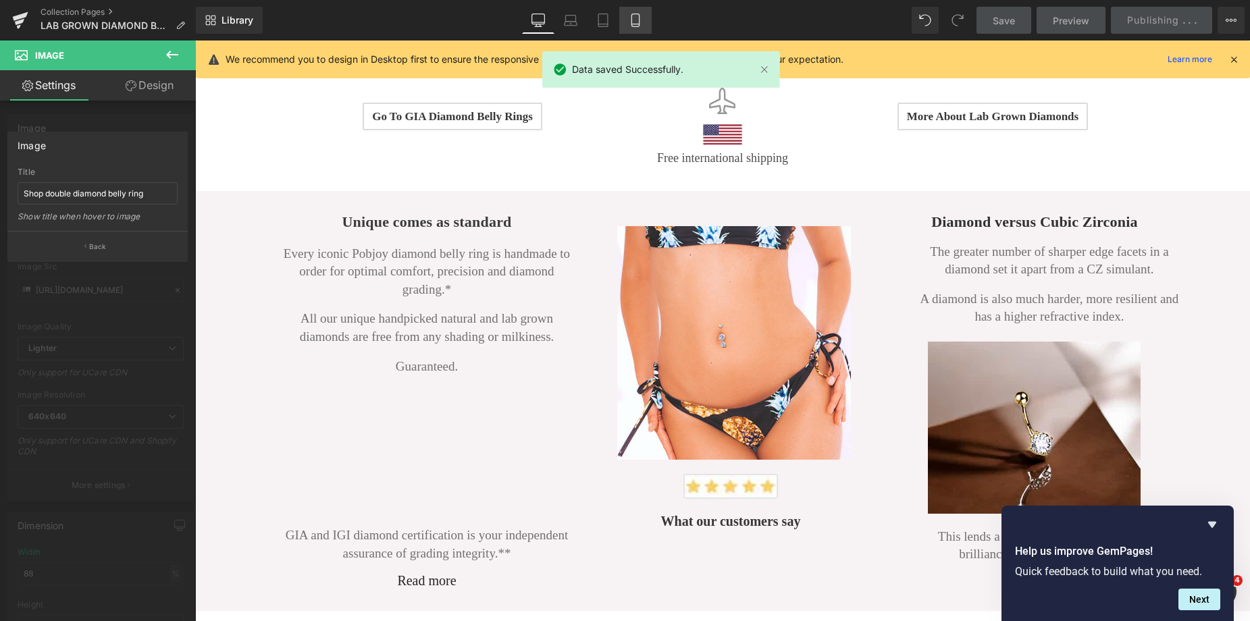
click at [636, 23] on icon at bounding box center [636, 21] width 14 height 14
drag, startPoint x: 822, startPoint y: 90, endPoint x: 635, endPoint y: 23, distance: 198.6
click at [635, 23] on icon at bounding box center [636, 21] width 14 height 14
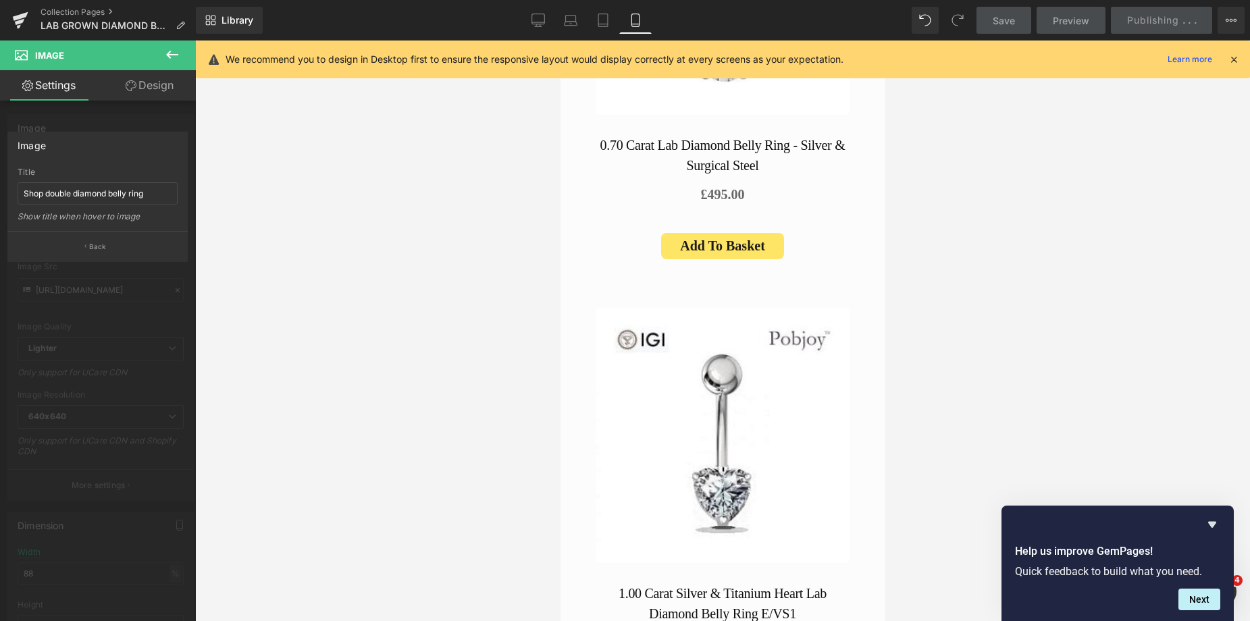
scroll to position [7658, 0]
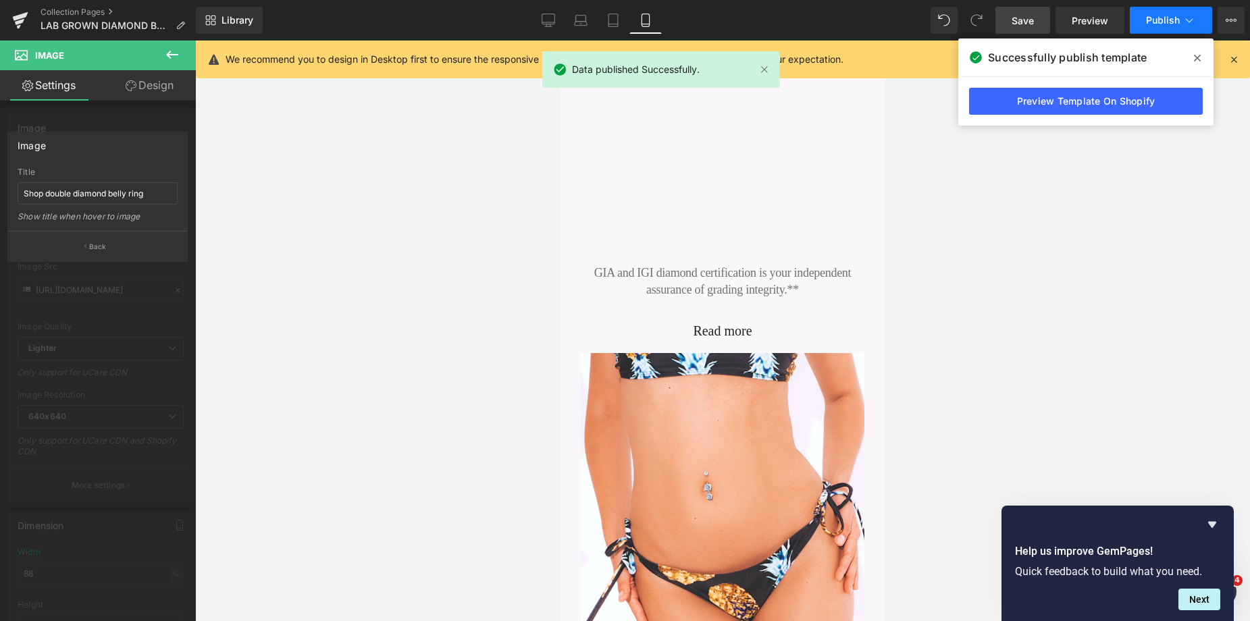
click at [1160, 18] on span "Publish" at bounding box center [1163, 20] width 34 height 11
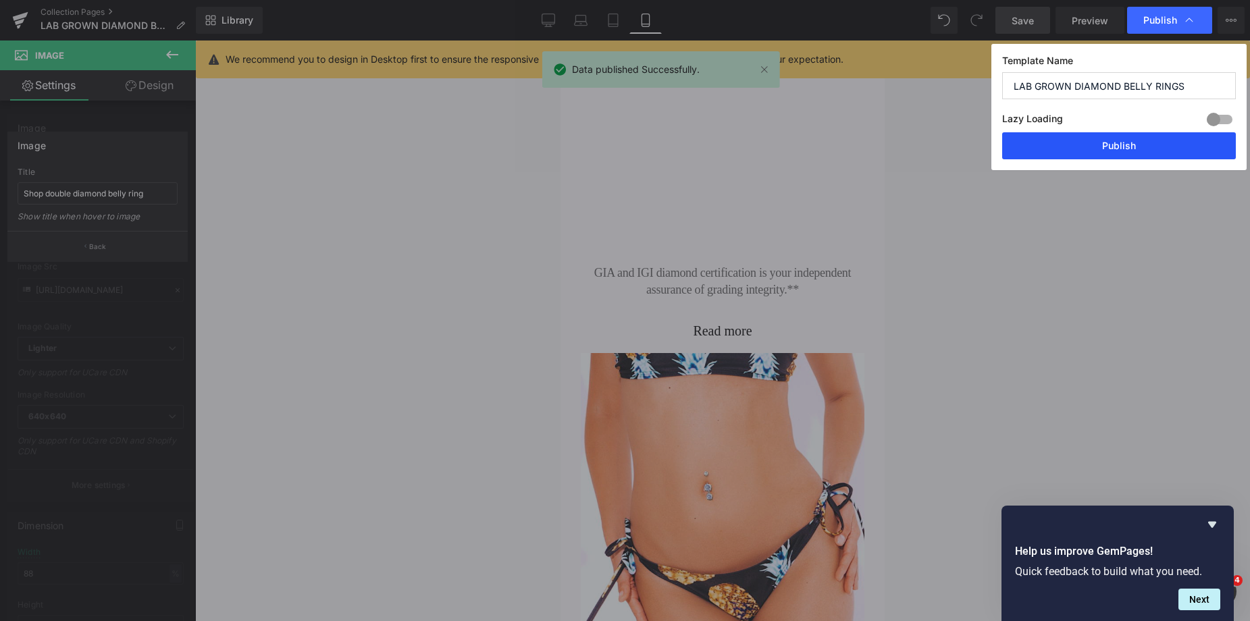
click at [1120, 150] on button "Publish" at bounding box center [1119, 145] width 234 height 27
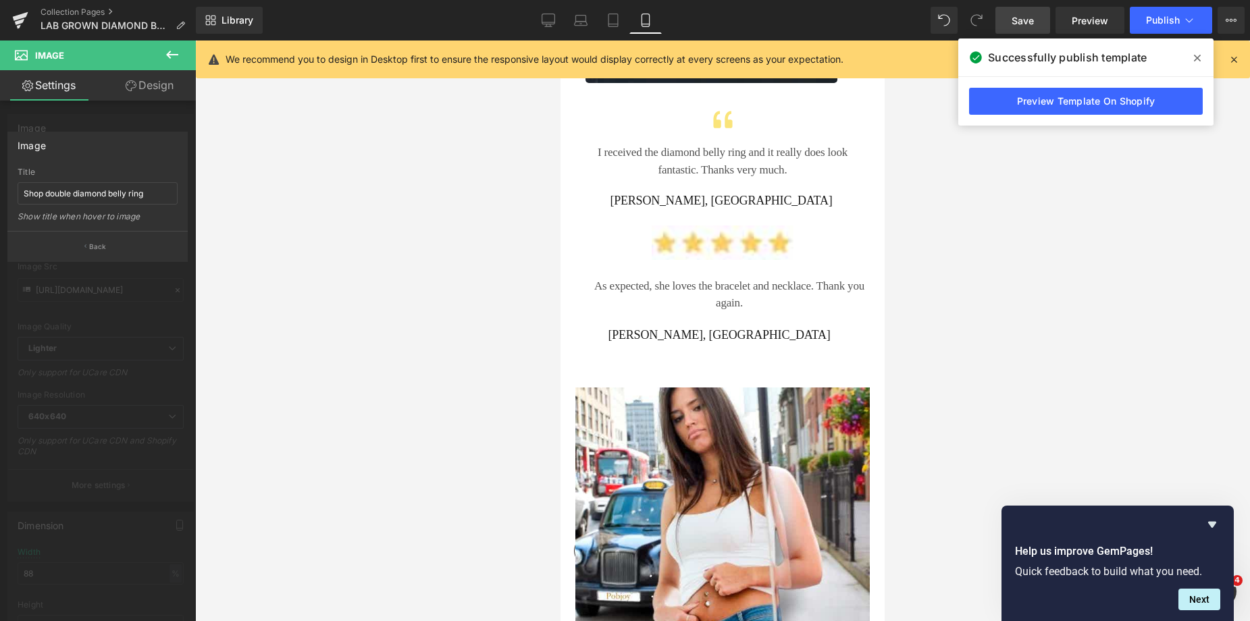
scroll to position [9570, 0]
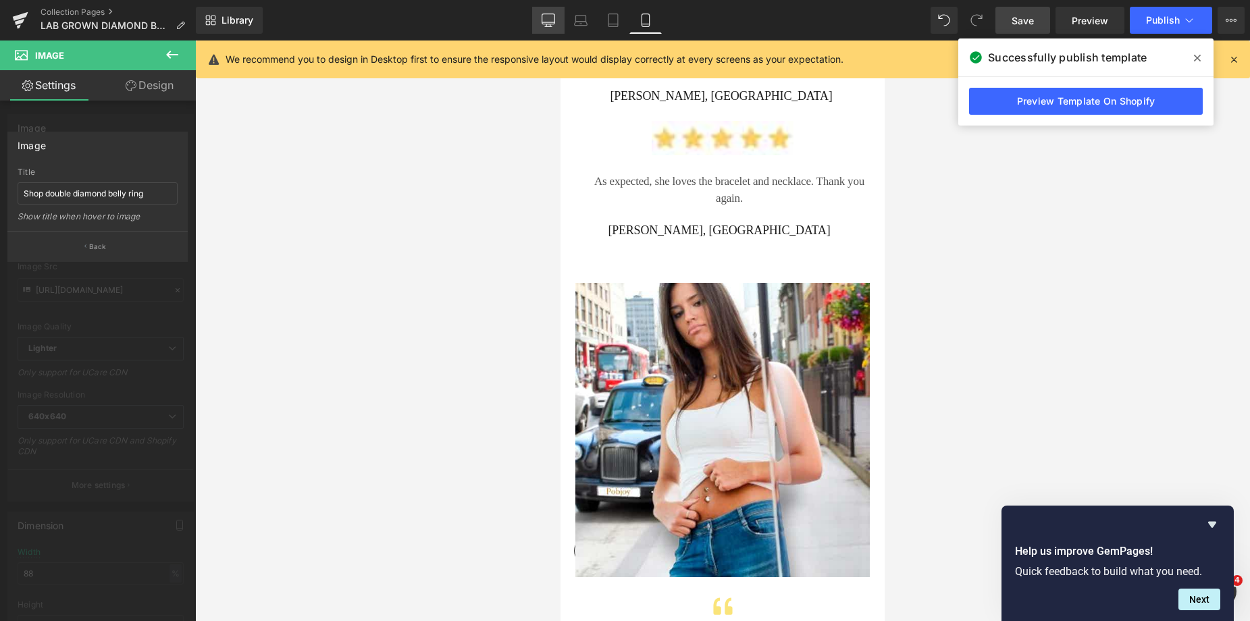
drag, startPoint x: 546, startPoint y: 20, endPoint x: 468, endPoint y: 109, distance: 118.2
click at [546, 20] on icon at bounding box center [549, 21] width 14 height 14
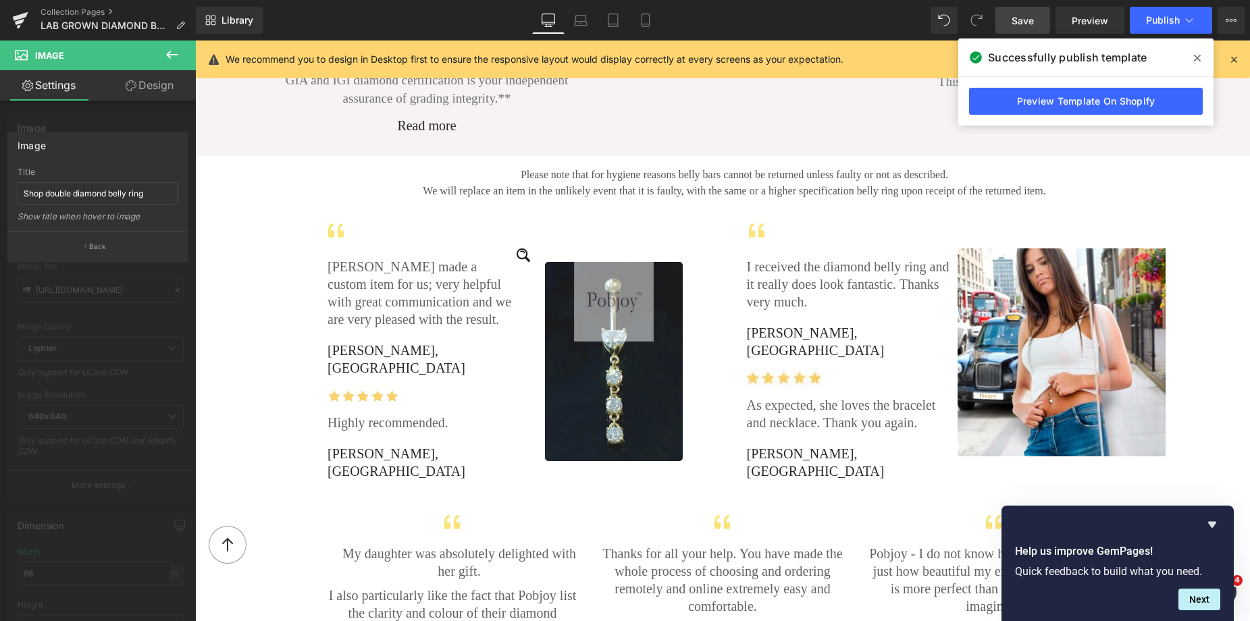
scroll to position [2050, 0]
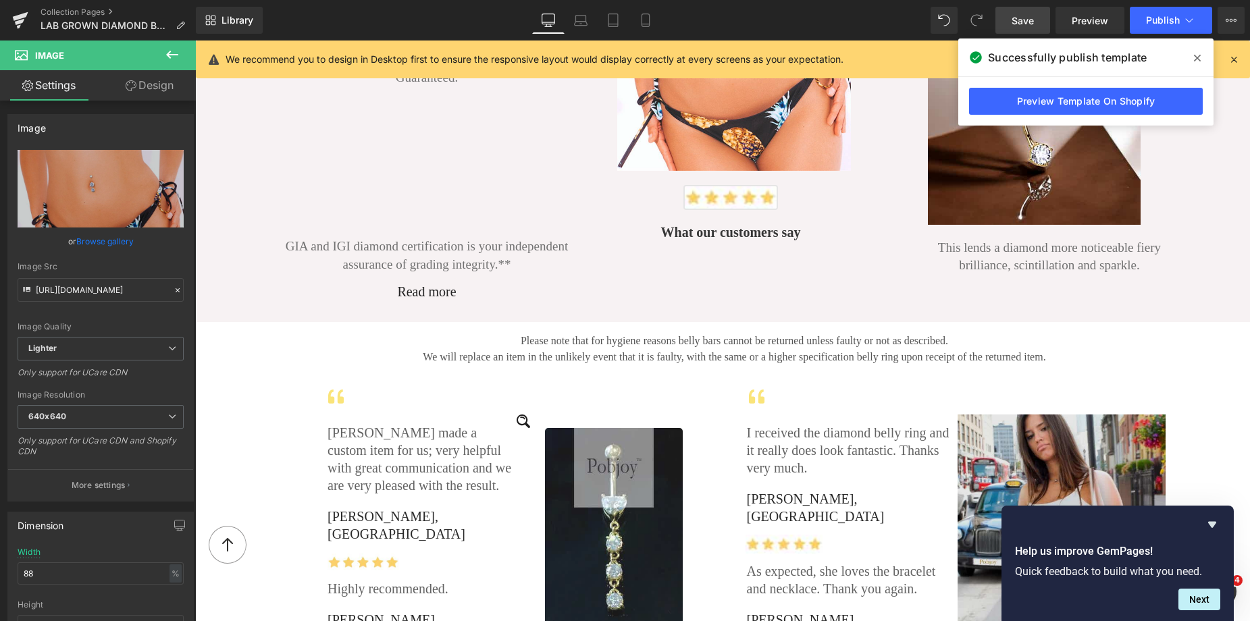
click at [1009, 439] on body "Skip to content 0" at bounding box center [722, 249] width 1055 height 4517
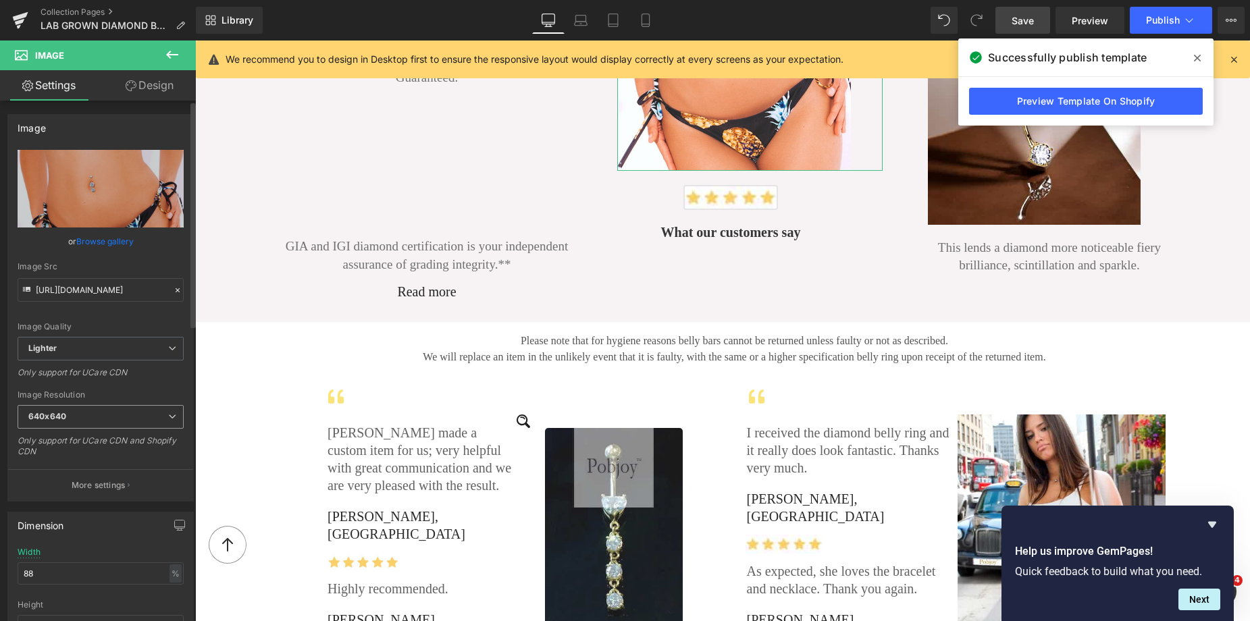
click at [53, 413] on b "640x640" at bounding box center [47, 416] width 38 height 10
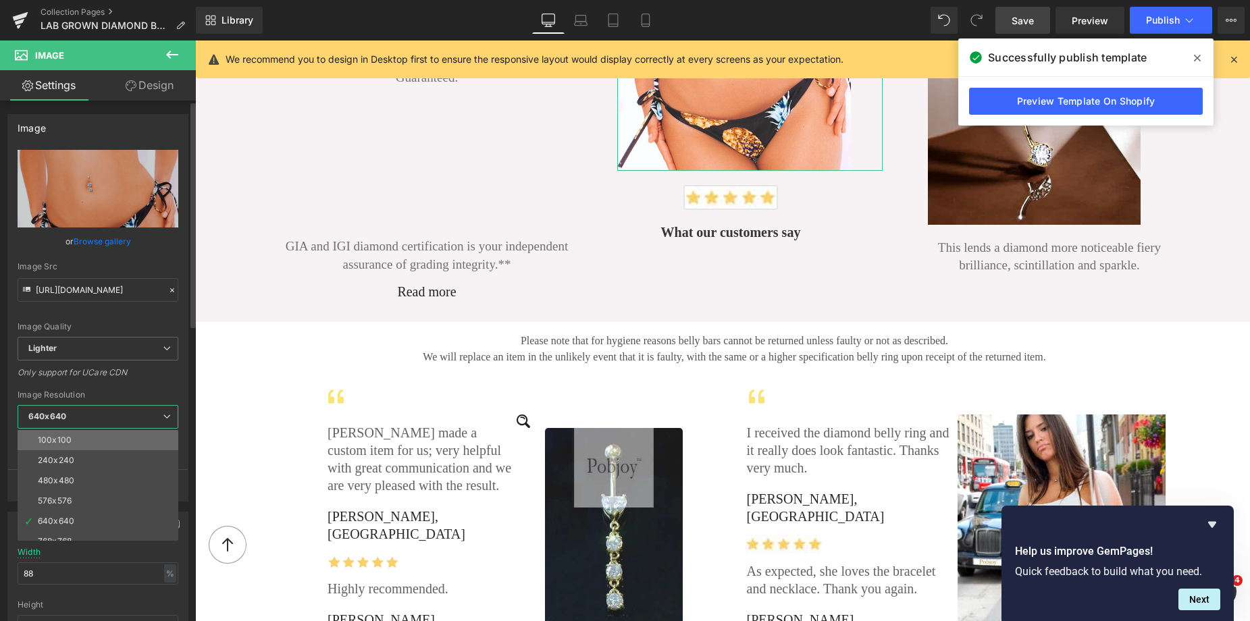
click at [77, 437] on li "100x100" at bounding box center [101, 440] width 167 height 20
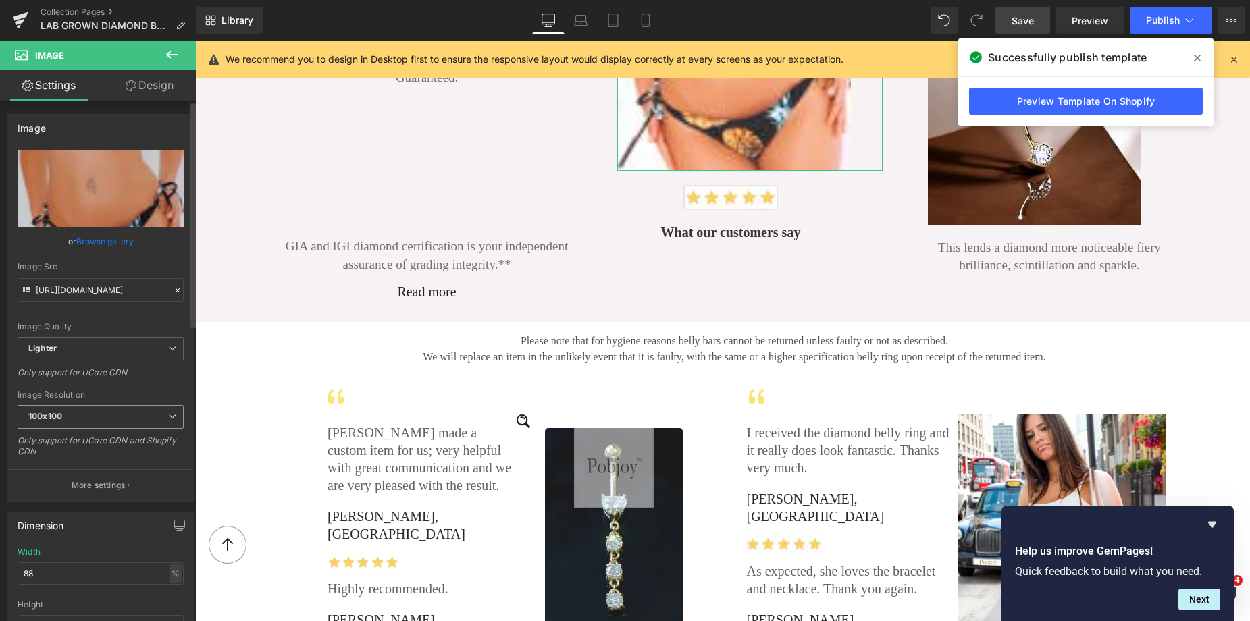
click at [78, 411] on span "100x100" at bounding box center [101, 417] width 166 height 24
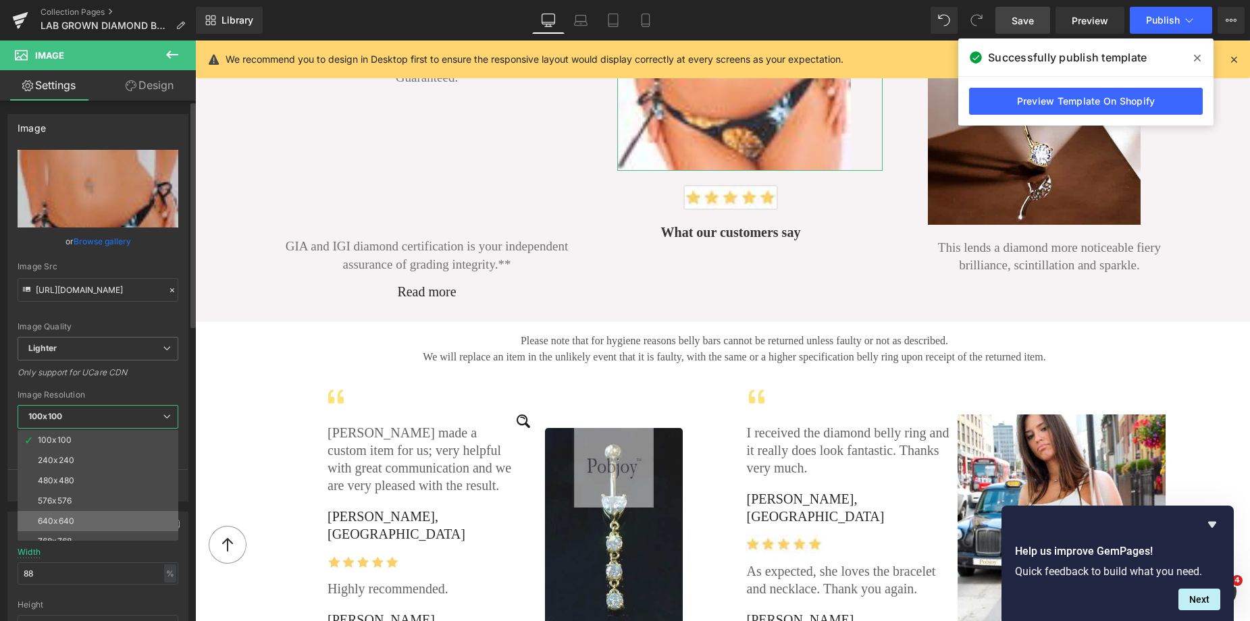
click at [57, 513] on li "640x640" at bounding box center [101, 521] width 167 height 20
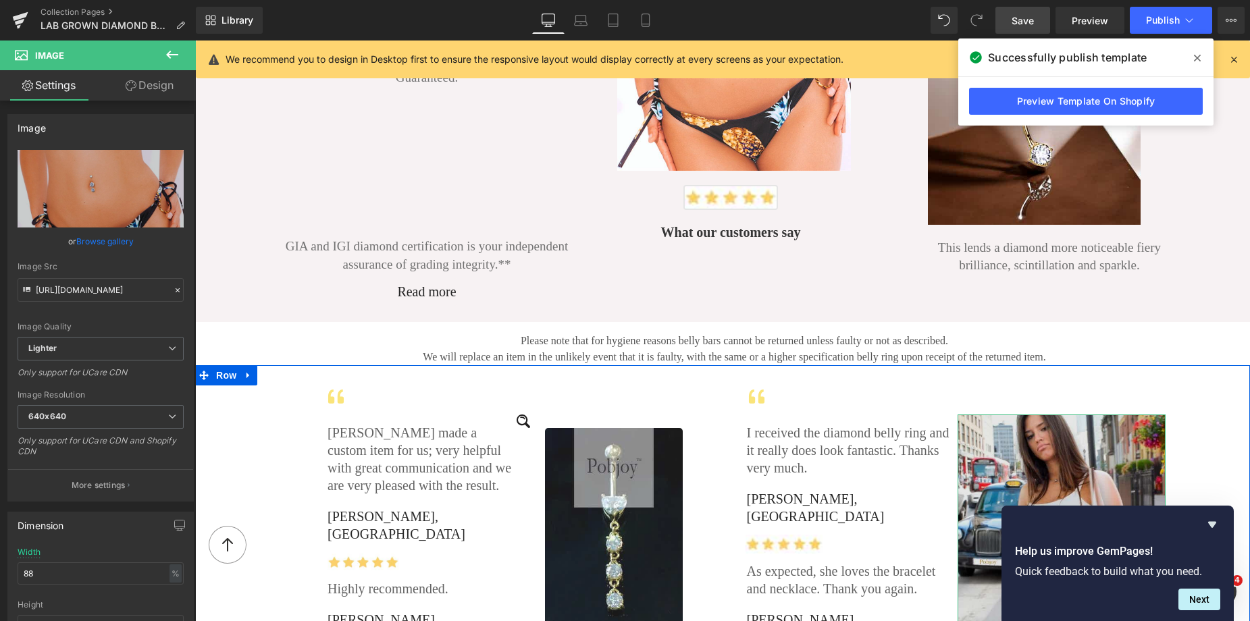
click at [991, 435] on img at bounding box center [1061, 519] width 208 height 208
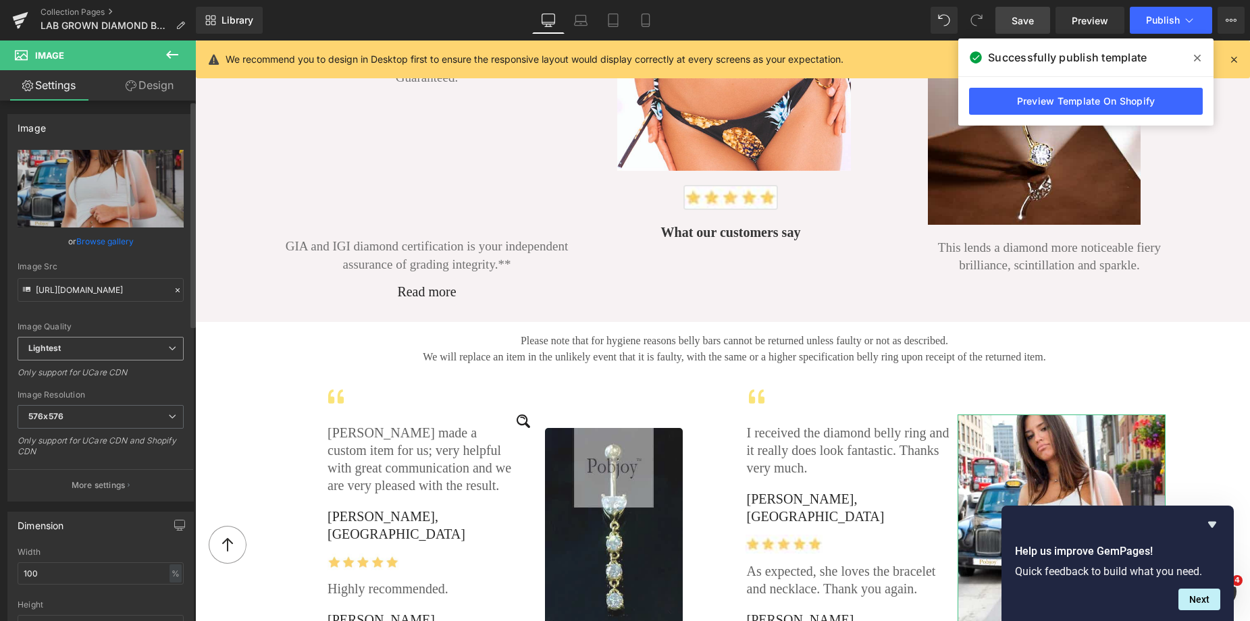
click at [90, 353] on span "Lightest" at bounding box center [101, 349] width 166 height 24
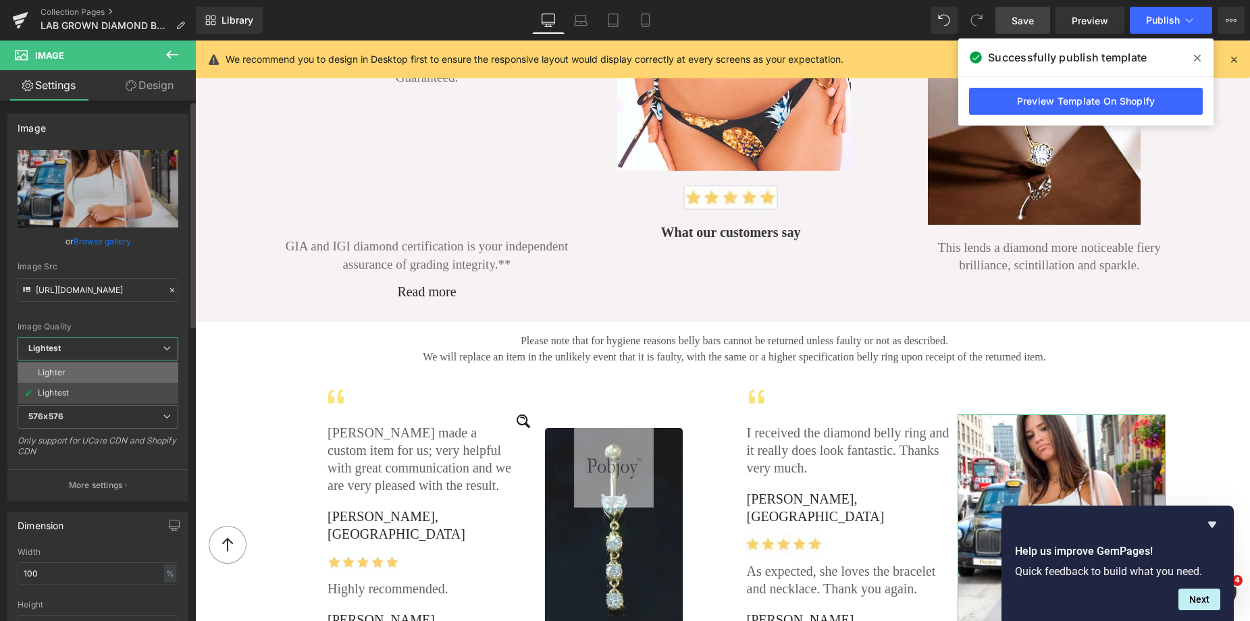
click at [80, 373] on li "Lighter" at bounding box center [98, 373] width 161 height 20
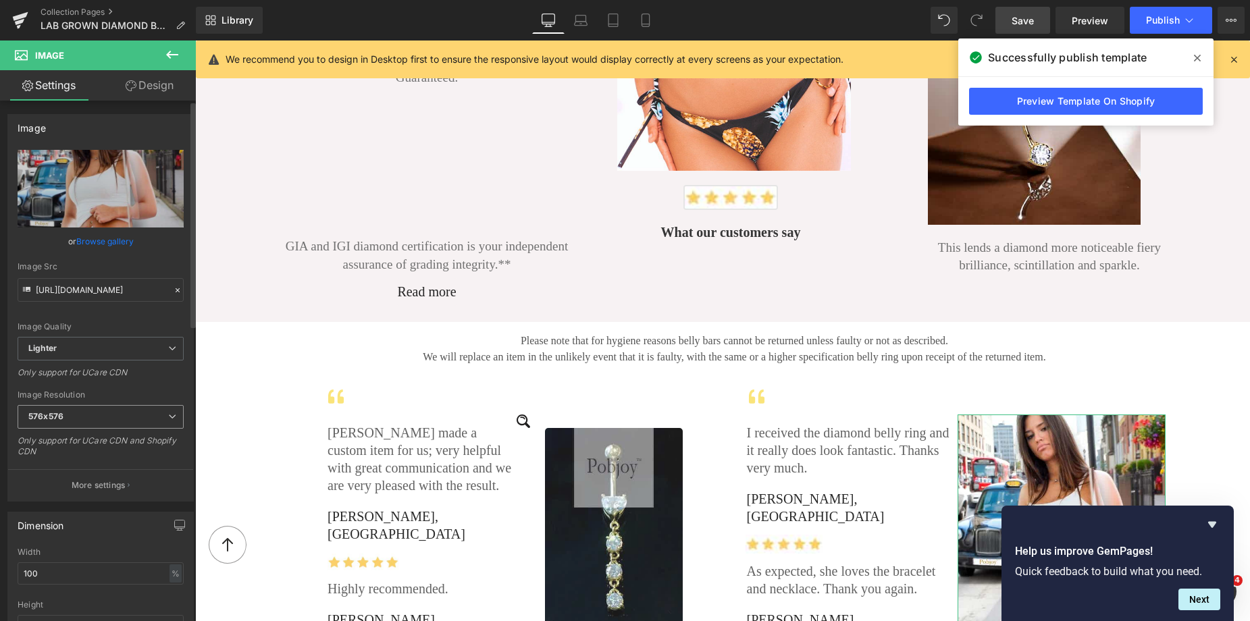
click at [64, 419] on span "576x576" at bounding box center [101, 417] width 166 height 24
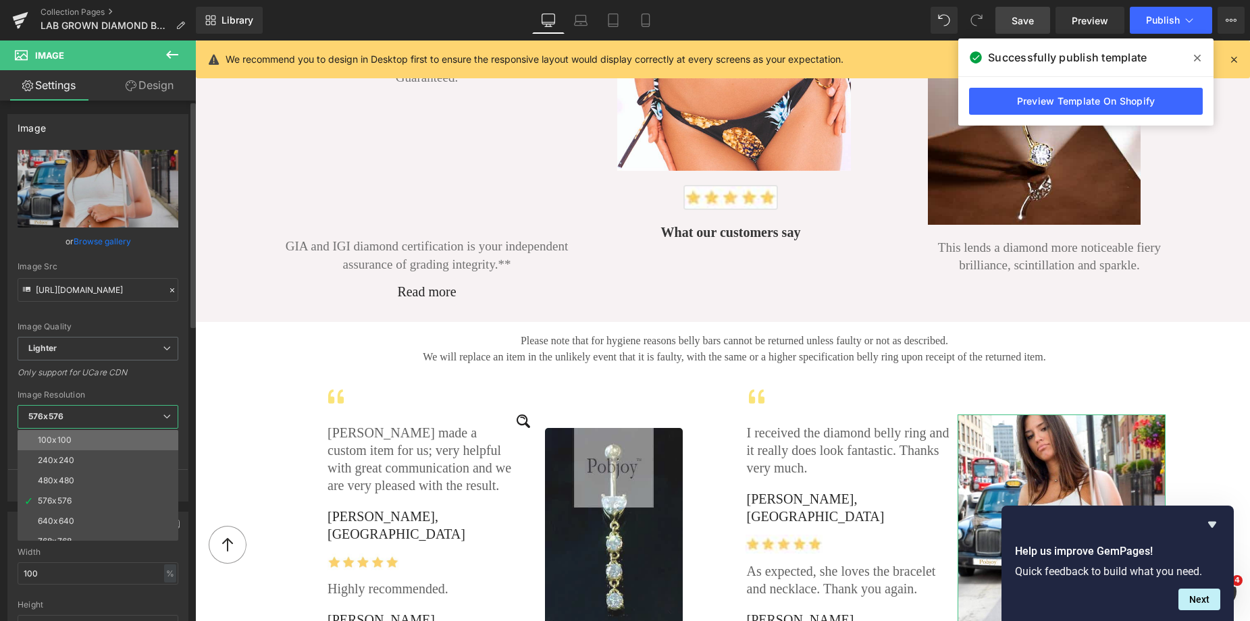
click at [63, 434] on li "100x100" at bounding box center [101, 440] width 167 height 20
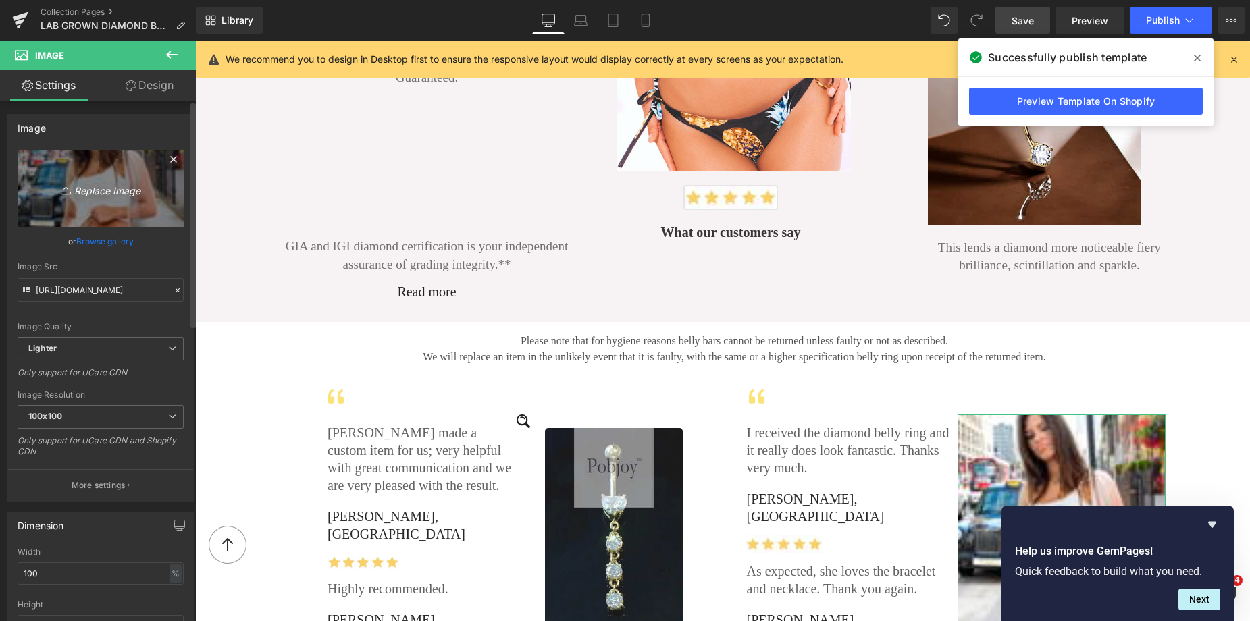
click at [105, 207] on link "Replace Image" at bounding box center [101, 189] width 166 height 78
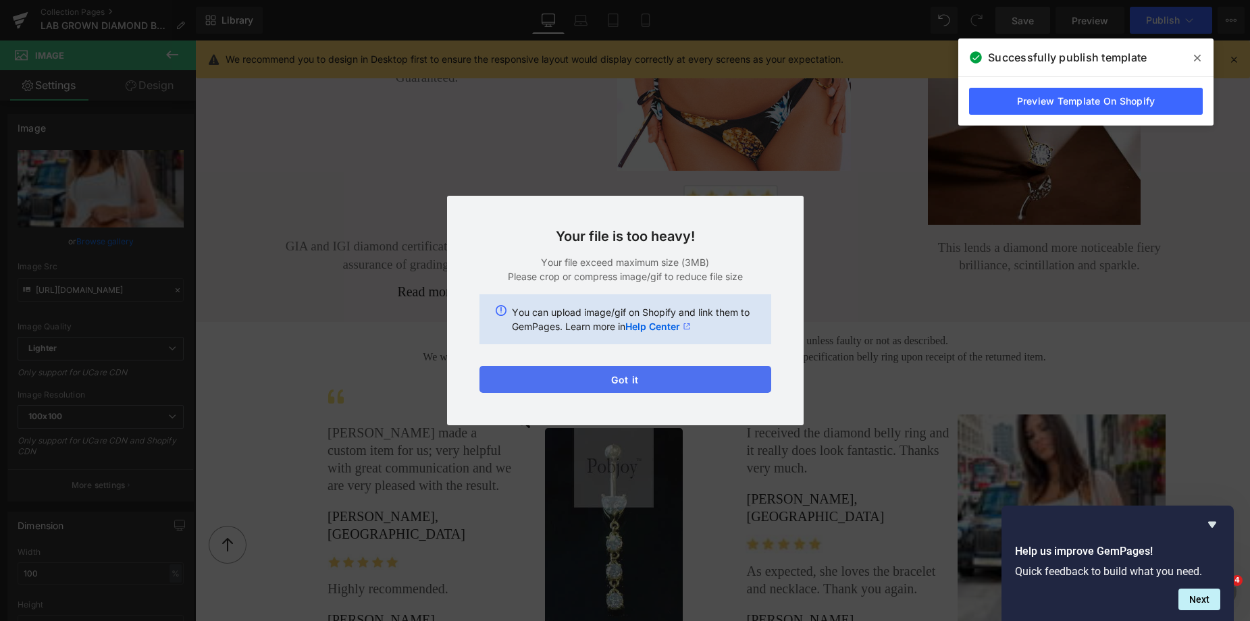
drag, startPoint x: 626, startPoint y: 371, endPoint x: 435, endPoint y: 331, distance: 195.3
click at [626, 371] on button "Got it" at bounding box center [625, 379] width 292 height 27
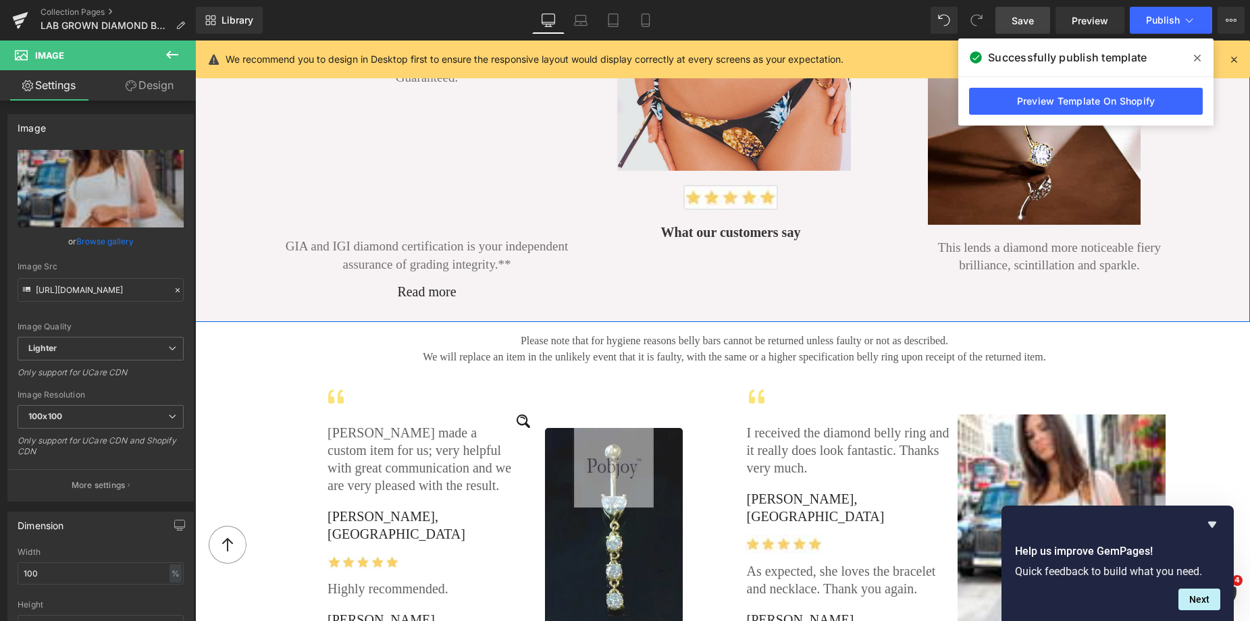
click at [682, 146] on img at bounding box center [734, 54] width 234 height 234
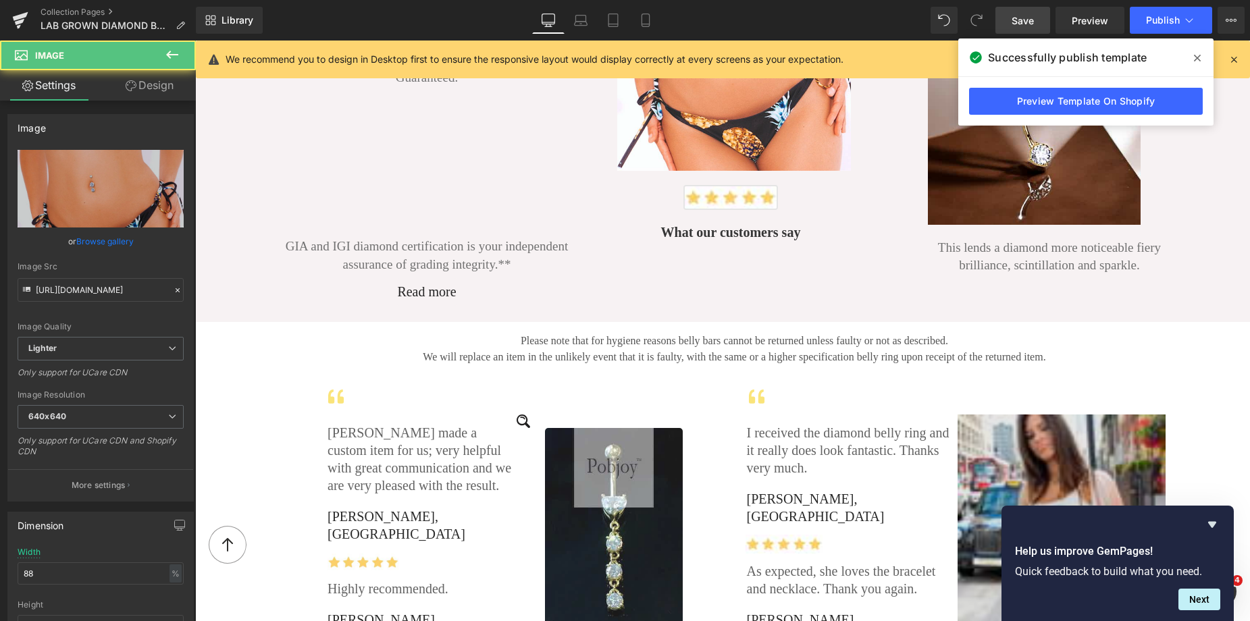
click at [974, 419] on img at bounding box center [1061, 519] width 208 height 208
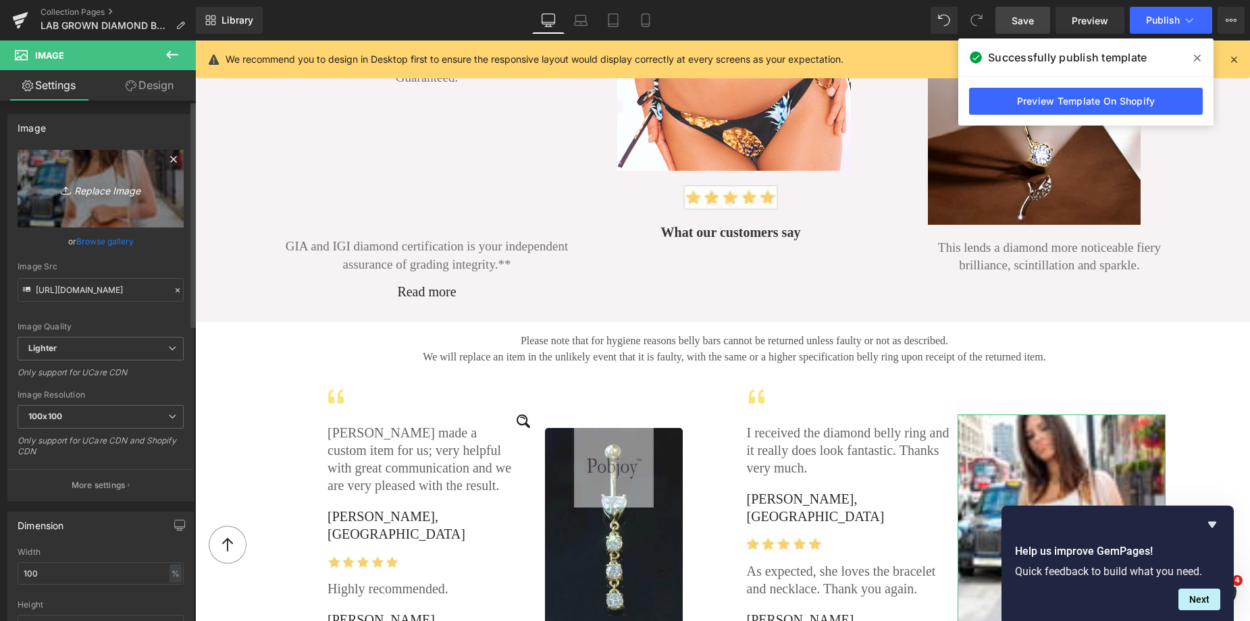
click at [89, 201] on link "Replace Image" at bounding box center [101, 189] width 166 height 78
type input "C:\fakepath\New Template-Photoroom - 2025-10-05T231041.520.png"
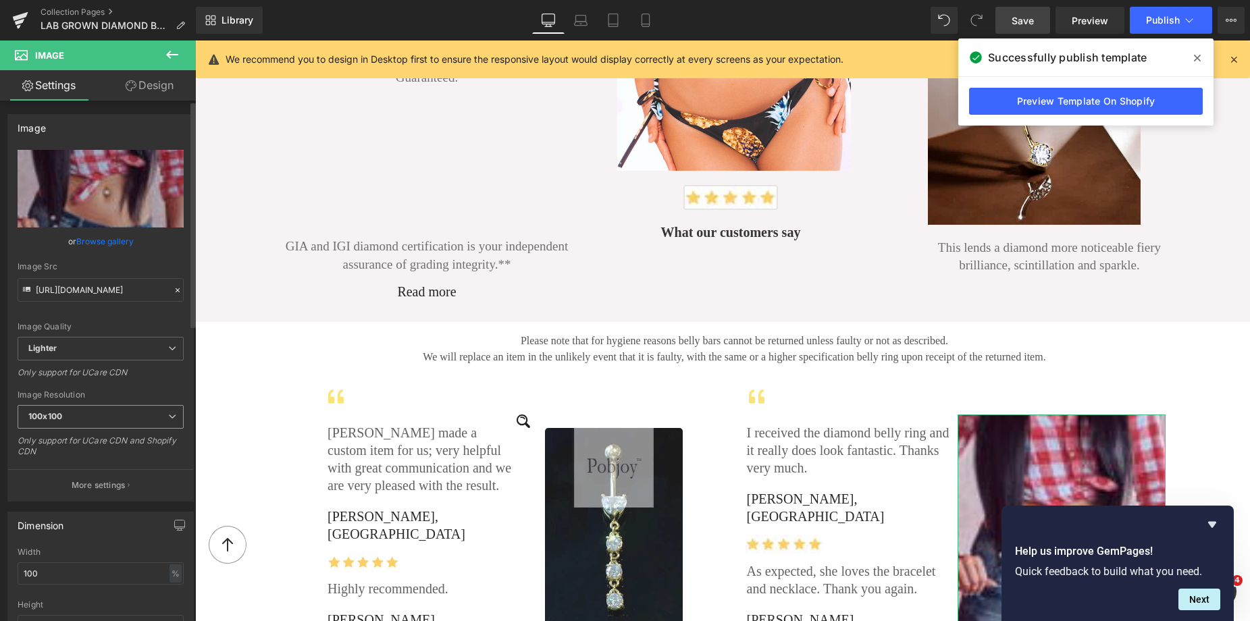
click at [101, 412] on span "100x100" at bounding box center [101, 417] width 166 height 24
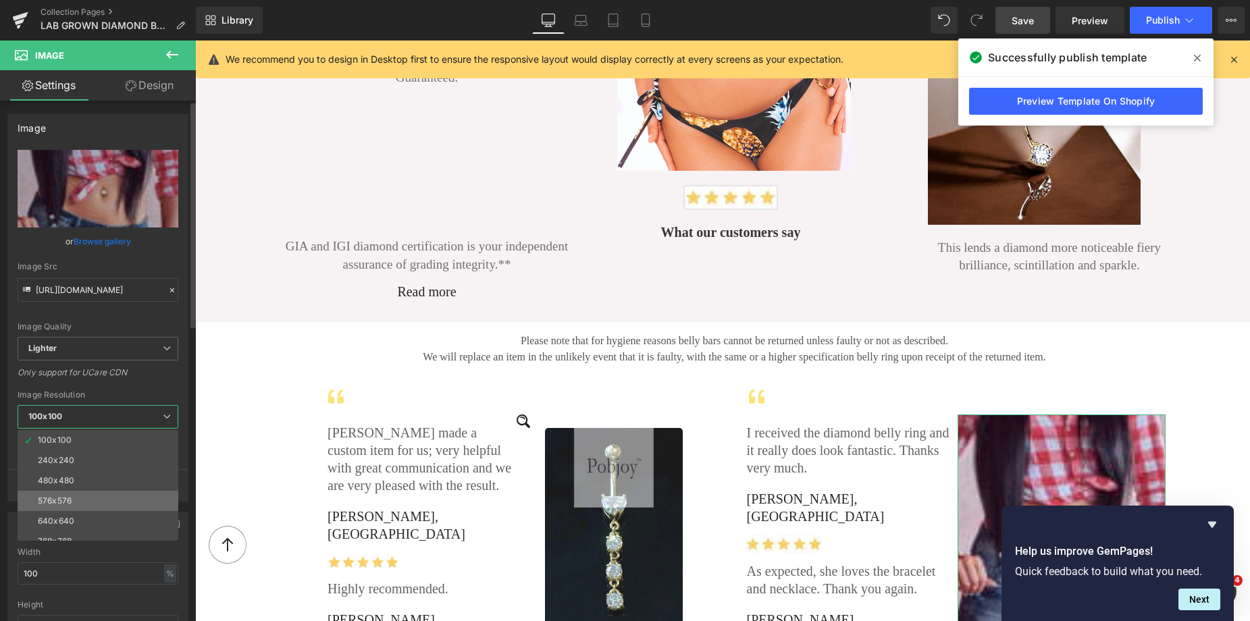
click at [74, 499] on li "576x576" at bounding box center [101, 501] width 167 height 20
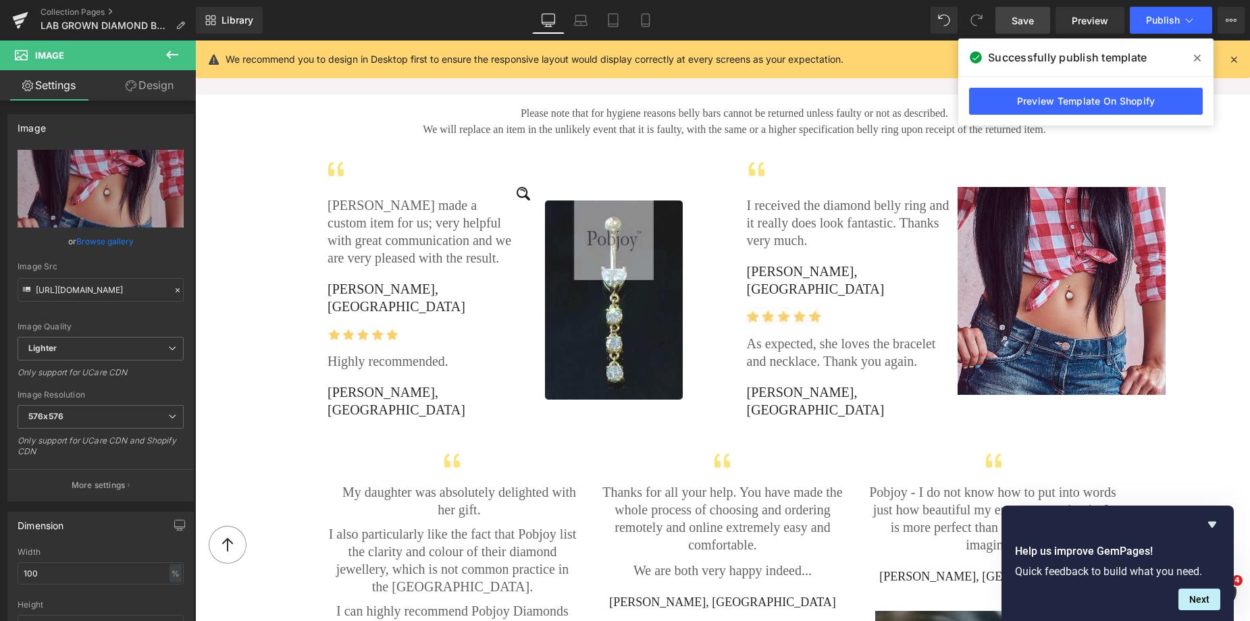
scroll to position [2216, 0]
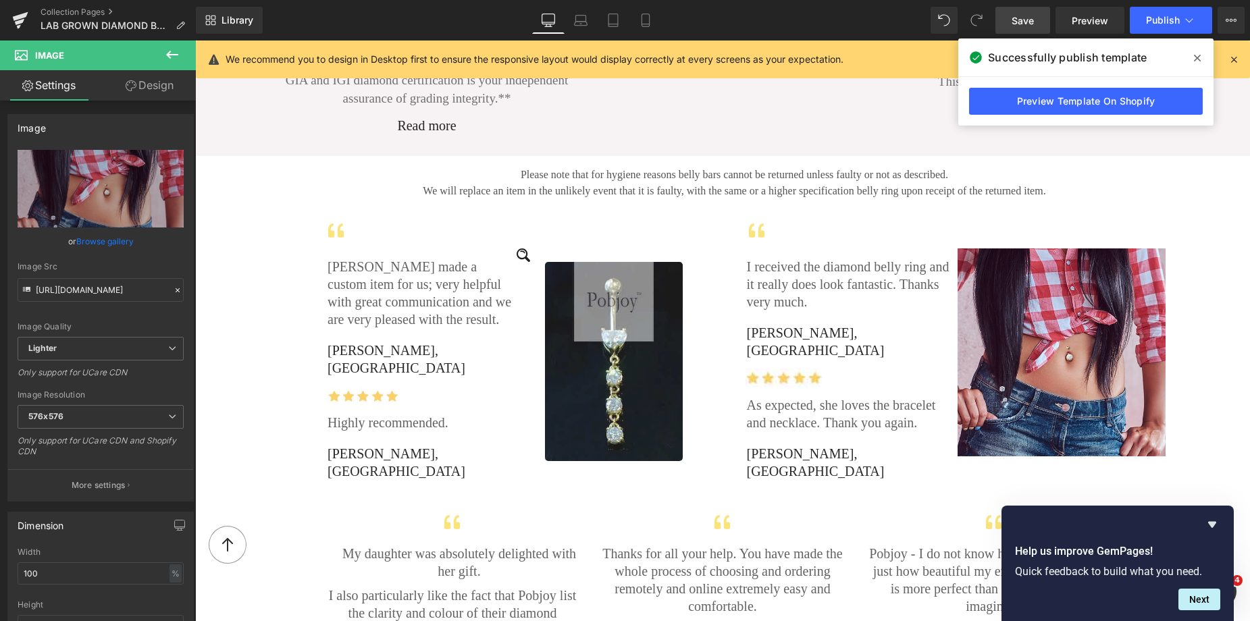
click at [1018, 16] on span "Save" at bounding box center [1022, 21] width 22 height 14
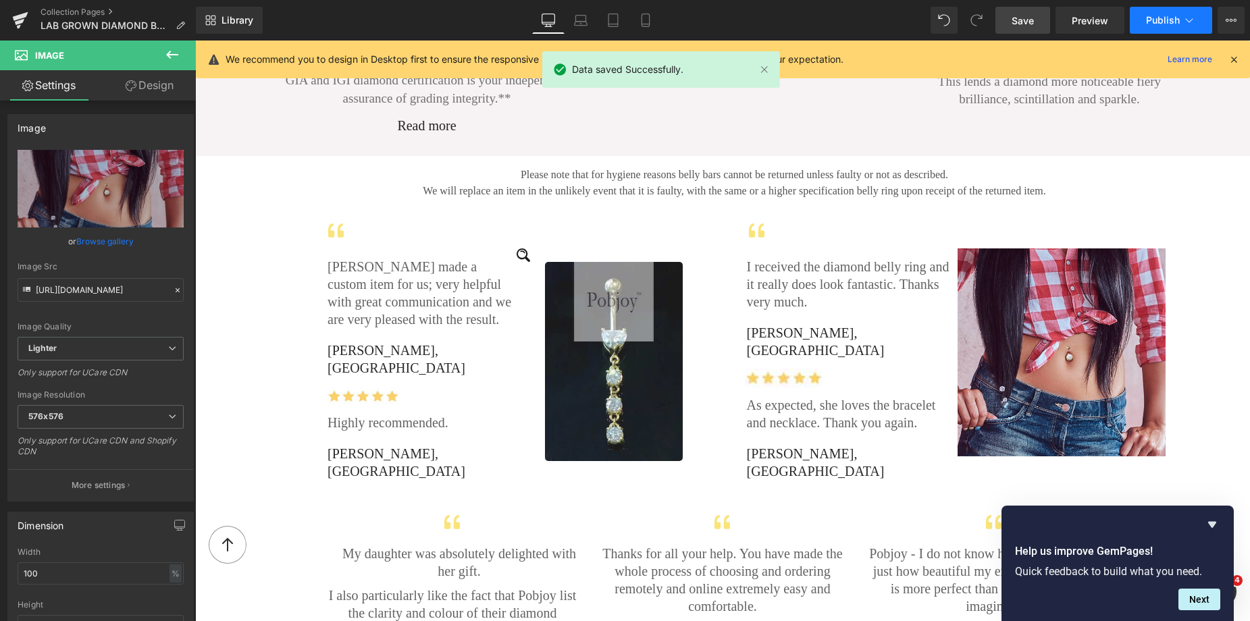
click at [1154, 18] on span "Publish" at bounding box center [1163, 20] width 34 height 11
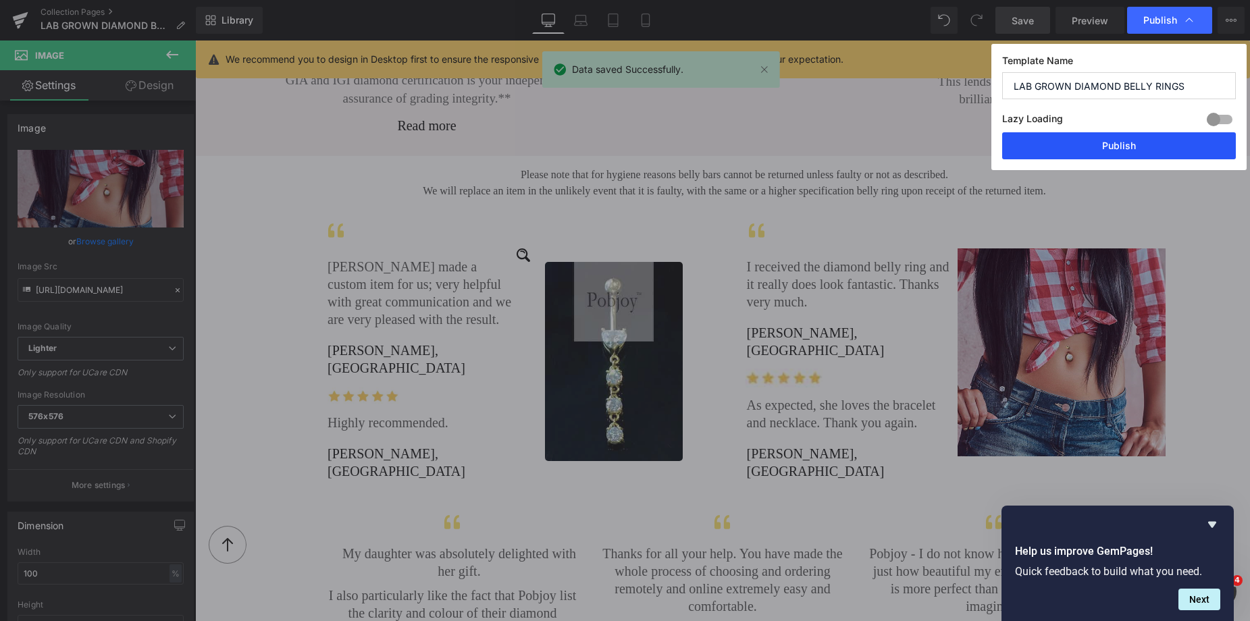
click at [1105, 144] on button "Publish" at bounding box center [1119, 145] width 234 height 27
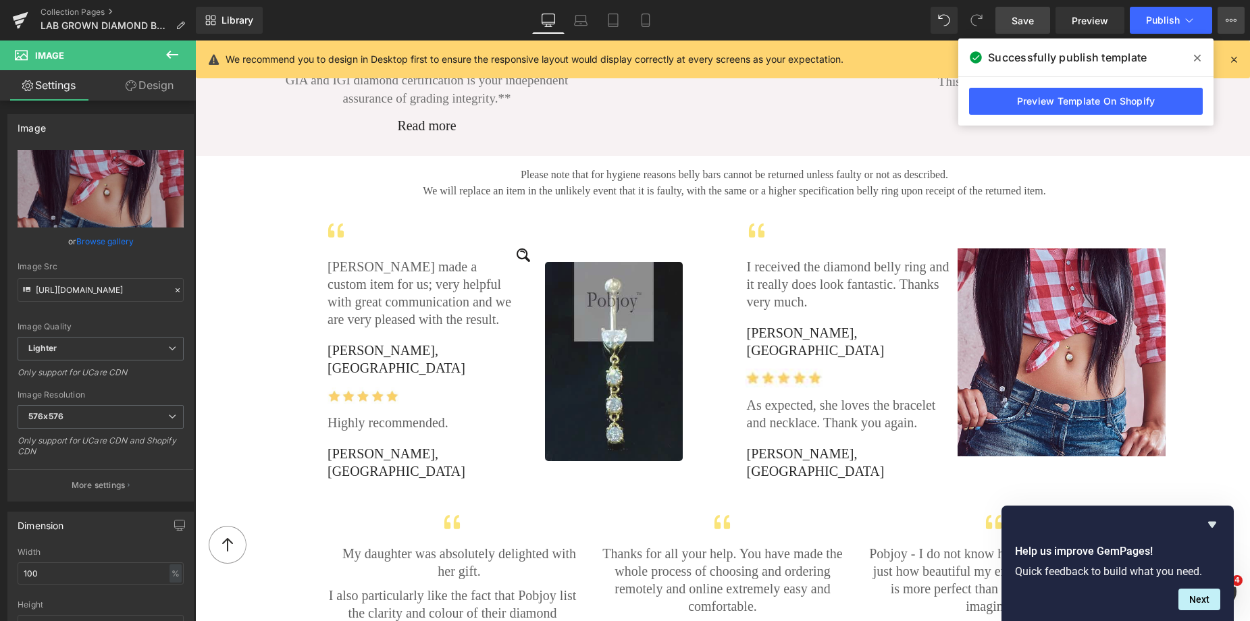
click at [1223, 20] on button "View Live Page View with current Template Save Template to Library Schedule Pub…" at bounding box center [1230, 20] width 27 height 27
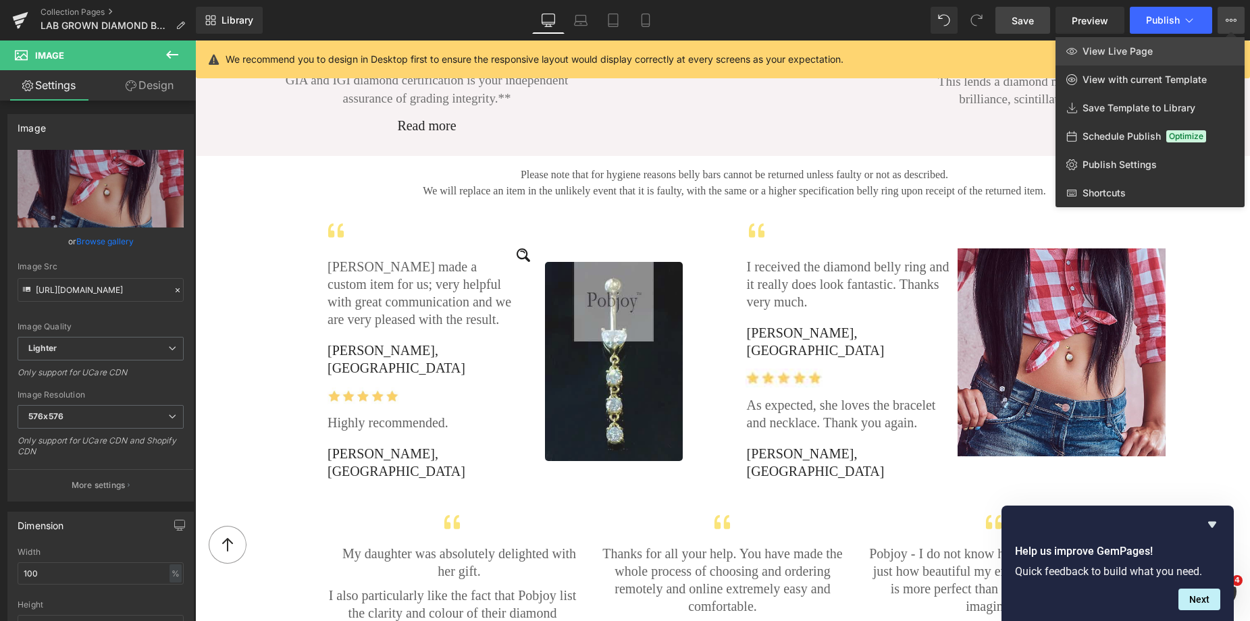
click at [1159, 42] on link "View Live Page" at bounding box center [1149, 51] width 189 height 28
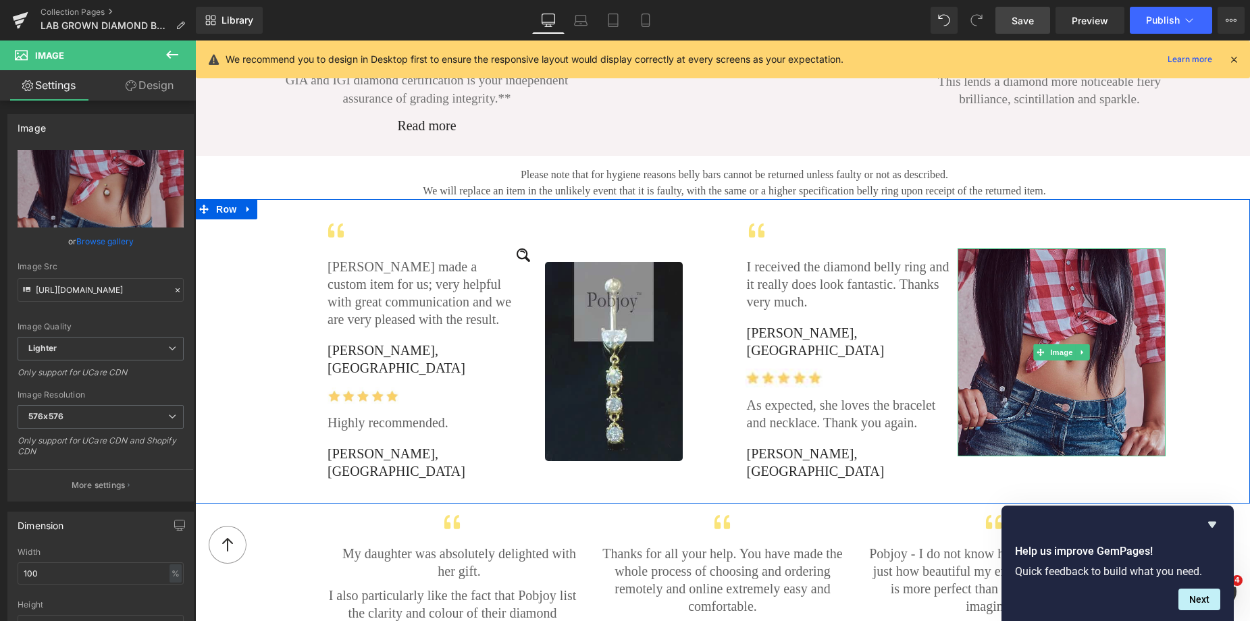
click at [976, 255] on img at bounding box center [1061, 352] width 208 height 208
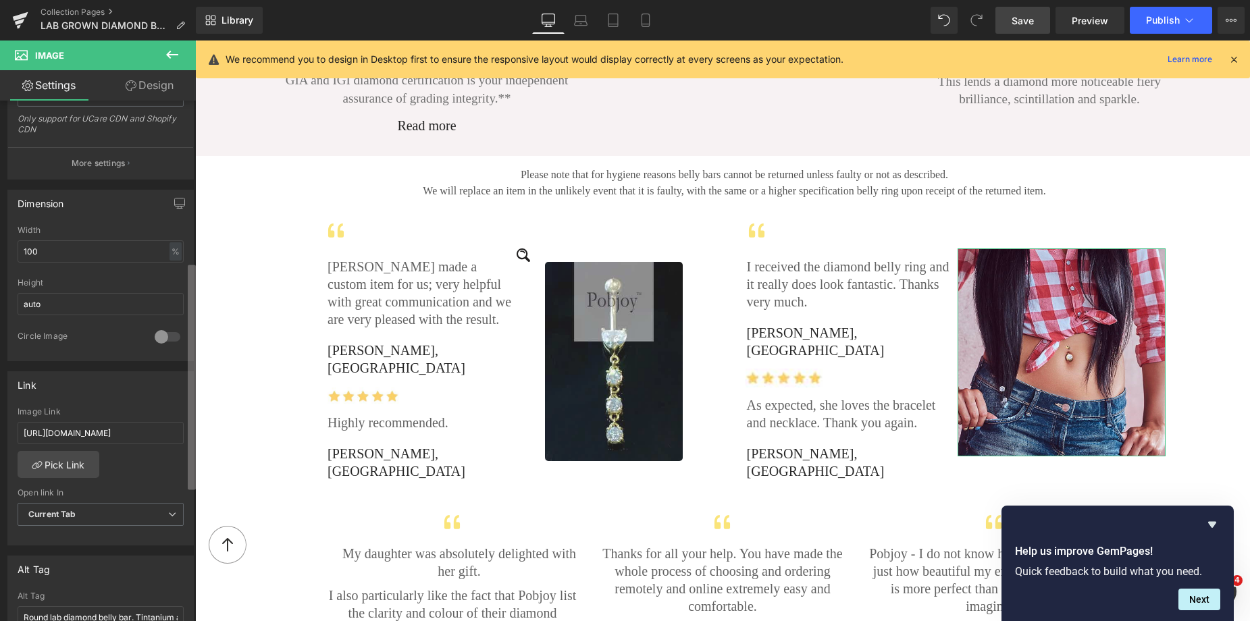
scroll to position [371, 0]
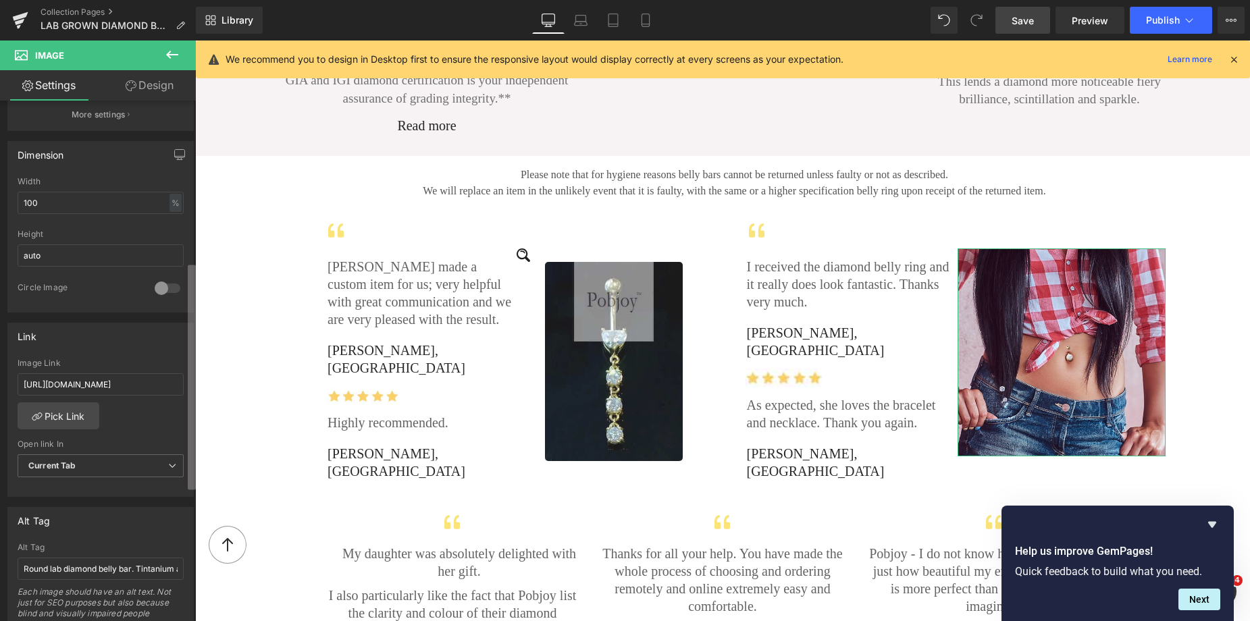
click at [185, 427] on div "Image https://ucarecdn.com/973bc8eb-f344-4f6f-b3f7-87e238e909a4/-/format/auto/-…" at bounding box center [98, 364] width 196 height 527
drag, startPoint x: 24, startPoint y: 384, endPoint x: 192, endPoint y: 393, distance: 168.4
click at [192, 393] on div "Image https://ucarecdn.com/973bc8eb-f344-4f6f-b3f7-87e238e909a4/-/format/auto/-…" at bounding box center [98, 364] width 196 height 527
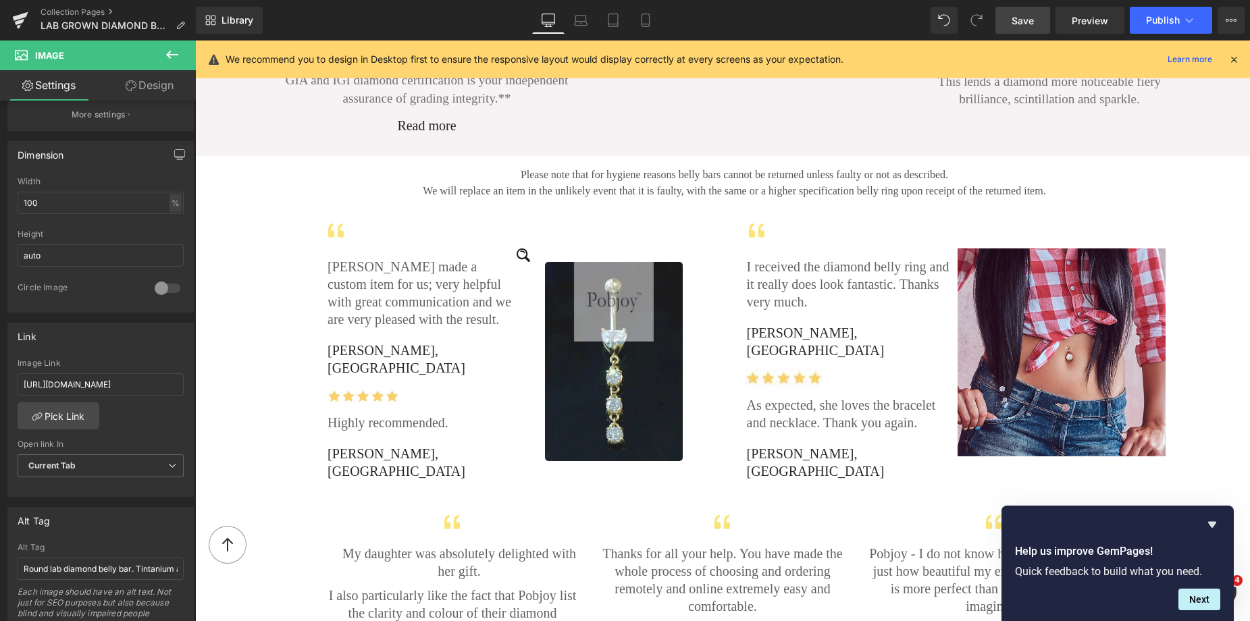
type input "https://www.pobjoydiamonds.com/products/18k-gold-diamond-belly-ring-customise"
click at [1019, 23] on span "Save" at bounding box center [1022, 21] width 22 height 14
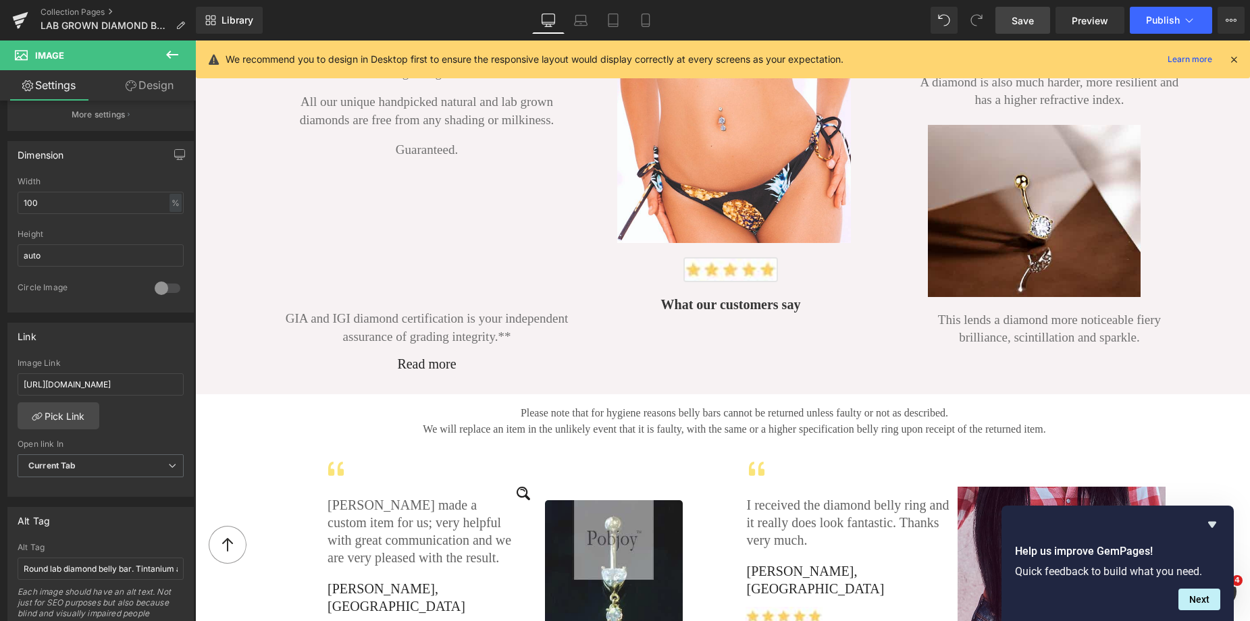
scroll to position [1916, 0]
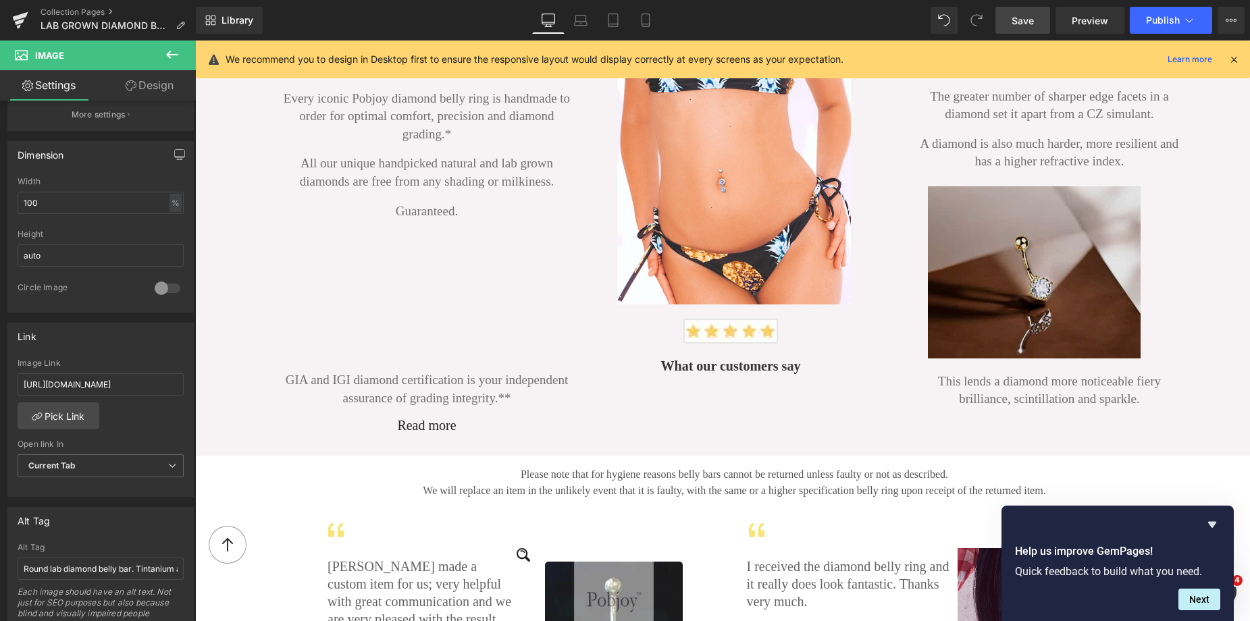
click at [1074, 245] on img at bounding box center [1034, 272] width 213 height 172
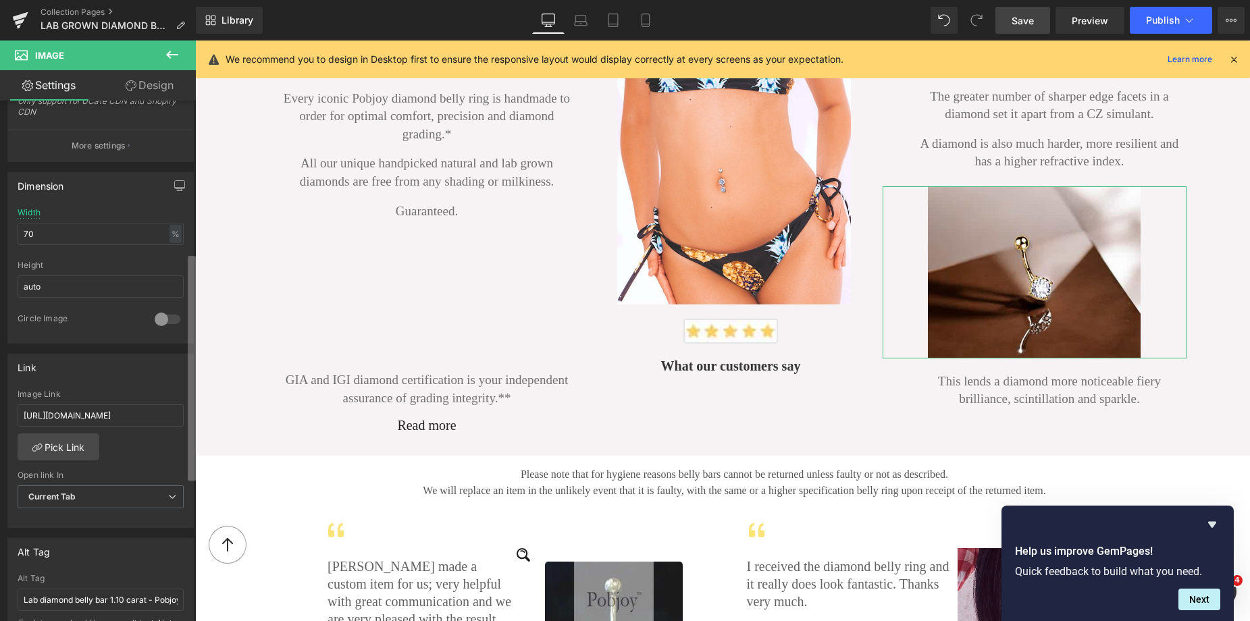
scroll to position [350, 0]
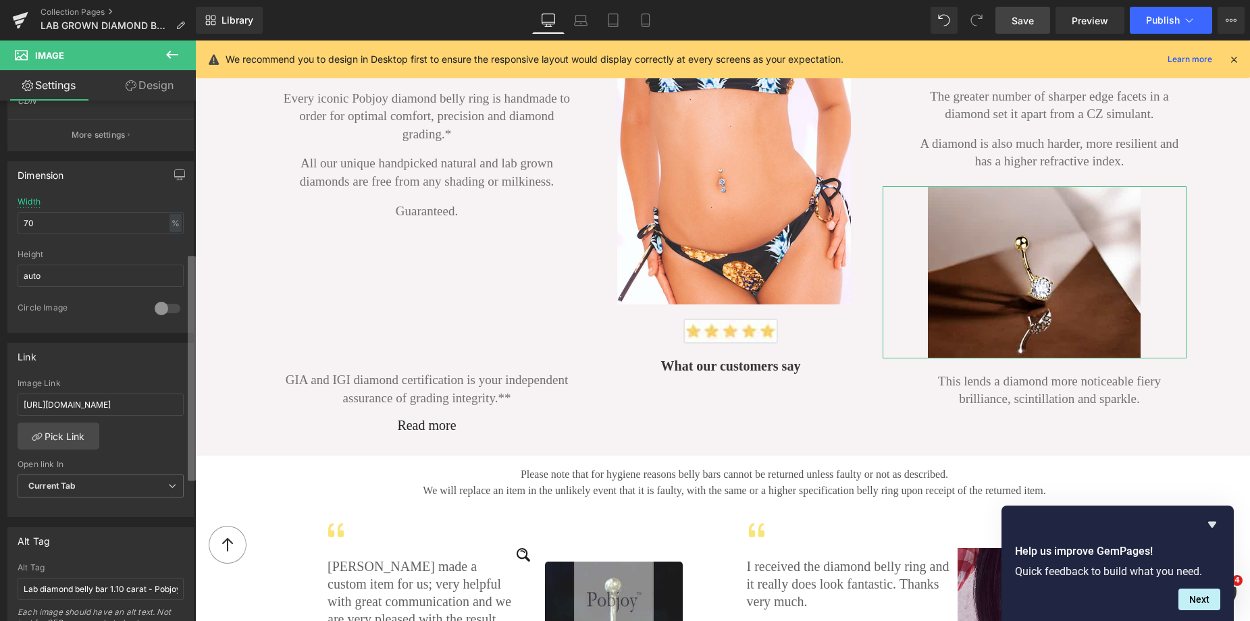
click at [181, 446] on div "Image https://ucarecdn.com/10cf84a2-8689-4862-8a7e-624125e0753f/-/format/auto/-…" at bounding box center [98, 364] width 196 height 527
drag, startPoint x: 23, startPoint y: 404, endPoint x: 195, endPoint y: 417, distance: 172.6
click at [195, 417] on div "Image https://ucarecdn.com/10cf84a2-8689-4862-8a7e-624125e0753f/-/format/auto/-…" at bounding box center [98, 364] width 196 height 527
paste input "piercing-0-80-carat-options"
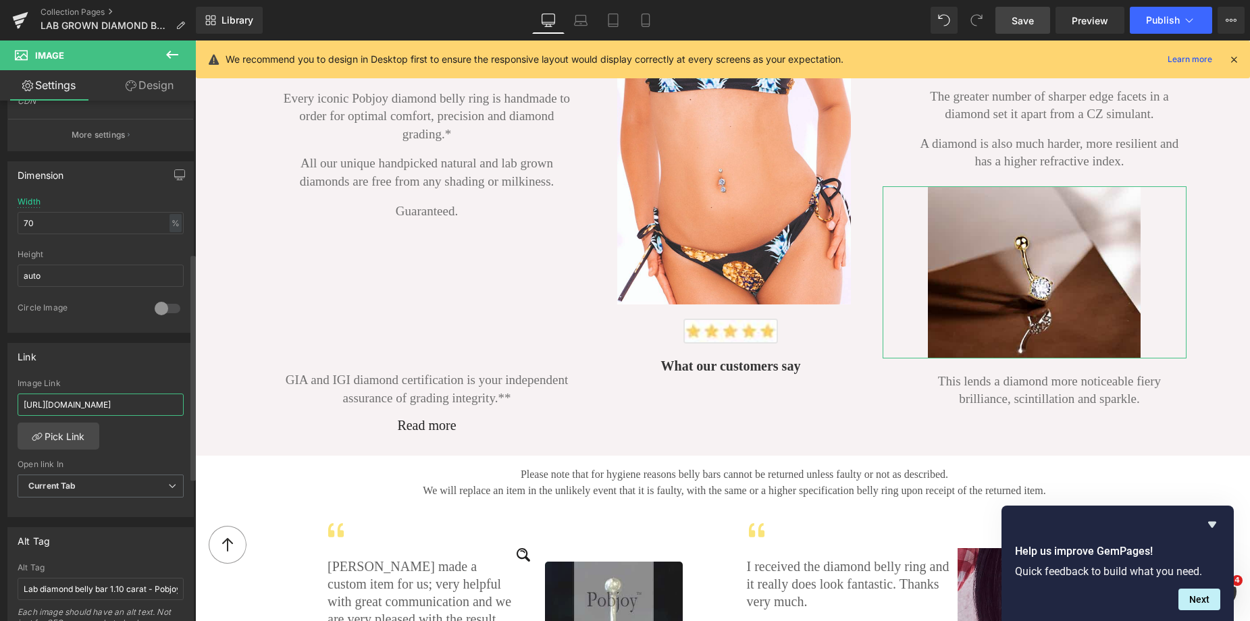
scroll to position [0, 240]
type input "https://www.pobjoydiamonds.com/products/titanium-lab-diamond-belly-piercing-0-8…"
click at [1024, 14] on span "Save" at bounding box center [1022, 21] width 22 height 14
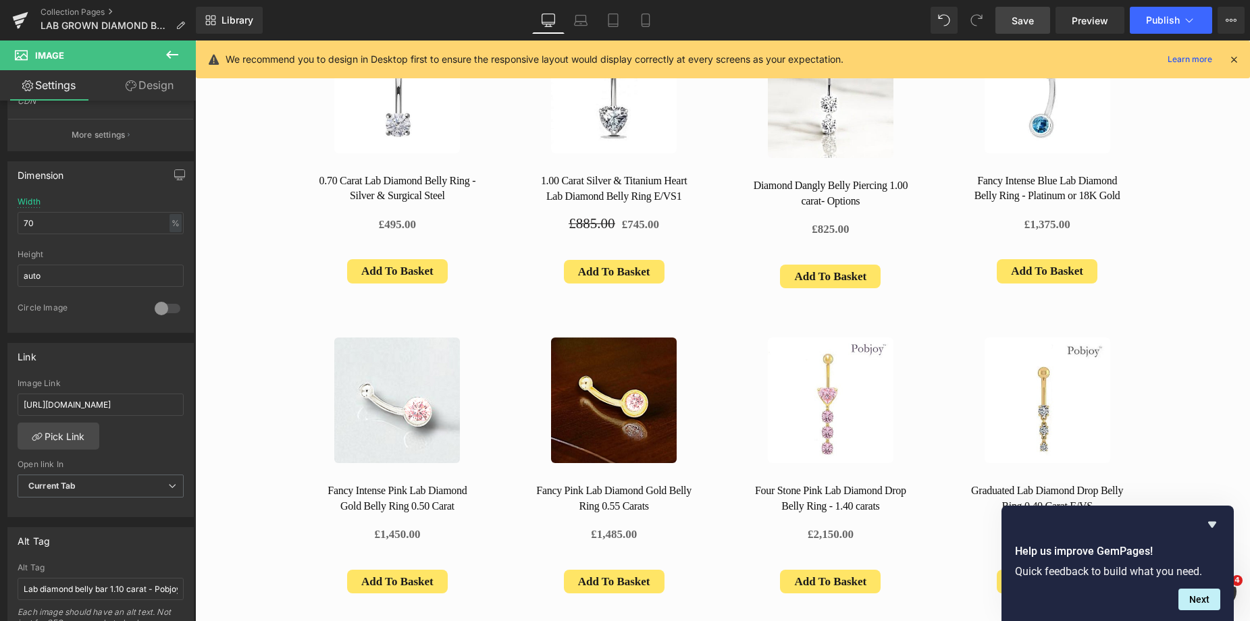
scroll to position [367, 0]
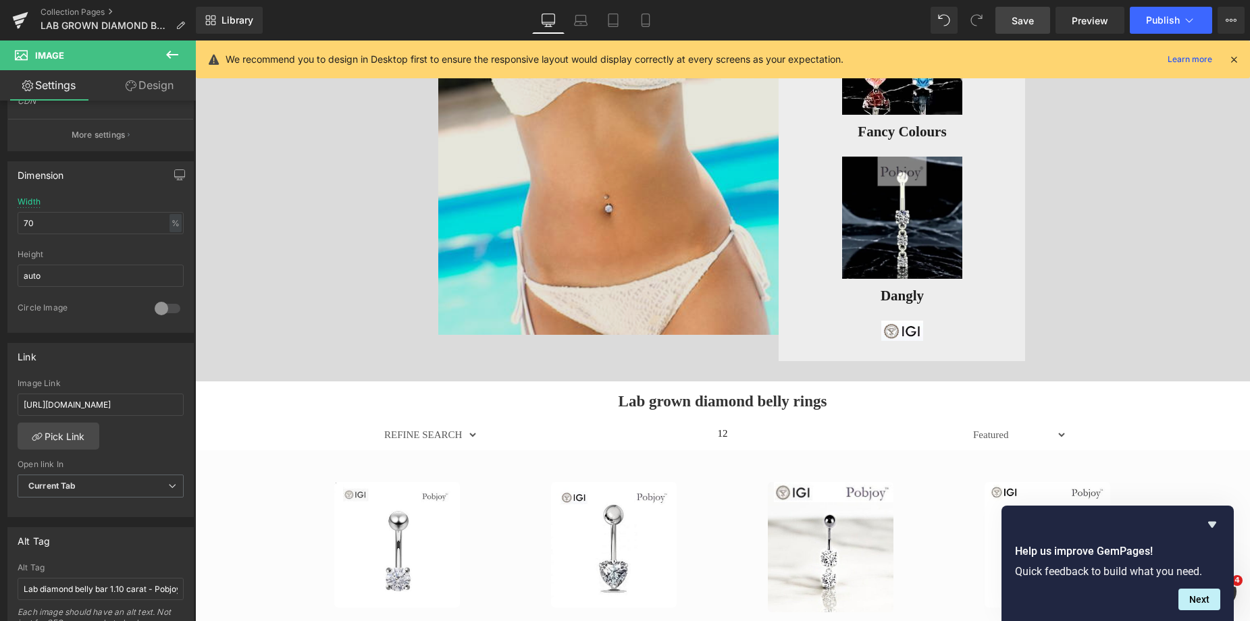
click at [637, 307] on img at bounding box center [608, 72] width 340 height 526
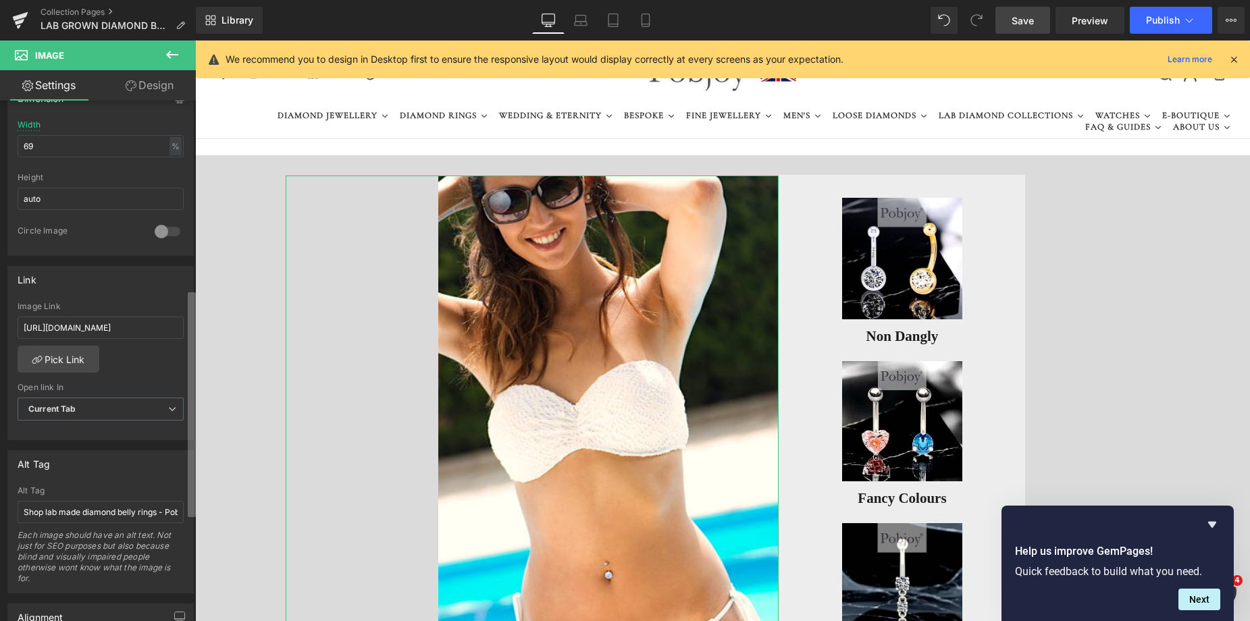
scroll to position [435, 0]
click at [170, 462] on div "Image https://ucarecdn.com/fbbe23ef-b865-464b-b0b2-090b9aa69479/-/format/auto/-…" at bounding box center [98, 364] width 196 height 527
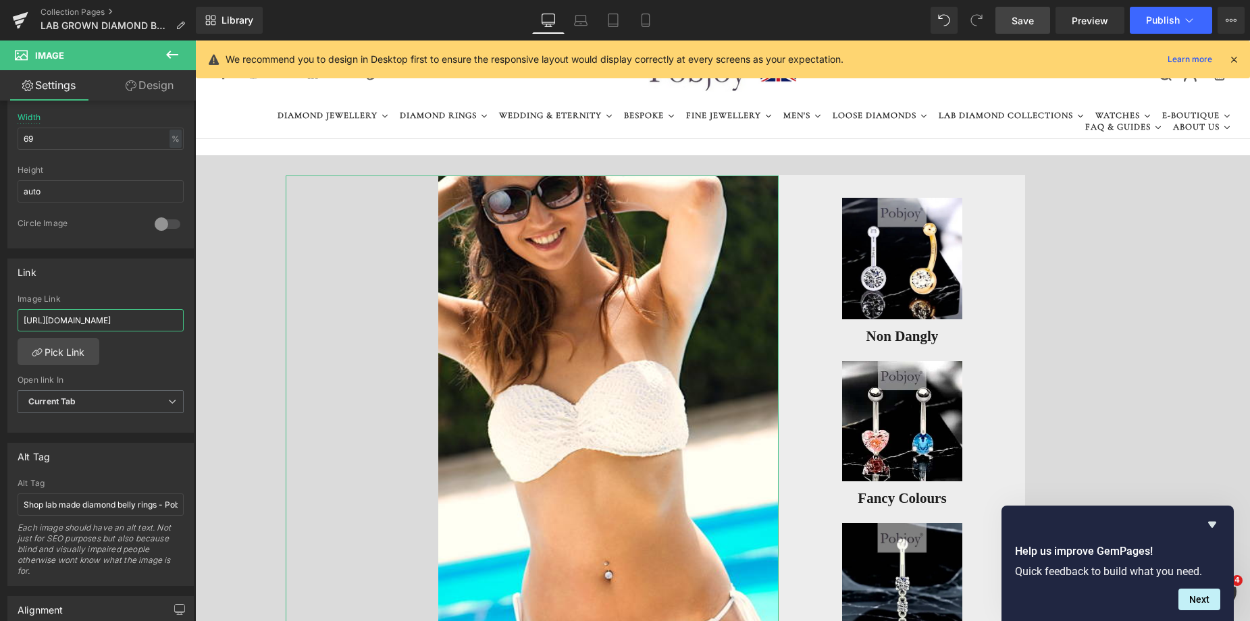
scroll to position [0, 283]
drag, startPoint x: 217, startPoint y: 361, endPoint x: 366, endPoint y: 367, distance: 149.3
paste input "titanium-prong-set-lab-diamond-heart-belly-ring-f-vs1"
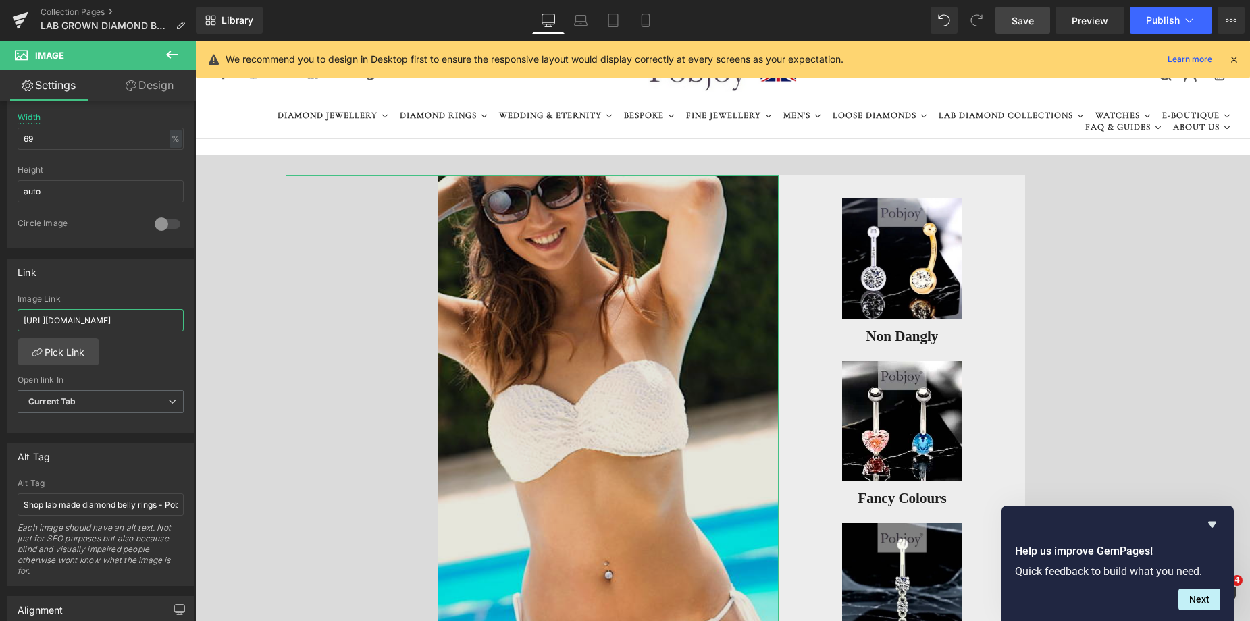
scroll to position [0, 236]
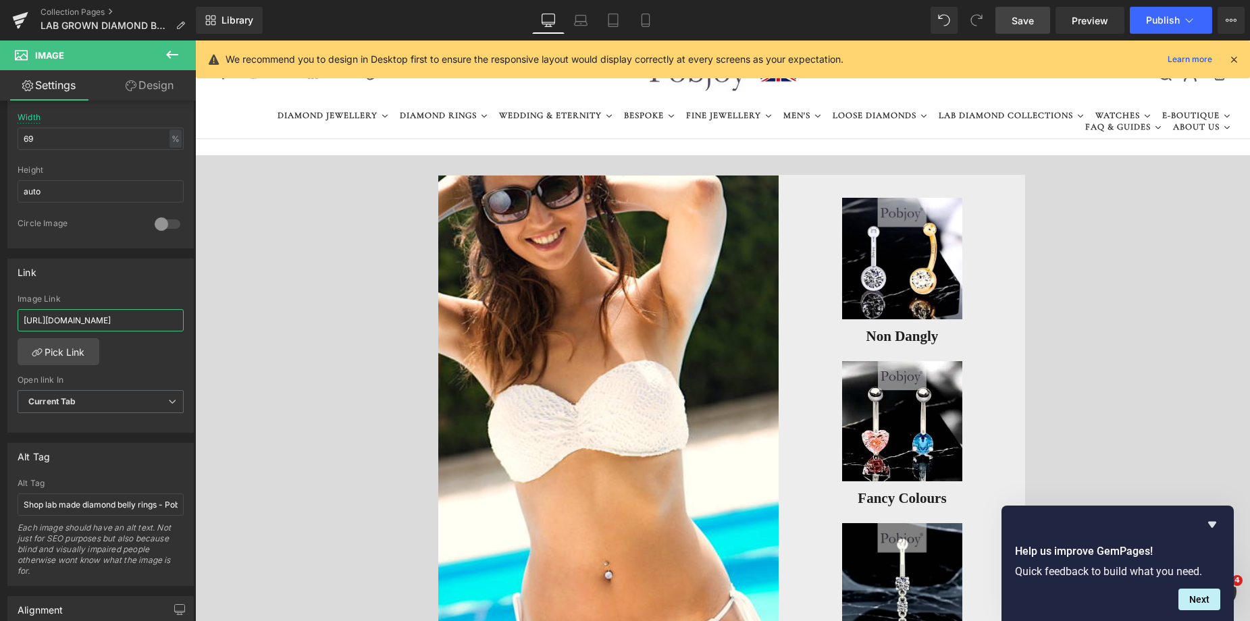
type input "https://www.pobjoydiamonds.com/products/titanium-prong-set-lab-diamond-heart-be…"
drag, startPoint x: 1026, startPoint y: 20, endPoint x: 1008, endPoint y: 115, distance: 97.5
click at [1026, 20] on span "Save" at bounding box center [1022, 21] width 22 height 14
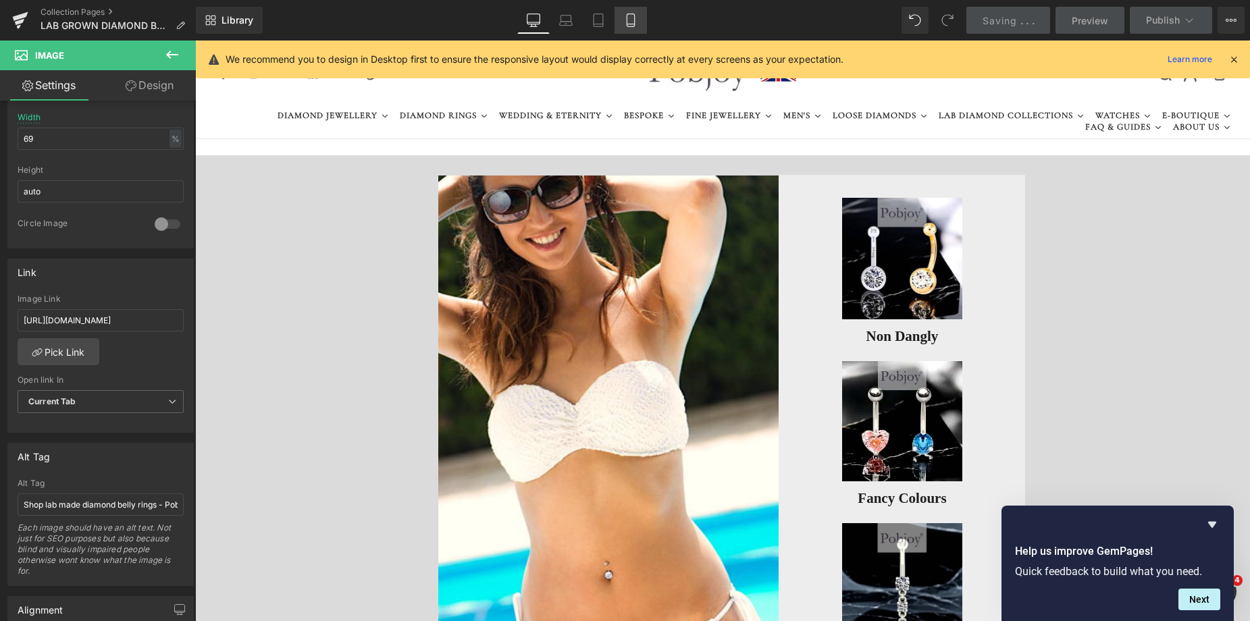
click at [631, 22] on link "Mobile" at bounding box center [630, 20] width 32 height 27
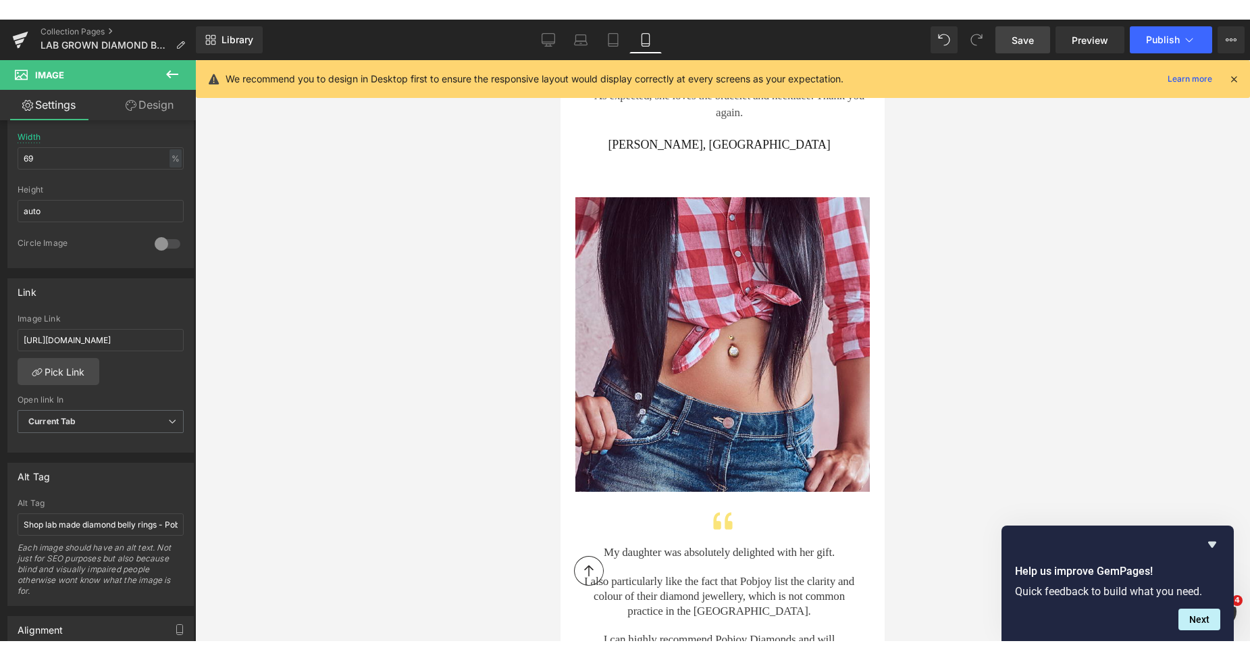
scroll to position [9525, 0]
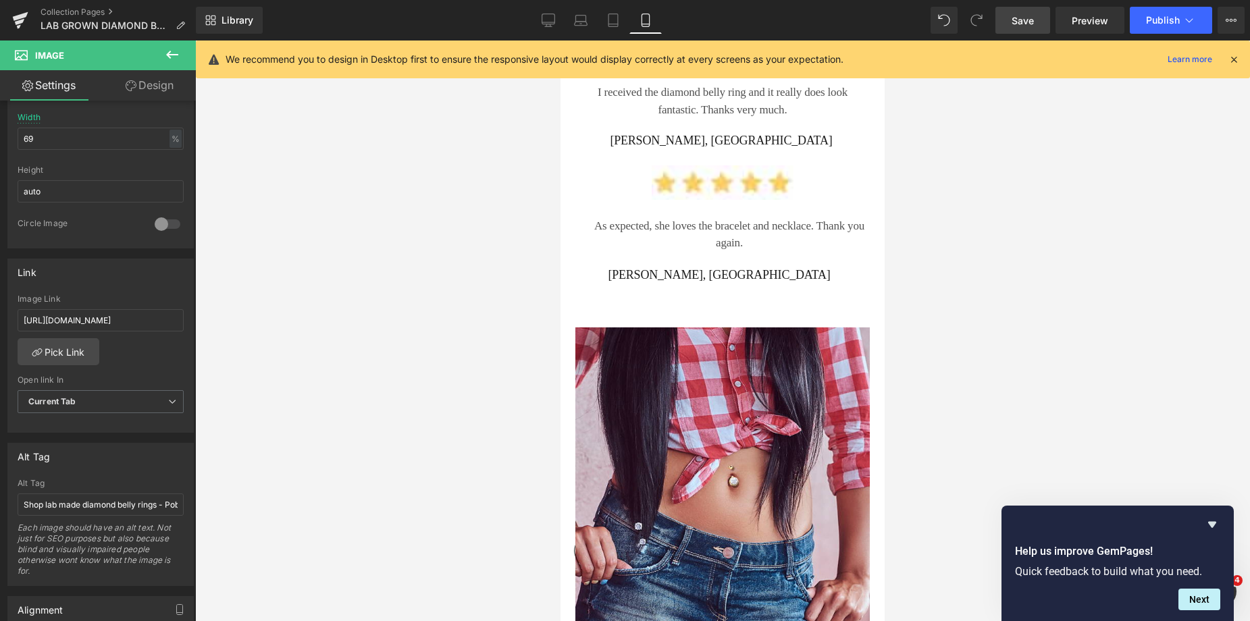
click at [1021, 17] on span "Save" at bounding box center [1022, 21] width 22 height 14
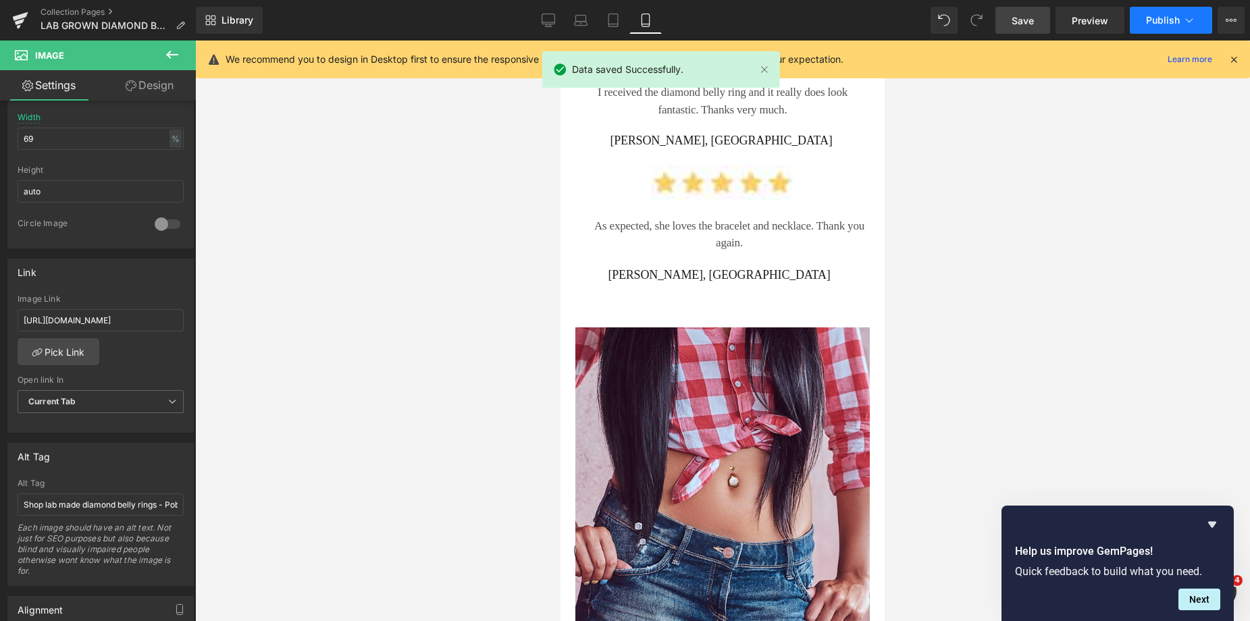
click at [1151, 23] on span "Publish" at bounding box center [1163, 20] width 34 height 11
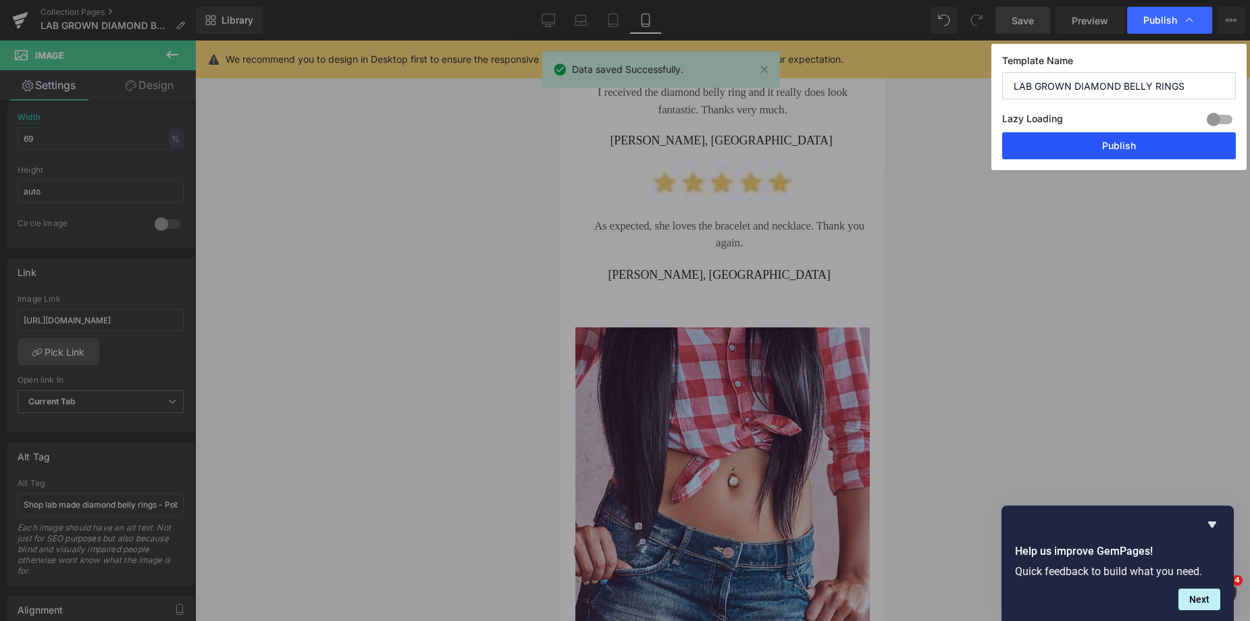
click at [1109, 148] on button "Publish" at bounding box center [1119, 145] width 234 height 27
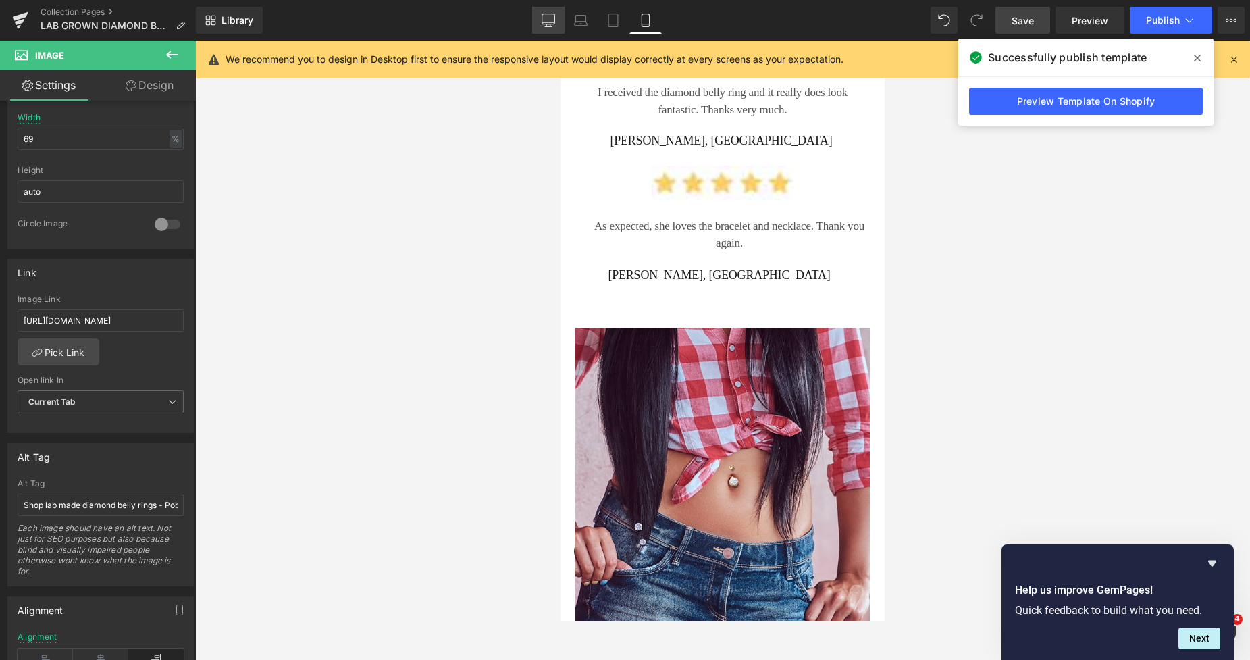
click at [545, 25] on icon at bounding box center [549, 21] width 14 height 14
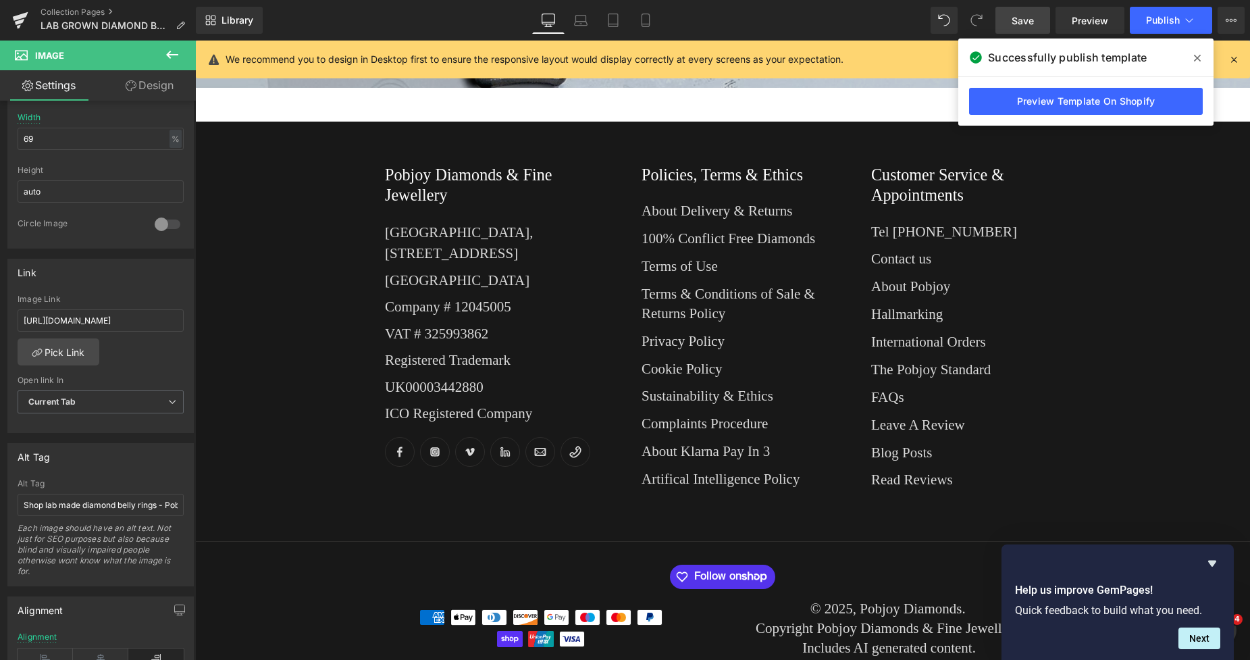
scroll to position [0, 0]
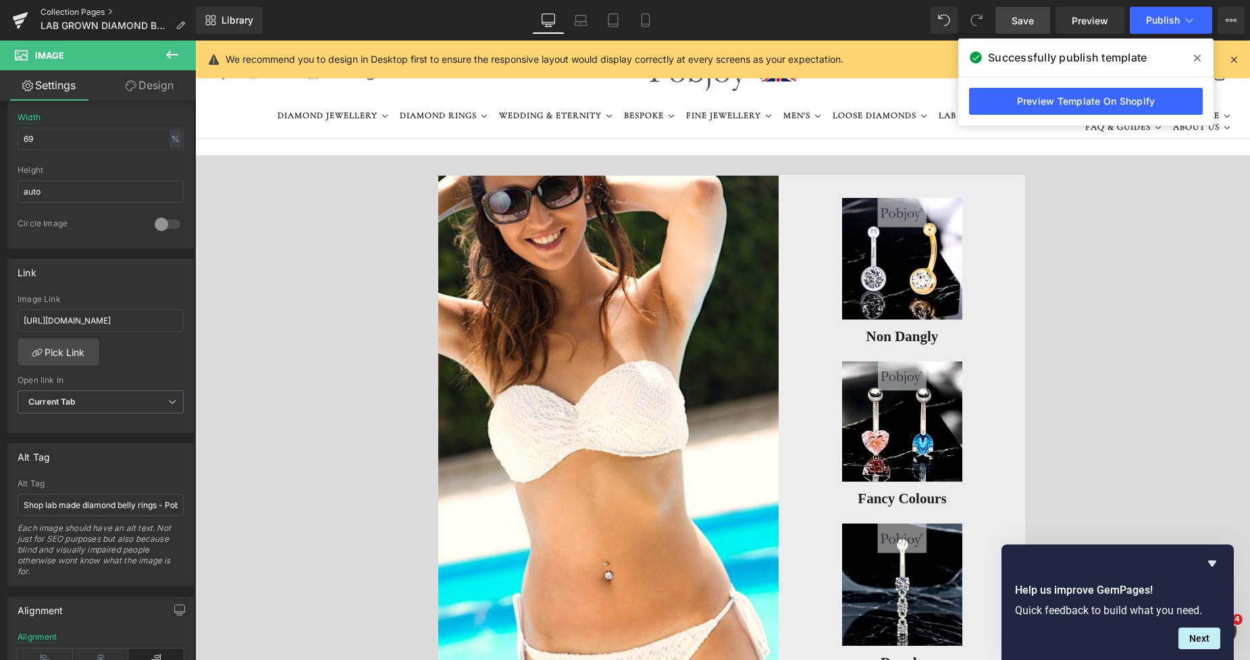
click at [89, 14] on link "Collection Pages" at bounding box center [118, 12] width 155 height 11
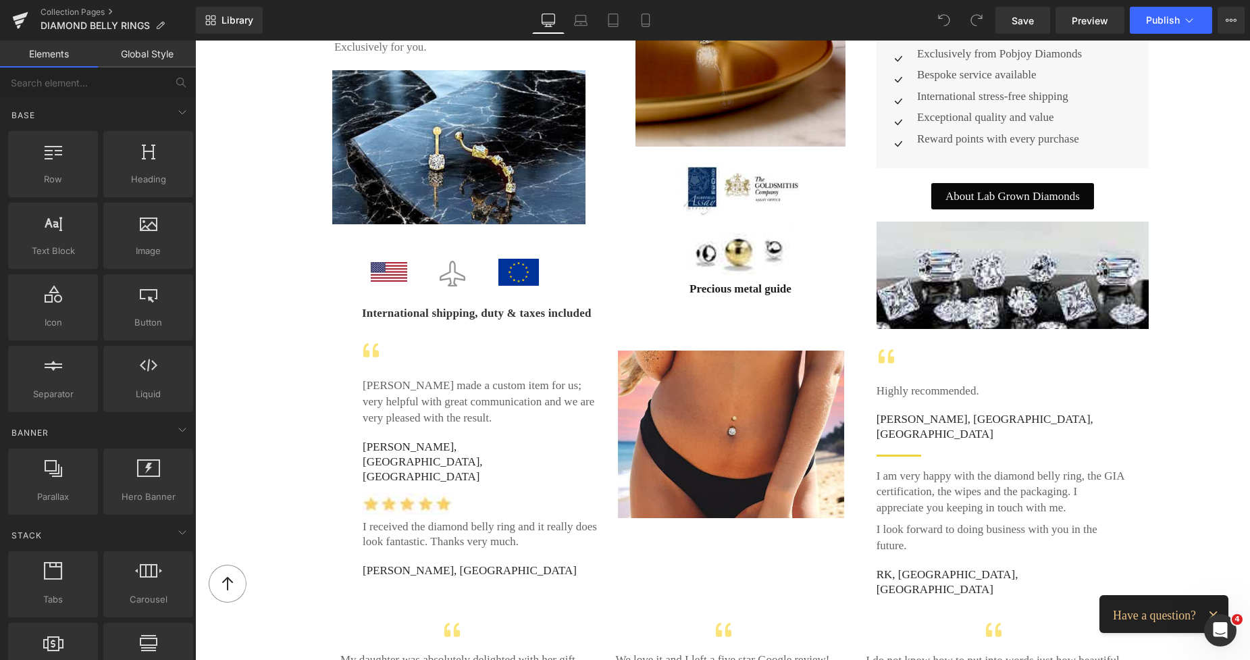
scroll to position [2154, 0]
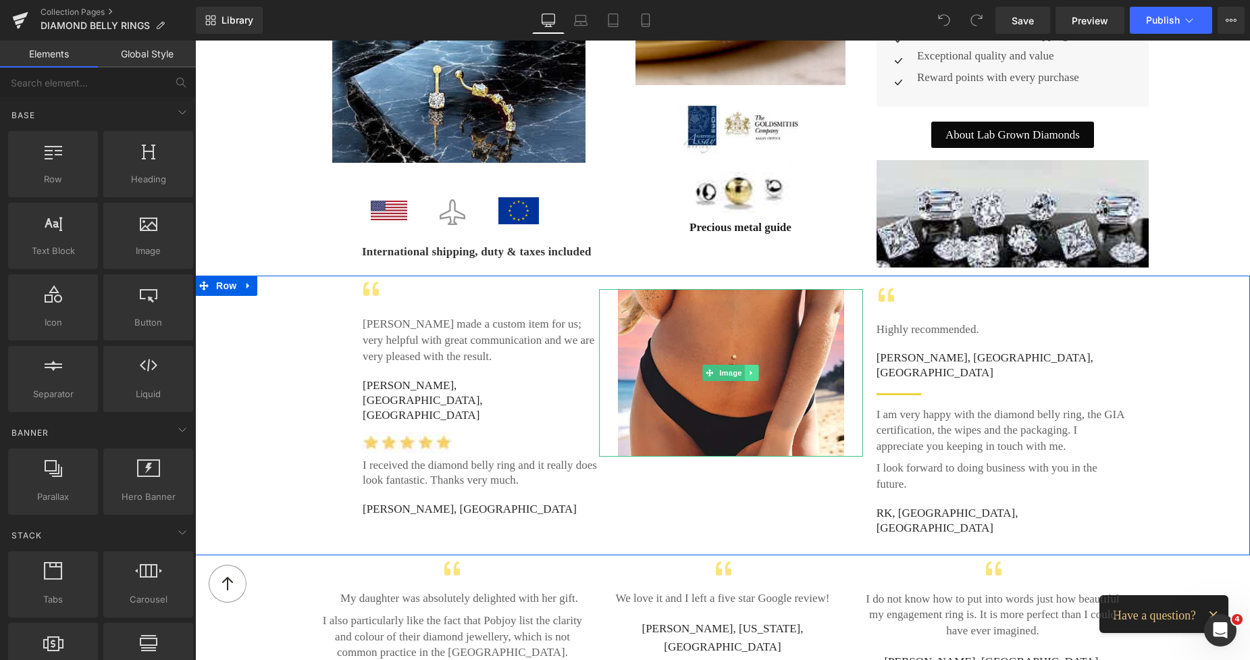
click at [748, 369] on icon at bounding box center [751, 373] width 7 height 8
click at [741, 369] on icon at bounding box center [744, 372] width 7 height 7
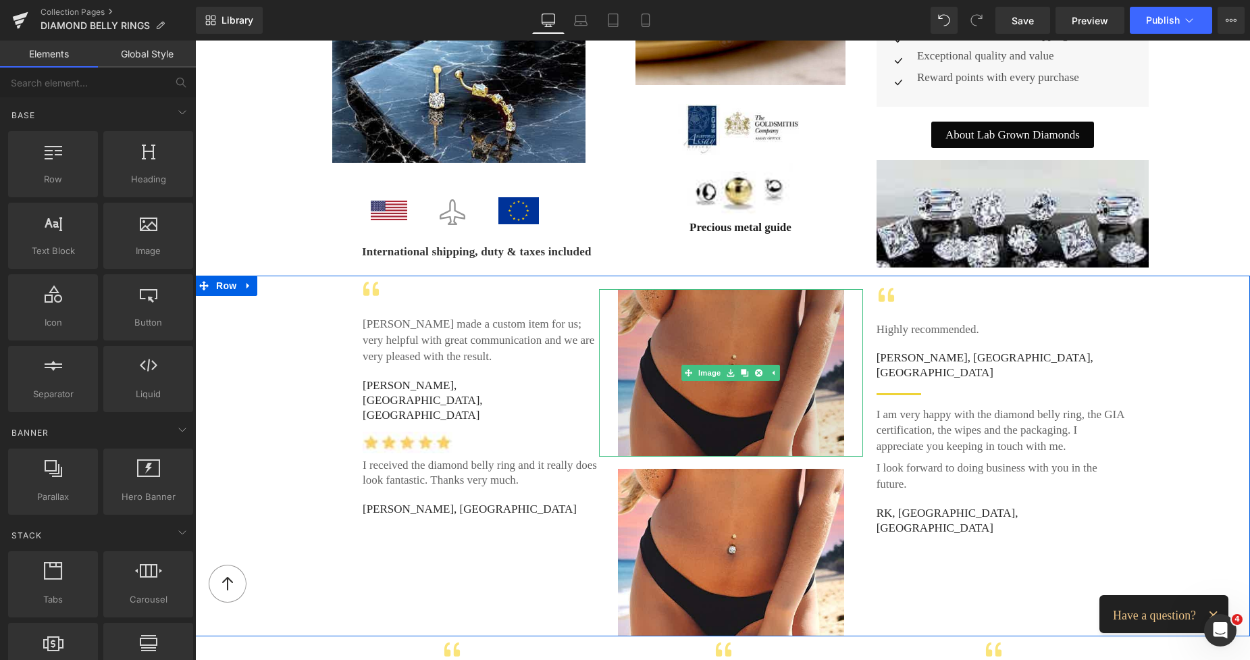
click at [675, 295] on img at bounding box center [731, 372] width 227 height 167
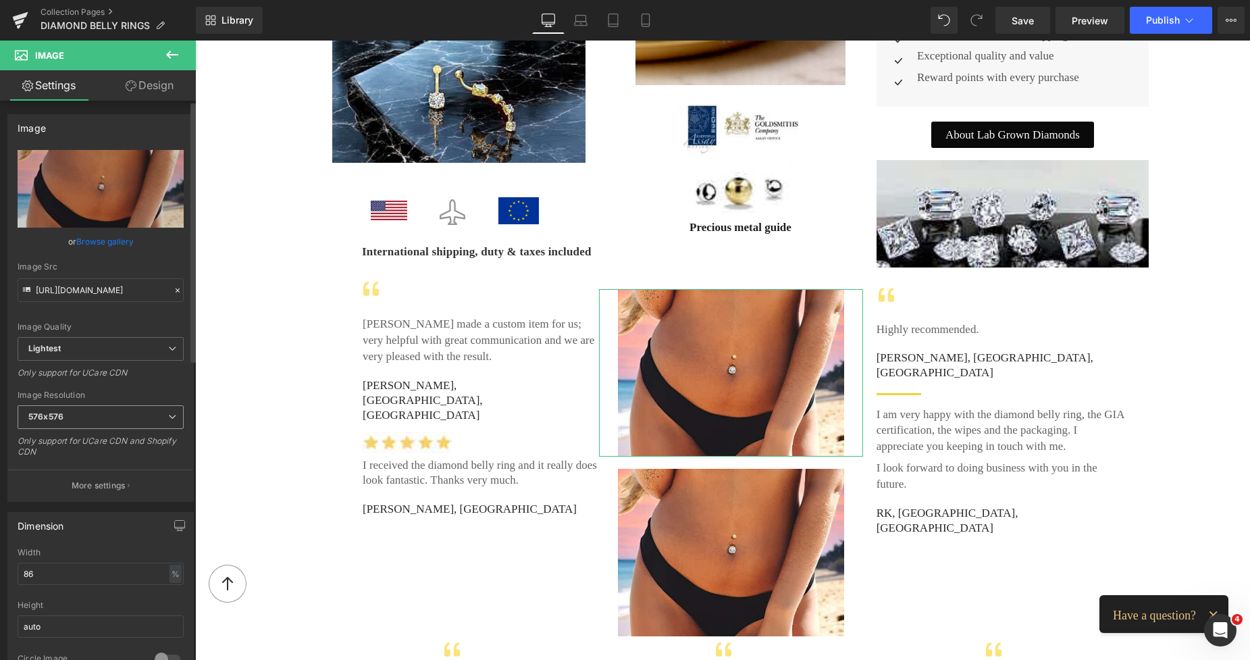
click at [72, 416] on span "576x576" at bounding box center [101, 417] width 166 height 24
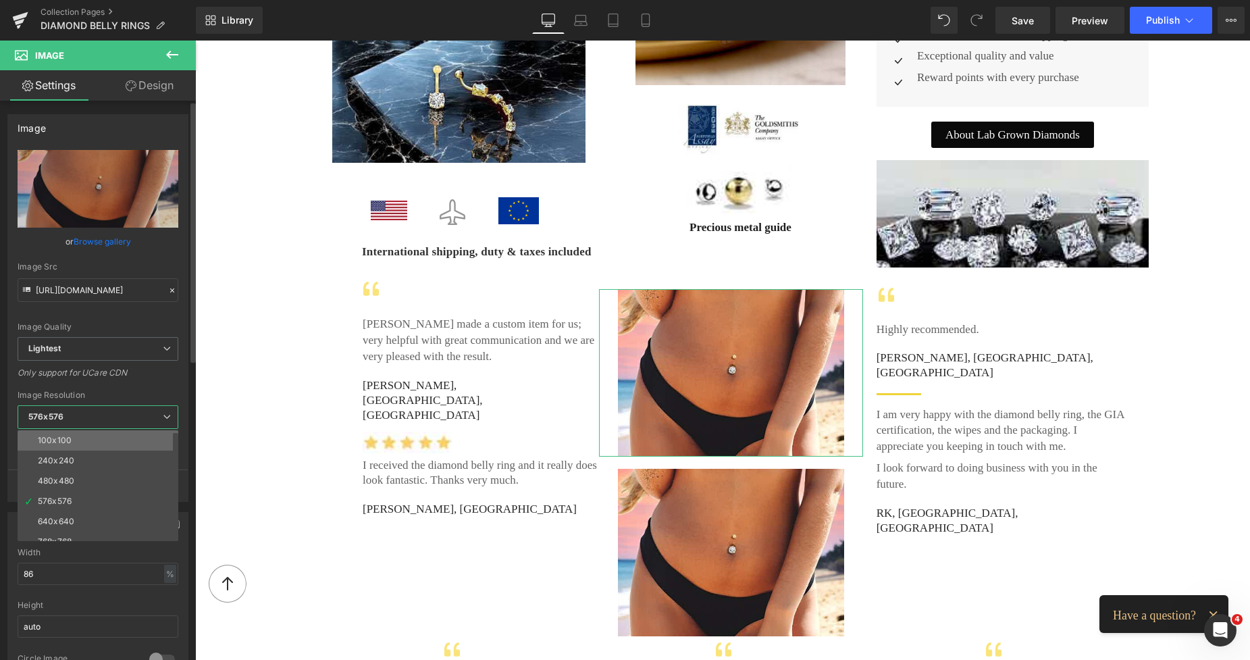
click at [74, 437] on li "100x100" at bounding box center [101, 440] width 167 height 20
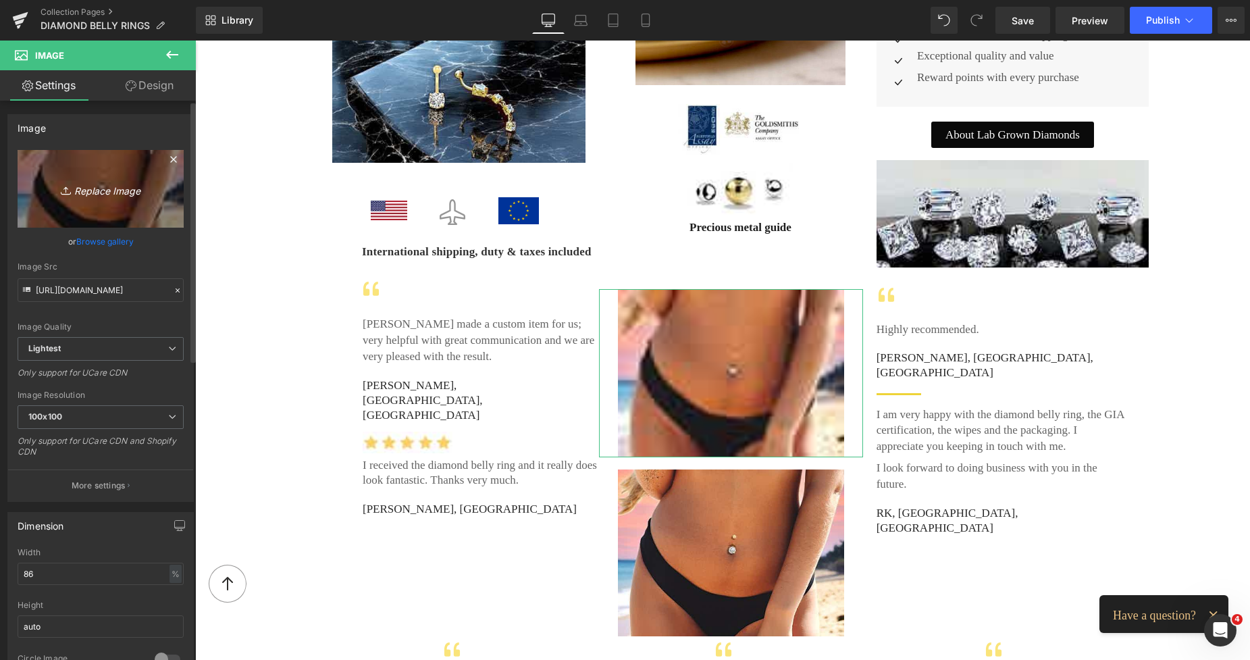
click at [104, 211] on link "Replace Image" at bounding box center [101, 189] width 166 height 78
type input "C:\fakepath\New Template-Photoroom - 2025-10-05T233723.980.png"
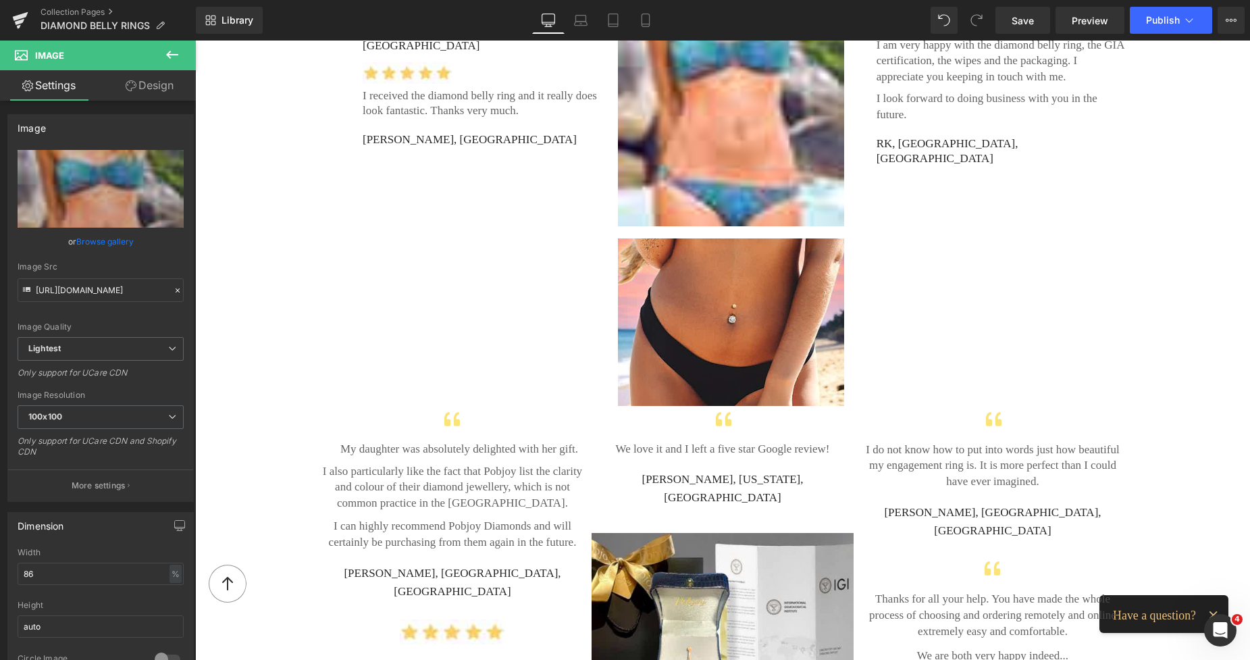
scroll to position [2648, 0]
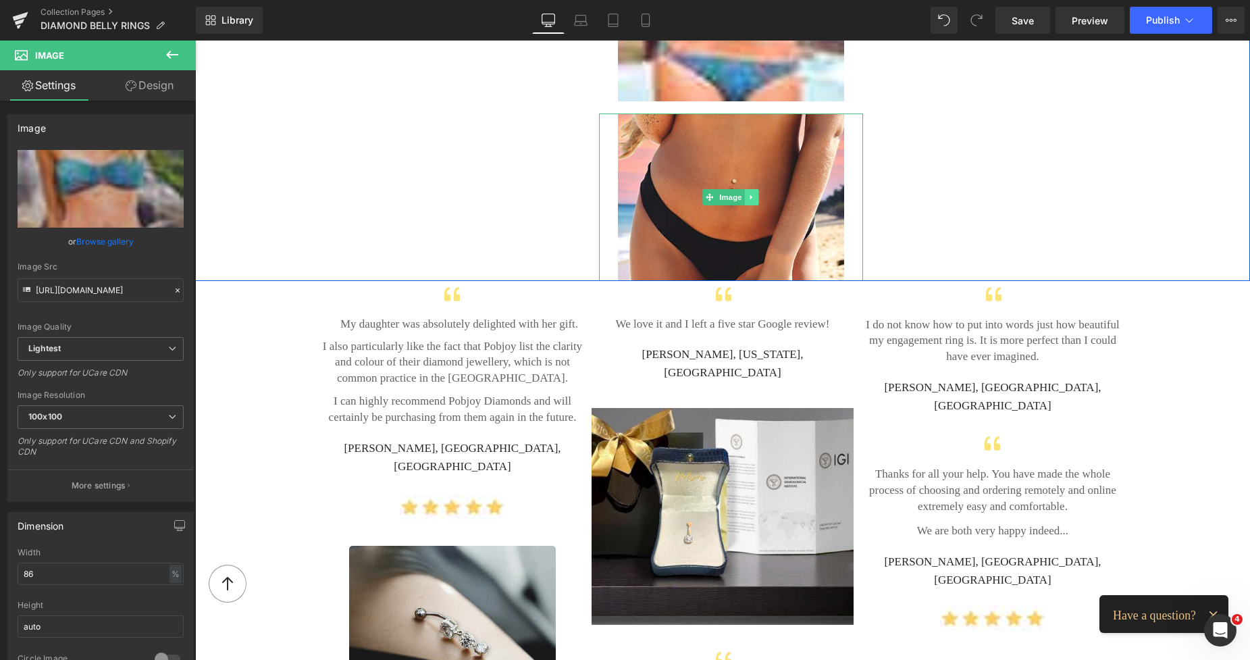
click at [750, 194] on icon at bounding box center [751, 196] width 2 height 5
click at [756, 189] on link at bounding box center [759, 197] width 14 height 16
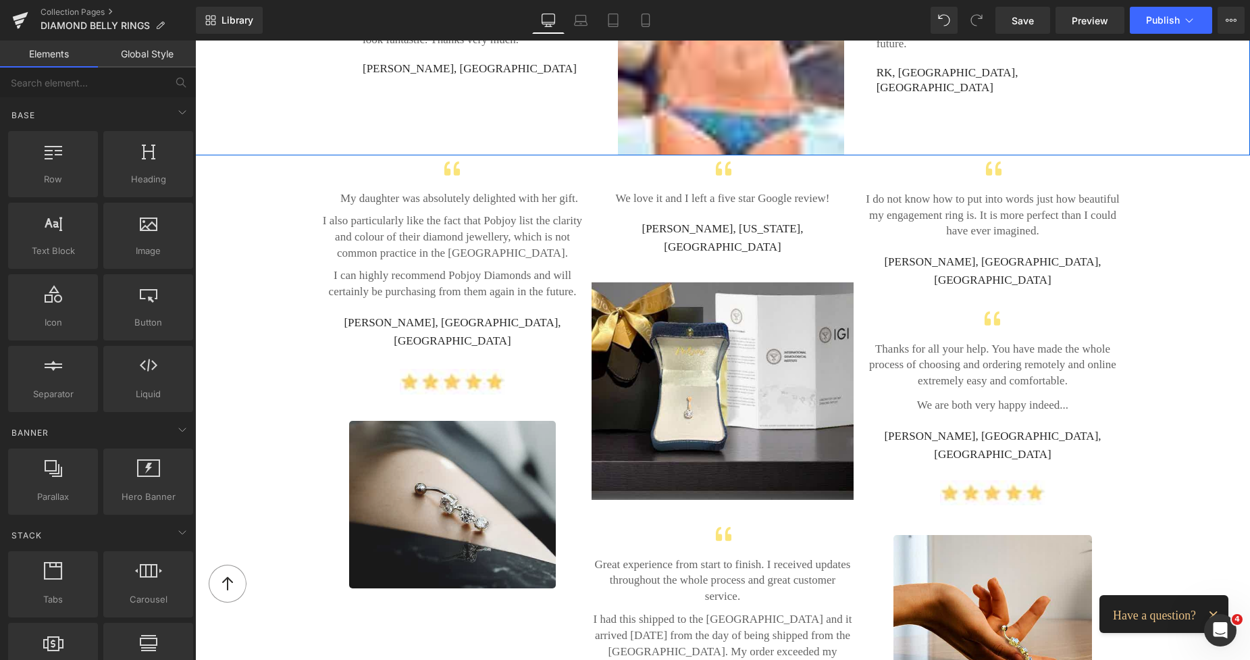
scroll to position [2762, 0]
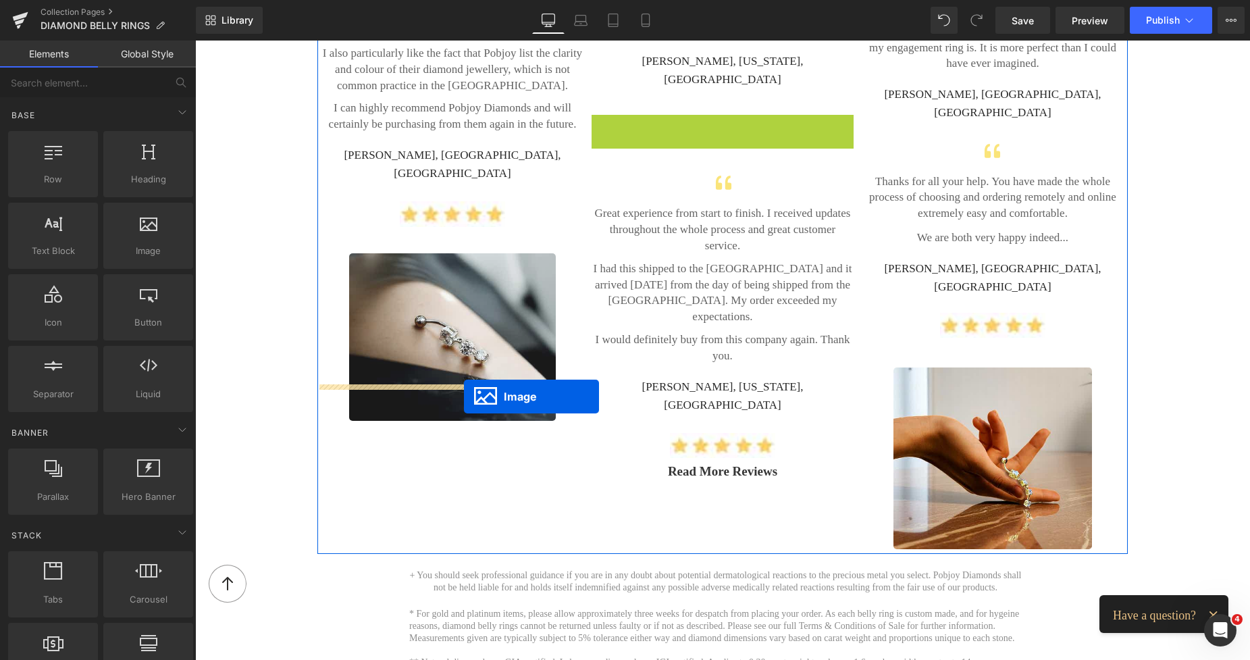
drag, startPoint x: 694, startPoint y: 183, endPoint x: 464, endPoint y: 396, distance: 313.9
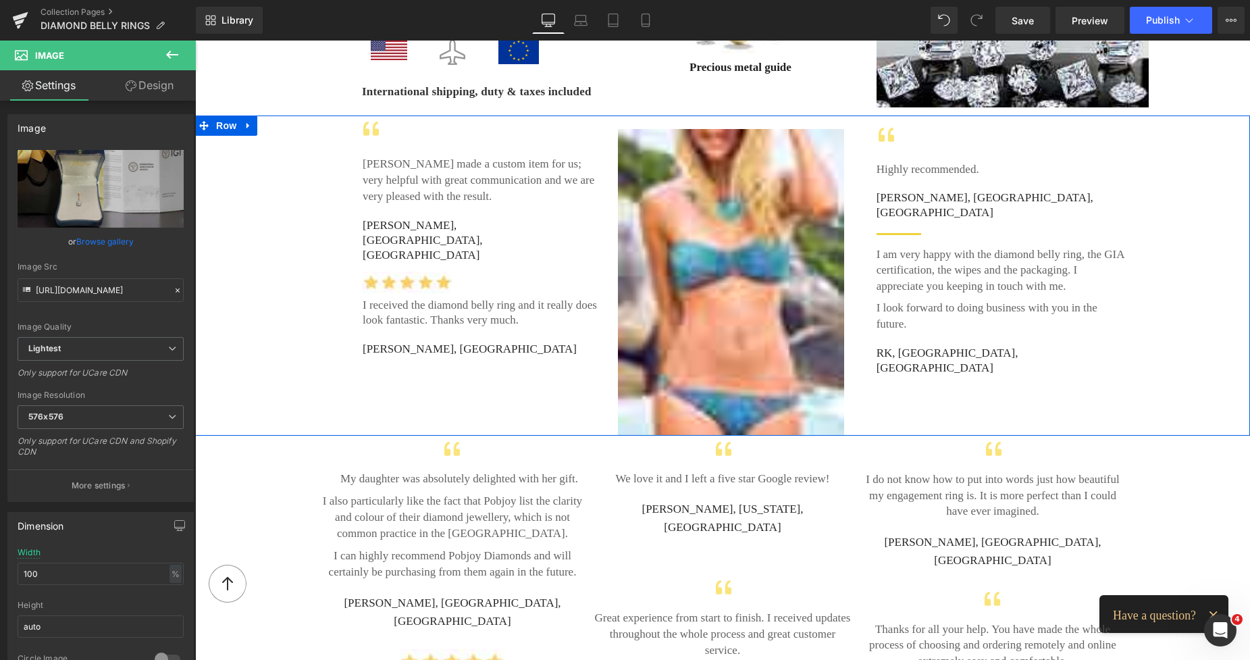
scroll to position [2288, 0]
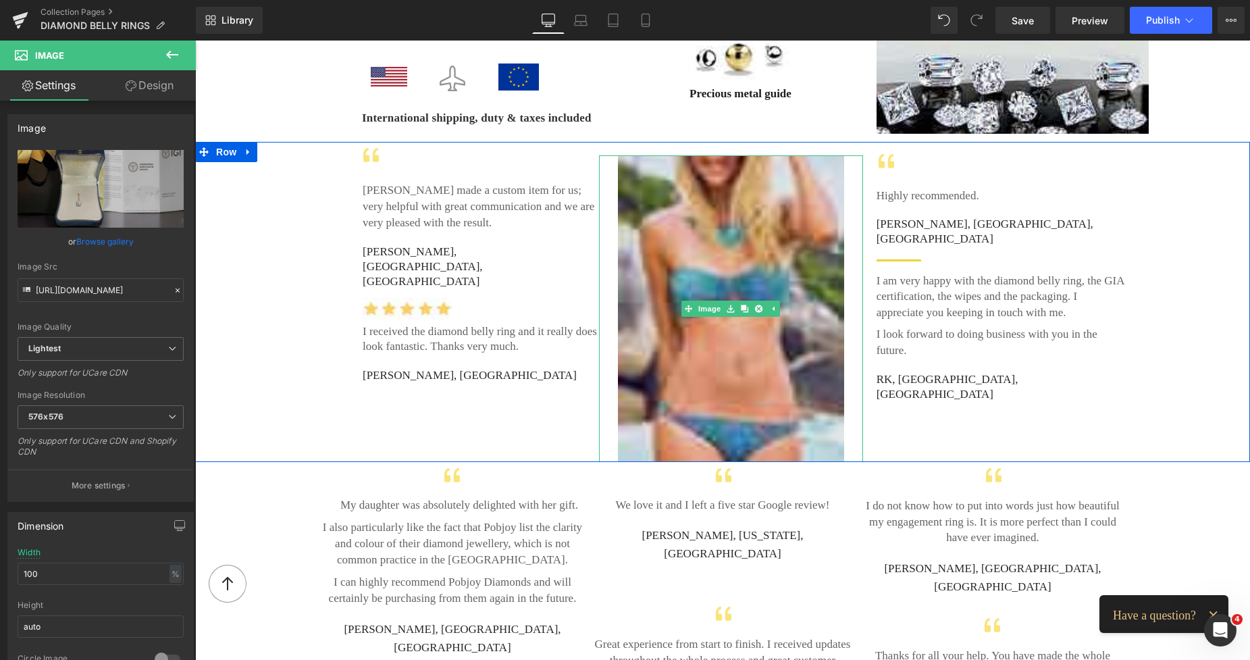
click at [740, 190] on img at bounding box center [731, 308] width 227 height 307
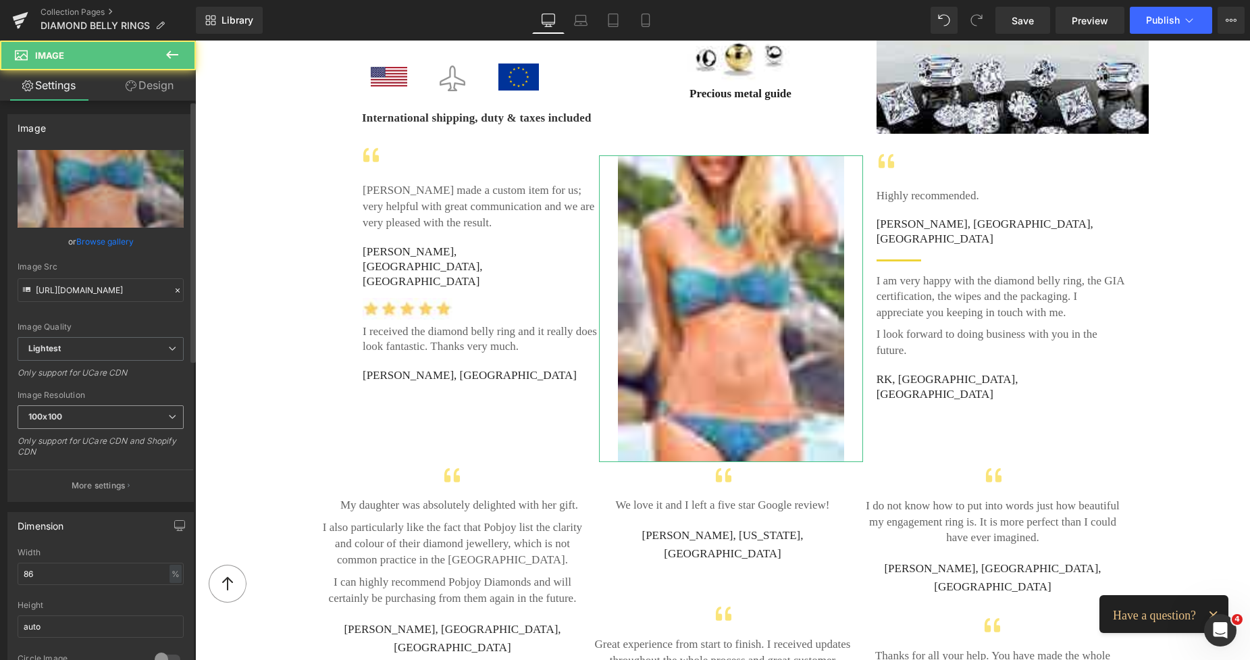
click at [89, 411] on span "100x100" at bounding box center [101, 417] width 166 height 24
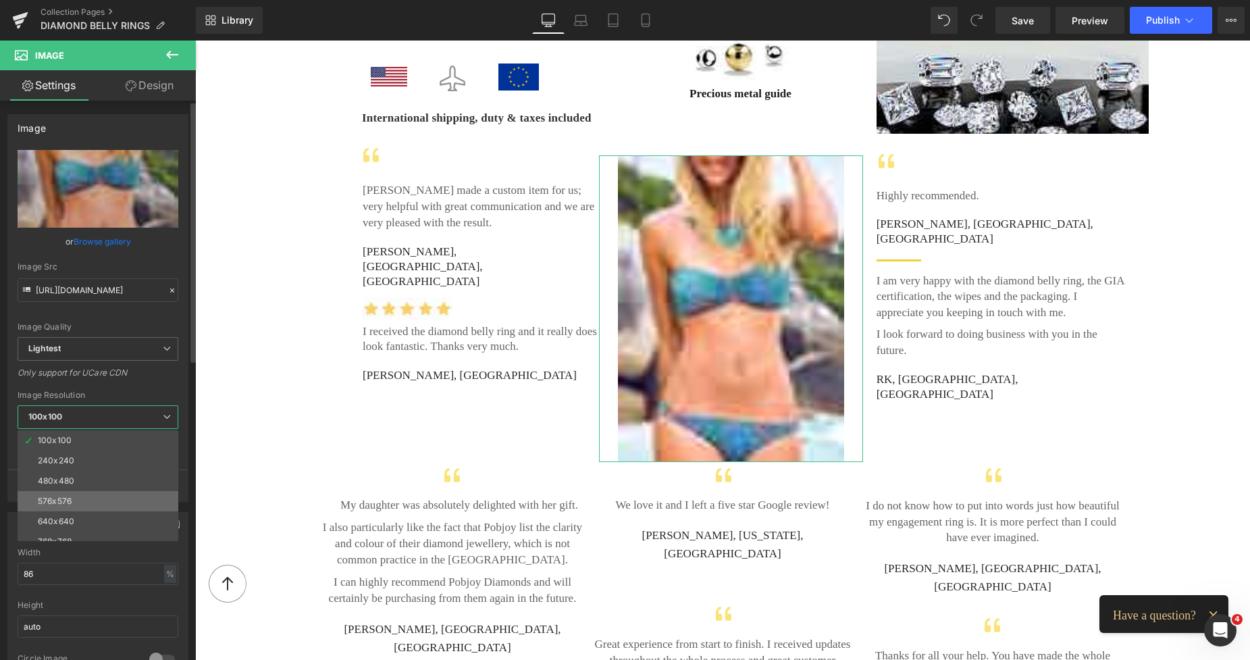
click at [75, 500] on li "576x576" at bounding box center [101, 501] width 167 height 20
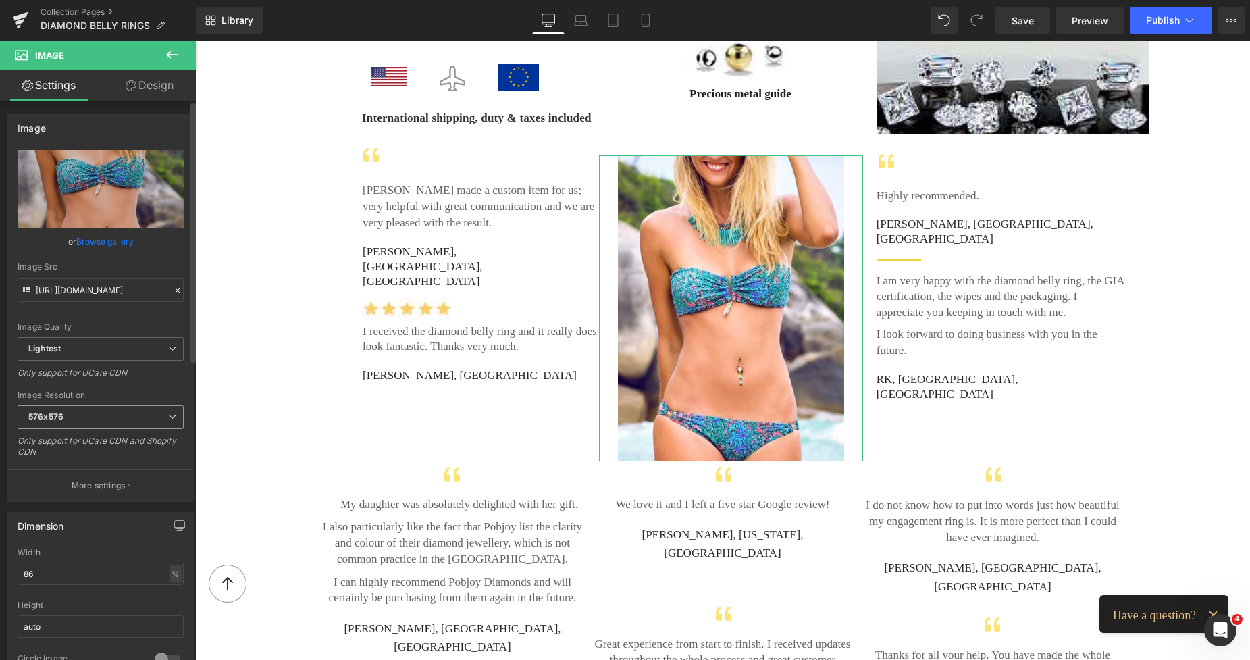
click at [101, 415] on span "576x576" at bounding box center [101, 417] width 166 height 24
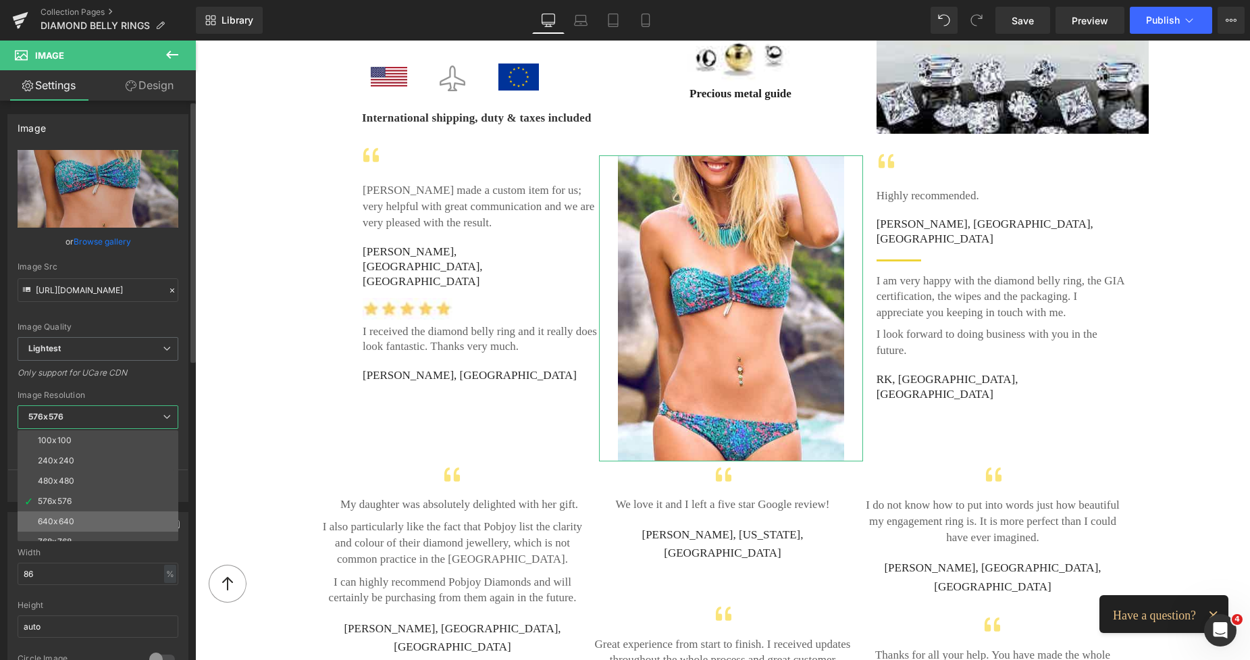
click at [76, 515] on li "640x640" at bounding box center [101, 521] width 167 height 20
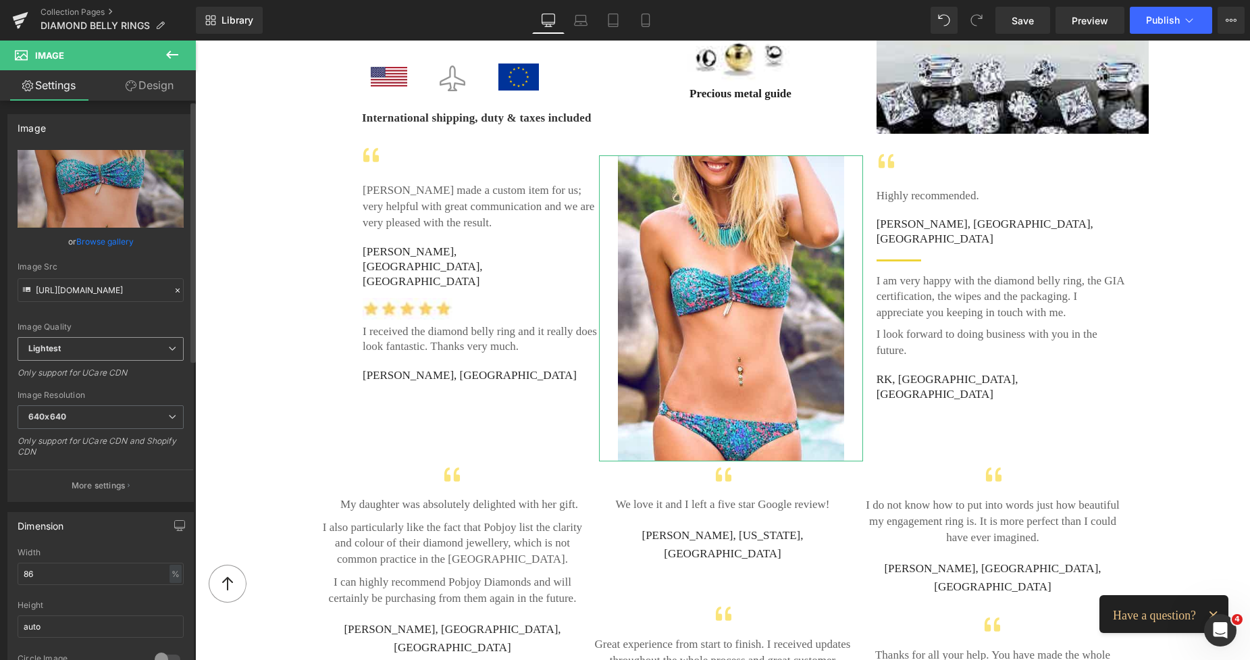
click at [165, 355] on span "Lightest" at bounding box center [101, 349] width 166 height 24
click at [132, 366] on li "Lighter" at bounding box center [98, 373] width 161 height 20
click at [644, 24] on icon at bounding box center [644, 24] width 7 height 0
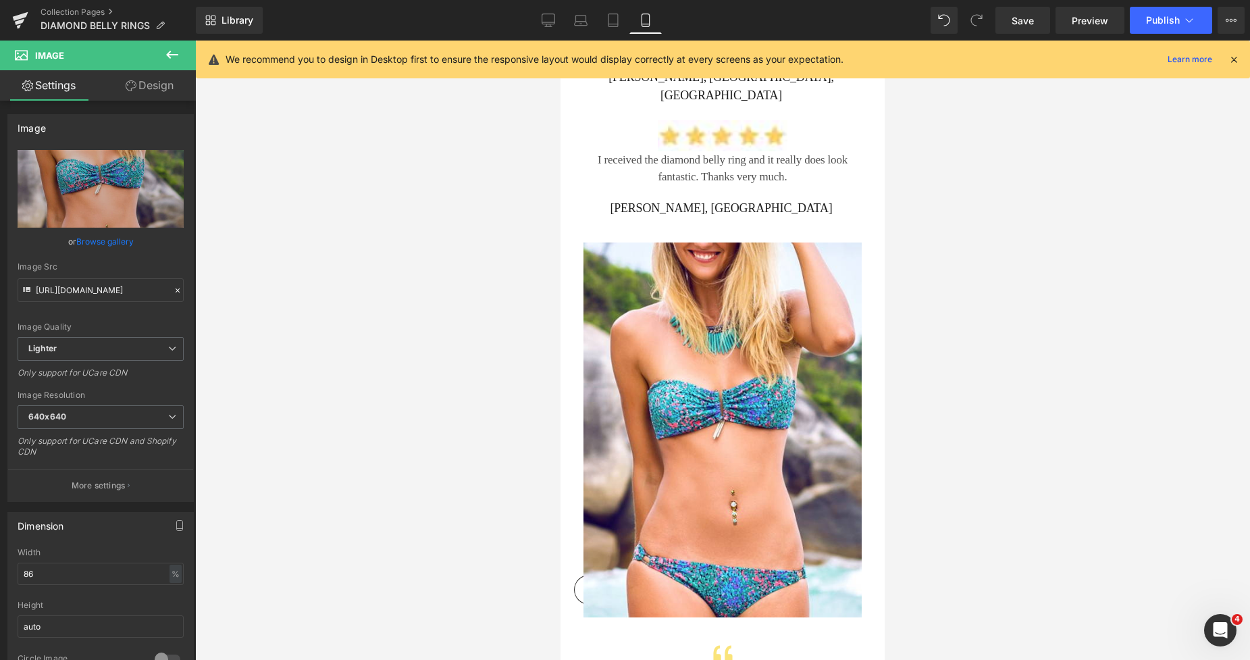
scroll to position [7315, 0]
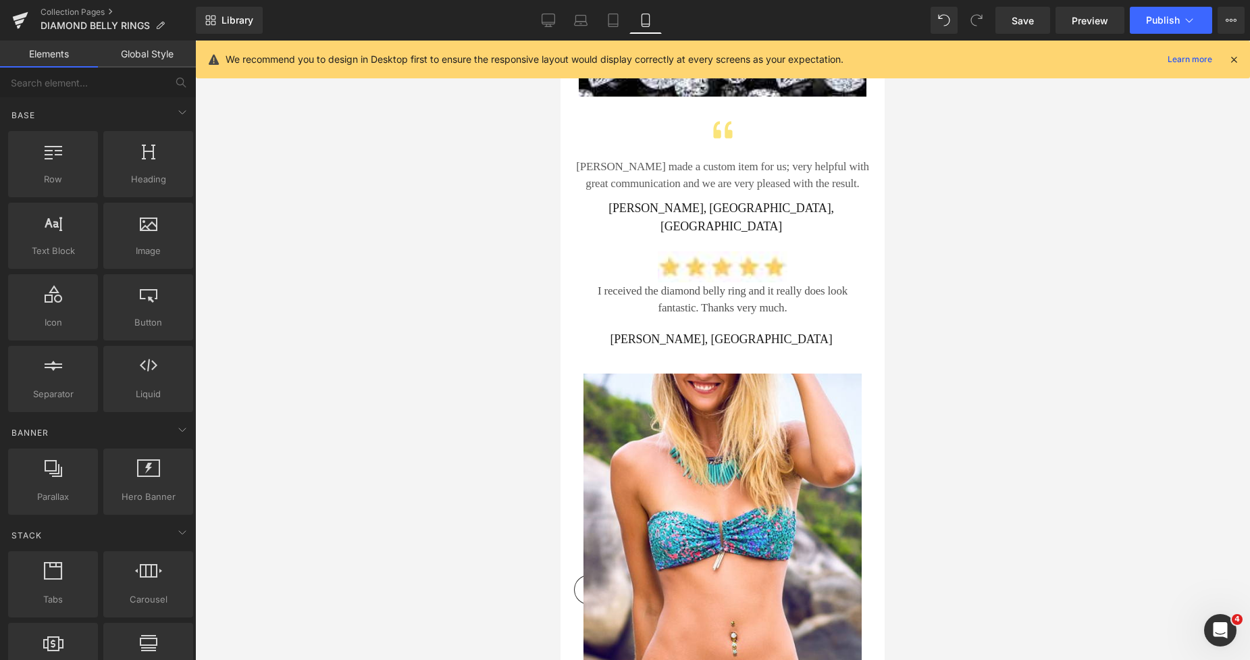
drag, startPoint x: 885, startPoint y: 436, endPoint x: 885, endPoint y: 425, distance: 10.8
click at [885, 425] on div at bounding box center [722, 350] width 1055 height 619
drag, startPoint x: 612, startPoint y: 26, endPoint x: 253, endPoint y: 47, distance: 360.5
click at [612, 26] on icon at bounding box center [613, 21] width 14 height 14
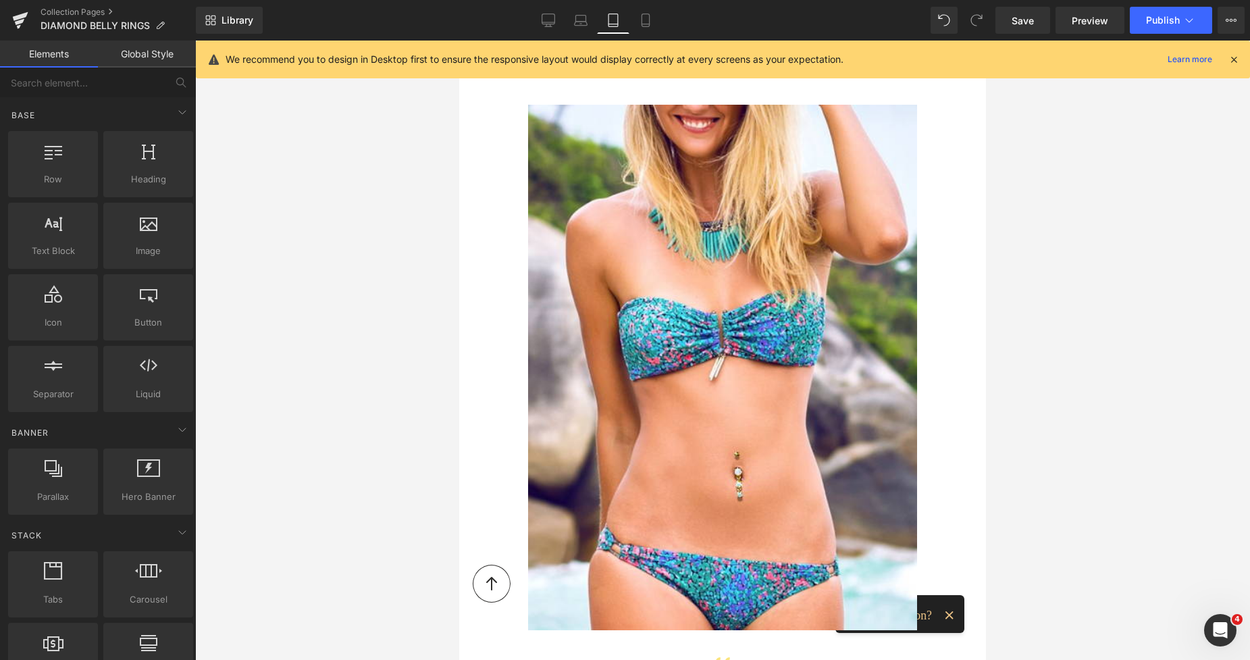
scroll to position [5464, 0]
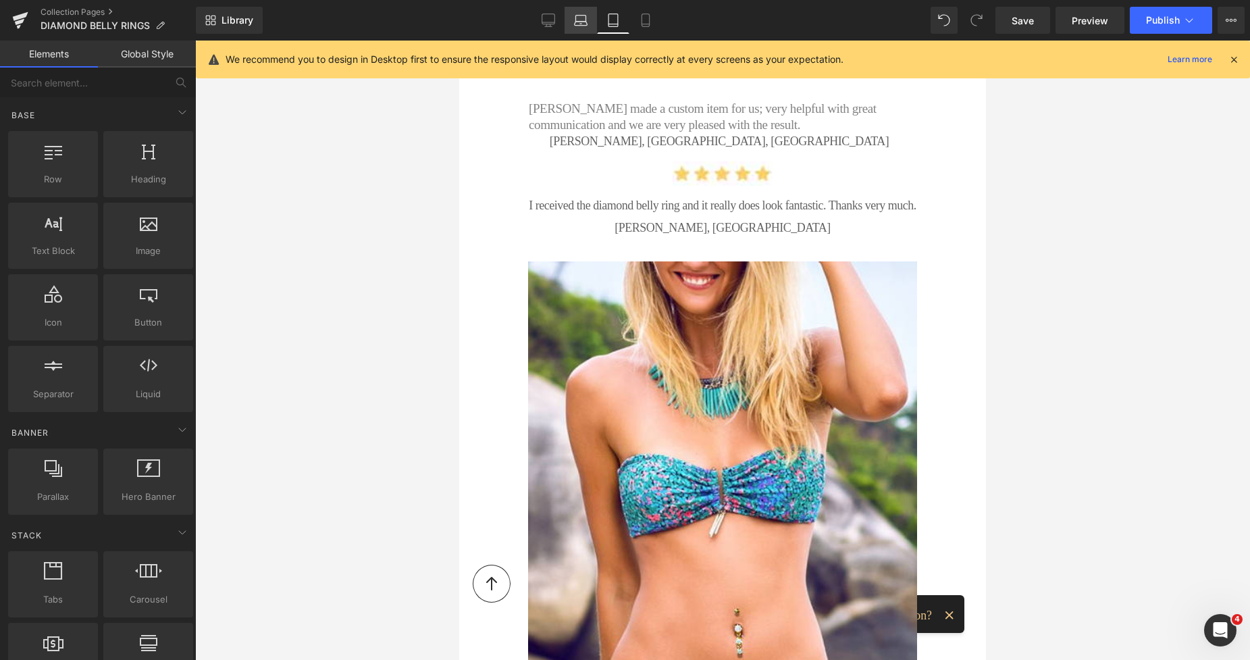
click at [577, 25] on icon at bounding box center [580, 24] width 13 height 4
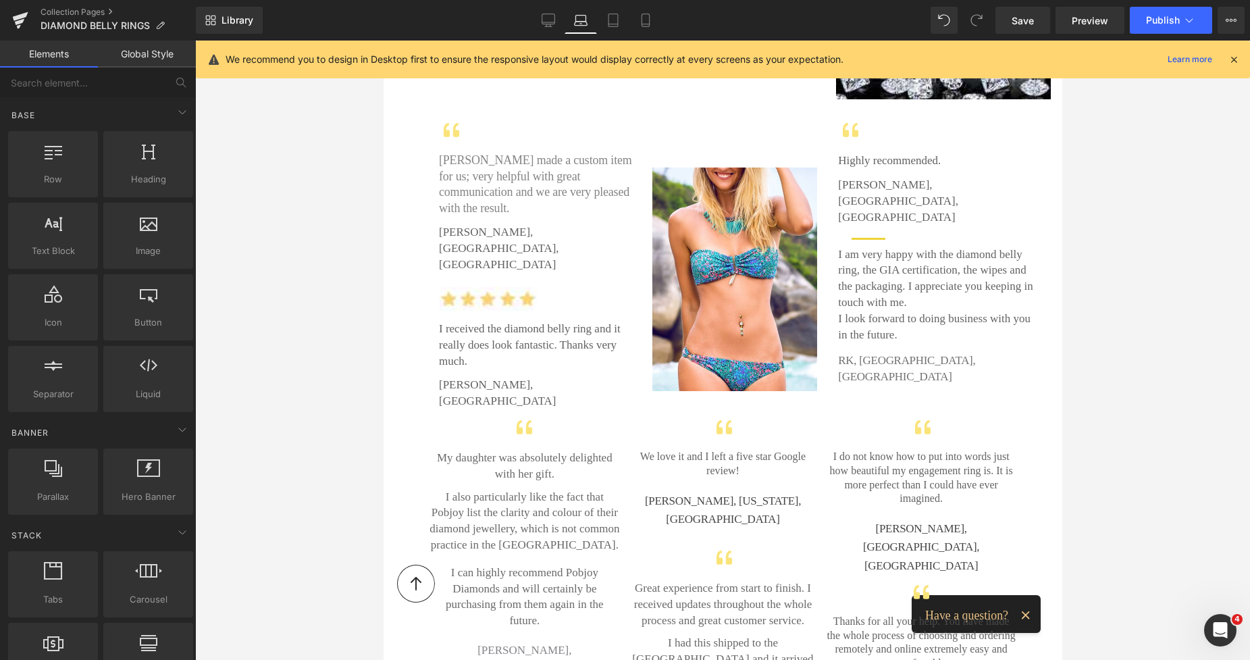
scroll to position [2610, 0]
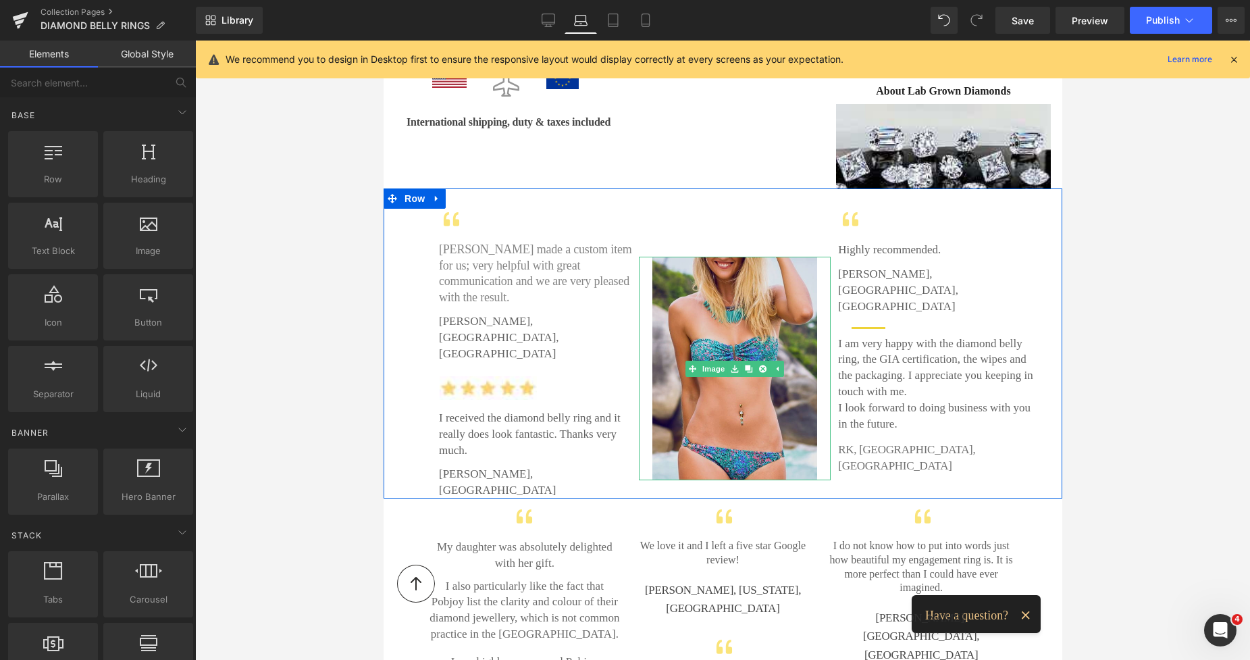
click at [688, 263] on img at bounding box center [734, 368] width 165 height 223
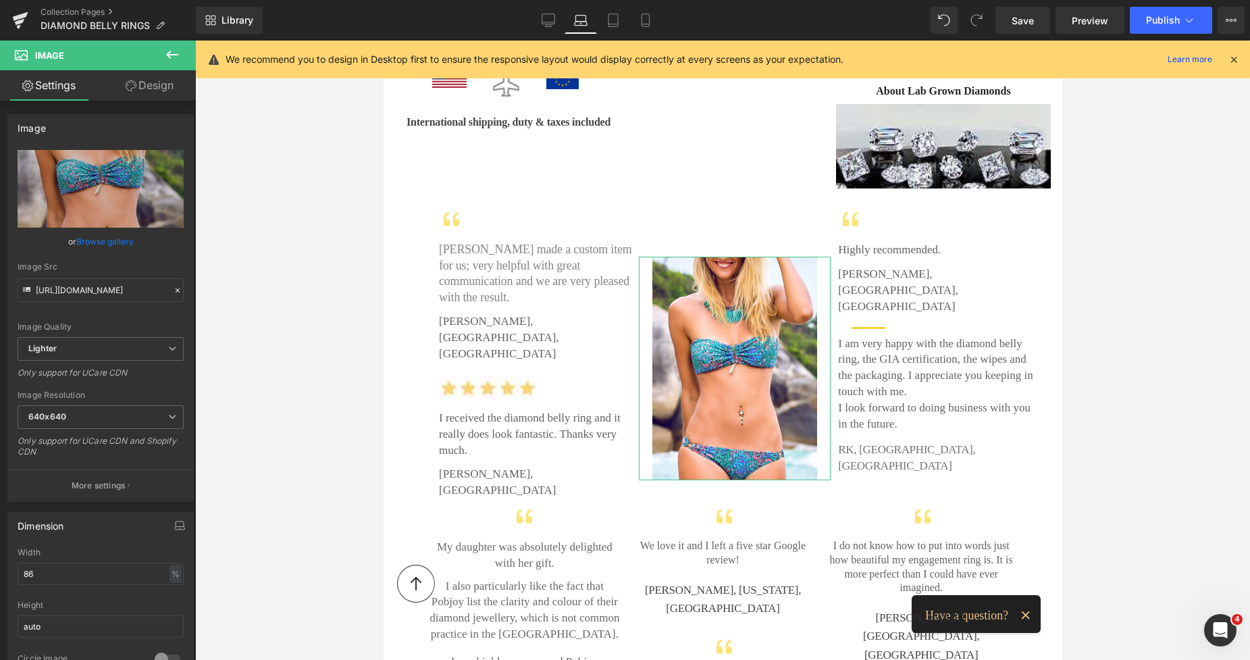
click at [161, 86] on link "Design" at bounding box center [150, 85] width 98 height 30
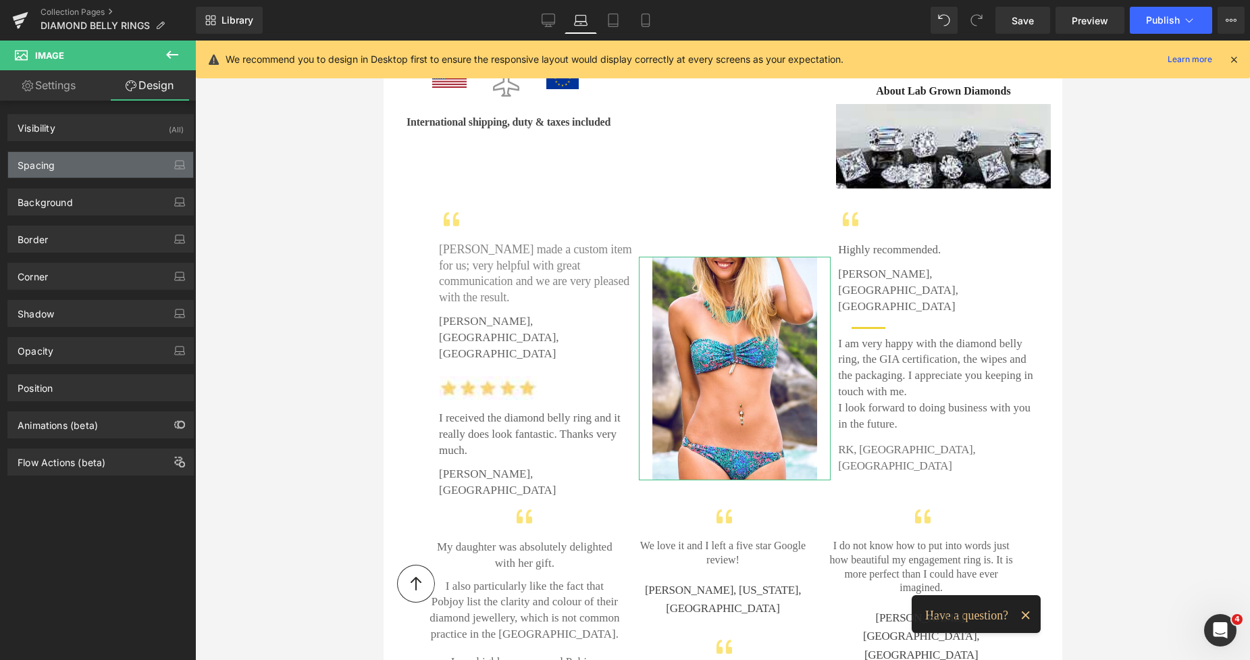
click at [50, 163] on div "Spacing" at bounding box center [36, 161] width 37 height 19
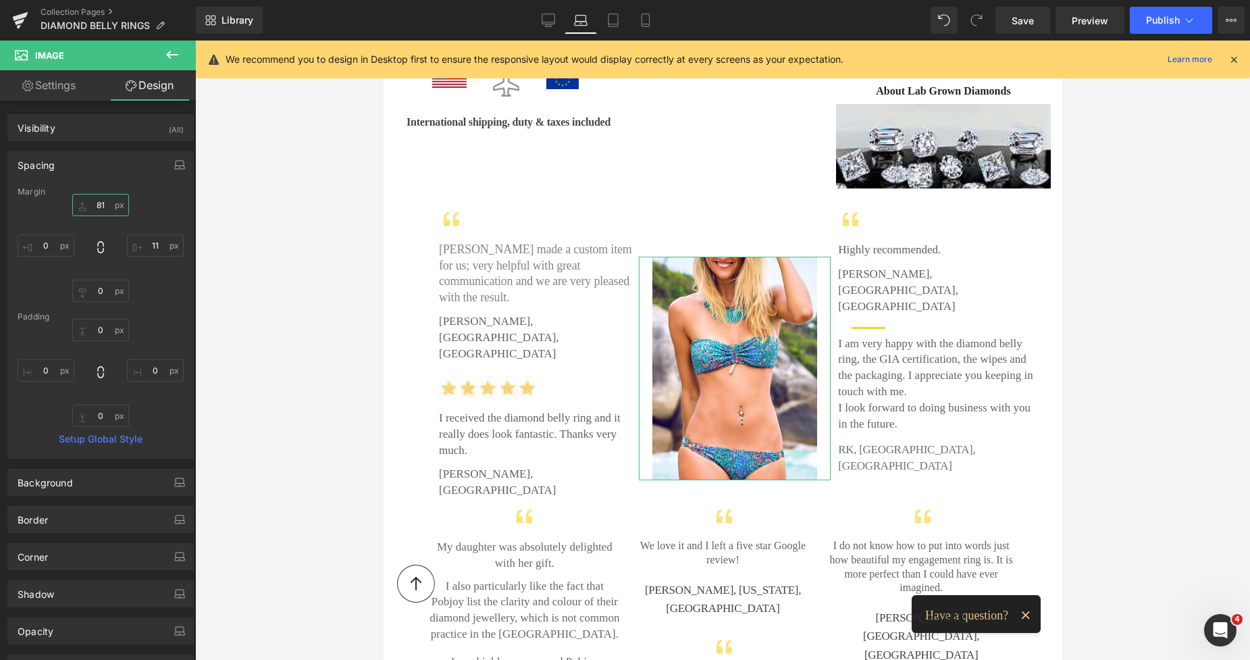
click at [100, 207] on input "81" at bounding box center [100, 205] width 57 height 22
type input "0"
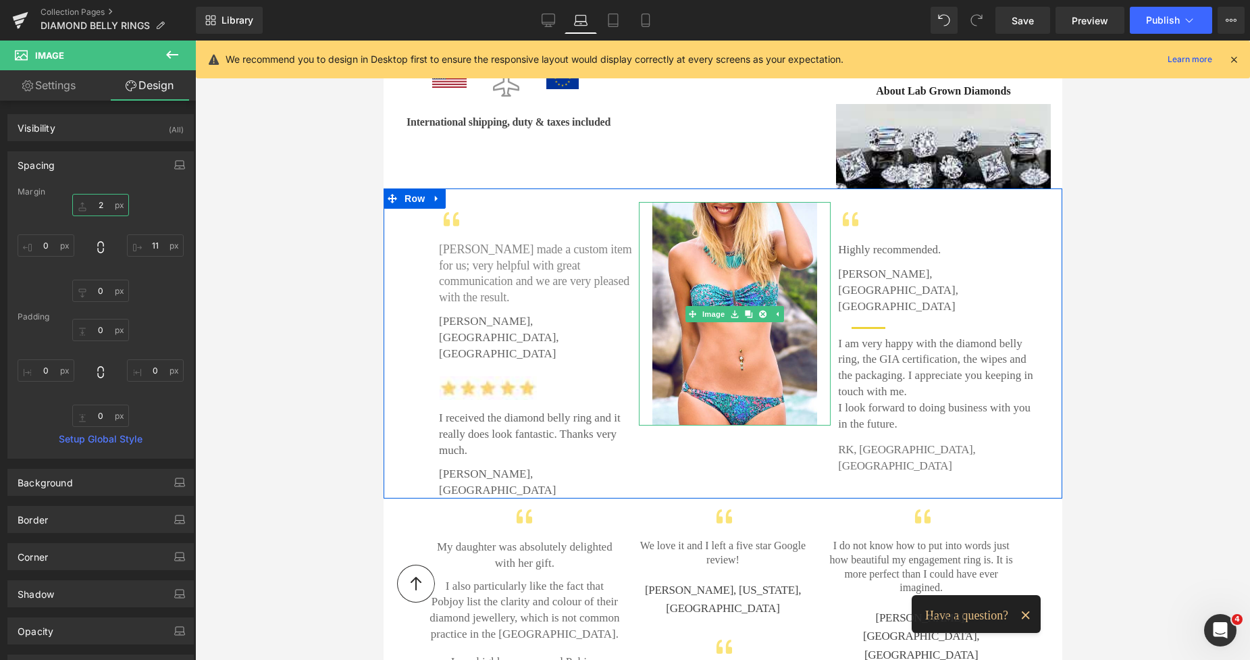
type input "22"
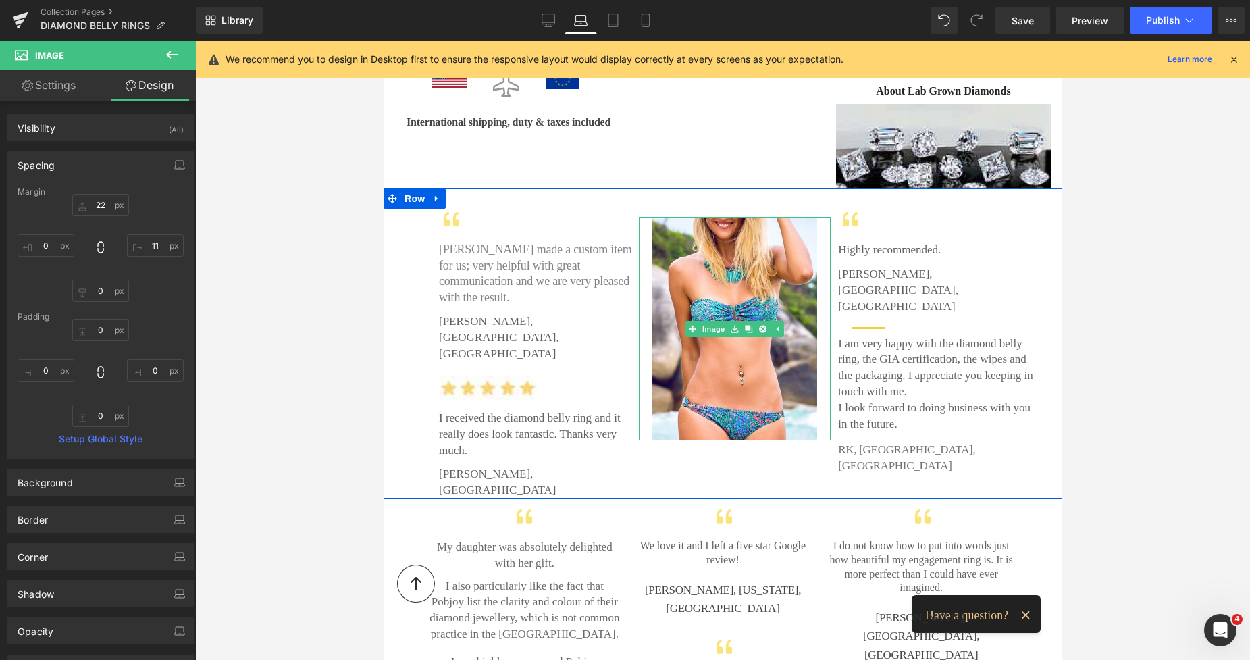
click at [749, 219] on img at bounding box center [734, 328] width 165 height 223
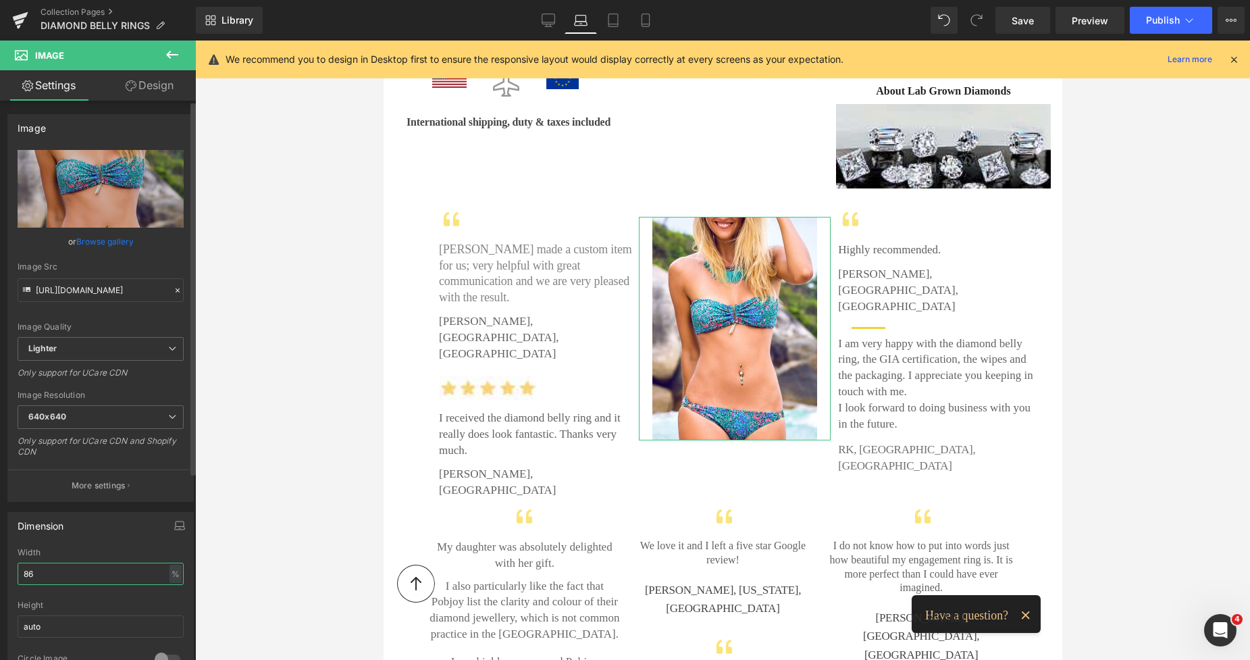
drag, startPoint x: 59, startPoint y: 567, endPoint x: 7, endPoint y: 571, distance: 52.8
click at [7, 571] on div "Dimension 86% Width 86 % % px auto Height auto 0 Circle Image" at bounding box center [101, 593] width 202 height 182
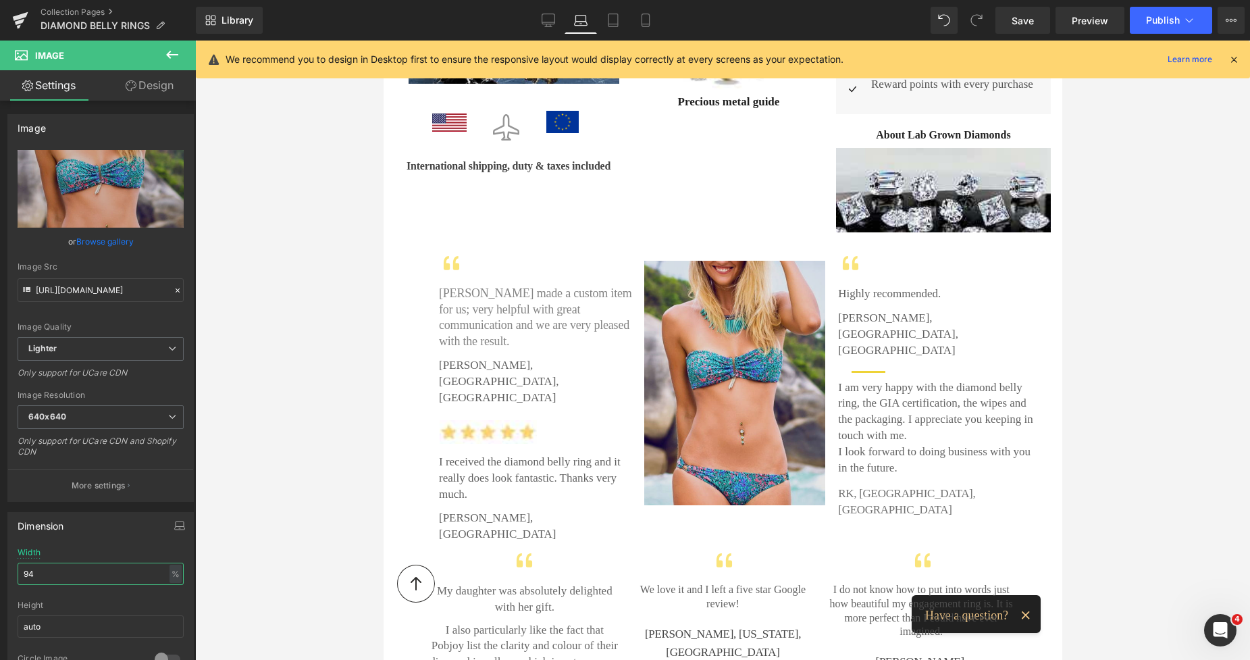
scroll to position [2542, 0]
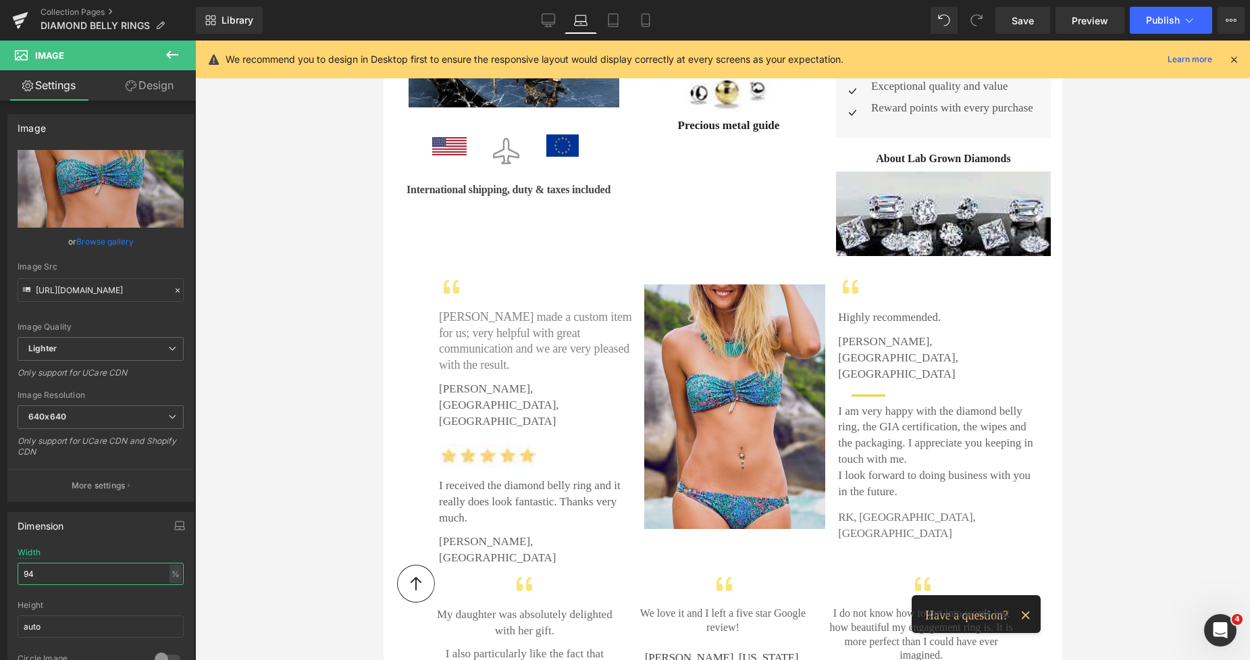
type input "94"
click at [716, 284] on img at bounding box center [733, 406] width 181 height 244
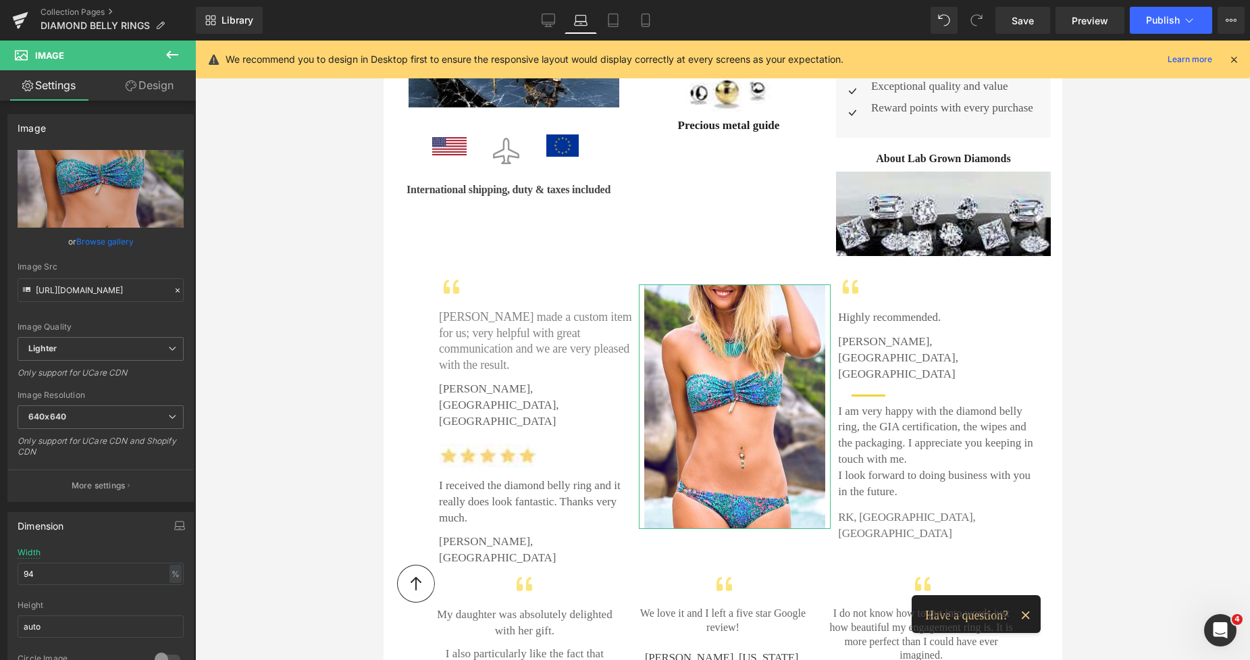
click at [169, 81] on link "Design" at bounding box center [150, 85] width 98 height 30
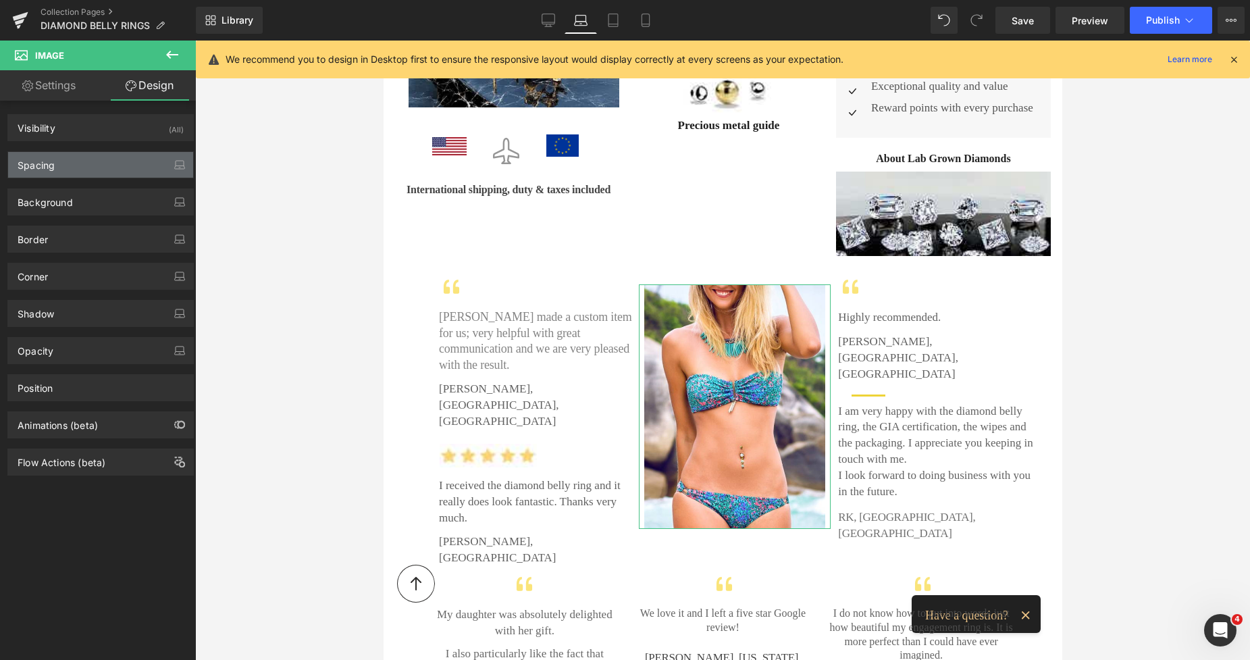
click at [41, 171] on div "Spacing" at bounding box center [100, 165] width 185 height 26
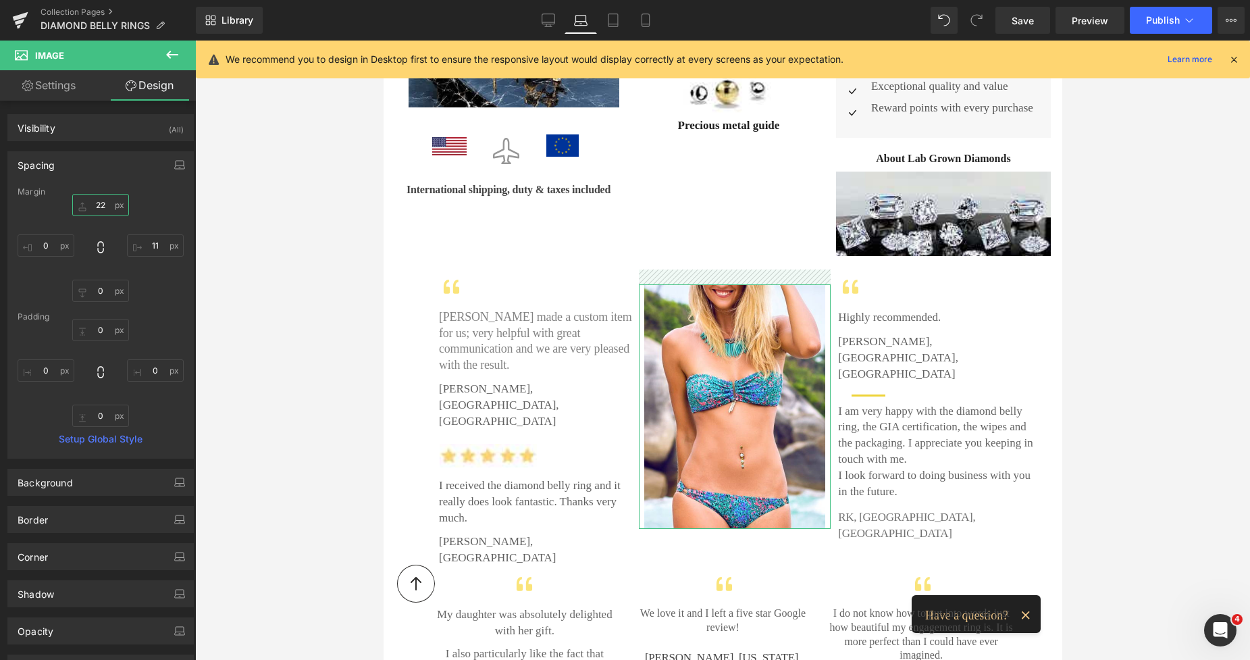
click at [91, 209] on input "text" at bounding box center [100, 205] width 57 height 22
type input "0"
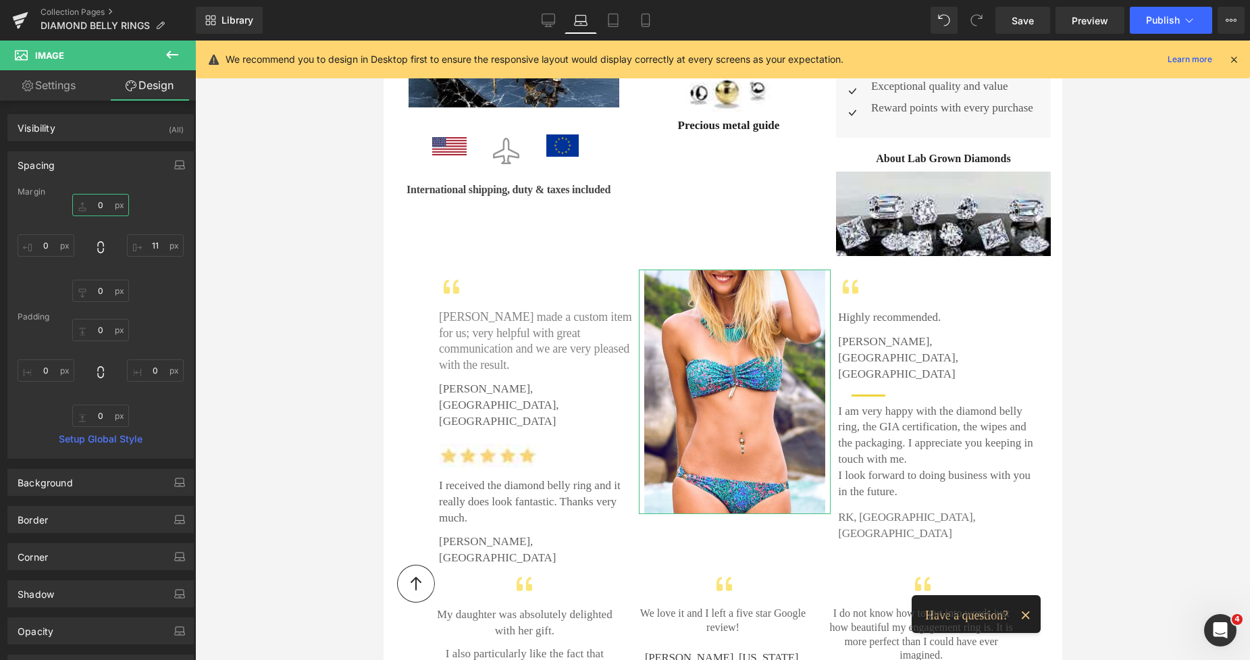
type input "9"
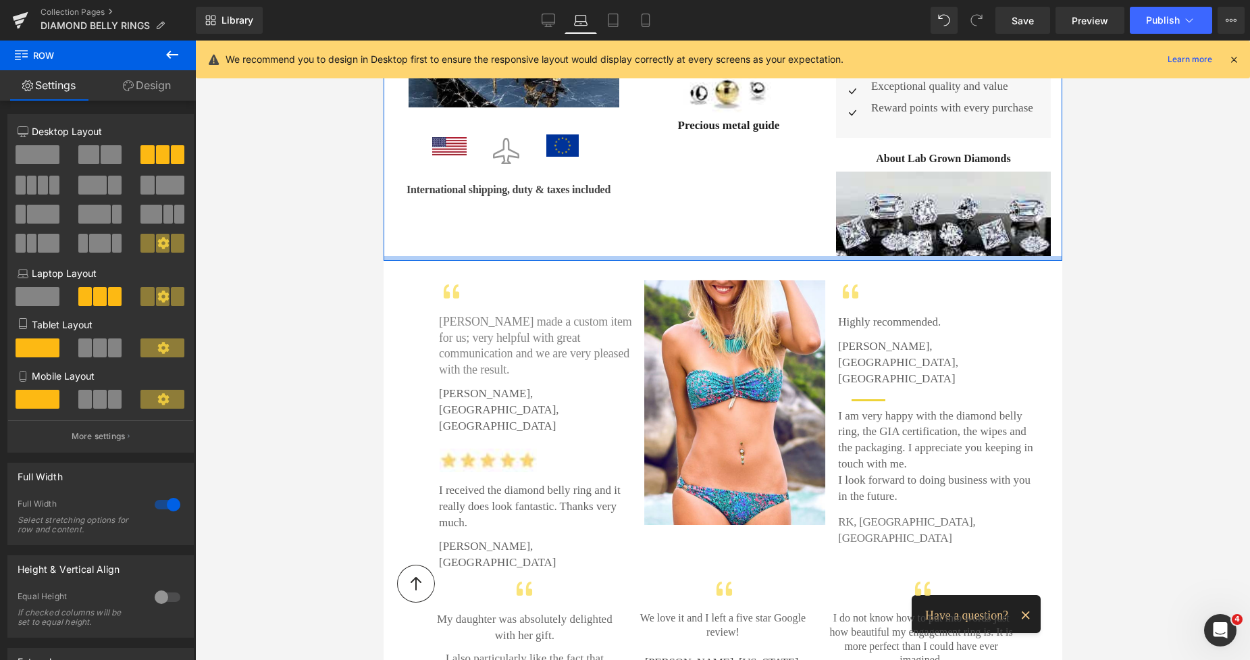
drag, startPoint x: 825, startPoint y: 222, endPoint x: 831, endPoint y: 227, distance: 7.7
click at [831, 256] on div at bounding box center [722, 258] width 679 height 5
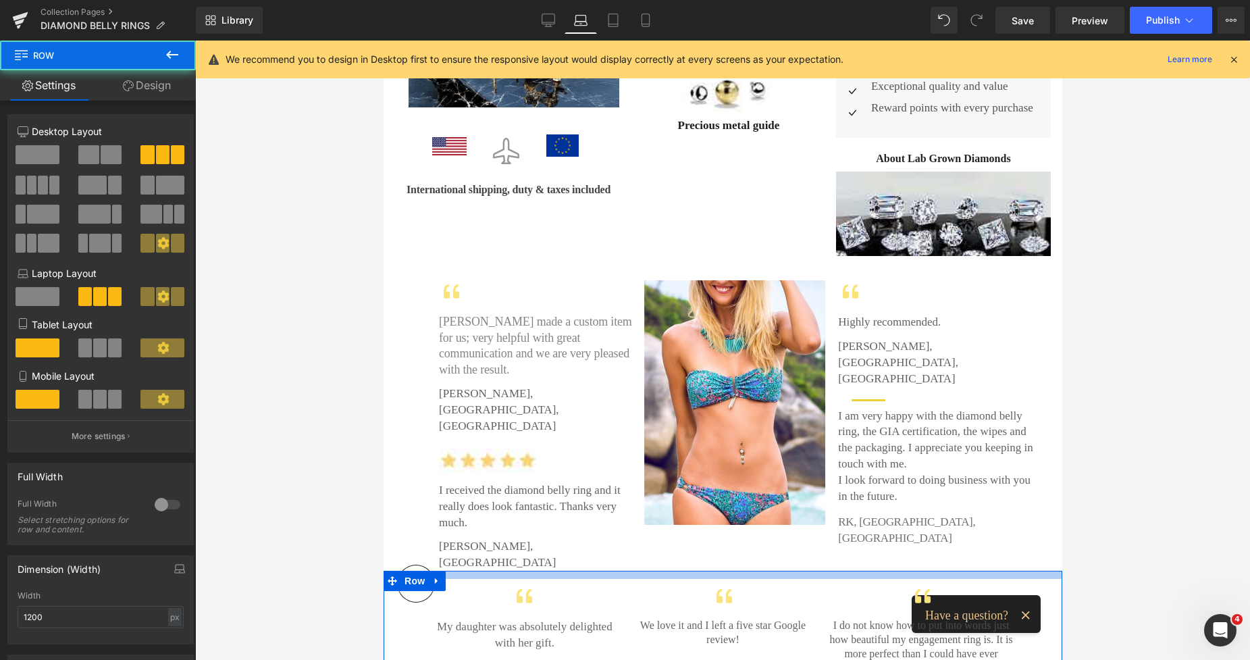
drag, startPoint x: 768, startPoint y: 492, endPoint x: 776, endPoint y: 500, distance: 11.5
click at [776, 571] on div at bounding box center [722, 575] width 679 height 8
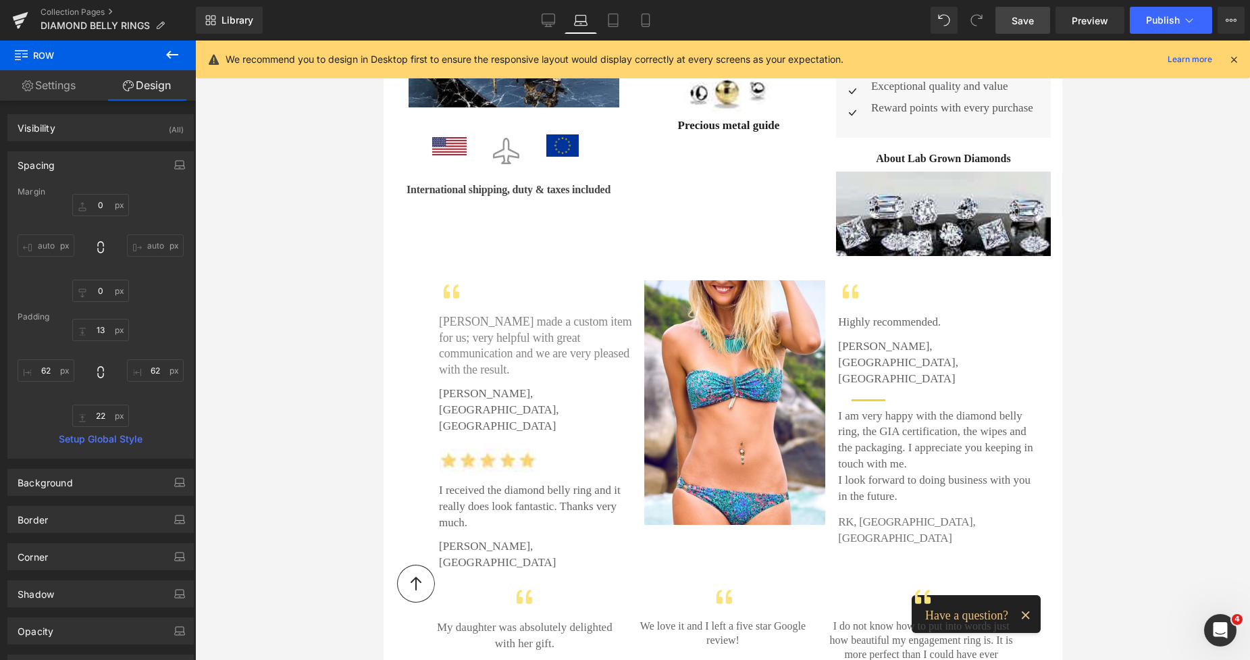
drag, startPoint x: 1007, startPoint y: 23, endPoint x: 548, endPoint y: 177, distance: 484.9
click at [1007, 23] on link "Save" at bounding box center [1022, 20] width 55 height 27
click at [532, 17] on icon at bounding box center [534, 21] width 14 height 14
click at [532, 18] on icon at bounding box center [534, 21] width 14 height 14
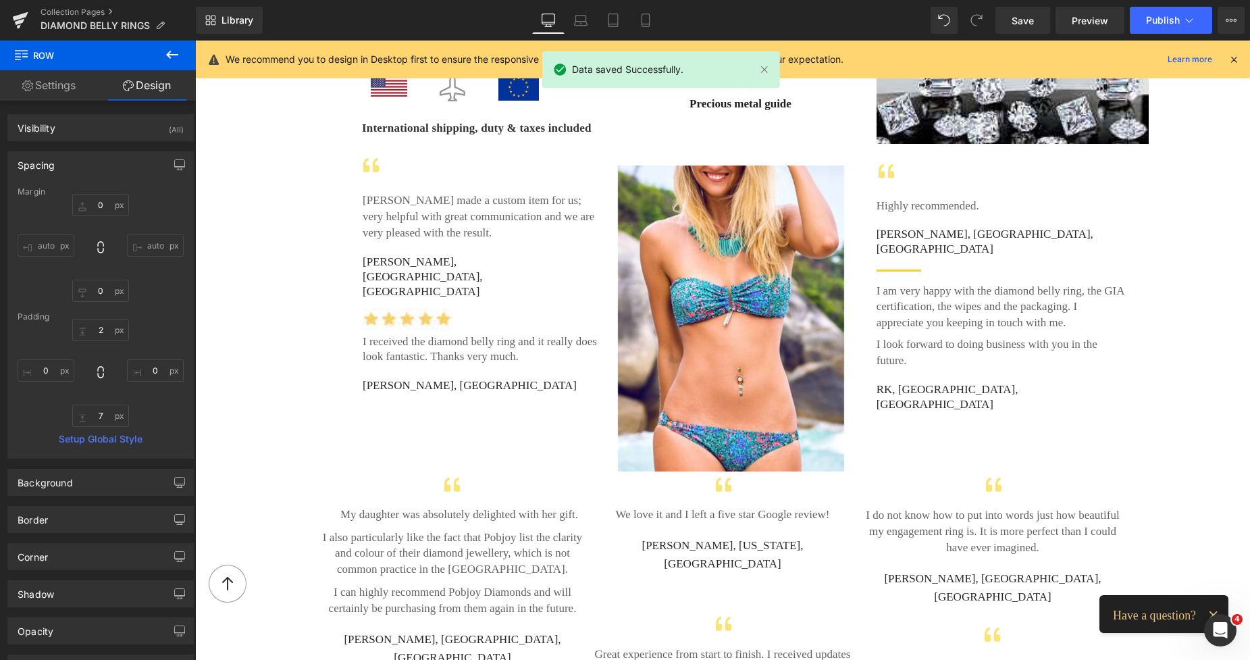
scroll to position [2214, 0]
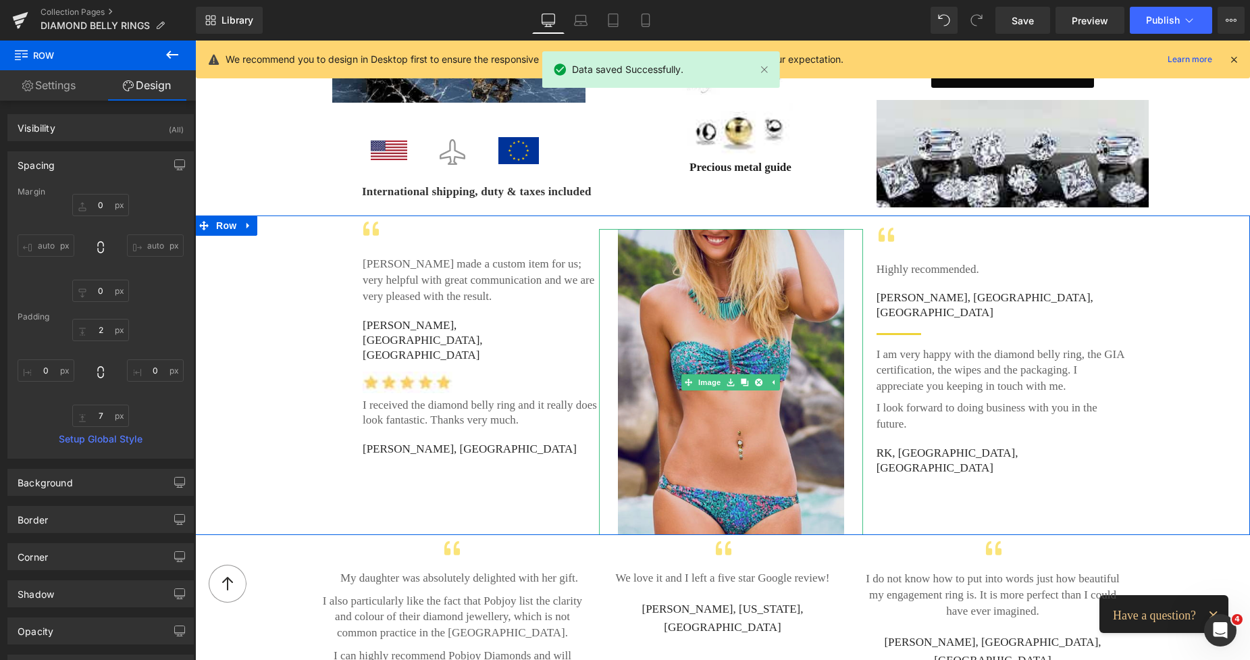
click at [711, 229] on img at bounding box center [731, 382] width 227 height 306
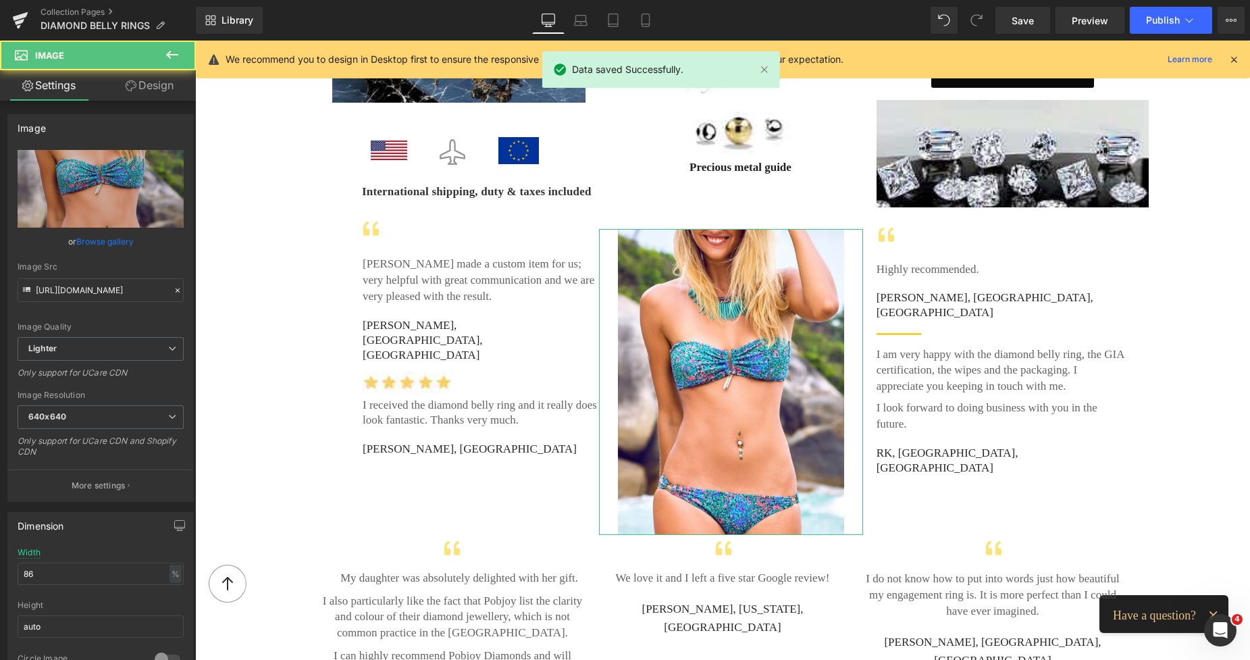
click at [156, 90] on link "Design" at bounding box center [150, 85] width 98 height 30
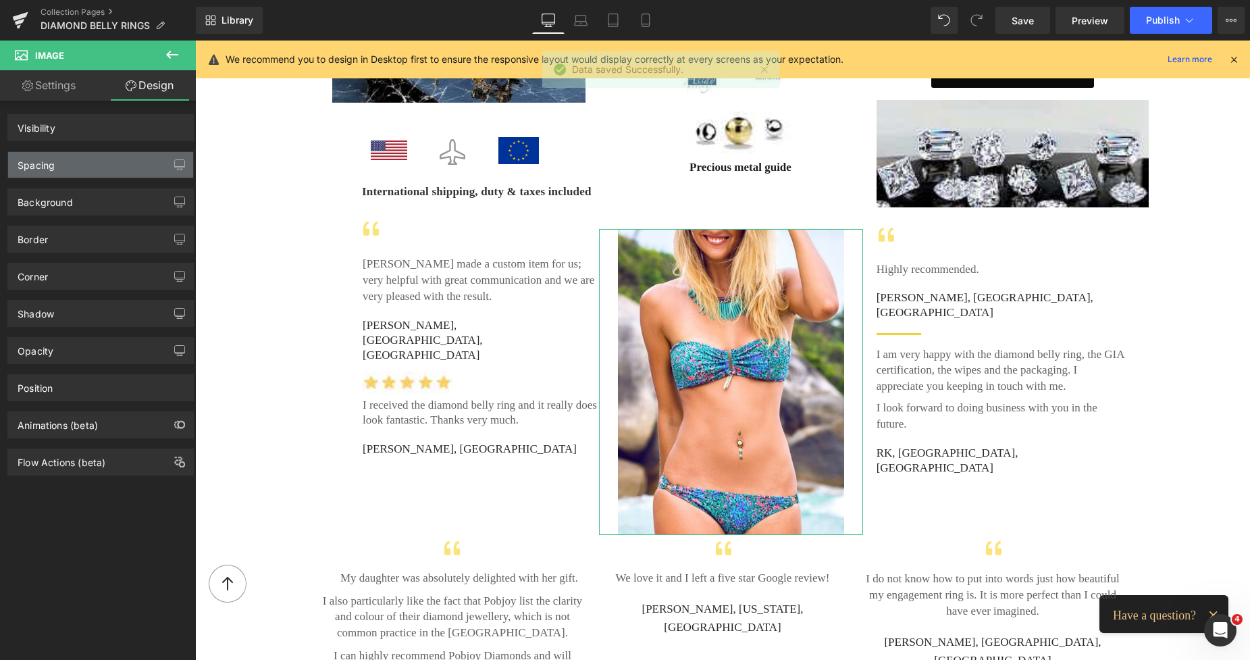
click at [66, 158] on div "Spacing" at bounding box center [100, 165] width 185 height 26
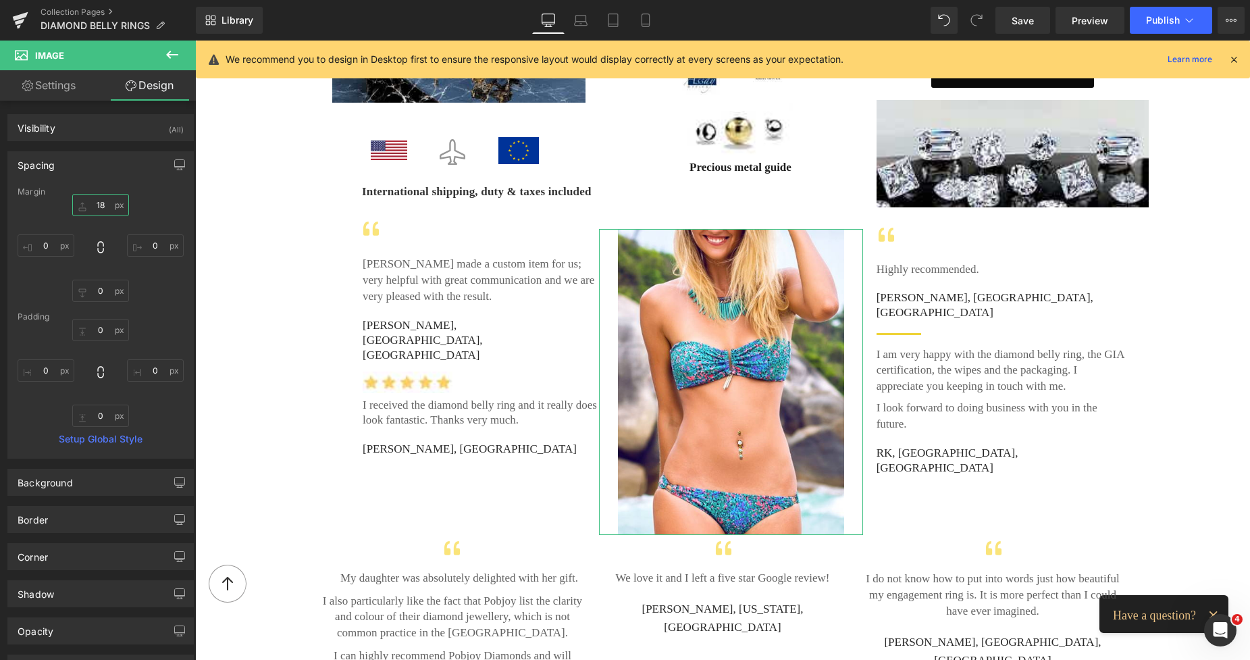
click at [89, 203] on input "18" at bounding box center [100, 205] width 57 height 22
type input "5"
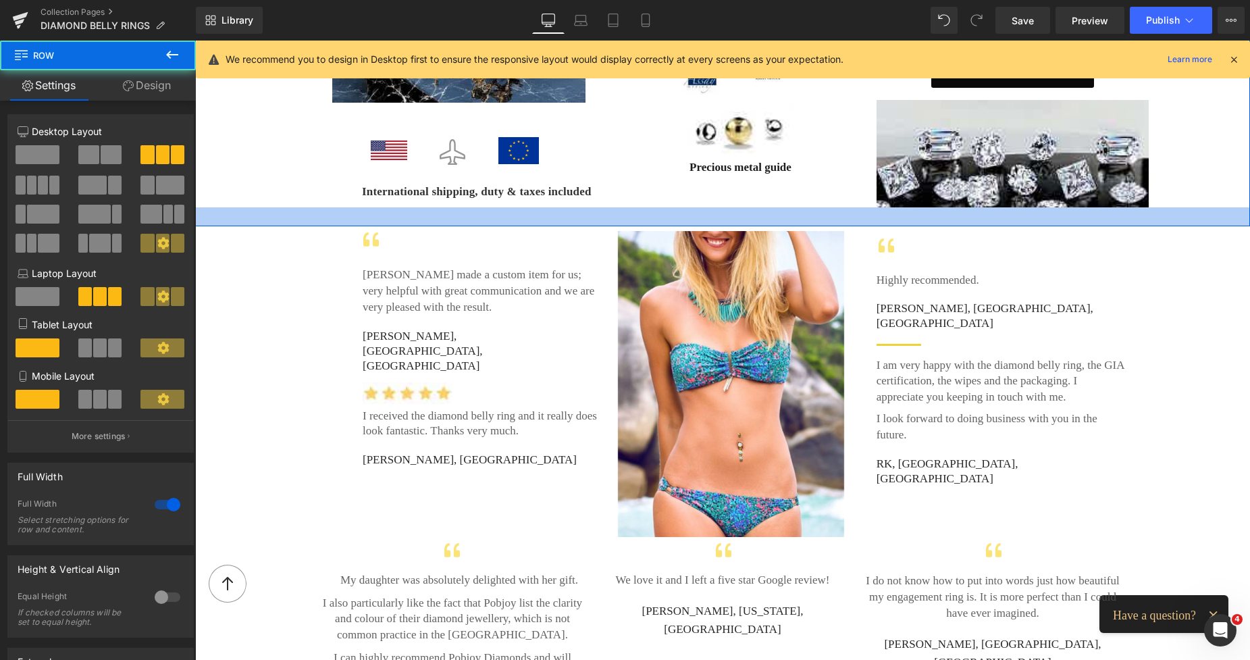
drag, startPoint x: 682, startPoint y: 196, endPoint x: 687, endPoint y: 204, distance: 8.8
click at [687, 207] on div at bounding box center [722, 216] width 1055 height 19
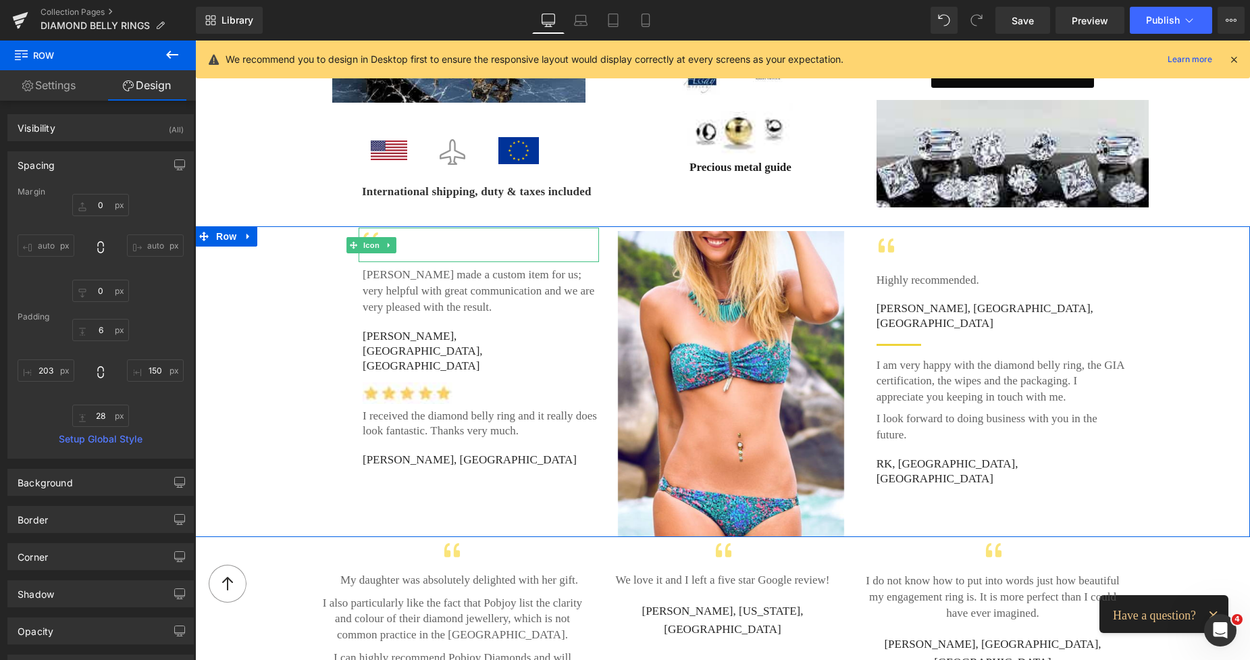
click at [535, 228] on div at bounding box center [479, 245] width 240 height 34
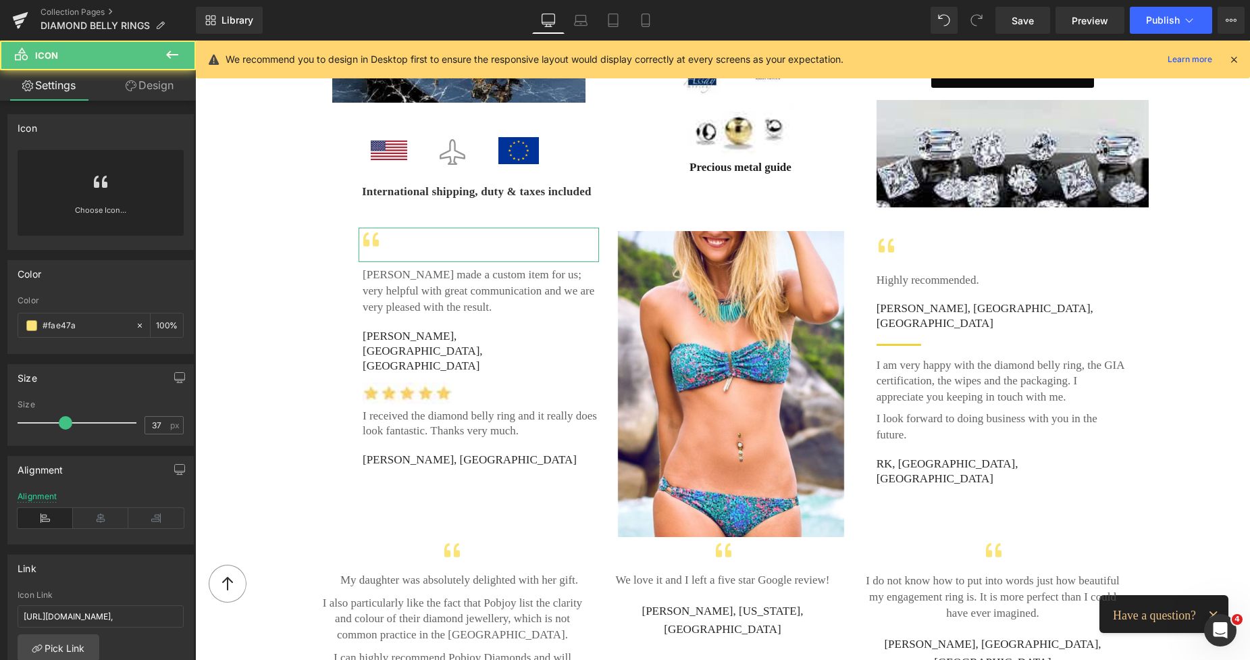
click at [167, 96] on link "Design" at bounding box center [150, 85] width 98 height 30
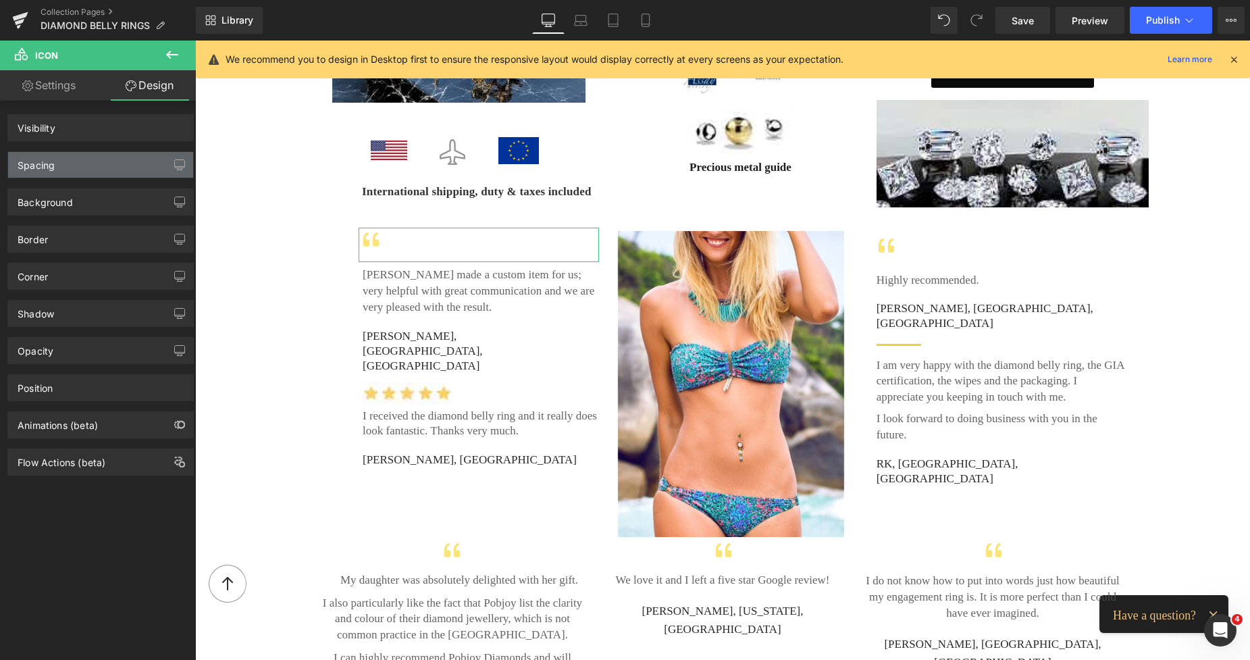
click at [78, 158] on div "Spacing" at bounding box center [100, 165] width 185 height 26
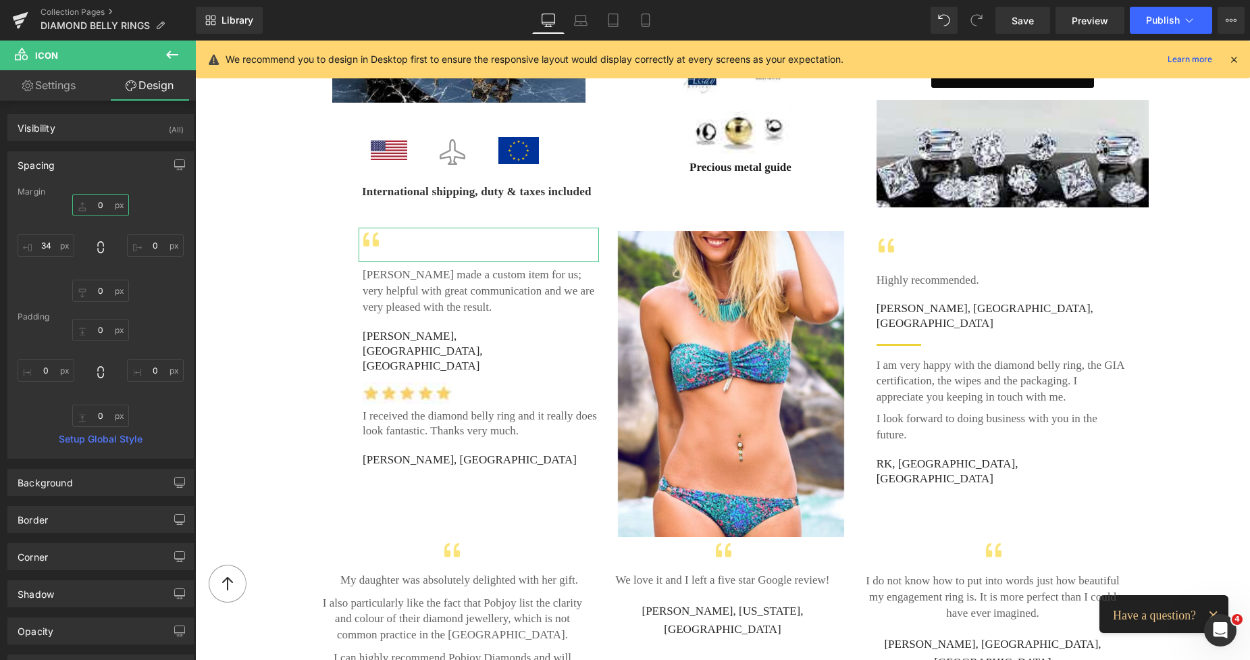
click at [94, 209] on input "text" at bounding box center [100, 205] width 57 height 22
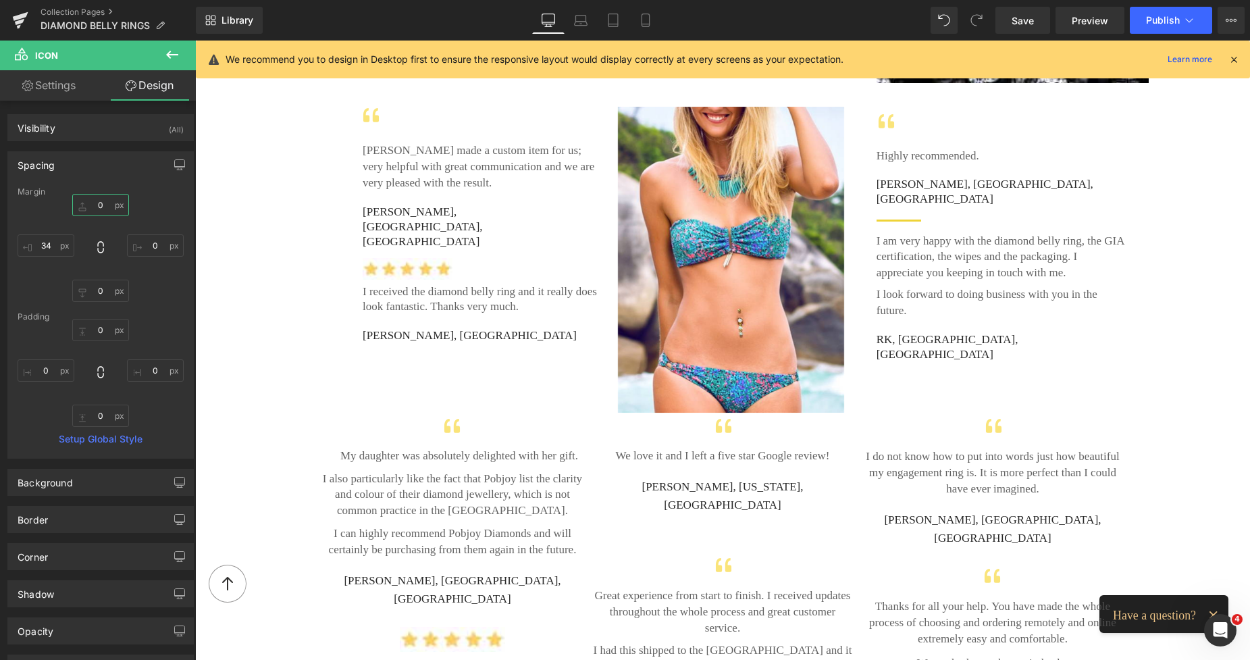
scroll to position [2328, 0]
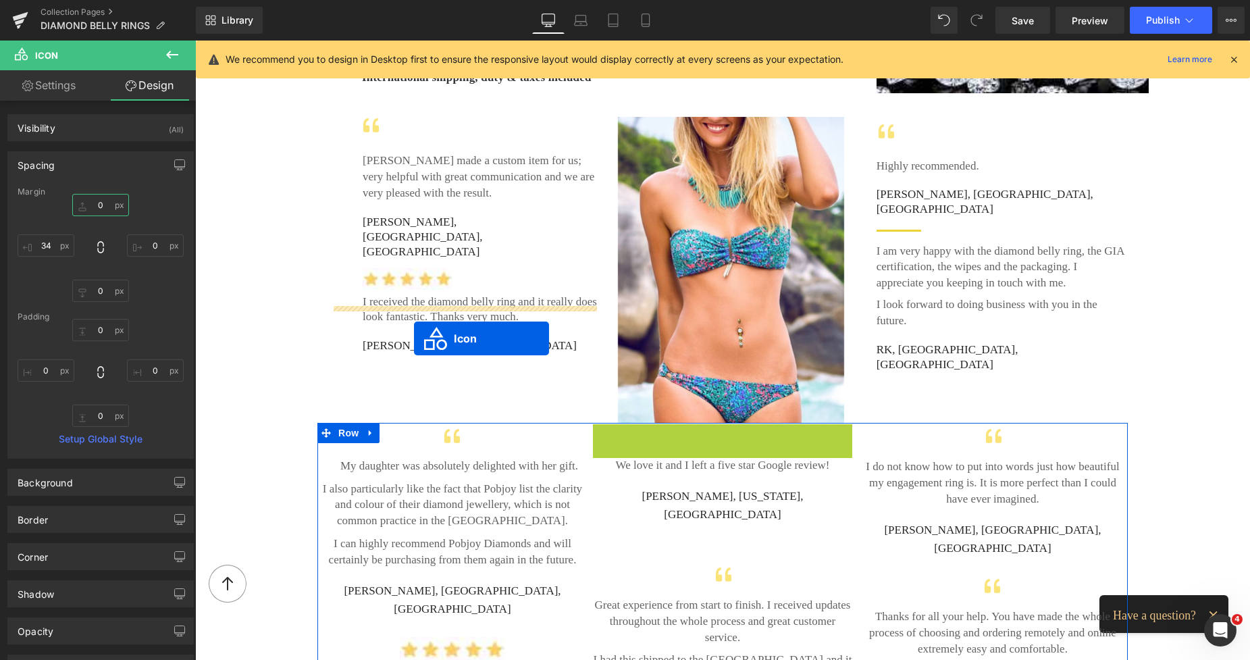
drag, startPoint x: 704, startPoint y: 425, endPoint x: 414, endPoint y: 338, distance: 302.3
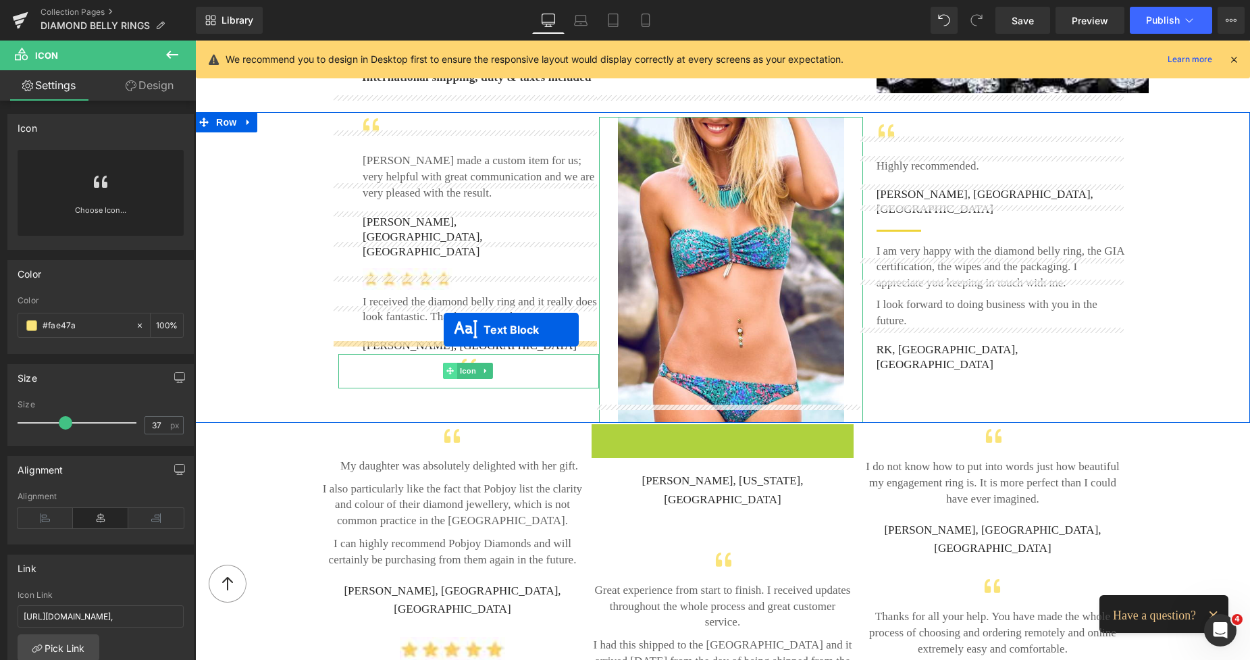
drag, startPoint x: 686, startPoint y: 412, endPoint x: 444, endPoint y: 330, distance: 256.0
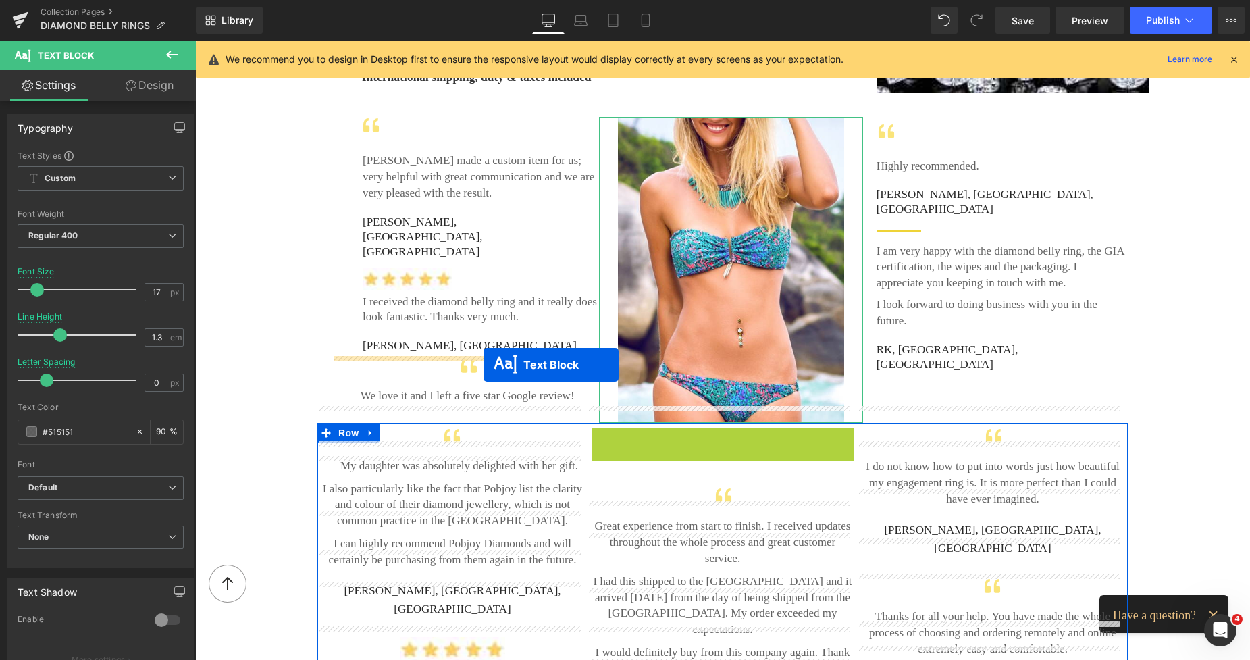
drag, startPoint x: 687, startPoint y: 425, endPoint x: 483, endPoint y: 365, distance: 212.1
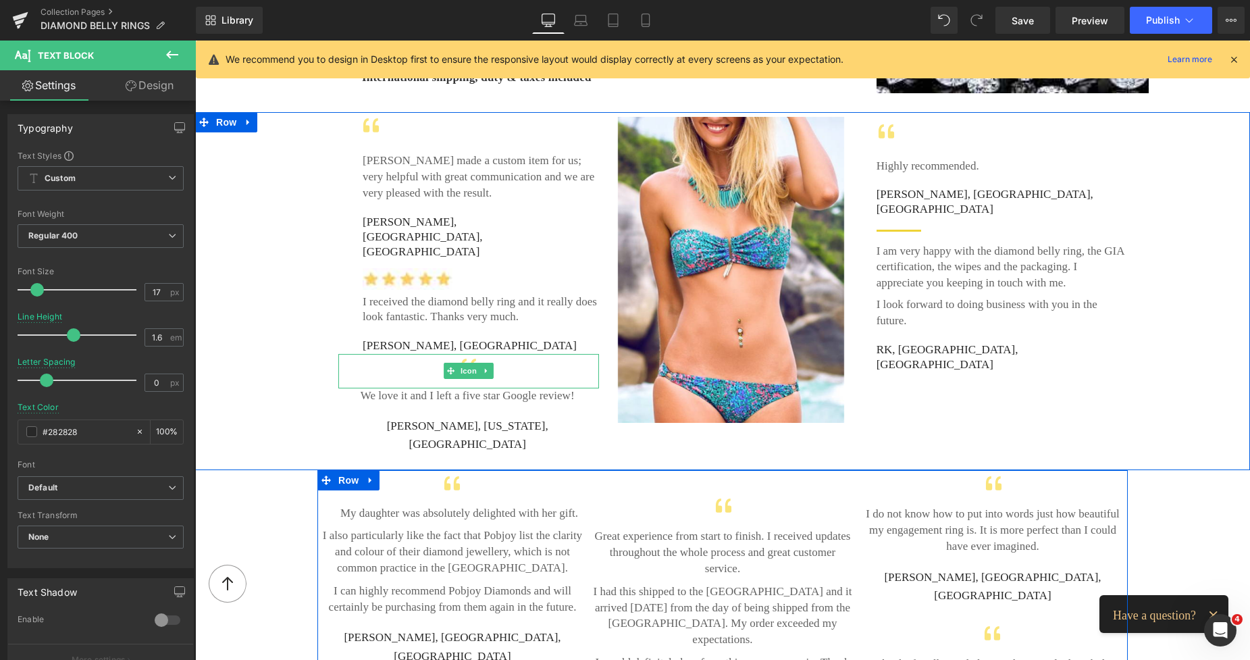
click at [504, 354] on div at bounding box center [468, 371] width 261 height 34
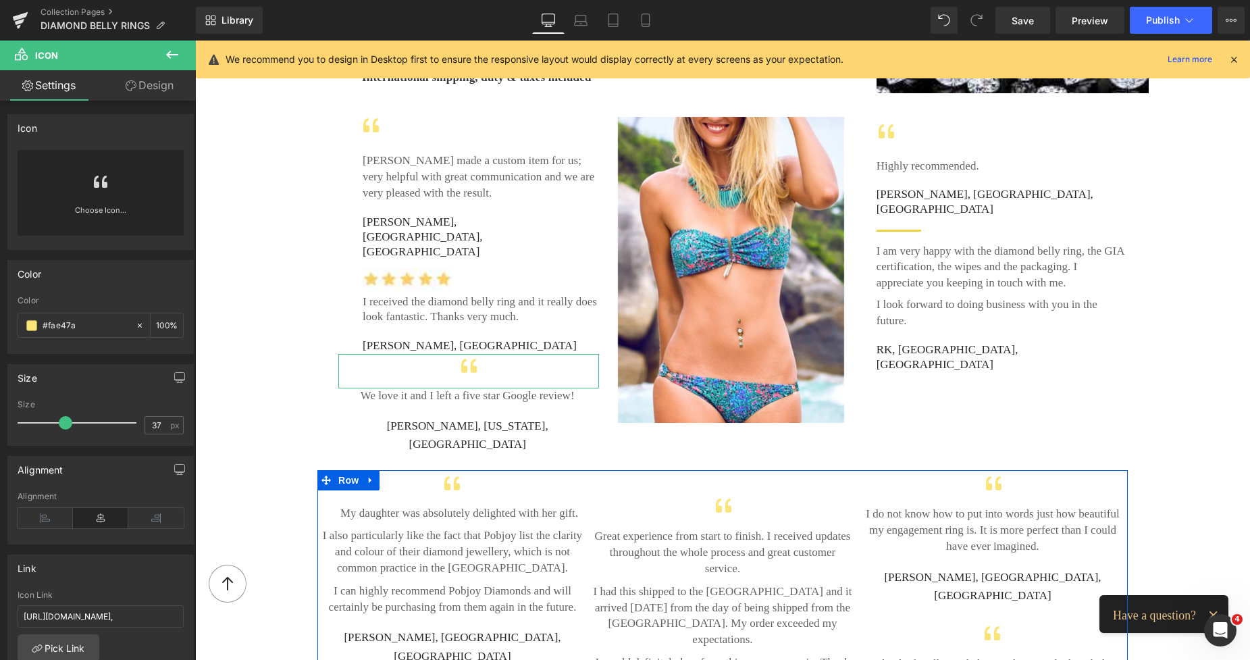
click at [53, 84] on link "Settings" at bounding box center [49, 85] width 98 height 30
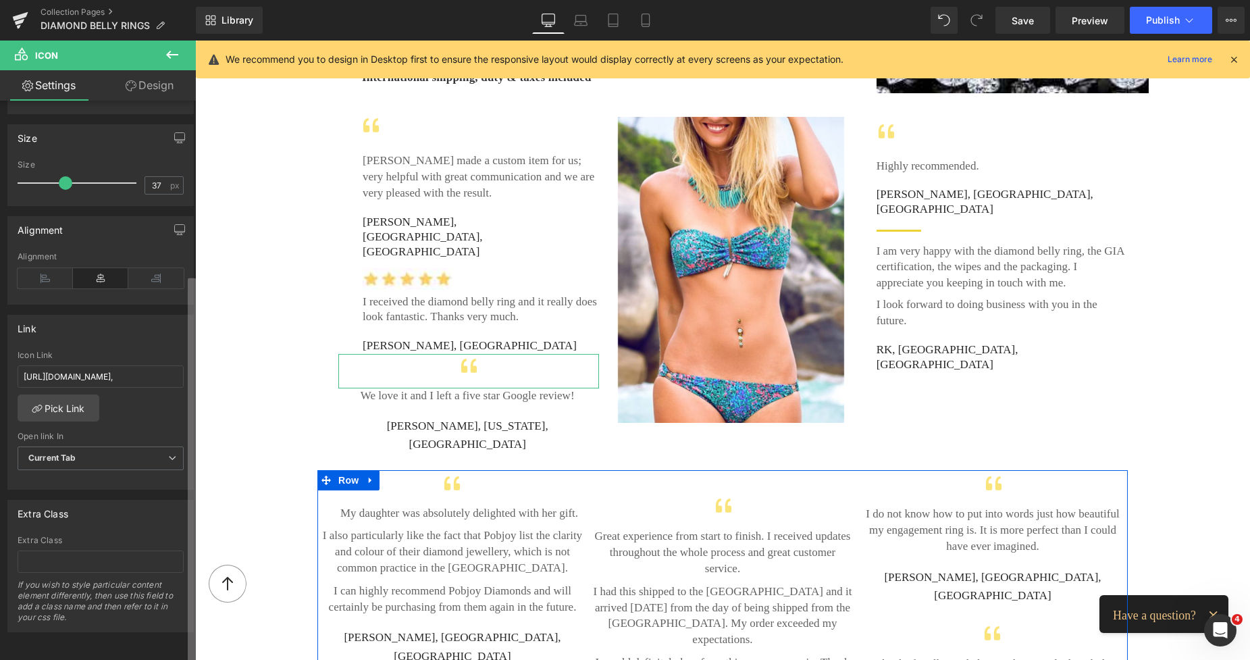
click at [177, 481] on div "Icon Choose Icon... Color rgba(250, 228, 122, 1) Color #fae47a 100 % Size 37px …" at bounding box center [98, 383] width 196 height 565
click at [55, 268] on icon at bounding box center [45, 278] width 55 height 20
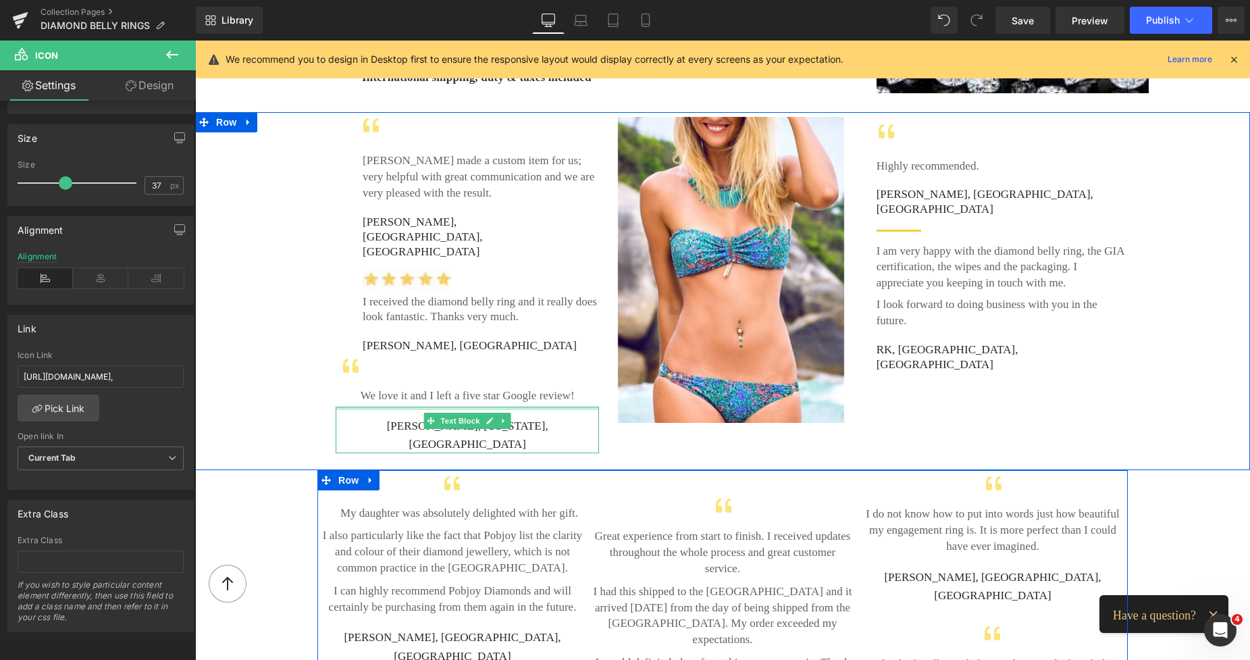
click at [396, 358] on div "Icon Pobjoy made a custom item for us; very helpful with great communication an…" at bounding box center [467, 291] width 263 height 357
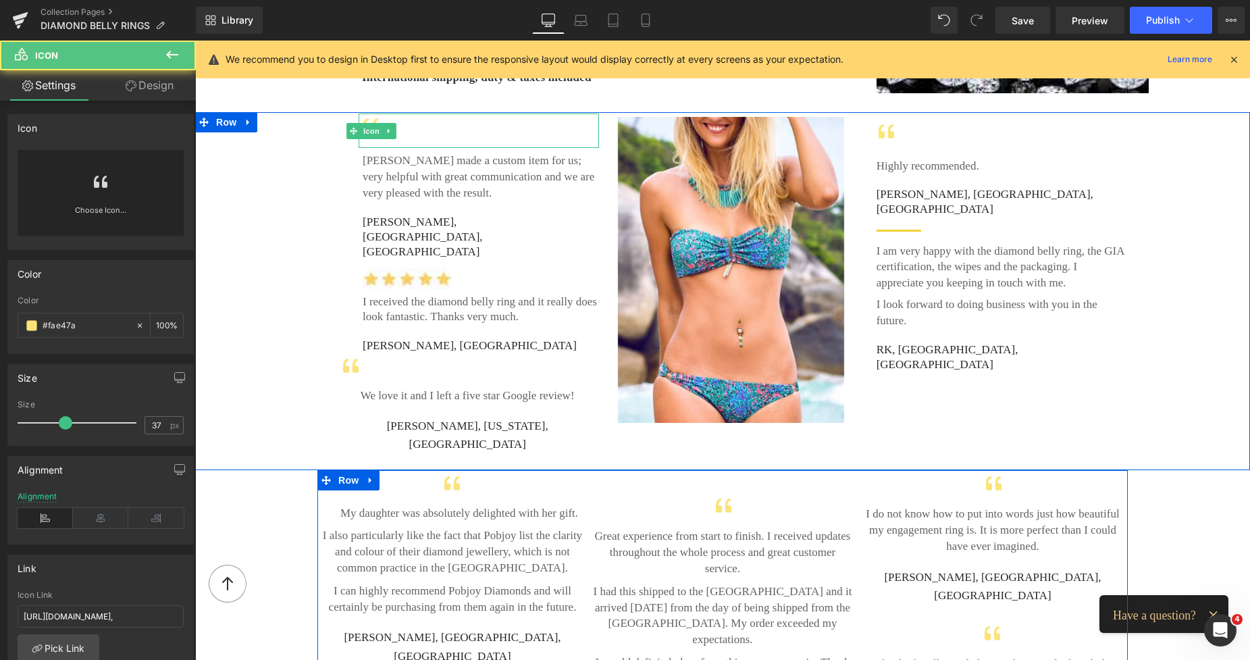
click at [423, 113] on div at bounding box center [479, 130] width 240 height 34
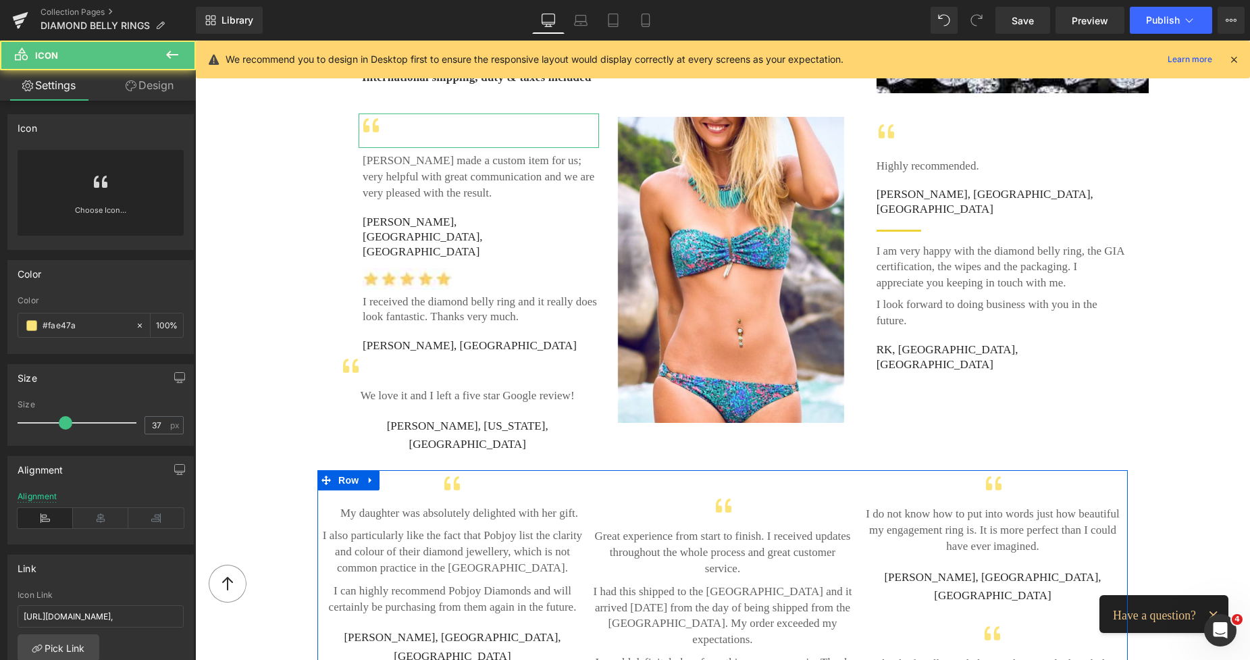
click at [157, 73] on link "Design" at bounding box center [150, 85] width 98 height 30
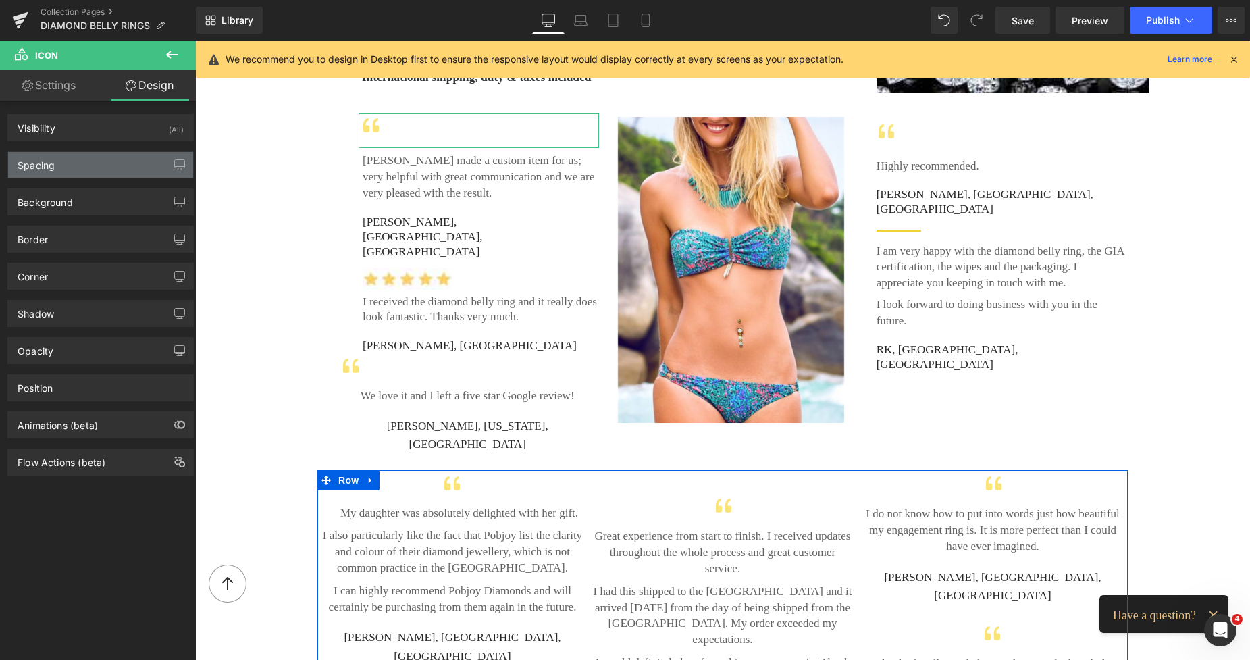
click at [55, 155] on div "Spacing" at bounding box center [100, 165] width 185 height 26
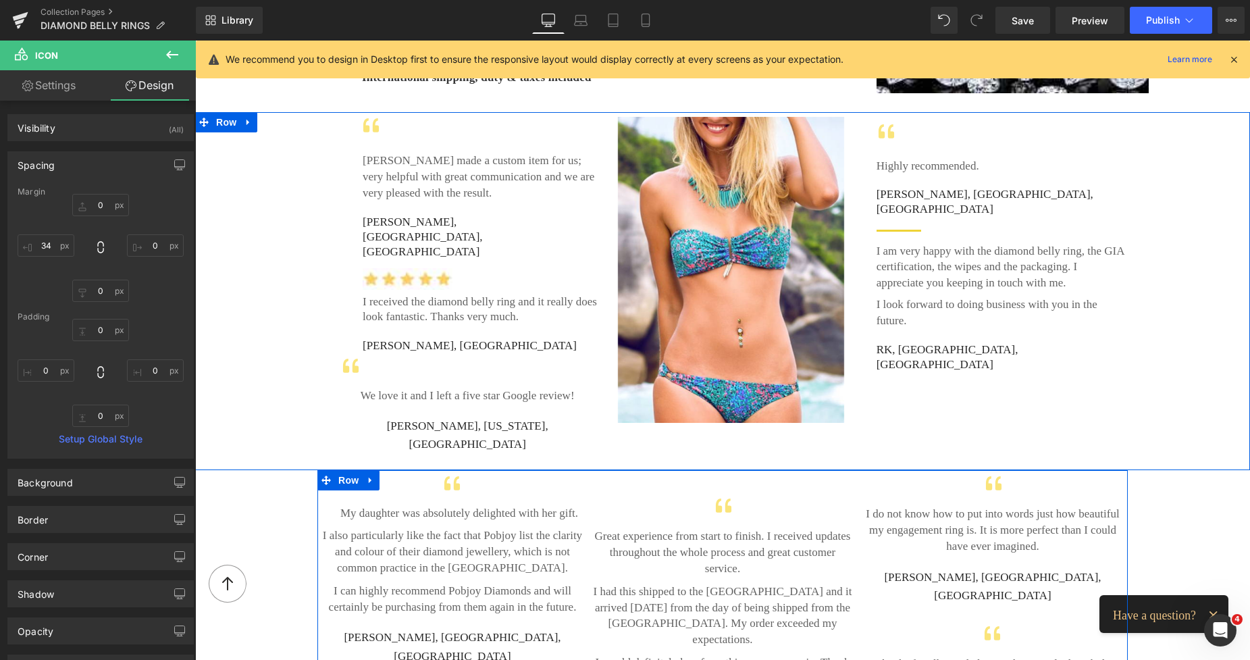
click at [372, 354] on div at bounding box center [468, 371] width 261 height 34
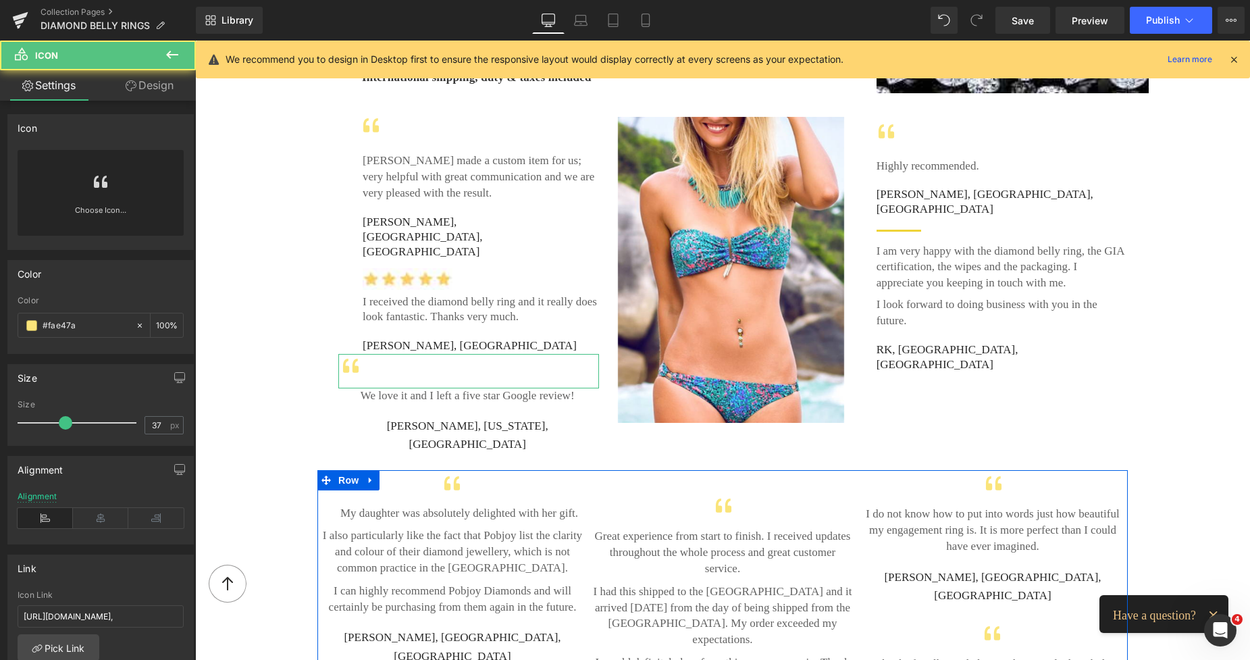
click at [165, 90] on link "Design" at bounding box center [150, 85] width 98 height 30
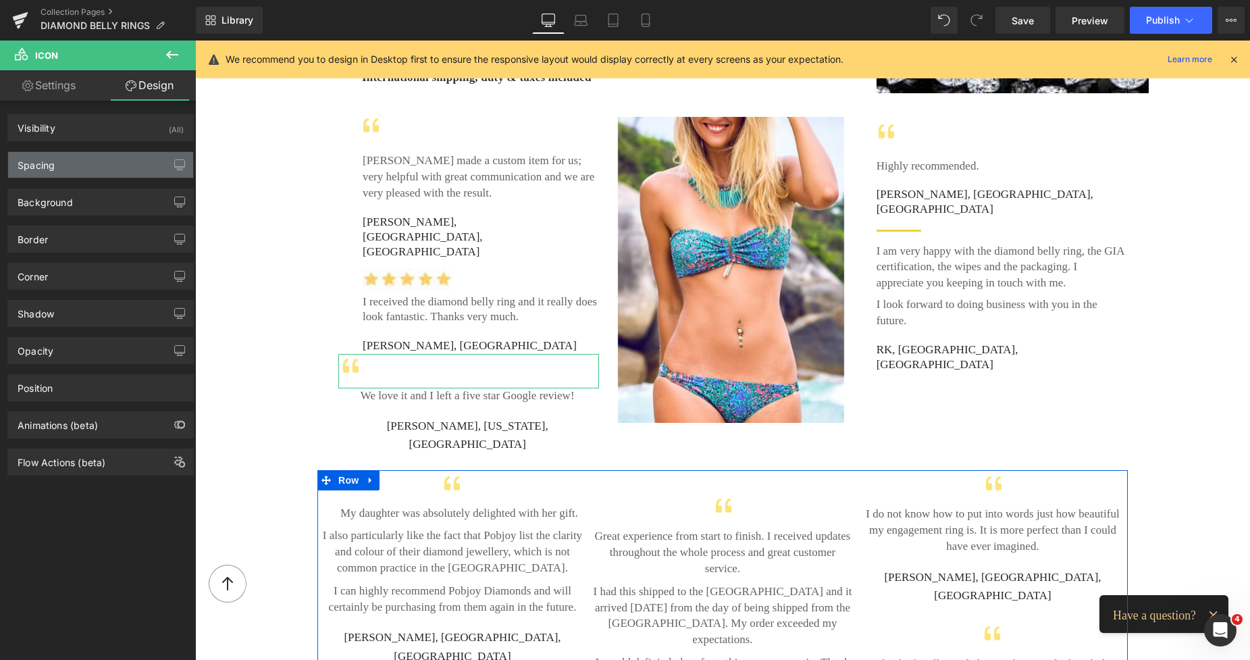
click at [55, 161] on div "Spacing" at bounding box center [36, 161] width 37 height 19
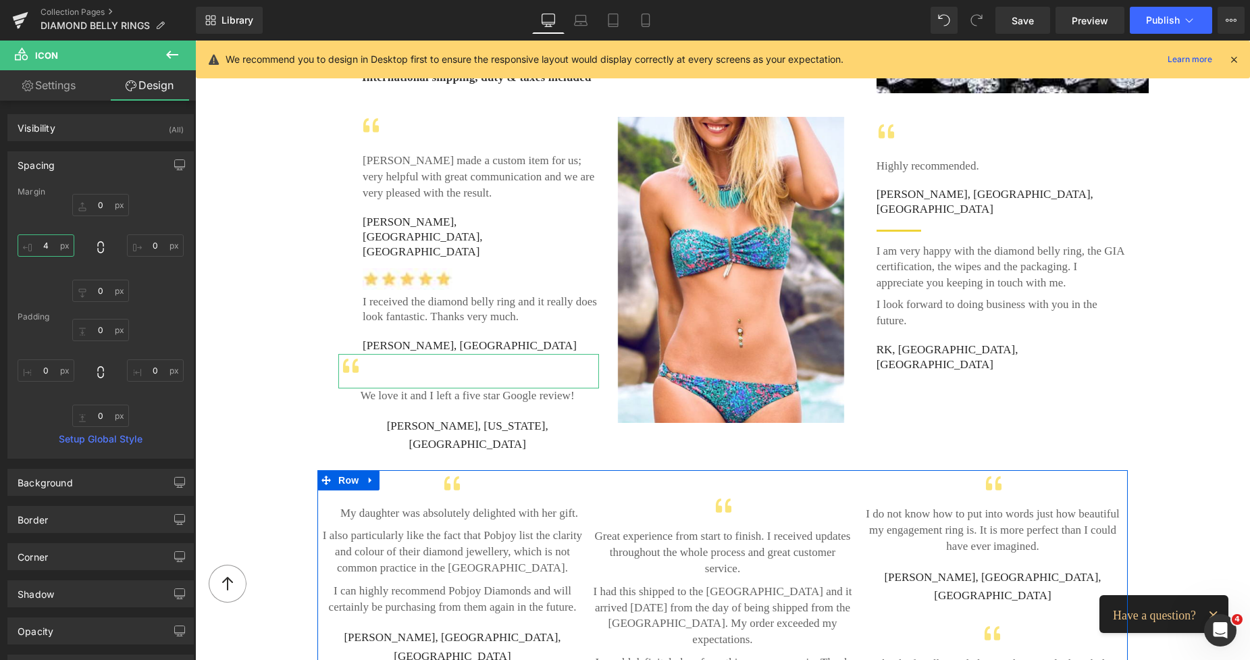
click at [53, 242] on input "4" at bounding box center [46, 245] width 57 height 22
type input "34"
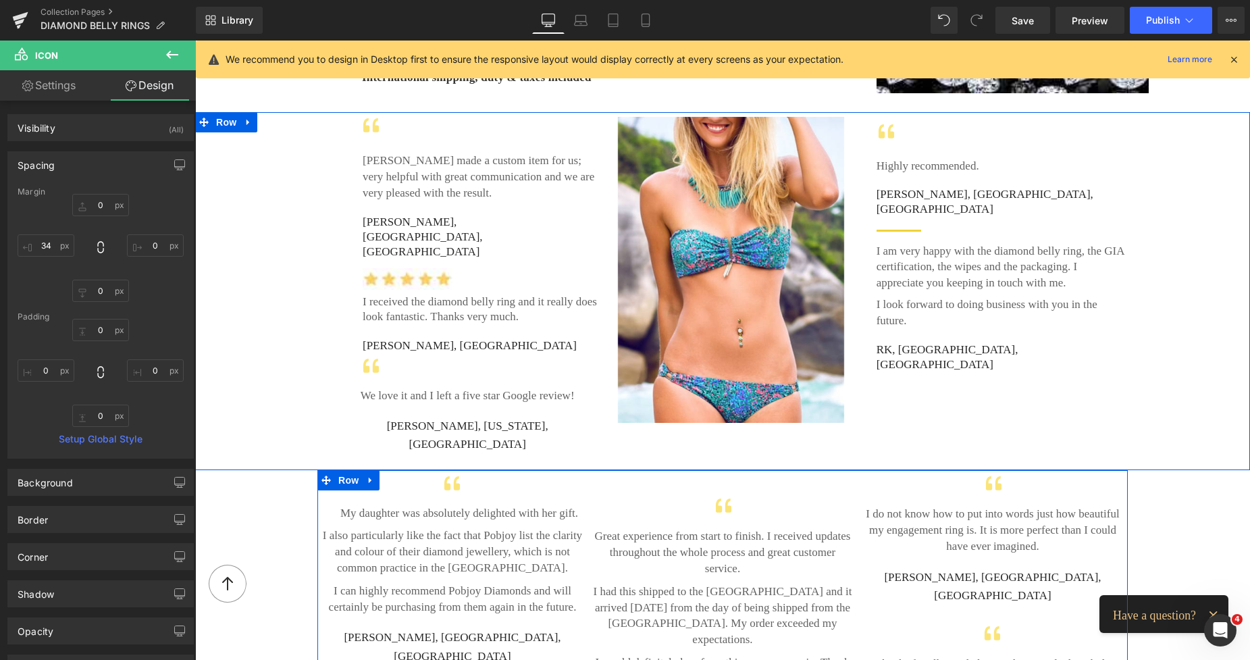
click at [405, 161] on p "[PERSON_NAME] made a custom item for us; very helpful with great communication …" at bounding box center [481, 177] width 236 height 48
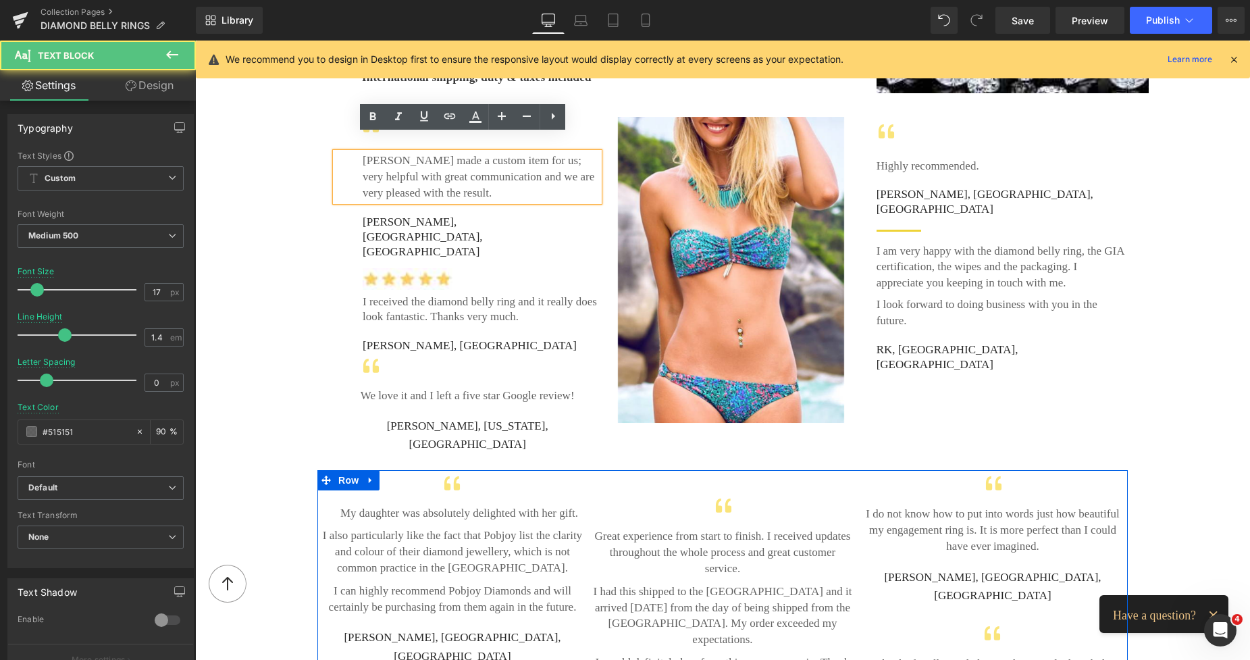
click at [168, 78] on link "Design" at bounding box center [150, 85] width 98 height 30
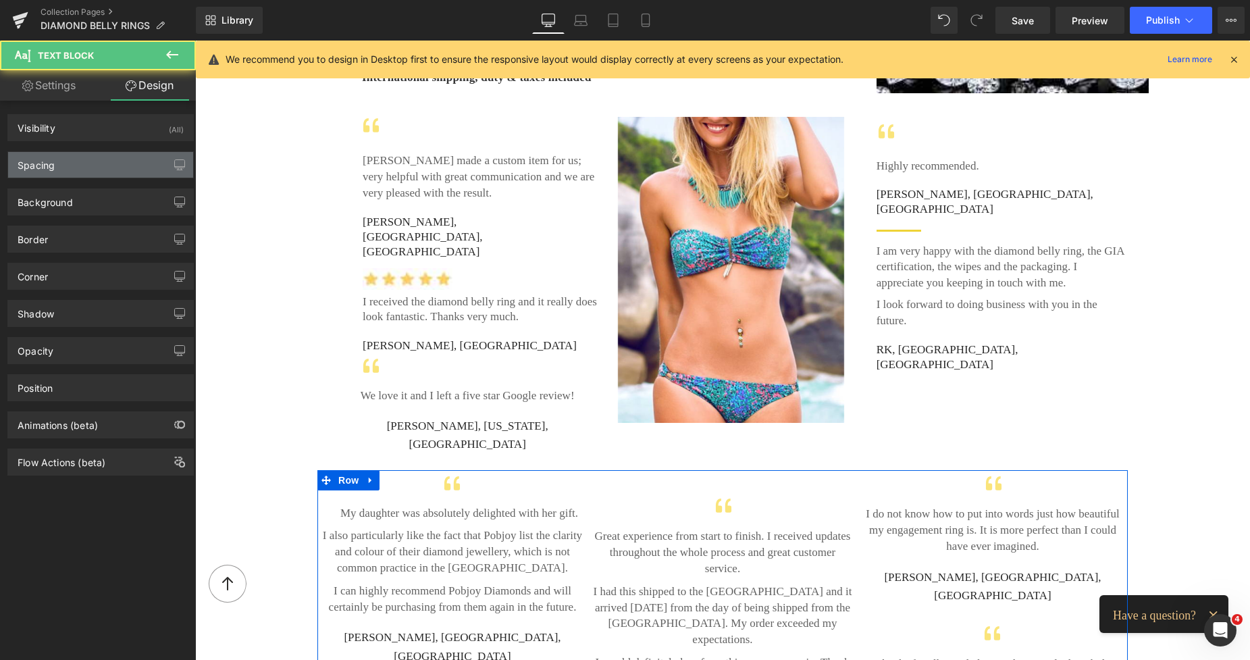
click at [56, 165] on div "Spacing" at bounding box center [100, 165] width 185 height 26
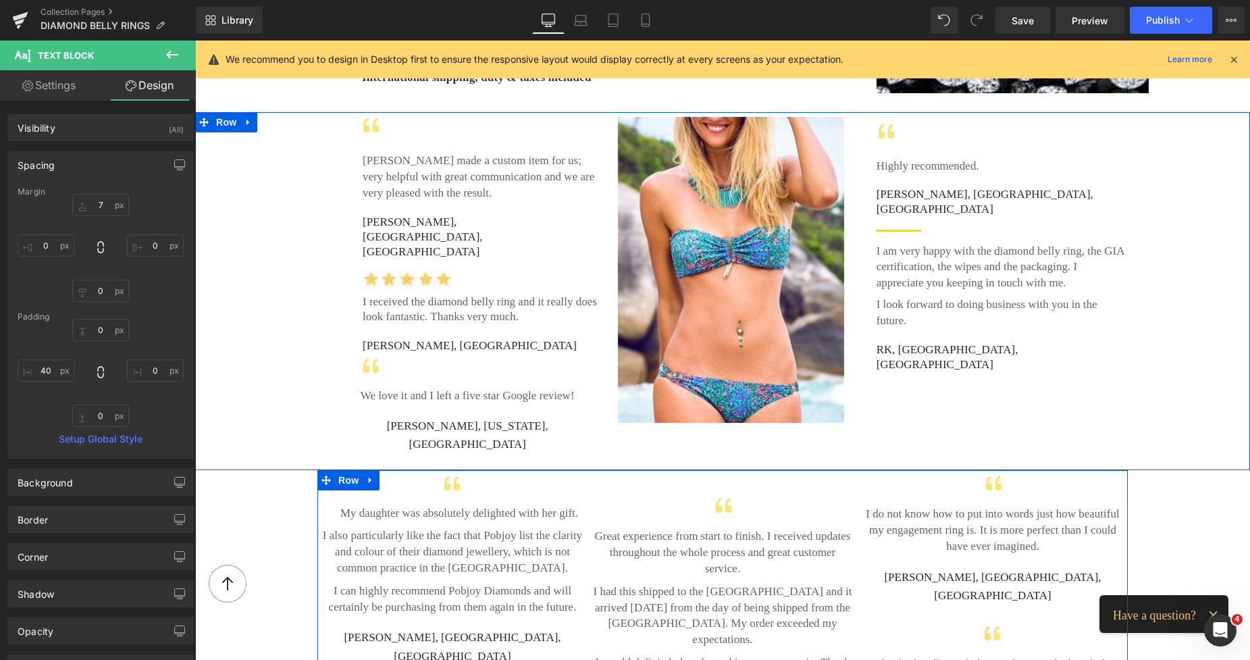
click at [195, 41] on div at bounding box center [195, 41] width 0 height 0
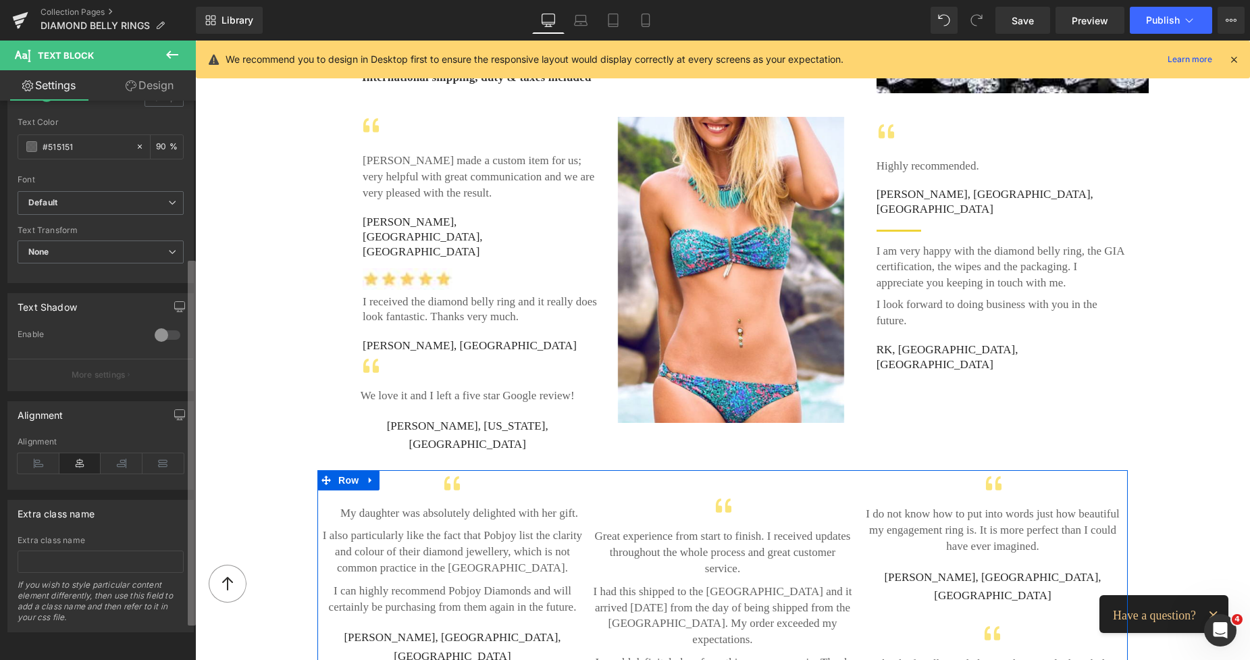
click at [165, 435] on div "Typography Text Styles Custom Custom Setup Global Style Custom Setup Global Sty…" at bounding box center [98, 383] width 196 height 565
click at [32, 456] on icon at bounding box center [39, 463] width 42 height 20
click at [159, 92] on link "Design" at bounding box center [150, 85] width 98 height 30
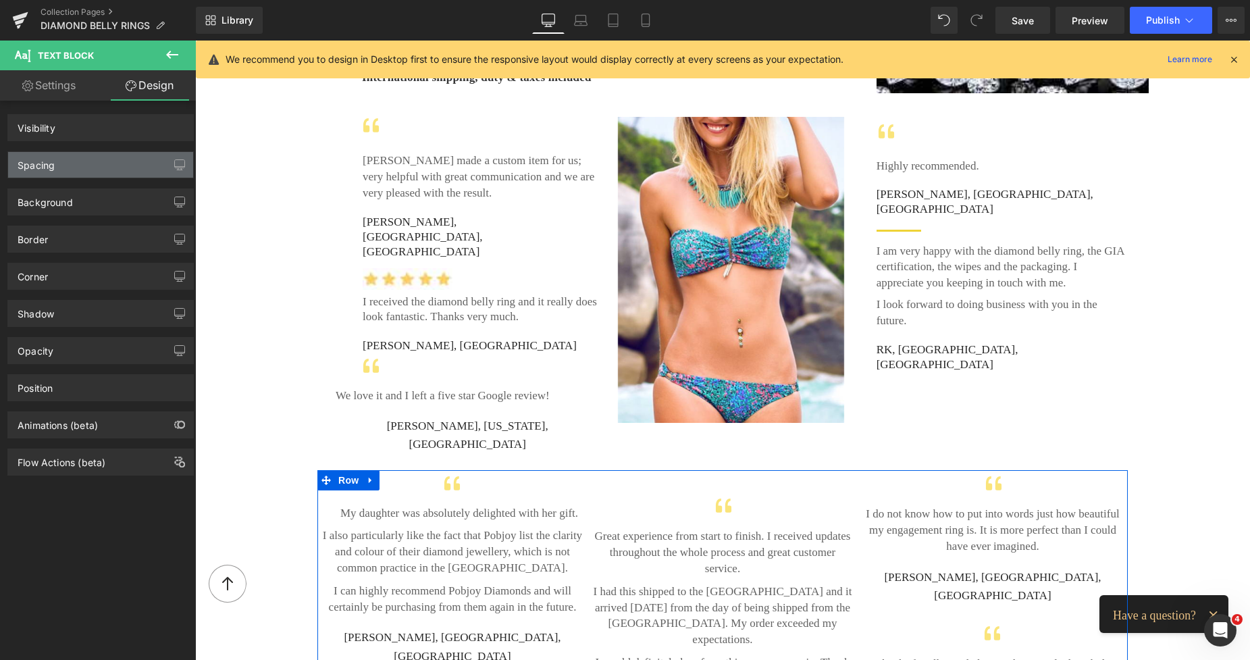
click at [53, 159] on div "Spacing" at bounding box center [36, 161] width 37 height 19
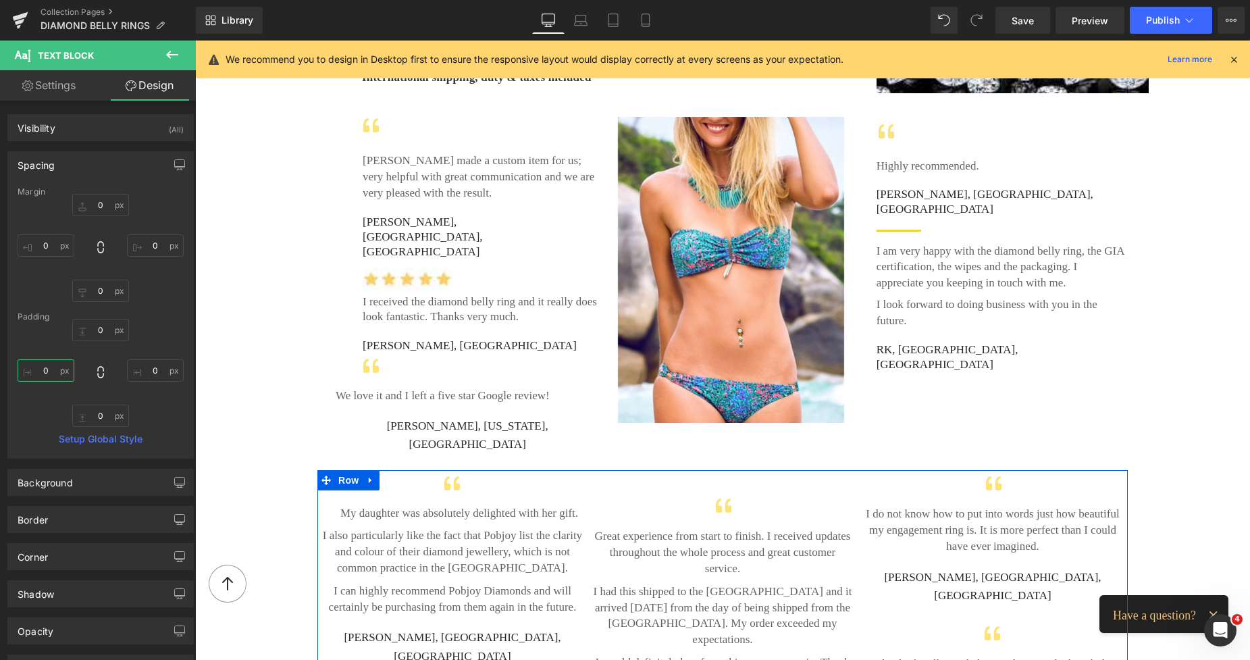
click at [43, 362] on input "0" at bounding box center [46, 370] width 57 height 22
type input "40"
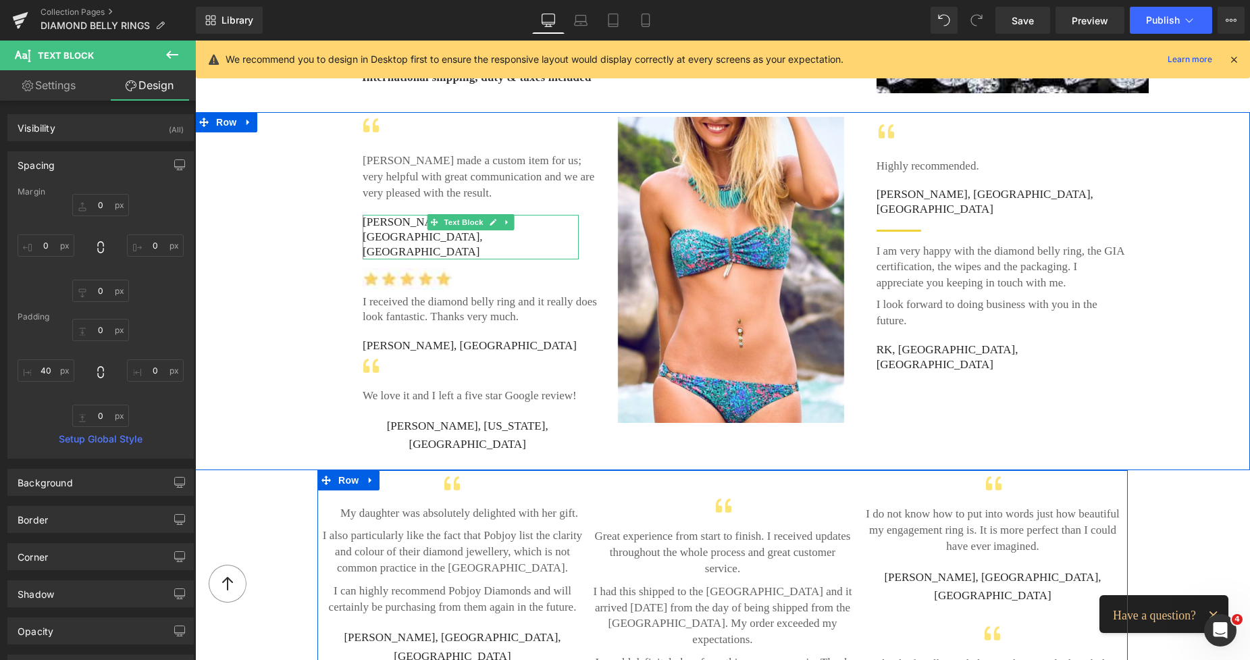
click at [394, 215] on p "Lionel S-G, Surrey, UK" at bounding box center [471, 237] width 216 height 45
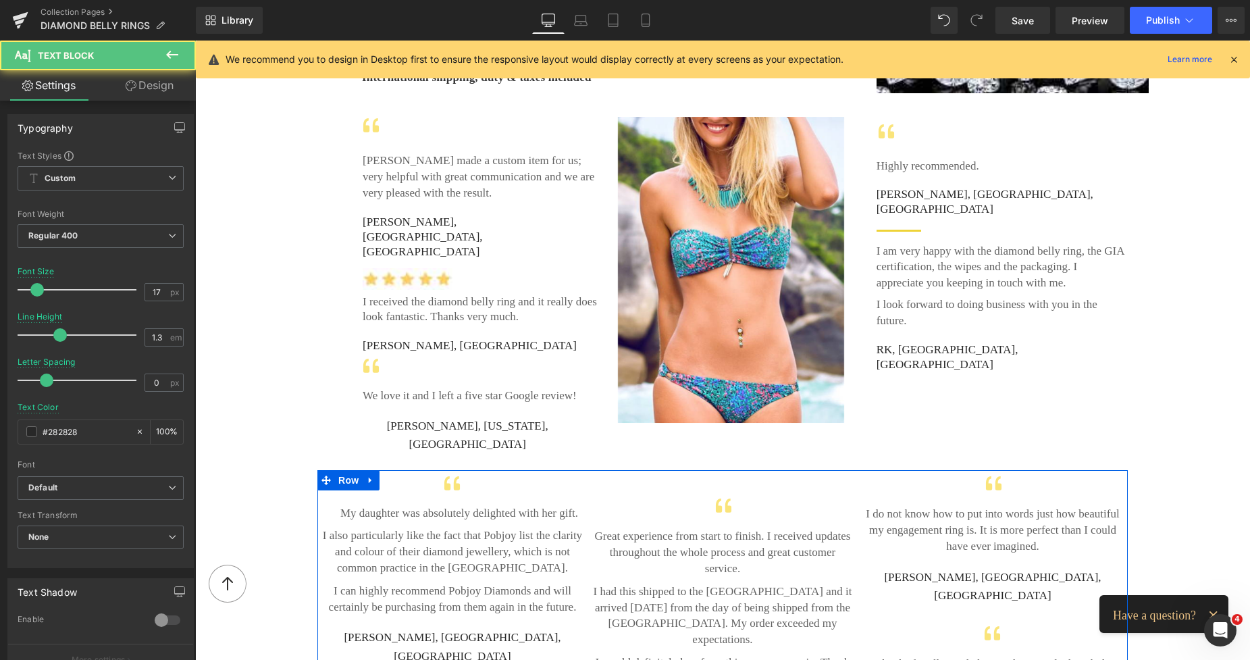
click at [165, 95] on link "Design" at bounding box center [150, 85] width 98 height 30
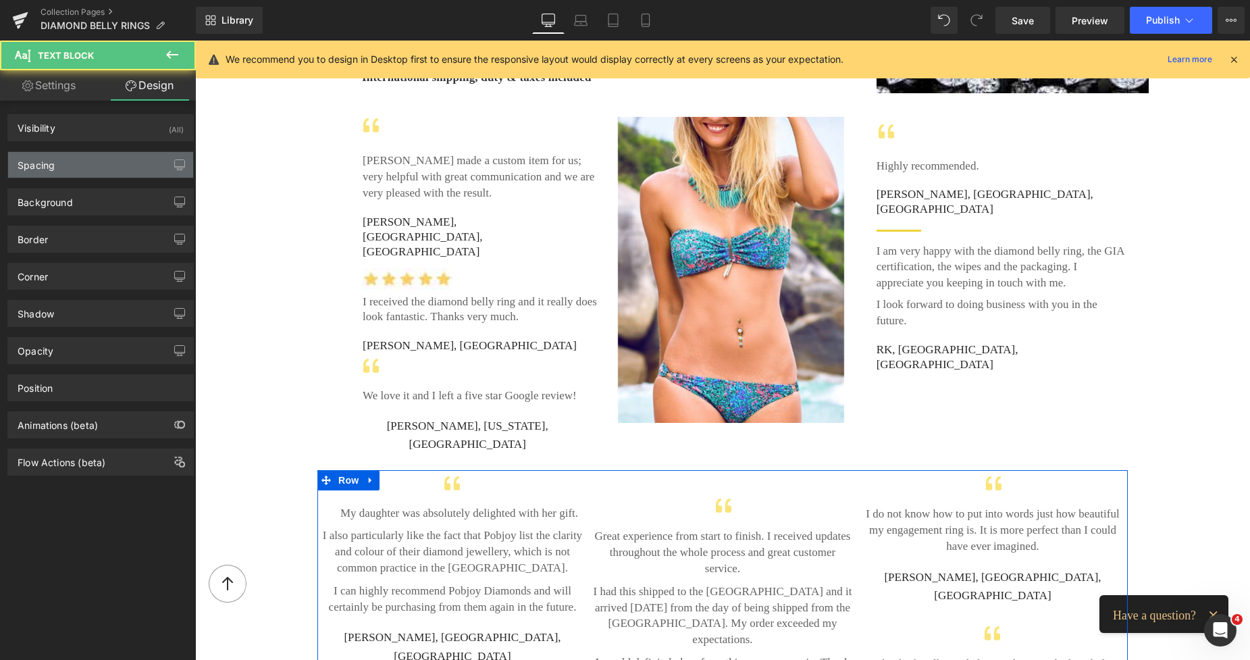
click at [56, 162] on div "Spacing" at bounding box center [100, 165] width 185 height 26
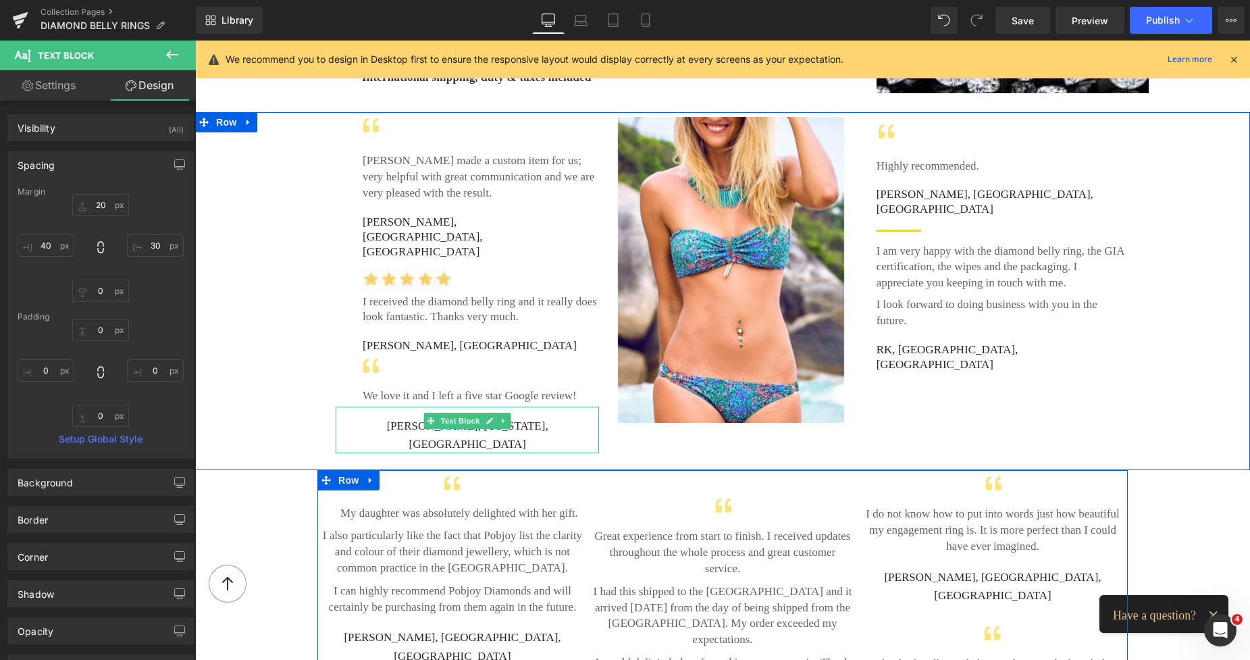
click at [407, 417] on p "J Bailey, Illinois, USA" at bounding box center [467, 435] width 263 height 36
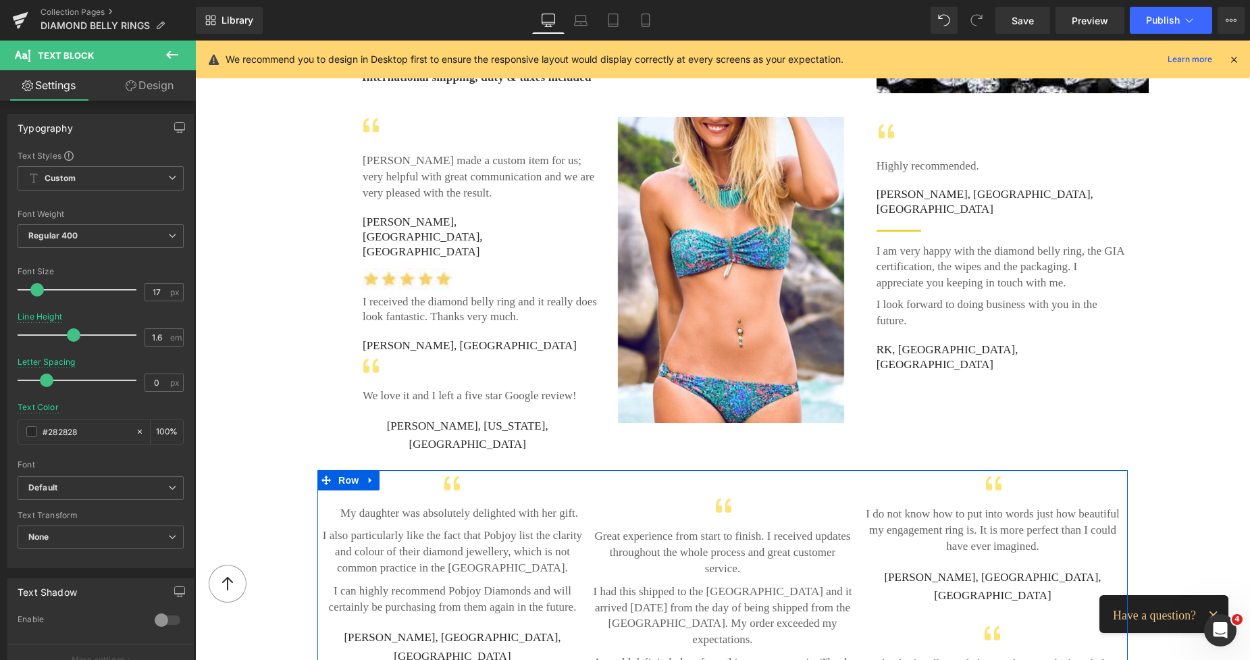
click at [162, 91] on link "Design" at bounding box center [150, 85] width 98 height 30
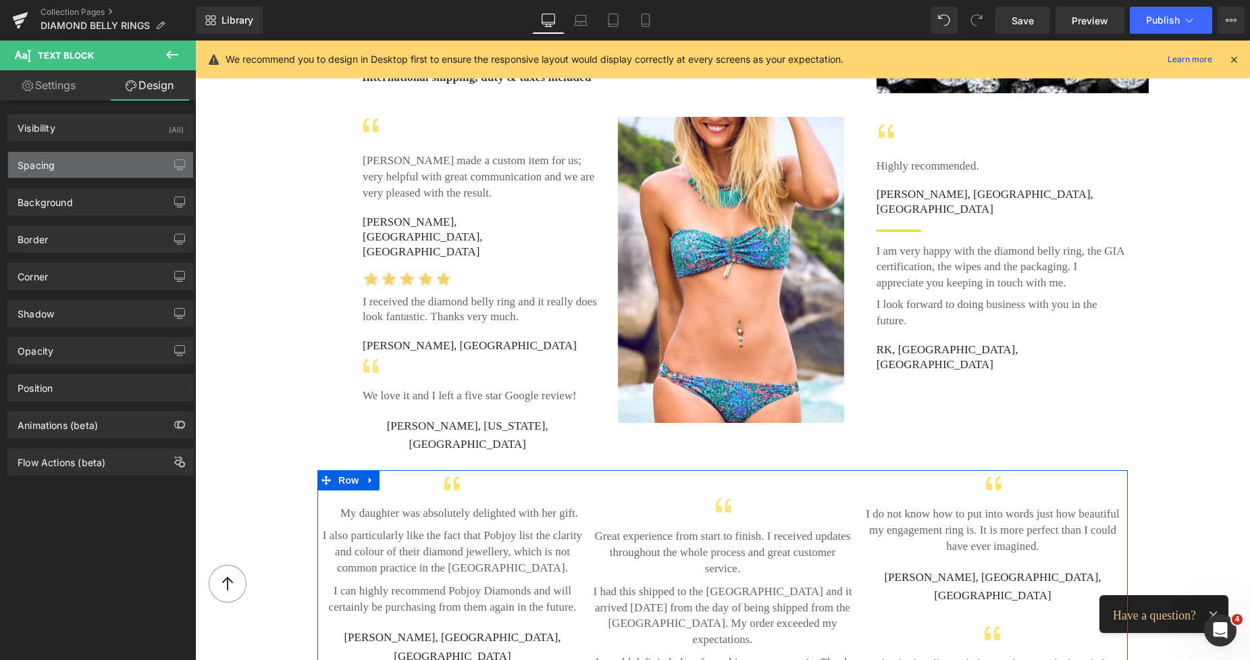
click at [72, 157] on div "Spacing" at bounding box center [100, 165] width 185 height 26
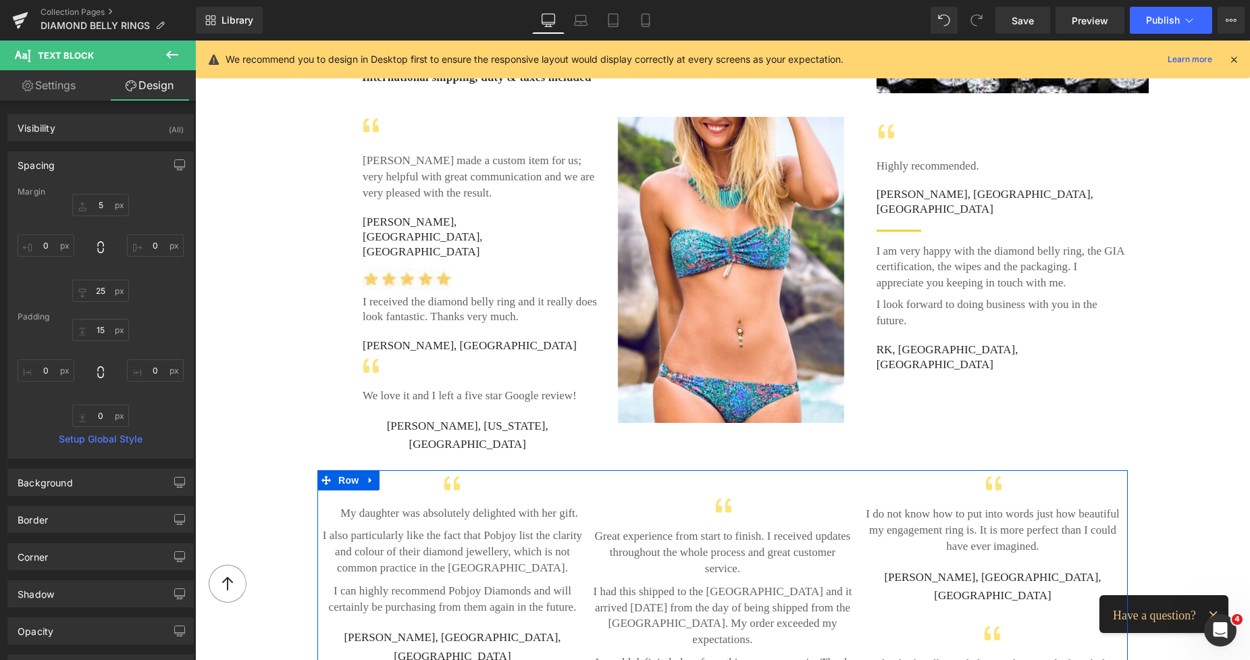
click at [45, 229] on div at bounding box center [101, 248] width 166 height 108
click at [42, 245] on input "text" at bounding box center [46, 245] width 57 height 22
type input "40"
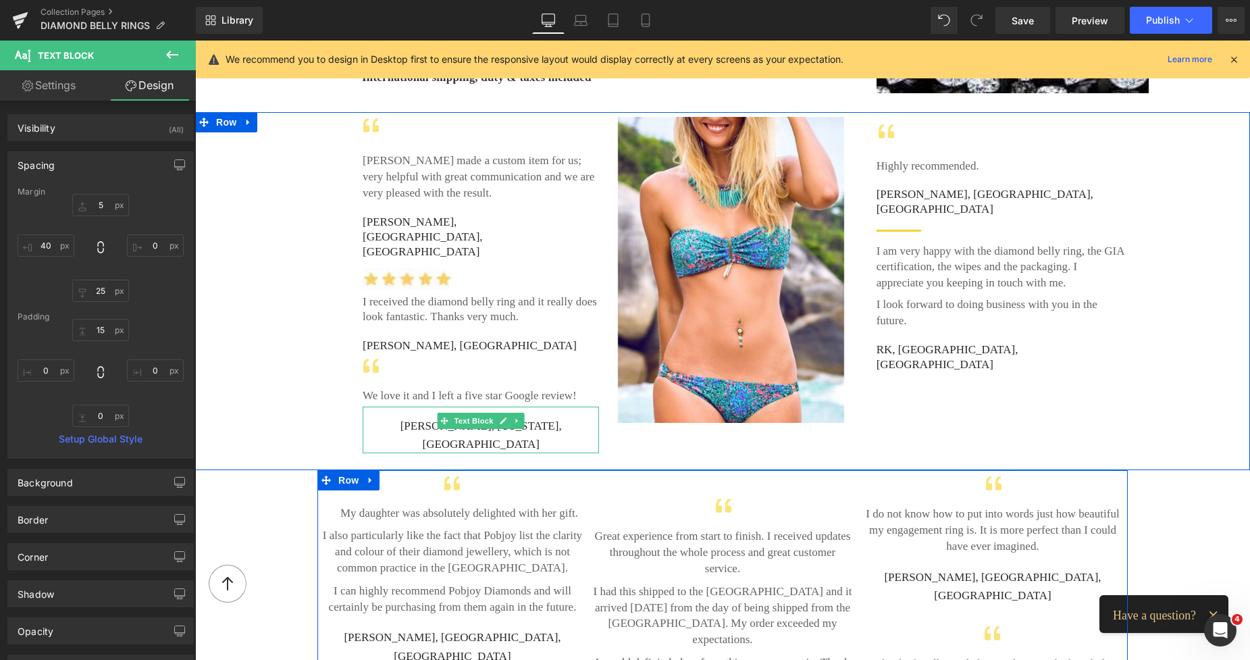
click at [419, 417] on p "J Bailey, Illinois, USA" at bounding box center [481, 435] width 236 height 36
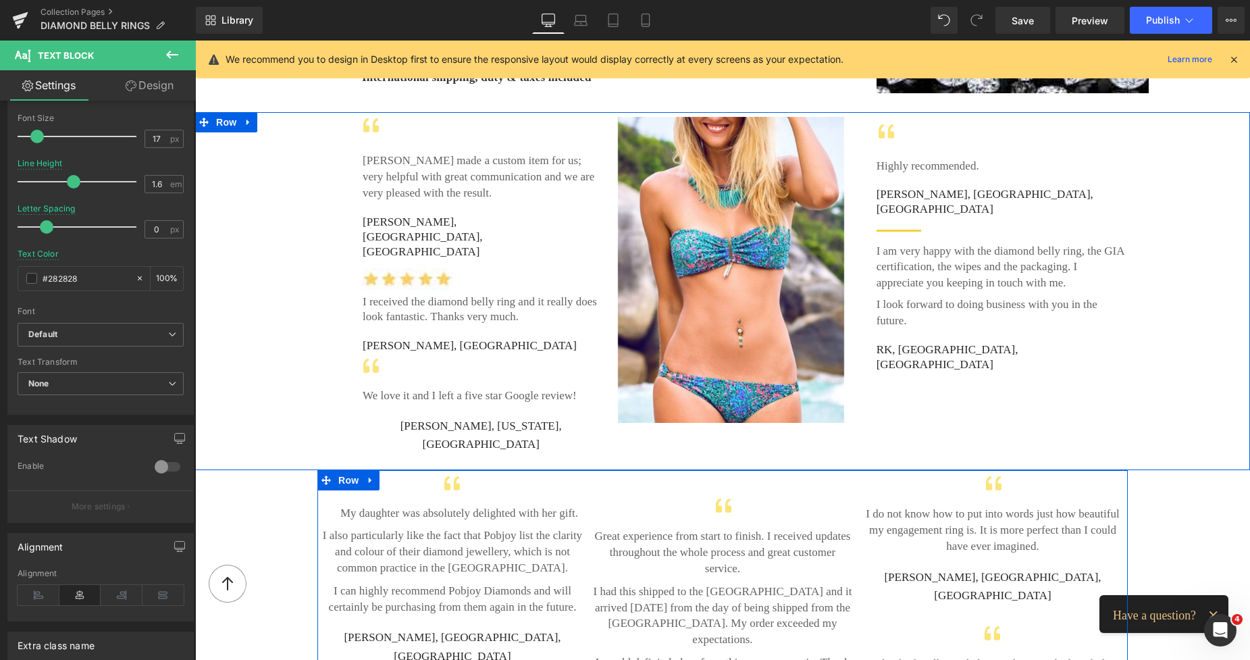
click at [194, 373] on b at bounding box center [192, 386] width 5 height 365
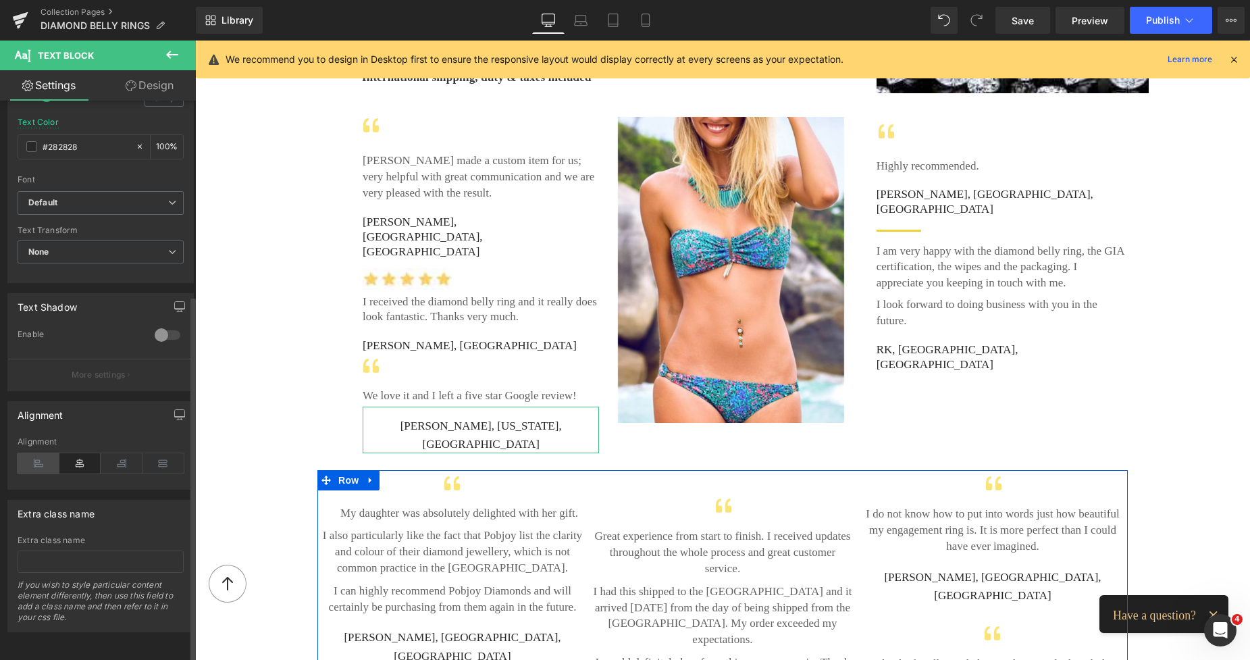
click at [39, 453] on icon at bounding box center [39, 463] width 42 height 20
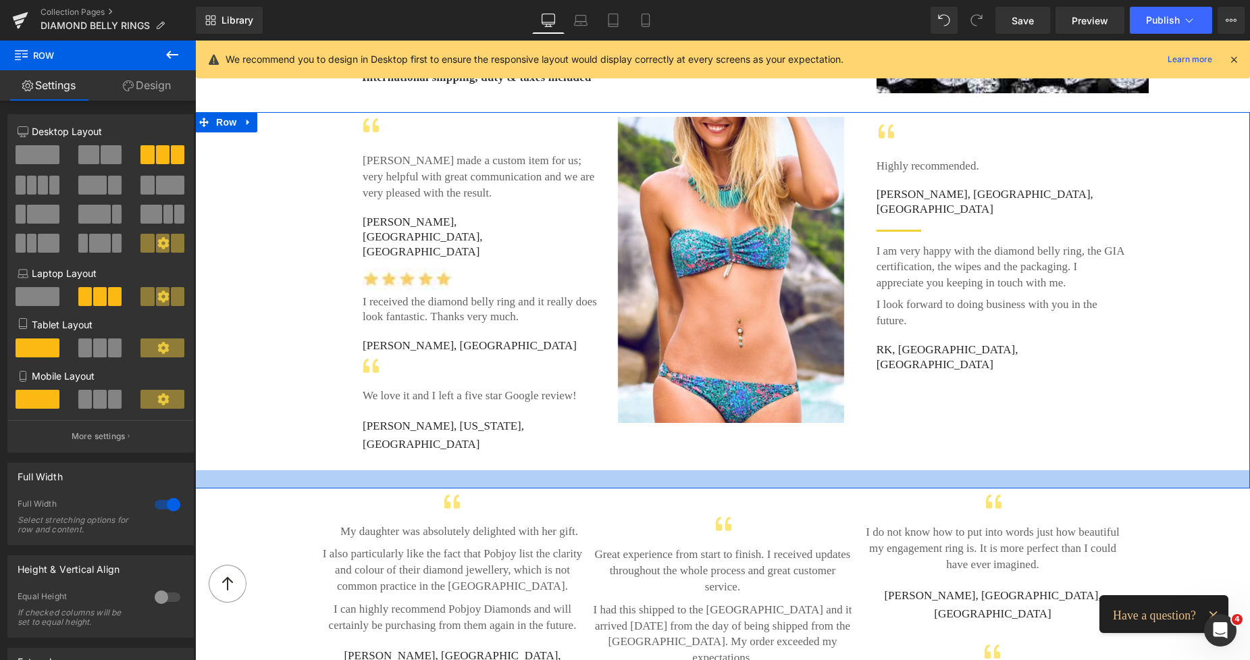
drag, startPoint x: 562, startPoint y: 403, endPoint x: 569, endPoint y: 421, distance: 19.7
click at [569, 470] on div at bounding box center [722, 479] width 1055 height 18
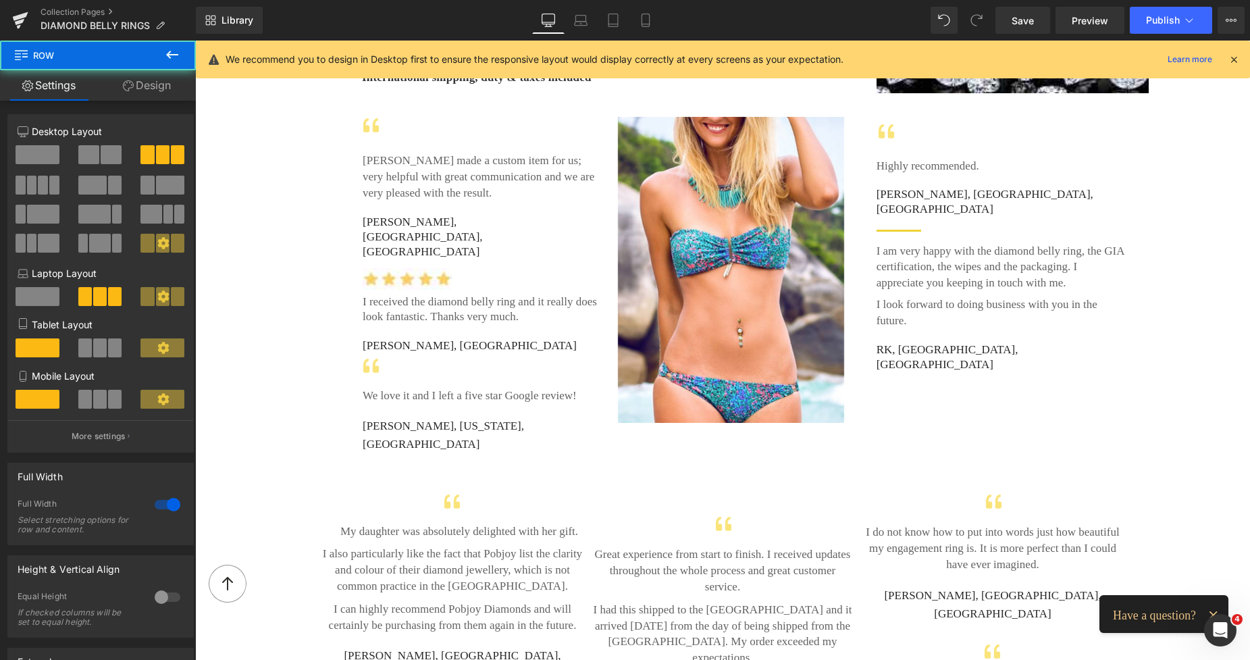
drag, startPoint x: 1240, startPoint y: 352, endPoint x: 1245, endPoint y: 335, distance: 18.4
click at [1245, 335] on html "Skip to content 0" at bounding box center [722, 187] width 1055 height 4951
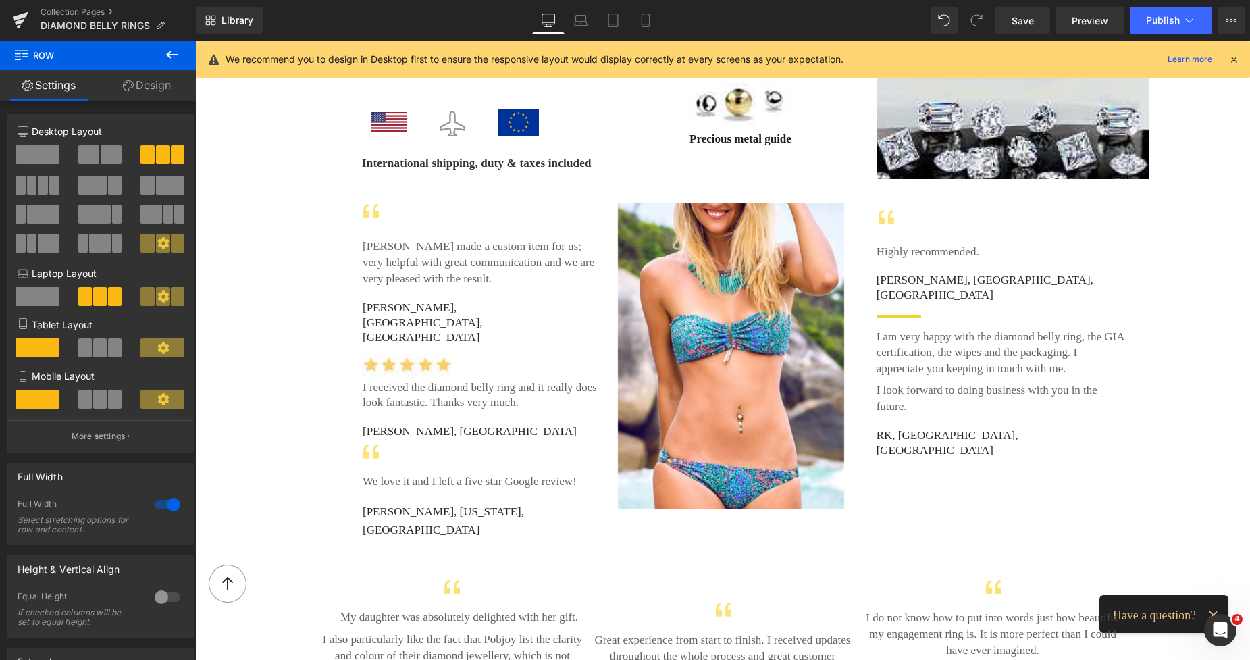
scroll to position [2227, 0]
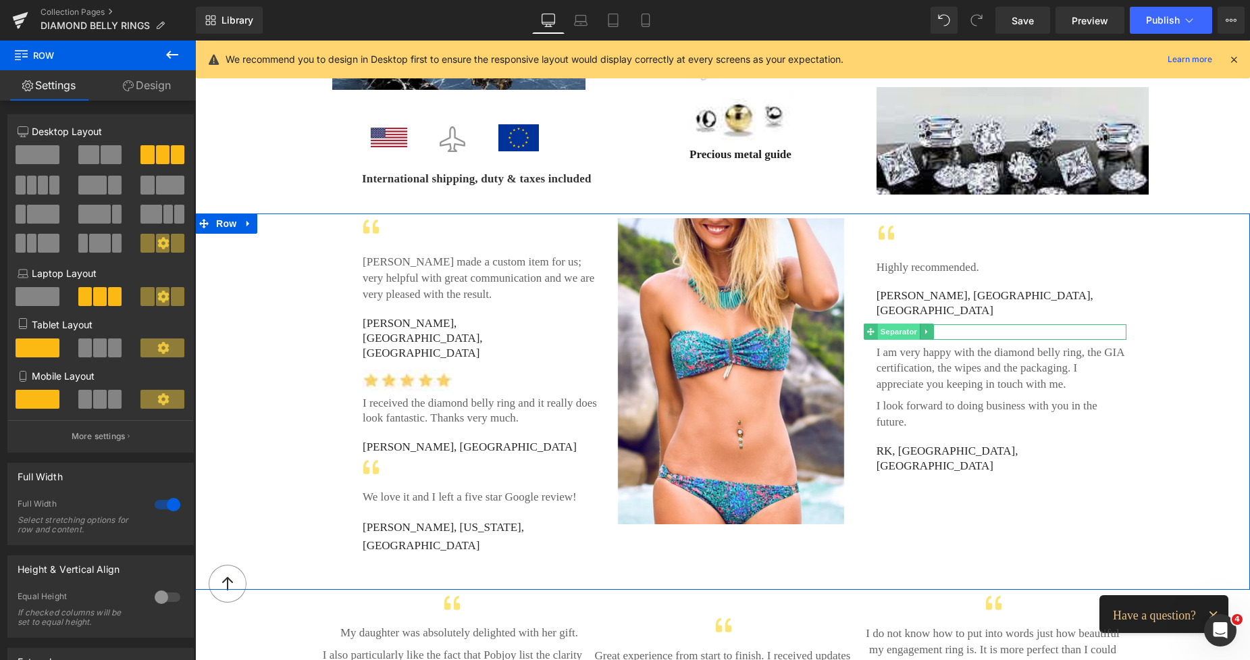
click at [913, 323] on span "Separator" at bounding box center [899, 331] width 42 height 16
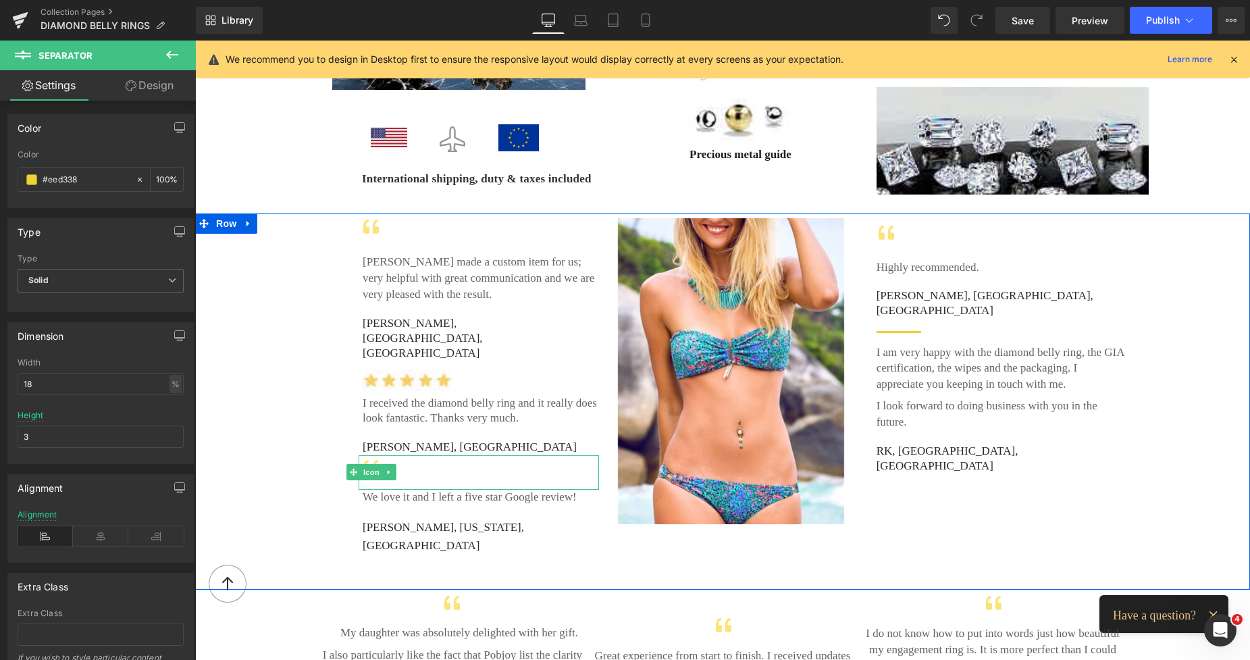
click at [492, 455] on div at bounding box center [479, 472] width 240 height 34
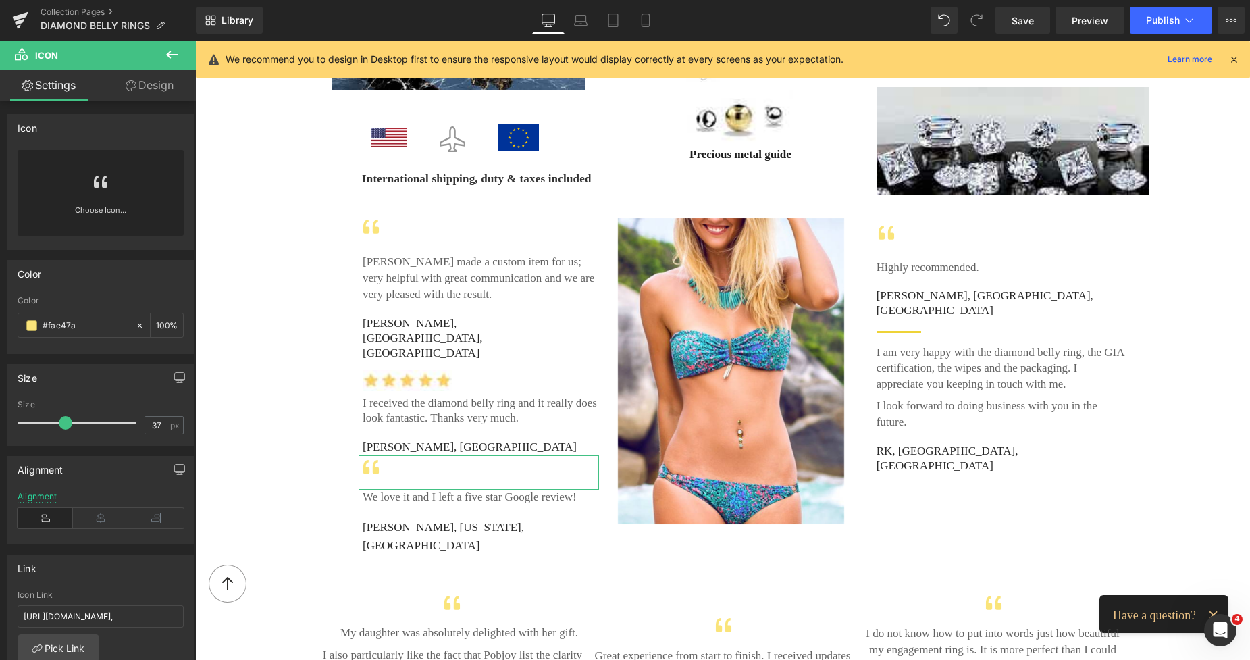
click at [155, 86] on link "Design" at bounding box center [150, 85] width 98 height 30
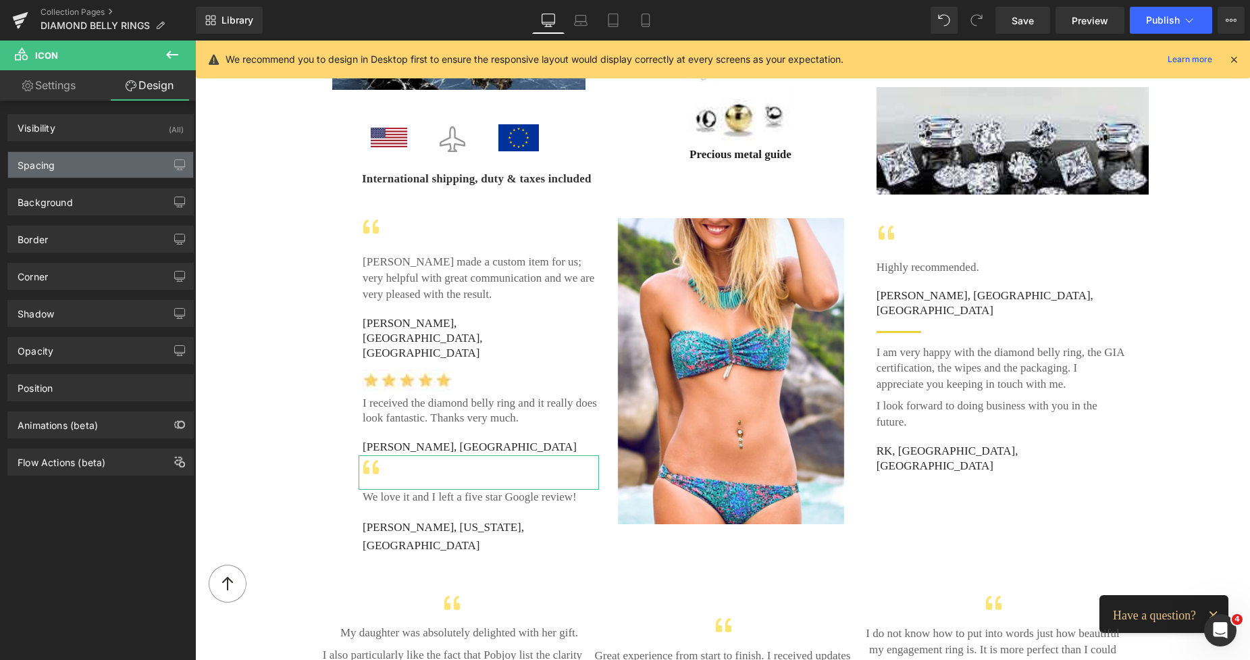
click at [59, 172] on div "Spacing" at bounding box center [100, 165] width 185 height 26
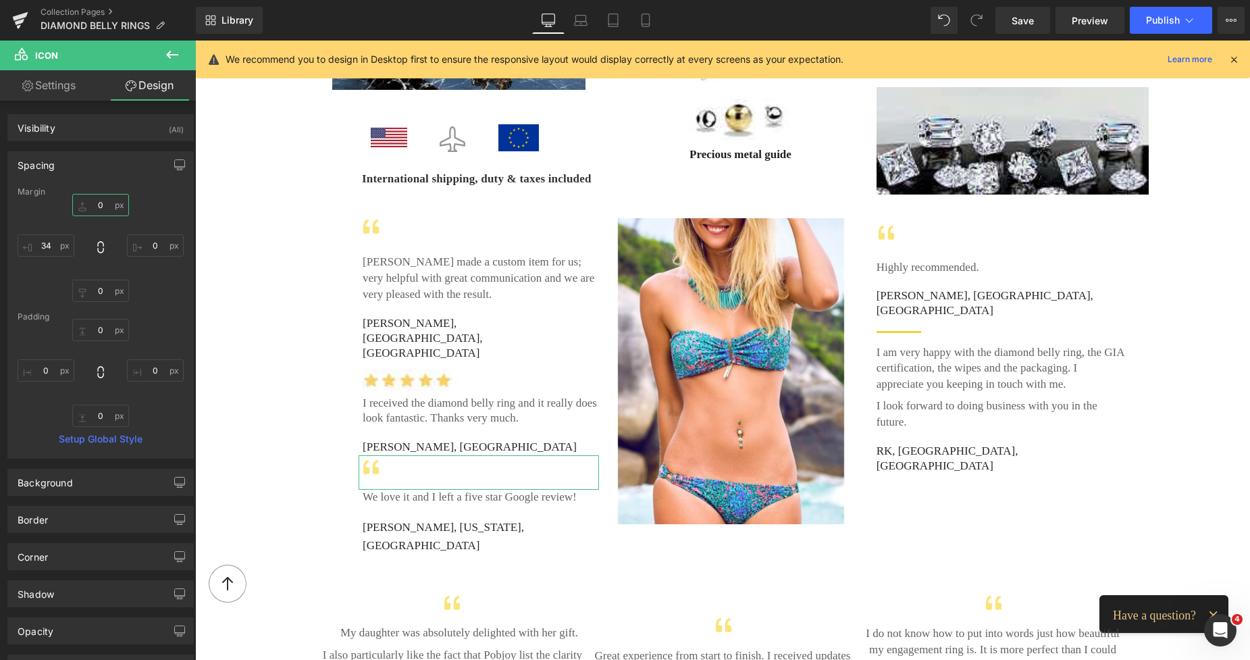
click at [93, 211] on input "text" at bounding box center [100, 205] width 57 height 22
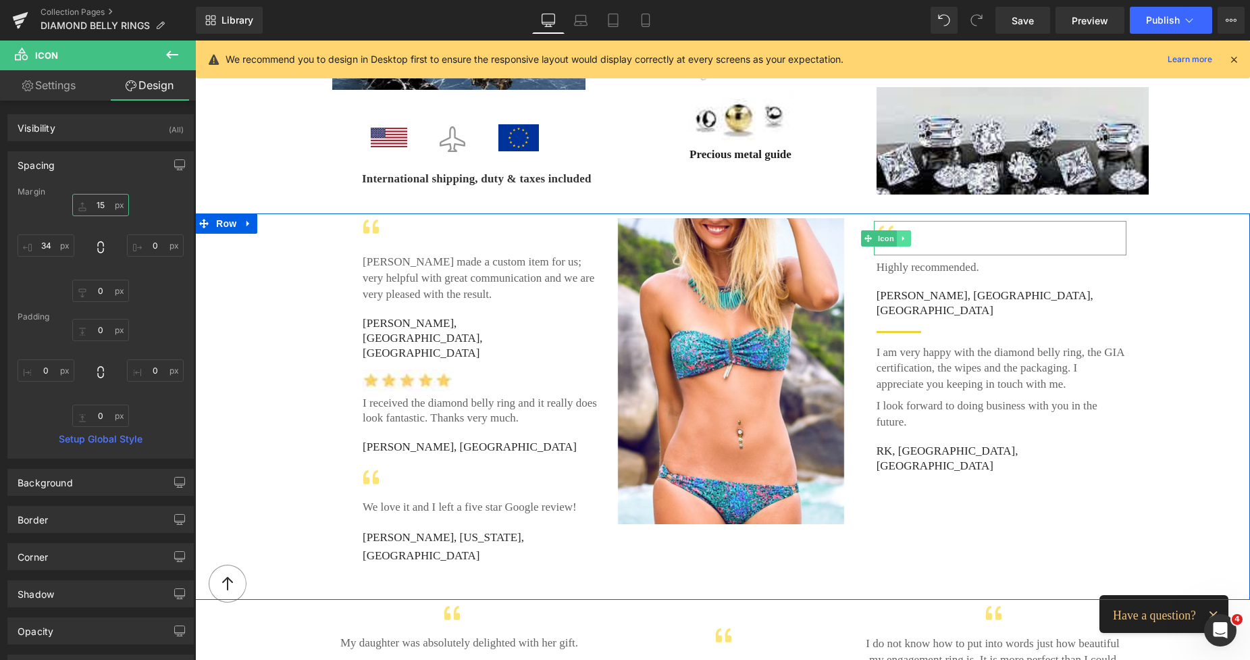
type input "15"
click at [901, 234] on icon at bounding box center [903, 238] width 7 height 8
click at [893, 234] on icon at bounding box center [896, 237] width 7 height 7
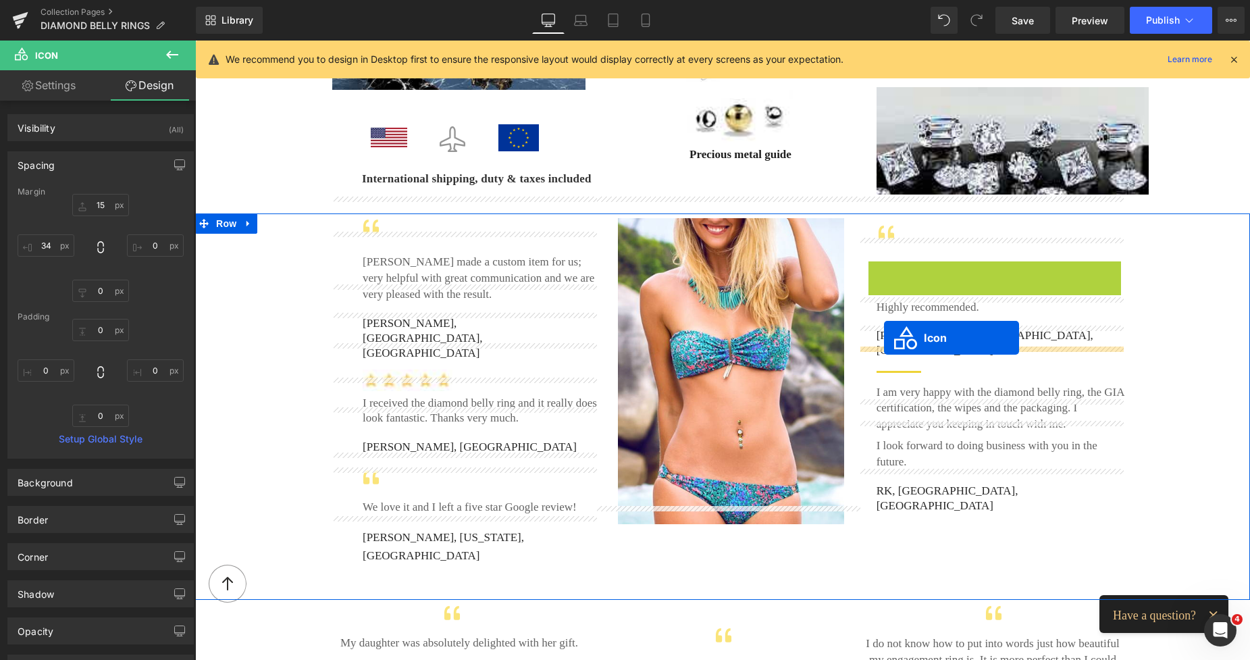
drag, startPoint x: 867, startPoint y: 259, endPoint x: 884, endPoint y: 338, distance: 80.8
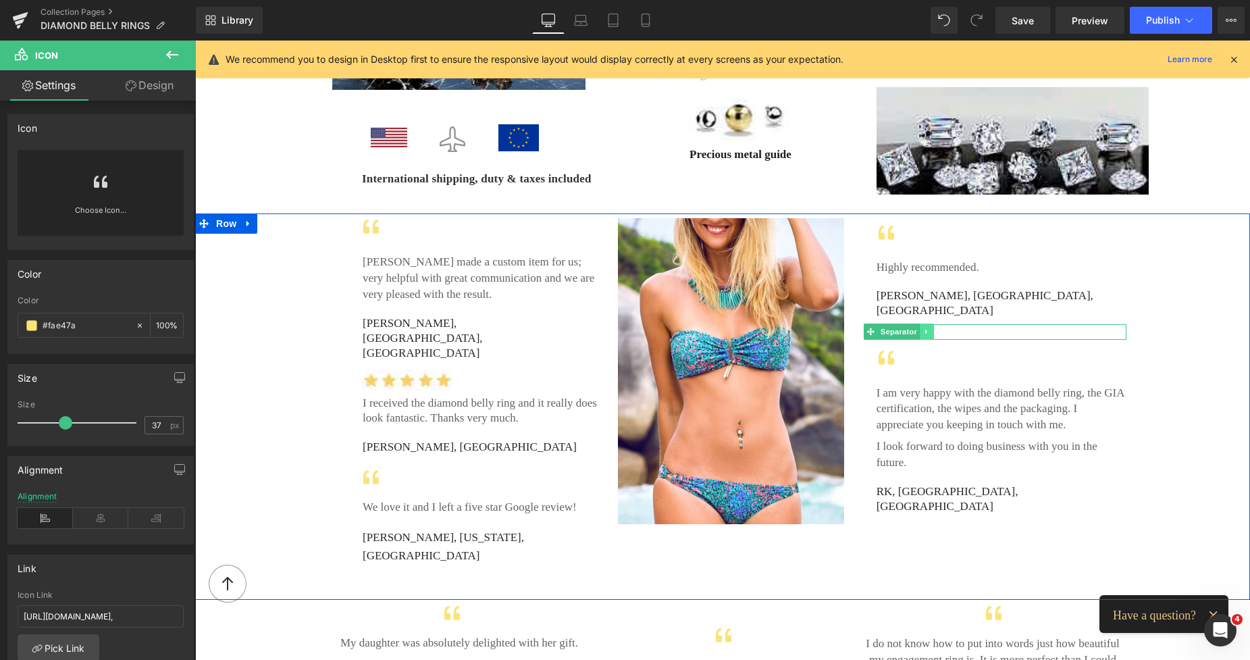
click at [923, 327] on icon at bounding box center [926, 331] width 7 height 8
click at [930, 327] on icon at bounding box center [933, 330] width 7 height 7
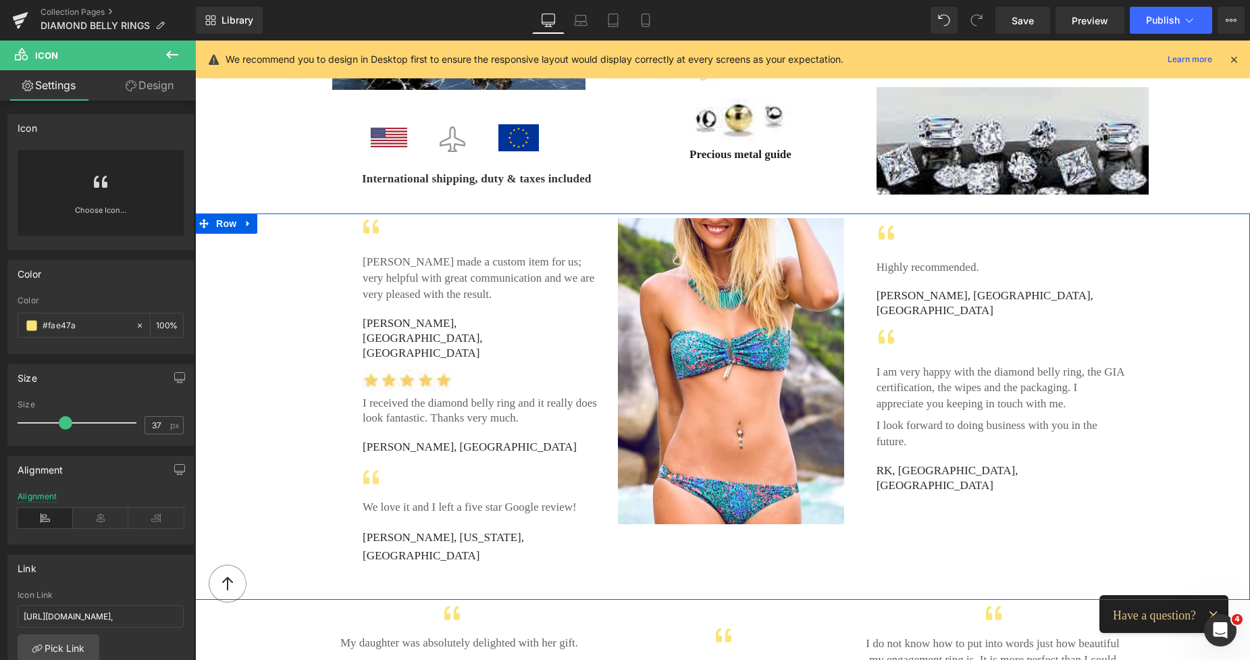
click at [974, 325] on div at bounding box center [1000, 342] width 253 height 34
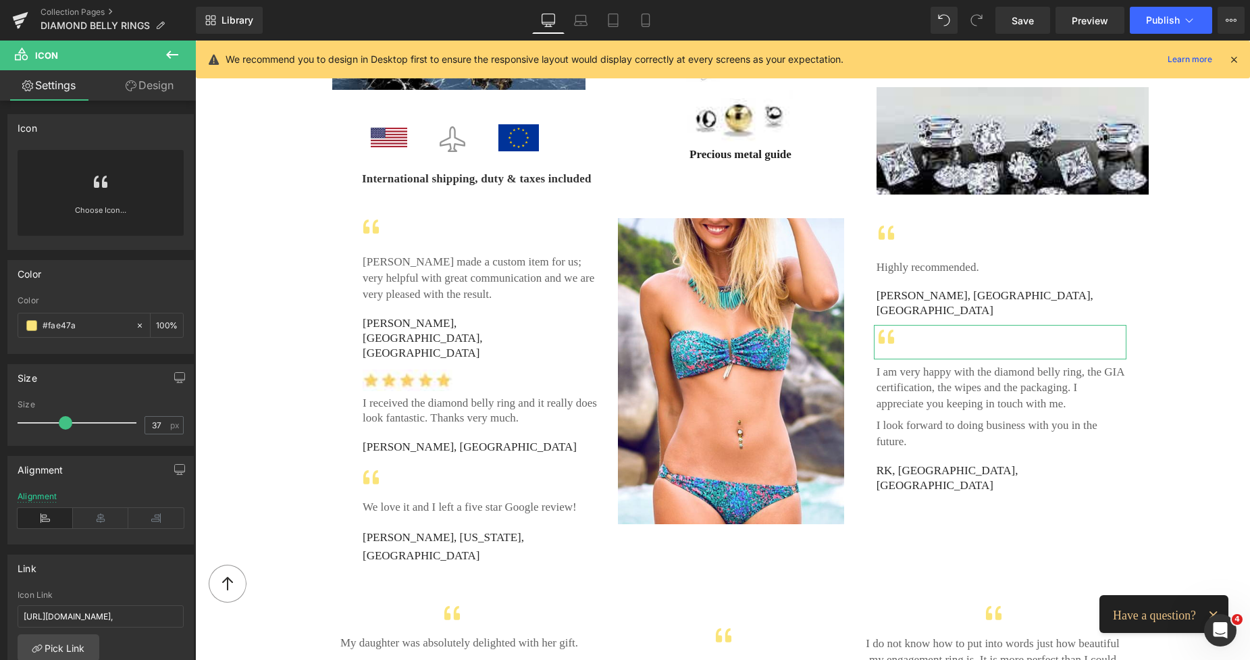
click at [154, 81] on link "Design" at bounding box center [150, 85] width 98 height 30
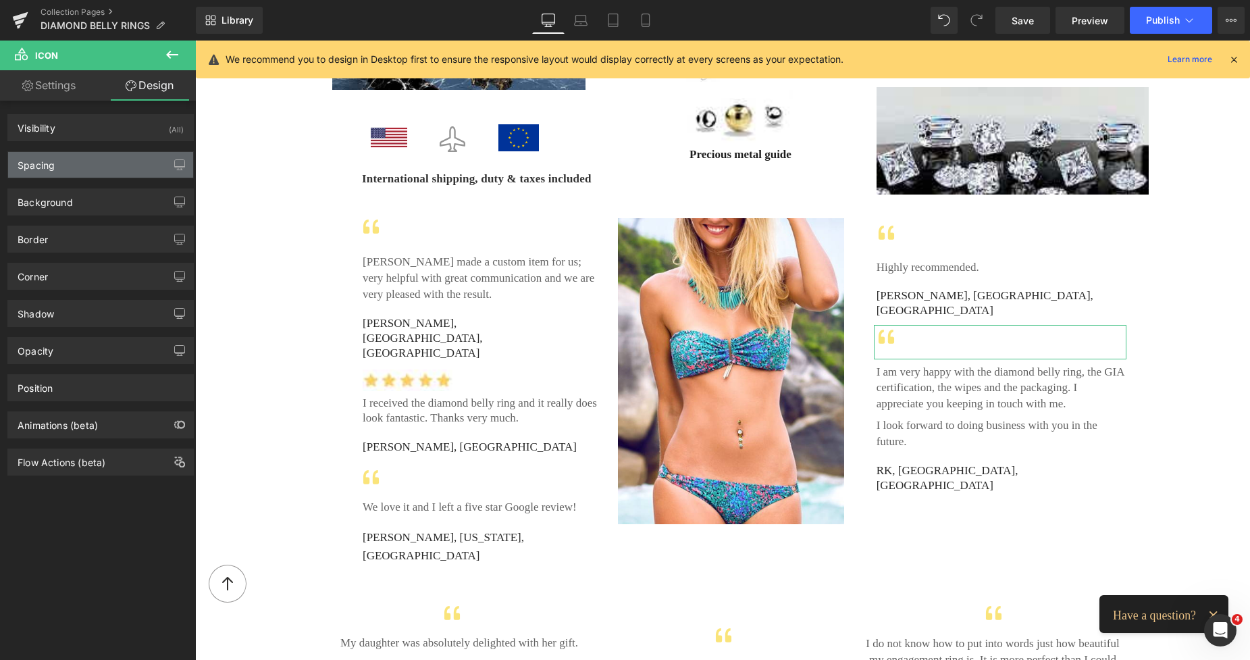
click at [81, 164] on div "Spacing" at bounding box center [100, 165] width 185 height 26
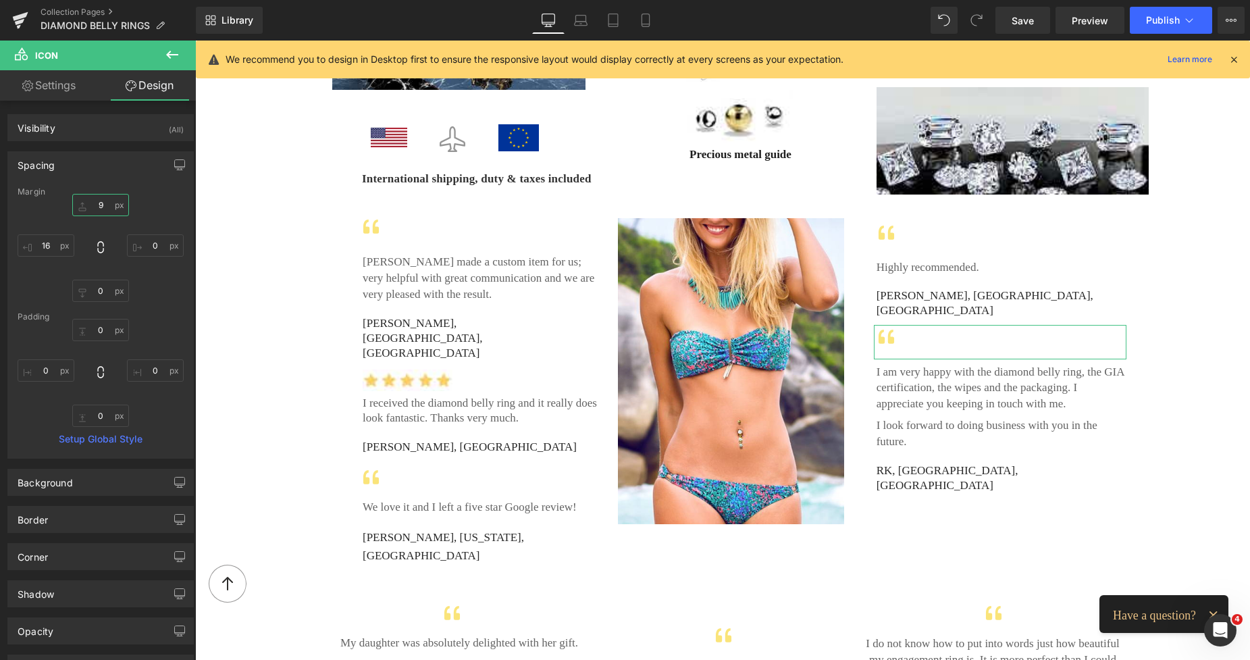
click at [97, 205] on input "text" at bounding box center [100, 205] width 57 height 22
type input "18"
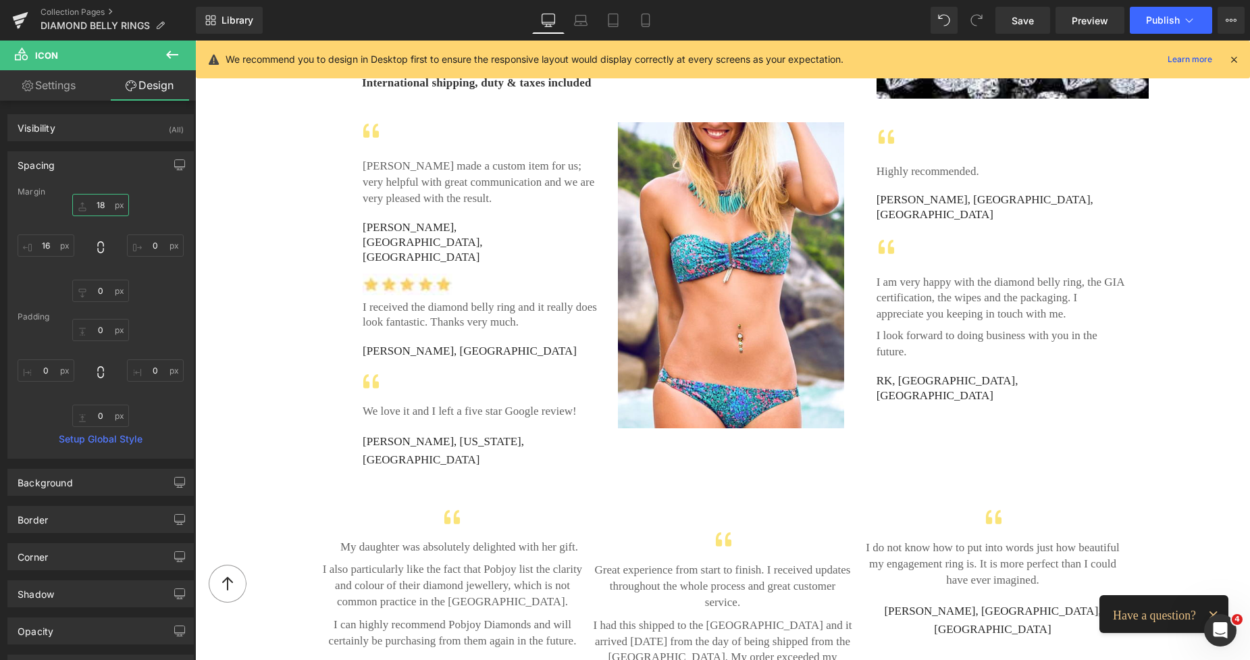
scroll to position [2307, 0]
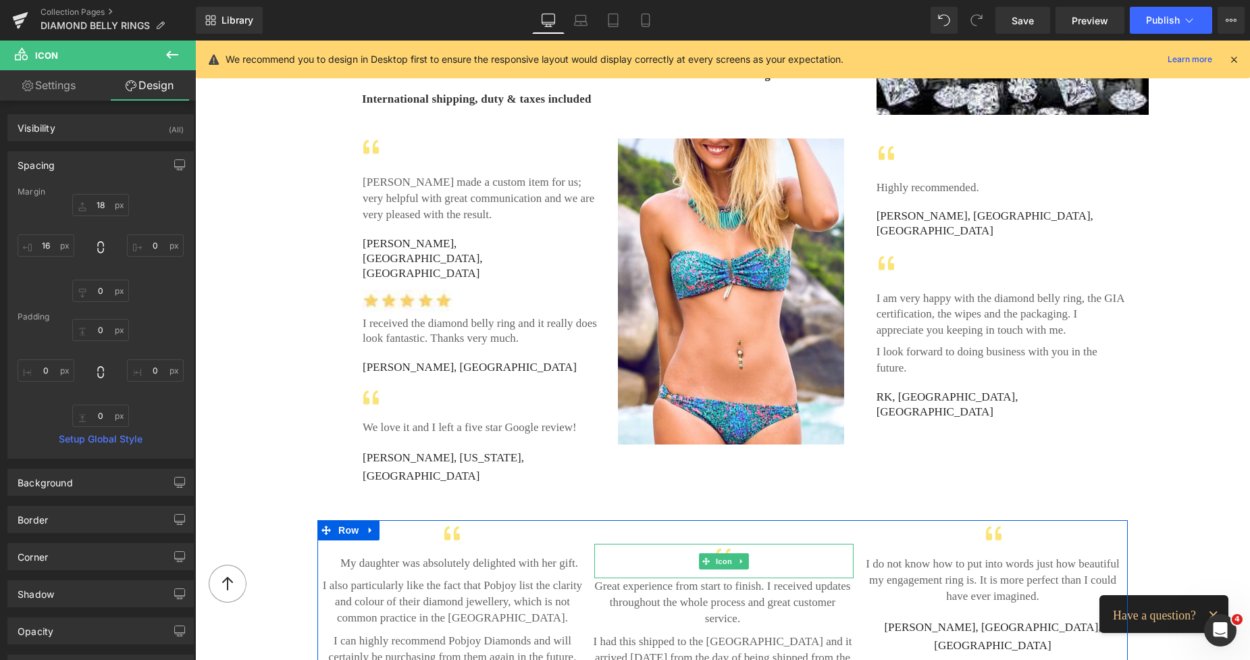
click at [775, 544] on div at bounding box center [723, 561] width 259 height 34
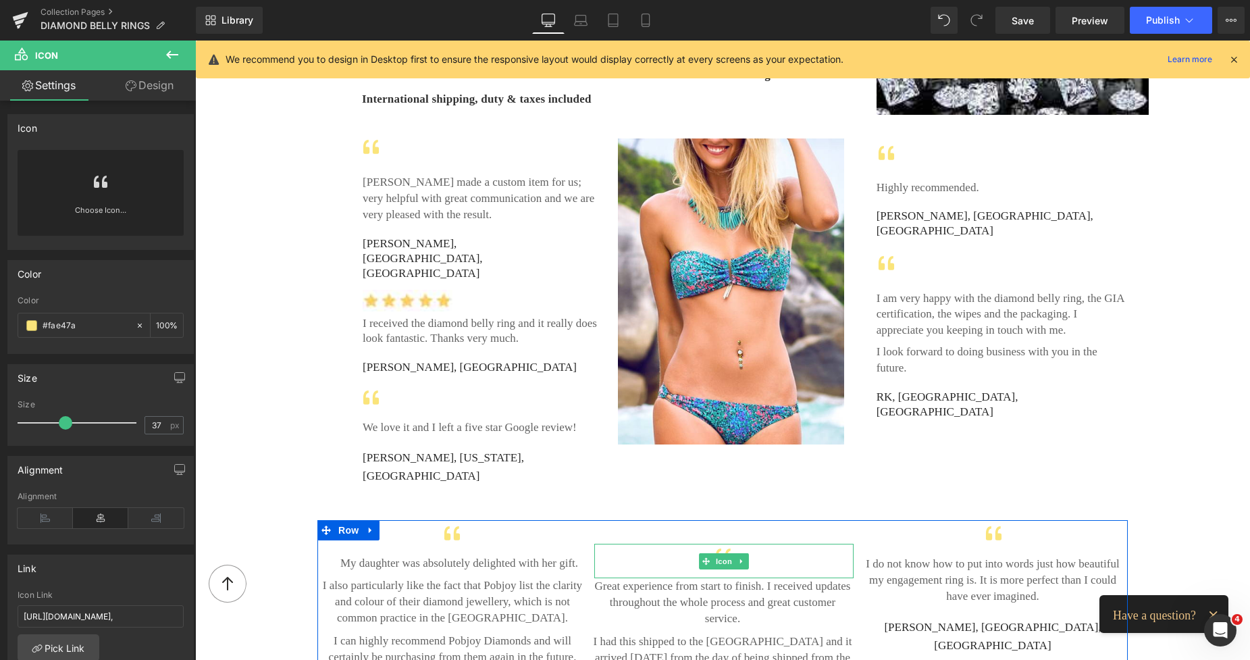
click at [651, 544] on div at bounding box center [723, 561] width 259 height 34
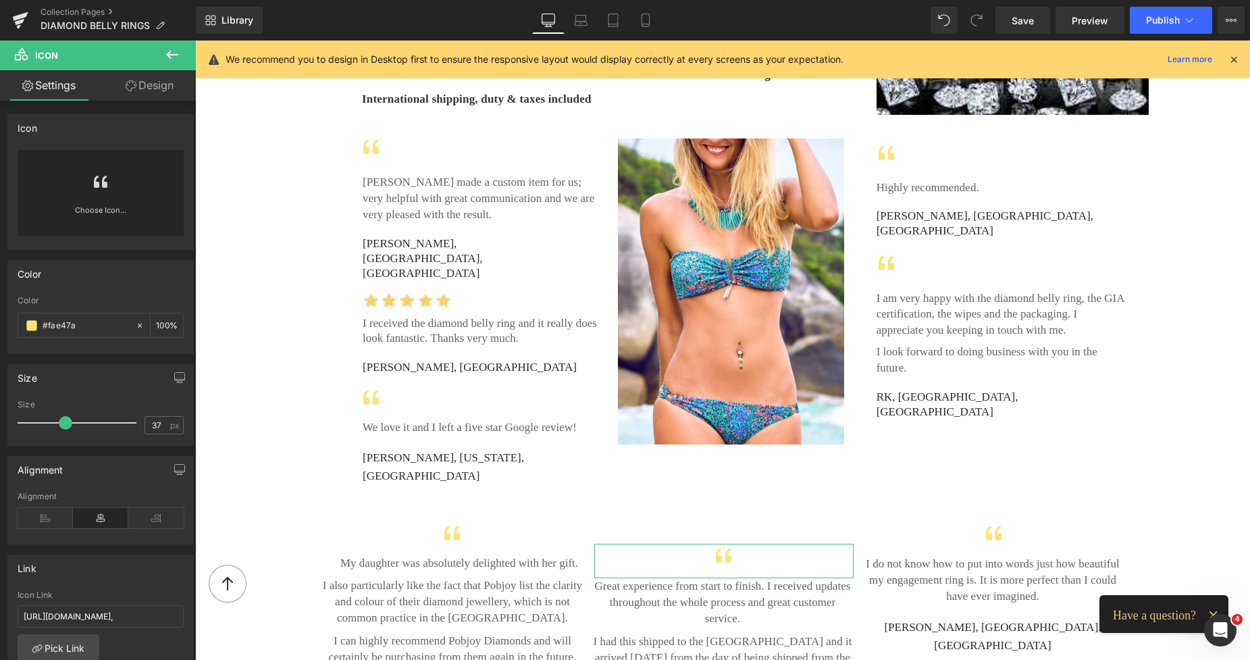
click at [159, 87] on link "Design" at bounding box center [150, 85] width 98 height 30
click at [0, 0] on div "Spacing" at bounding box center [0, 0] width 0 height 0
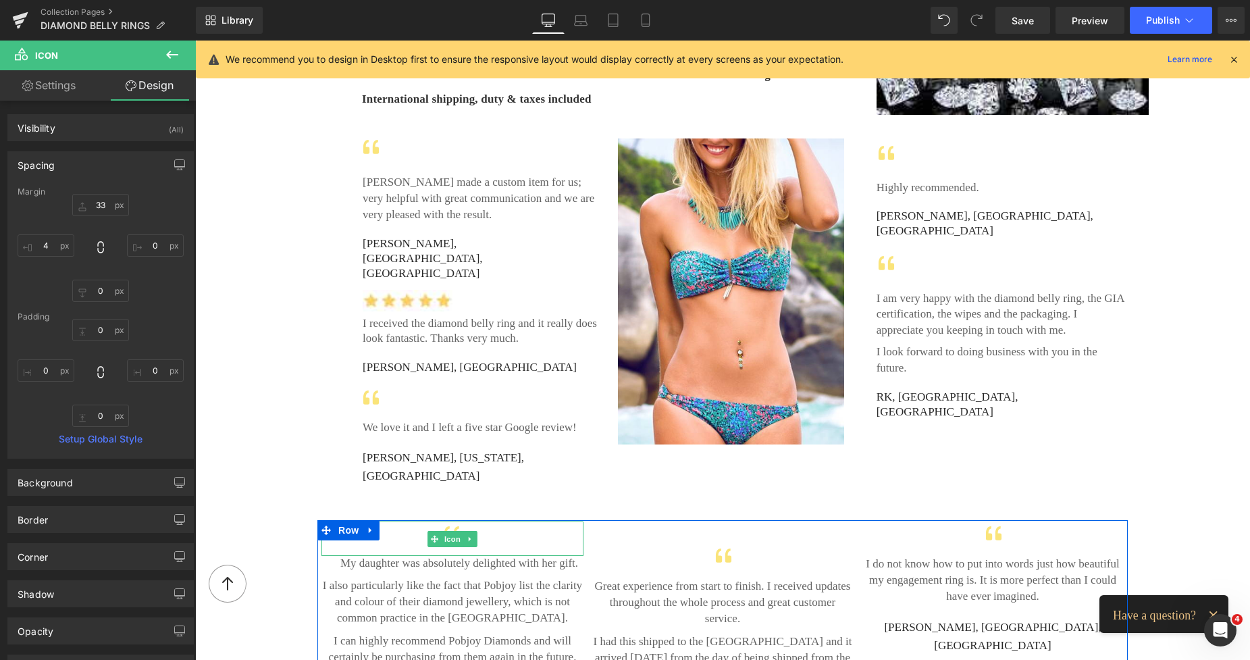
click at [409, 521] on div at bounding box center [452, 538] width 262 height 34
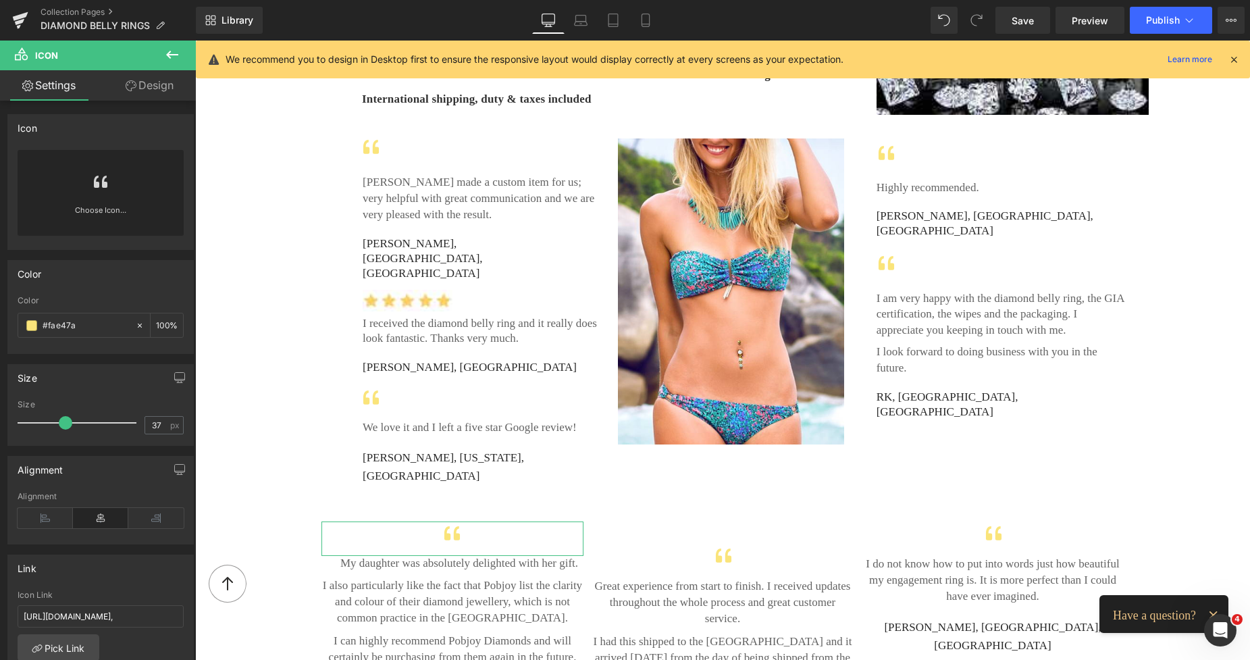
click at [167, 83] on link "Design" at bounding box center [150, 85] width 98 height 30
click at [0, 0] on div "Spacing" at bounding box center [0, 0] width 0 height 0
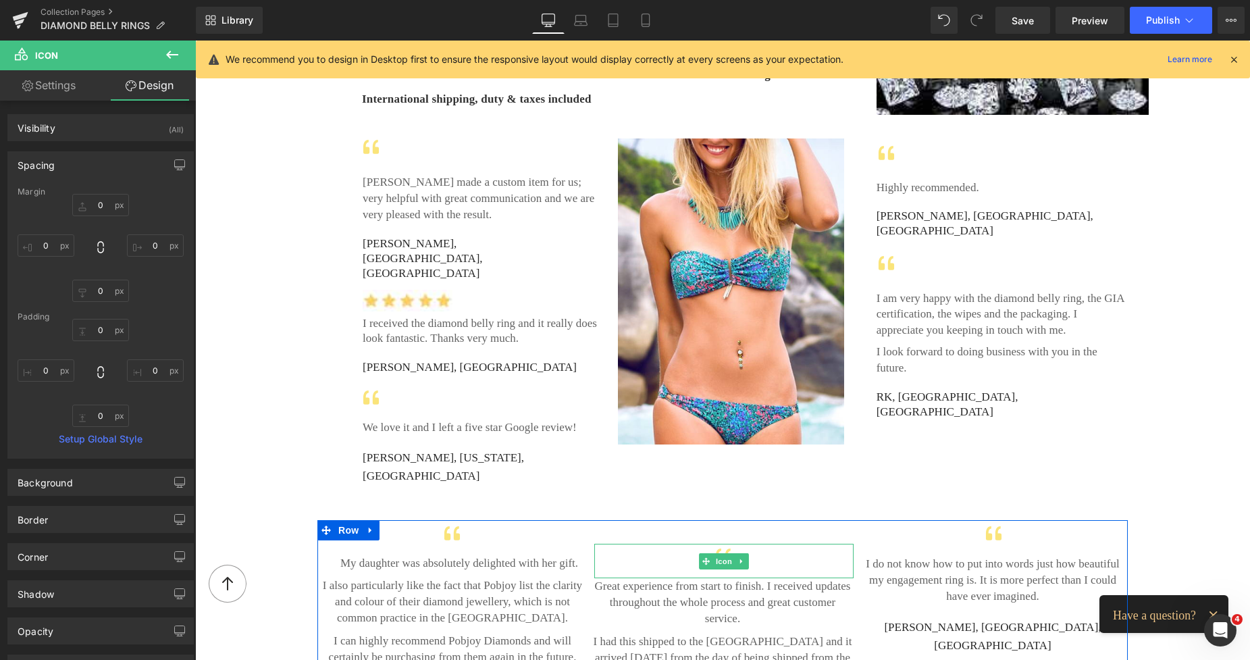
click at [652, 544] on div at bounding box center [723, 561] width 259 height 34
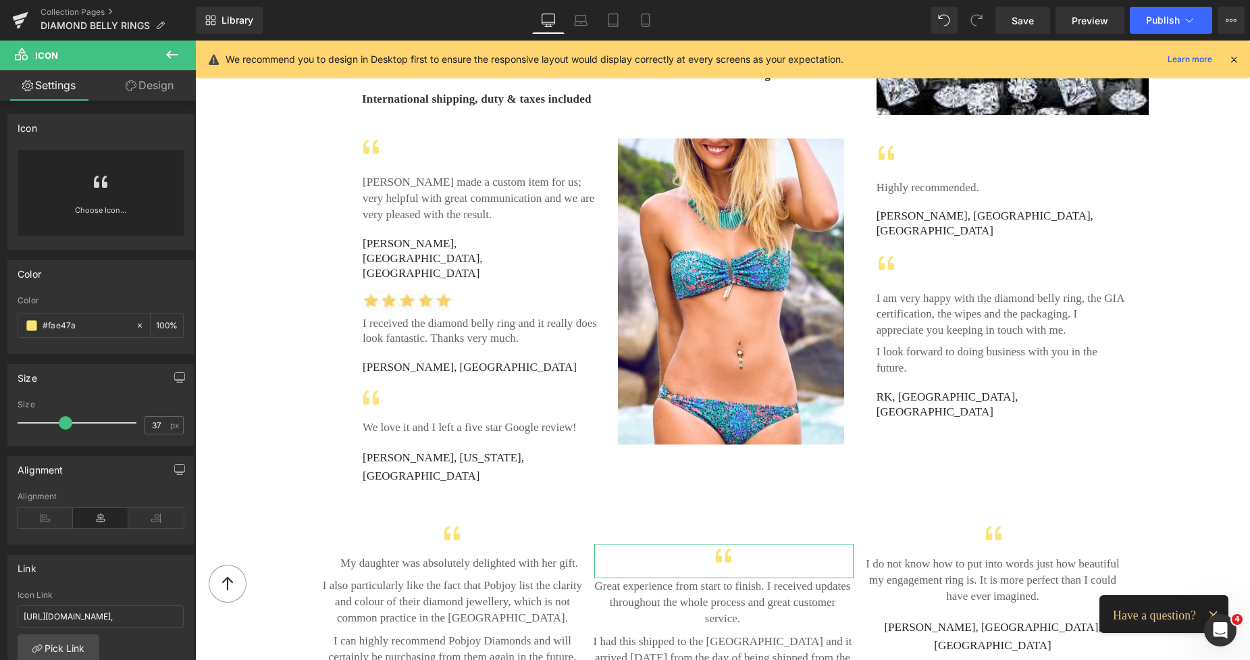
click at [158, 86] on link "Design" at bounding box center [150, 85] width 98 height 30
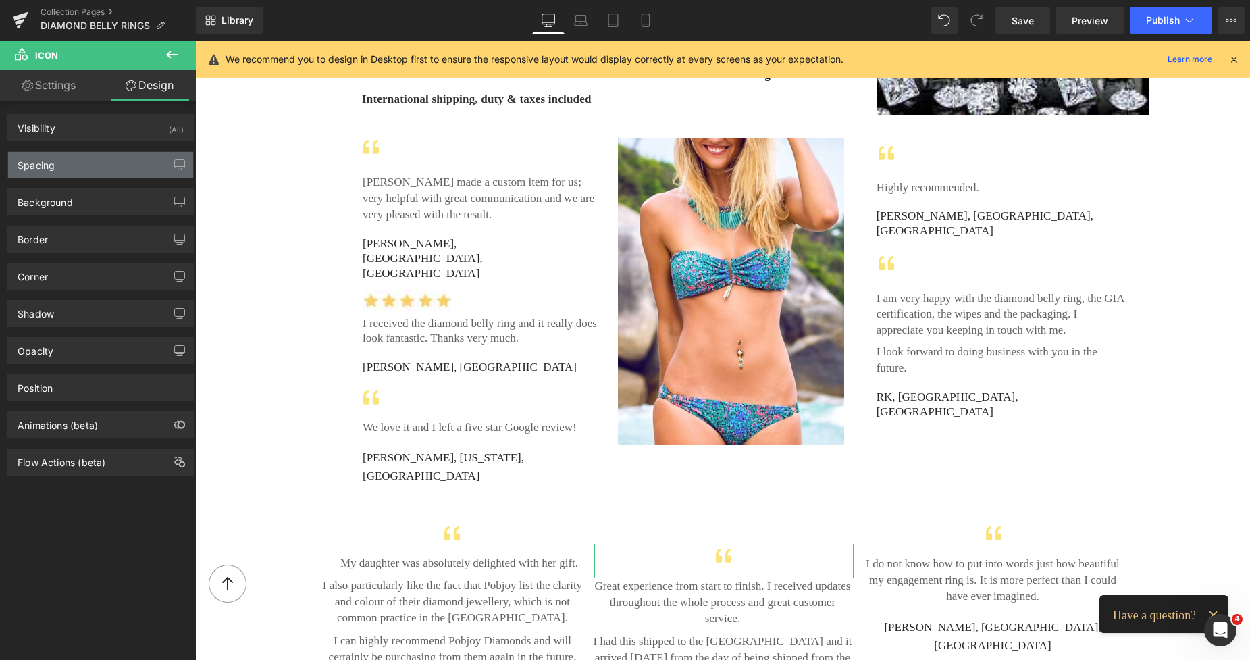
click at [80, 156] on div "Spacing" at bounding box center [100, 165] width 185 height 26
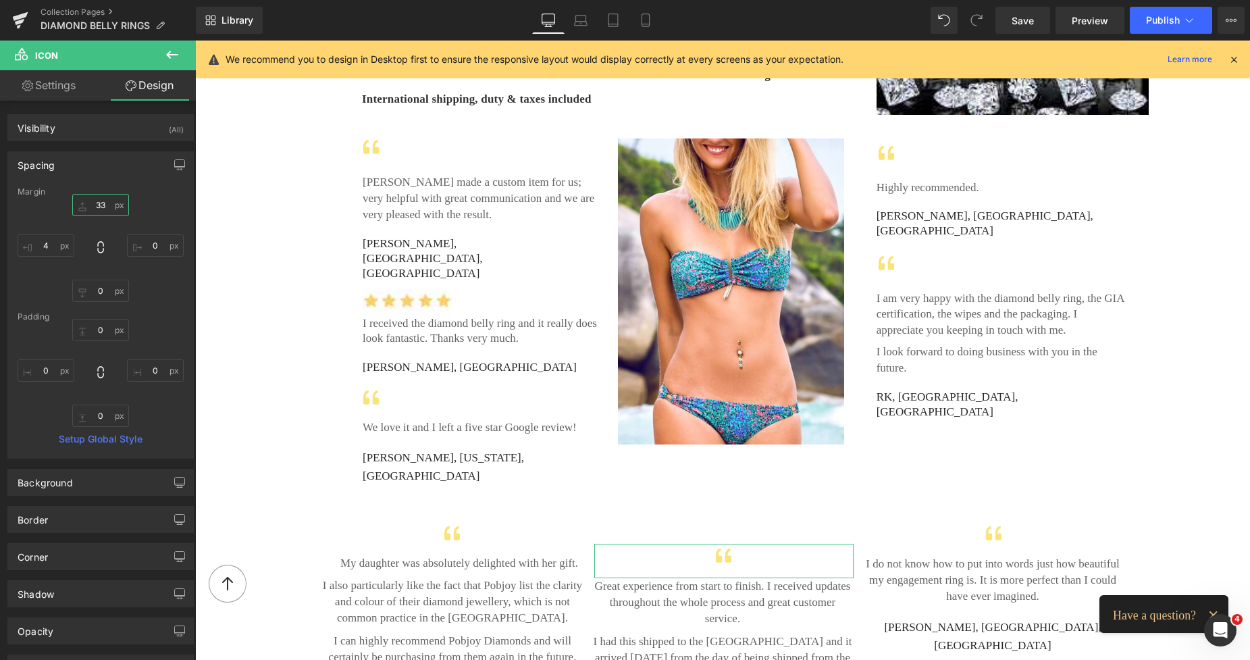
click at [94, 201] on input "text" at bounding box center [100, 205] width 57 height 22
type input "0"
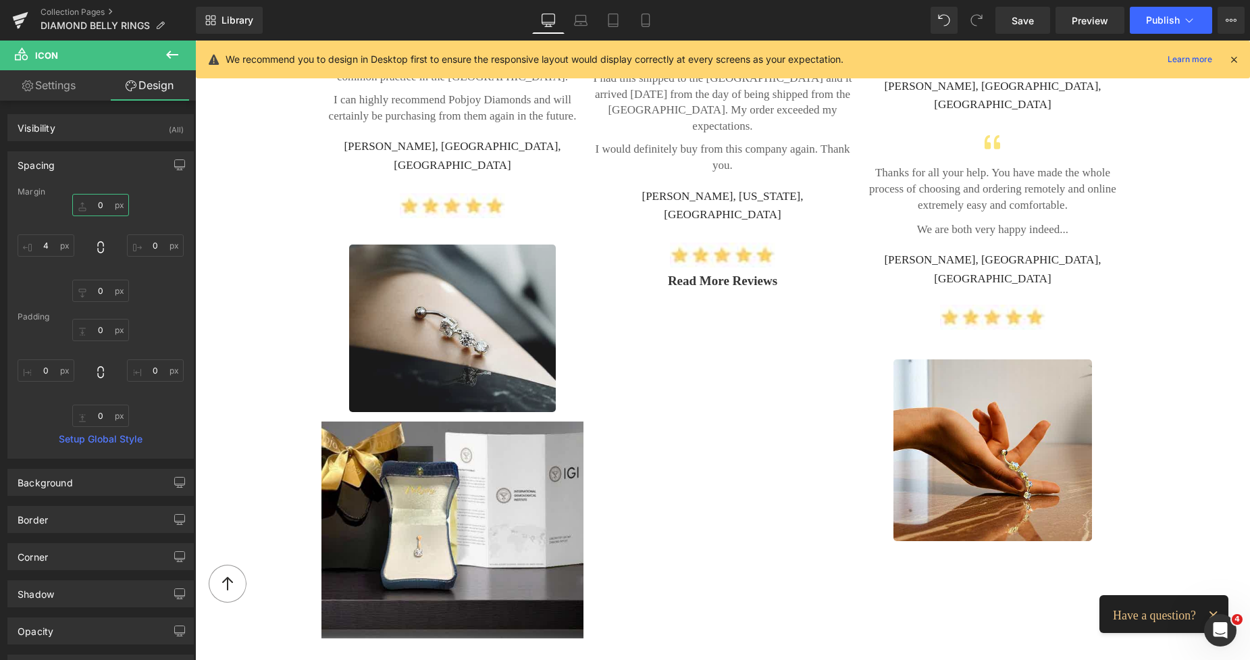
scroll to position [2772, 0]
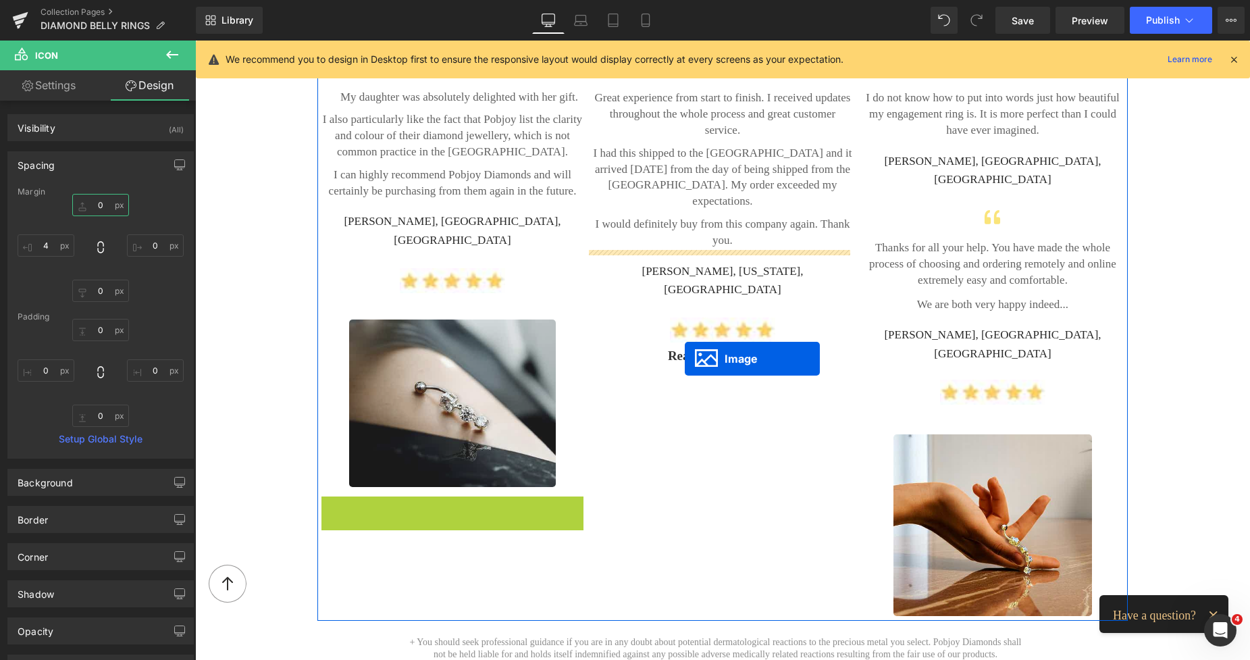
drag, startPoint x: 429, startPoint y: 526, endPoint x: 685, endPoint y: 359, distance: 305.8
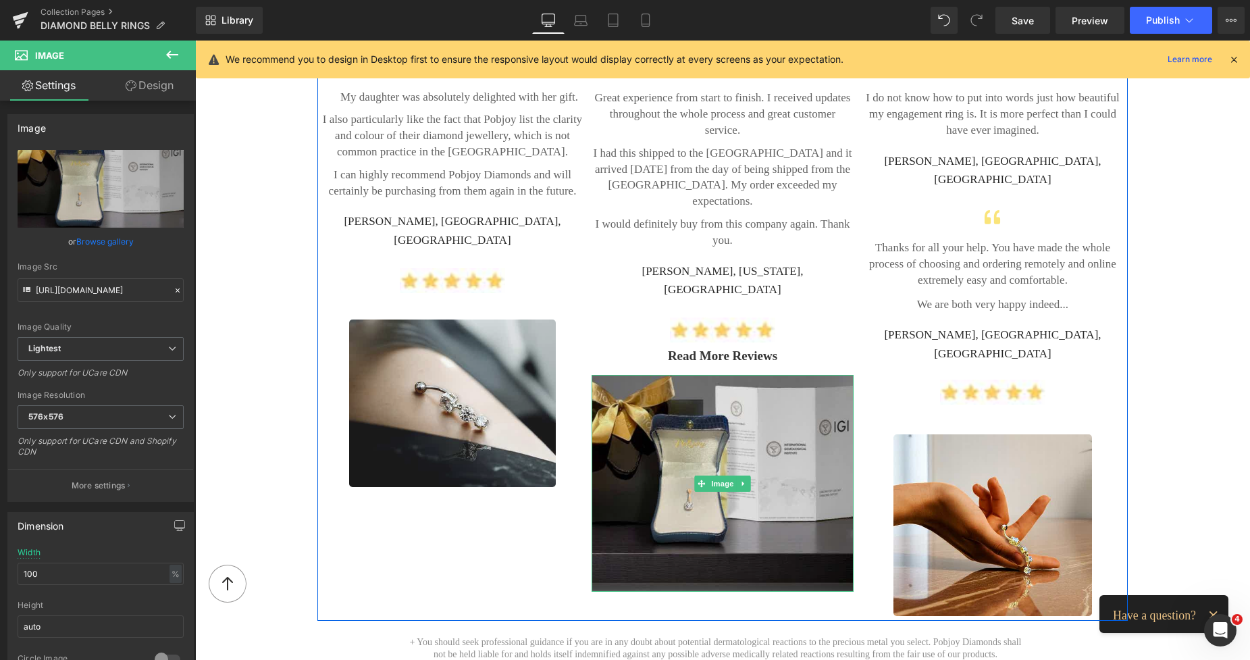
click at [753, 375] on img at bounding box center [722, 483] width 262 height 217
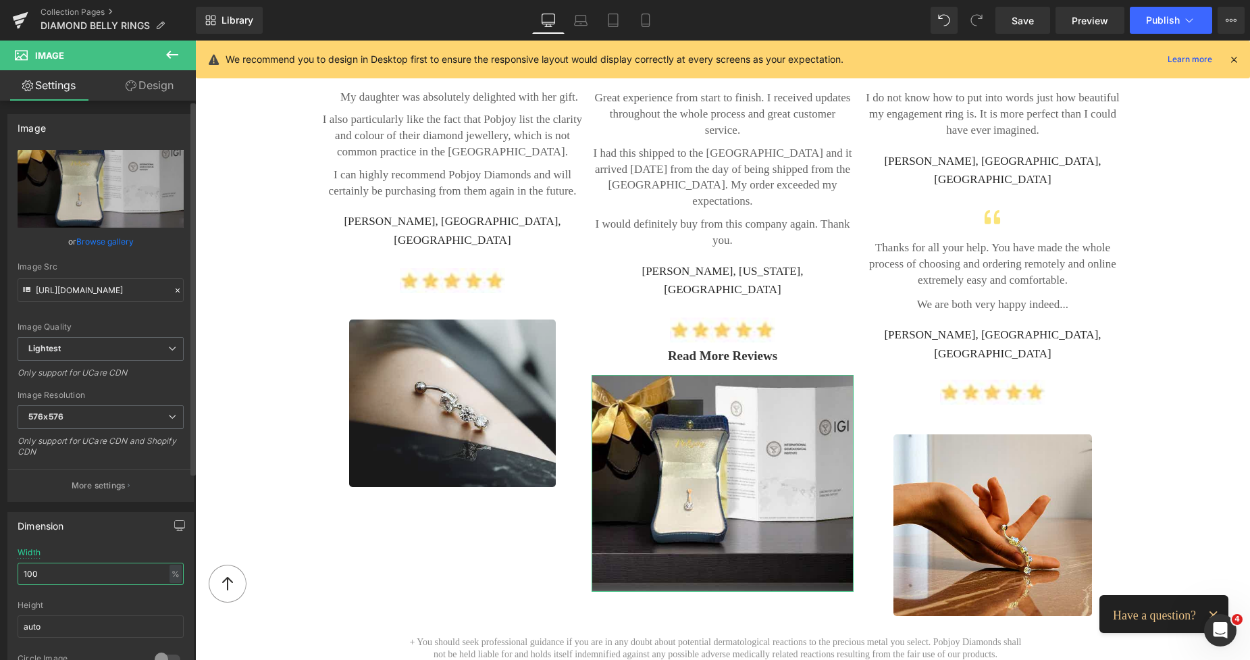
drag, startPoint x: 65, startPoint y: 571, endPoint x: 0, endPoint y: 579, distance: 65.3
click at [0, 579] on div "Dimension 100% Width 100 % % px auto Height auto 0 Circle Image" at bounding box center [101, 593] width 202 height 182
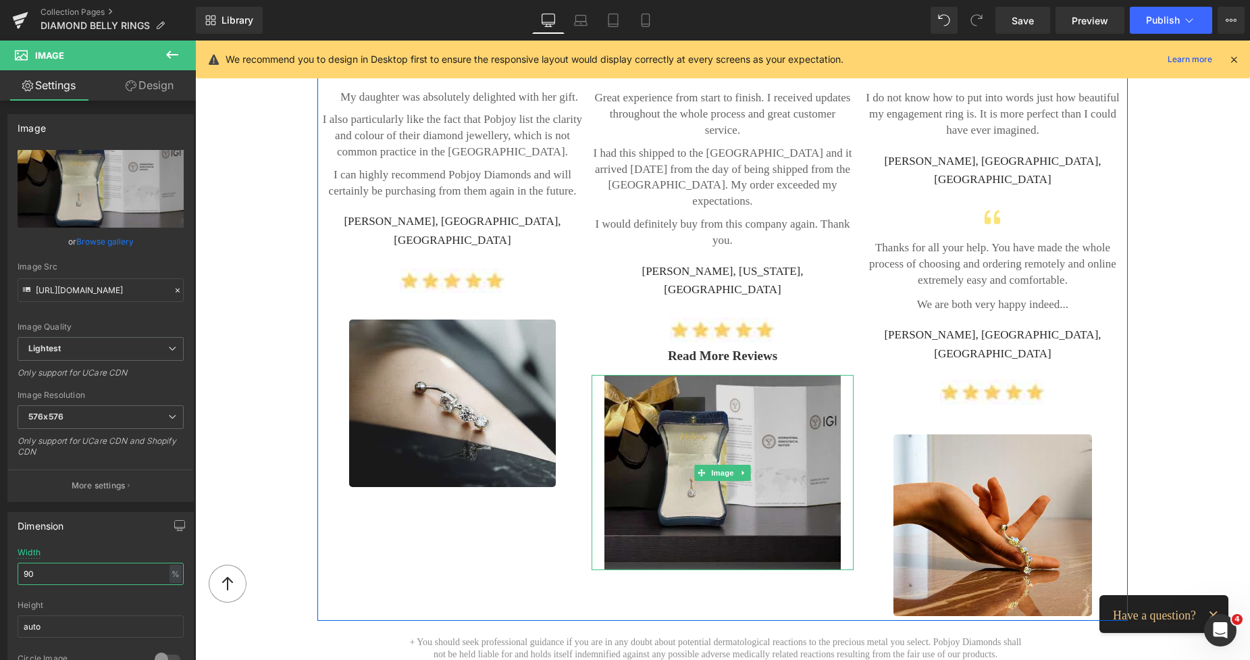
type input "90"
click at [722, 375] on img at bounding box center [722, 472] width 236 height 195
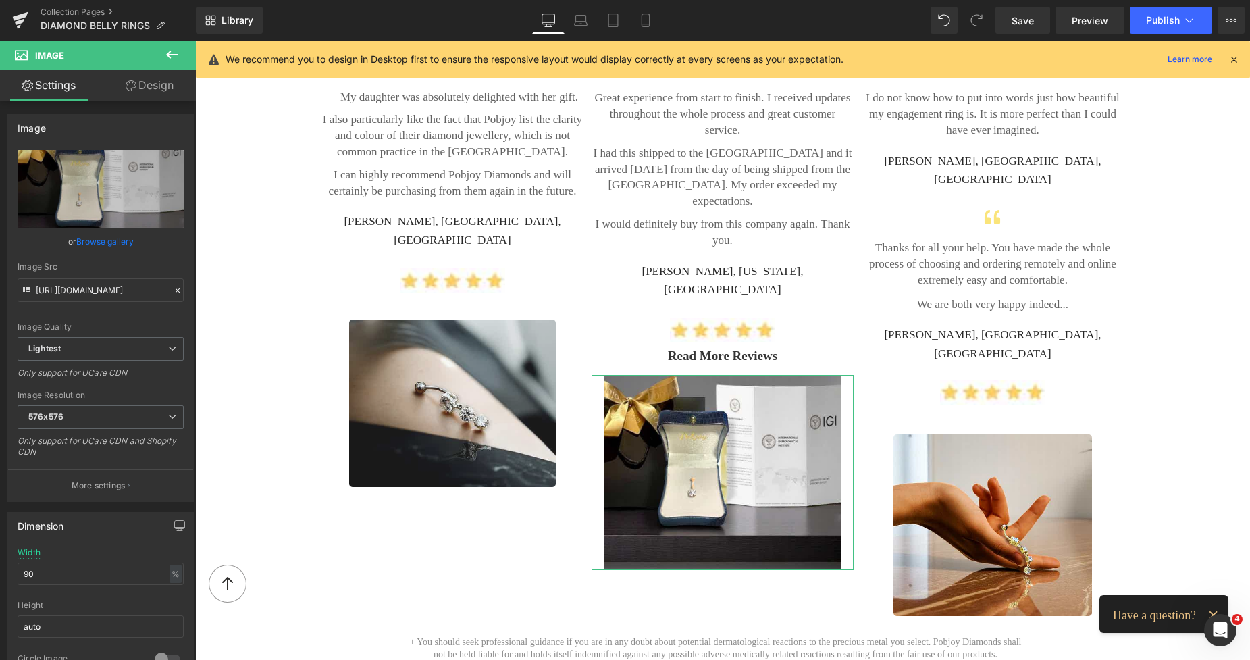
click at [167, 90] on link "Design" at bounding box center [150, 85] width 98 height 30
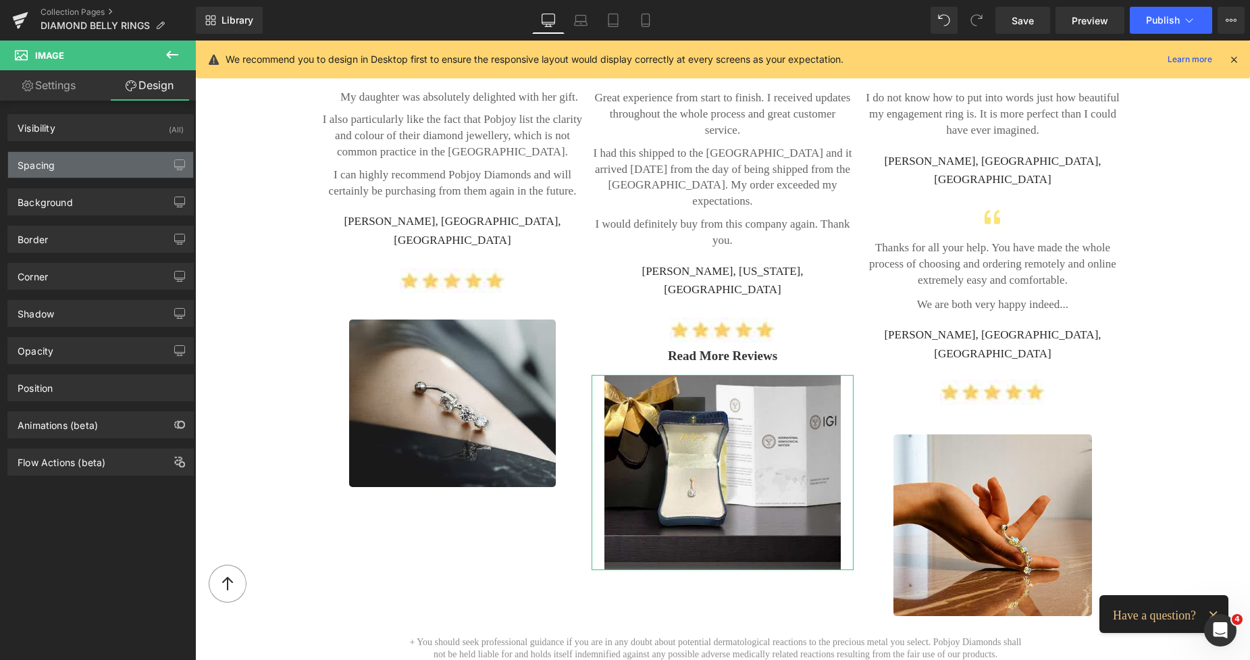
click at [46, 161] on div "Spacing" at bounding box center [36, 161] width 37 height 19
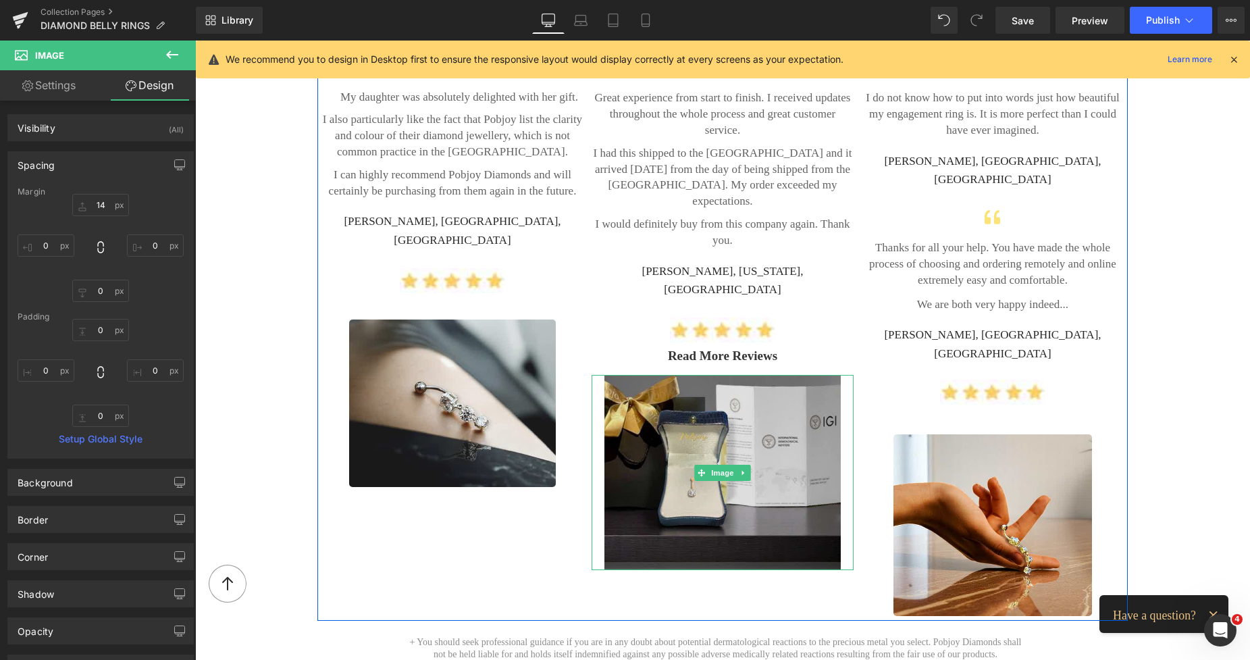
click at [743, 375] on img at bounding box center [722, 472] width 236 height 195
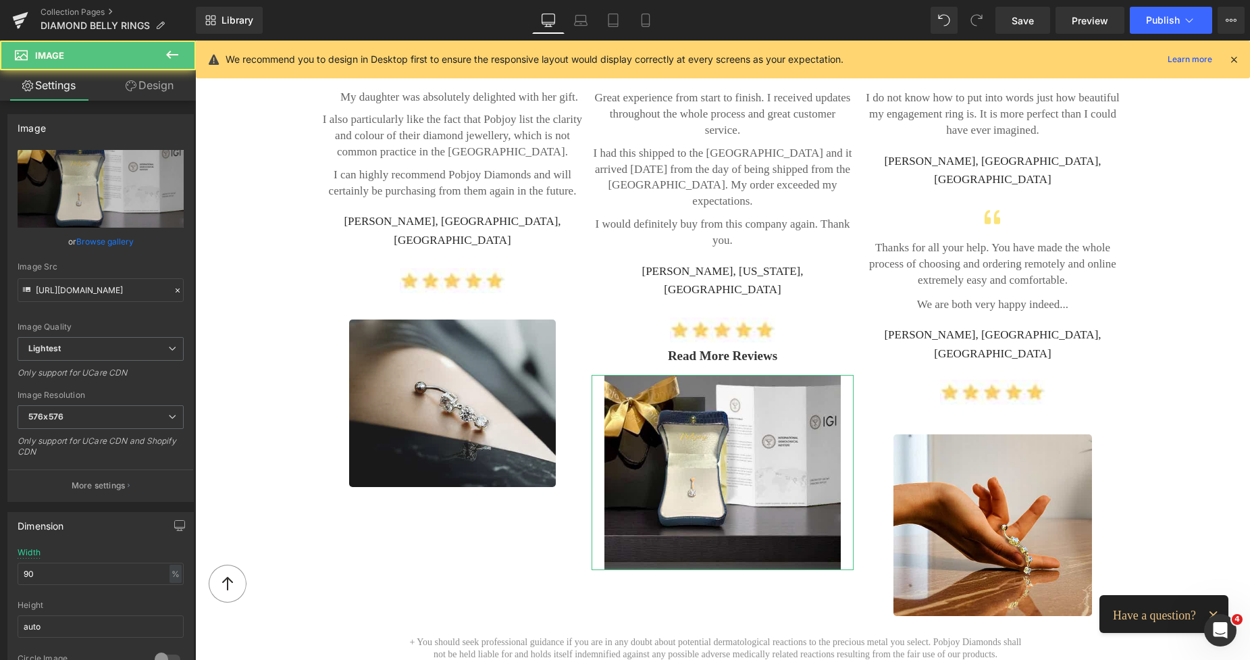
click at [151, 88] on link "Design" at bounding box center [150, 85] width 98 height 30
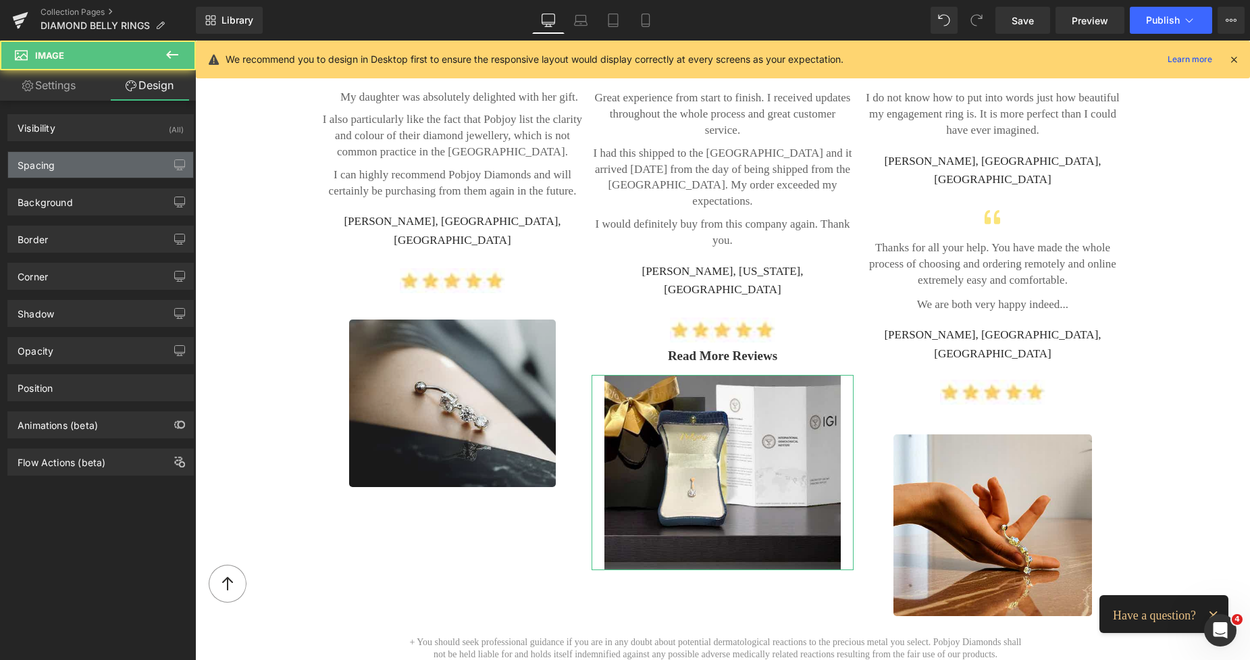
click at [73, 159] on div "Spacing" at bounding box center [100, 165] width 185 height 26
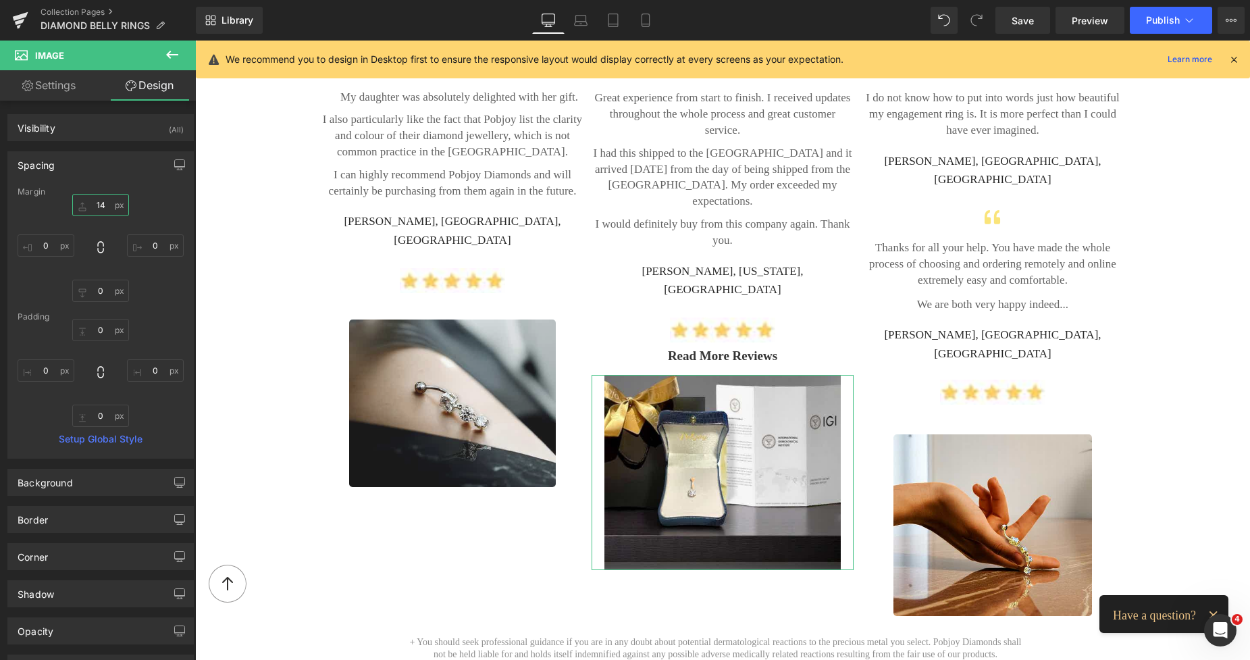
click at [99, 201] on input "text" at bounding box center [100, 205] width 57 height 22
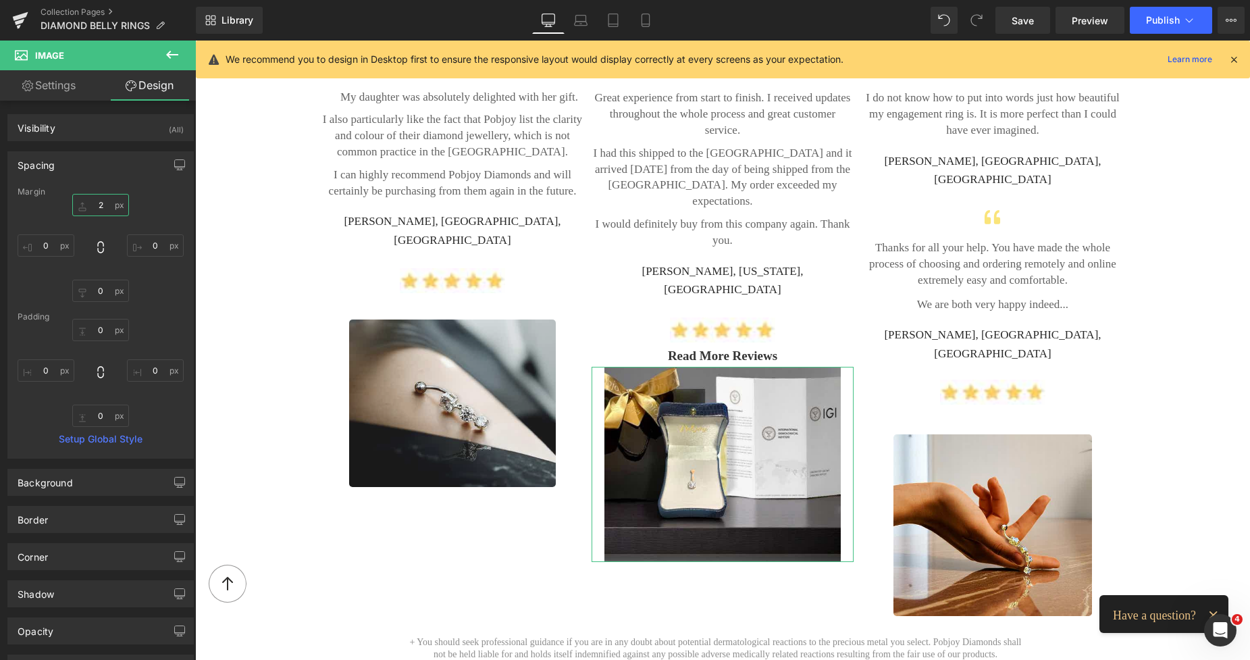
type input "22"
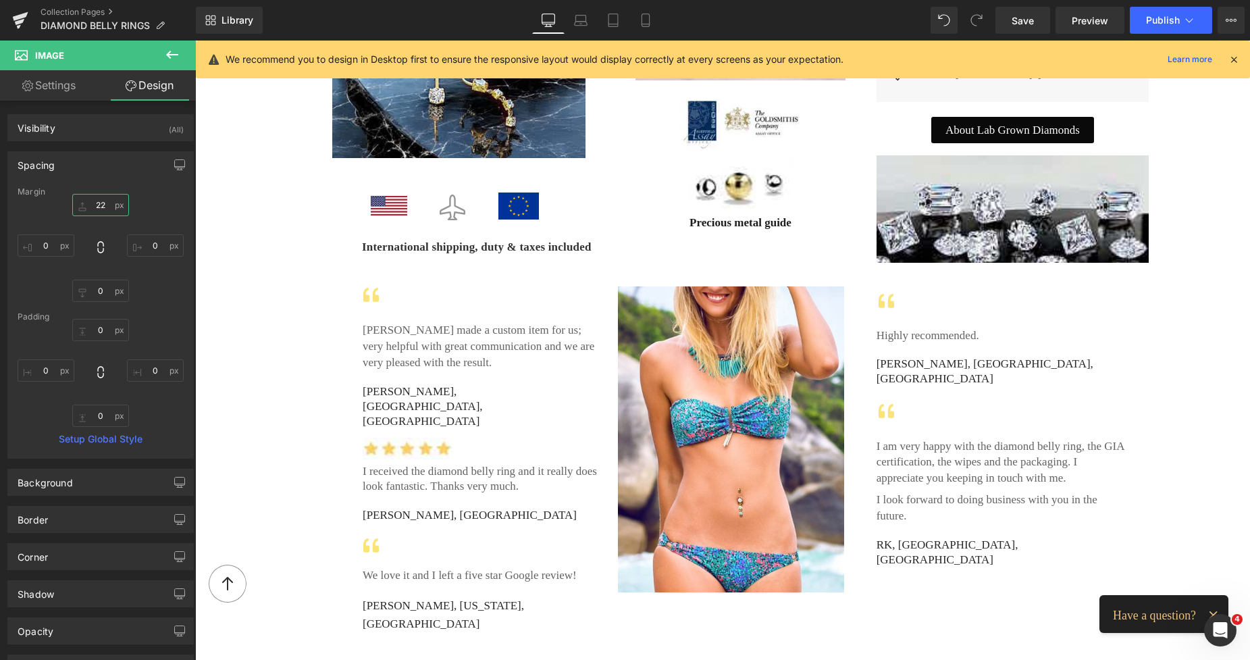
scroll to position [2149, 0]
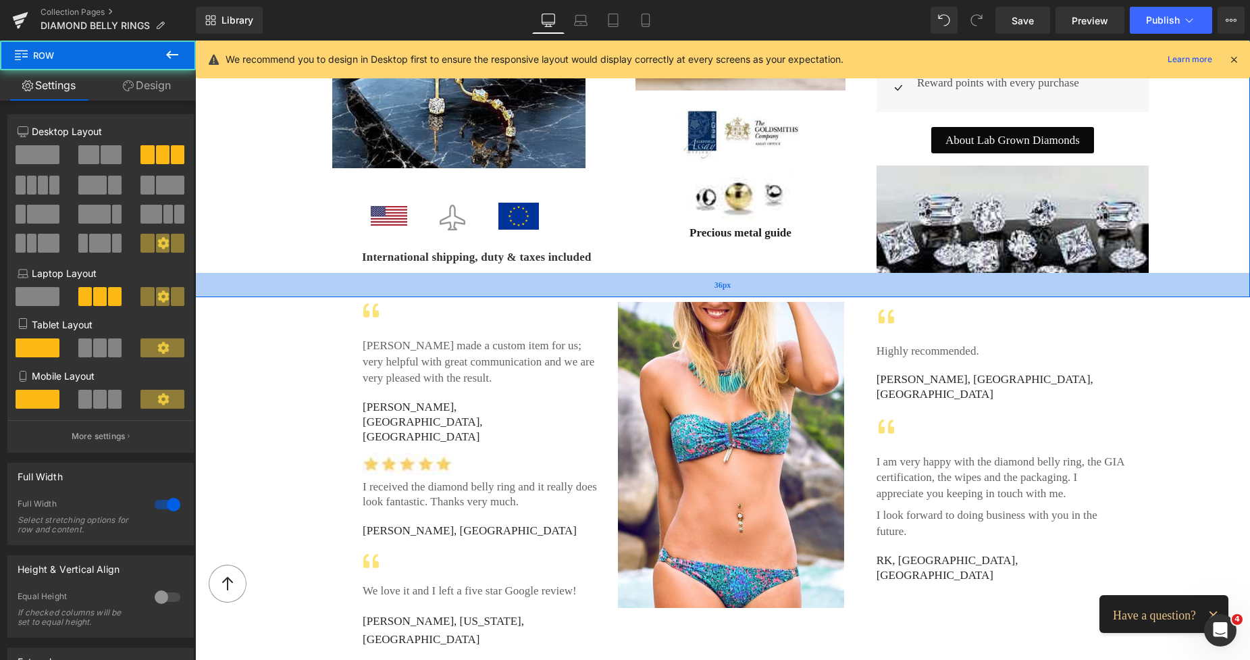
drag, startPoint x: 887, startPoint y: 267, endPoint x: 892, endPoint y: 272, distance: 7.2
click at [892, 273] on div "36px" at bounding box center [722, 285] width 1055 height 24
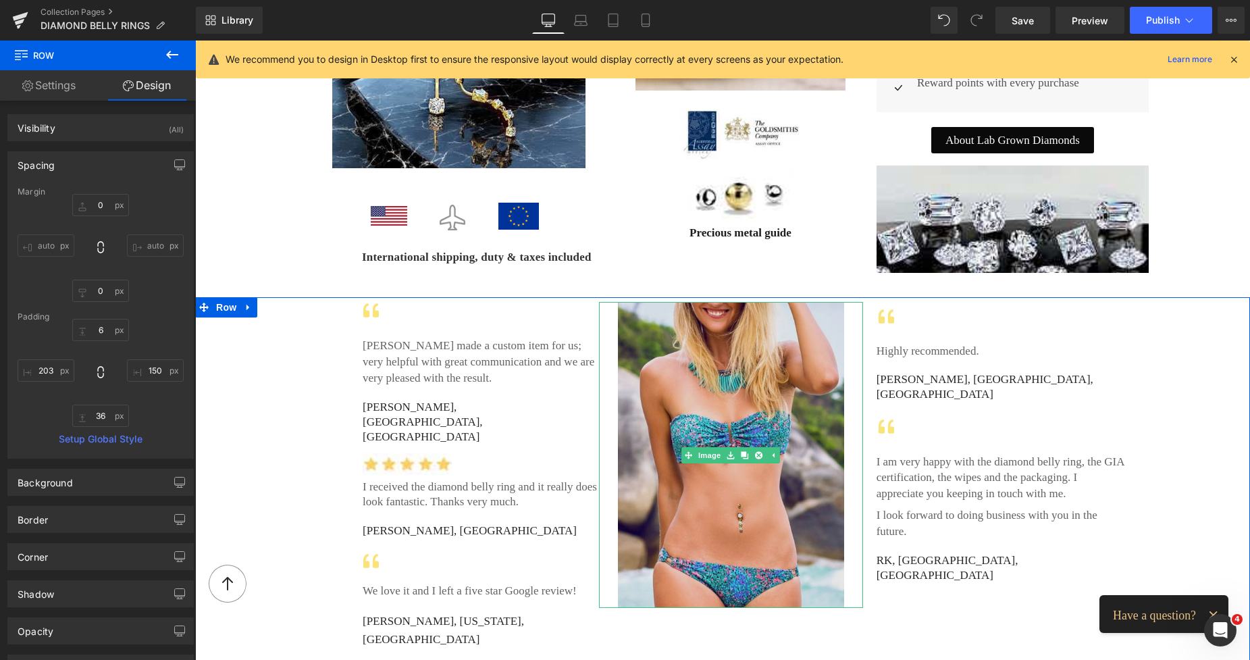
click at [749, 369] on img at bounding box center [731, 455] width 227 height 306
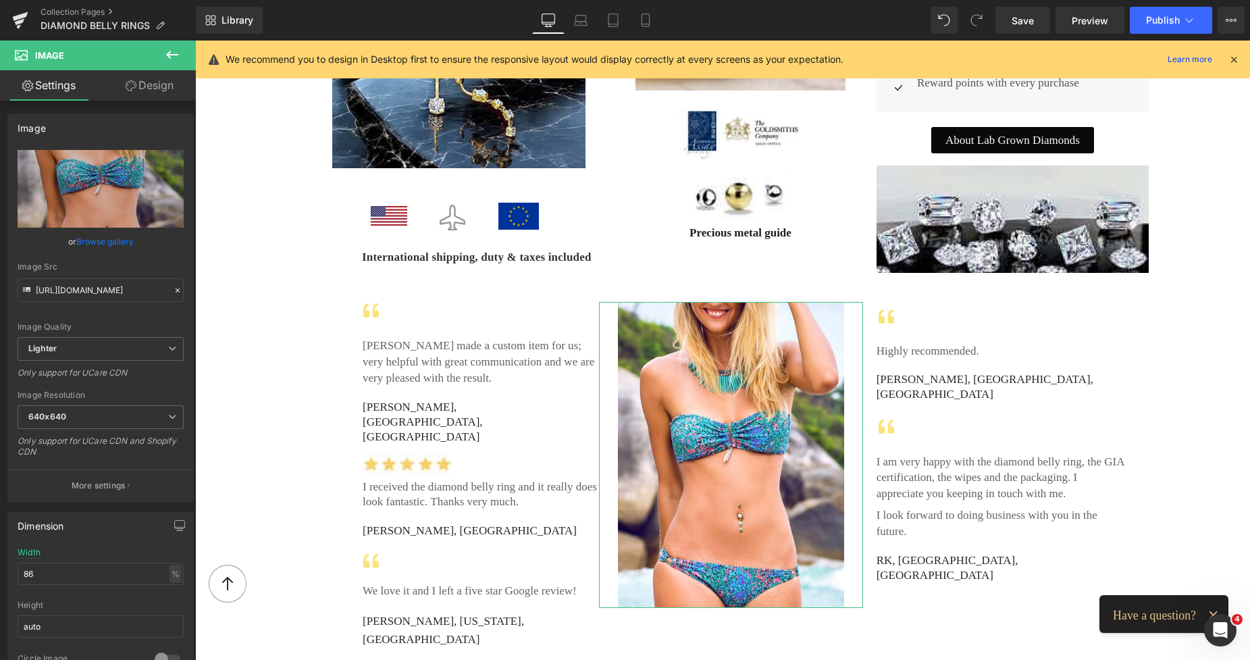
click at [163, 83] on link "Design" at bounding box center [150, 85] width 98 height 30
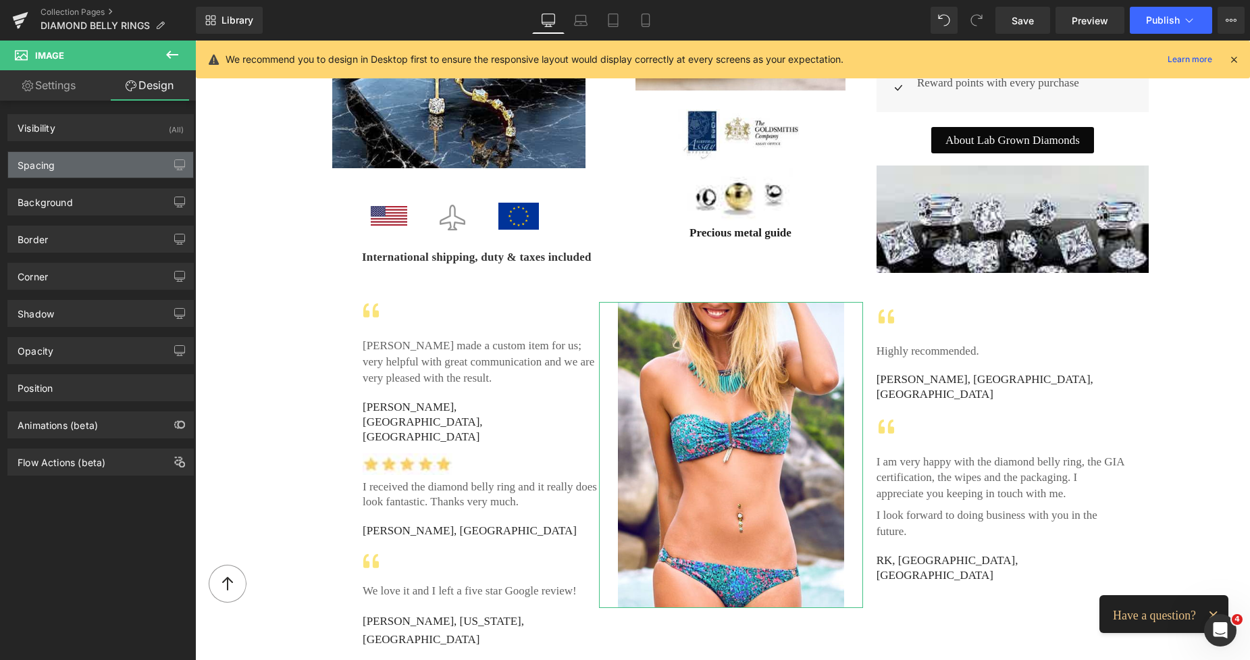
click at [90, 157] on div "Spacing" at bounding box center [100, 165] width 185 height 26
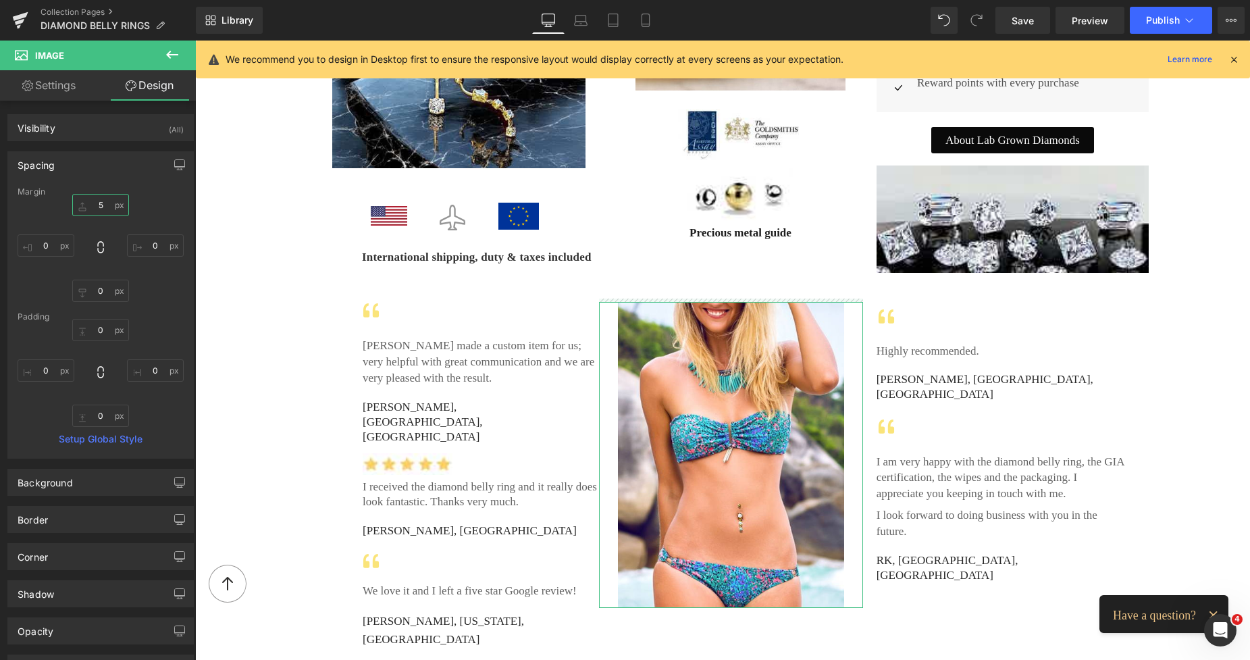
click at [95, 208] on input "5" at bounding box center [100, 205] width 57 height 22
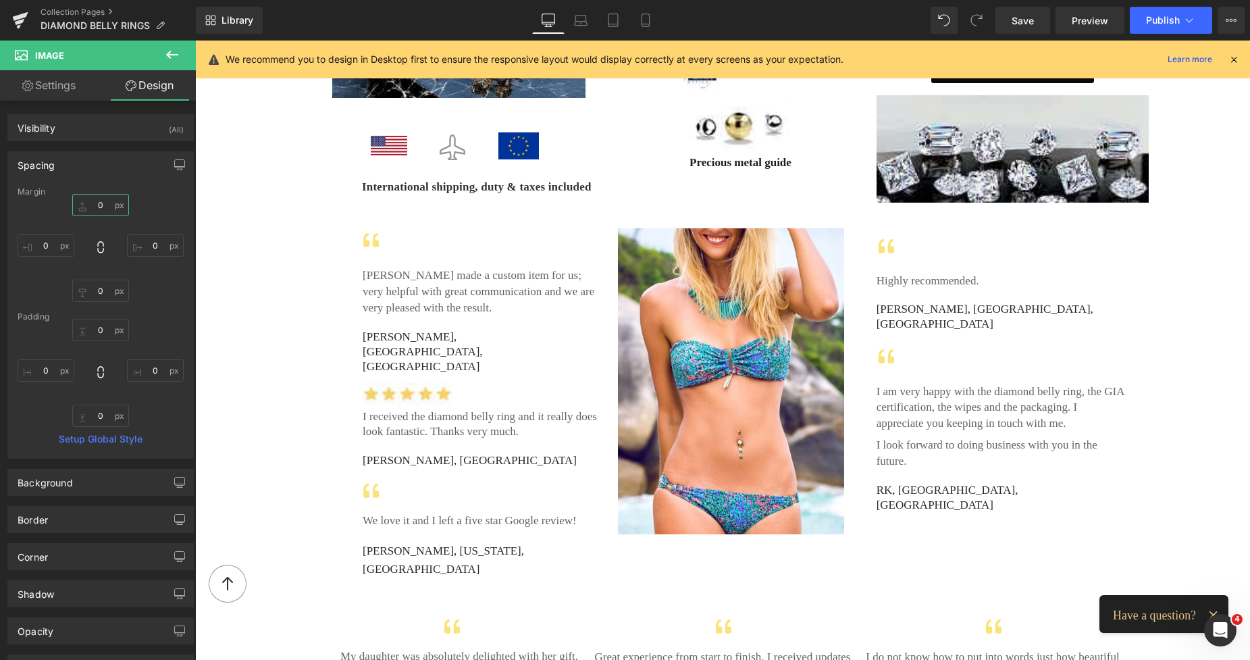
scroll to position [2198, 0]
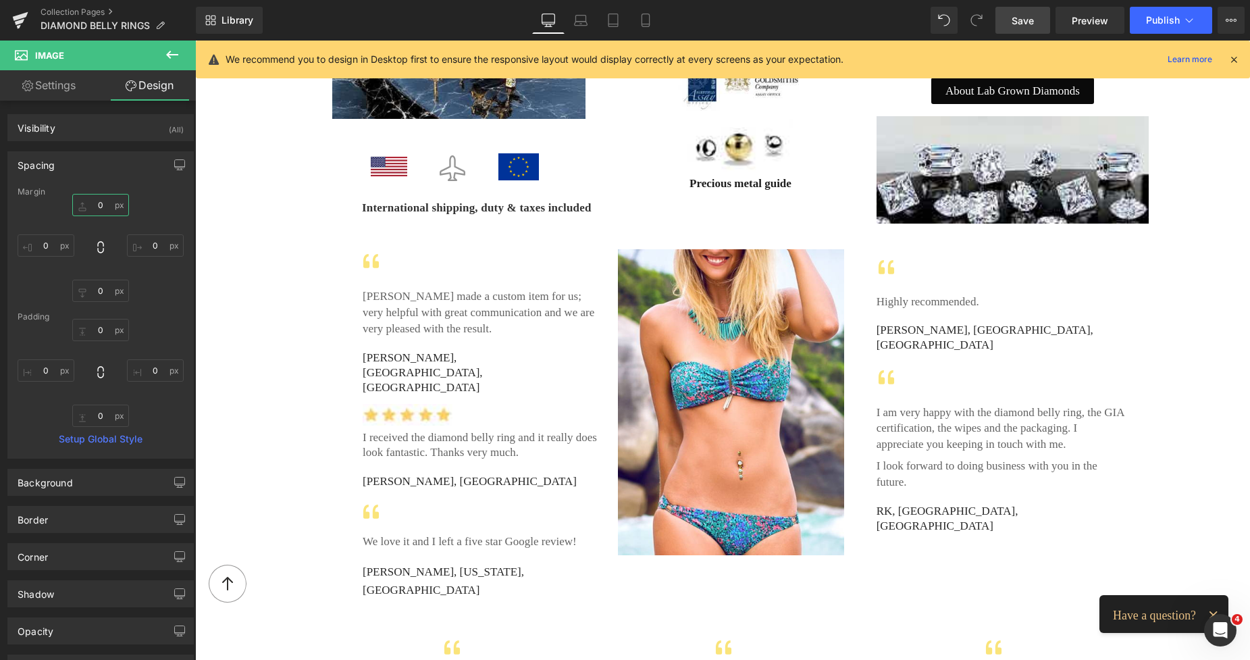
type input "0"
click at [1022, 9] on link "Save" at bounding box center [1022, 20] width 55 height 27
click at [629, 22] on icon at bounding box center [631, 21] width 14 height 14
click at [625, 22] on icon at bounding box center [631, 21] width 14 height 14
click at [626, 17] on icon at bounding box center [631, 21] width 14 height 14
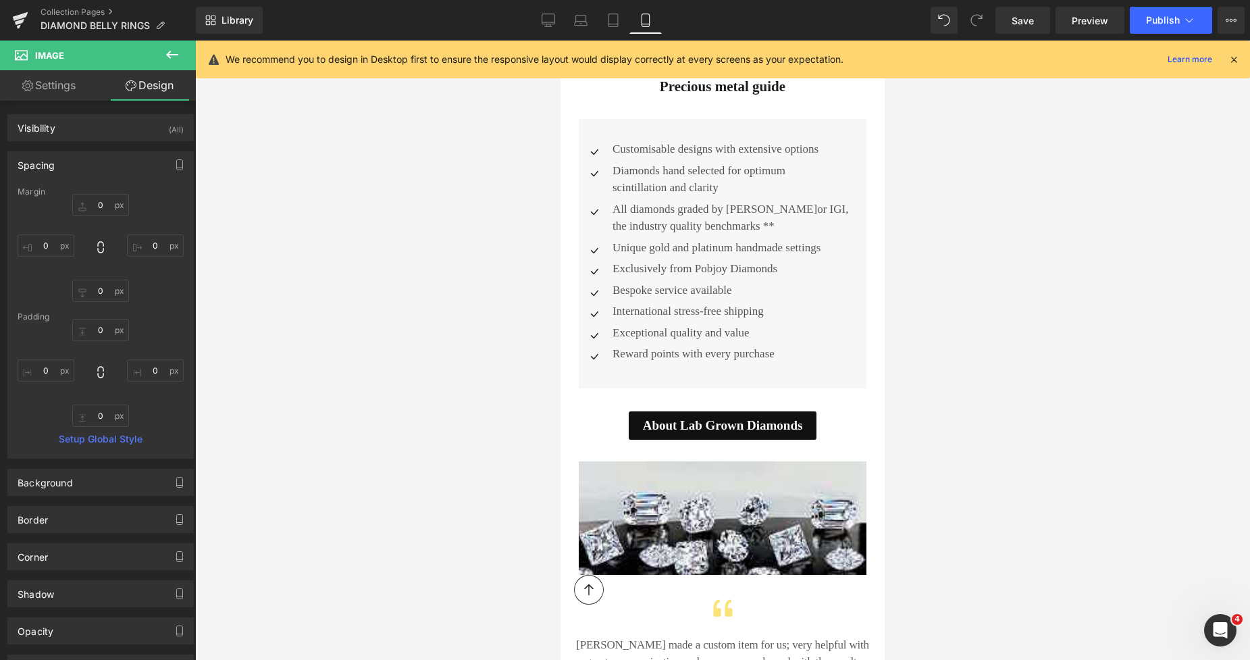
scroll to position [5088, 0]
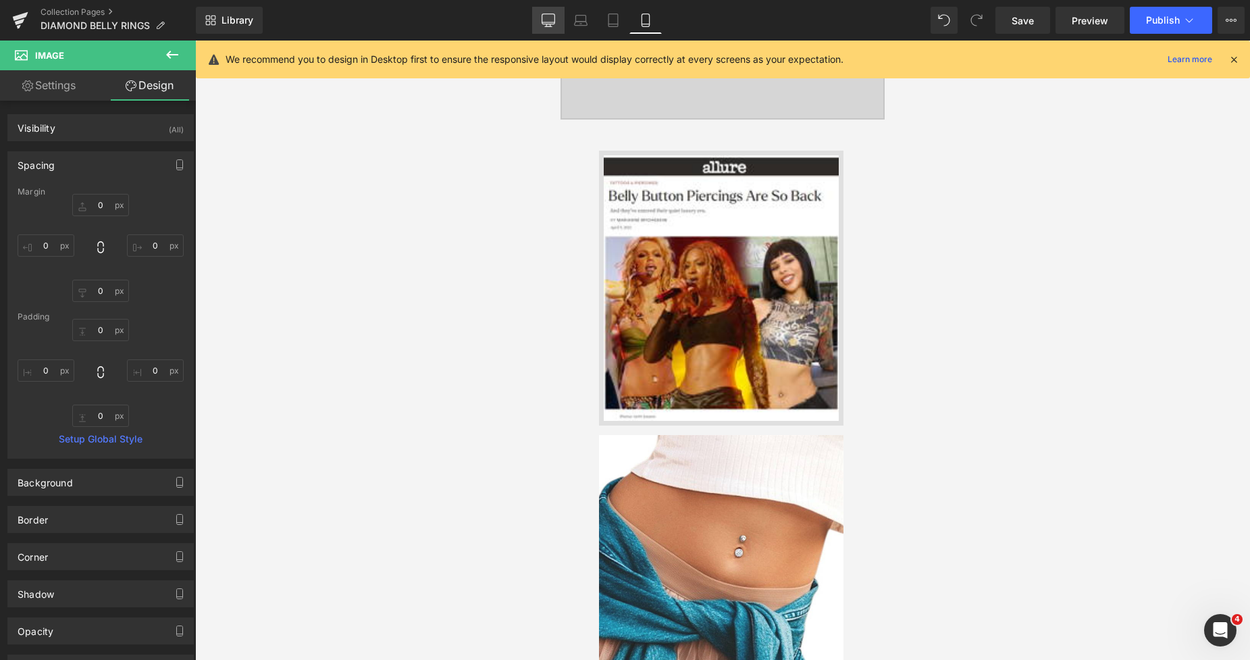
click at [554, 29] on link "Desktop" at bounding box center [548, 20] width 32 height 27
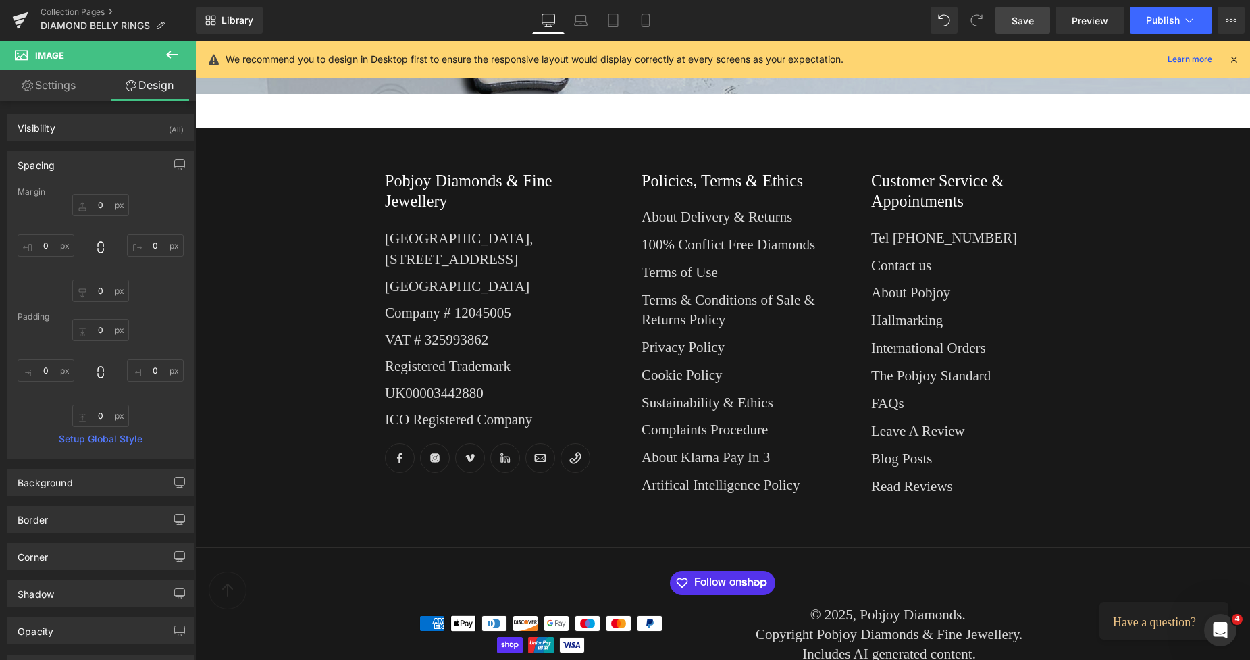
scroll to position [124, 0]
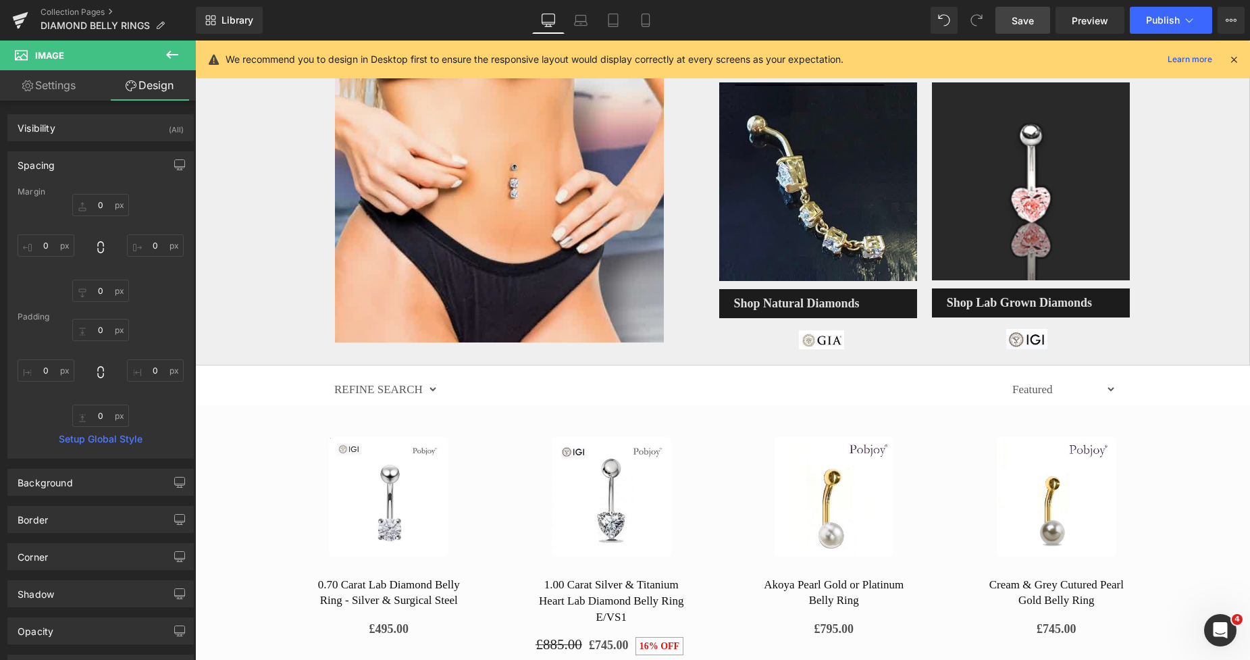
click at [1023, 20] on span "Save" at bounding box center [1022, 21] width 22 height 14
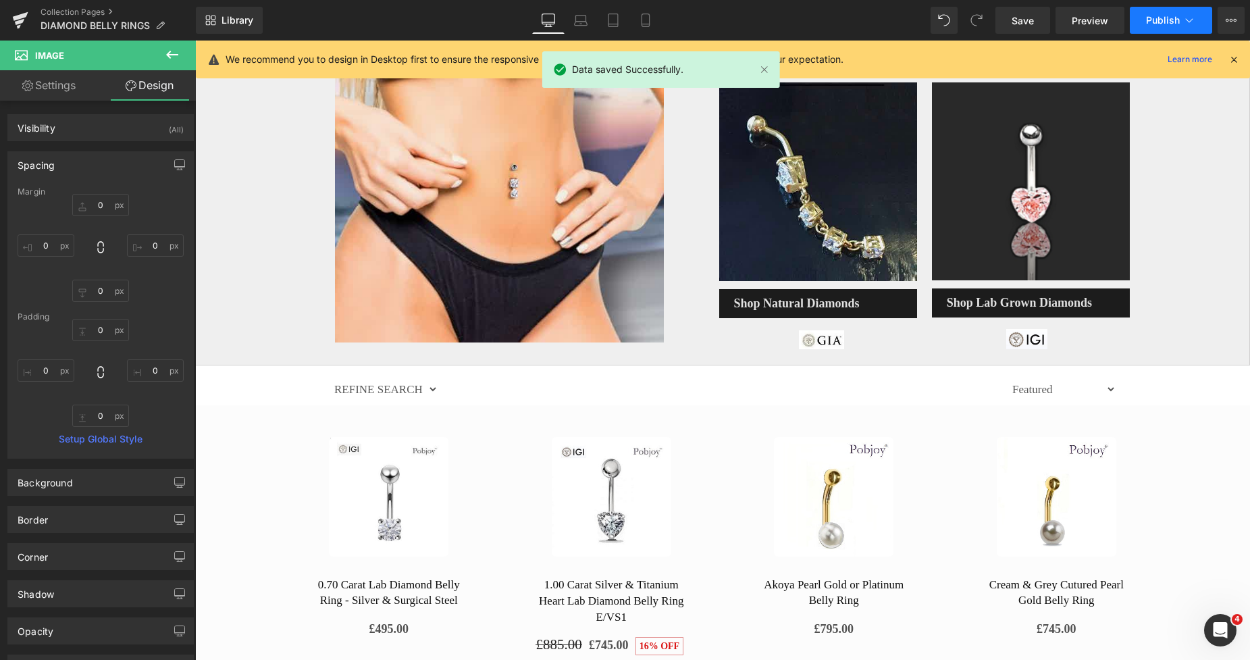
click at [1155, 16] on span "Publish" at bounding box center [1163, 20] width 34 height 11
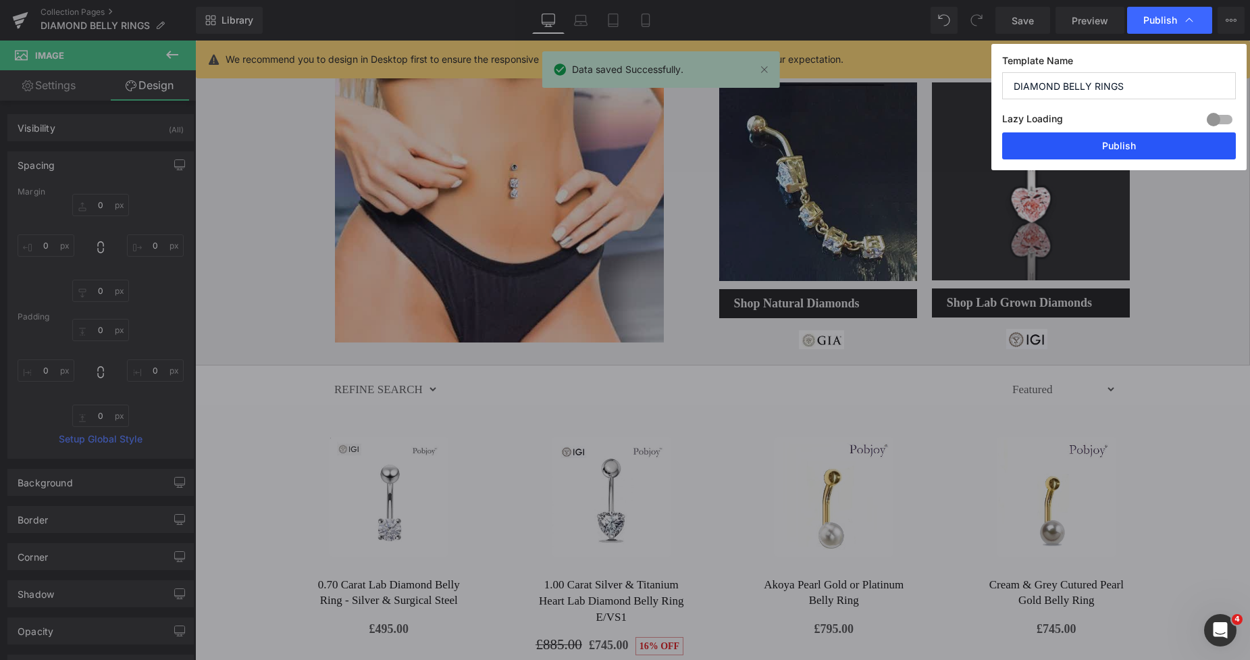
click at [1115, 138] on button "Publish" at bounding box center [1119, 145] width 234 height 27
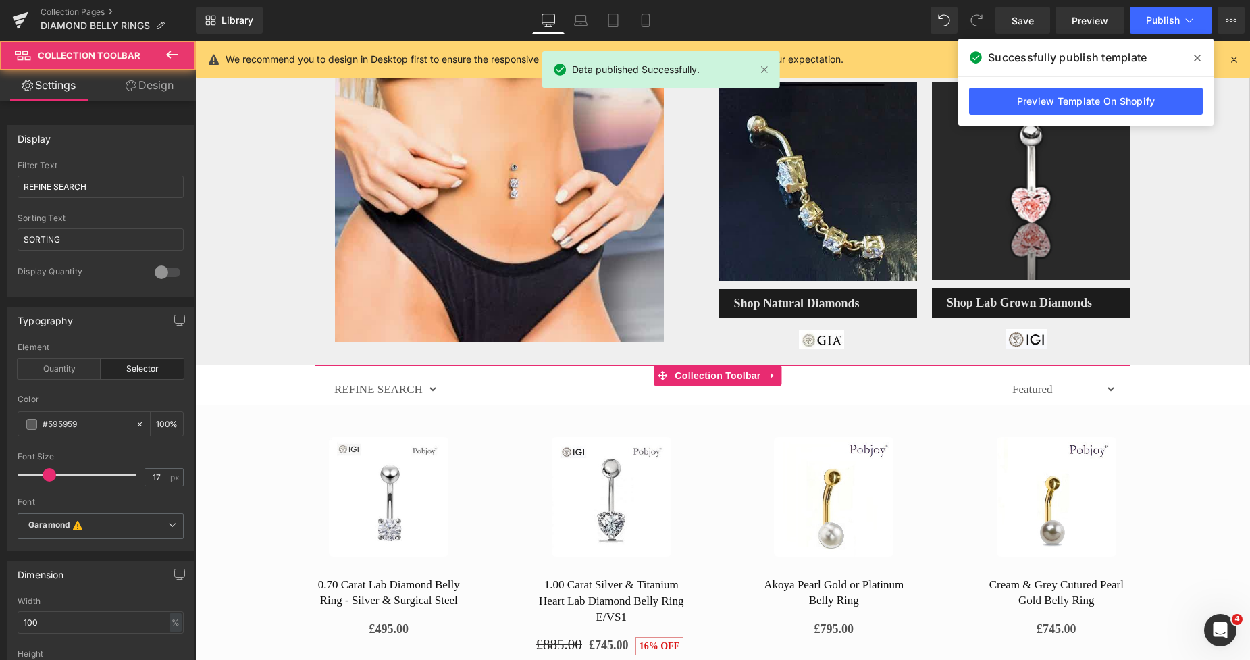
click at [778, 399] on div at bounding box center [722, 388] width 568 height 34
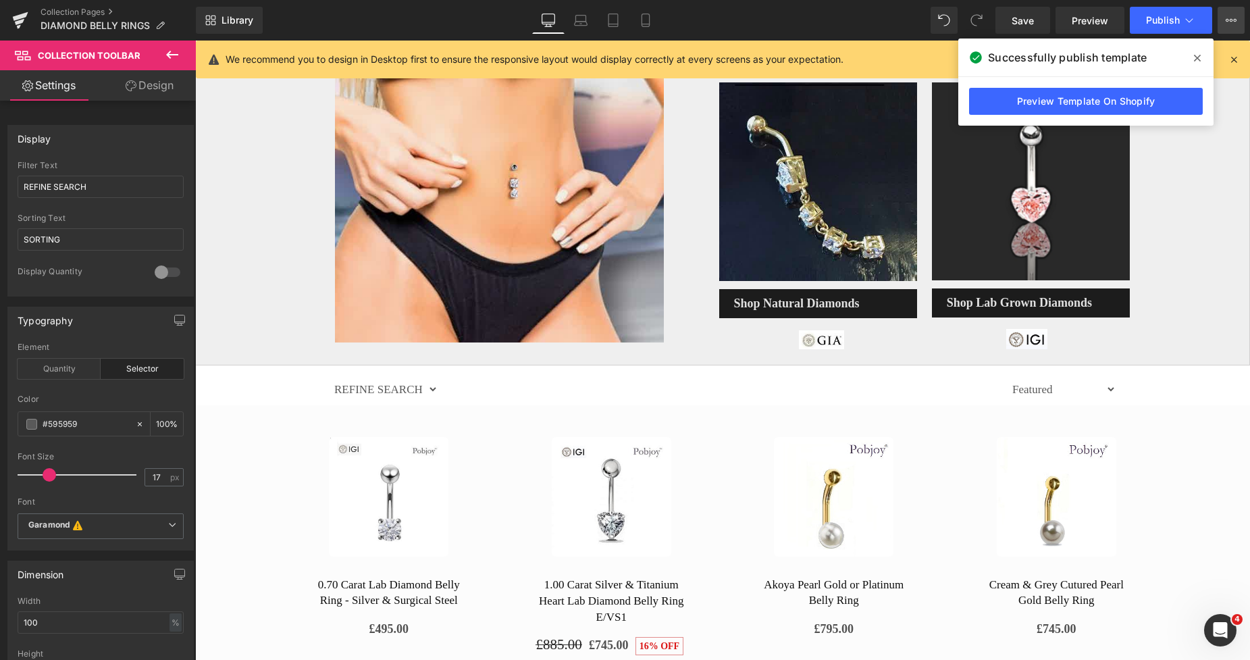
click at [1231, 16] on icon at bounding box center [1231, 20] width 11 height 11
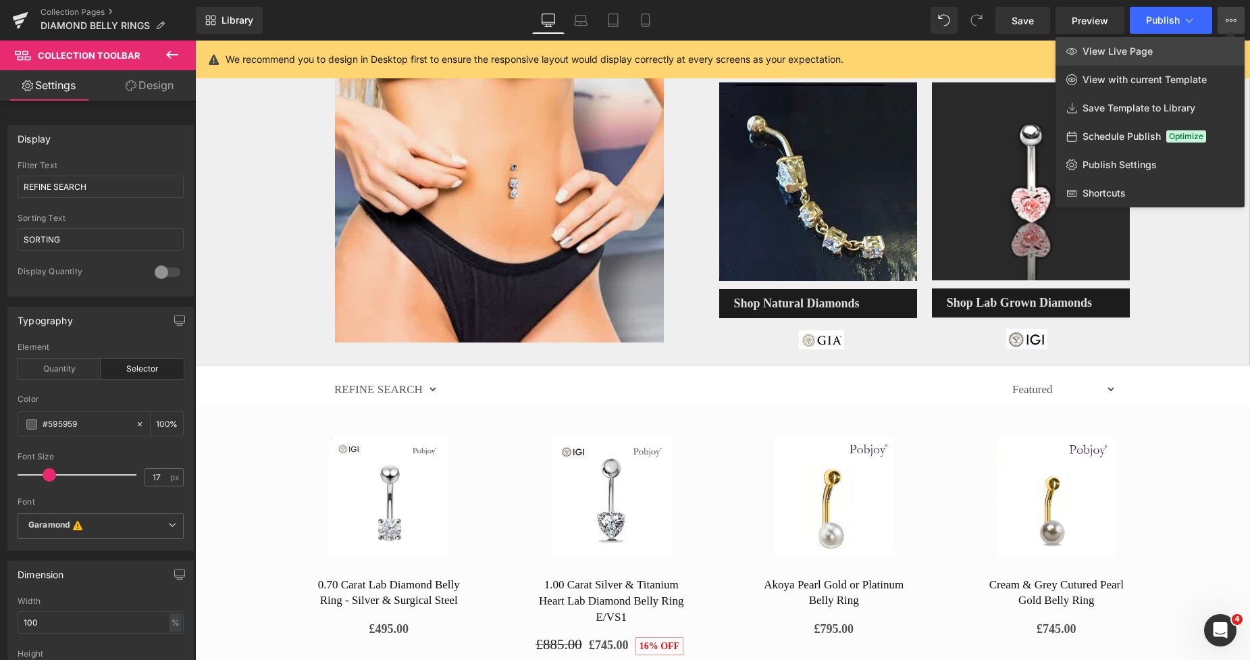
click at [1167, 49] on link "View Live Page" at bounding box center [1149, 51] width 189 height 28
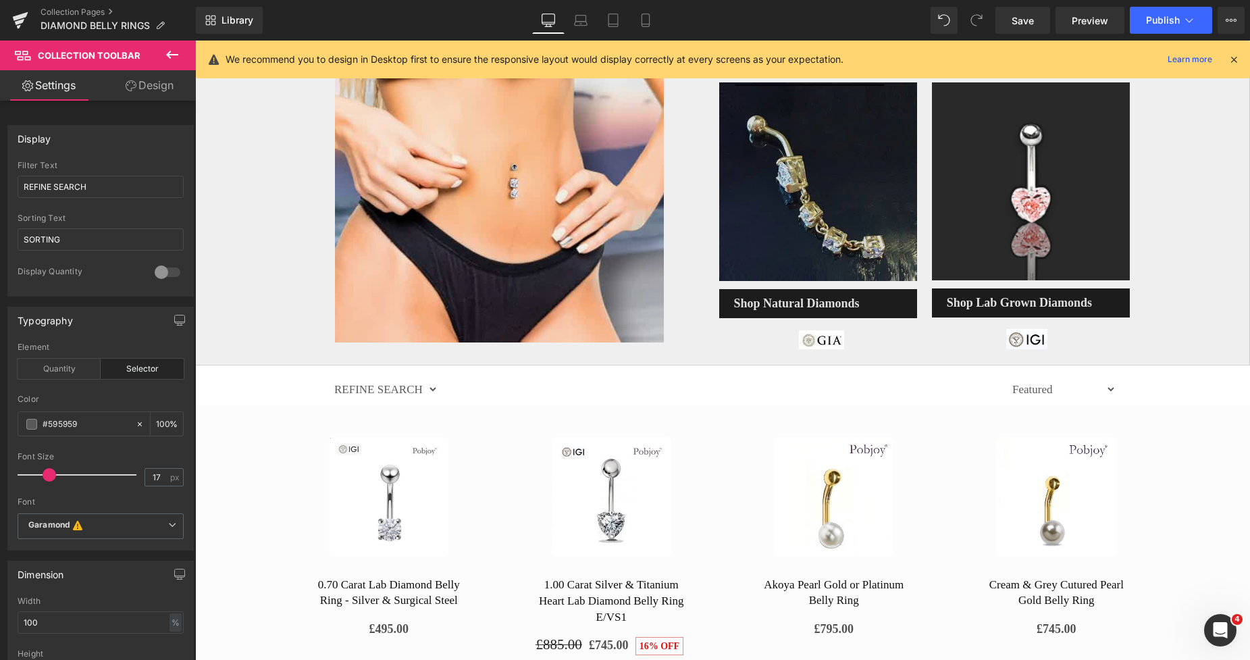
click at [763, 167] on img at bounding box center [818, 181] width 198 height 199
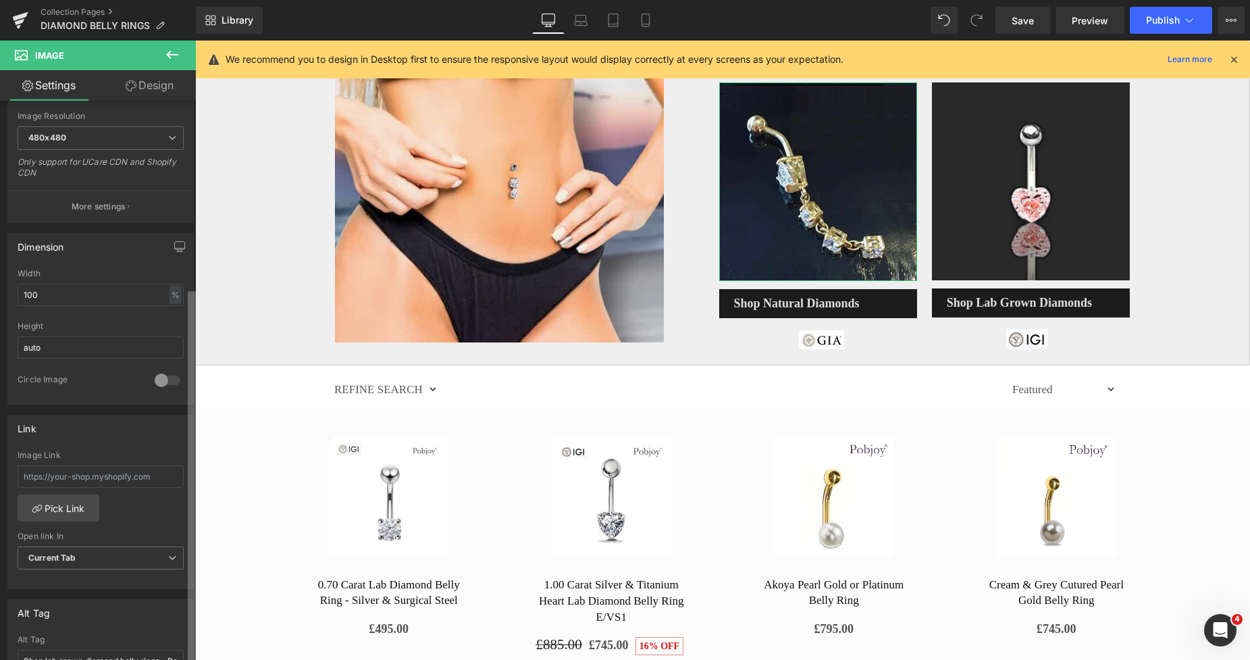
click at [148, 485] on div "Image https://ucarecdn.com/2bc953e4-2c74-4ded-96f1-d48326cdede7/-/format/auto/-…" at bounding box center [98, 383] width 196 height 565
click at [126, 473] on input "text" at bounding box center [101, 475] width 166 height 22
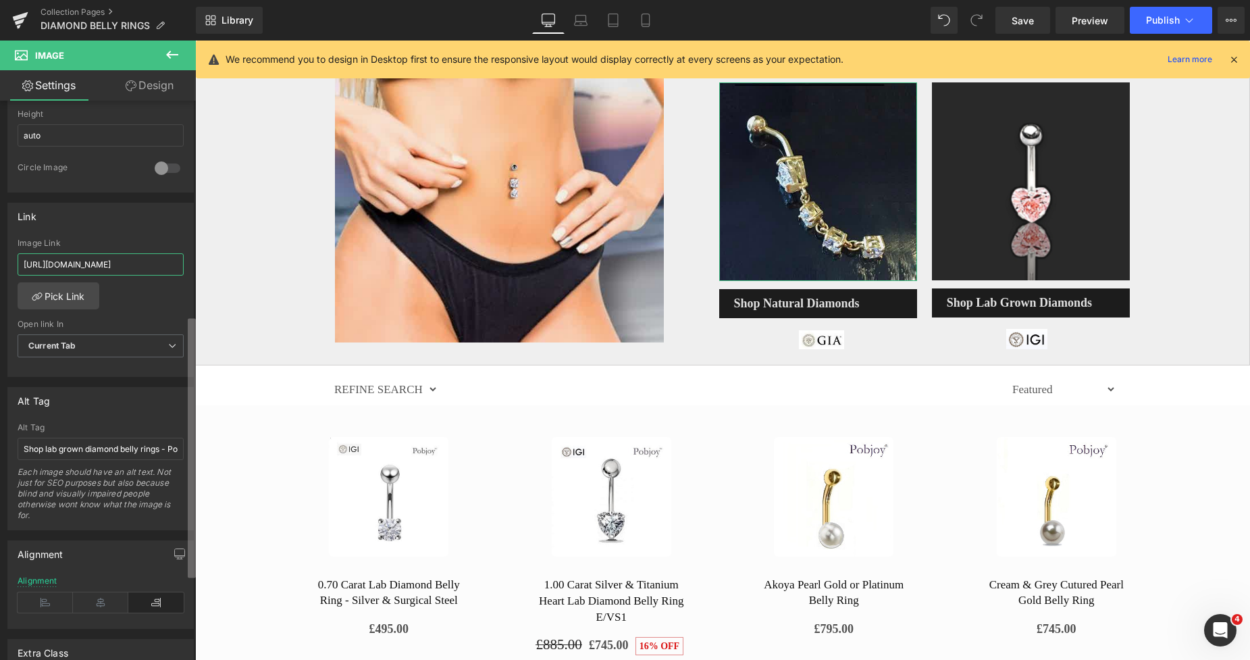
scroll to position [496, 0]
click at [179, 446] on div "Image https://ucarecdn.com/2bc953e4-2c74-4ded-96f1-d48326cdede7/-/format/auto/-…" at bounding box center [98, 383] width 196 height 565
type input "https://www.pobjoydiamonds.com/collections/gia-diamond-belly-rings?_ab=0&key=17…"
drag, startPoint x: 84, startPoint y: 444, endPoint x: 45, endPoint y: 442, distance: 39.3
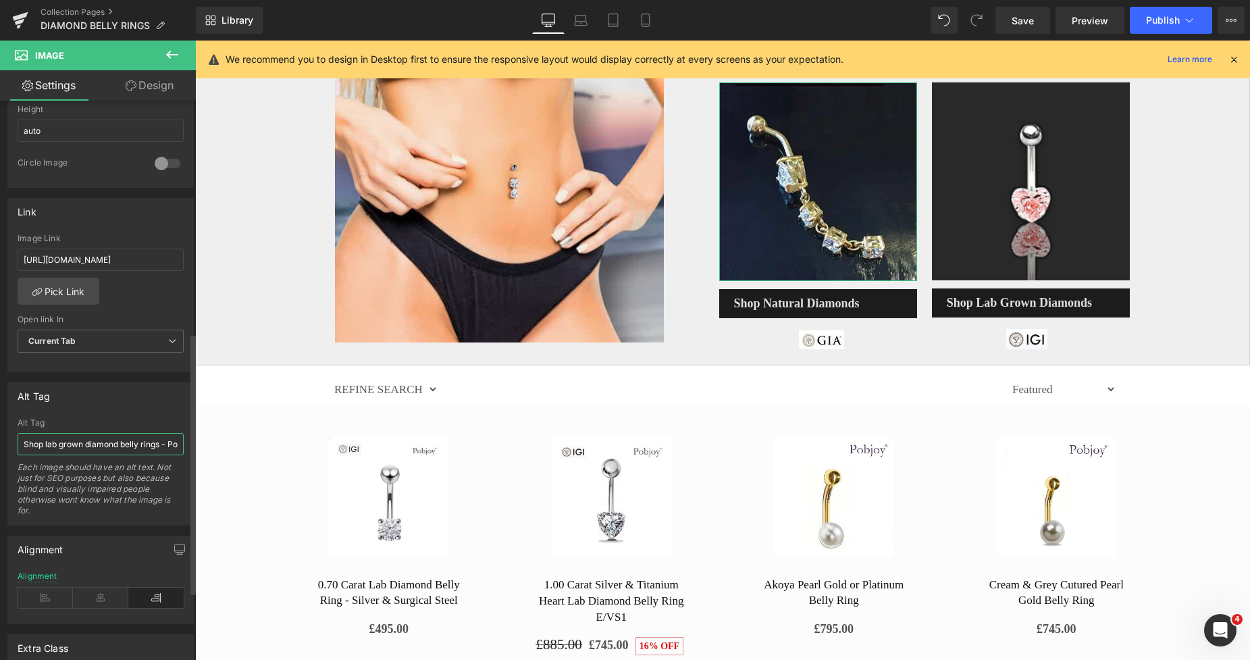
click at [45, 442] on input "Shop lab grown diamond belly rings - Pobkoy Diamonds" at bounding box center [101, 444] width 166 height 22
click at [165, 443] on input "Shop GIA diamond belly rings - Pobkoy Diamonds" at bounding box center [101, 444] width 166 height 22
type input "Shop GIA diamond belly rings - Pobjoy Diamonds"
click at [1019, 16] on span "Save" at bounding box center [1022, 21] width 22 height 14
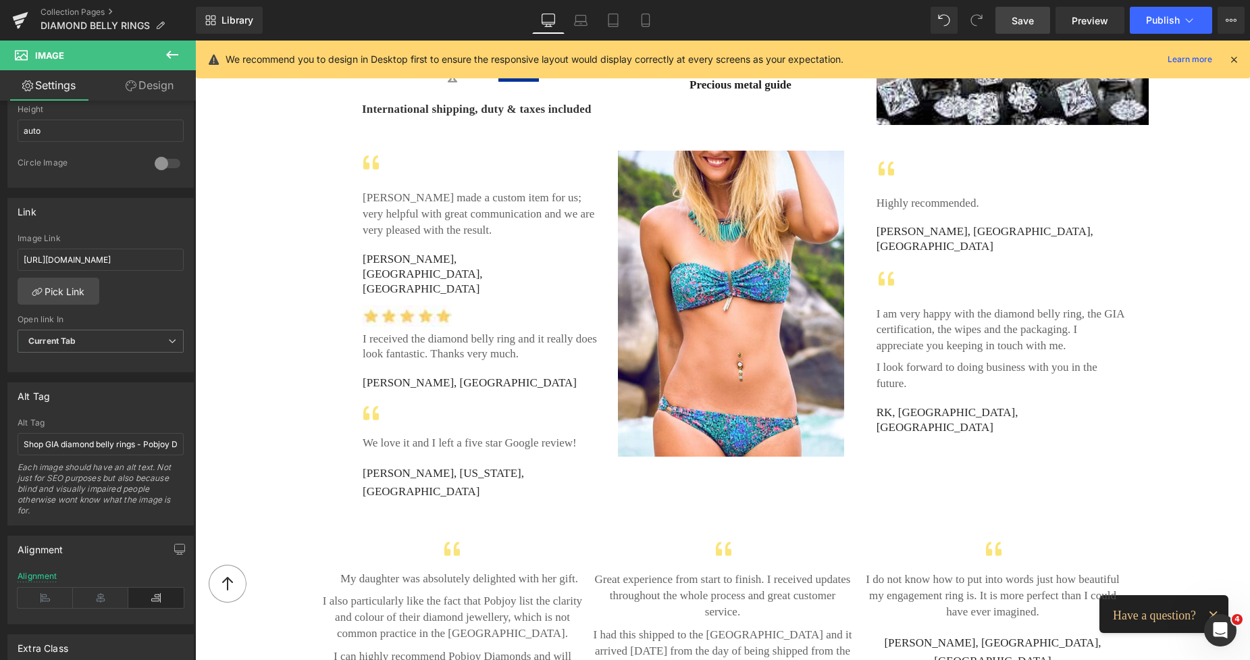
scroll to position [2302, 0]
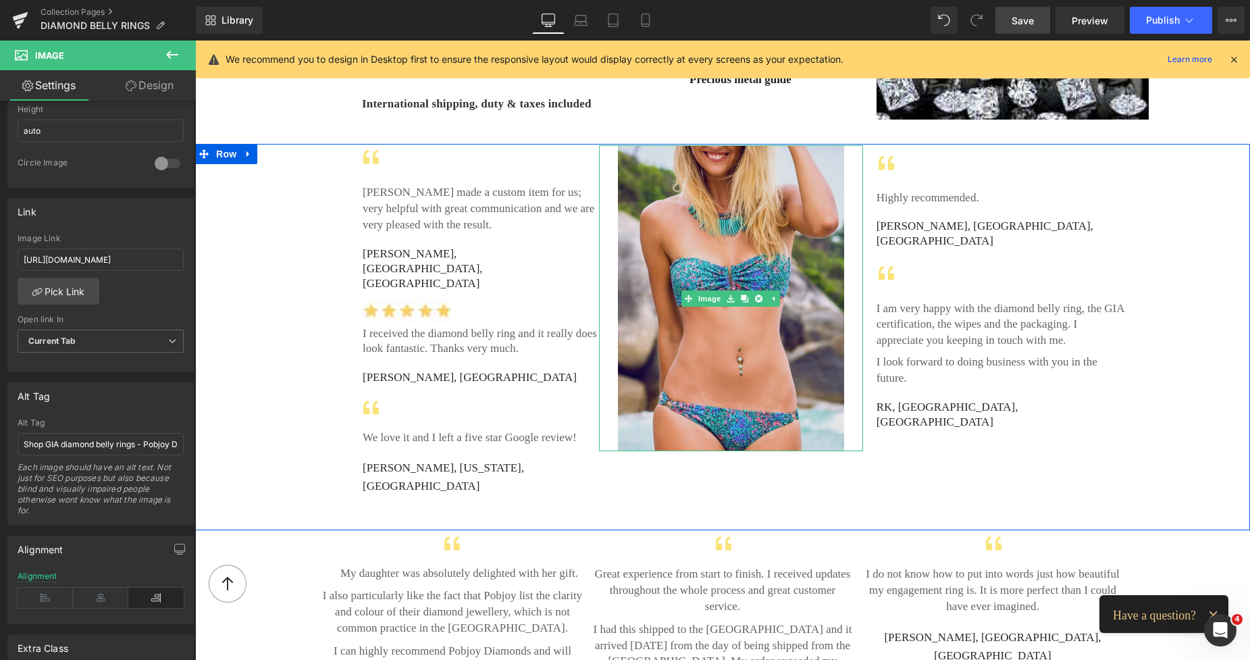
click at [669, 221] on img at bounding box center [731, 298] width 227 height 306
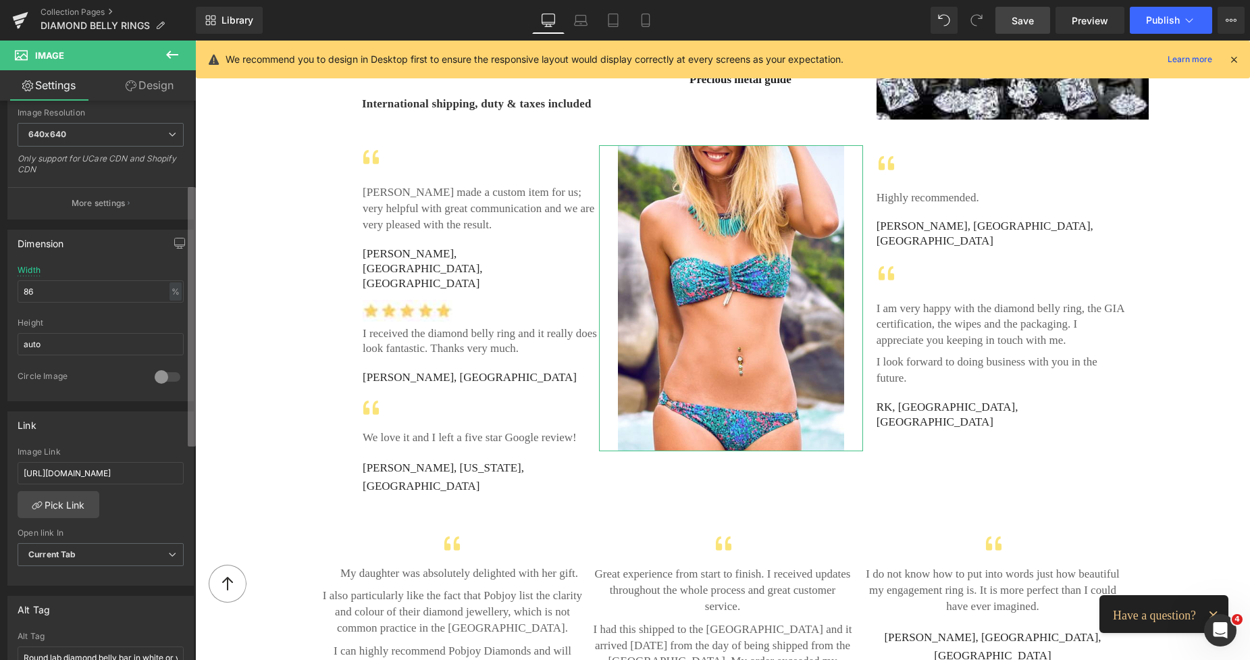
scroll to position [302, 0]
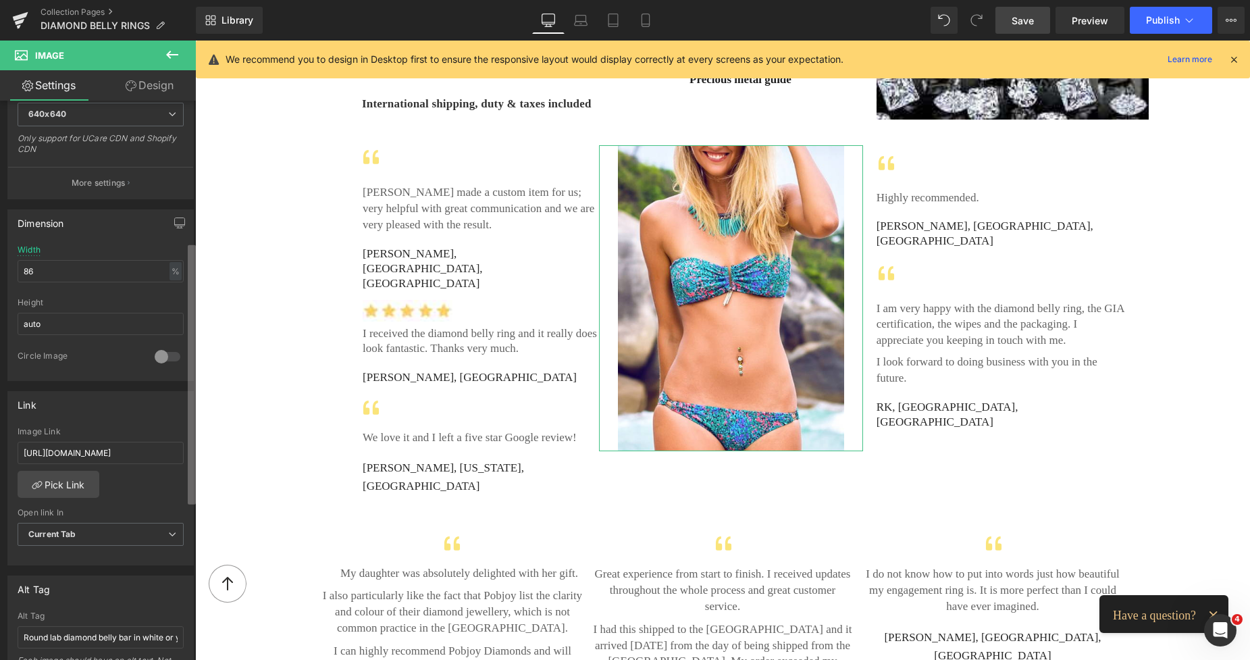
click at [182, 431] on div "Image https://ucarecdn.com/3fbbcb82-62ce-47ff-b9e4-87ff27a9eb50/-/format/auto/-…" at bounding box center [98, 383] width 196 height 565
drag, startPoint x: 23, startPoint y: 448, endPoint x: 190, endPoint y: 456, distance: 167.7
click at [190, 456] on div "Image https://ucarecdn.com/3fbbcb82-62ce-47ff-b9e4-87ff27a9eb50/-/format/auto/-…" at bounding box center [98, 383] width 196 height 565
paste input "diamond-drop-belly-ring-1-80-cara"
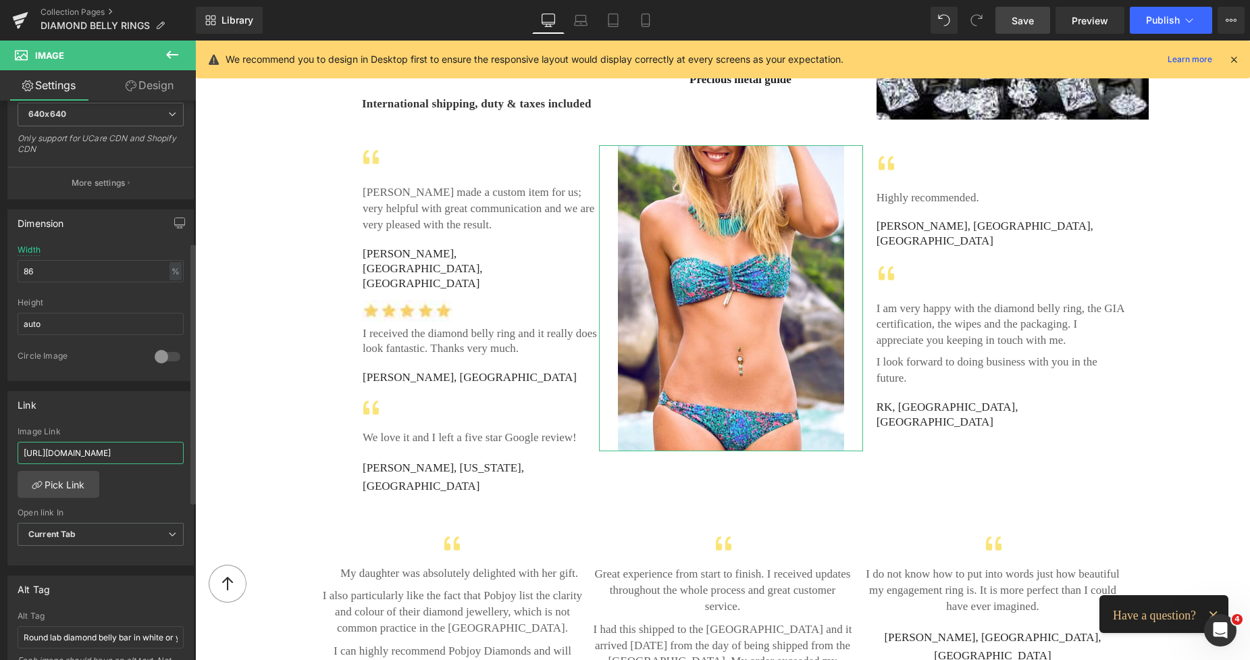
type input "[URL][DOMAIN_NAME]"
click at [240, 443] on div "Icon Pobjoy made a custom item for us; very helpful with great communication an…" at bounding box center [722, 337] width 1055 height 386
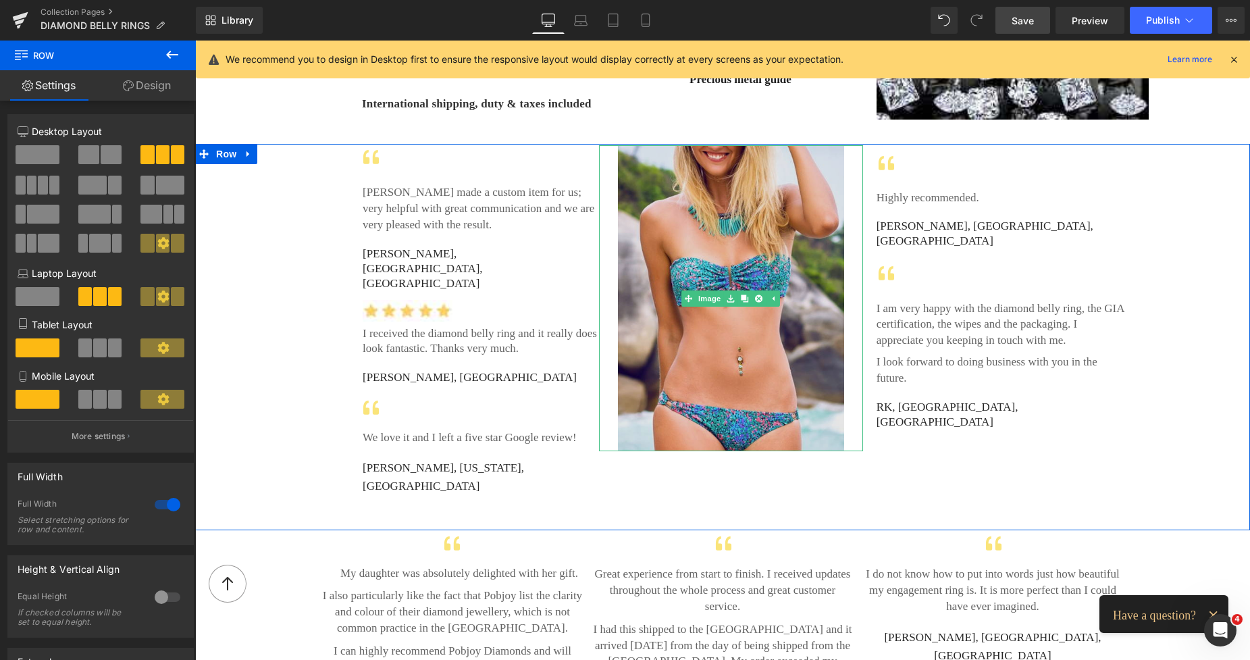
click at [658, 311] on img at bounding box center [731, 298] width 227 height 306
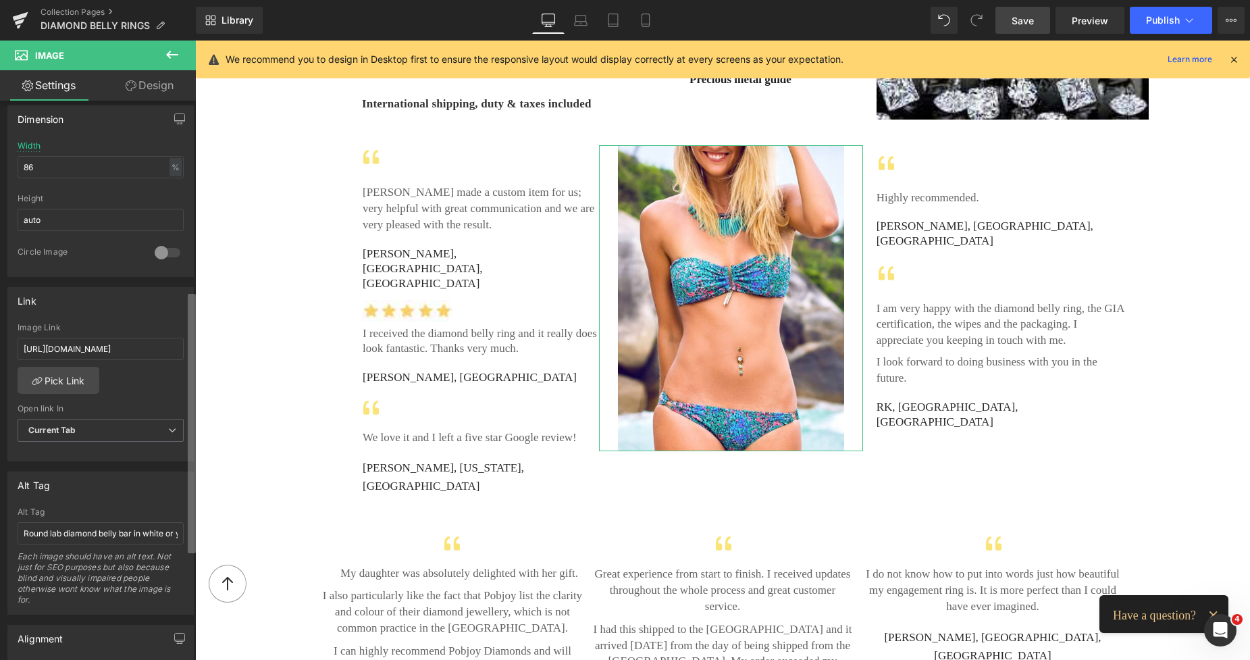
scroll to position [412, 0]
click at [179, 537] on div "Image https://ucarecdn.com/3fbbcb82-62ce-47ff-b9e4-87ff27a9eb50/-/format/auto/-…" at bounding box center [98, 383] width 196 height 565
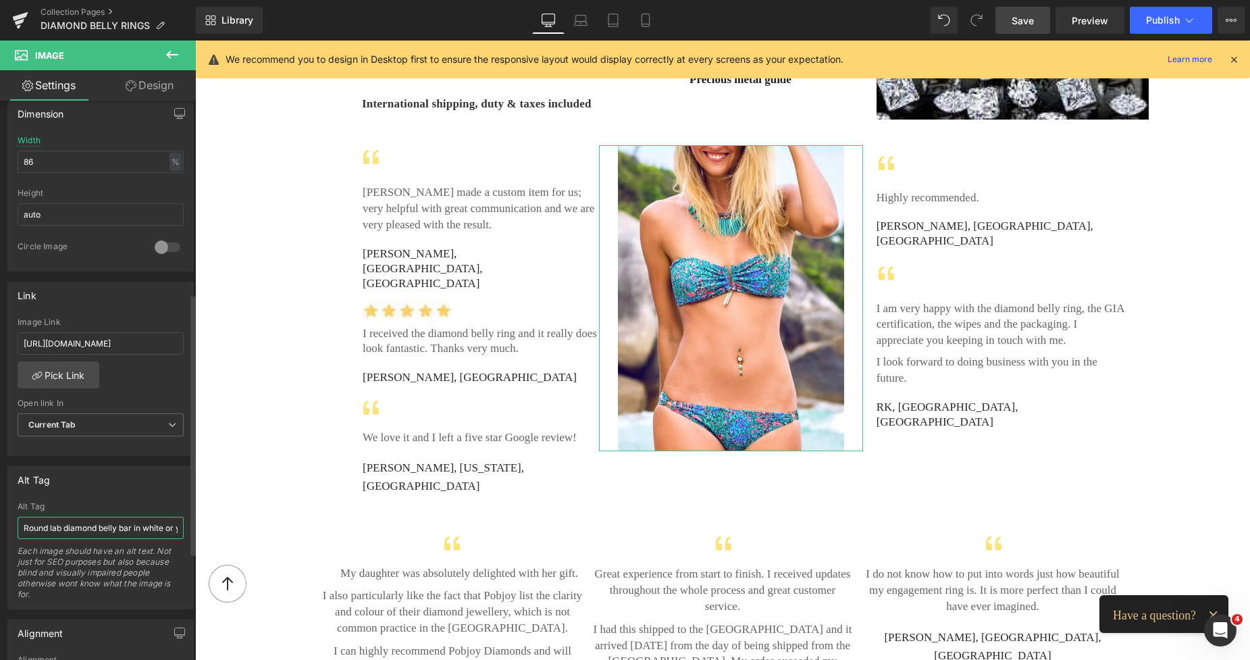
drag, startPoint x: 63, startPoint y: 525, endPoint x: 17, endPoint y: 526, distance: 45.9
click at [18, 526] on input "Round lab diamond belly bar in white or yellow gold - Pobjoy Diamonds" at bounding box center [101, 528] width 166 height 22
drag, startPoint x: 161, startPoint y: 528, endPoint x: 154, endPoint y: 525, distance: 7.9
click at [161, 528] on input "Three stone drop diamond belly bar in white or yellow gold - Pobjoy Diamonds" at bounding box center [101, 528] width 166 height 22
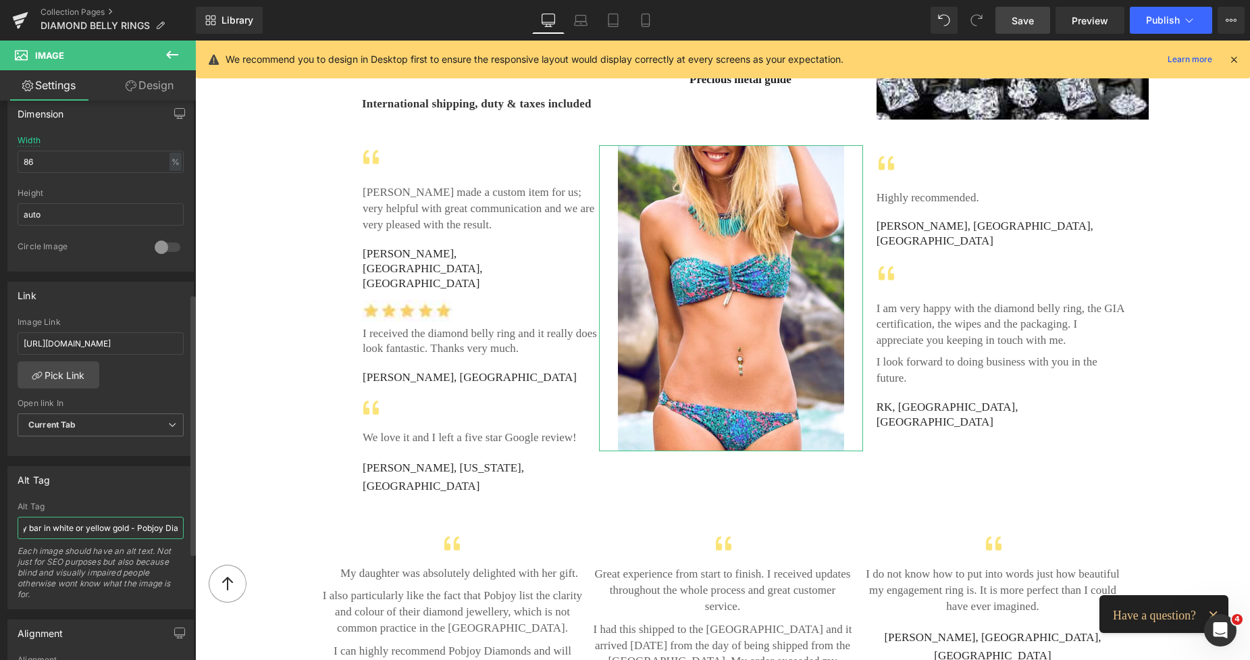
click at [52, 527] on input "Three stone drop diamond belly bar in white or yellow gold - Pobjoy Diamonds" at bounding box center [101, 528] width 166 height 22
drag, startPoint x: 139, startPoint y: 525, endPoint x: 86, endPoint y: 529, distance: 52.8
click at [86, 529] on input "Three stone drop diamond belly bar in white or yellow gold - Pobjoy Diamonds" at bounding box center [101, 528] width 166 height 22
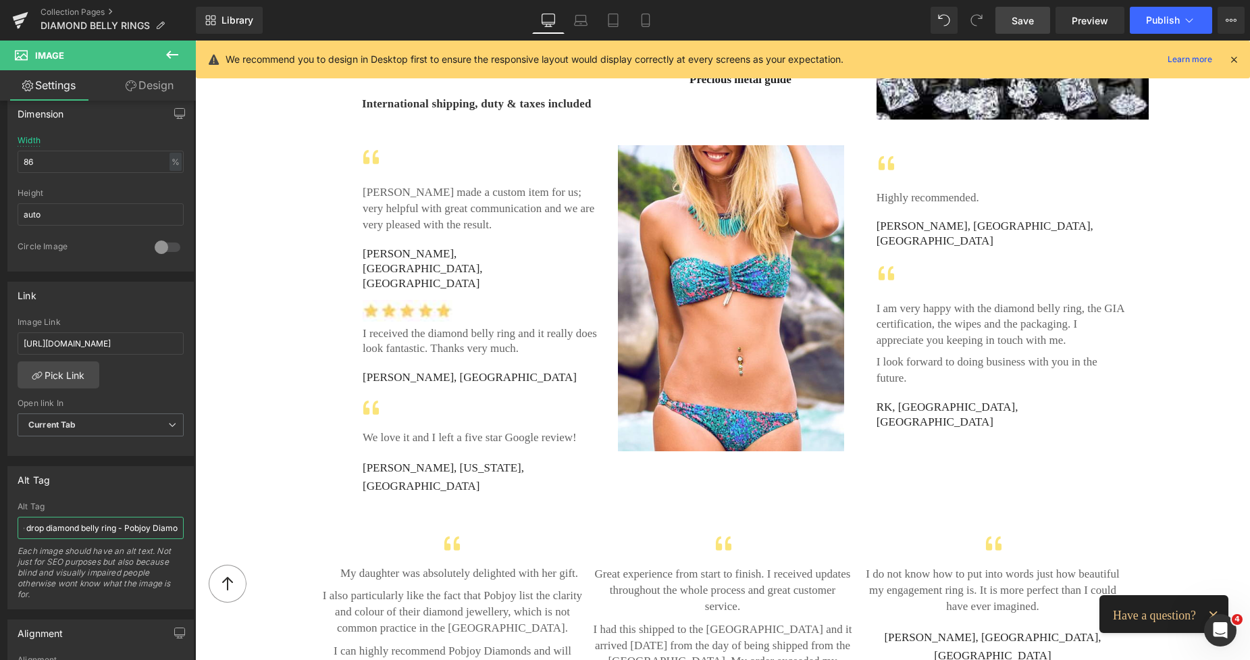
type input "Three stone drop diamond belly ring - Pobjoy Diamonds"
click at [1024, 22] on span "Save" at bounding box center [1022, 21] width 22 height 14
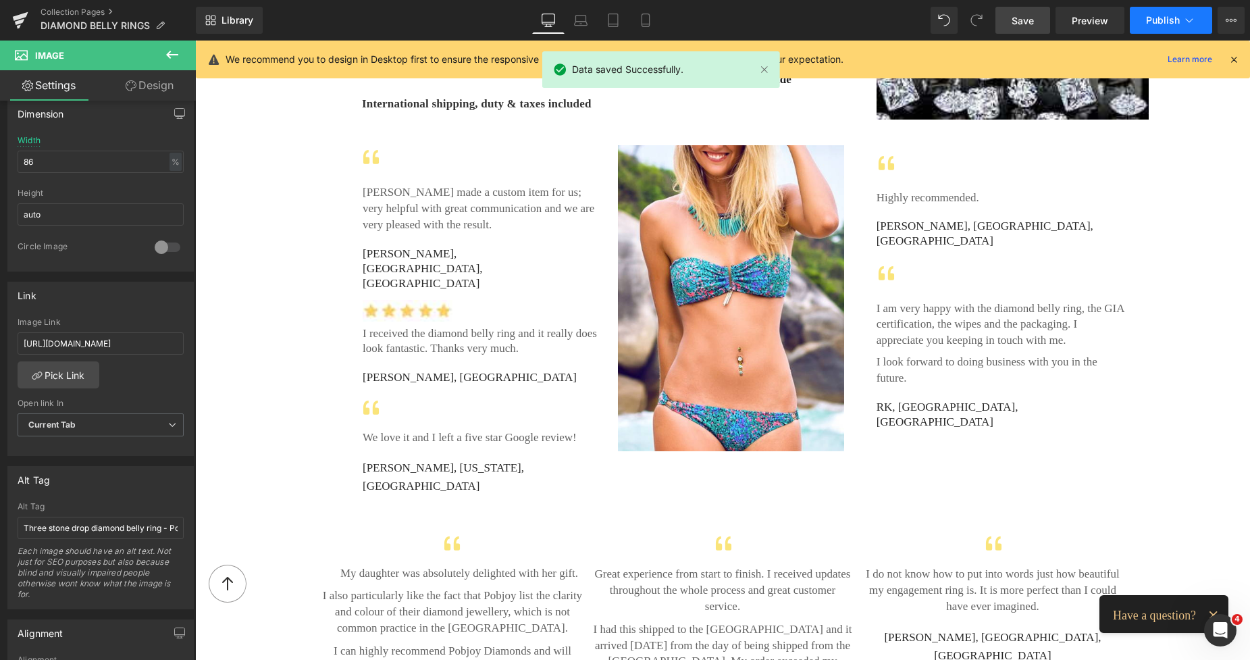
click at [1159, 19] on span "Publish" at bounding box center [1163, 20] width 34 height 11
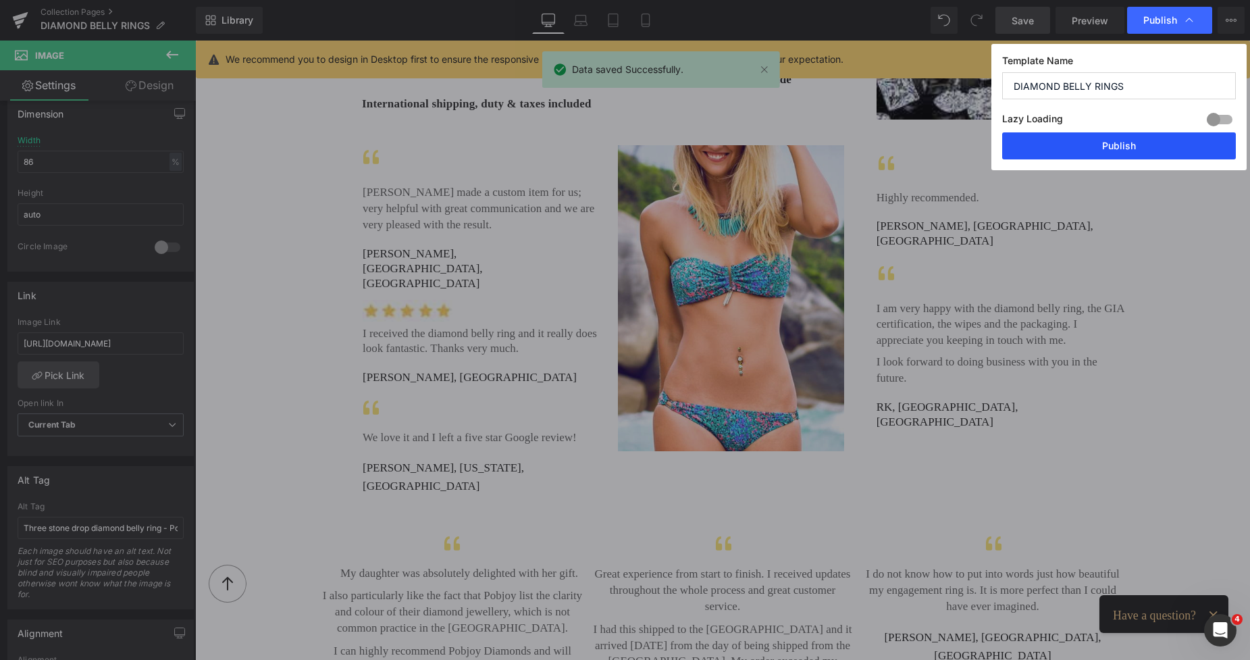
click at [1121, 141] on button "Publish" at bounding box center [1119, 145] width 234 height 27
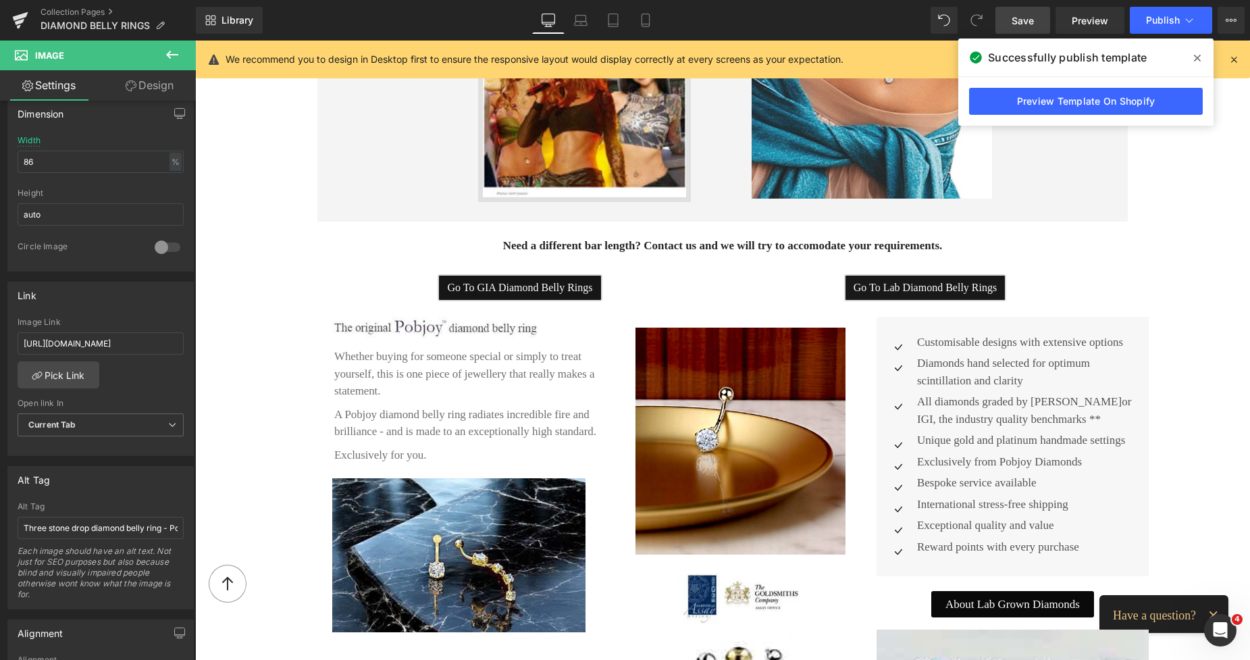
scroll to position [1654, 0]
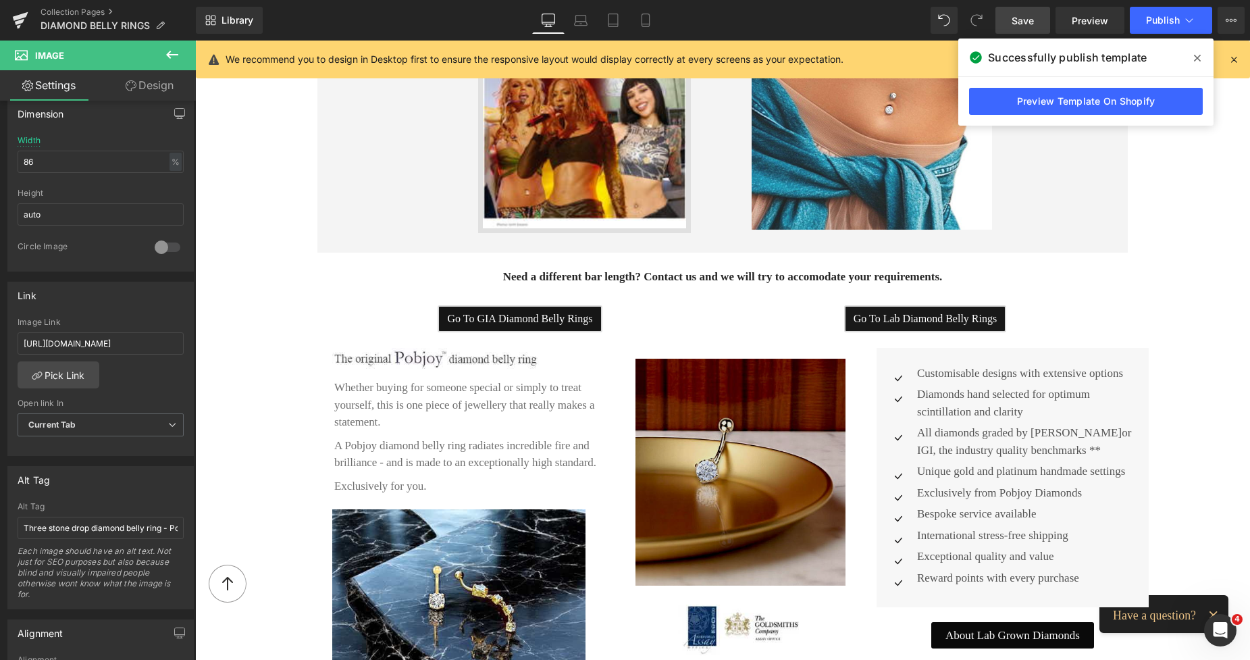
click at [761, 393] on img at bounding box center [739, 473] width 209 height 228
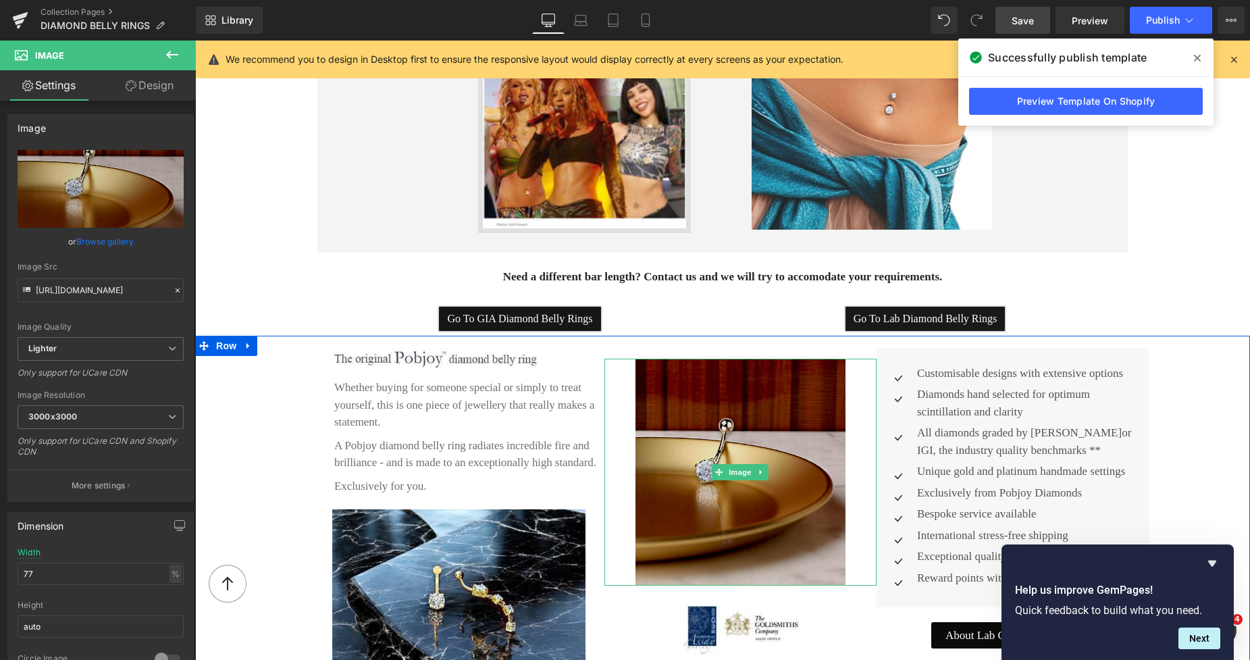
click at [675, 371] on img at bounding box center [739, 473] width 209 height 228
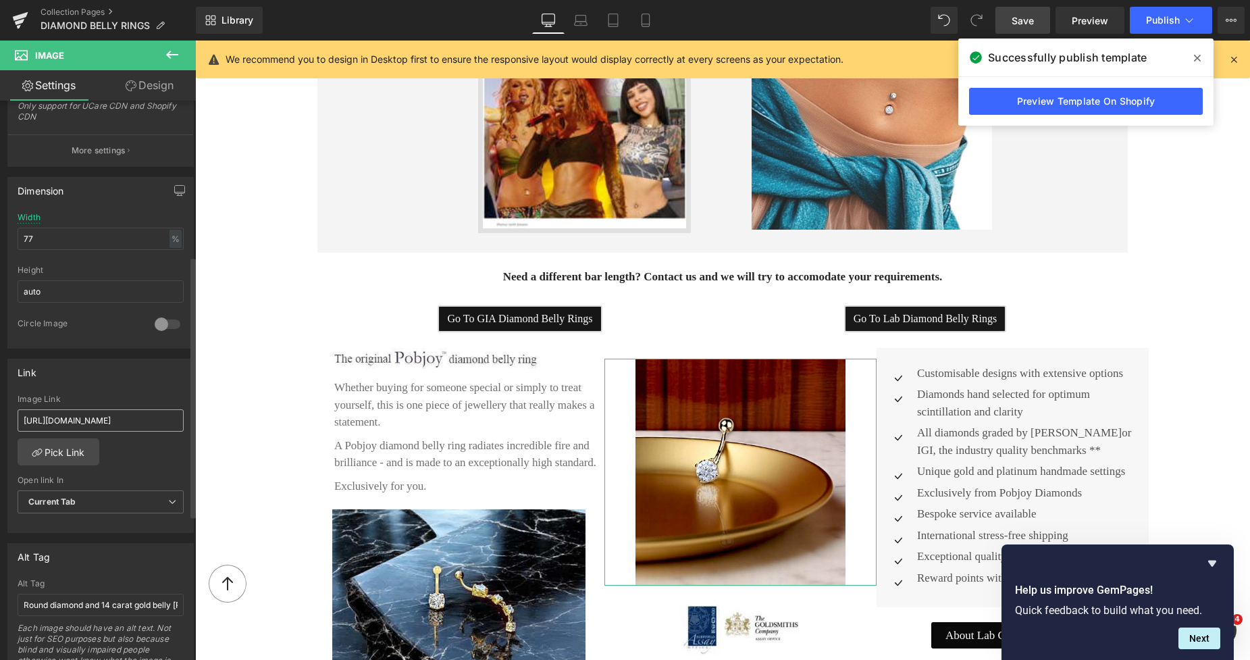
scroll to position [338, 0]
click at [31, 419] on input "https://www.pobjoydiamonds.com/products/titanium-lab-diamond-belly-ring-1-10-ca…" at bounding box center [101, 417] width 166 height 22
drag, startPoint x: 25, startPoint y: 413, endPoint x: 184, endPoint y: 422, distance: 159.6
click at [184, 422] on div "https://www.pobjoydiamonds.com/products/titanium-lab-diamond-belly-ring-1-10-ca…" at bounding box center [100, 461] width 185 height 138
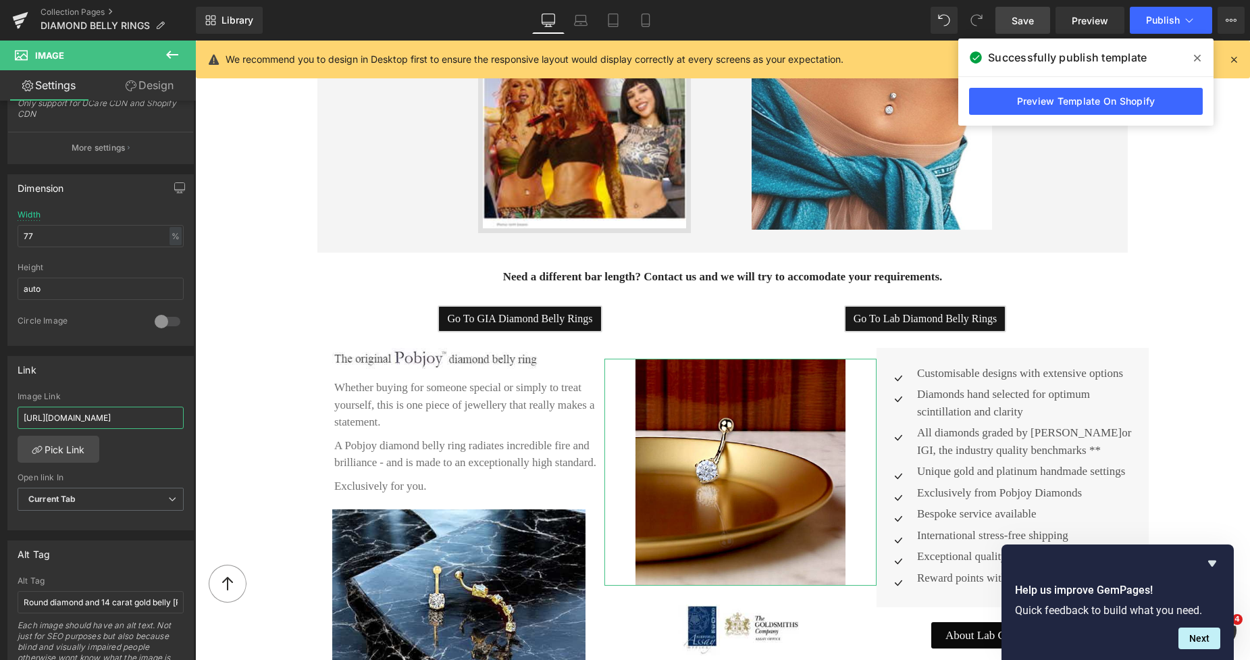
scroll to position [0, 235]
type input "https://www.pobjoydiamonds.com/products/titanium-prong-set-lab-diamond-heart-be…"
click at [1025, 16] on span "Save" at bounding box center [1022, 21] width 22 height 14
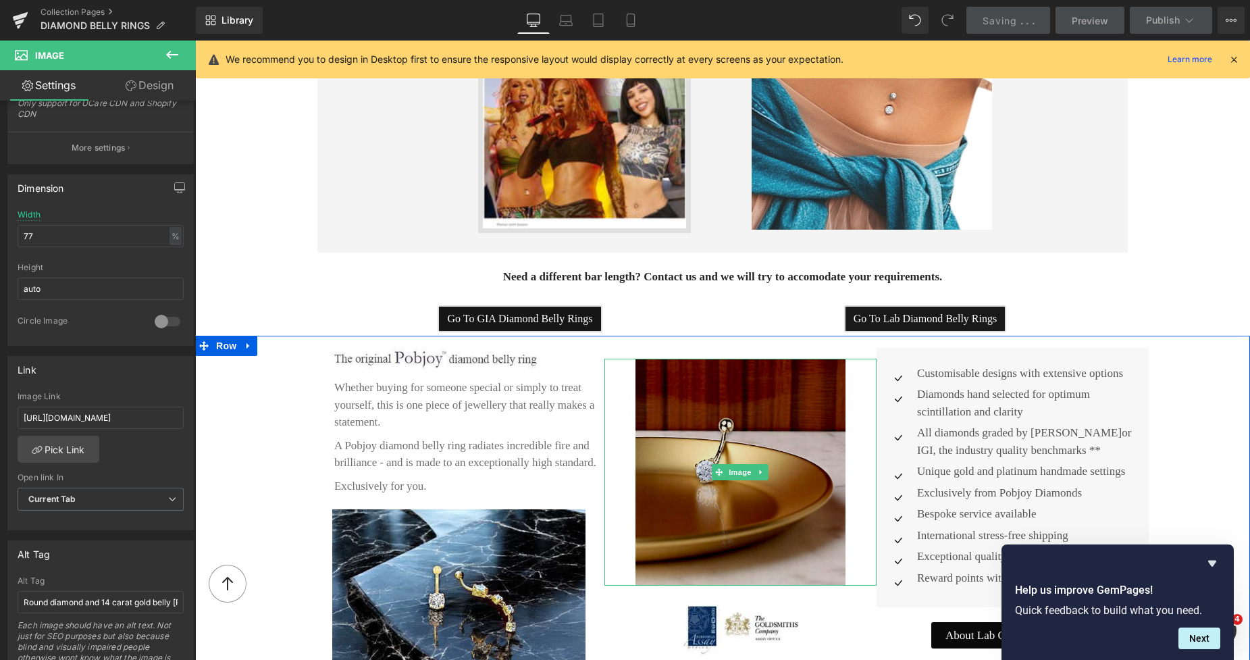
click at [652, 361] on img at bounding box center [739, 473] width 209 height 228
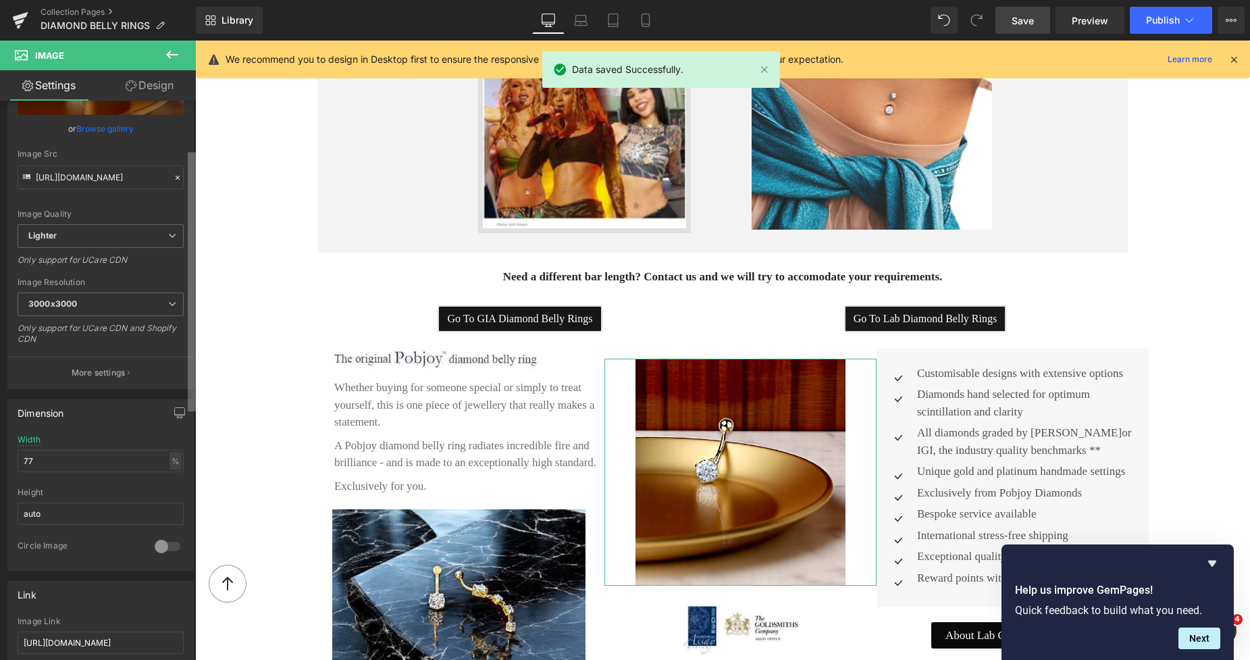
scroll to position [99, 0]
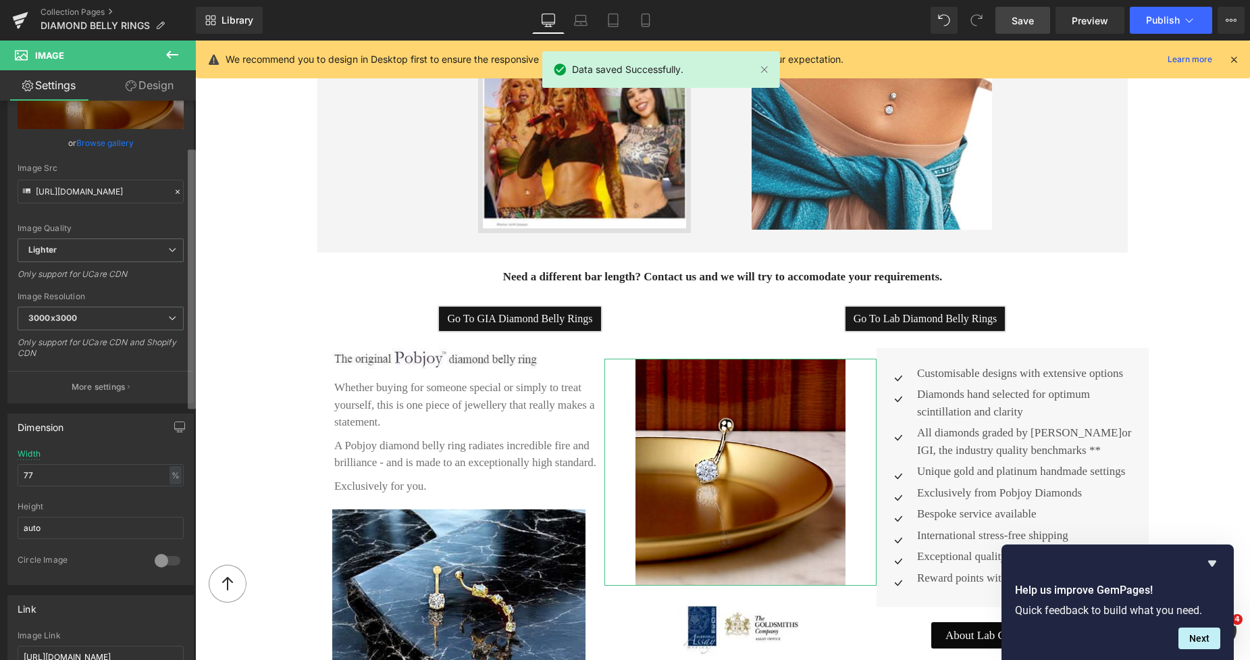
click at [190, 209] on b at bounding box center [192, 278] width 8 height 259
click at [84, 318] on span "3000x3000" at bounding box center [101, 319] width 166 height 24
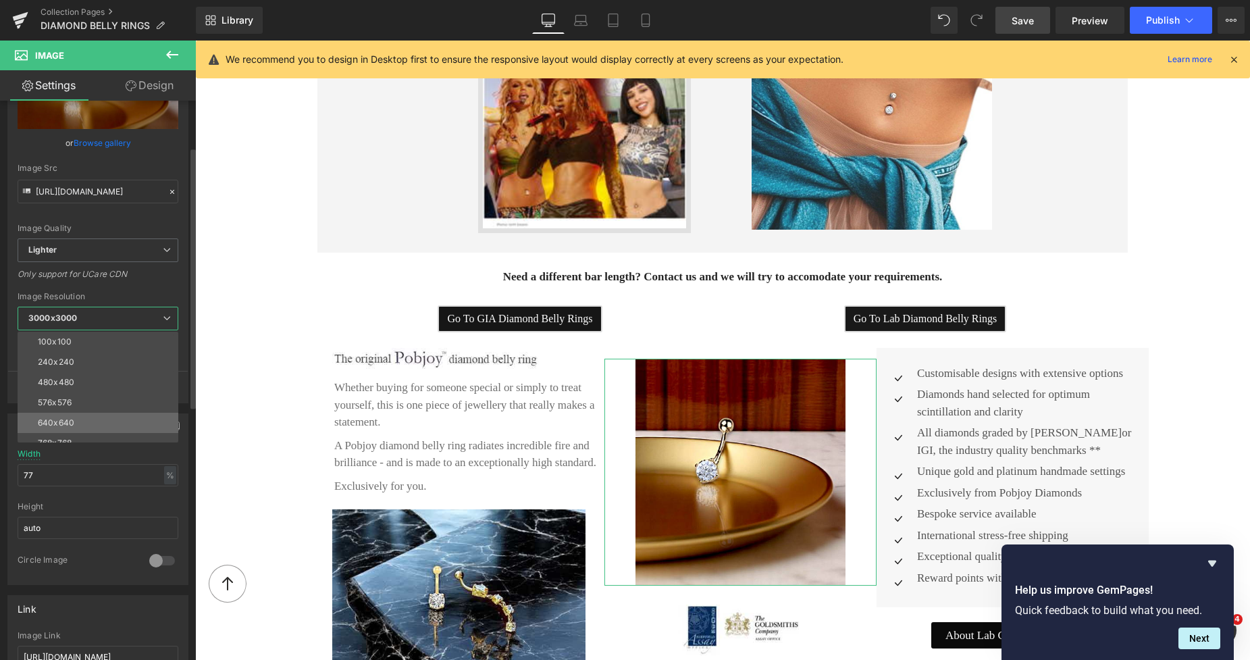
click at [65, 419] on div "640x640" at bounding box center [56, 422] width 36 height 9
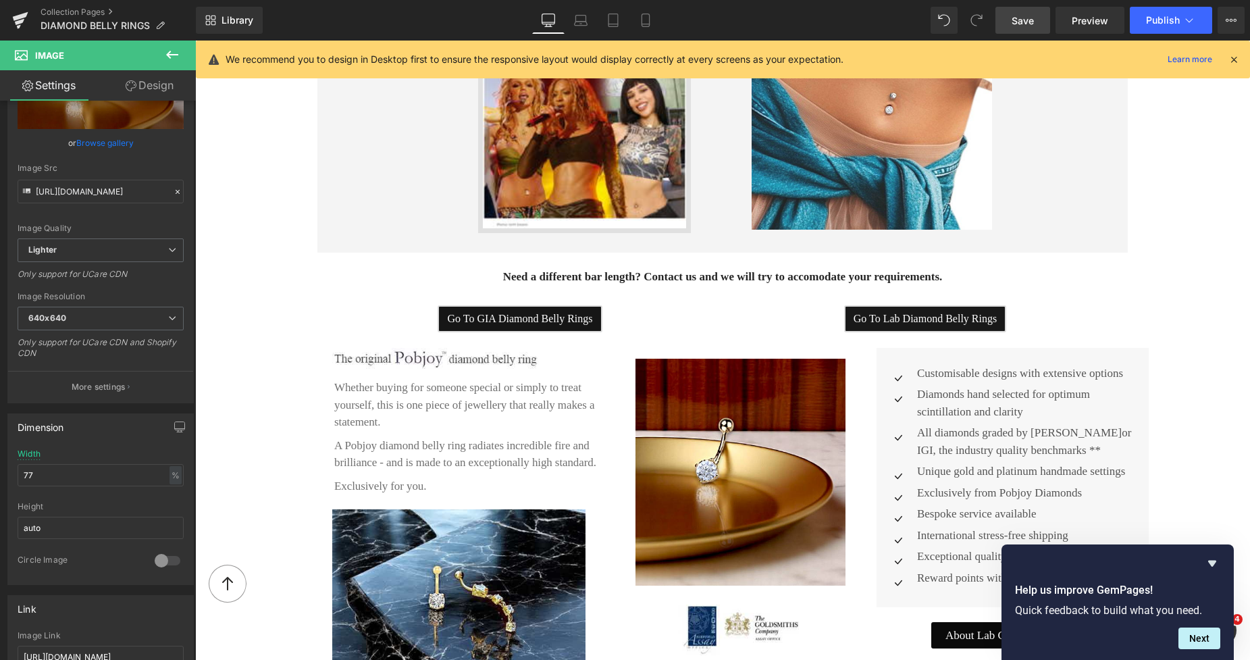
drag, startPoint x: 1018, startPoint y: 15, endPoint x: 1051, endPoint y: 228, distance: 215.8
click at [1018, 15] on span "Save" at bounding box center [1022, 21] width 22 height 14
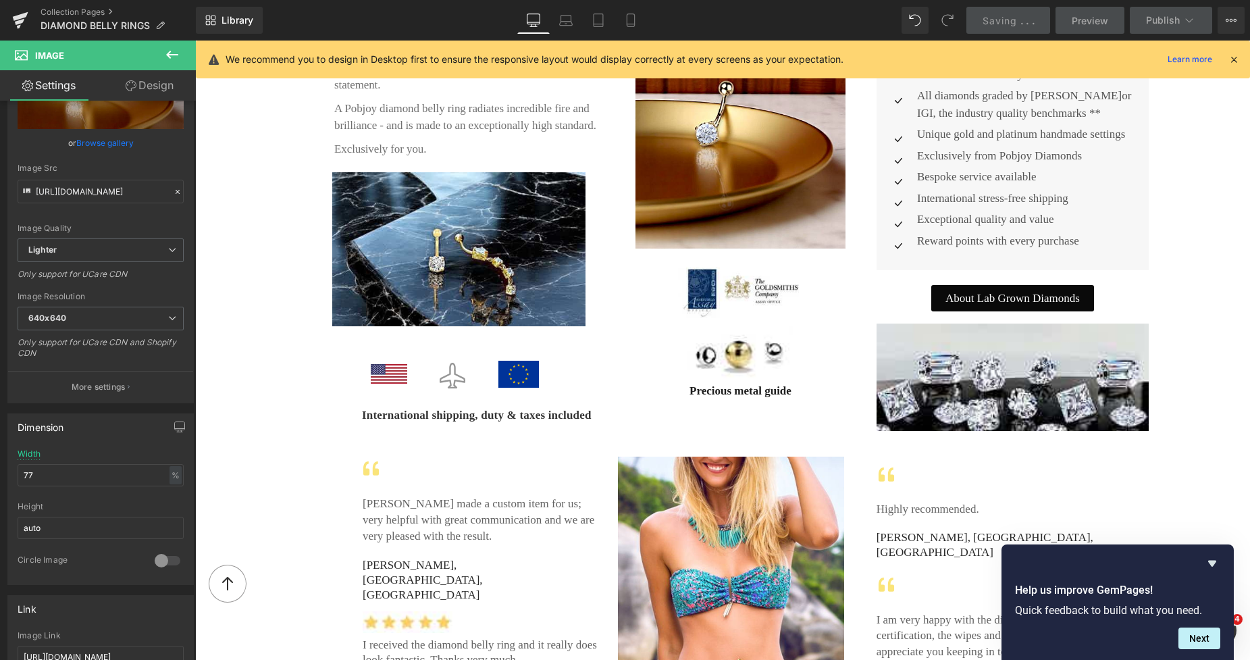
scroll to position [2001, 0]
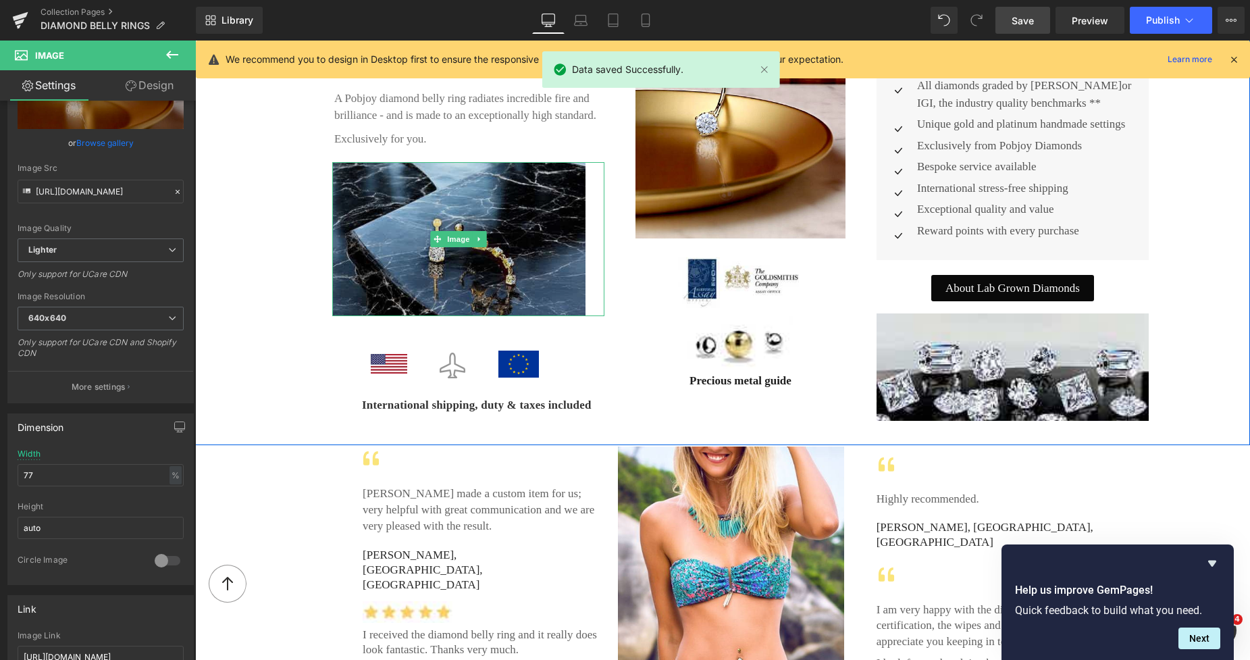
click at [523, 213] on img at bounding box center [458, 239] width 253 height 154
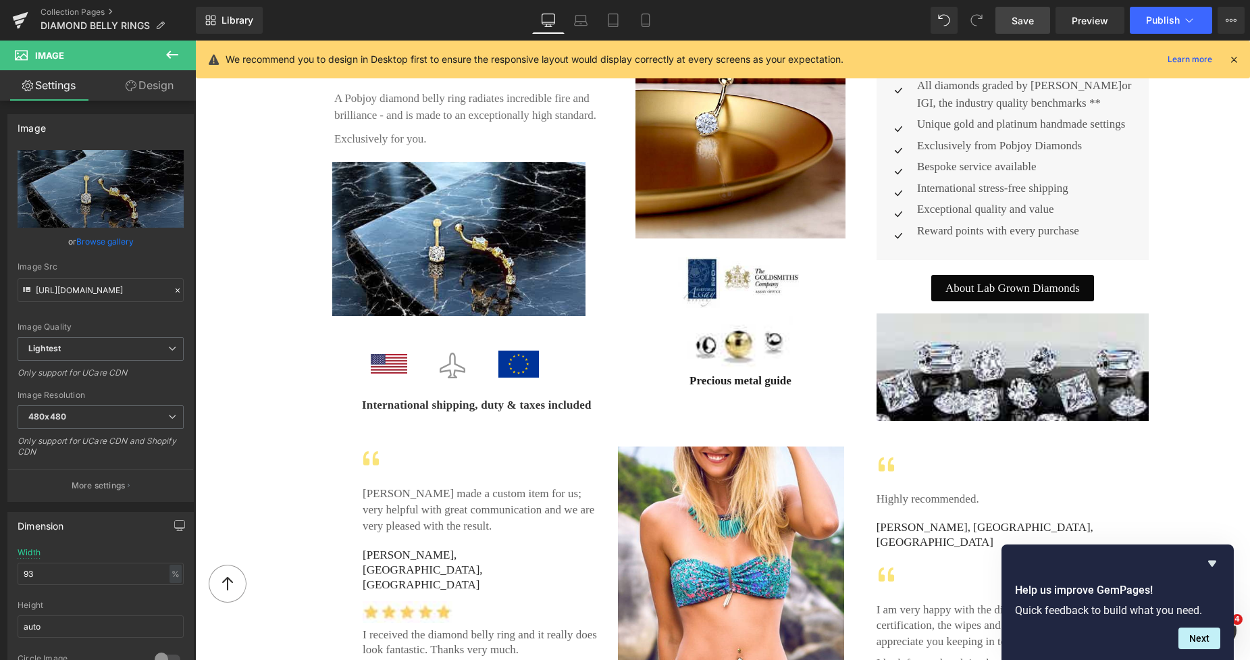
click at [1018, 18] on span "Save" at bounding box center [1022, 21] width 22 height 14
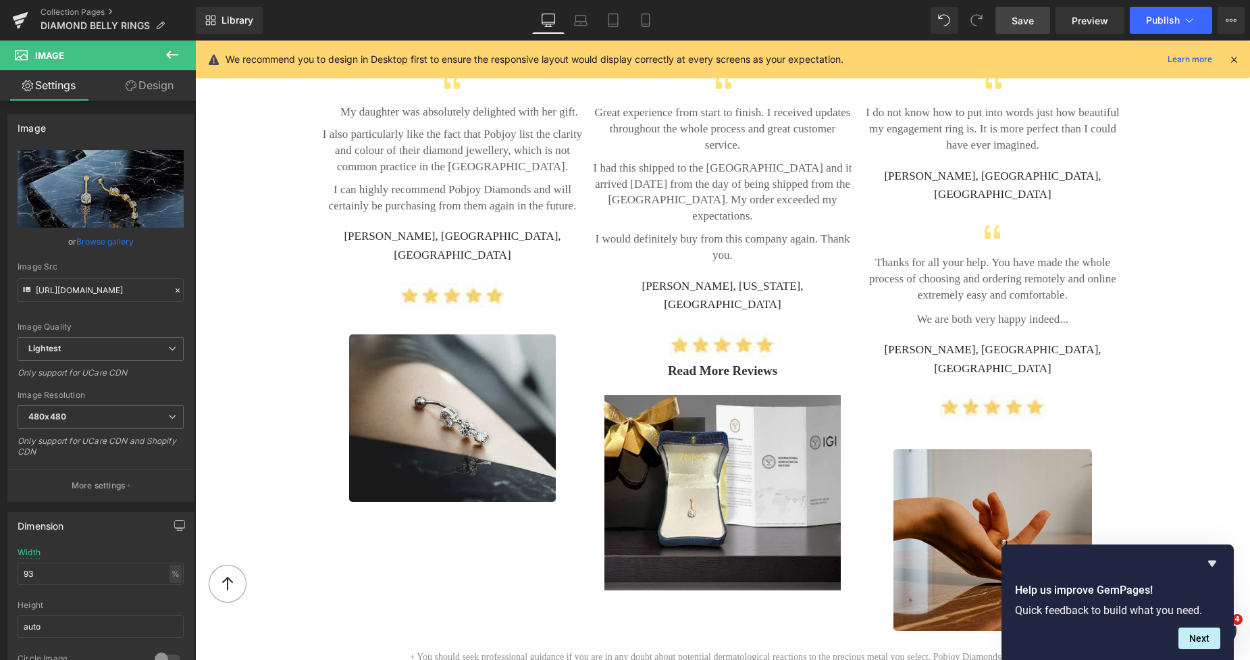
scroll to position [2774, 0]
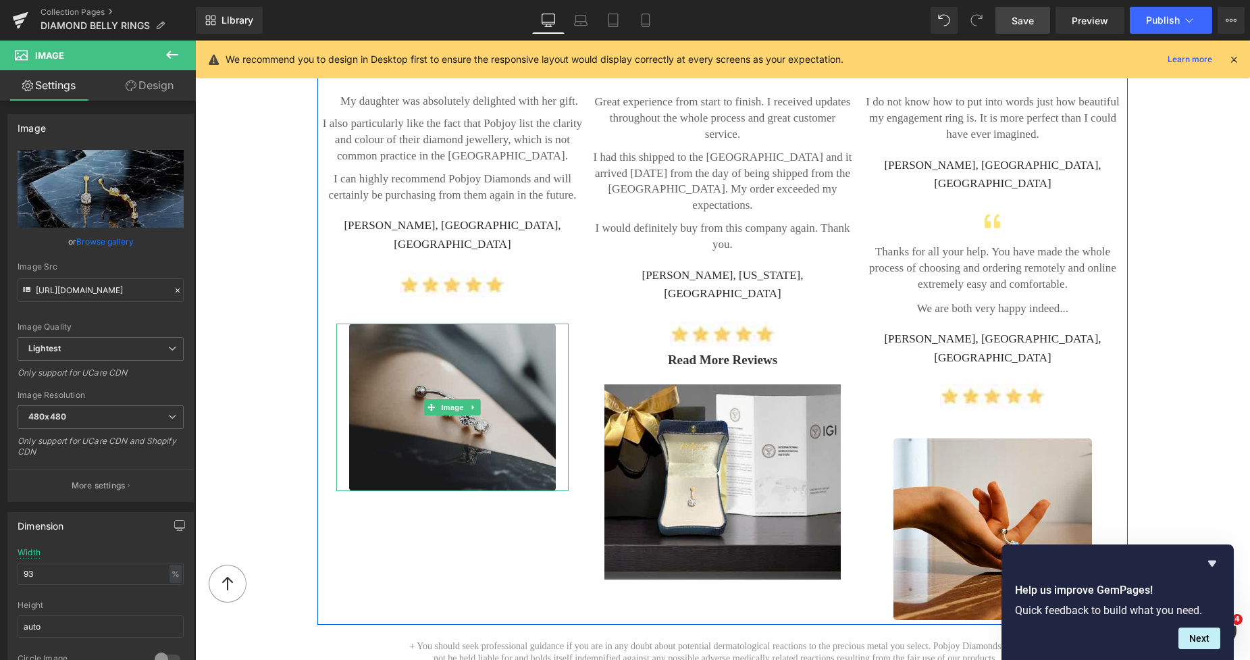
click at [432, 323] on img at bounding box center [452, 406] width 207 height 167
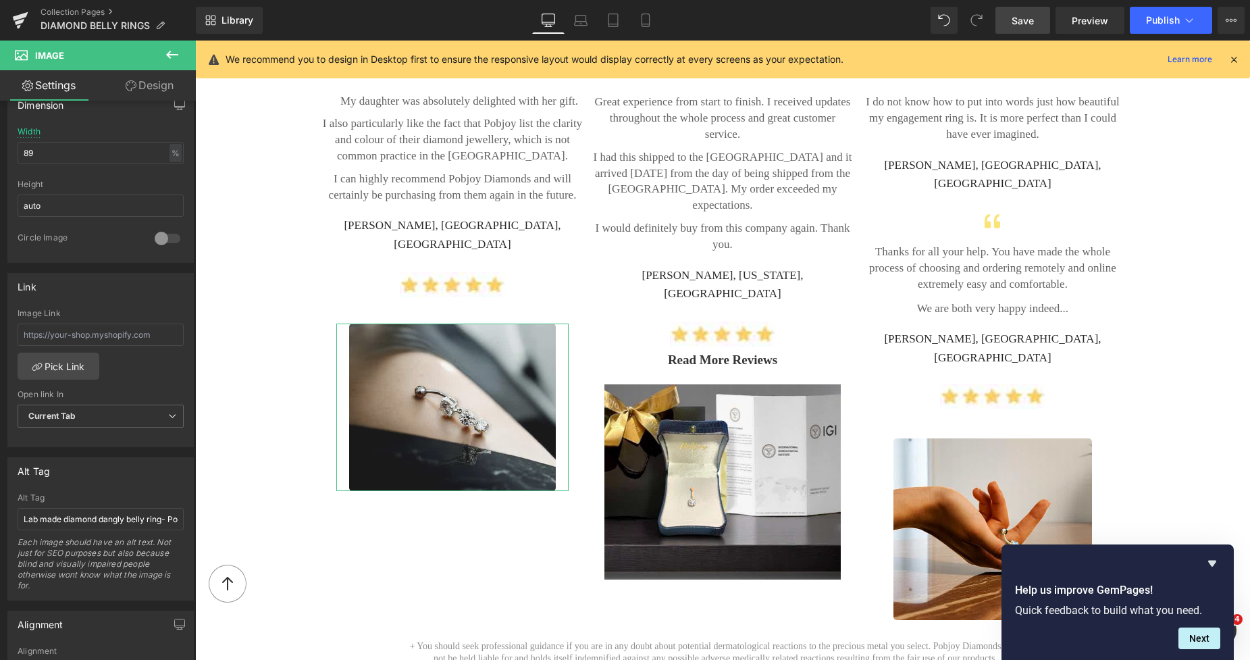
scroll to position [425, 0]
click at [194, 456] on b at bounding box center [192, 431] width 5 height 259
click at [22, 513] on input "Lab made diamond dangly belly ring- Pobjoy Diamonds" at bounding box center [101, 514] width 166 height 22
click at [65, 324] on input "text" at bounding box center [101, 330] width 166 height 22
paste input "https://www.pobjoydiamonds.com/products/lab-diamond-three-stone-drop-belly-pier…"
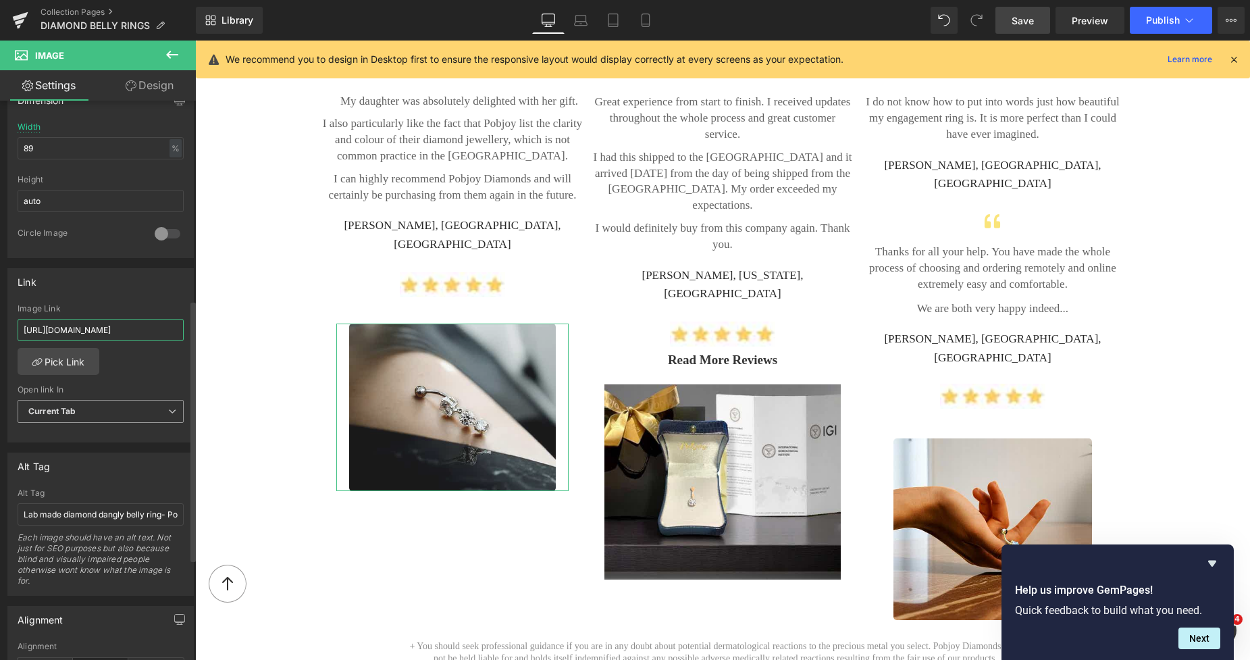
scroll to position [0, 248]
type input "https://www.pobjoydiamonds.com/products/lab-diamond-three-stone-drop-belly-pier…"
click at [1018, 16] on span "Save" at bounding box center [1022, 21] width 22 height 14
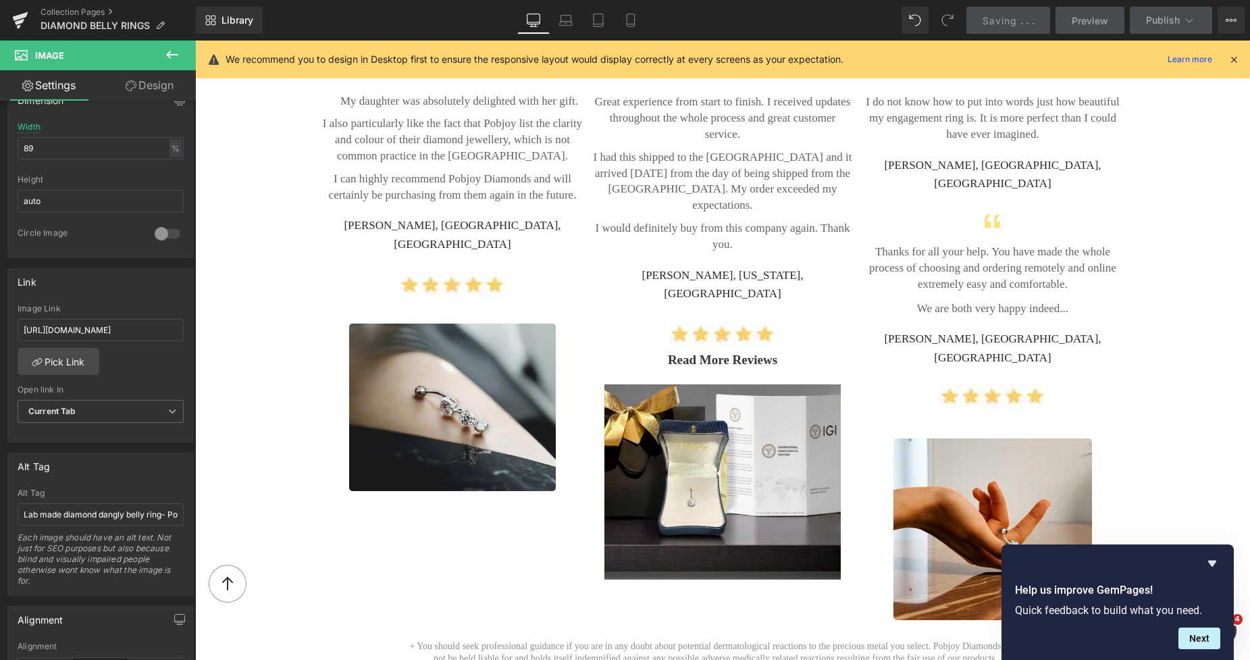
scroll to position [0, 0]
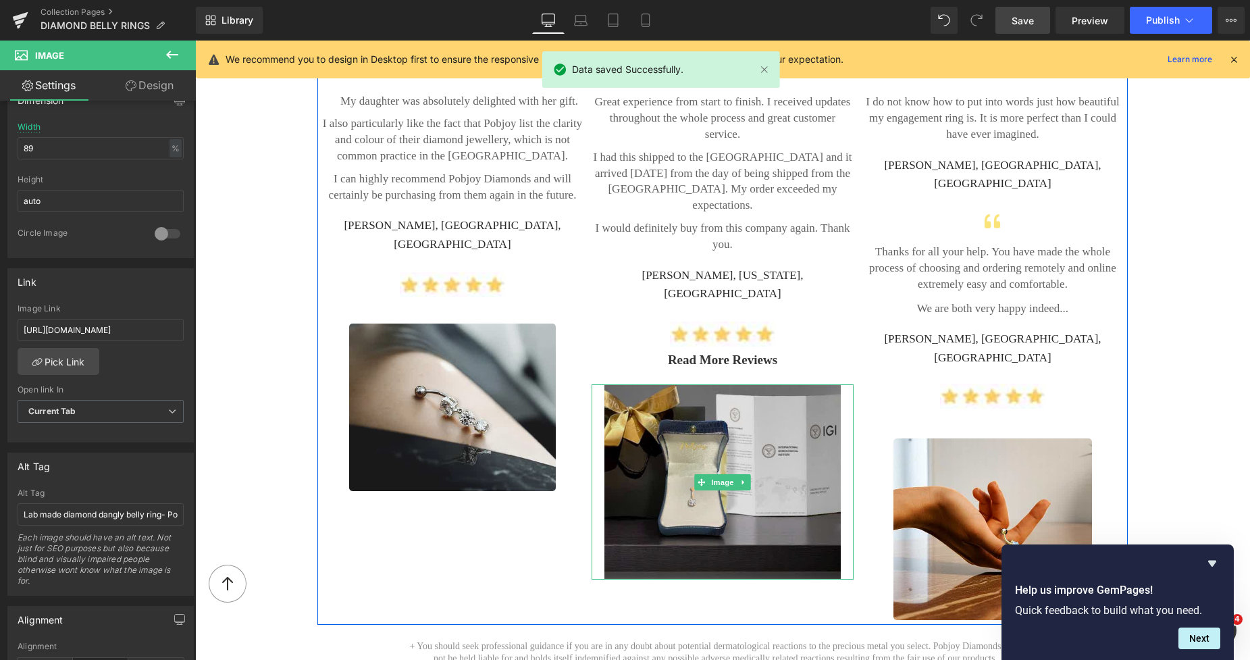
click at [770, 384] on img at bounding box center [722, 481] width 236 height 195
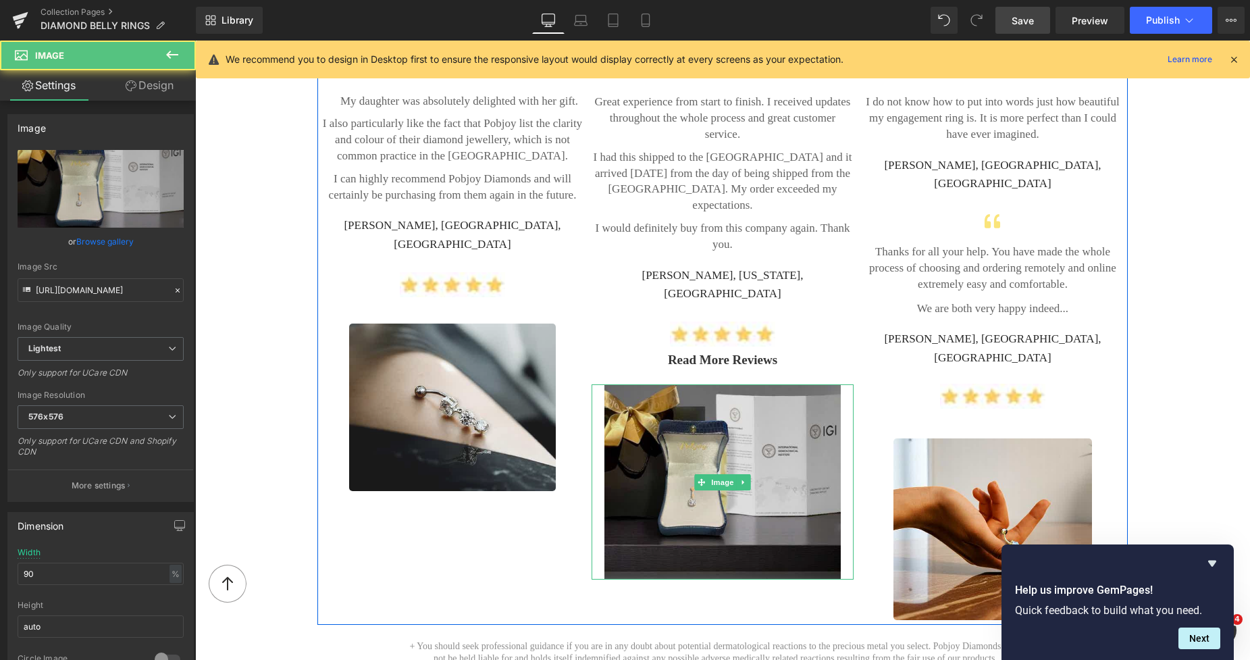
click at [668, 384] on img at bounding box center [722, 481] width 236 height 195
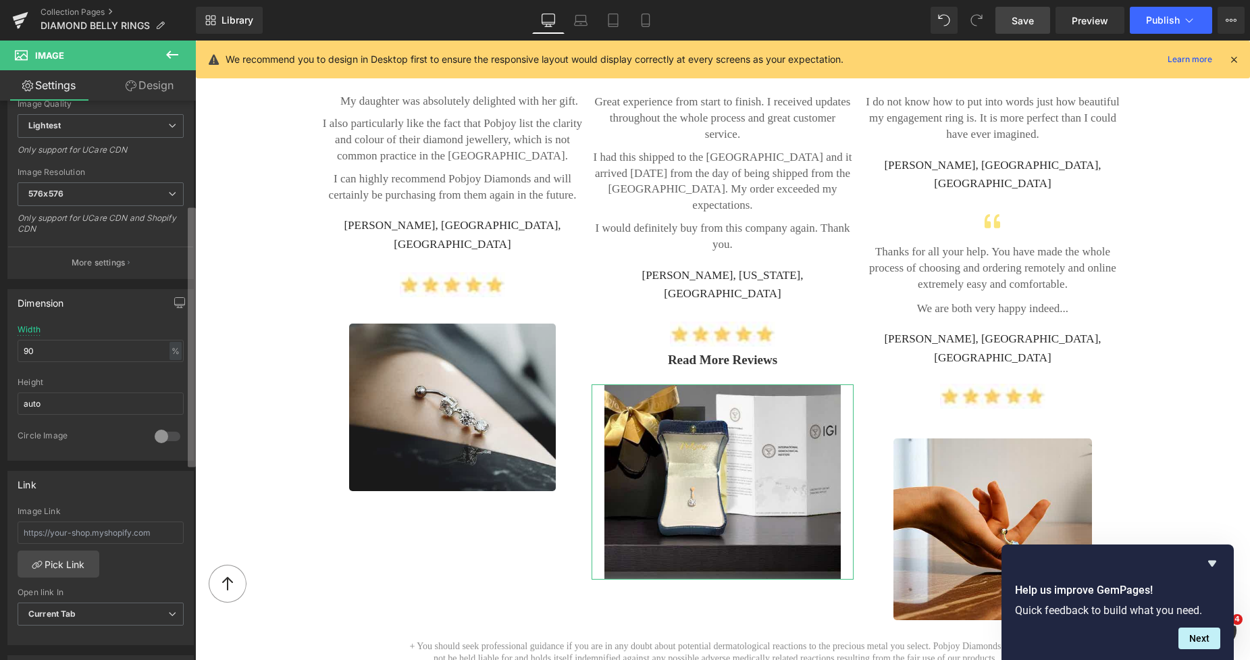
scroll to position [302, 0]
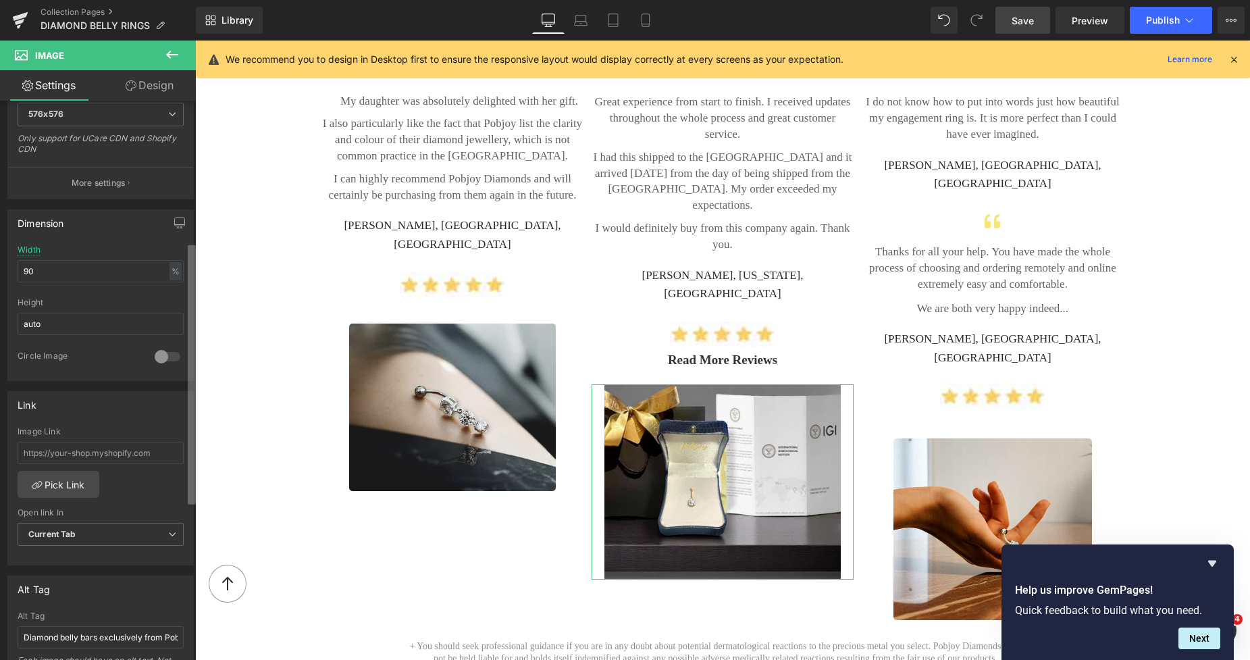
click at [184, 387] on div "Image https://ucarecdn.com/686e27fc-69cd-4521-87df-32cd63e51474/-/format/auto/-…" at bounding box center [98, 383] width 196 height 565
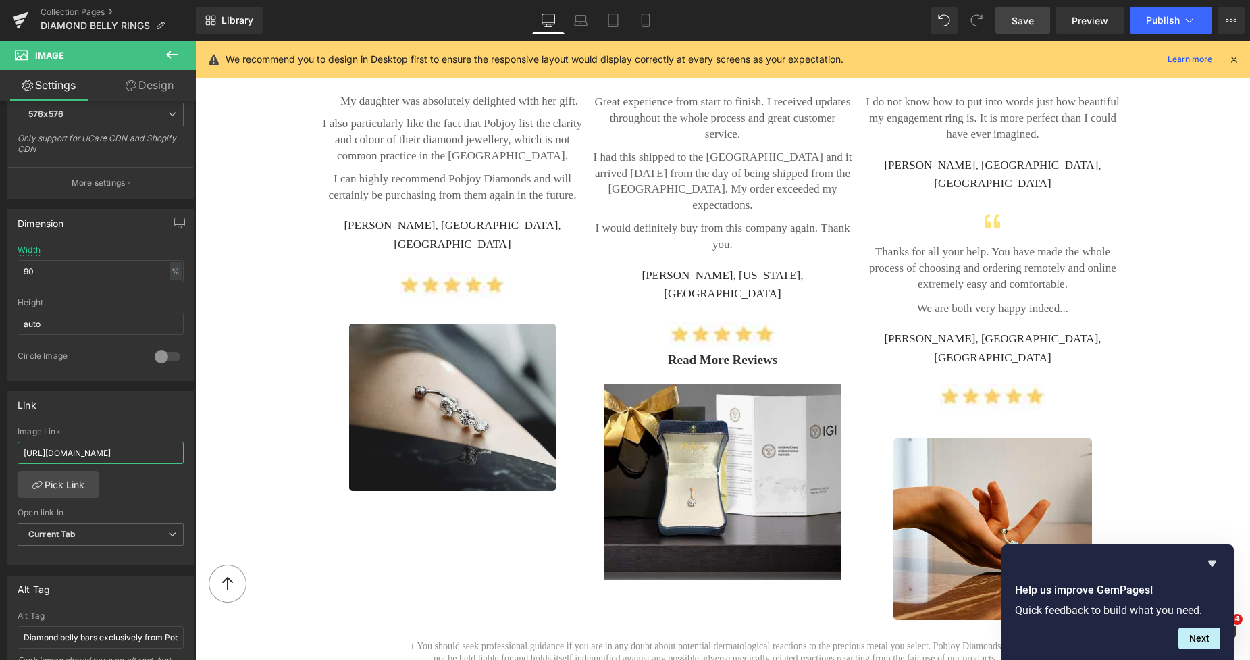
type input "[URL][DOMAIN_NAME]"
click at [1020, 14] on span "Save" at bounding box center [1022, 21] width 22 height 14
click at [1040, 21] on link "Save" at bounding box center [1022, 20] width 55 height 27
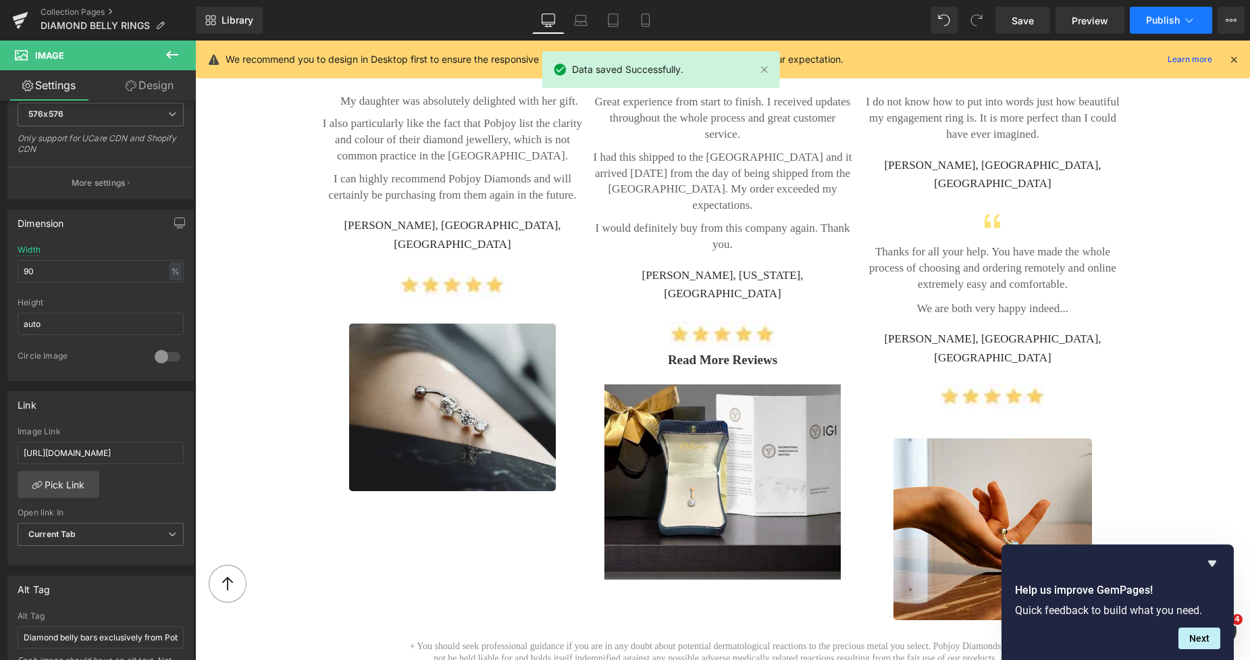
click at [1159, 24] on span "Publish" at bounding box center [1163, 20] width 34 height 11
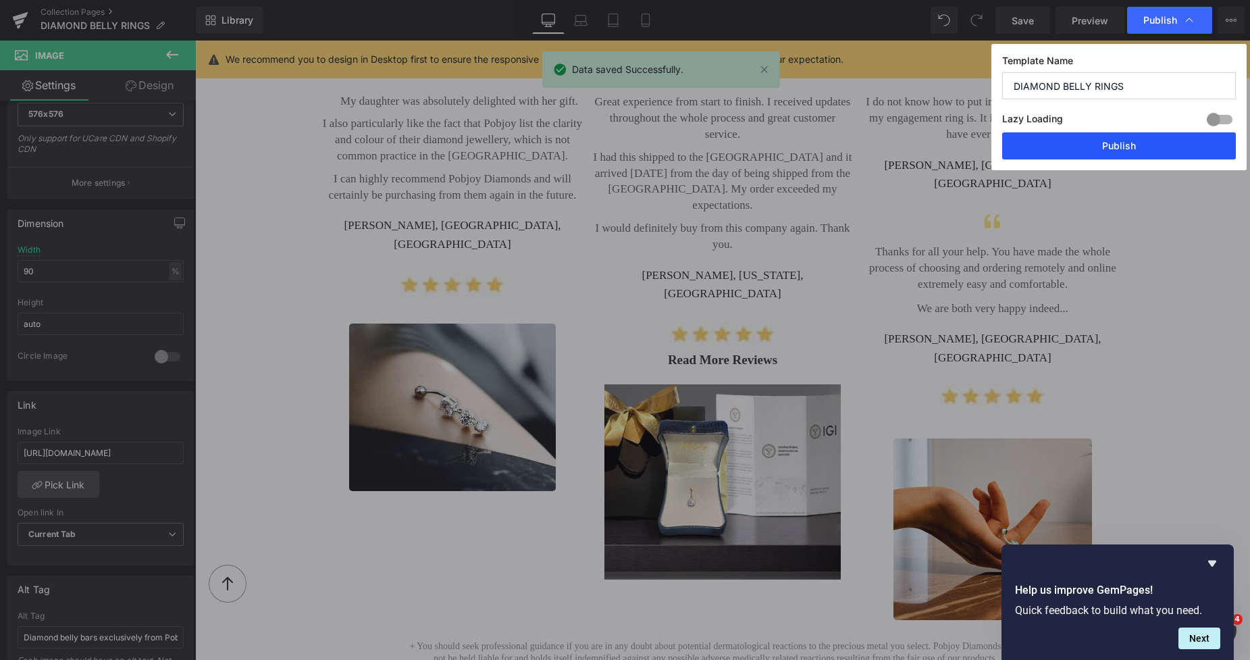
click at [1129, 147] on button "Publish" at bounding box center [1119, 145] width 234 height 27
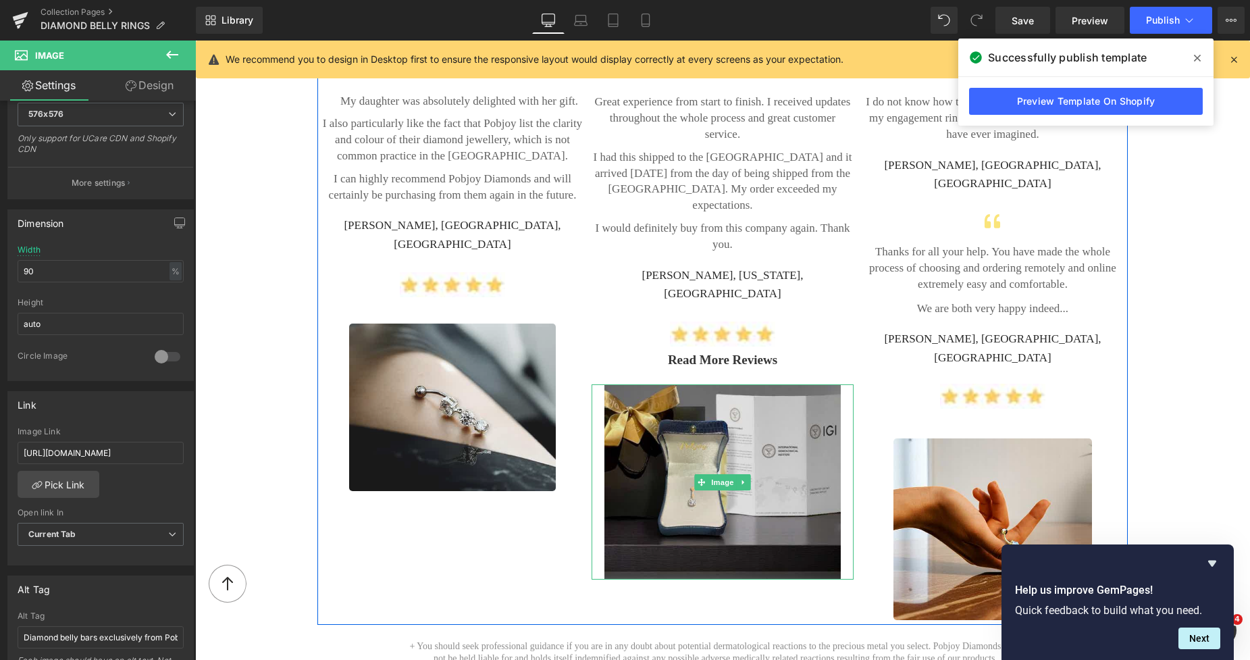
click at [714, 384] on img at bounding box center [722, 481] width 236 height 195
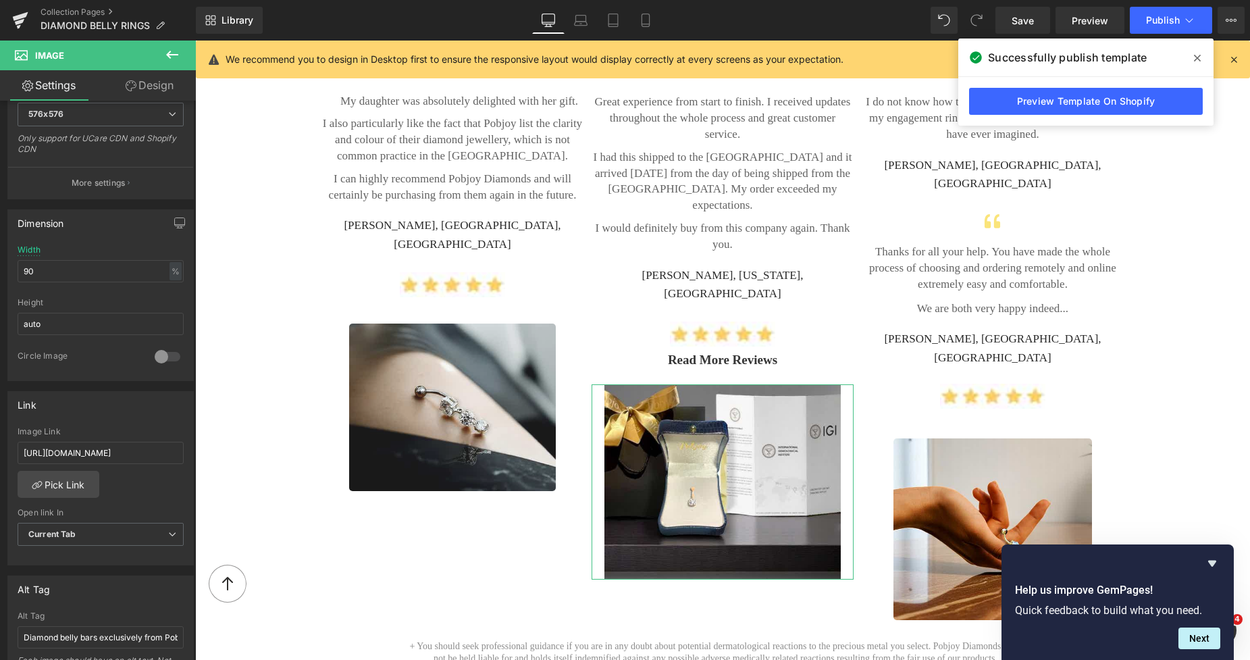
click at [163, 89] on link "Design" at bounding box center [150, 85] width 98 height 30
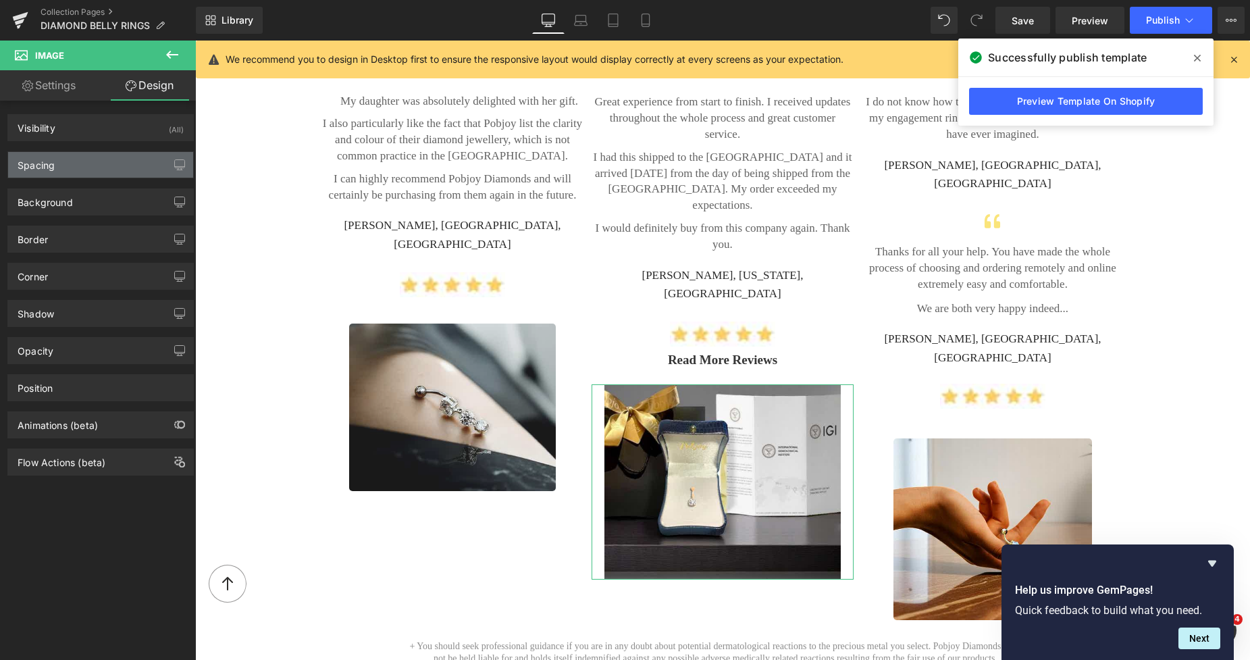
click at [90, 159] on div "Spacing" at bounding box center [100, 165] width 185 height 26
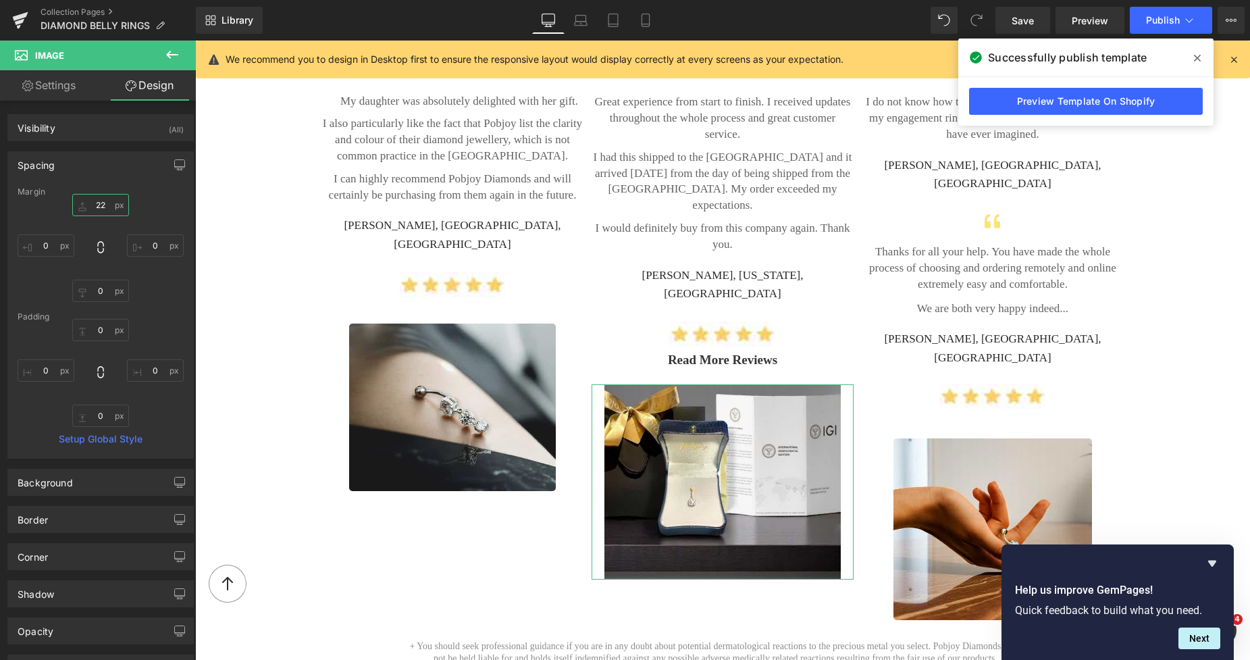
click at [103, 201] on input "22" at bounding box center [100, 205] width 57 height 22
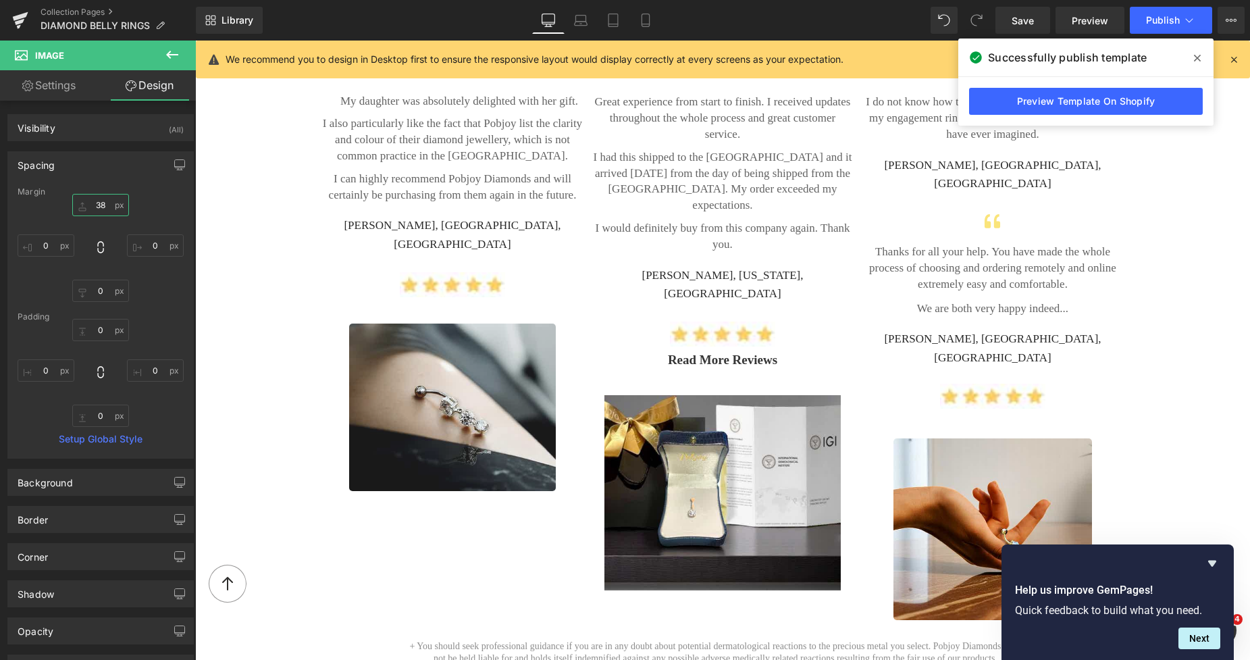
type input "38"
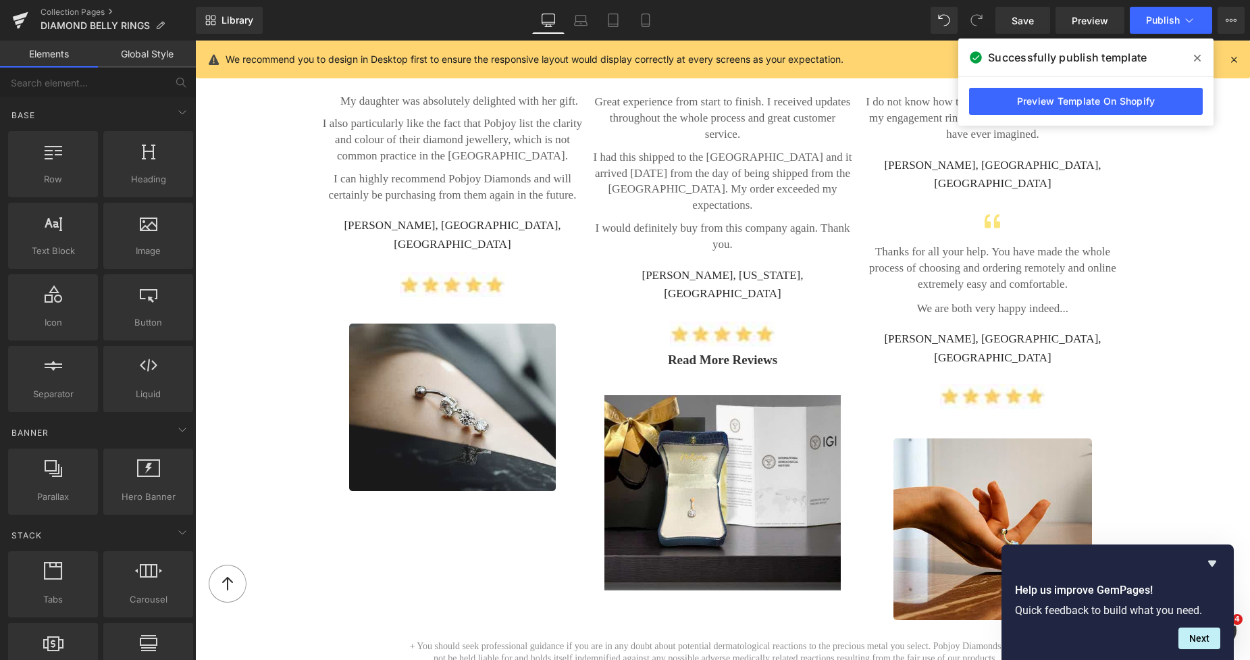
drag, startPoint x: 1239, startPoint y: 410, endPoint x: 1241, endPoint y: 398, distance: 12.3
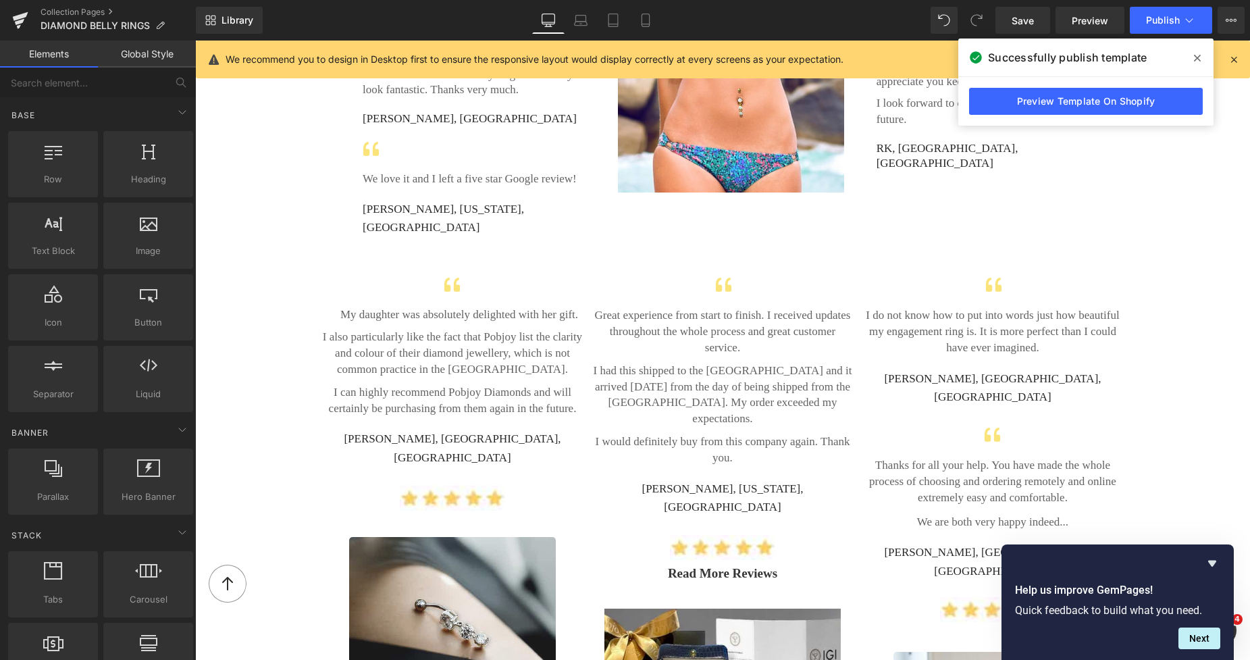
scroll to position [2473, 0]
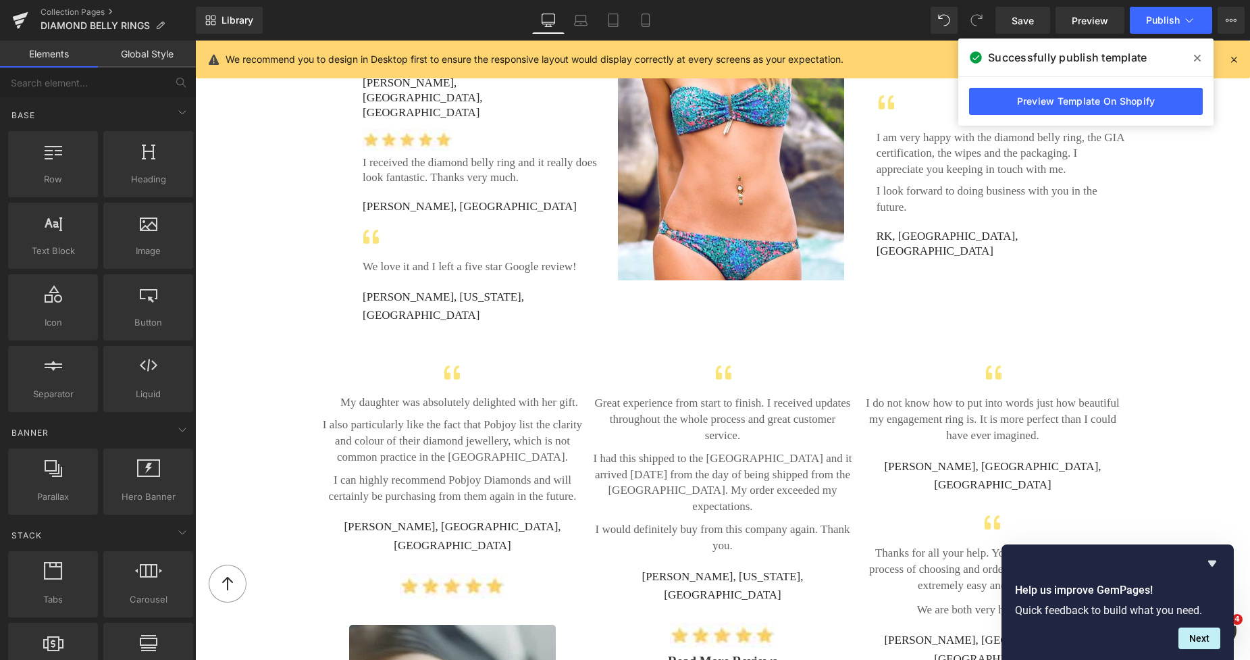
click at [814, 286] on div "Icon Pobjoy made a custom item for us; very helpful with great communication an…" at bounding box center [722, 166] width 1055 height 386
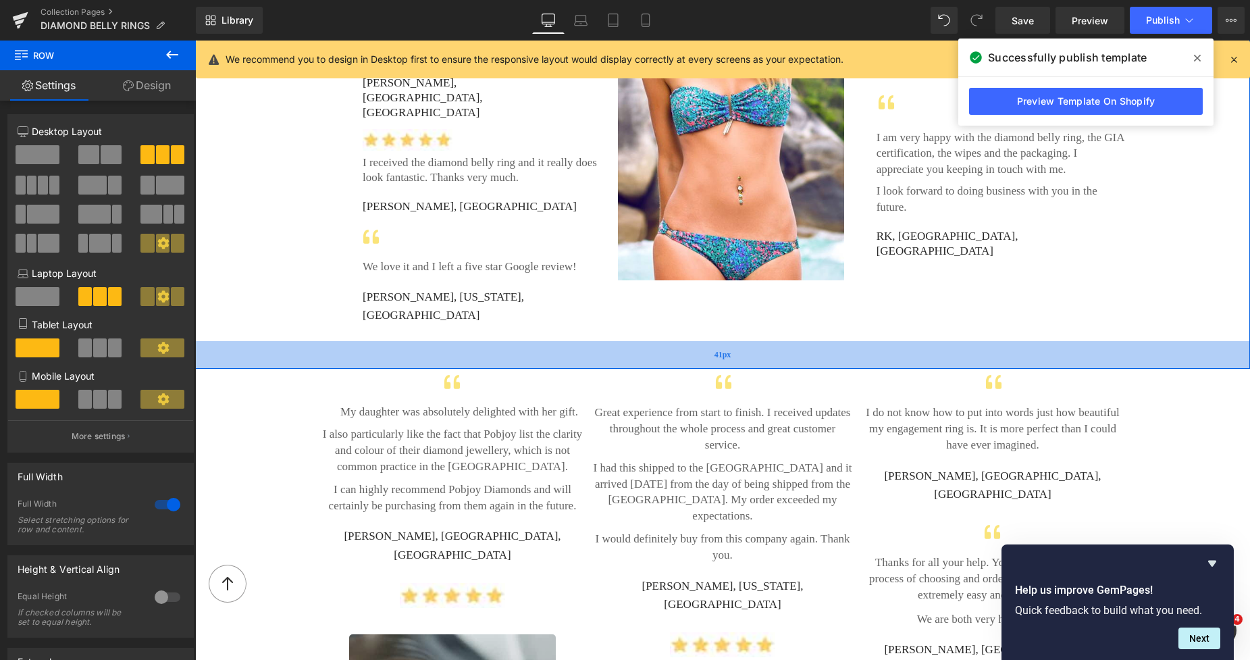
drag, startPoint x: 801, startPoint y: 292, endPoint x: 1246, endPoint y: 115, distance: 478.0
click at [808, 341] on div "41px" at bounding box center [722, 355] width 1055 height 28
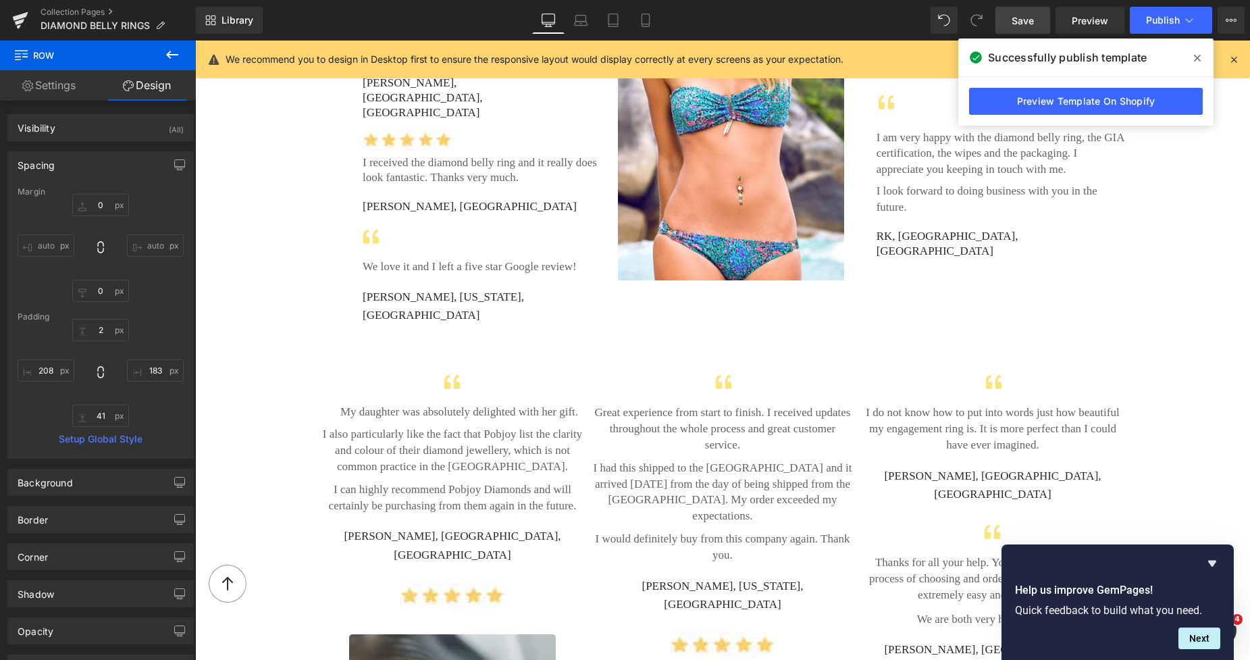
drag, startPoint x: 1020, startPoint y: 19, endPoint x: 1047, endPoint y: 320, distance: 302.4
click at [1020, 19] on span "Save" at bounding box center [1022, 21] width 22 height 14
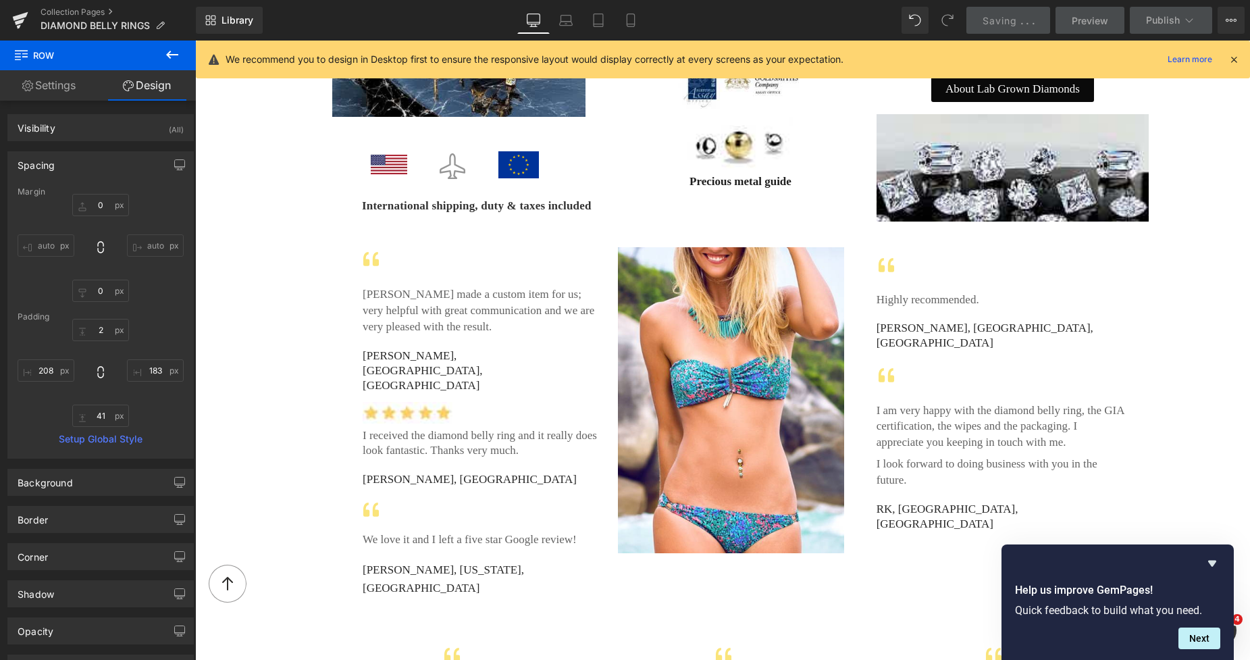
scroll to position [2201, 0]
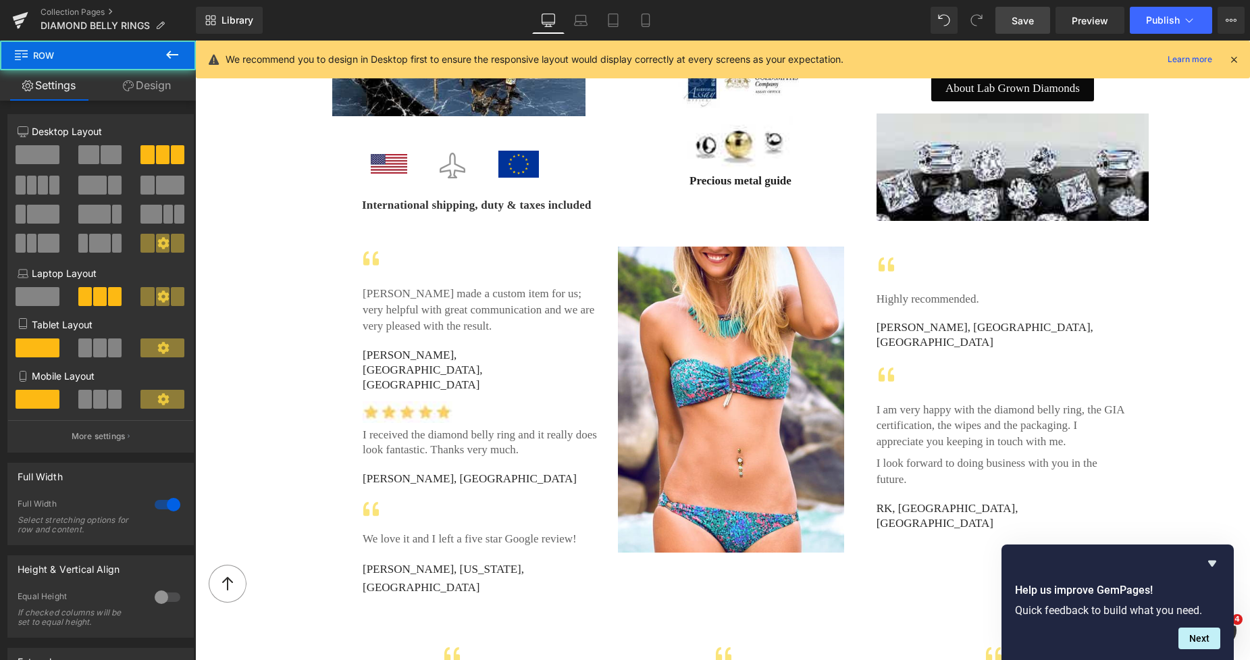
click at [1242, 330] on html "Skip to content 0" at bounding box center [722, 279] width 1055 height 4878
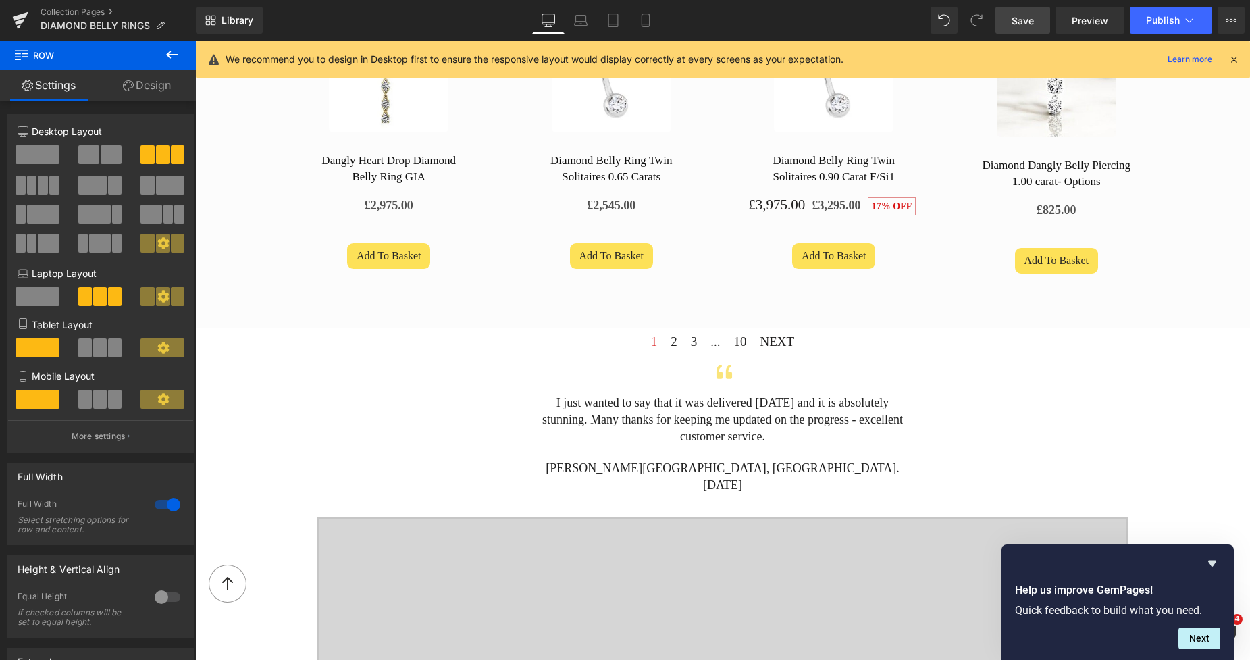
scroll to position [804, 0]
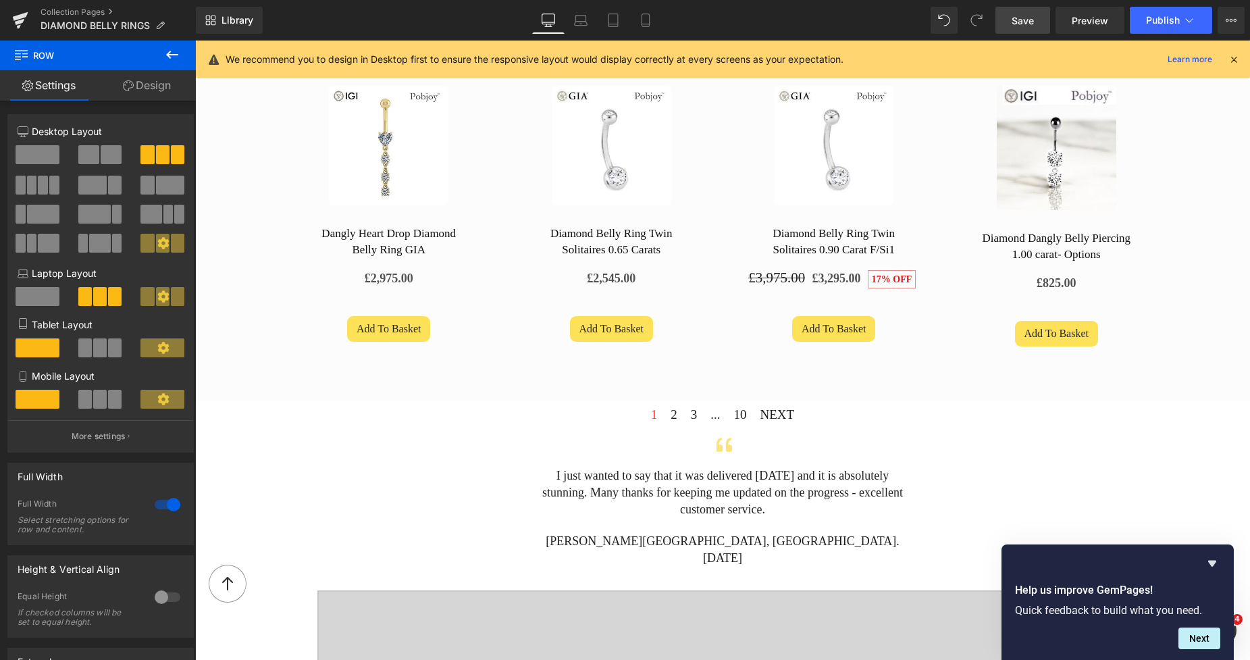
click at [799, 372] on div "Sale Off (P) Image Diamond Belly Ring Twin Solitaires 0.90 Carat F/Si1 (P) Titl…" at bounding box center [834, 232] width 203 height 292
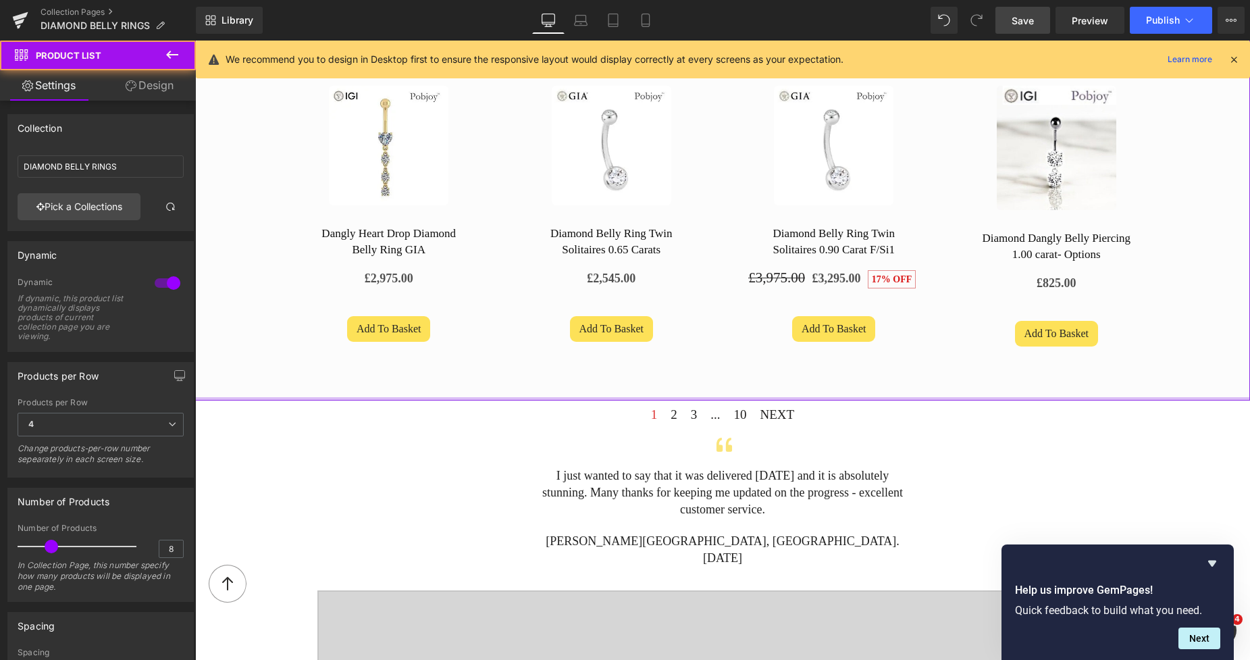
click at [794, 388] on div "Sale Off (P) Image 0.70 Carat Lab Diamond Belly Ring - Silver & Surgical Steel …" at bounding box center [722, 62] width 1055 height 675
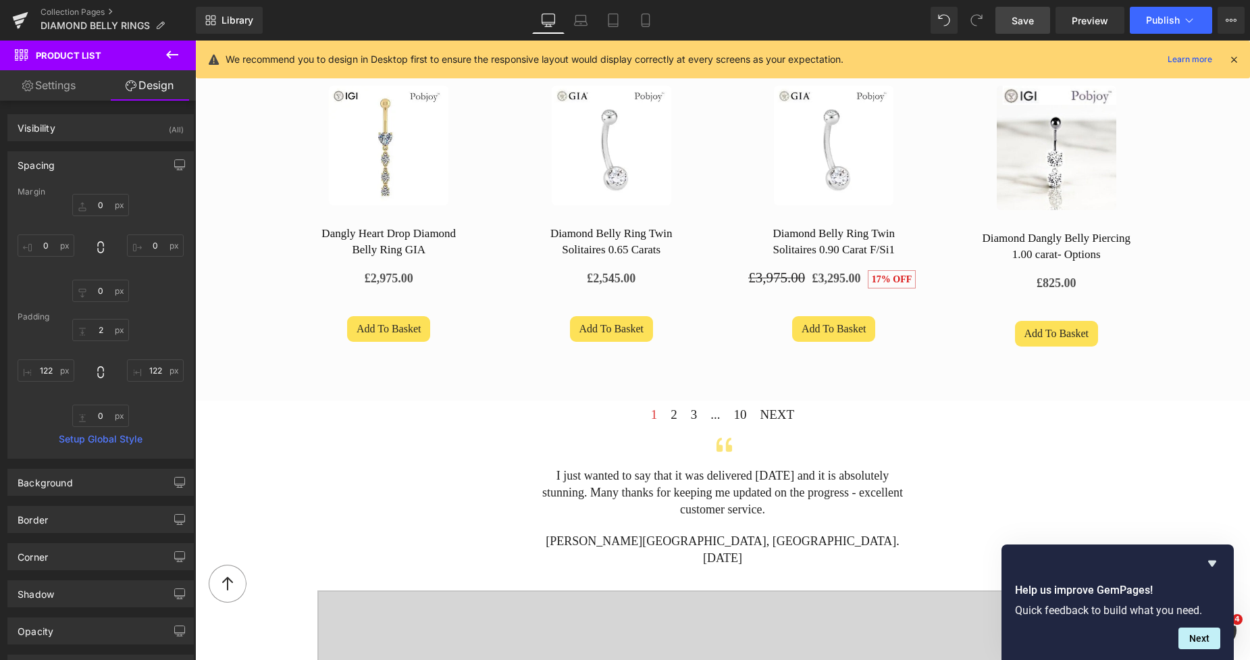
drag, startPoint x: 1024, startPoint y: 18, endPoint x: 1044, endPoint y: 118, distance: 101.8
click at [1024, 18] on span "Save" at bounding box center [1022, 21] width 22 height 14
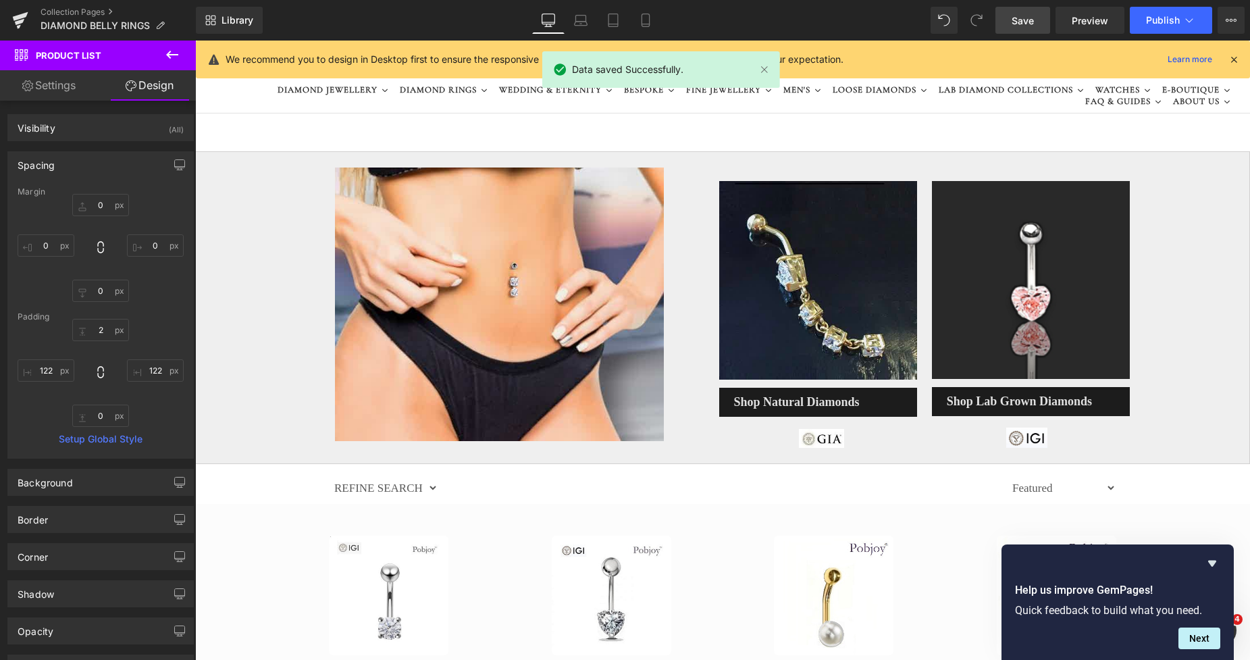
scroll to position [0, 0]
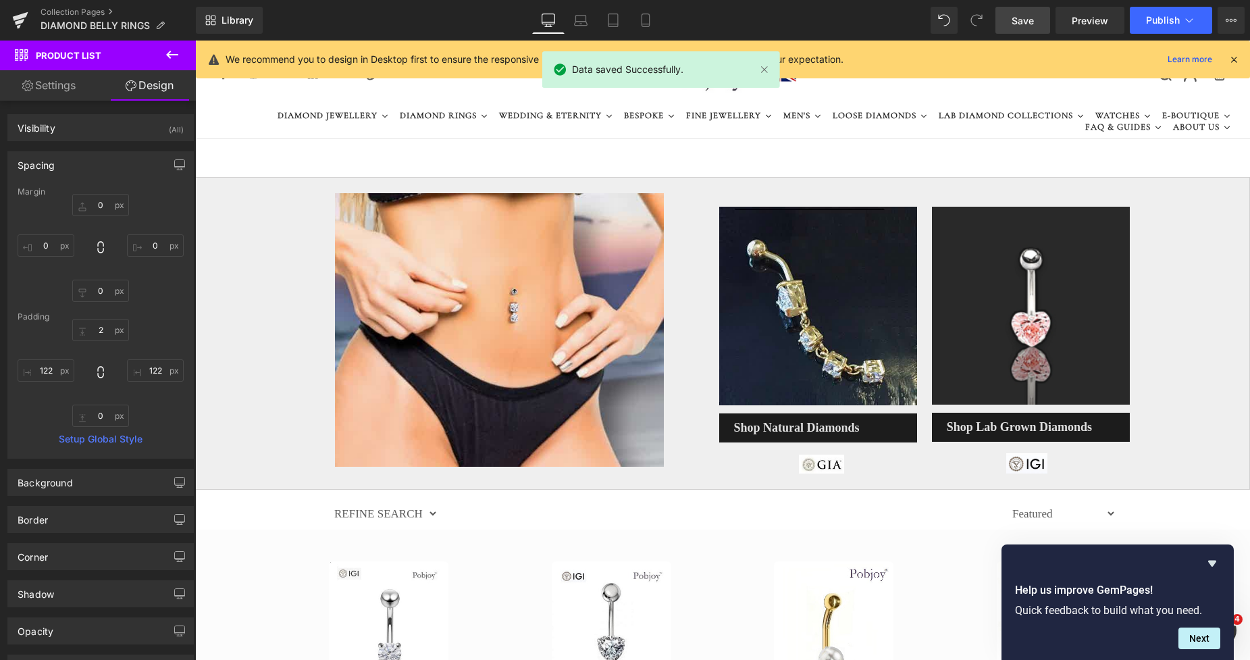
click at [1022, 16] on span "Save" at bounding box center [1022, 21] width 22 height 14
click at [1157, 20] on span "Publish" at bounding box center [1163, 20] width 34 height 11
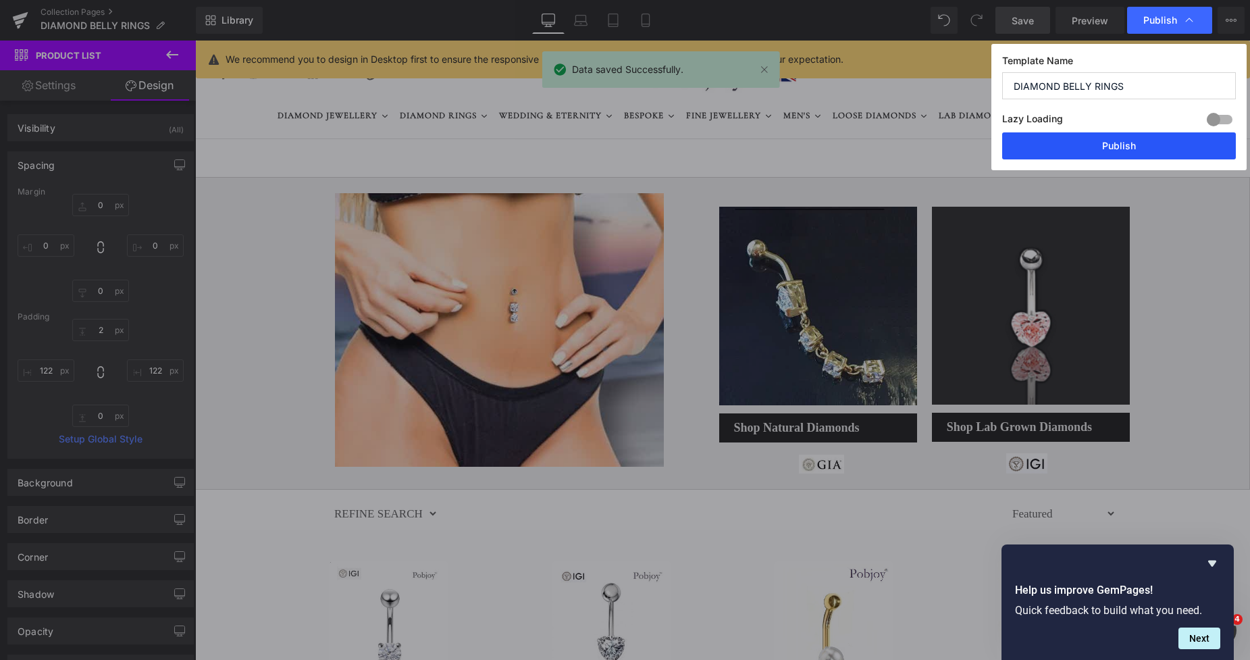
click at [1123, 151] on button "Publish" at bounding box center [1119, 145] width 234 height 27
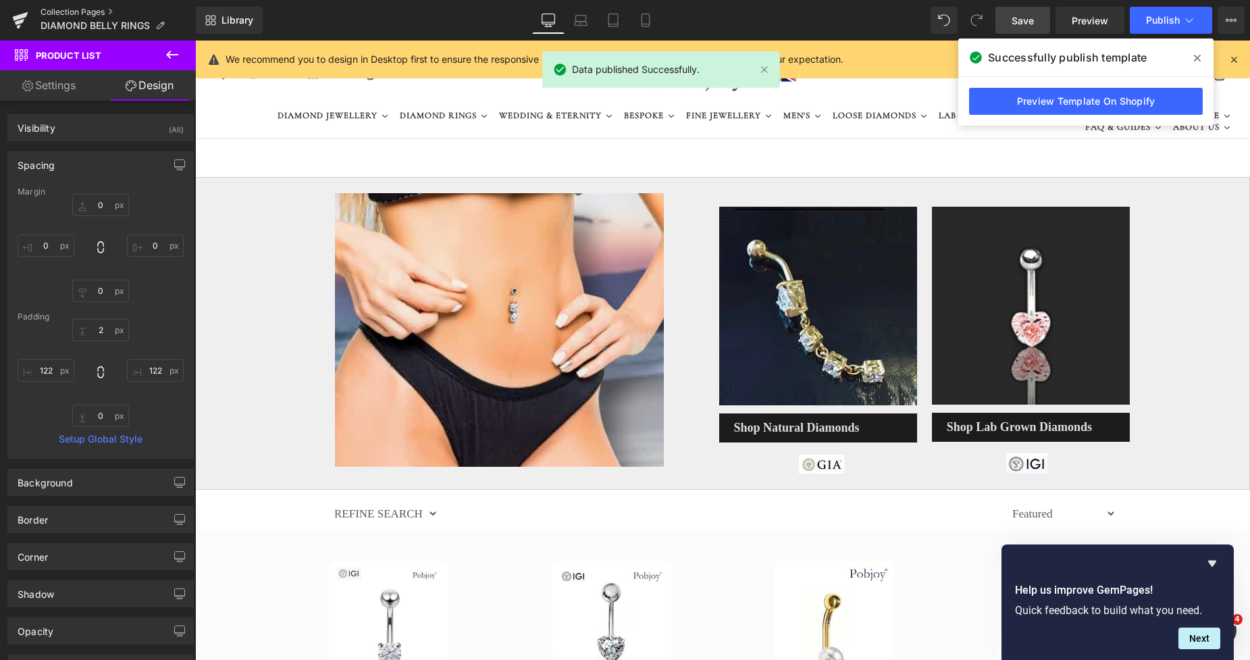
click at [96, 11] on link "Collection Pages" at bounding box center [118, 12] width 155 height 11
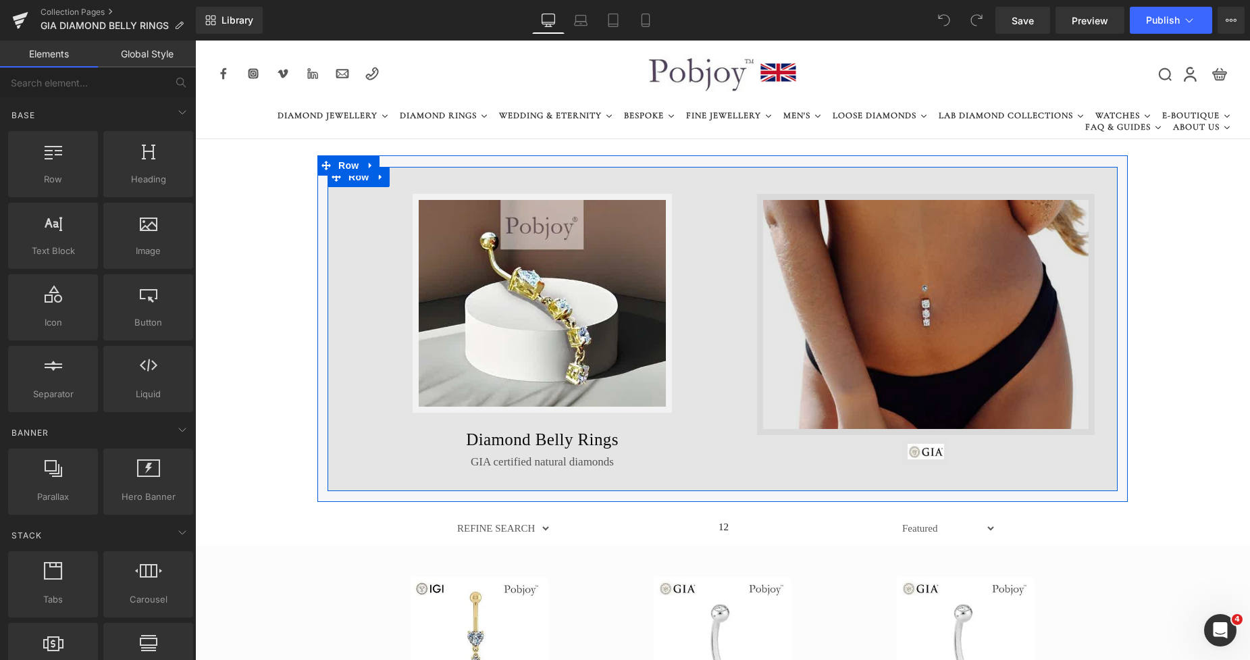
click at [779, 312] on img at bounding box center [926, 314] width 338 height 241
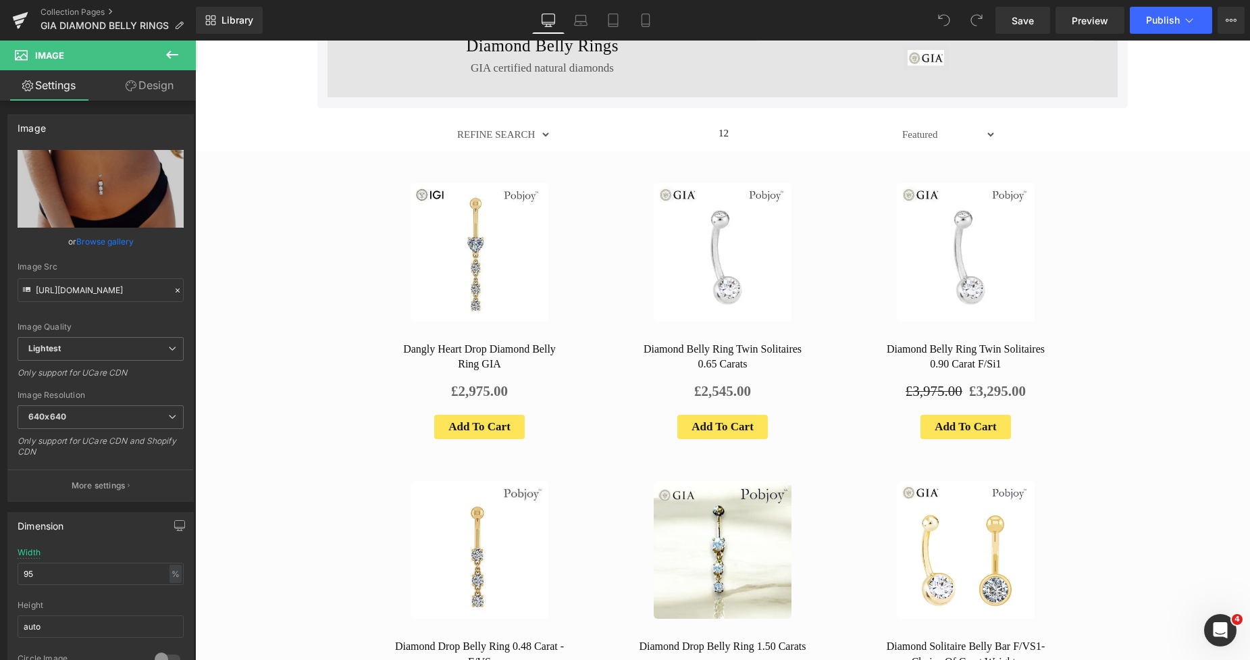
scroll to position [1094, 0]
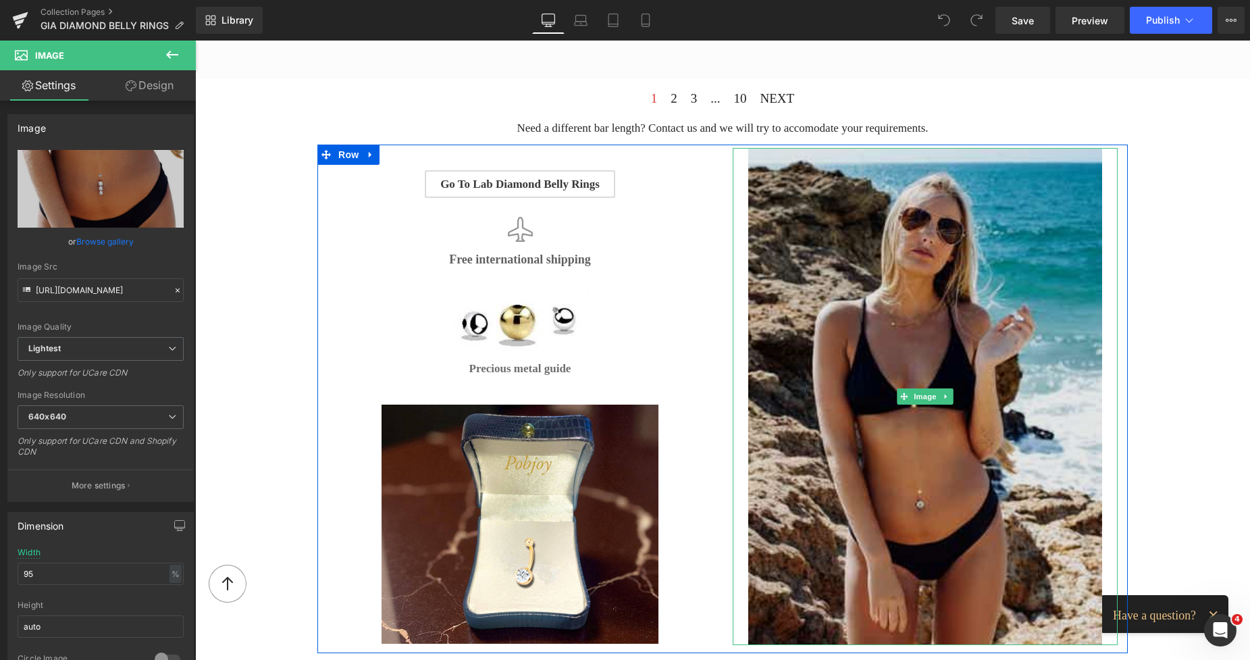
click at [941, 330] on img at bounding box center [925, 396] width 354 height 497
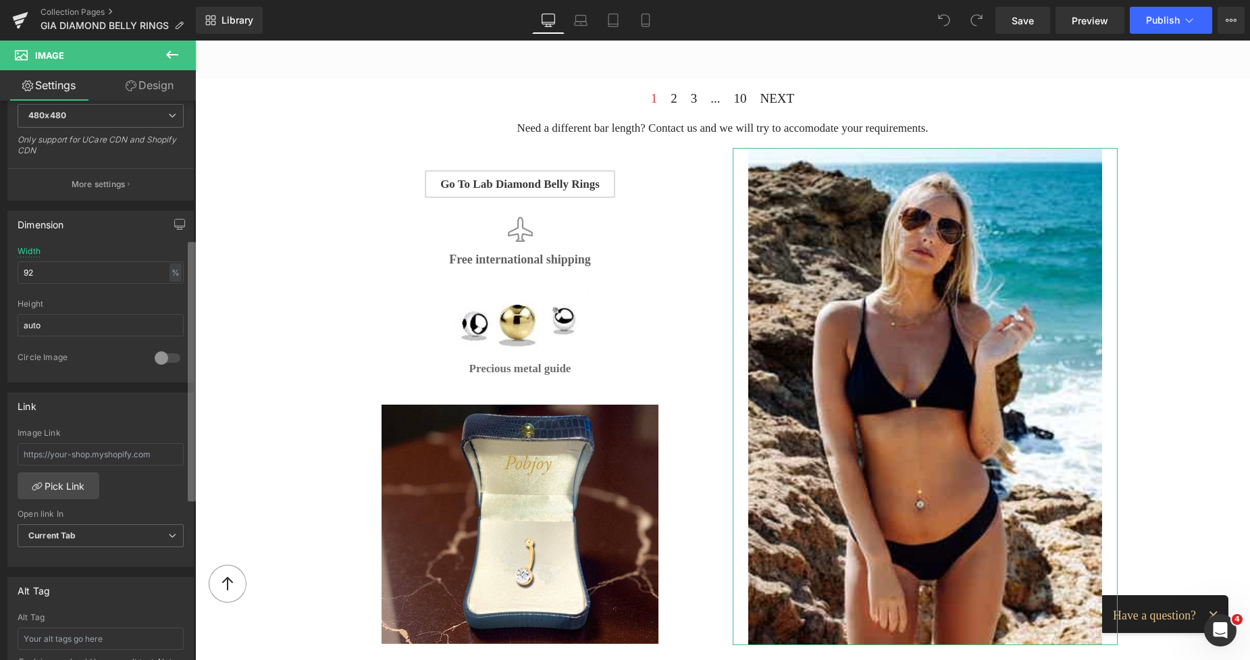
scroll to position [302, 0]
click at [184, 492] on div "Image [URL][DOMAIN_NAME] Replace Image Upload image or Browse gallery Image Src…" at bounding box center [98, 383] width 196 height 565
click at [125, 450] on input "text" at bounding box center [101, 453] width 166 height 22
paste input "[URL][DOMAIN_NAME]"
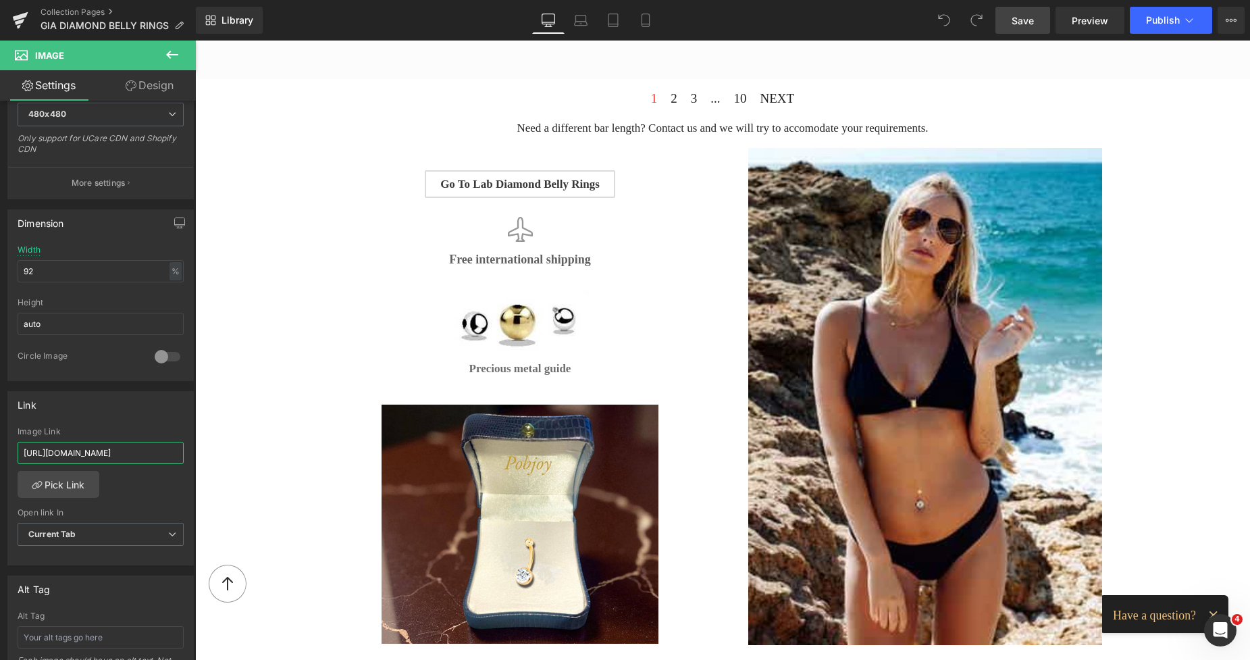
type input "[URL][DOMAIN_NAME]"
click at [1022, 16] on span "Save" at bounding box center [1022, 21] width 22 height 14
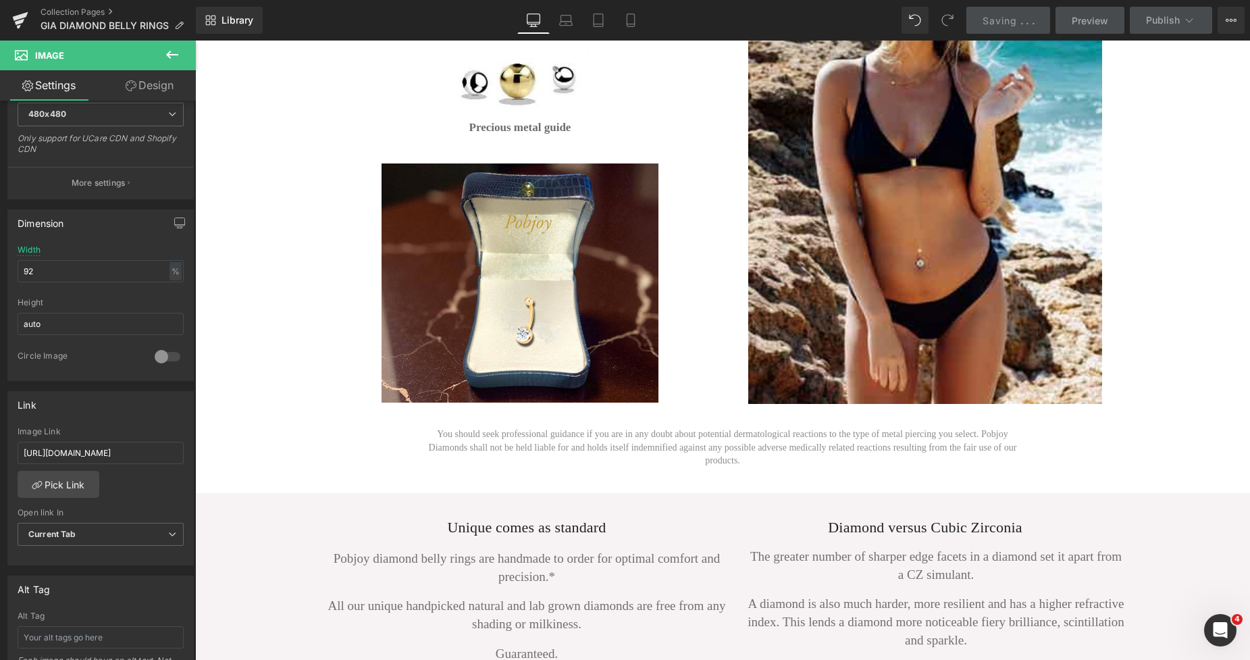
scroll to position [1396, 0]
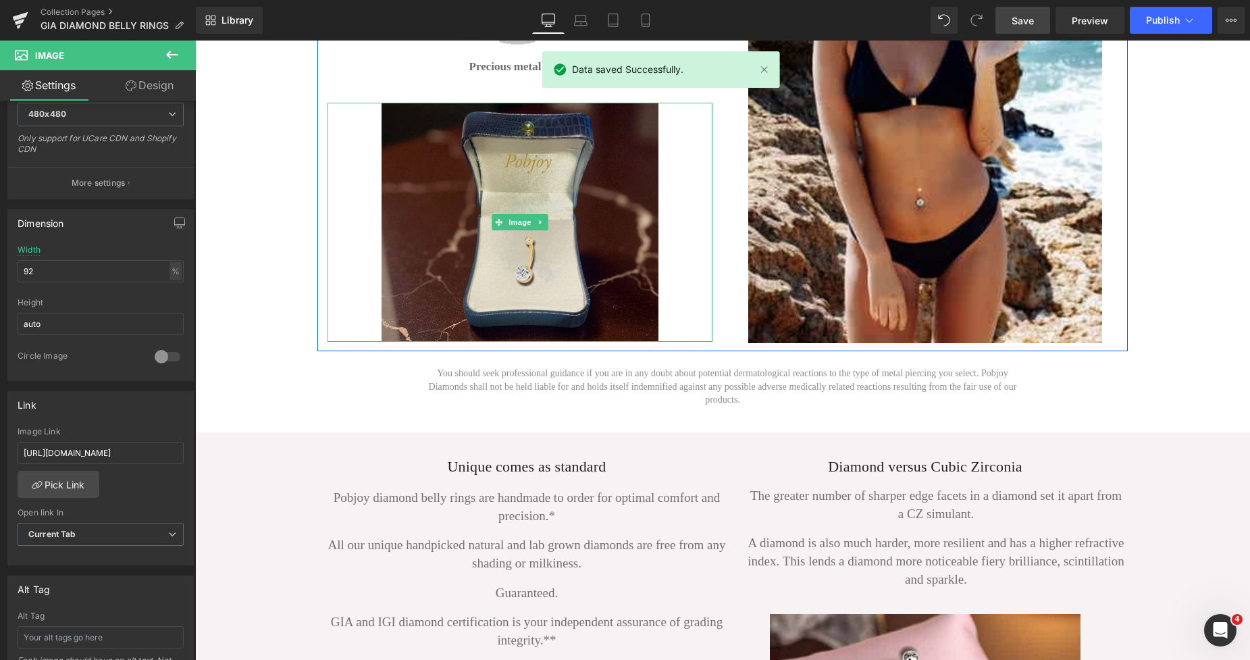
click at [587, 255] on img at bounding box center [519, 223] width 277 height 240
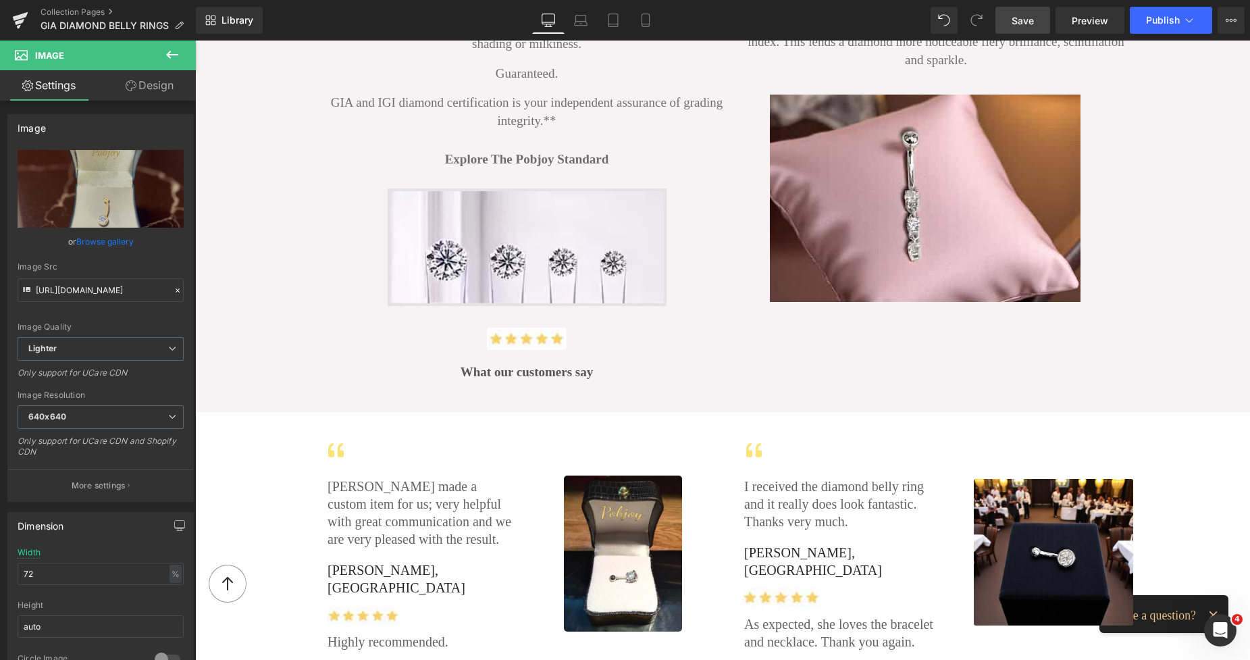
scroll to position [1920, 0]
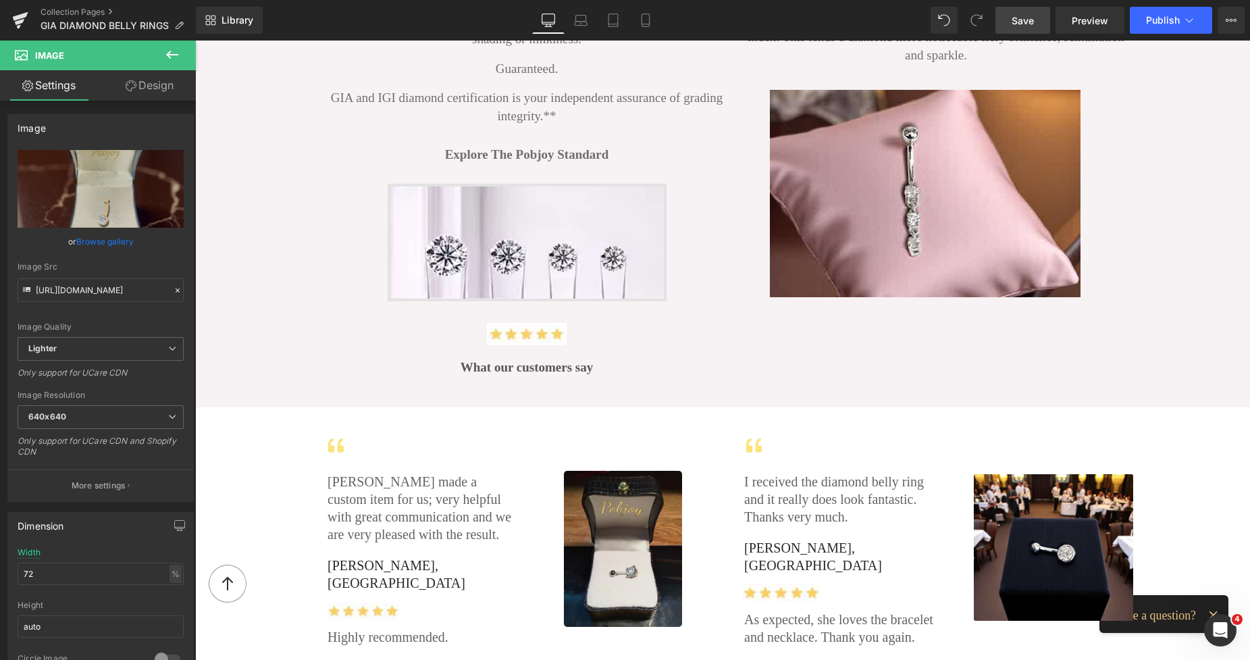
click at [634, 512] on img at bounding box center [623, 549] width 118 height 156
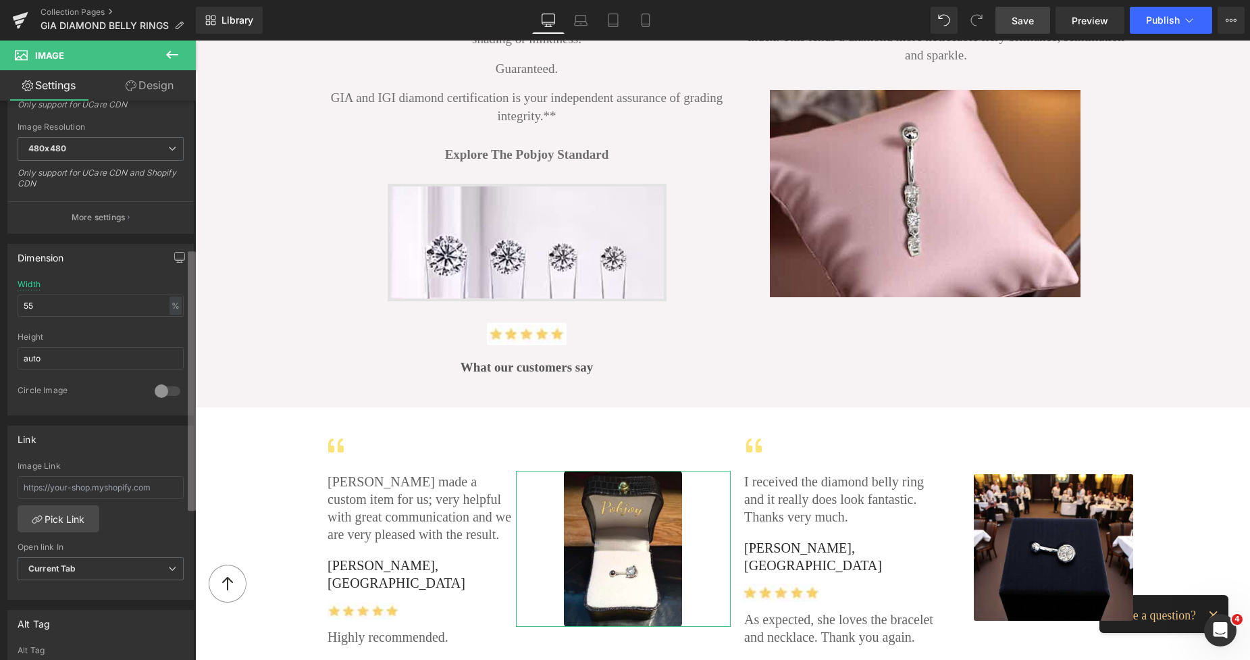
scroll to position [316, 0]
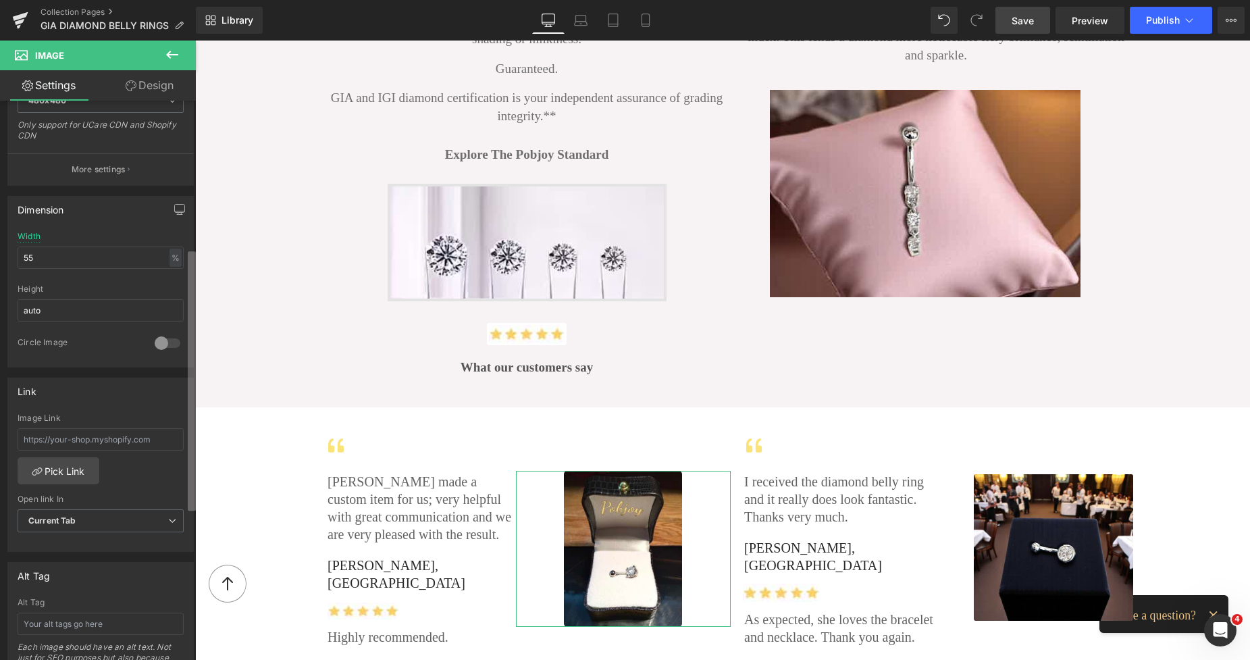
click at [191, 479] on b at bounding box center [192, 380] width 8 height 259
paste input "[URL][DOMAIN_NAME]"
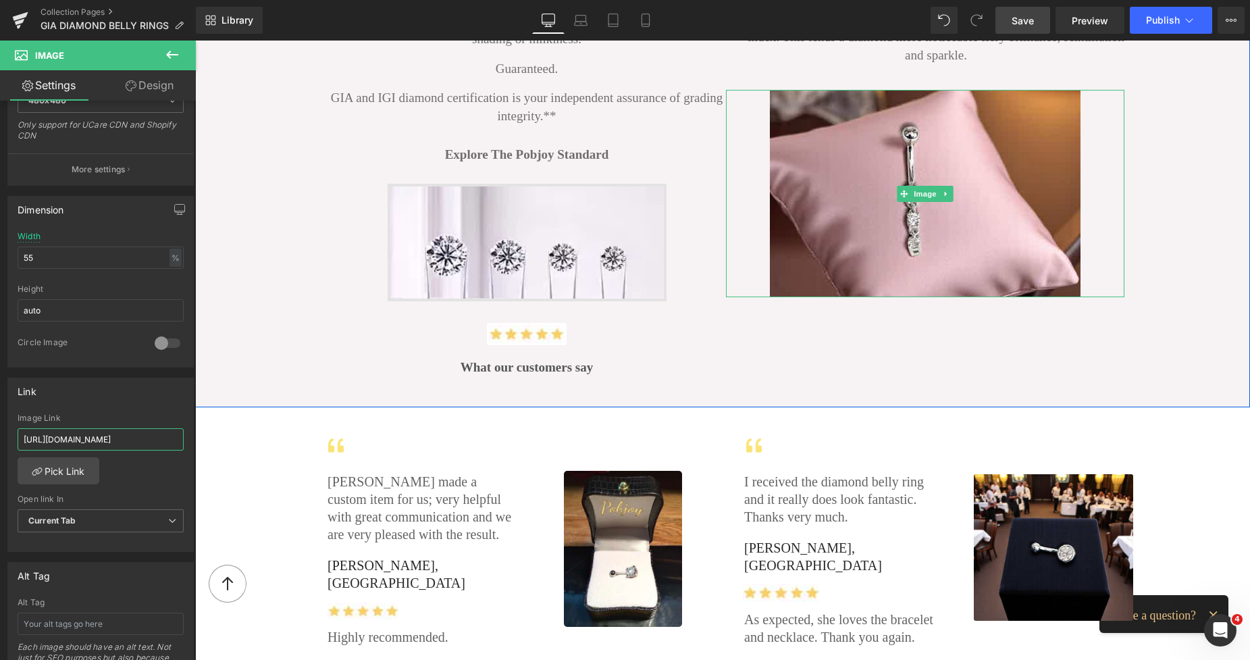
type input "[URL][DOMAIN_NAME]"
click at [1026, 8] on link "Save" at bounding box center [1022, 20] width 55 height 27
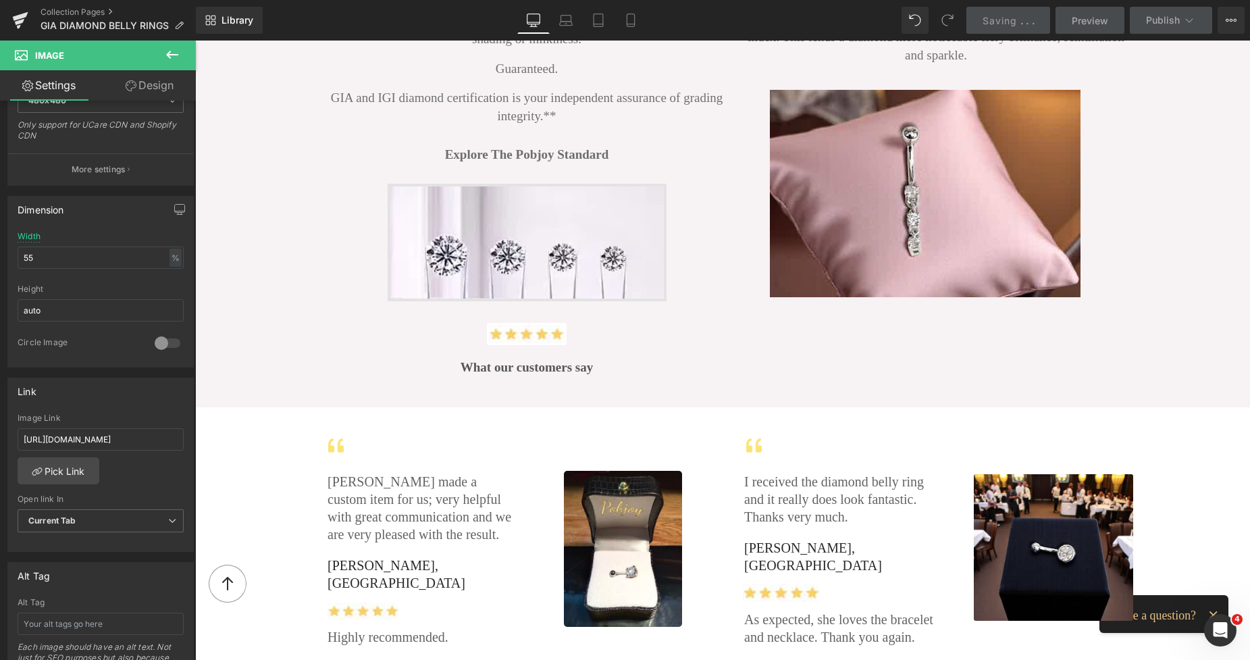
click at [1015, 25] on span "Saving" at bounding box center [999, 20] width 34 height 11
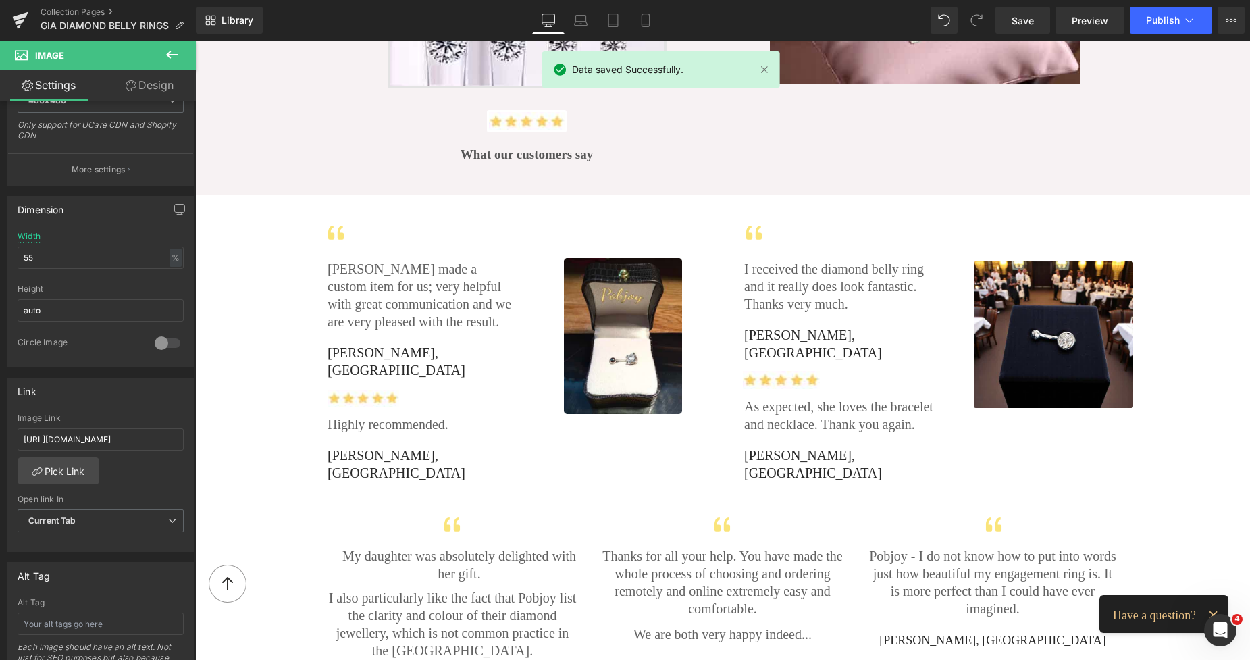
scroll to position [2138, 0]
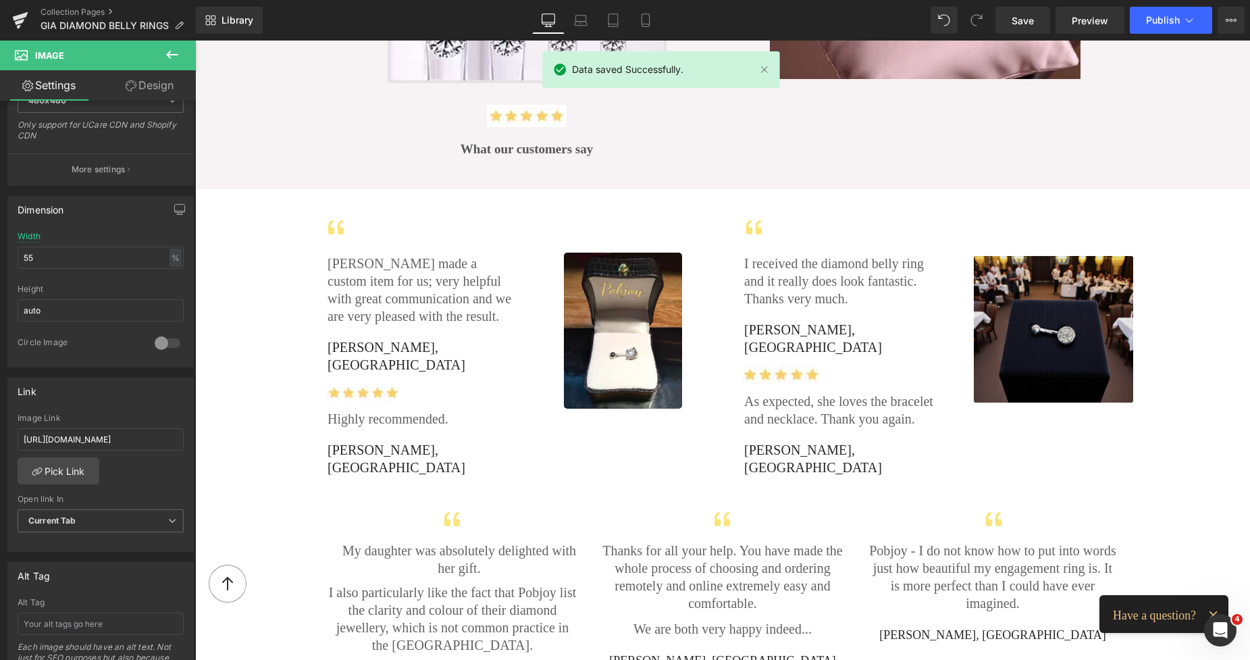
click at [1083, 325] on img at bounding box center [1053, 329] width 159 height 147
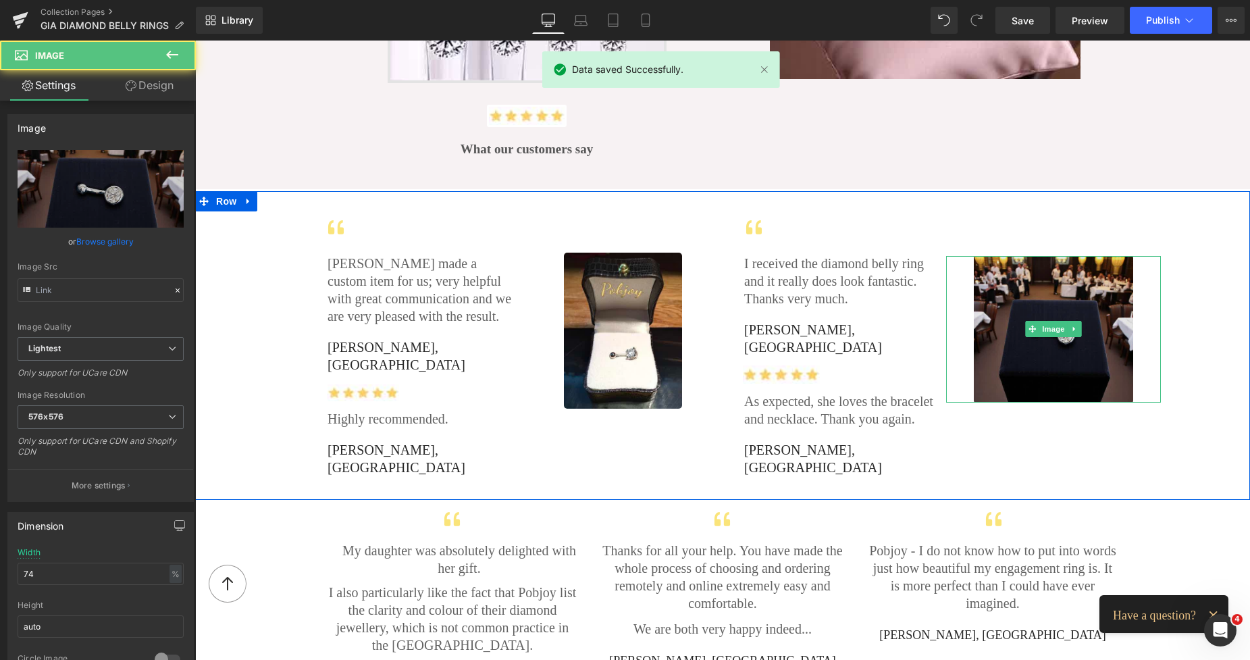
type input "[URL][DOMAIN_NAME]"
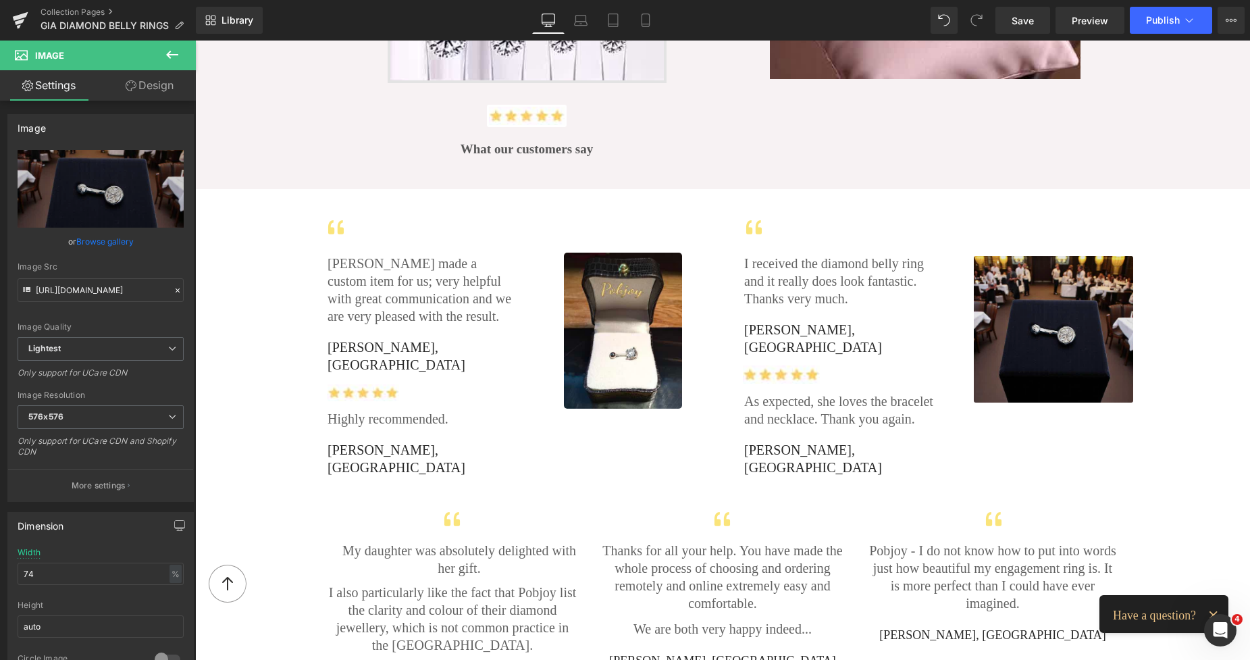
click at [1020, 284] on img at bounding box center [1053, 329] width 159 height 147
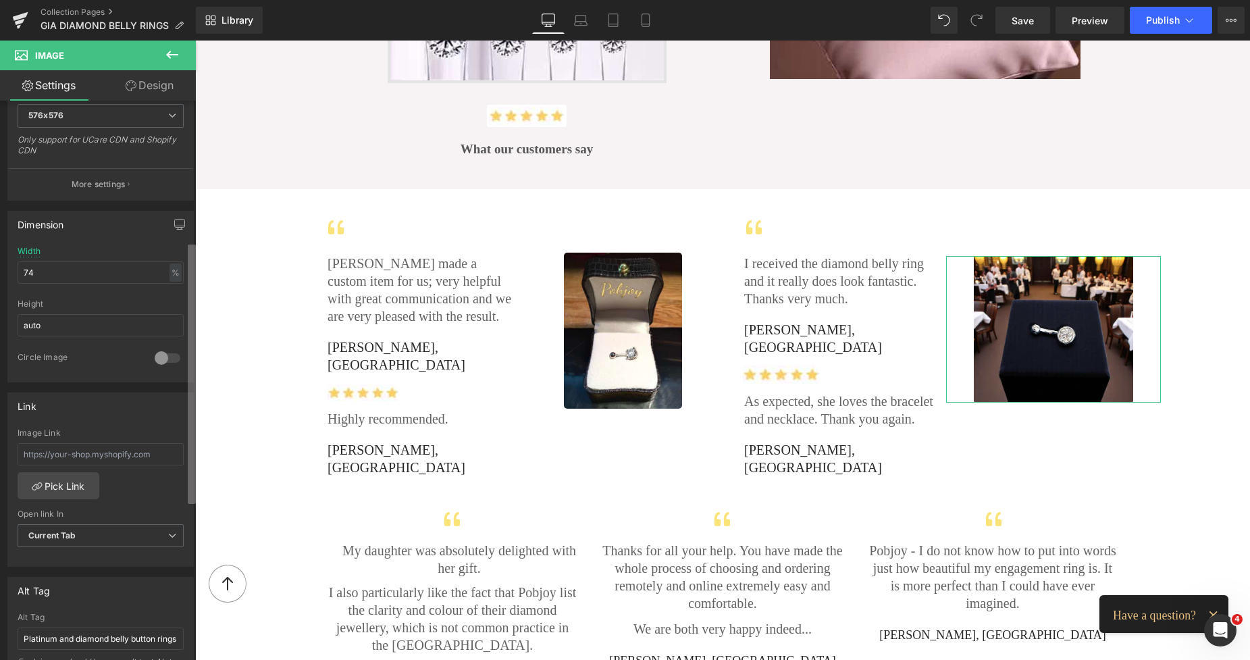
click at [178, 398] on div "Image [URL][DOMAIN_NAME] Replace Image Upload image or Browse gallery Image Src…" at bounding box center [98, 383] width 196 height 565
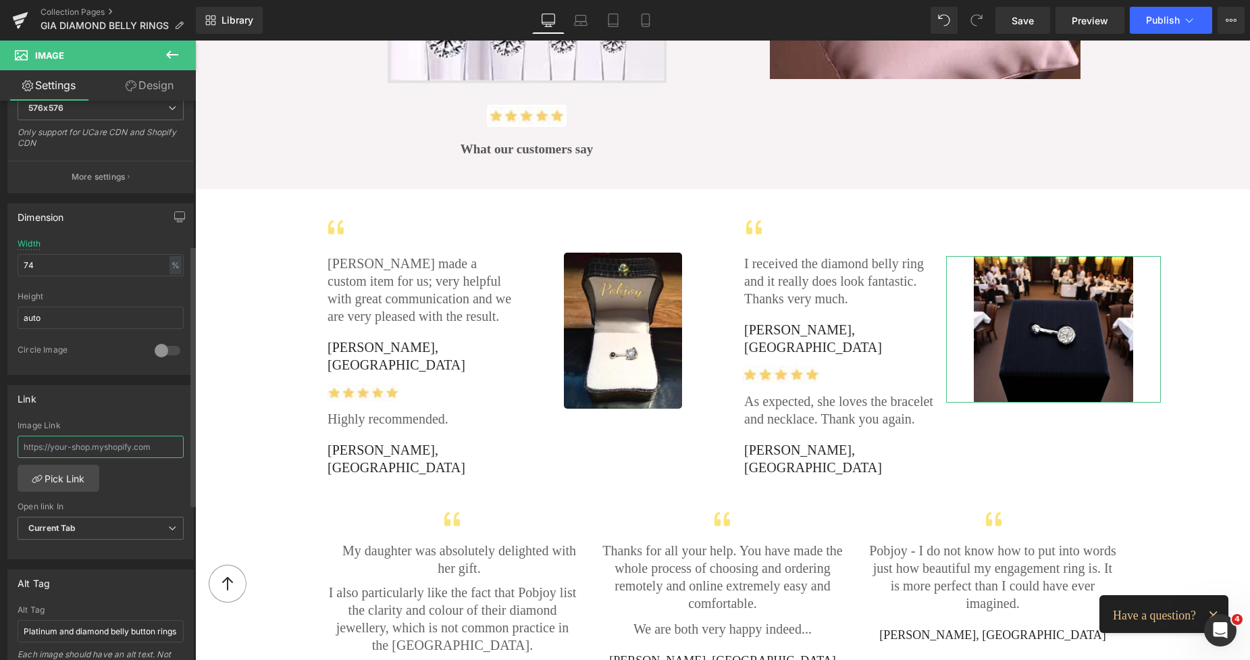
paste input "[URL][DOMAIN_NAME]"
type input "[URL][DOMAIN_NAME]"
click at [1024, 20] on span "Save" at bounding box center [1022, 21] width 22 height 14
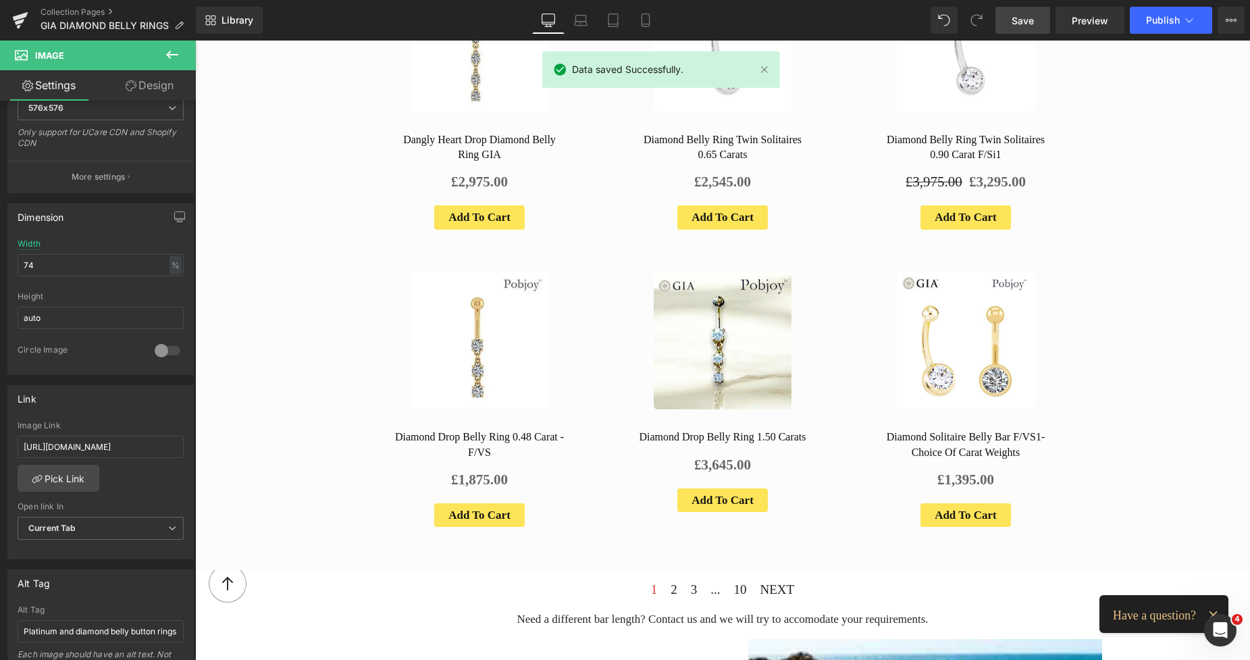
scroll to position [88, 0]
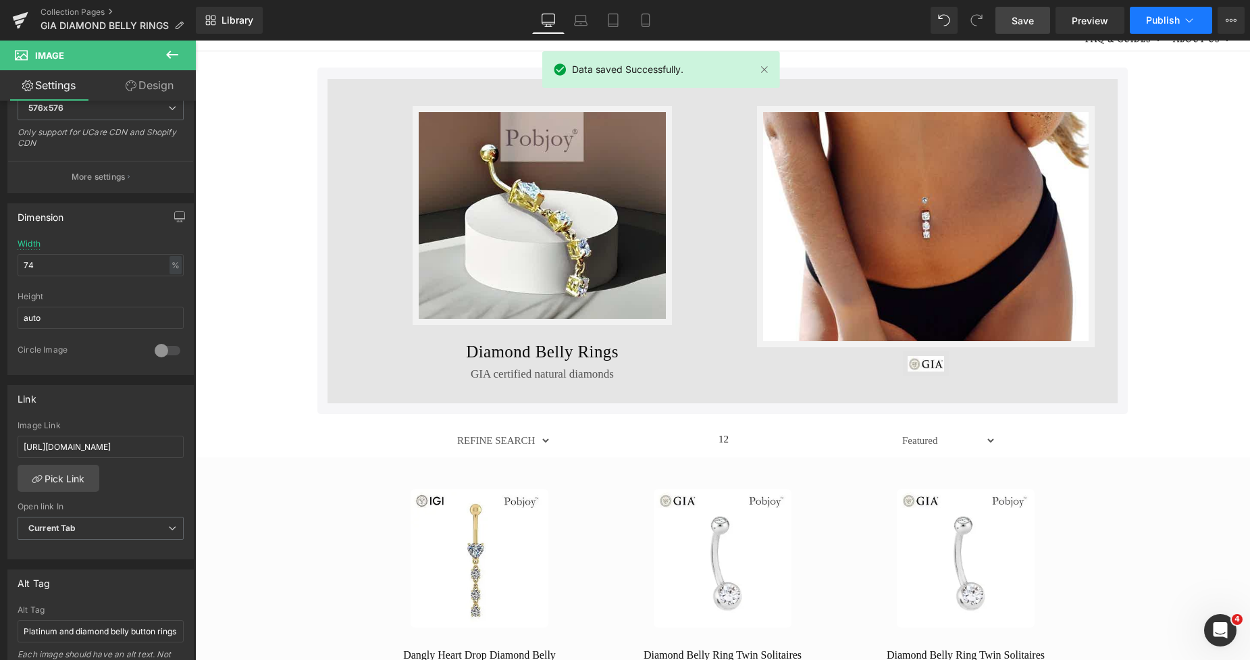
click at [1157, 18] on span "Publish" at bounding box center [1163, 20] width 34 height 11
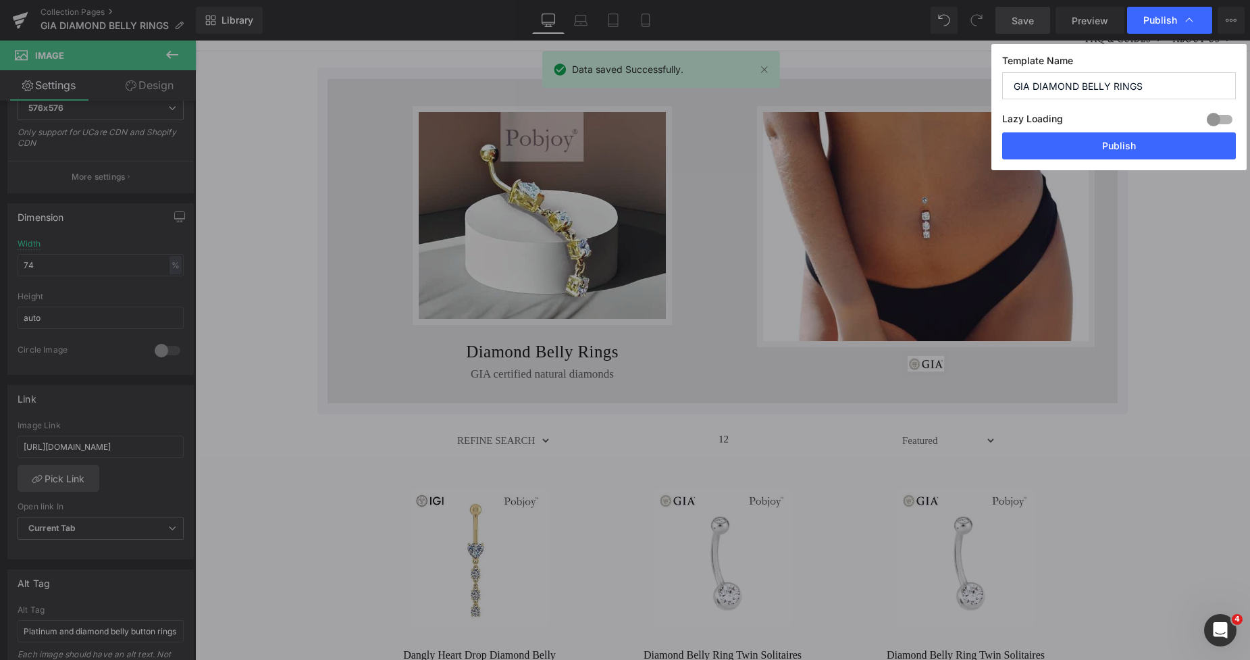
scroll to position [0, 0]
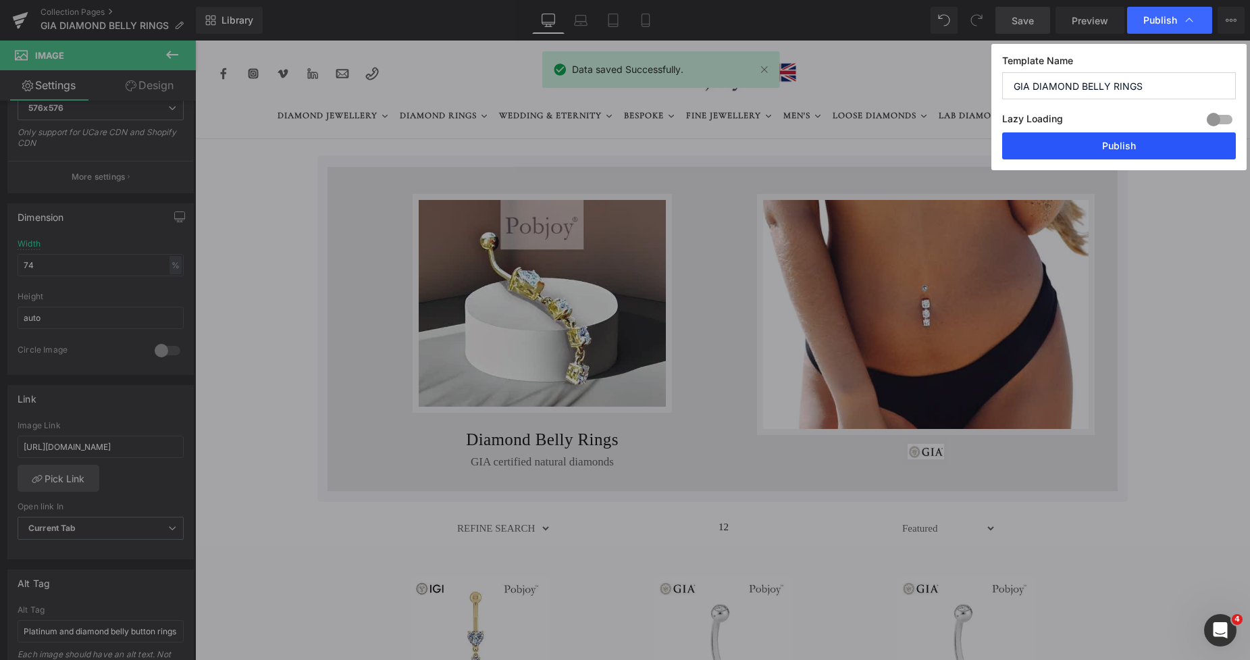
click at [1103, 142] on button "Publish" at bounding box center [1119, 145] width 234 height 27
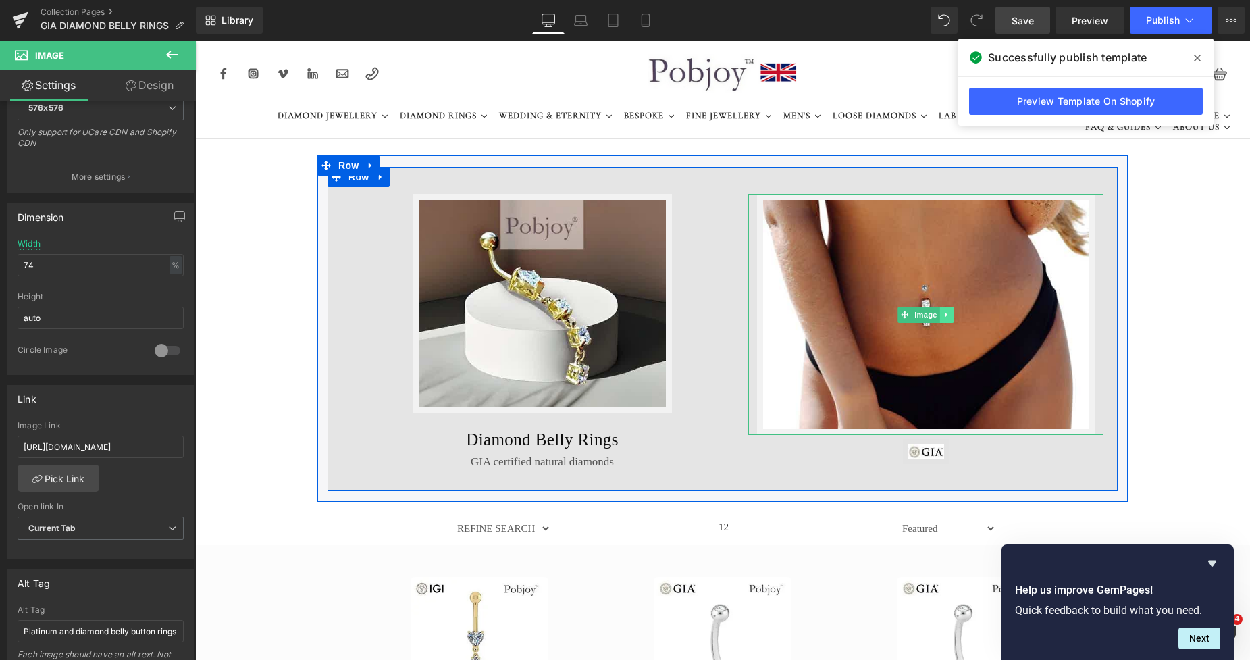
click at [945, 316] on icon at bounding box center [946, 314] width 2 height 5
click at [919, 319] on link at bounding box center [926, 315] width 14 height 16
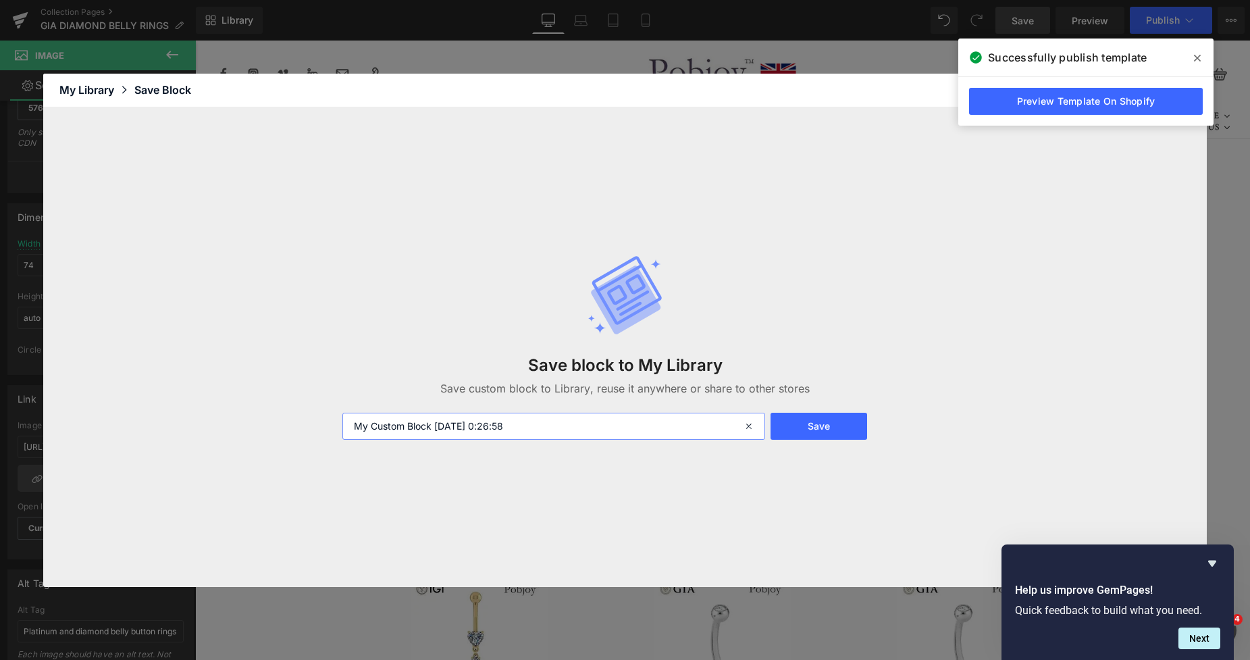
drag, startPoint x: 526, startPoint y: 421, endPoint x: 341, endPoint y: 444, distance: 186.4
click at [342, 441] on div "Save block to My Library Save custom block to Library, reuse it anywhere or sha…" at bounding box center [625, 347] width 582 height 239
type input "bellybsrdsrkbikini"
click at [797, 429] on button "Save" at bounding box center [818, 426] width 97 height 27
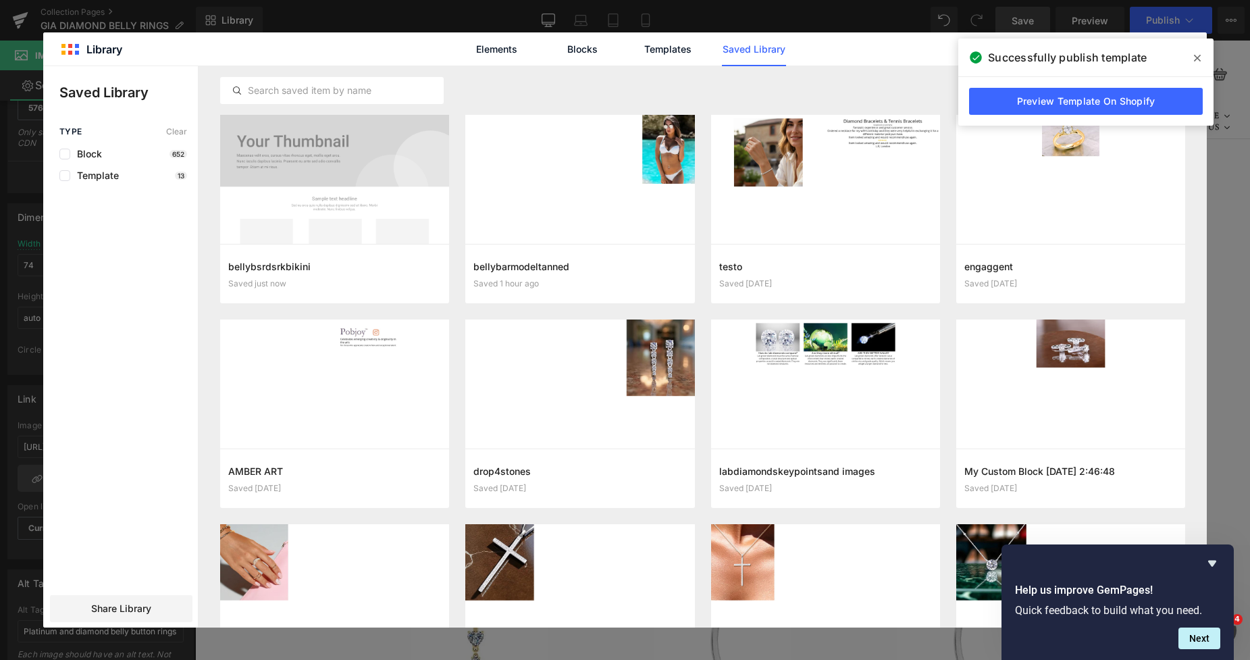
click at [916, 47] on div "Elements Blocks Templates Saved Library" at bounding box center [624, 48] width 1163 height 33
click at [1196, 57] on icon at bounding box center [1197, 58] width 7 height 7
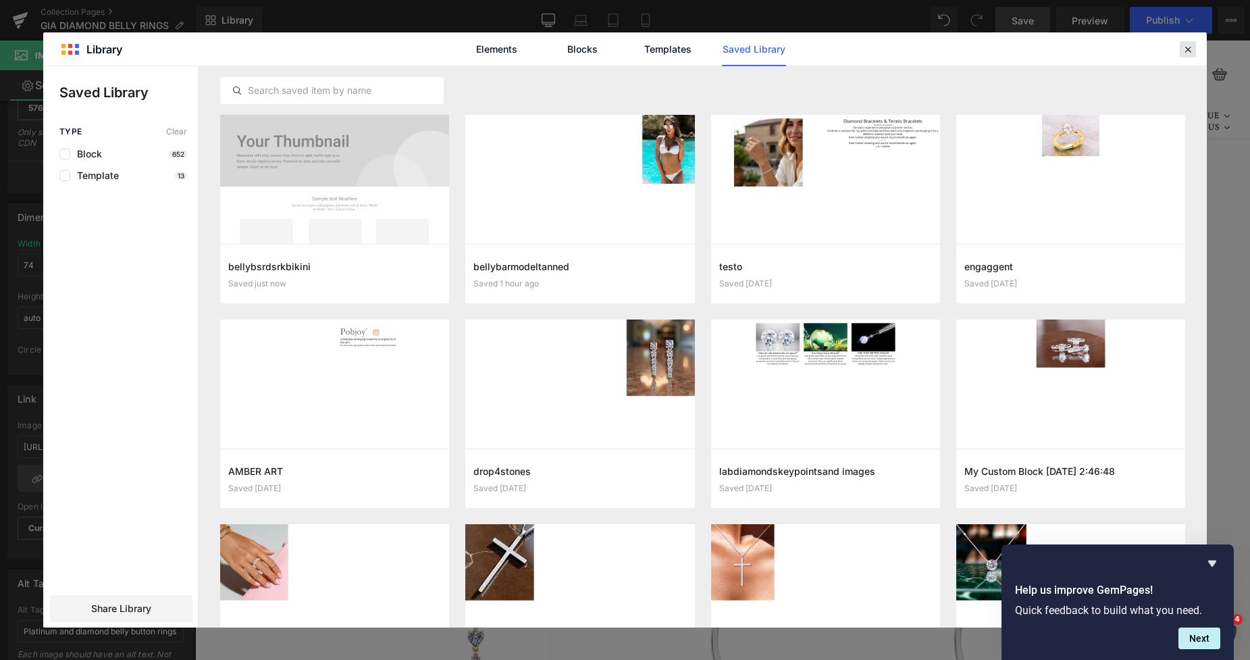
click at [1182, 49] on icon at bounding box center [1188, 49] width 12 height 12
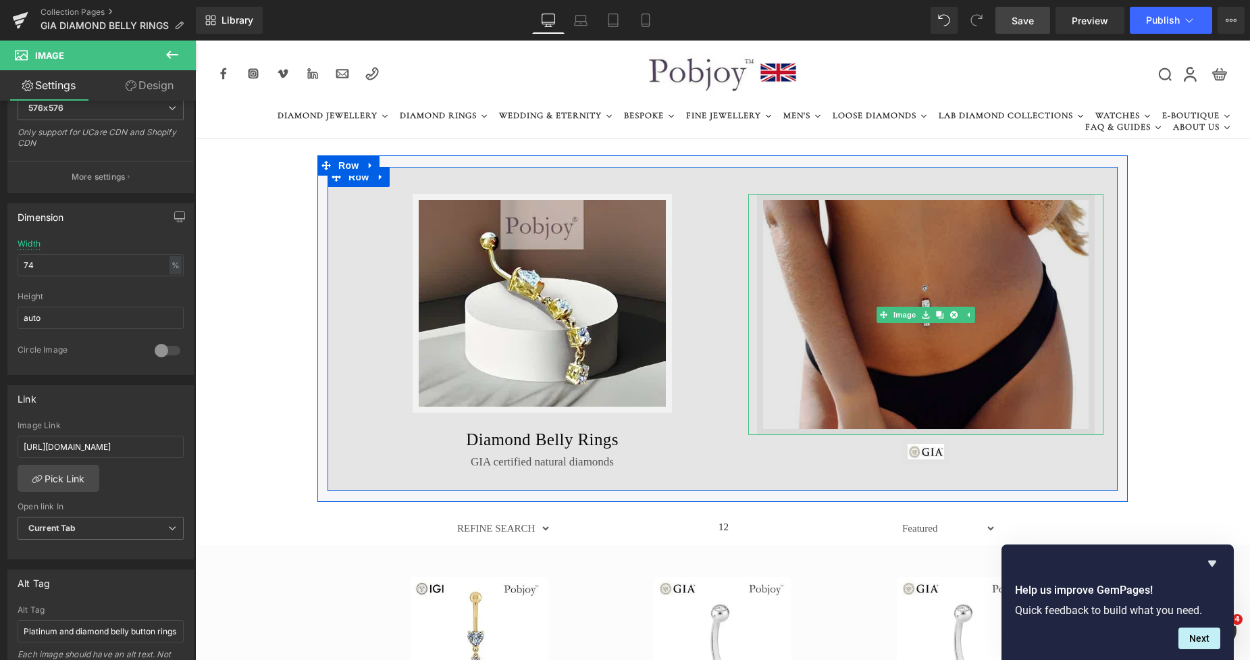
click at [893, 239] on img at bounding box center [926, 314] width 338 height 241
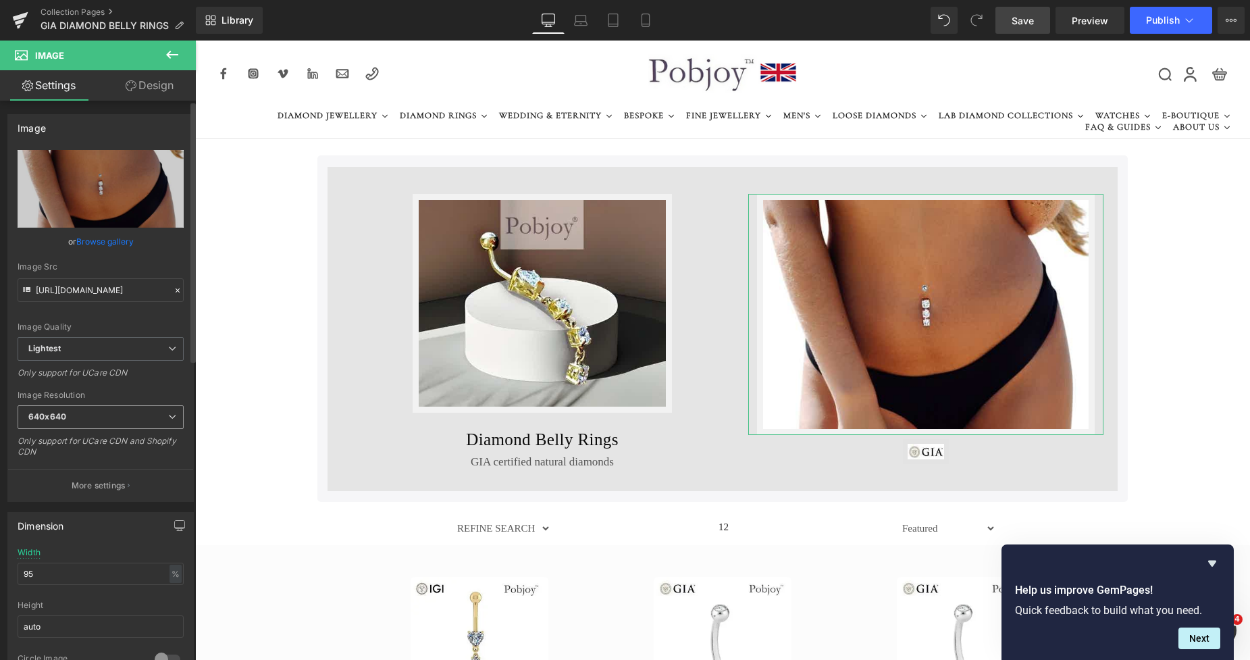
click at [68, 414] on span "640x640" at bounding box center [101, 417] width 166 height 24
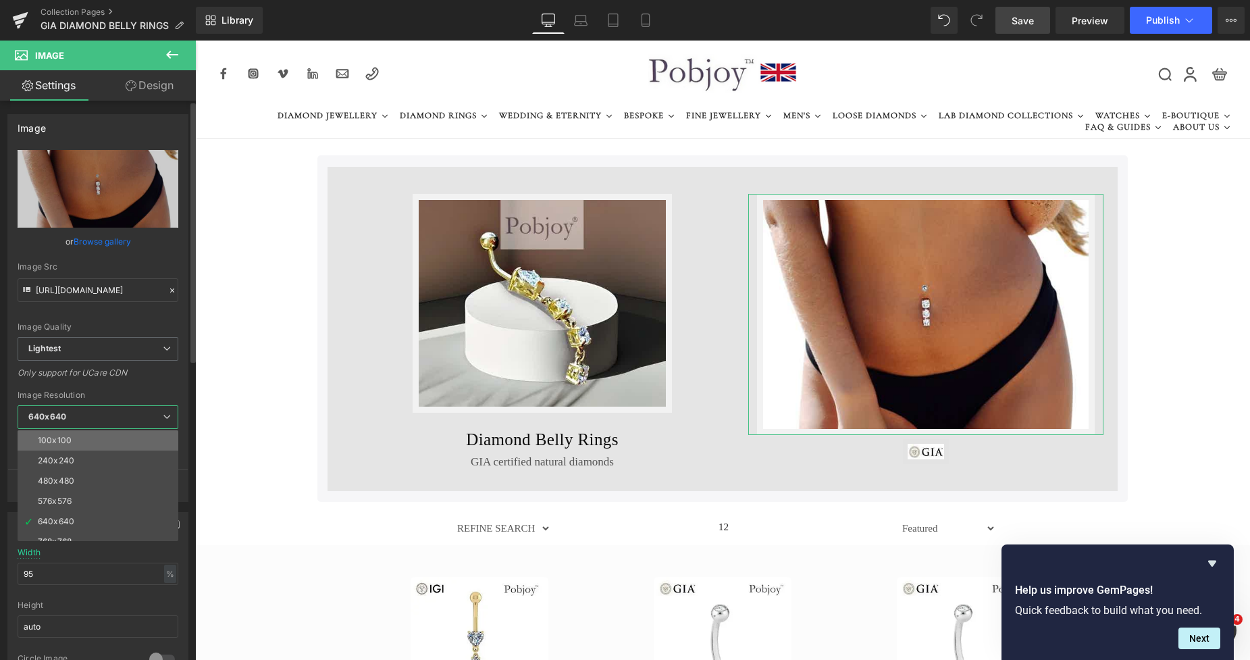
click at [72, 432] on li "100x100" at bounding box center [101, 440] width 167 height 20
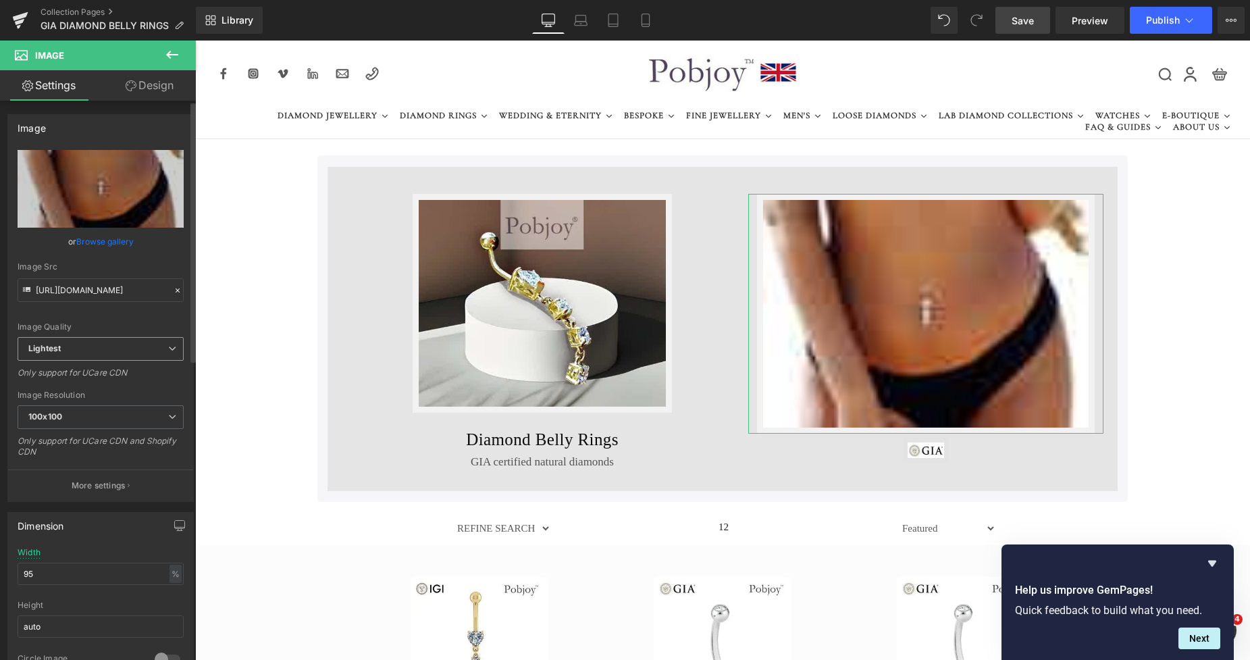
click at [95, 360] on span "Lightest" at bounding box center [101, 349] width 166 height 24
click at [97, 365] on li "Lighter" at bounding box center [98, 373] width 161 height 20
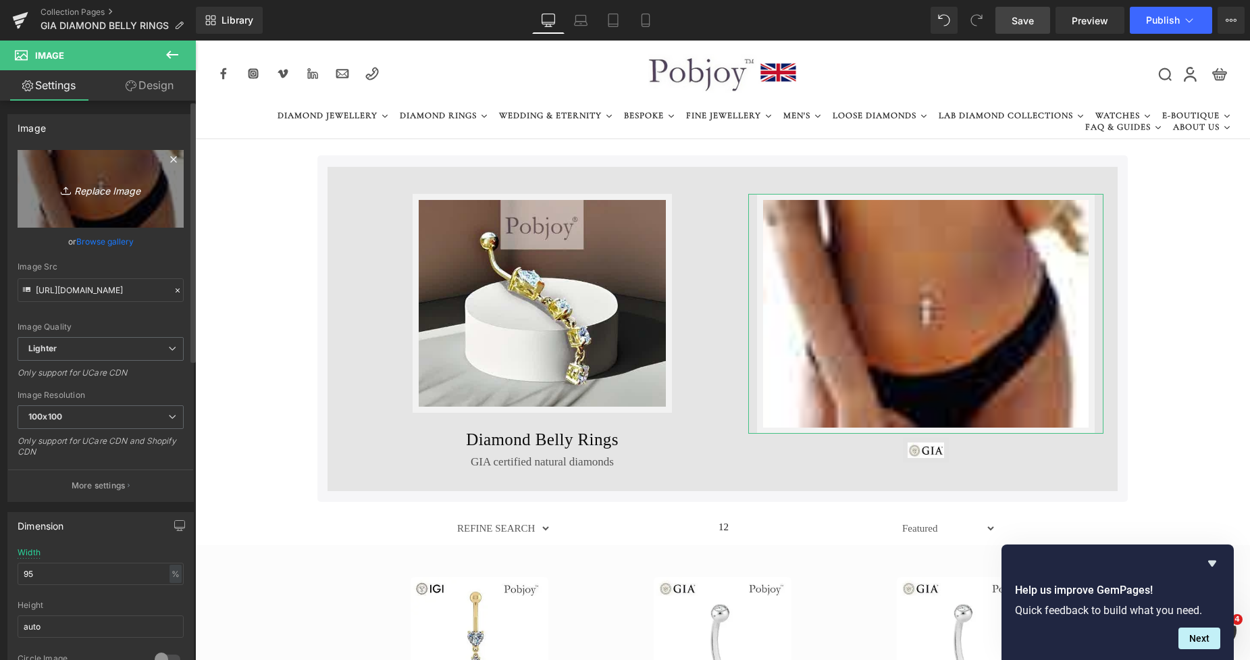
type input "[URL][DOMAIN_NAME]"
click at [134, 205] on link "Replace Image" at bounding box center [101, 189] width 166 height 78
type input "C:\fakepath\New Template-Photoroom - 2025-10-06T002310.832.png"
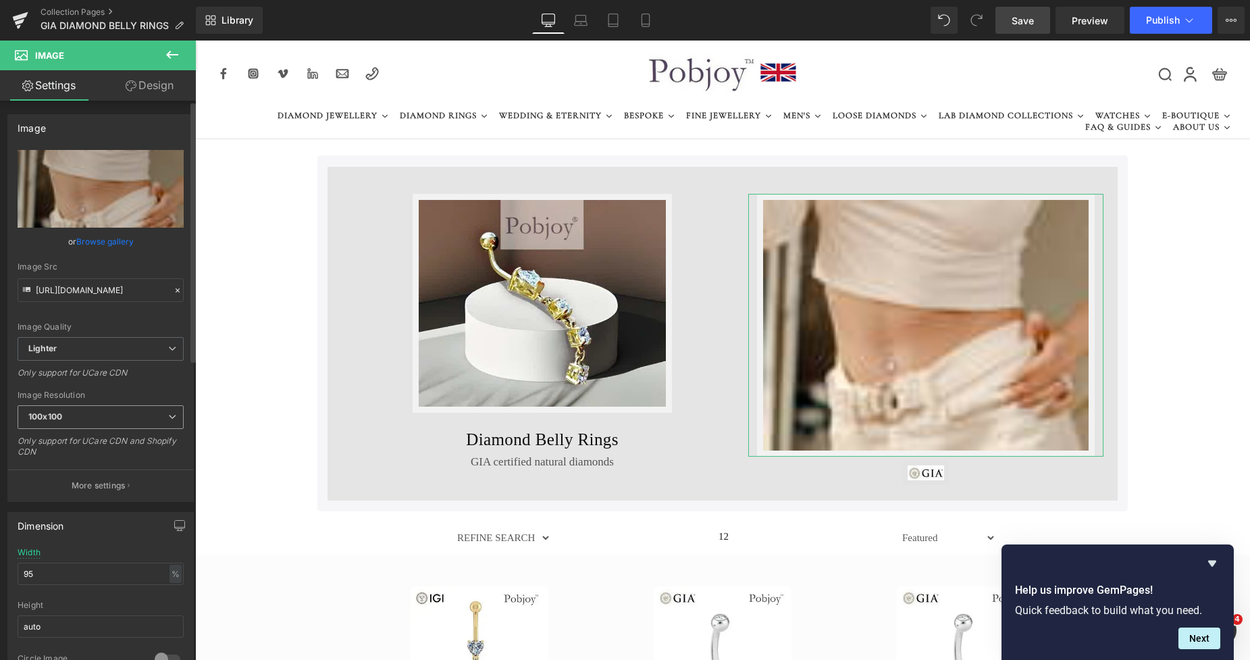
click at [60, 422] on span "100x100" at bounding box center [101, 417] width 166 height 24
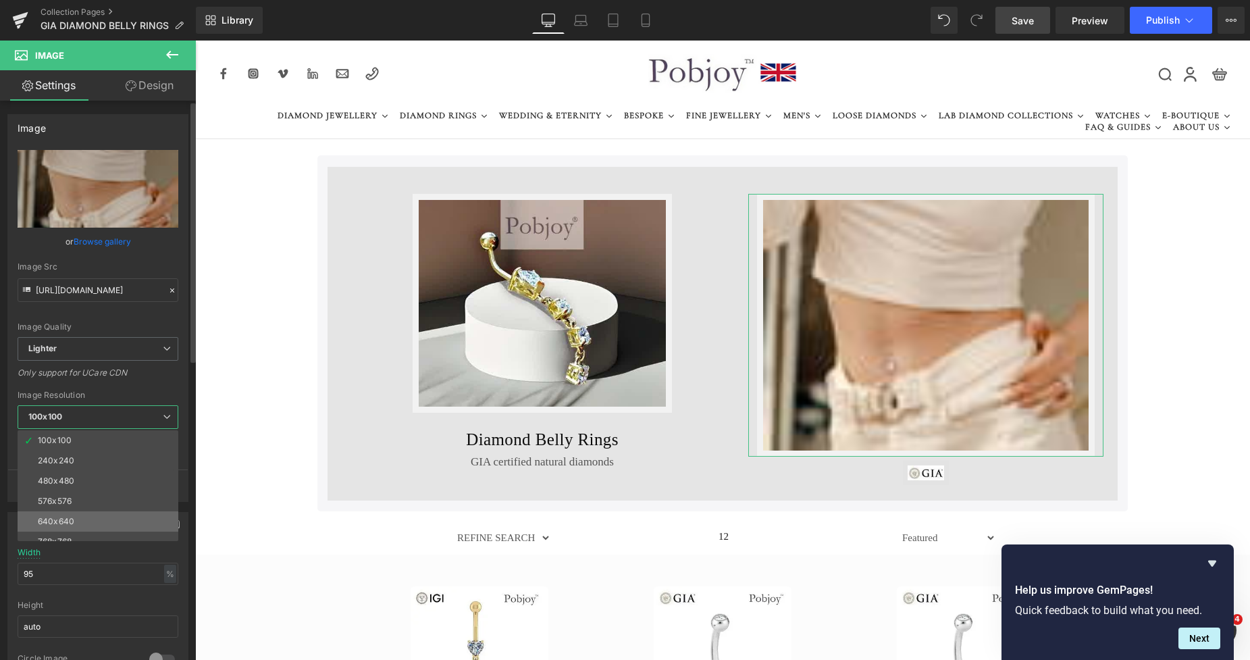
click at [61, 513] on li "640x640" at bounding box center [101, 521] width 167 height 20
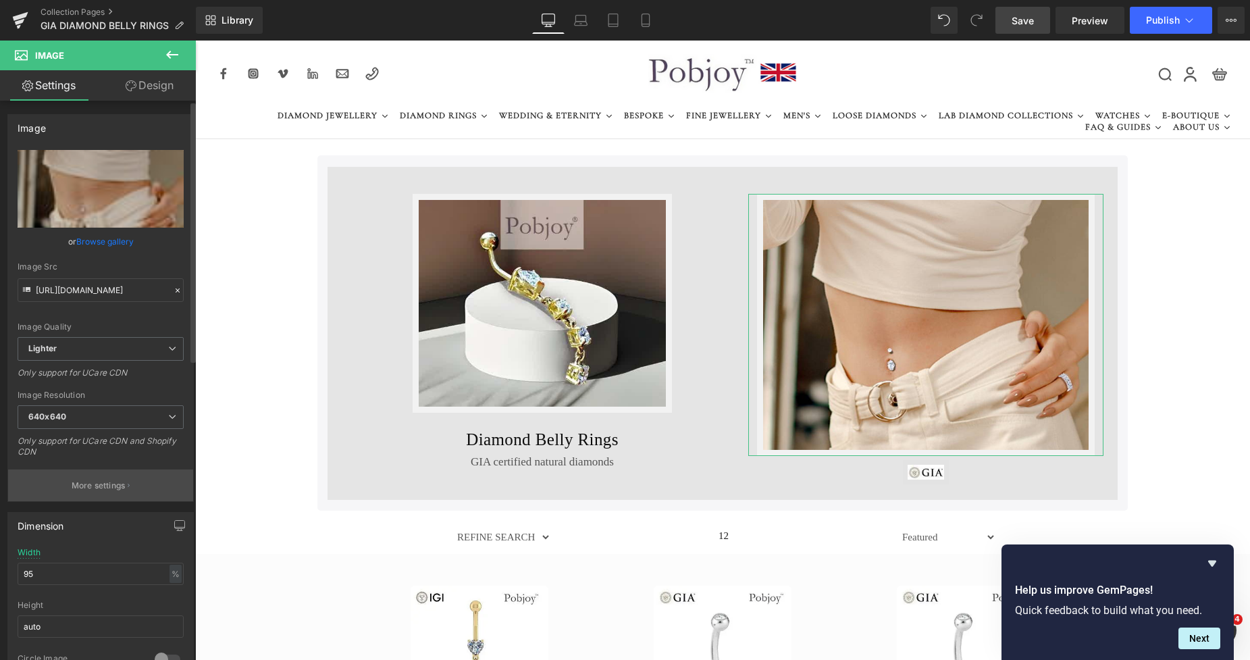
type input "[URL][DOMAIN_NAME]"
click at [646, 12] on link "Mobile" at bounding box center [645, 20] width 32 height 27
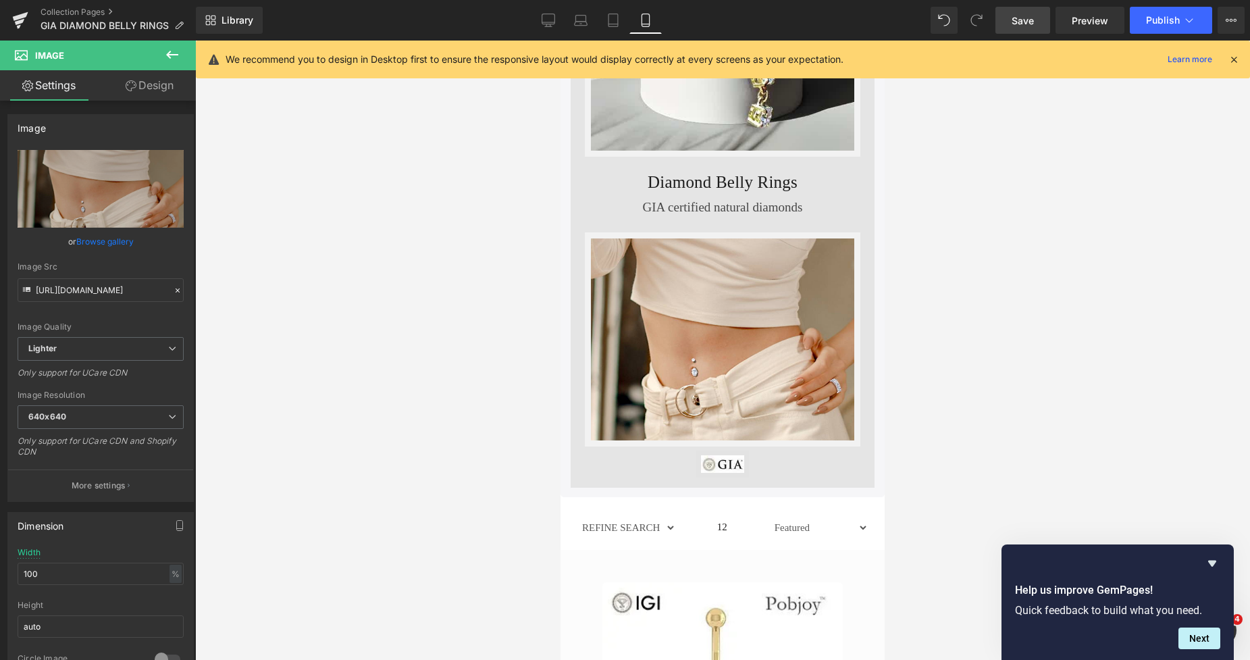
scroll to position [184, 0]
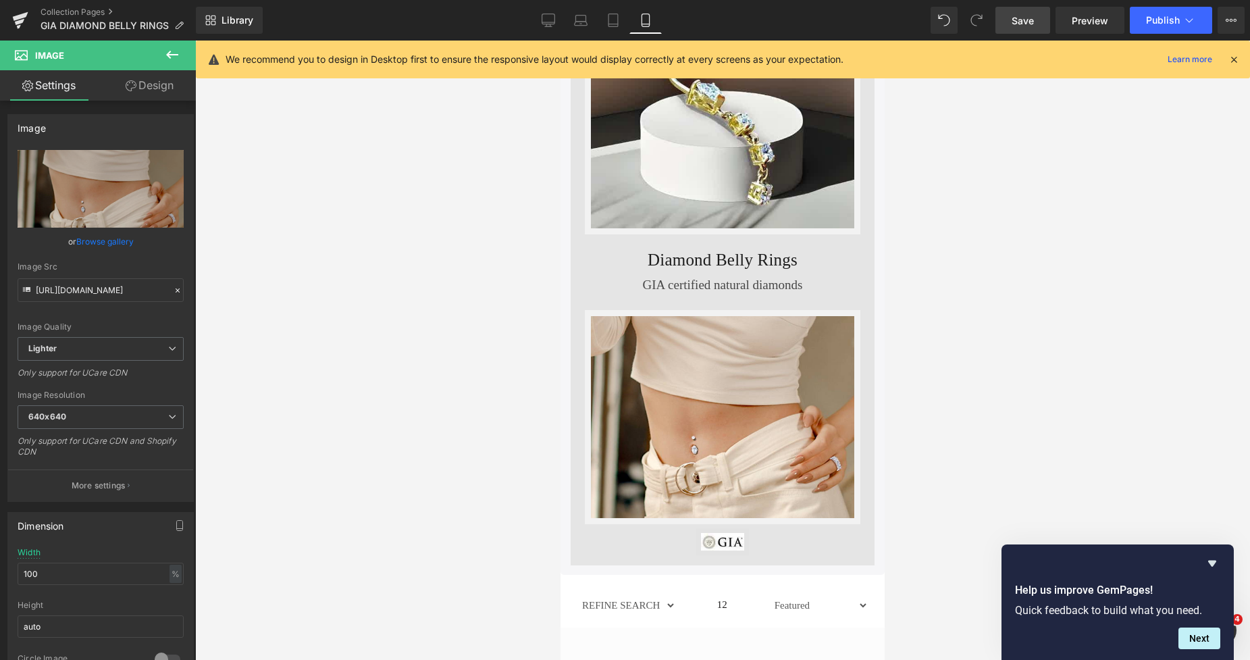
click at [1007, 22] on link "Save" at bounding box center [1022, 20] width 55 height 27
click at [595, 26] on icon at bounding box center [598, 20] width 9 height 13
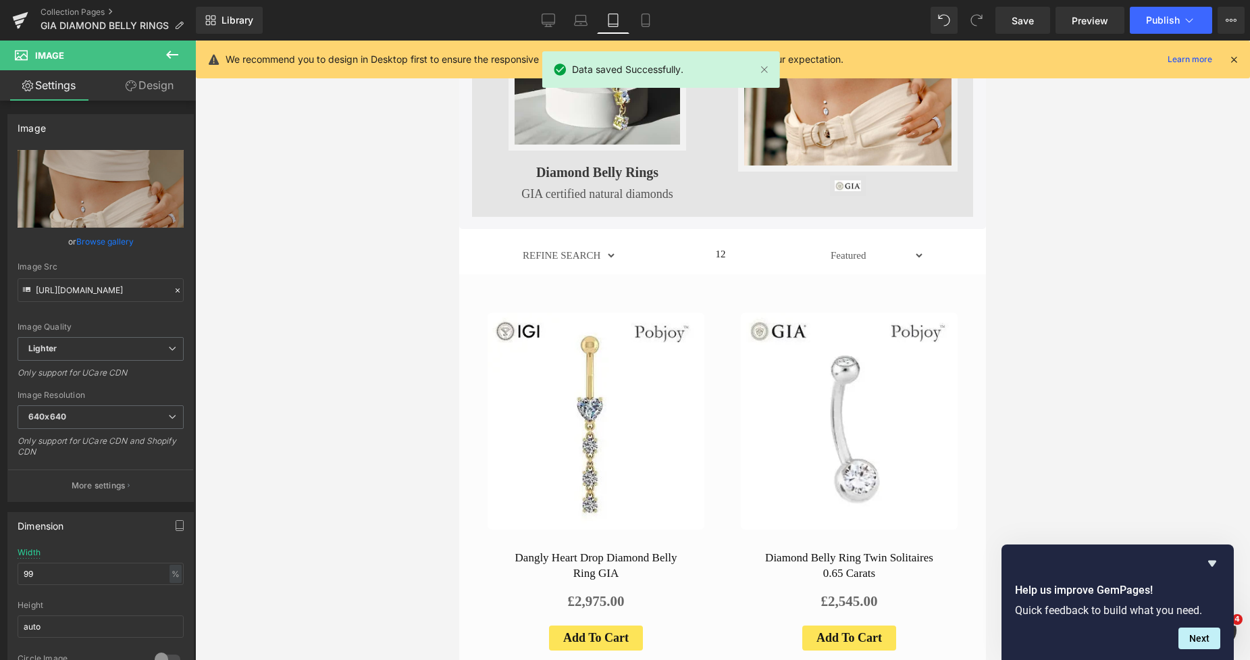
scroll to position [0, 0]
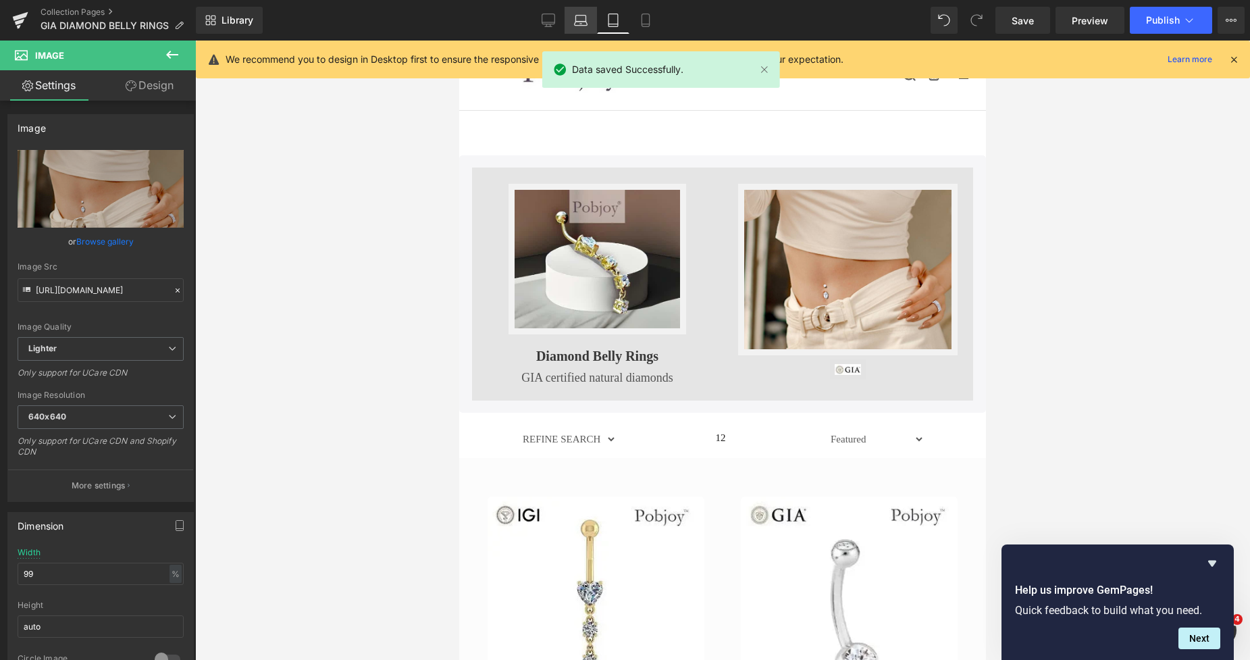
click at [579, 23] on icon at bounding box center [581, 21] width 14 height 14
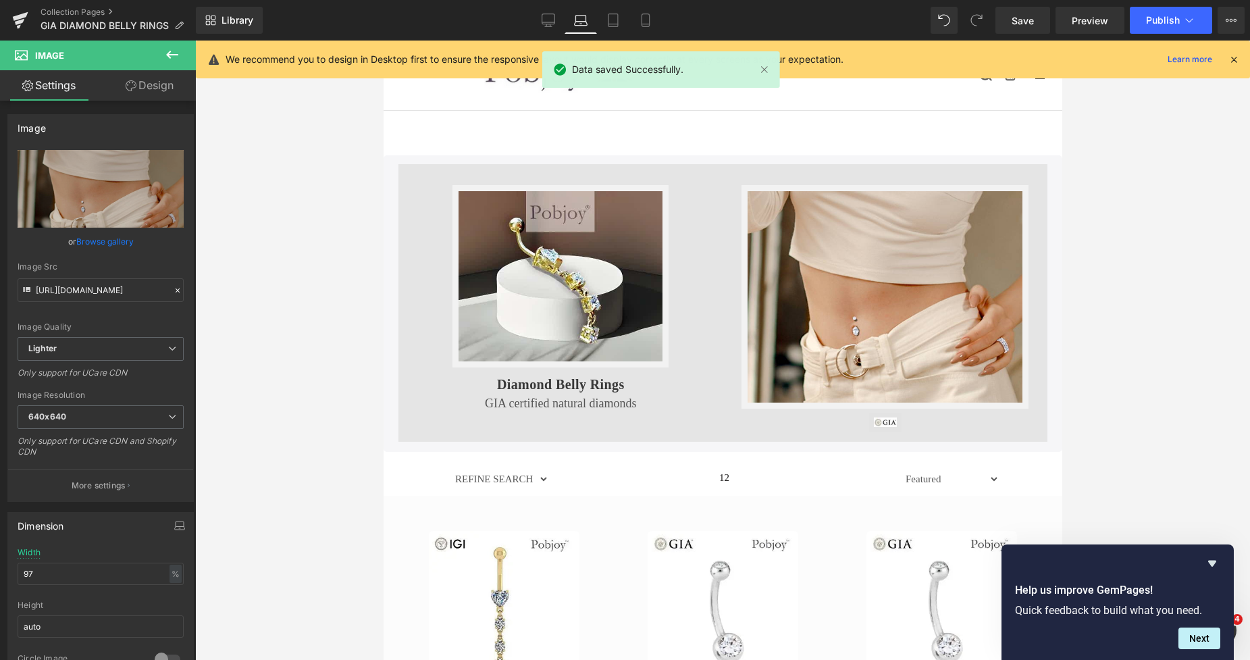
scroll to position [1, 0]
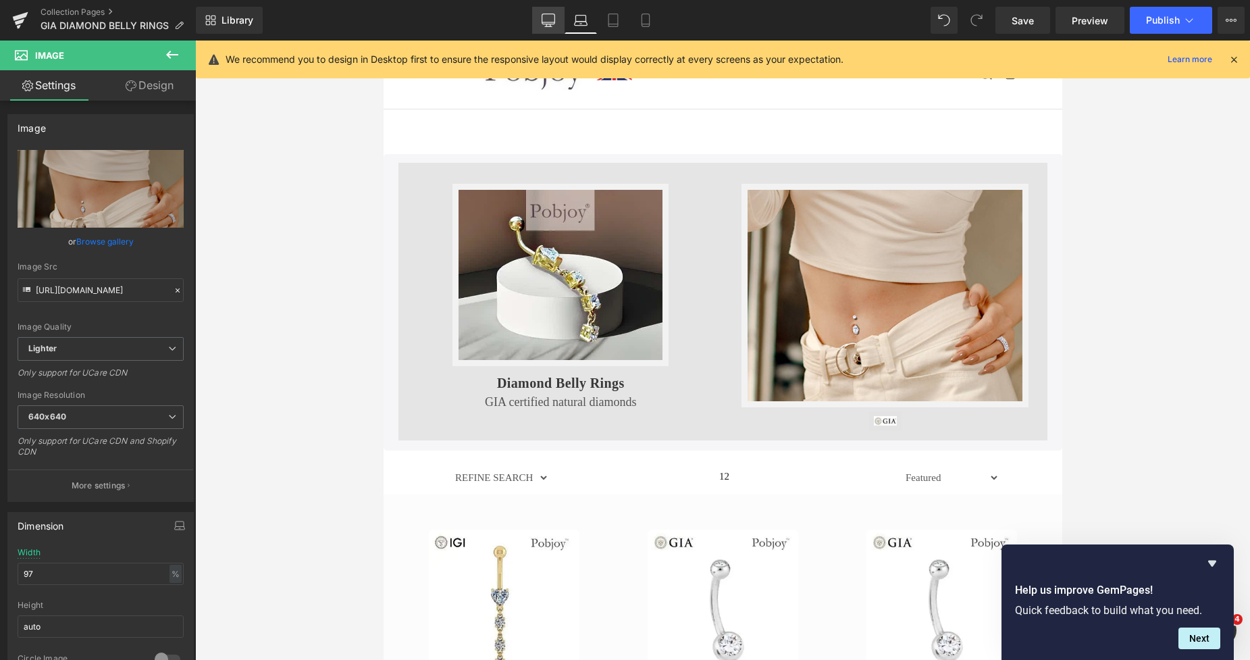
click at [547, 18] on icon at bounding box center [549, 21] width 14 height 14
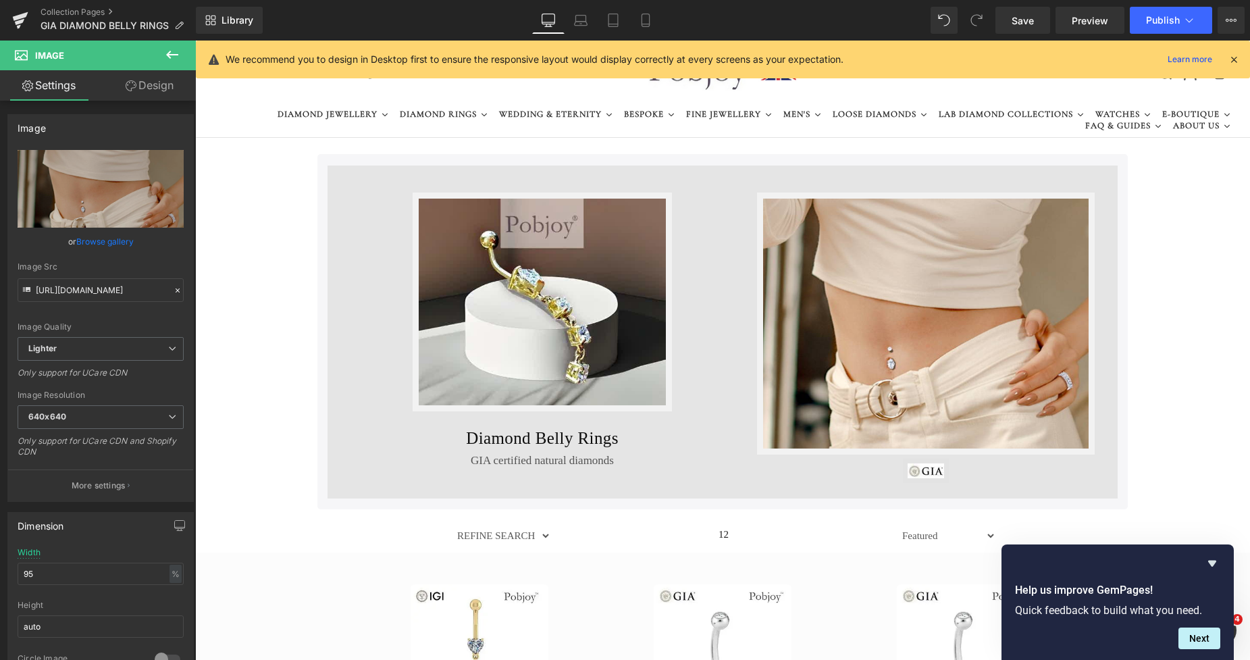
scroll to position [10, 0]
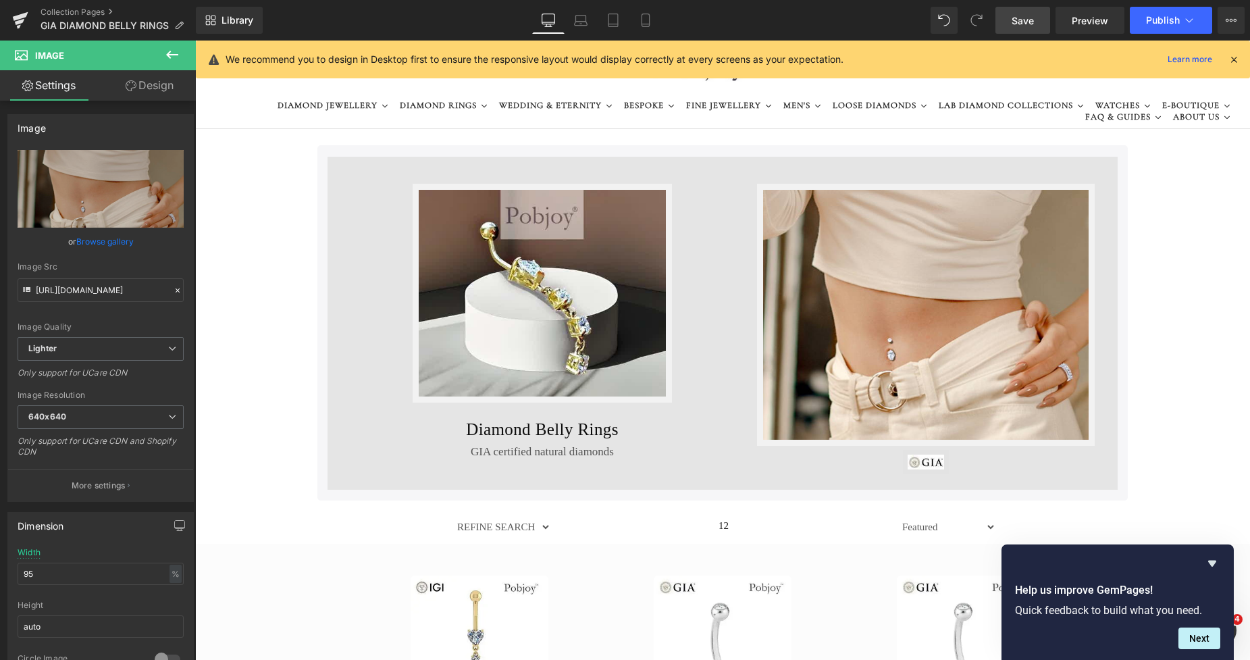
click at [1020, 24] on span "Save" at bounding box center [1022, 21] width 22 height 14
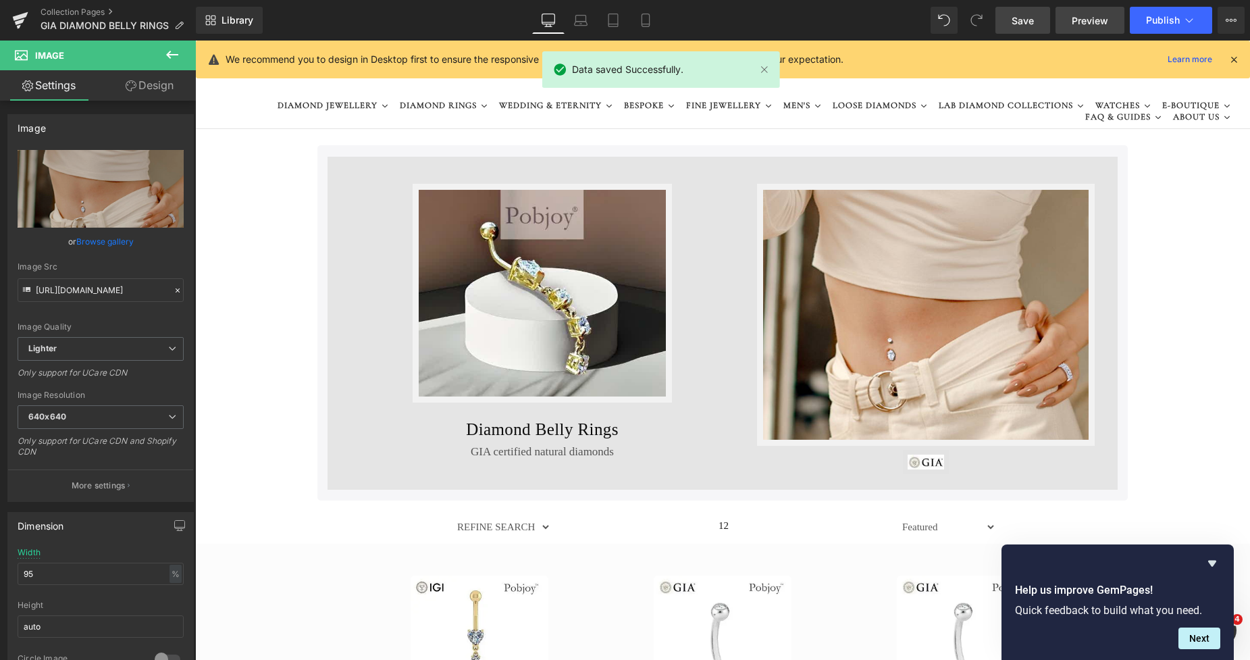
click at [1080, 19] on span "Preview" at bounding box center [1090, 21] width 36 height 14
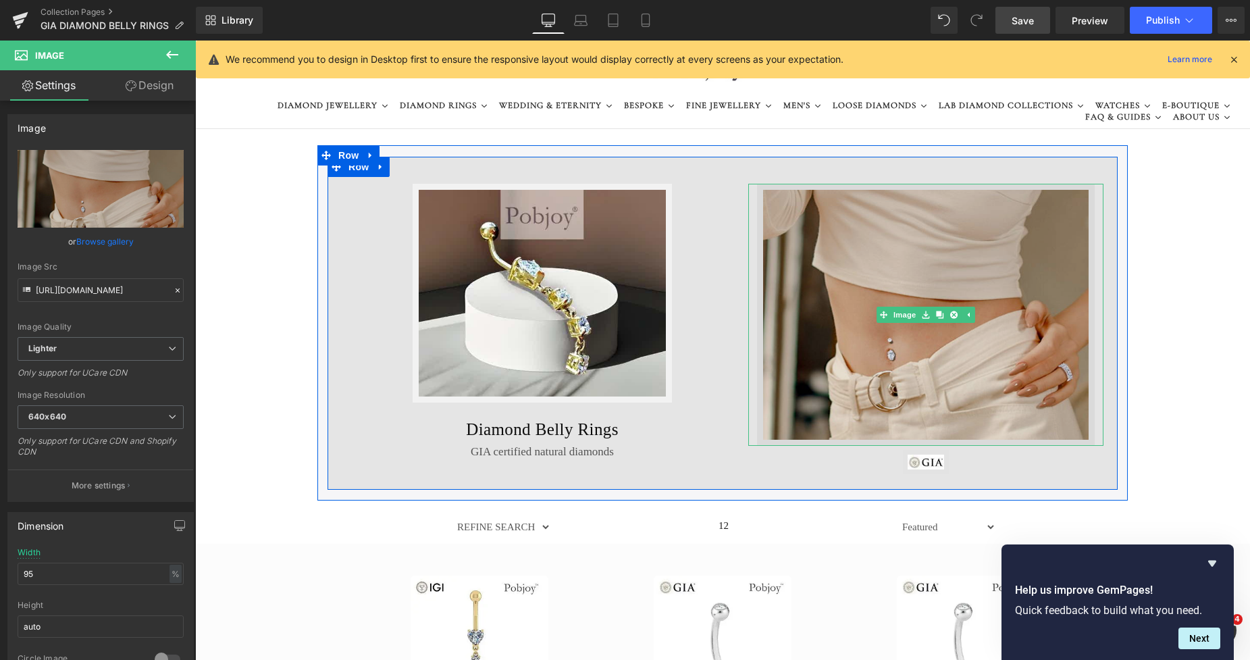
click at [815, 239] on img at bounding box center [926, 315] width 338 height 262
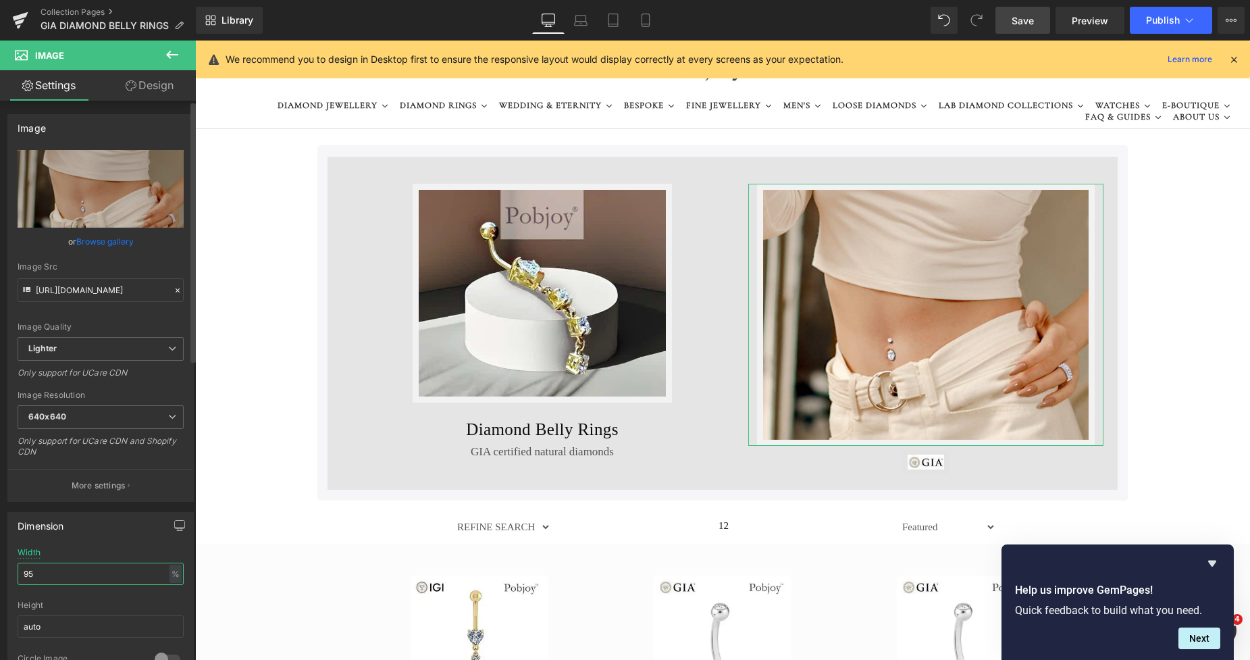
drag, startPoint x: 55, startPoint y: 571, endPoint x: 3, endPoint y: 571, distance: 52.0
click at [3, 571] on div "Dimension 95% Width 95 % % px auto Height auto 0 Circle Image" at bounding box center [101, 593] width 202 height 182
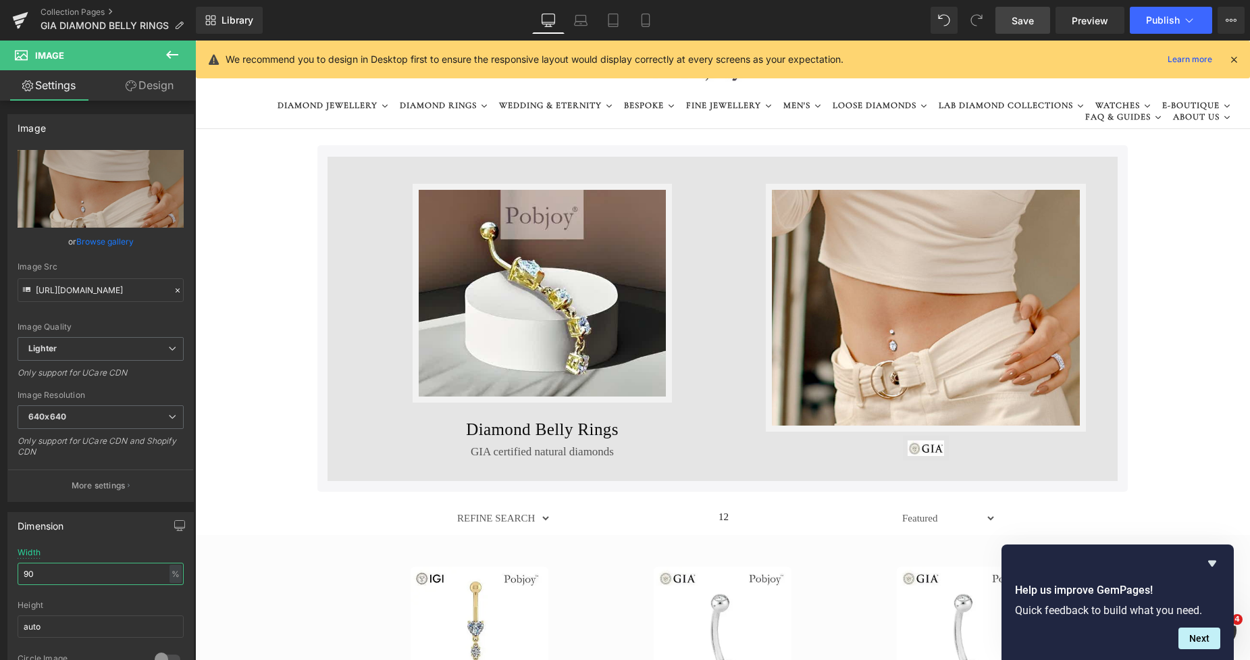
type input "90"
click at [1018, 20] on span "Save" at bounding box center [1022, 21] width 22 height 14
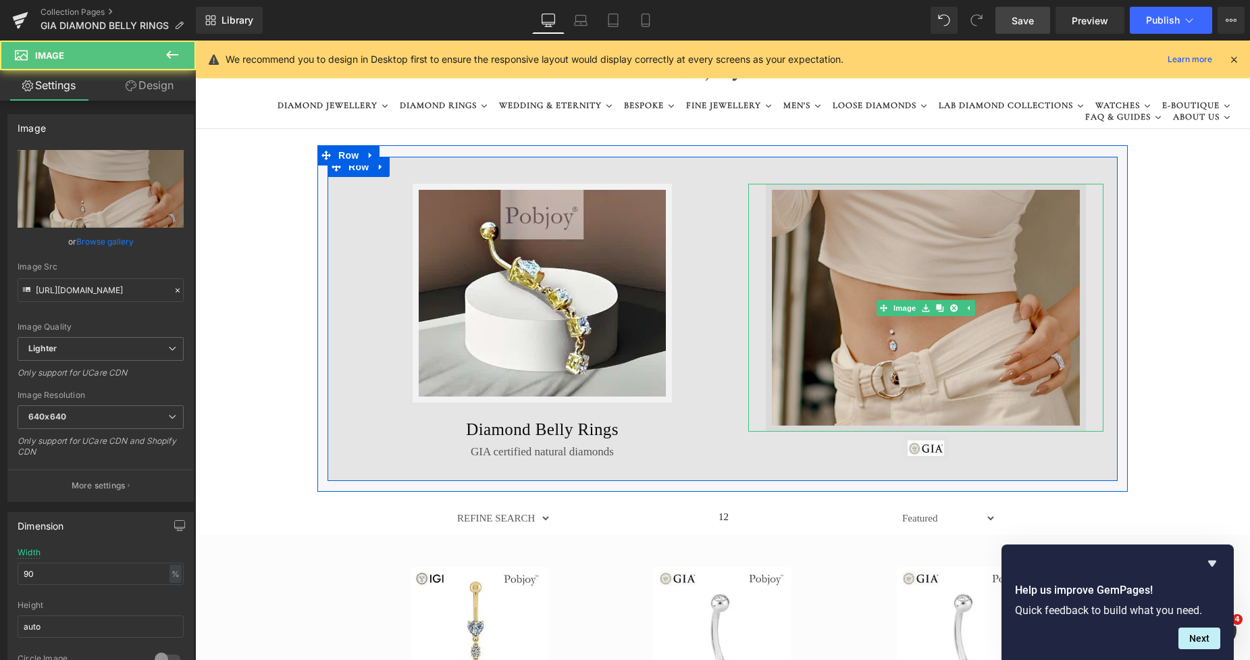
click at [821, 266] on img at bounding box center [925, 308] width 319 height 248
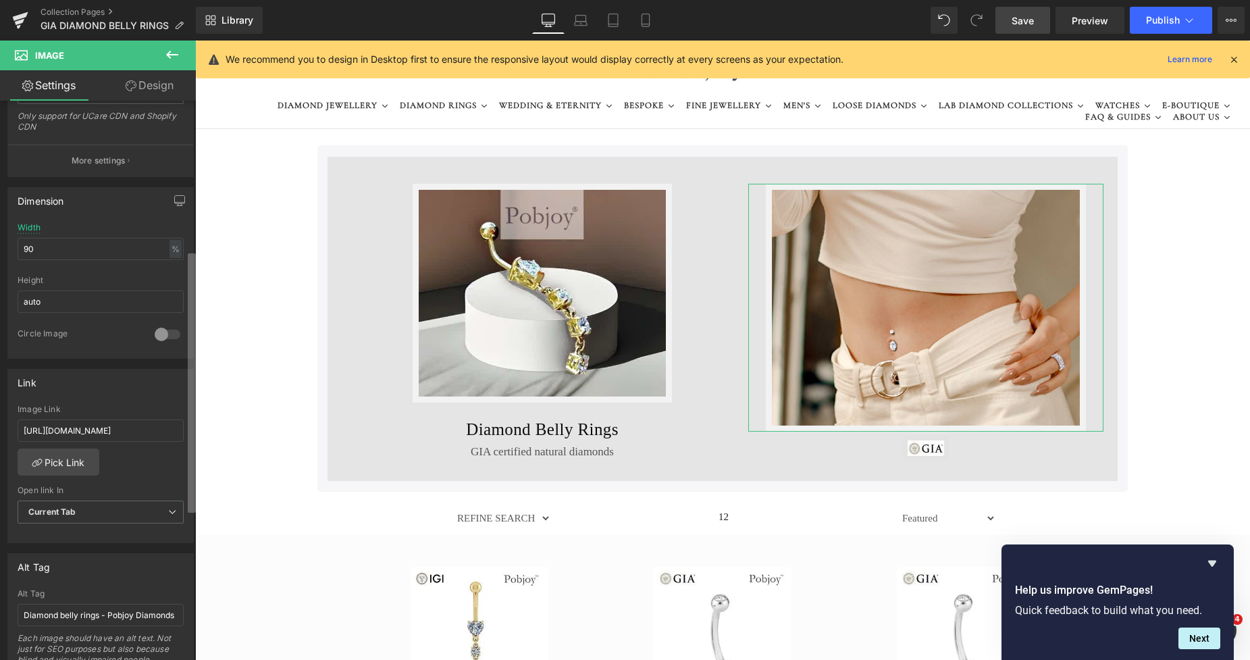
click at [190, 463] on b at bounding box center [192, 382] width 8 height 259
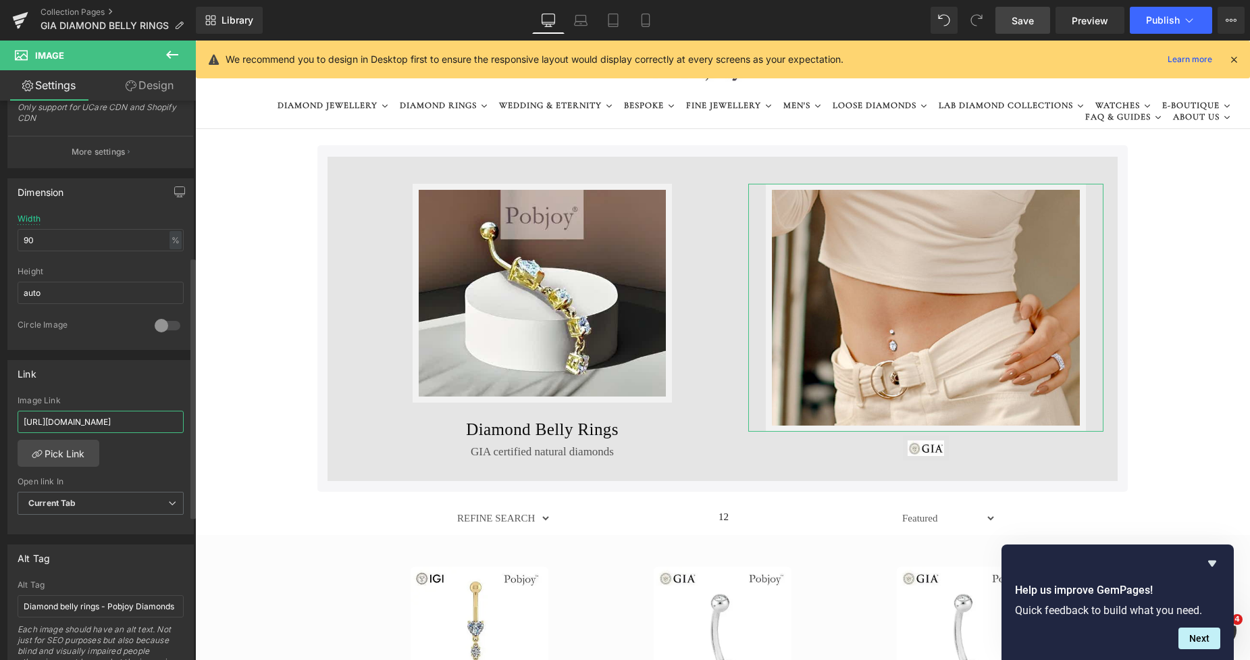
scroll to position [0, 167]
drag, startPoint x: 24, startPoint y: 422, endPoint x: 191, endPoint y: 424, distance: 167.5
click at [191, 424] on div "Image [URL][DOMAIN_NAME] Replace Image Upload image or Browse gallery Image Src…" at bounding box center [98, 383] width 196 height 565
type input "[URL][DOMAIN_NAME]"
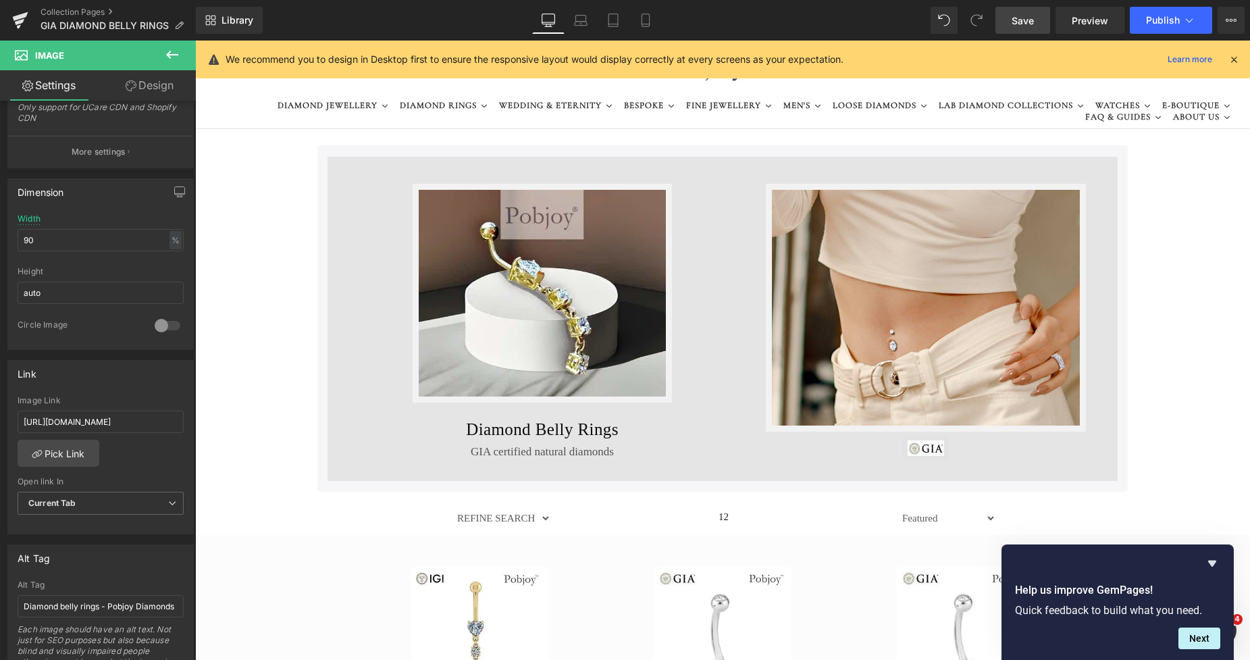
click at [1021, 22] on span "Save" at bounding box center [1022, 21] width 22 height 14
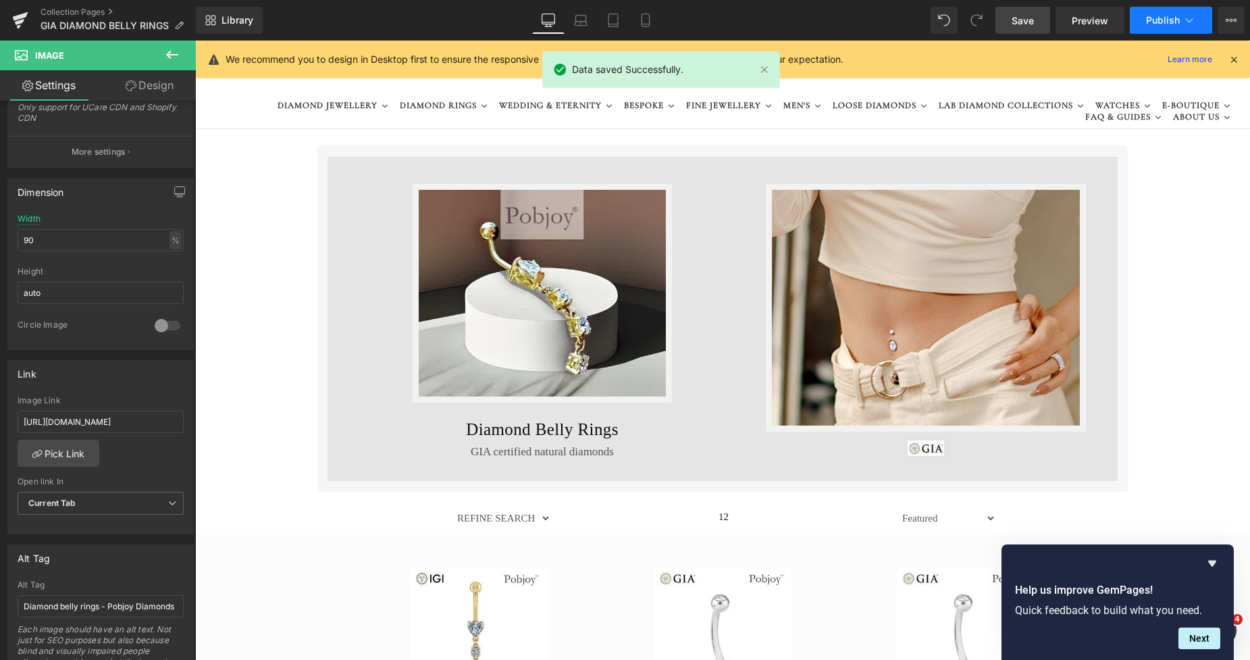
click at [1158, 18] on span "Publish" at bounding box center [1163, 20] width 34 height 11
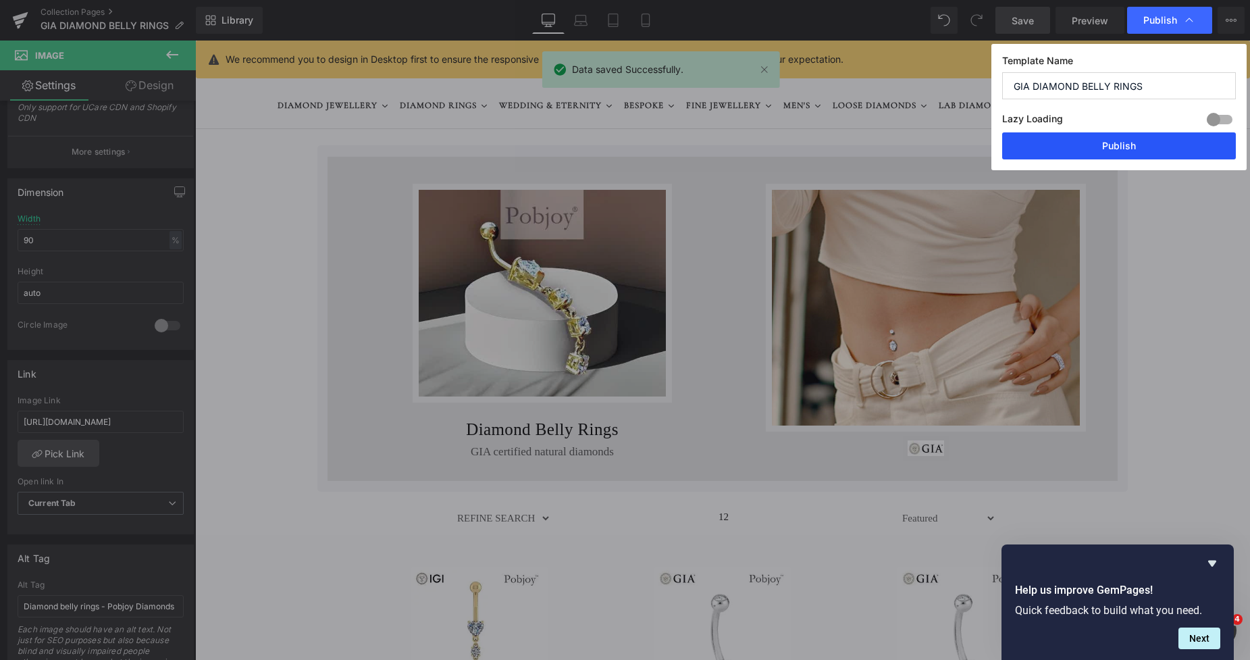
click at [1111, 143] on button "Publish" at bounding box center [1119, 145] width 234 height 27
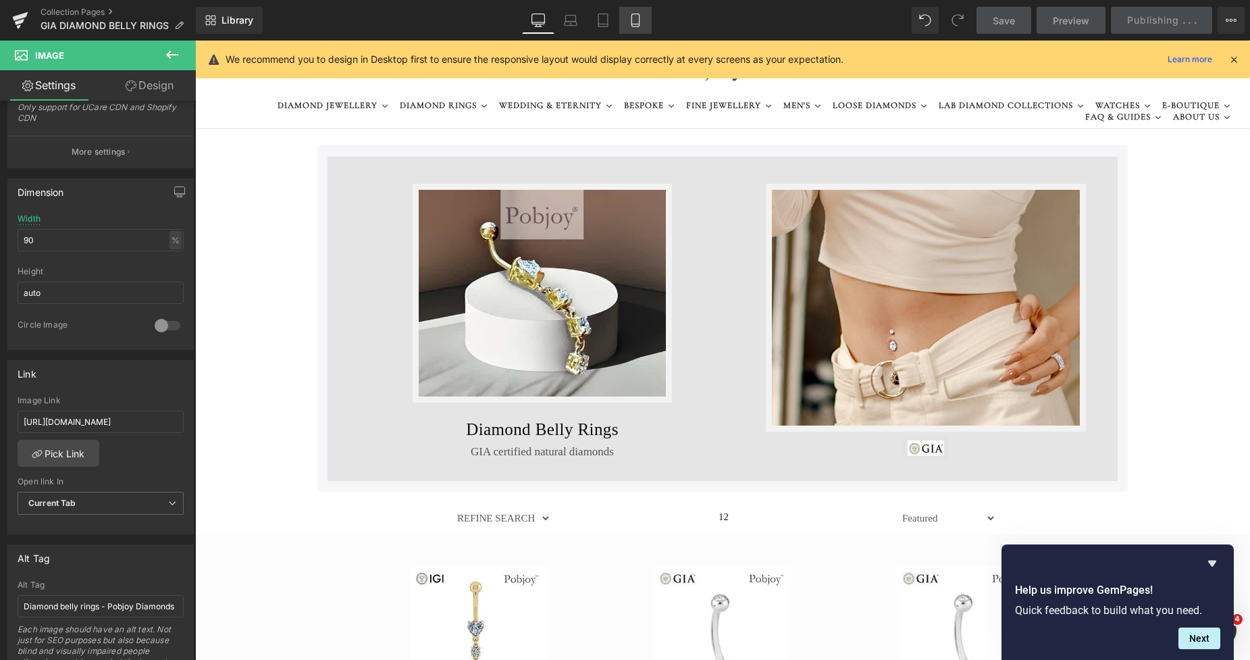
drag, startPoint x: 905, startPoint y: 103, endPoint x: 635, endPoint y: 25, distance: 281.2
click at [635, 23] on icon at bounding box center [636, 21] width 14 height 14
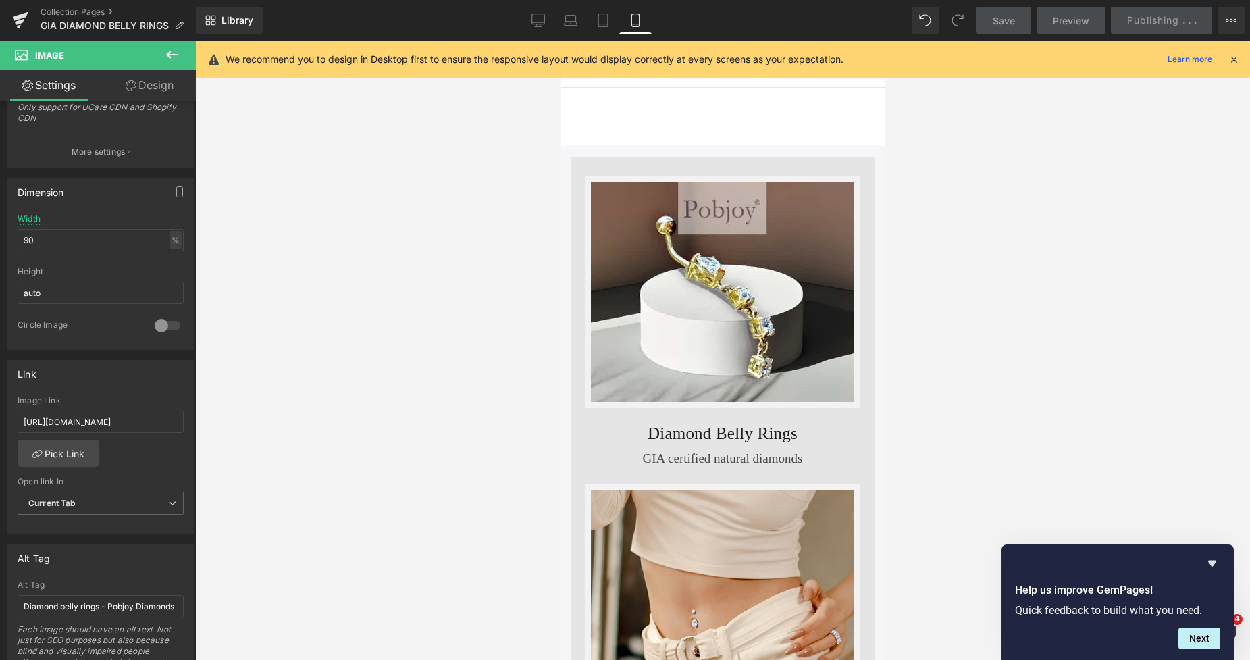
type input "100"
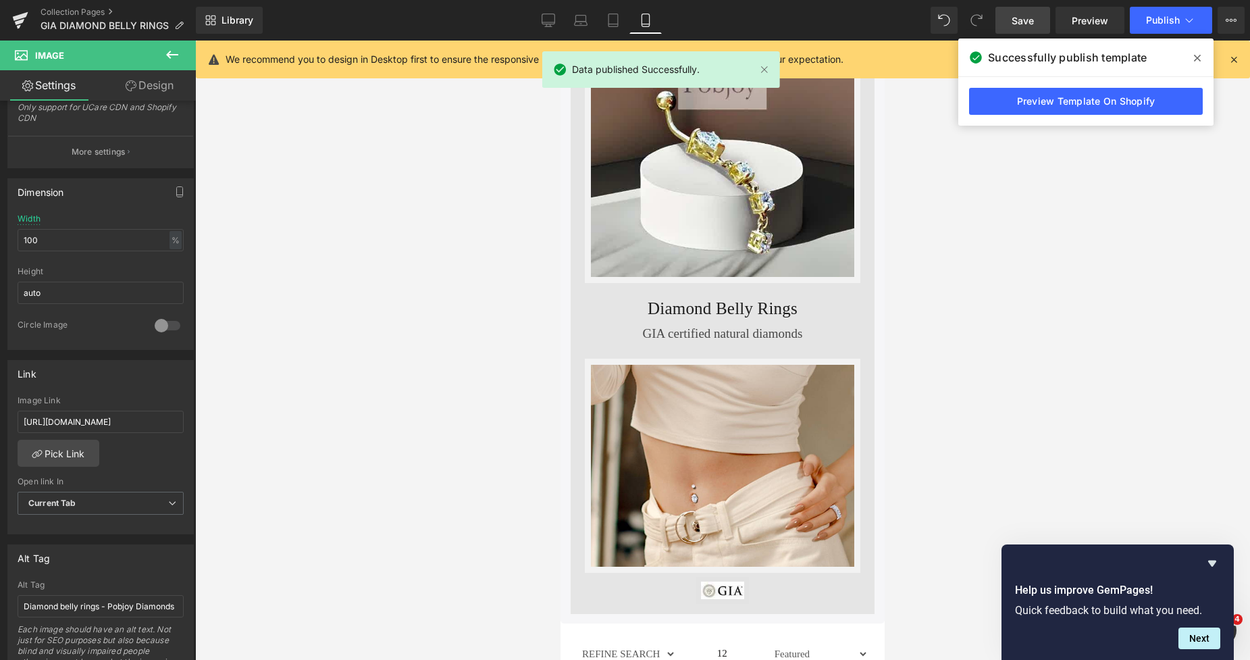
scroll to position [68, 0]
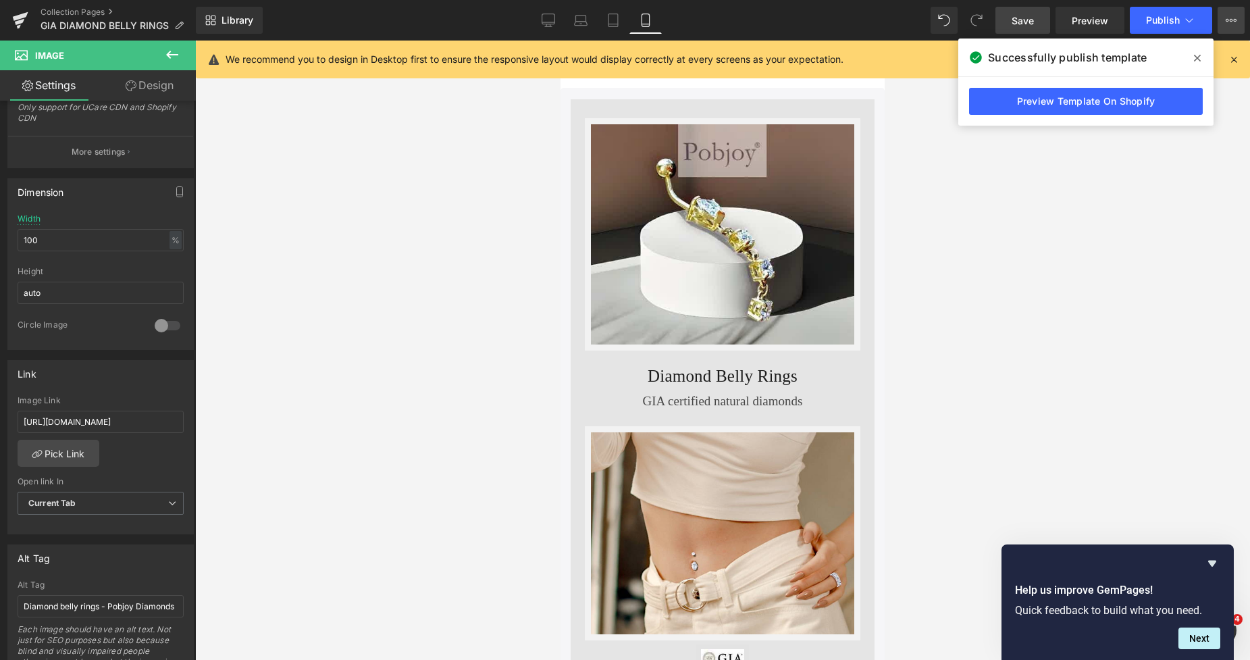
click at [1230, 12] on button "View Live Page View with current Template Save Template to Library Schedule Pub…" at bounding box center [1230, 20] width 27 height 27
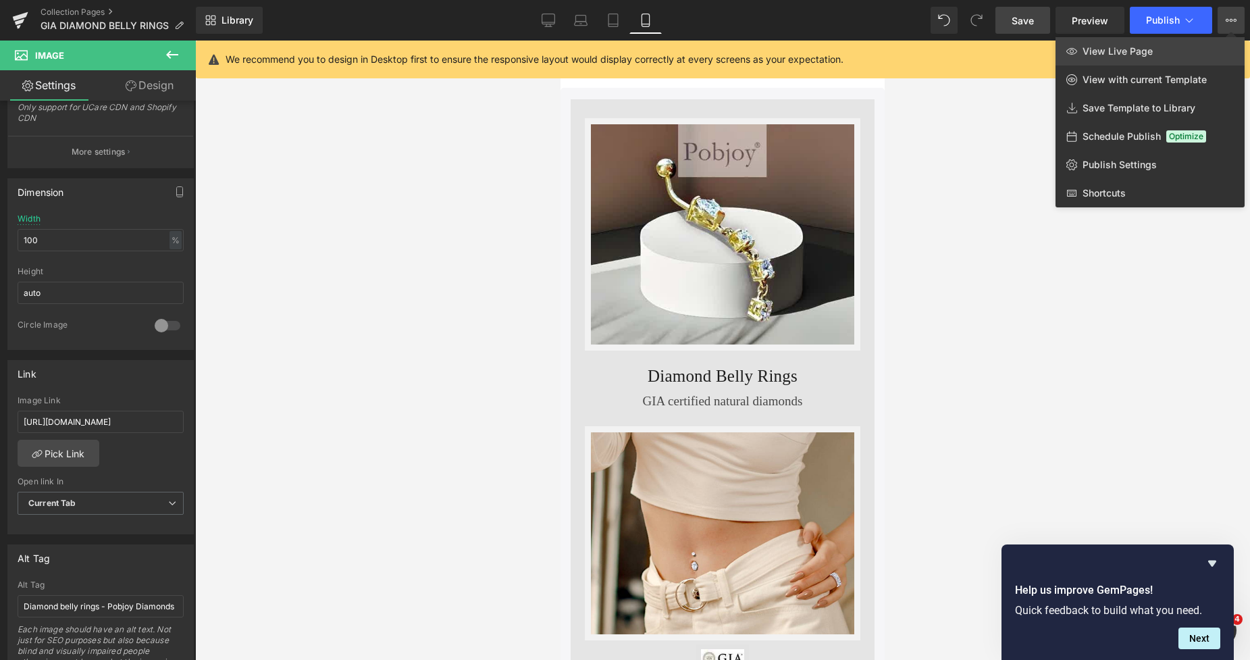
click at [1160, 46] on link "View Live Page" at bounding box center [1149, 51] width 189 height 28
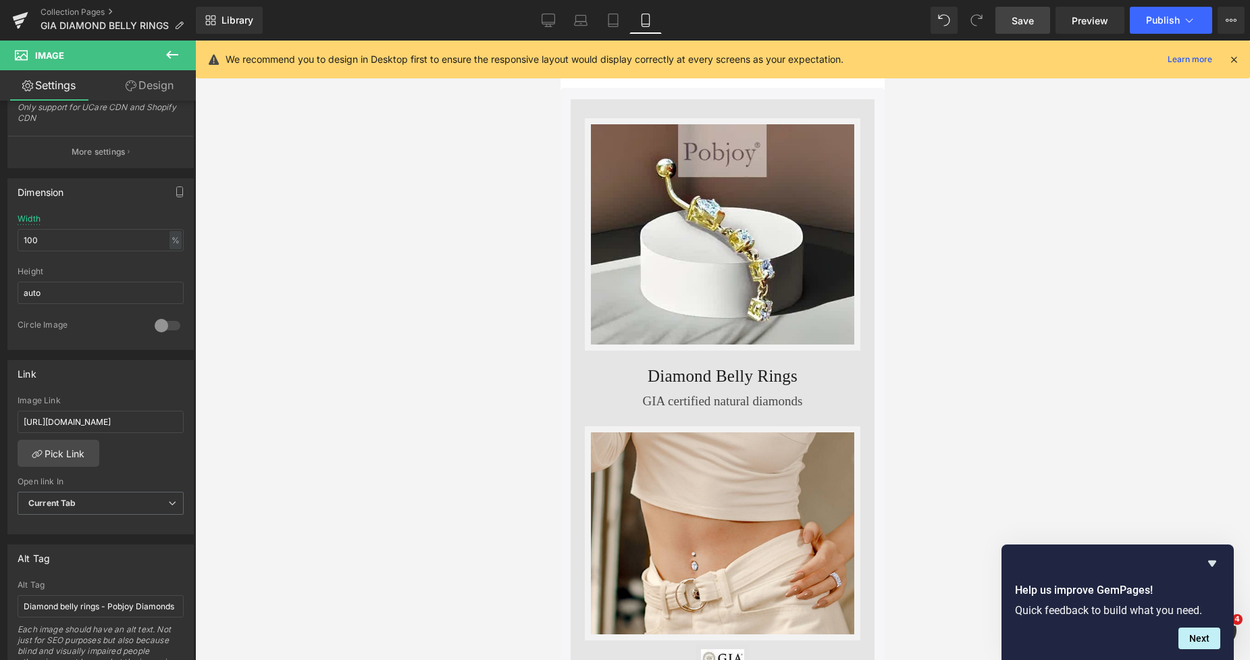
click at [1009, 23] on link "Save" at bounding box center [1022, 20] width 55 height 27
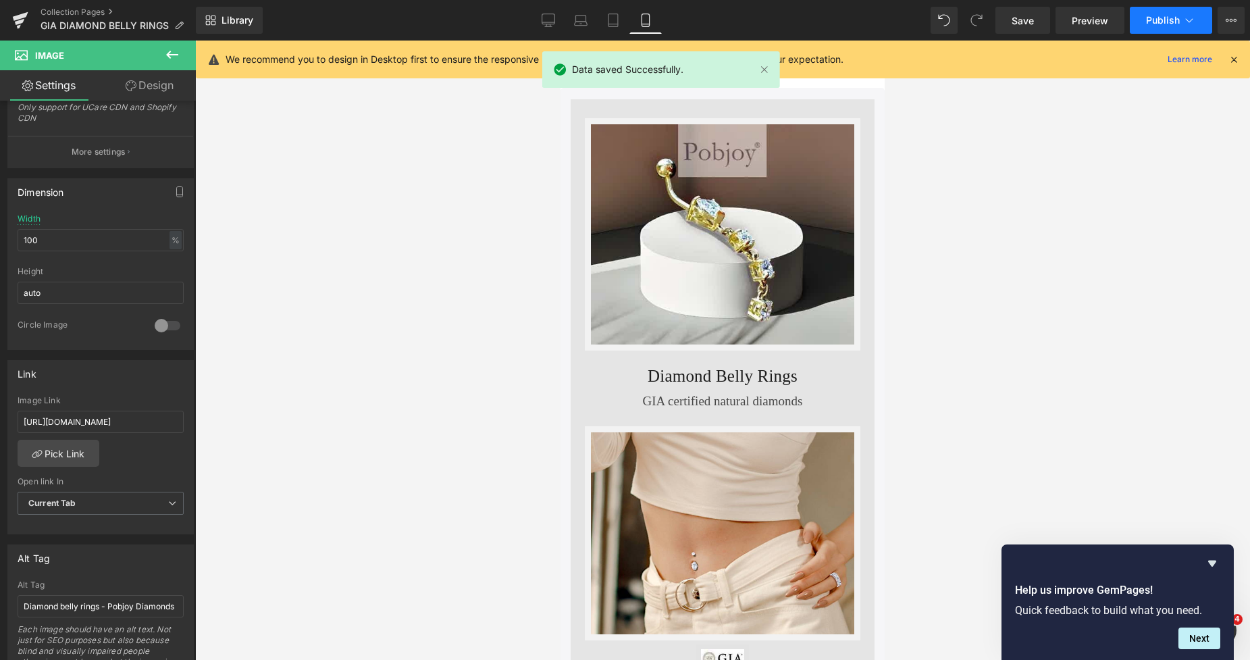
click at [1156, 25] on span "Publish" at bounding box center [1163, 20] width 34 height 11
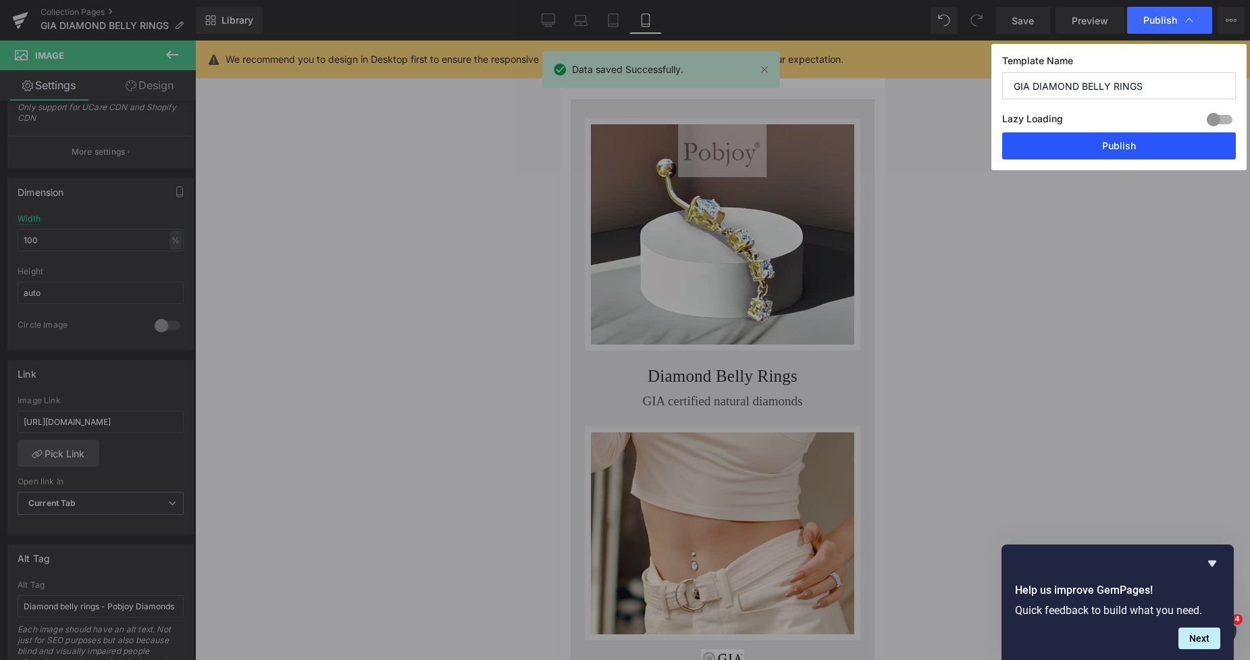
click at [1120, 140] on button "Publish" at bounding box center [1119, 145] width 234 height 27
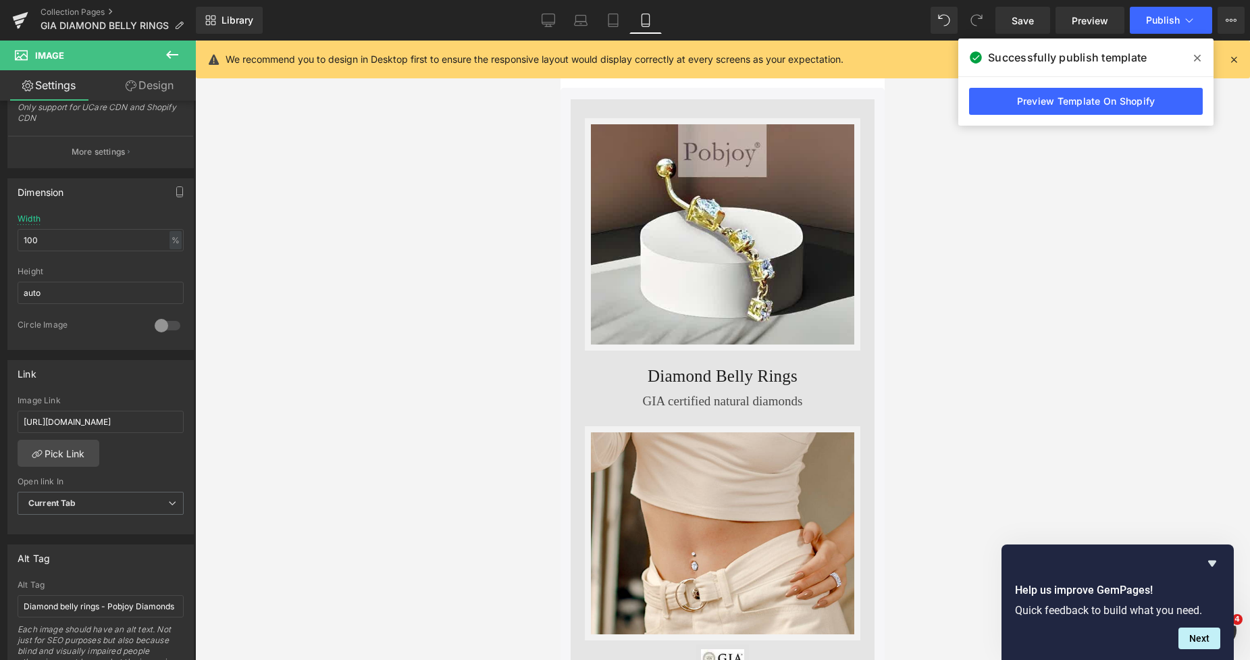
click at [93, 6] on div "Collection Pages GIA DIAMOND BELLY RINGS" at bounding box center [98, 20] width 196 height 41
click at [88, 13] on link "Collection Pages" at bounding box center [118, 12] width 155 height 11
